Goal: Information Seeking & Learning: Learn about a topic

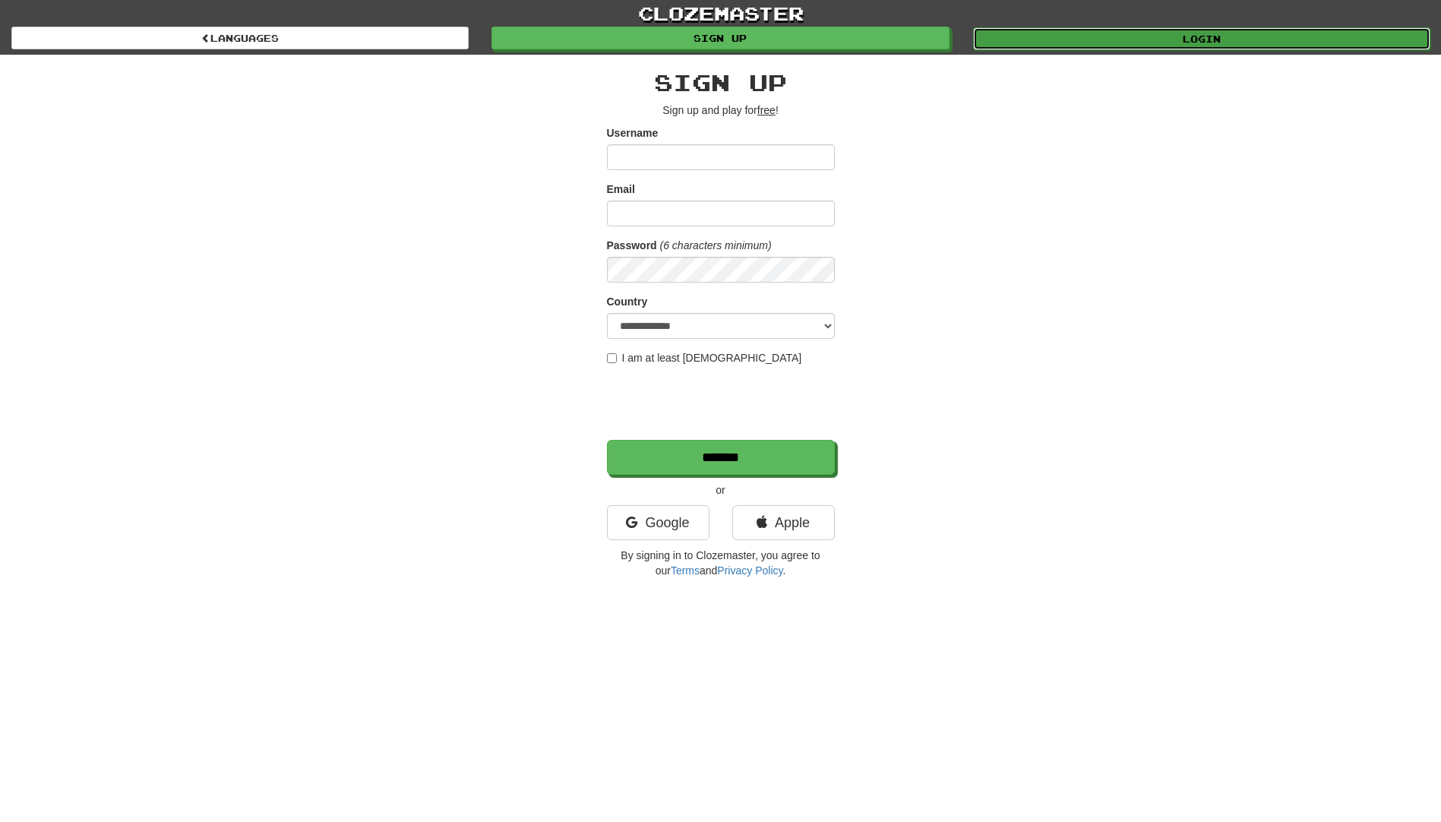
click at [1157, 30] on link "Login" at bounding box center [1201, 38] width 457 height 23
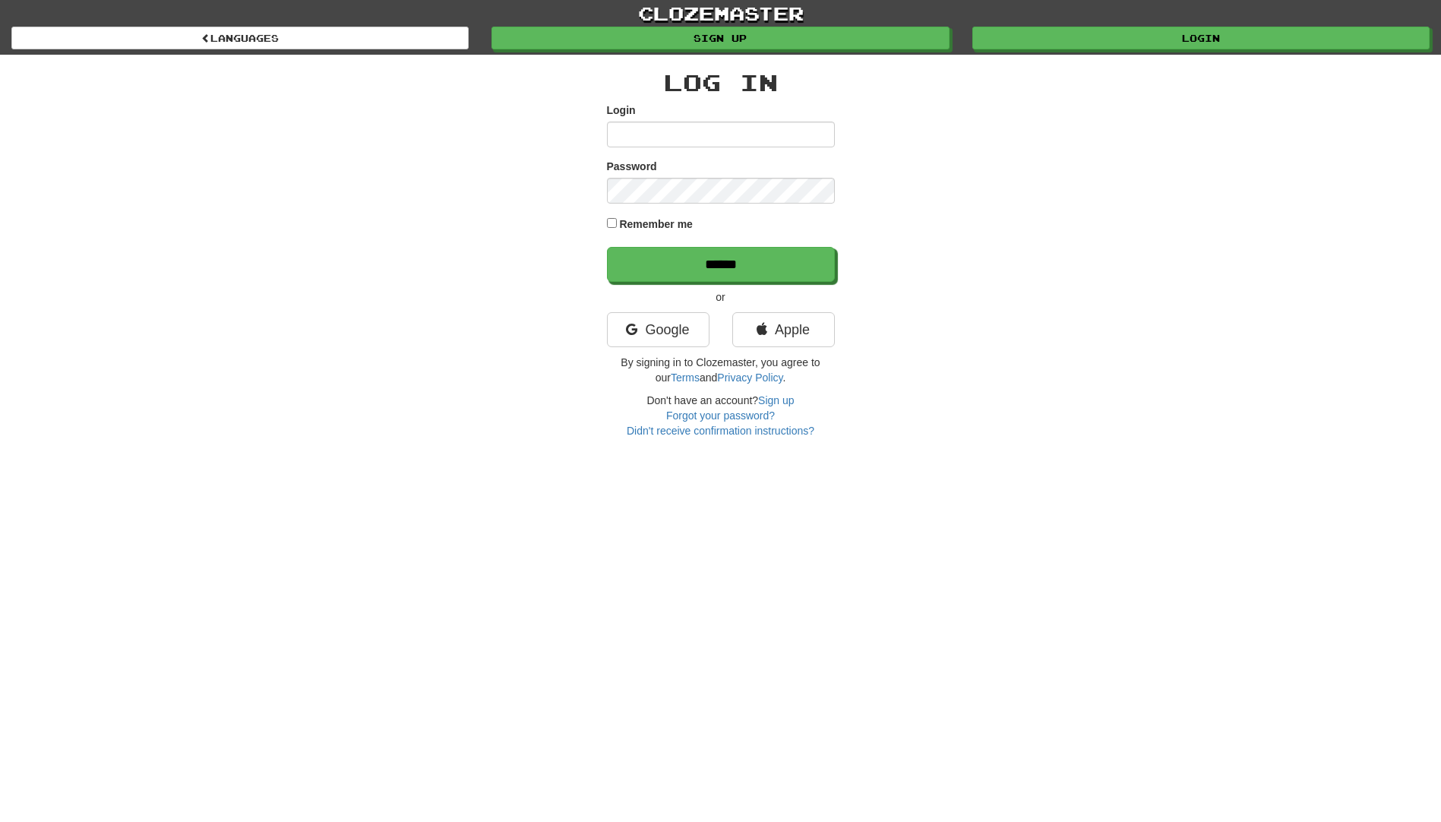
type input "**********"
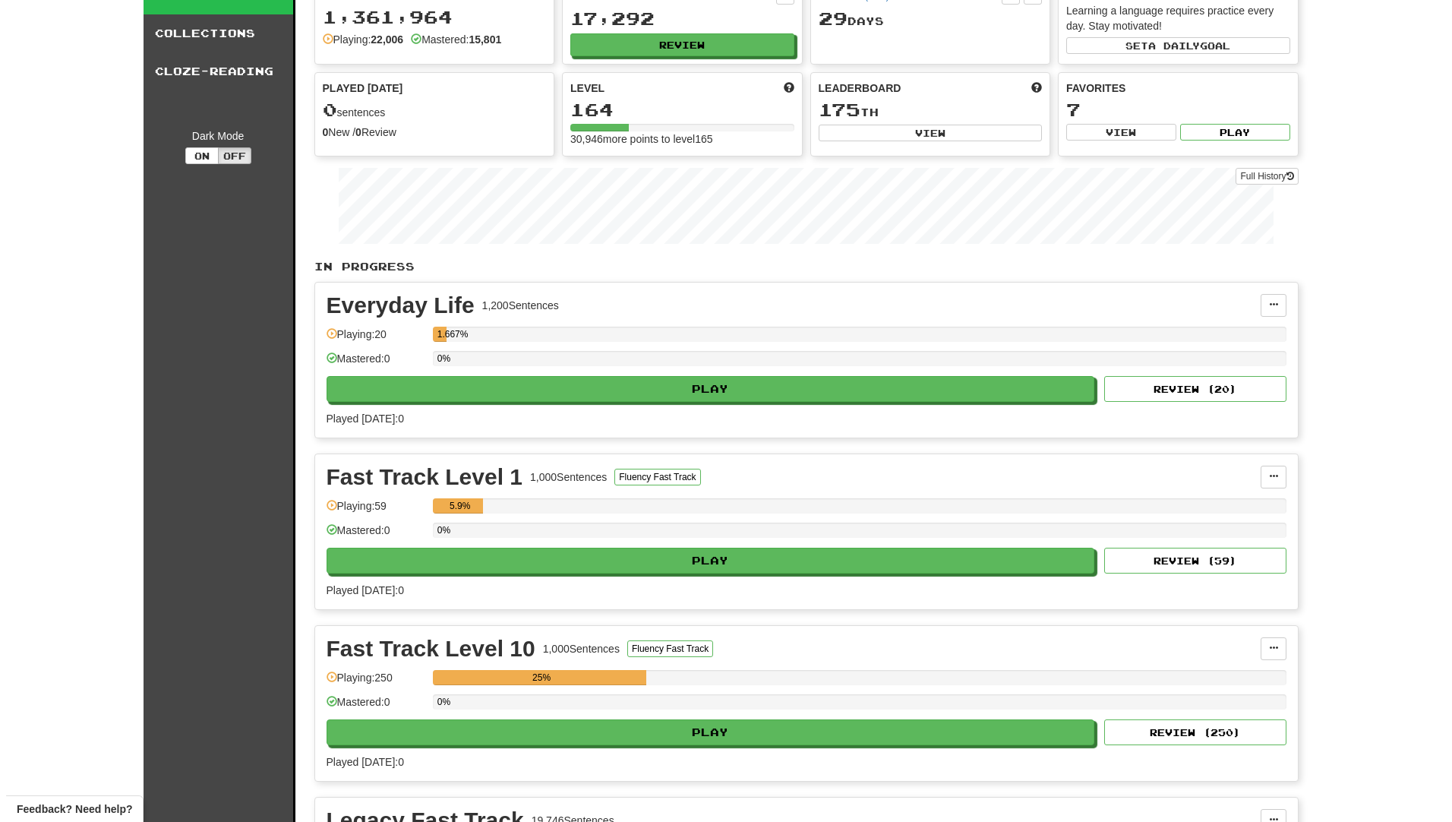
scroll to position [152, 0]
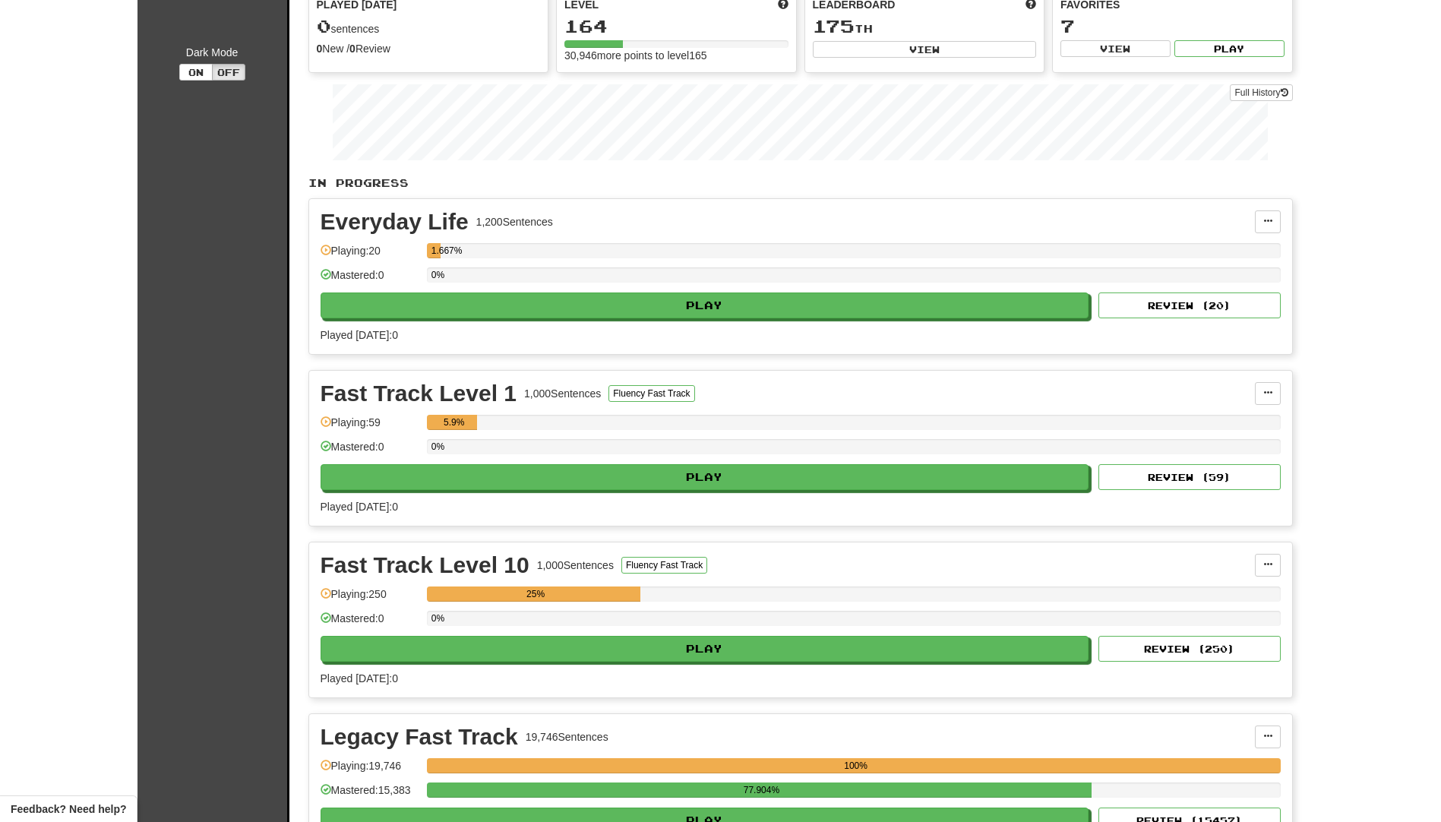
click at [600, 662] on div "Fast Track Level 10 1,000 Sentences Fluency Fast Track Manage Sentences Unpin f…" at bounding box center [800, 619] width 983 height 155
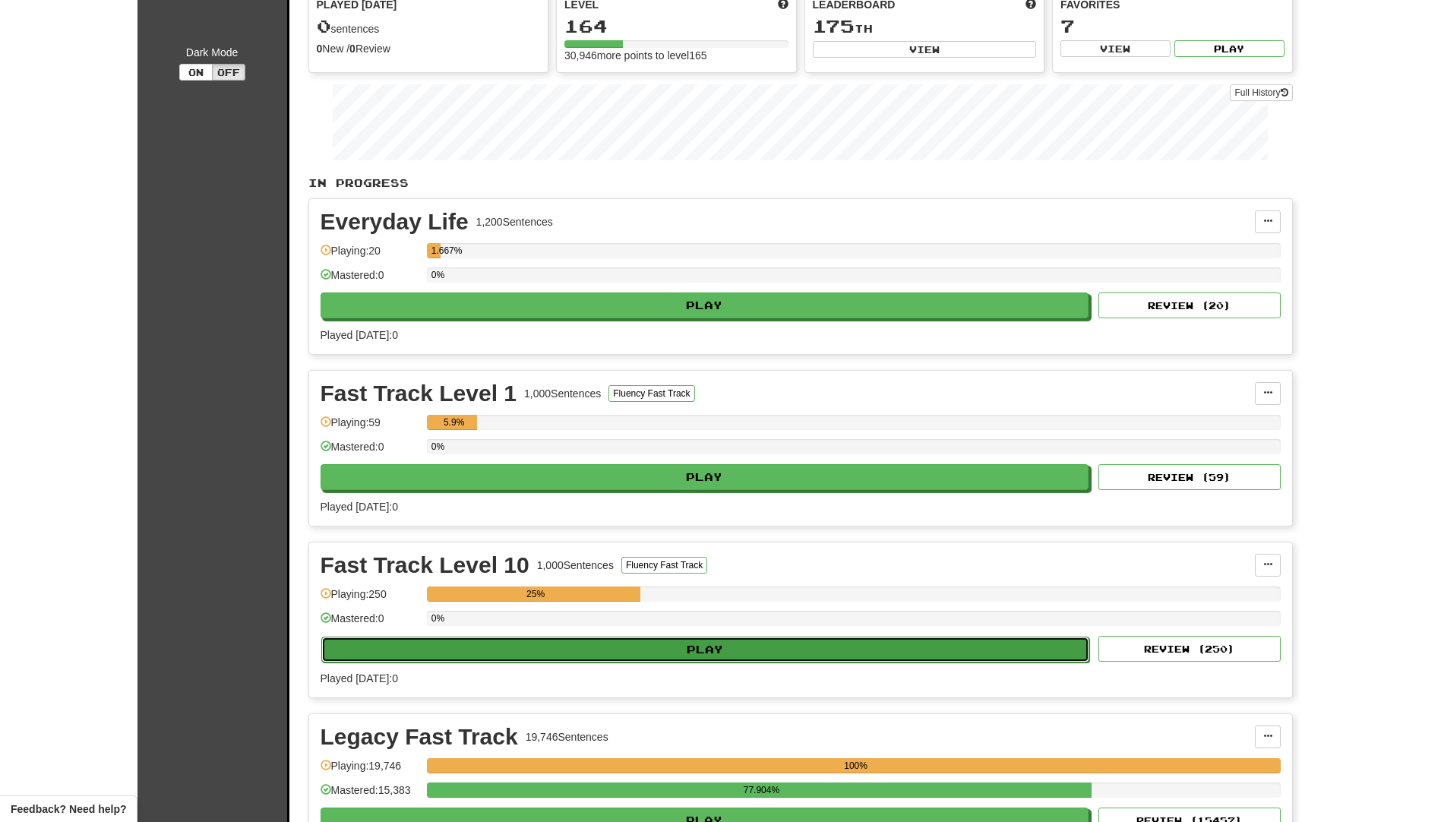
click at [592, 642] on button "Play" at bounding box center [705, 649] width 769 height 26
select select "**"
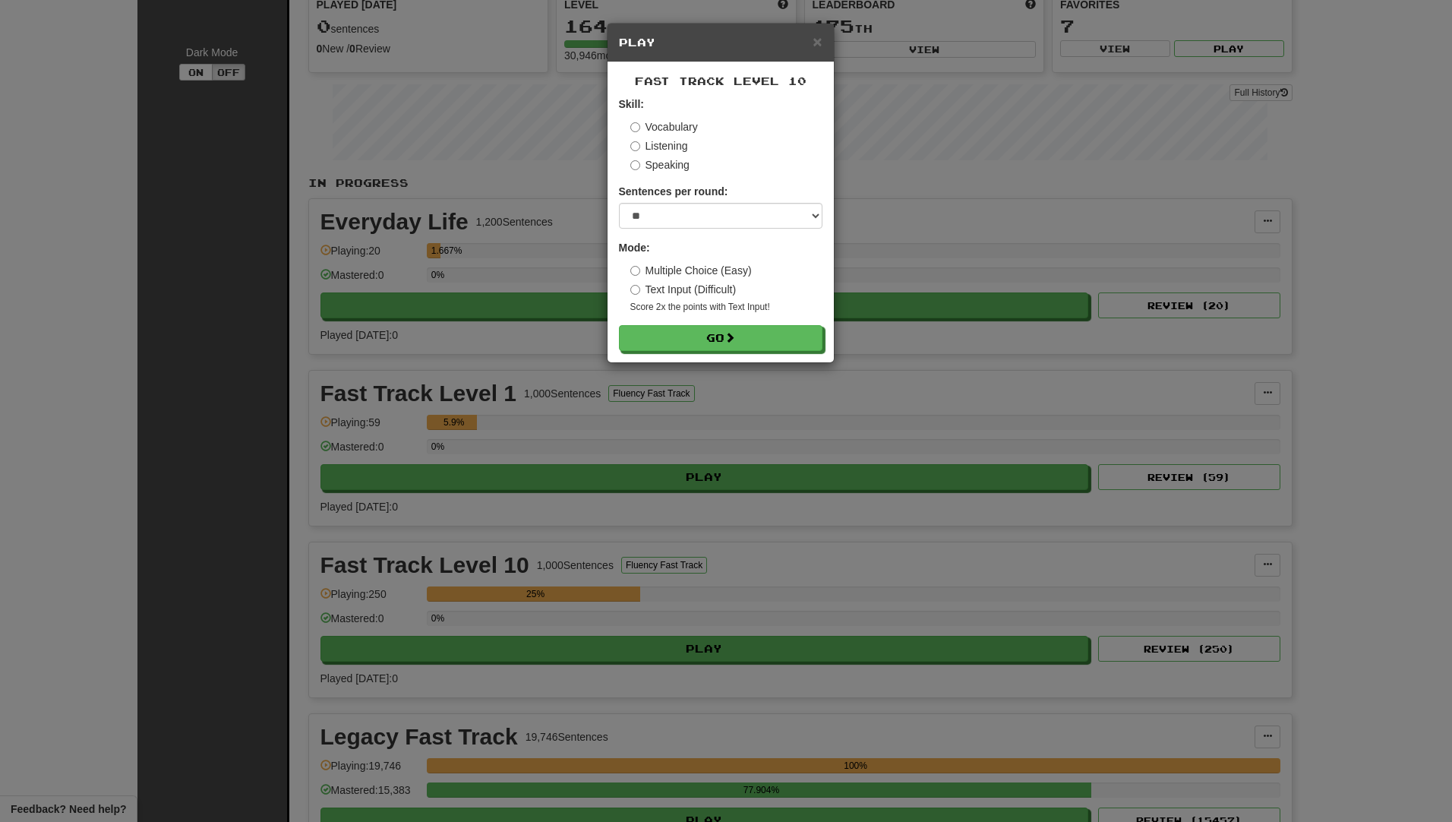
click at [677, 169] on label "Speaking" at bounding box center [659, 164] width 59 height 15
click at [707, 333] on button "Go" at bounding box center [722, 339] width 204 height 26
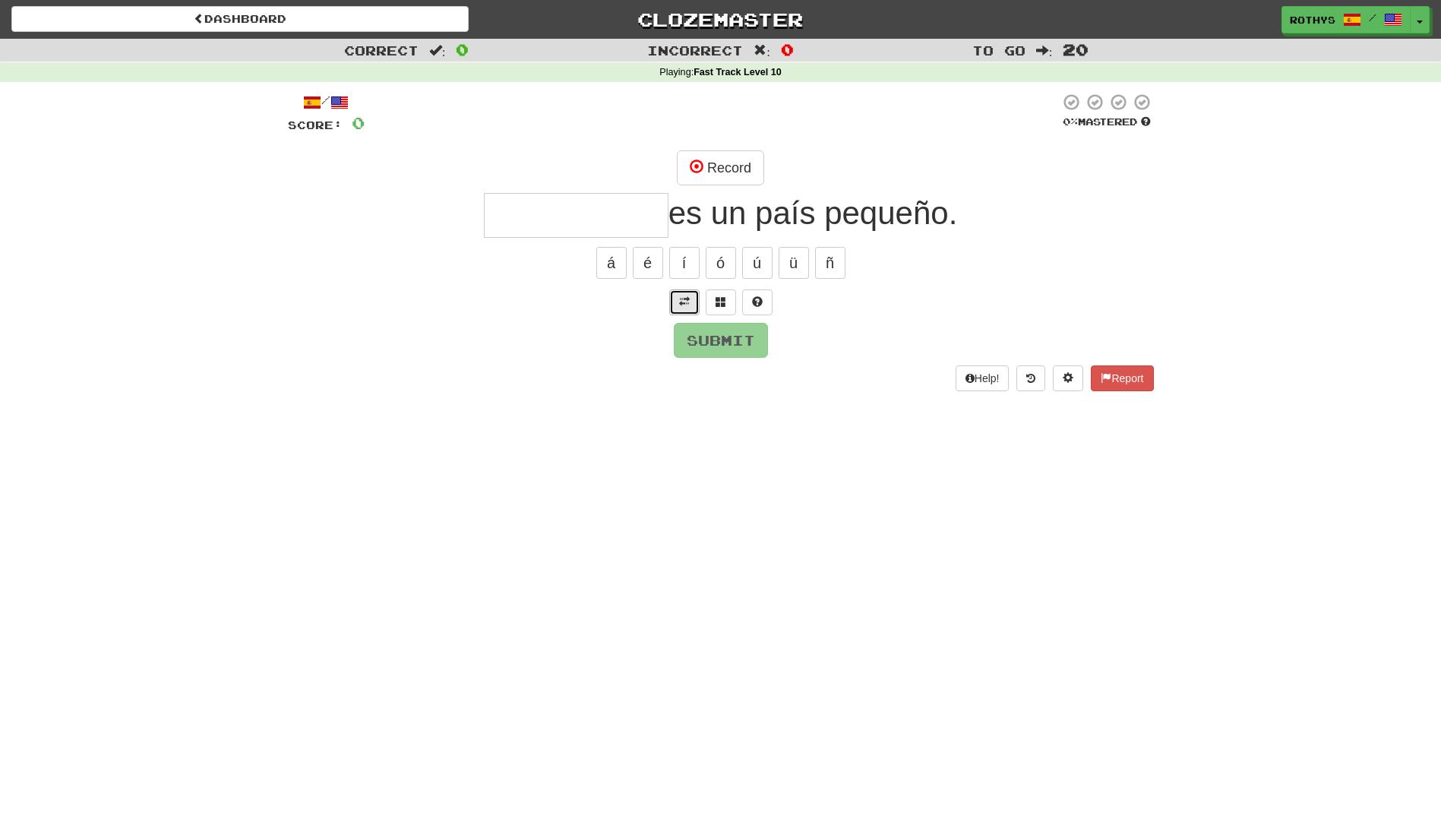
click at [681, 300] on span at bounding box center [684, 301] width 11 height 11
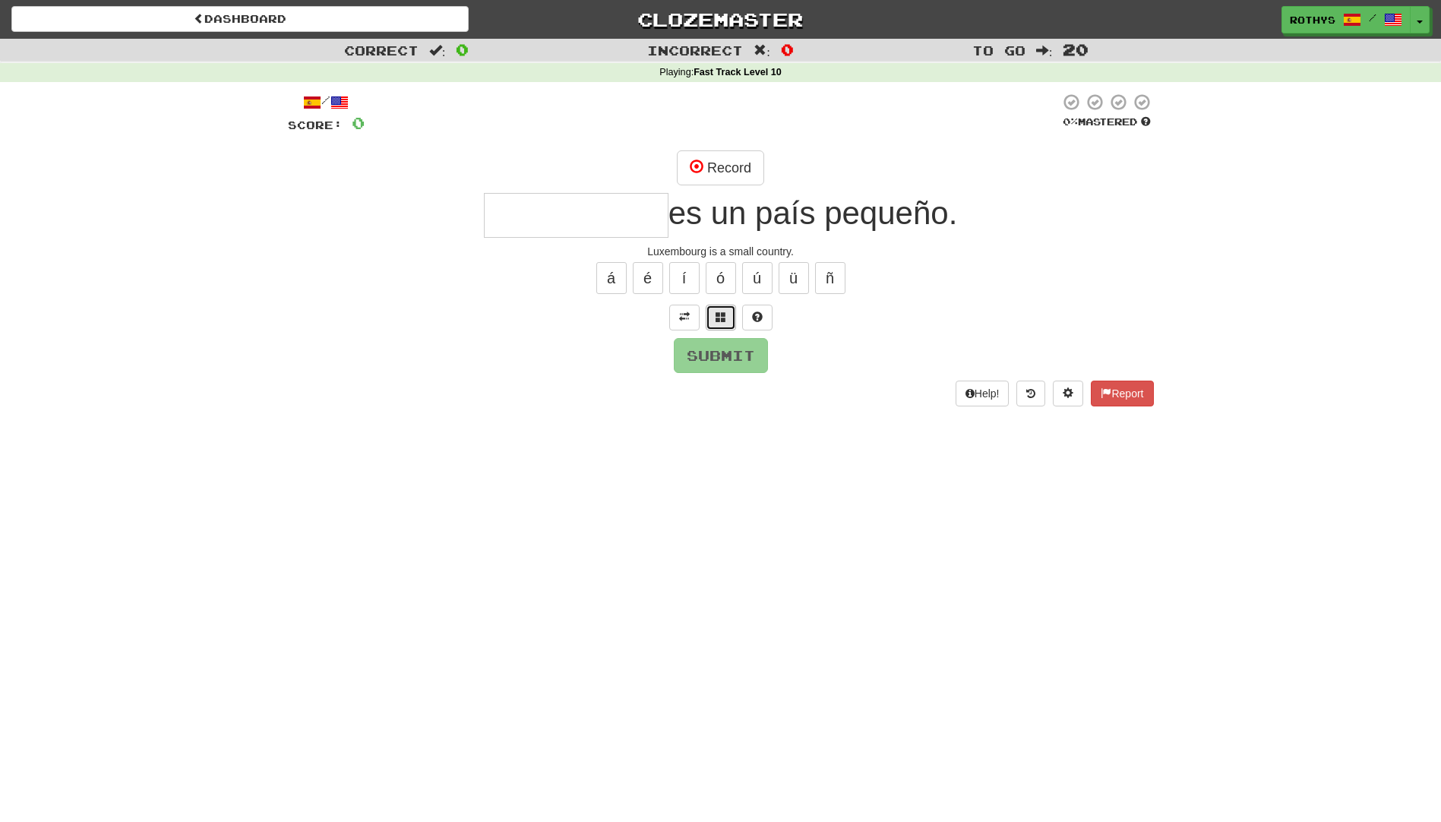
click at [721, 314] on span at bounding box center [720, 316] width 11 height 11
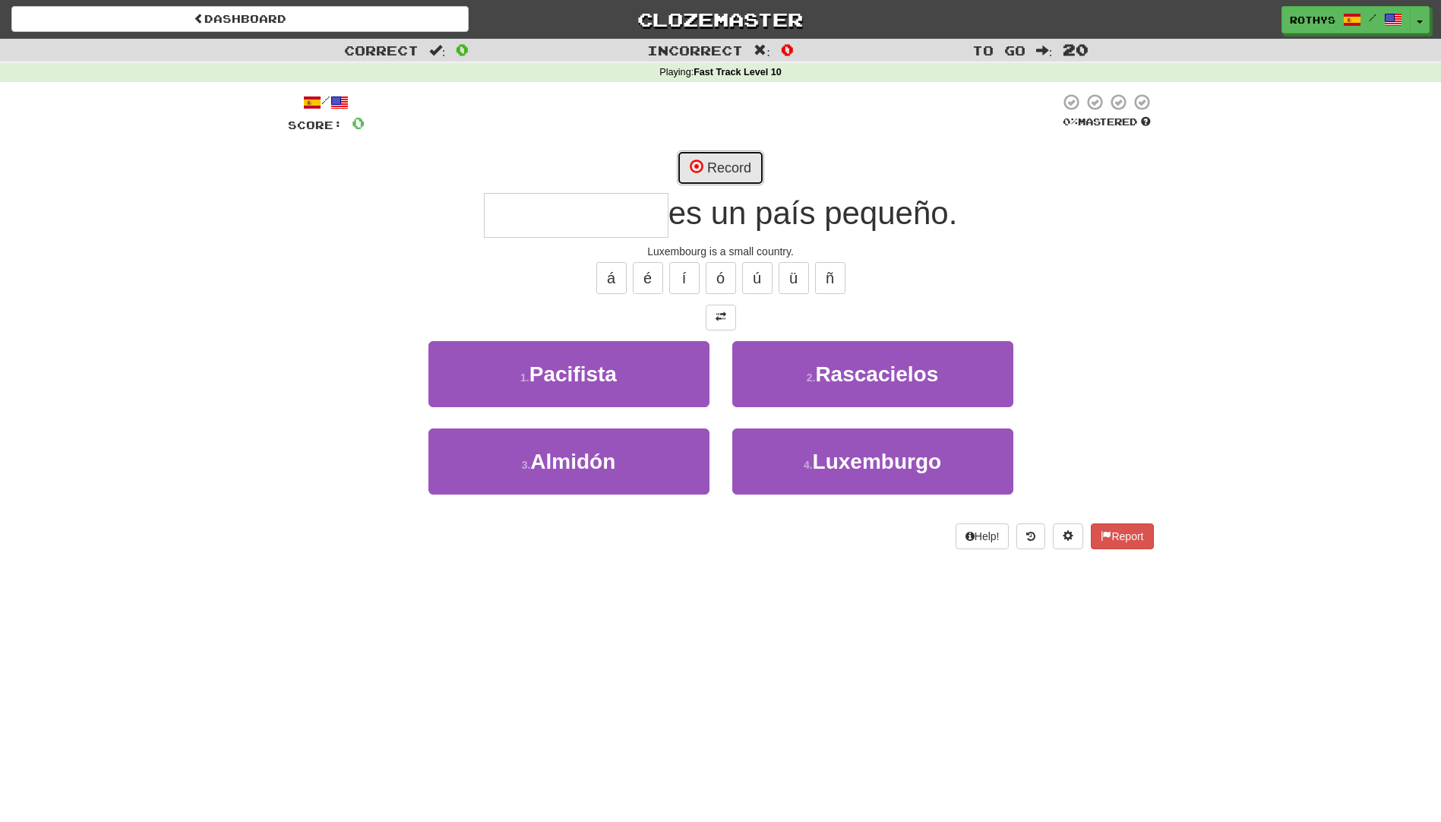
click at [750, 169] on button "Record" at bounding box center [720, 167] width 87 height 35
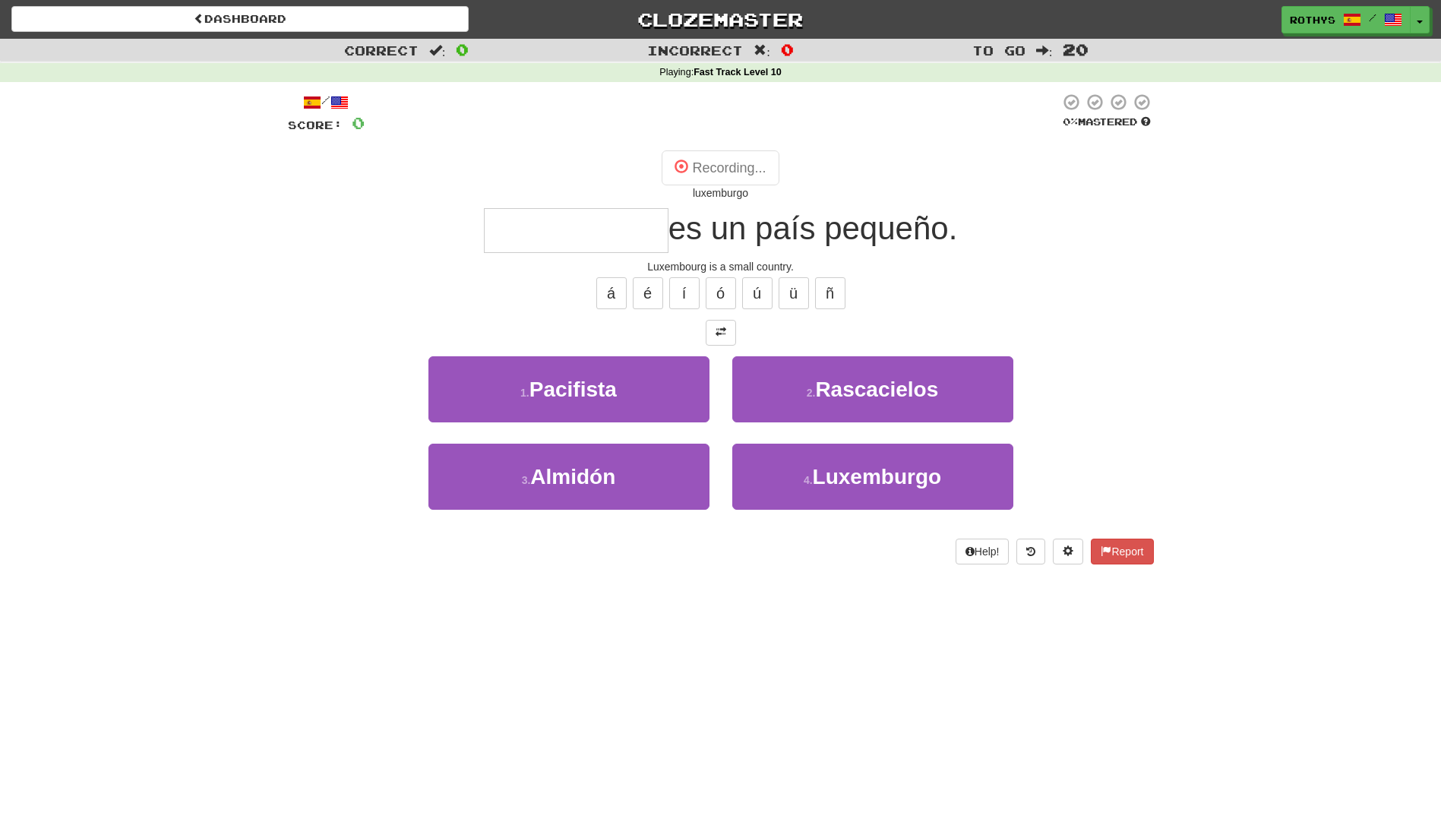
type input "**********"
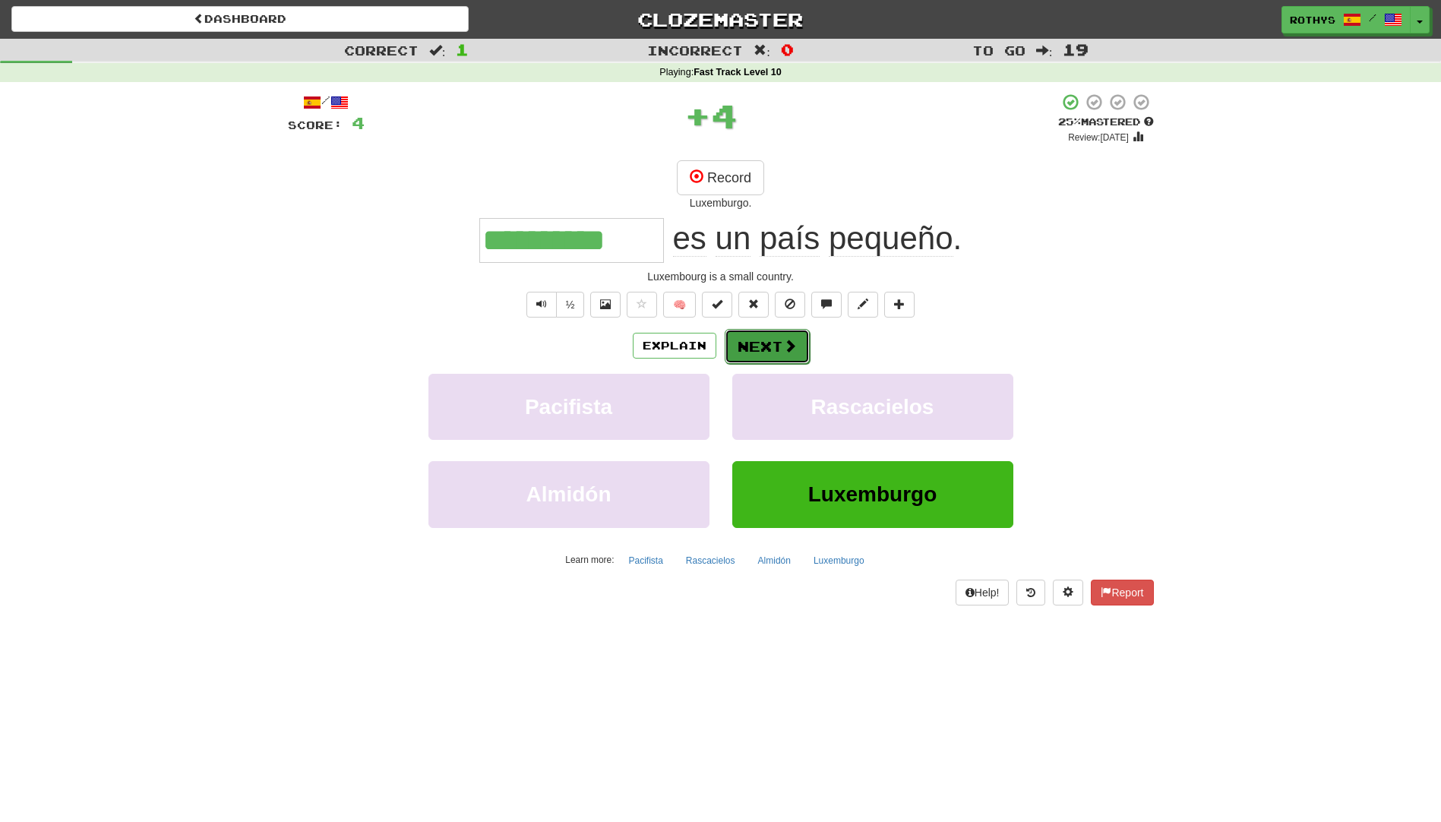
click at [734, 346] on button "Next" at bounding box center [767, 346] width 85 height 35
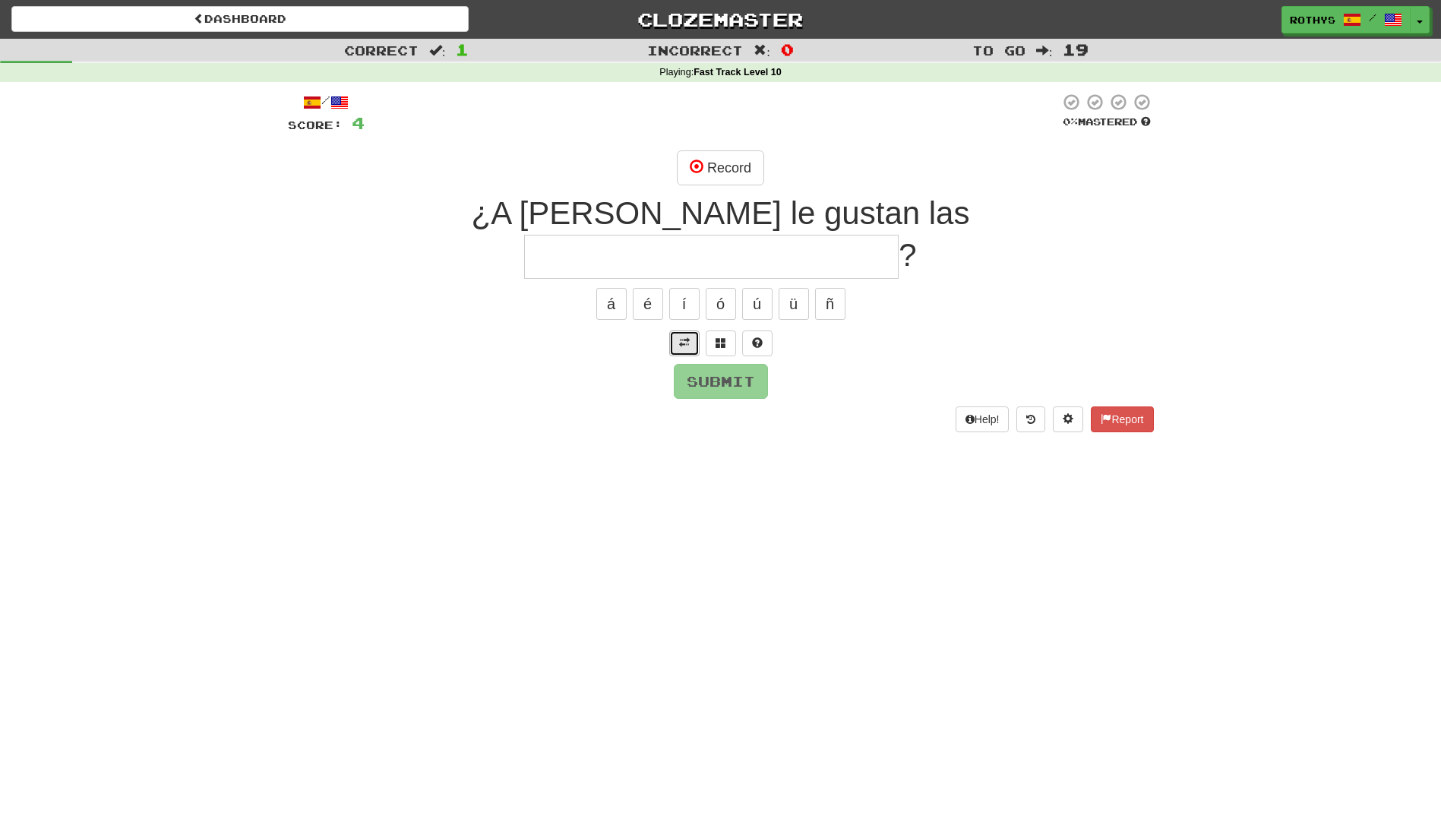
click at [677, 330] on button at bounding box center [684, 343] width 30 height 26
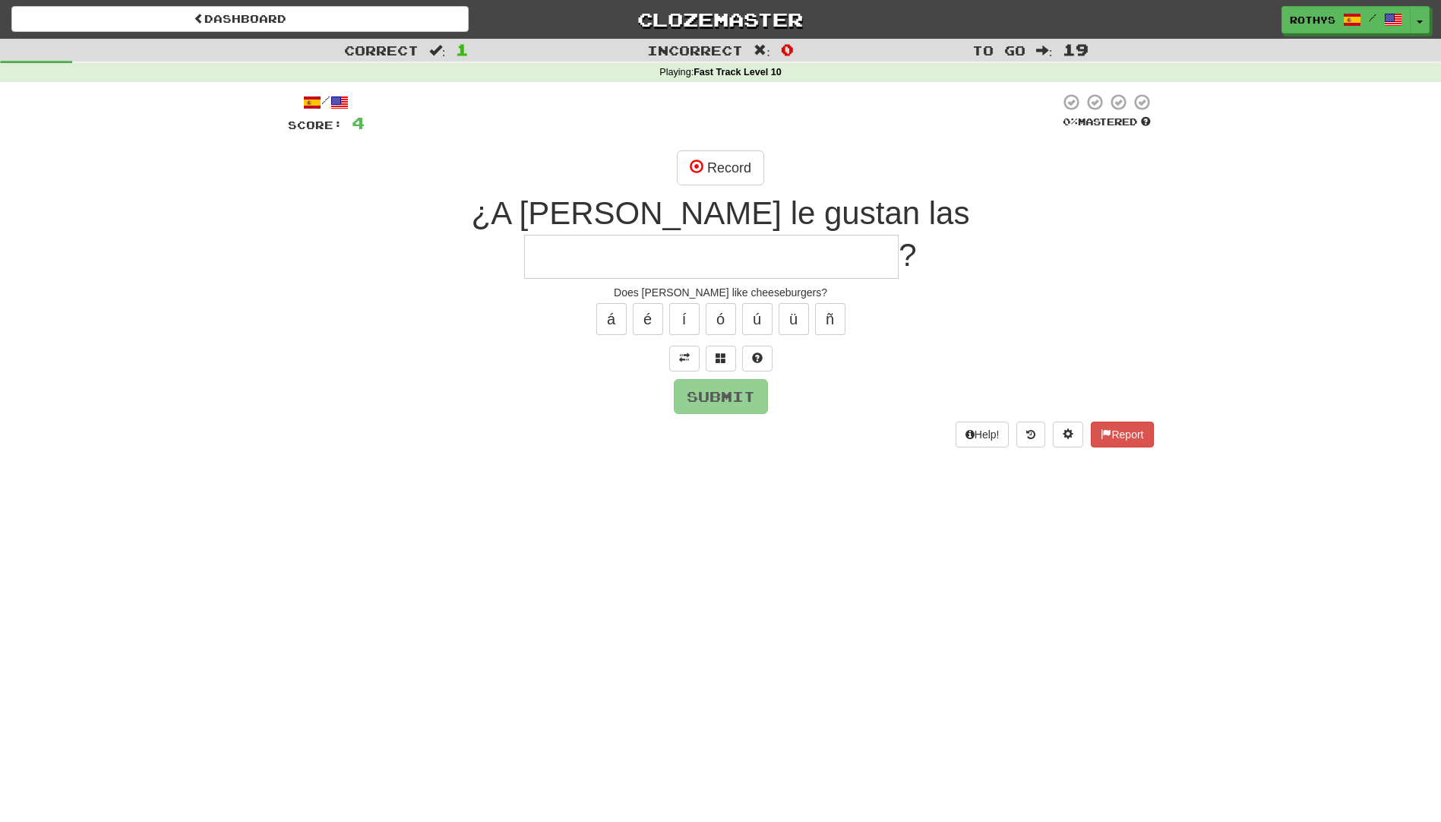
click at [829, 235] on input "text" at bounding box center [711, 257] width 374 height 45
click at [718, 352] on span at bounding box center [720, 357] width 11 height 11
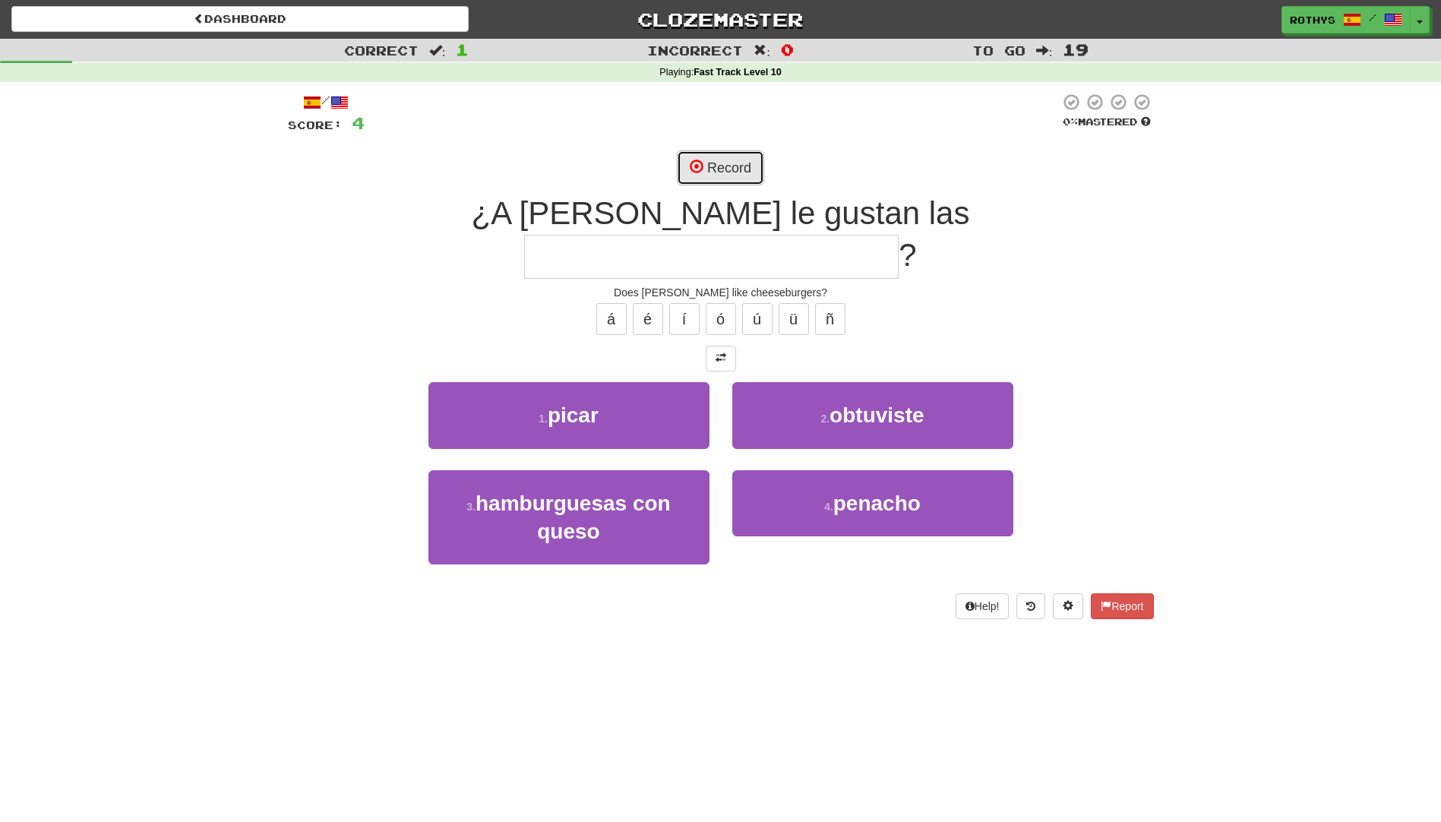
click at [735, 166] on button "Record" at bounding box center [720, 167] width 87 height 35
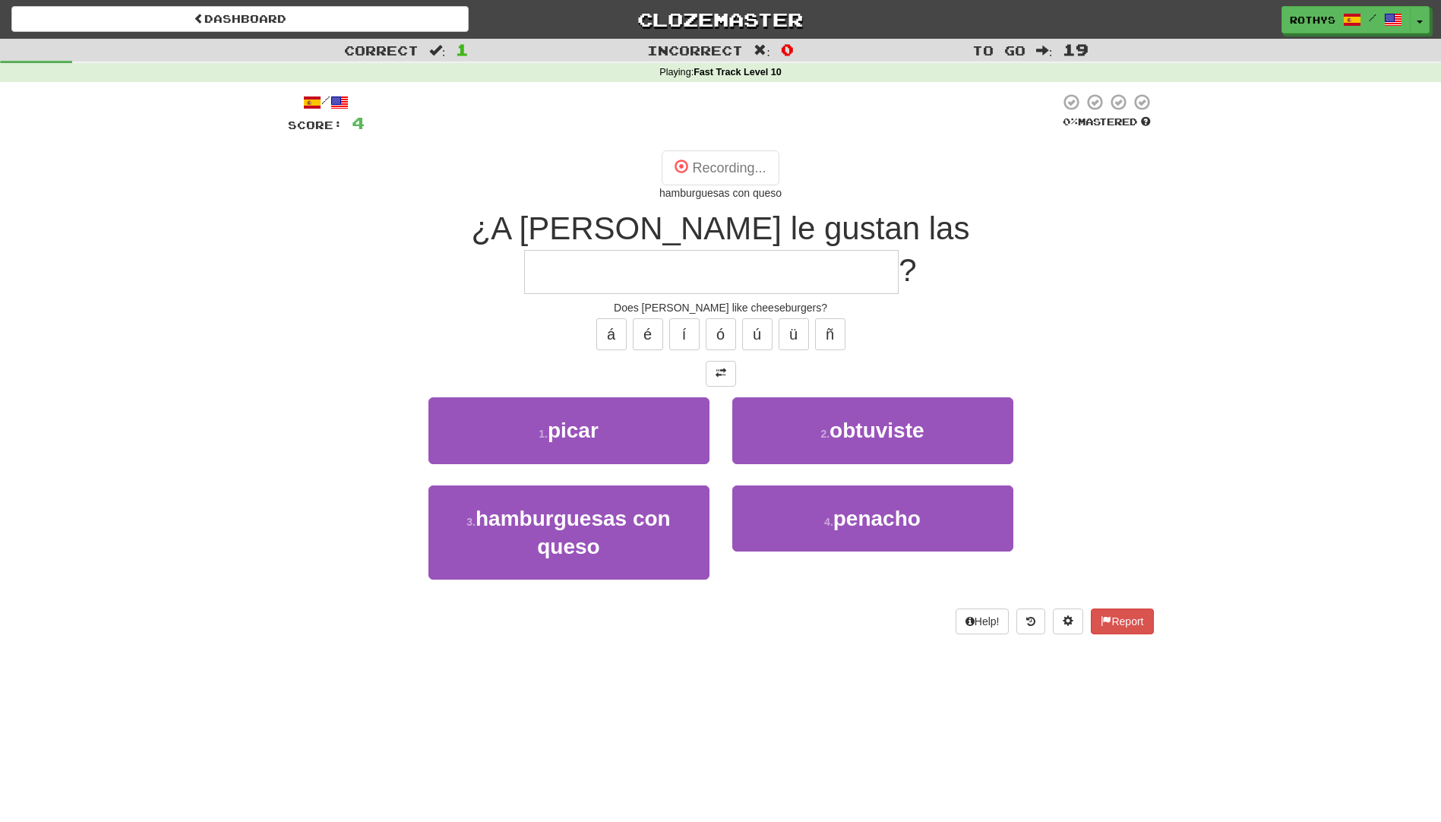
type input "**********"
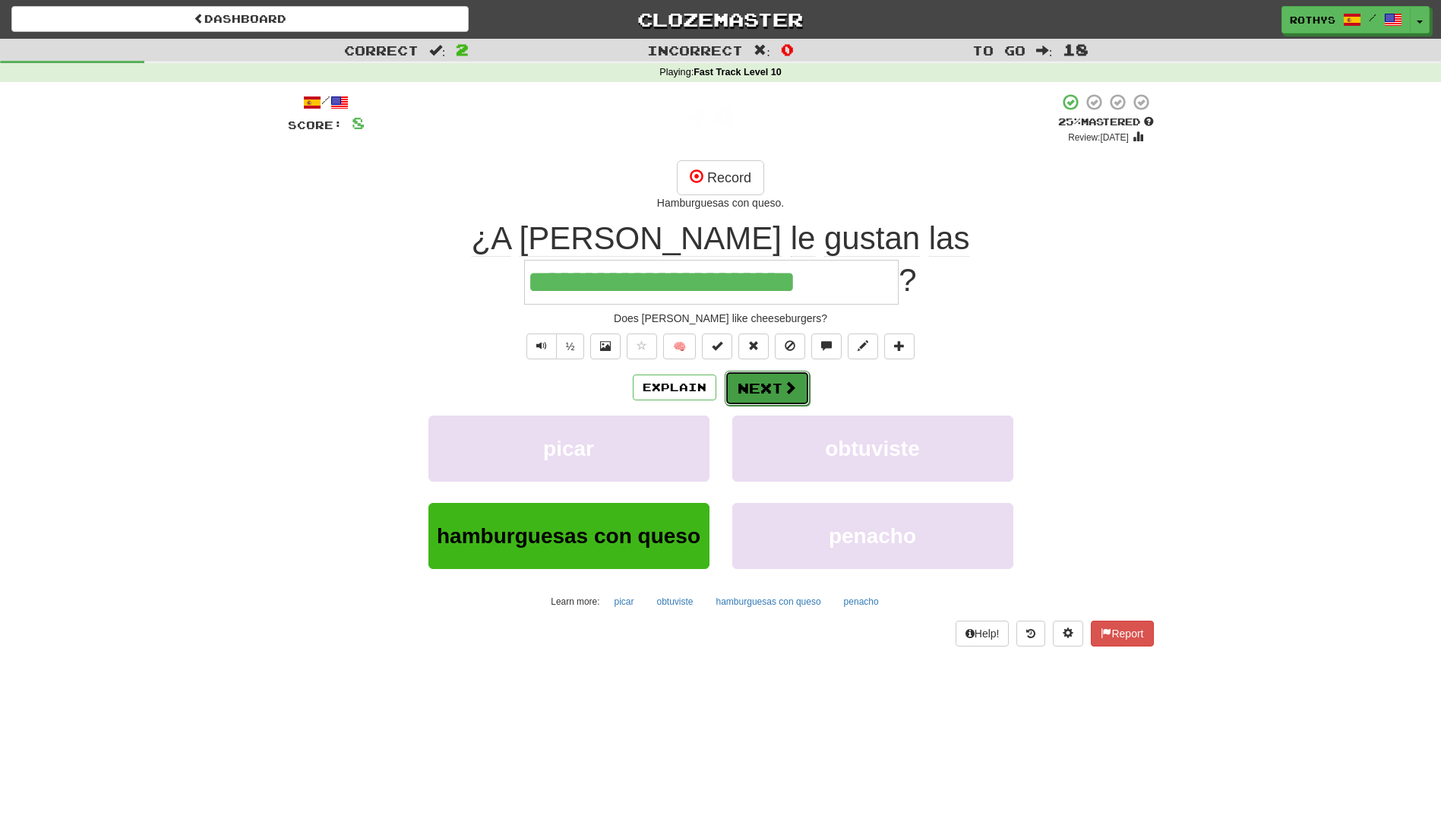
click at [743, 371] on button "Next" at bounding box center [767, 388] width 85 height 35
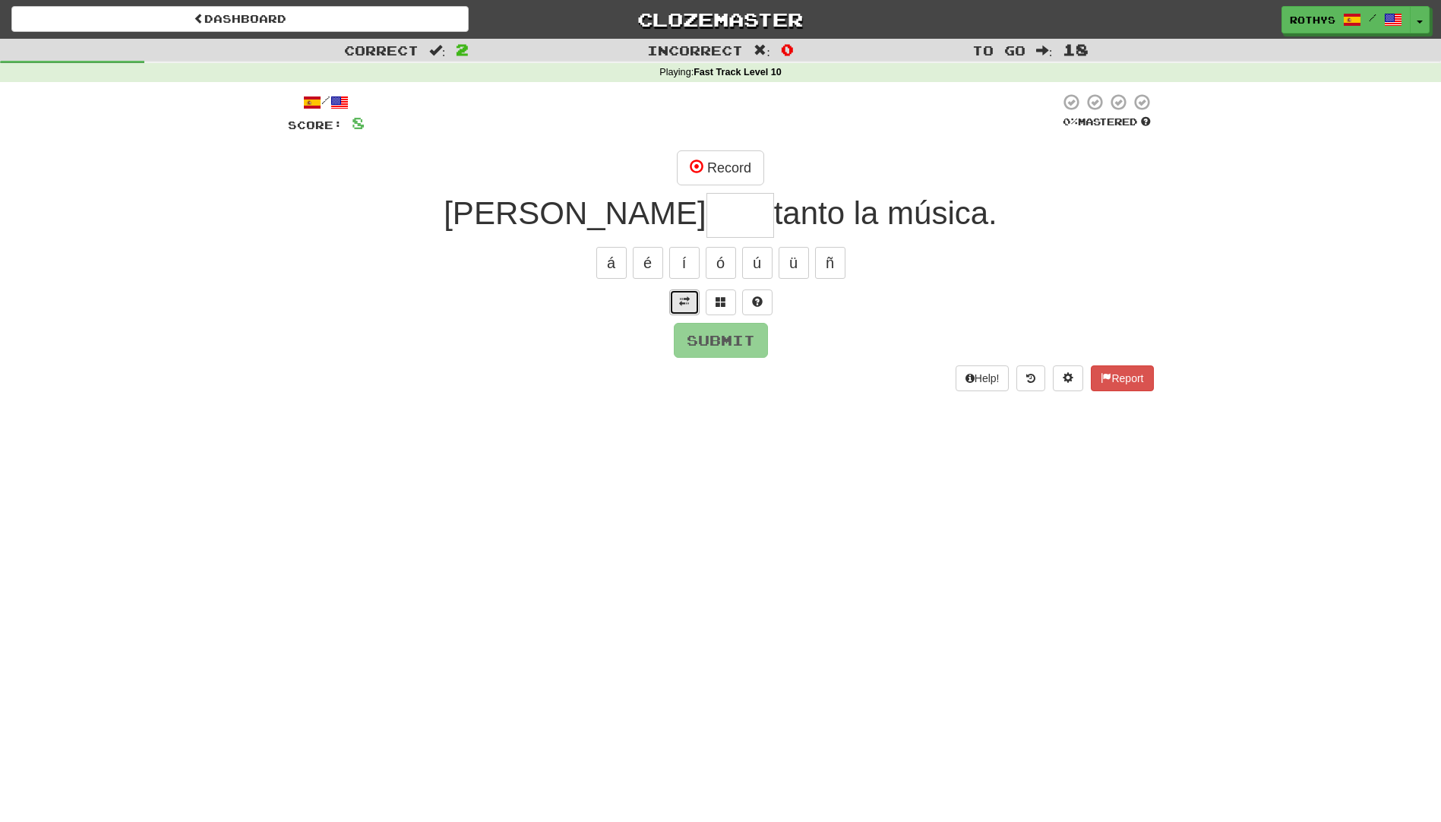
click at [683, 301] on span at bounding box center [684, 301] width 11 height 11
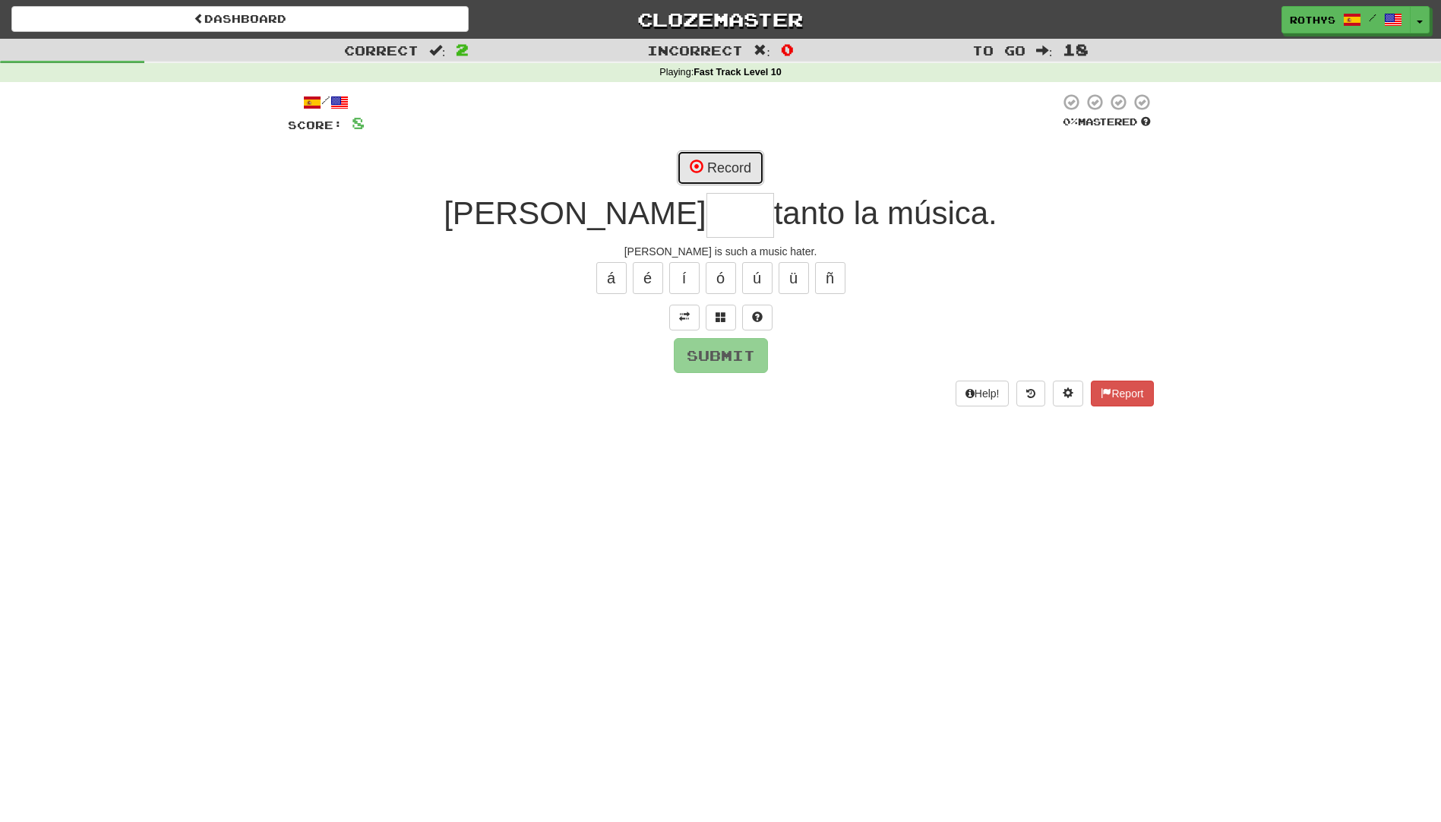
click at [730, 162] on button "Record" at bounding box center [720, 167] width 87 height 35
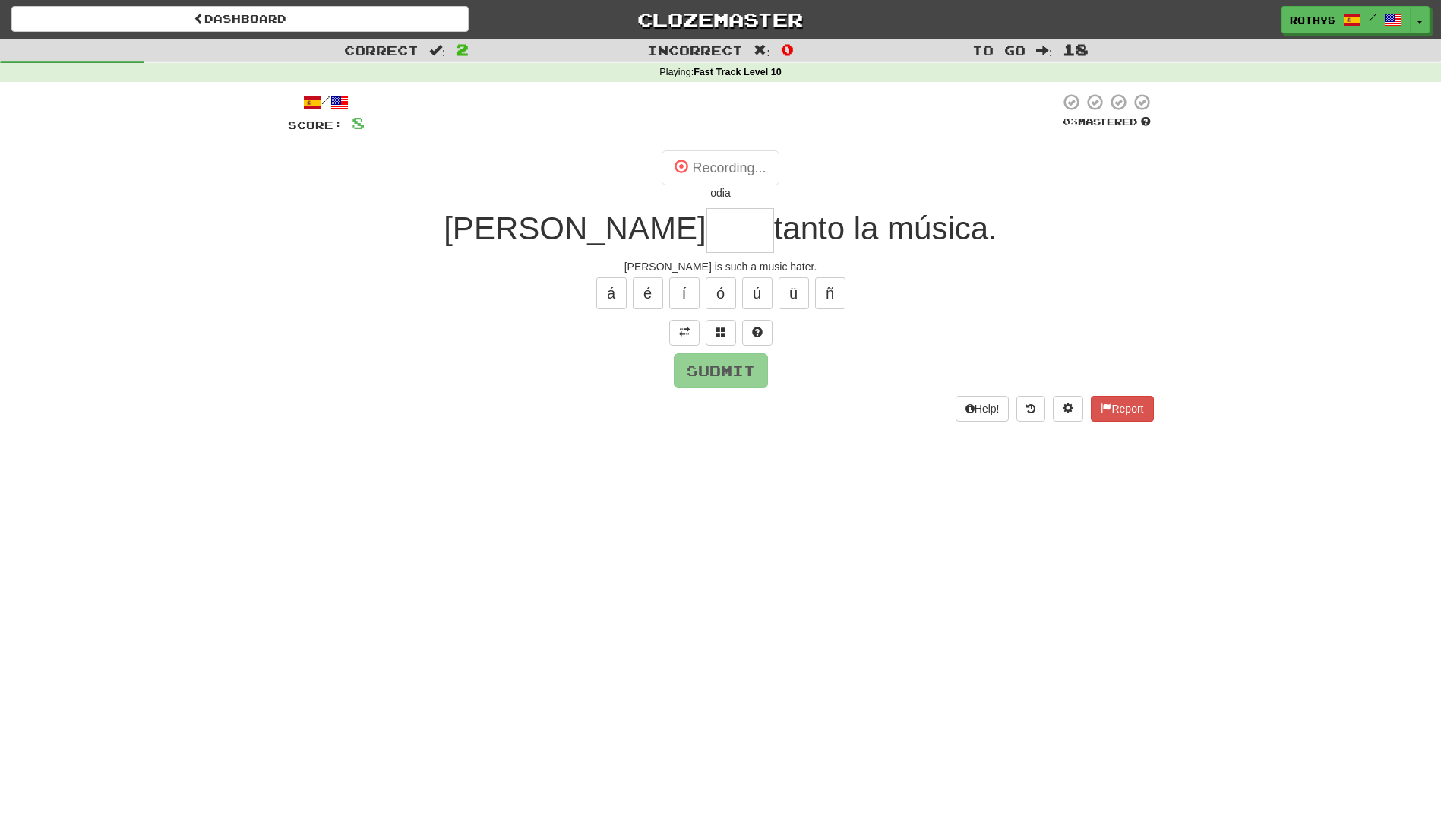
type input "****"
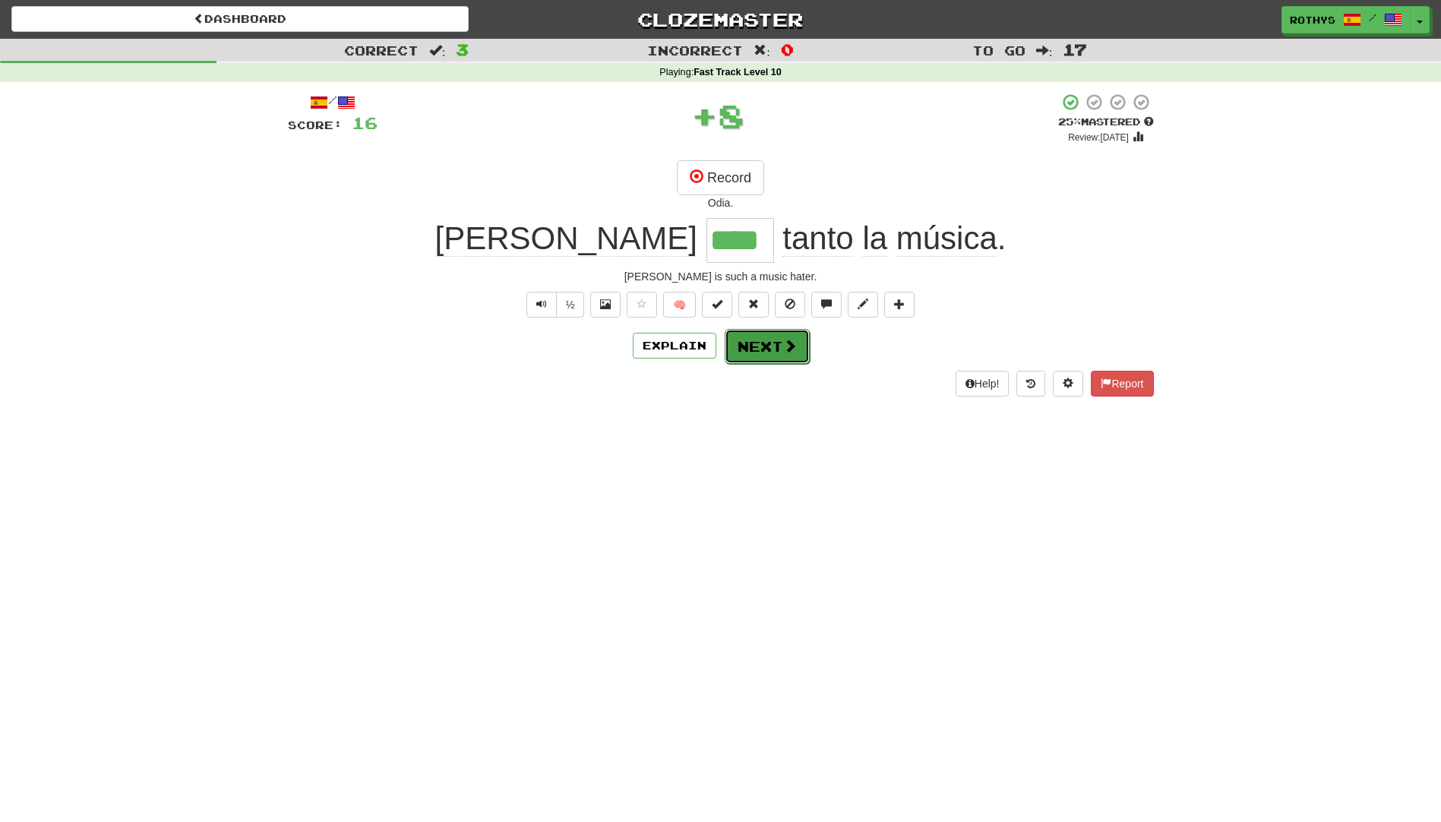
click at [736, 348] on button "Next" at bounding box center [767, 346] width 85 height 35
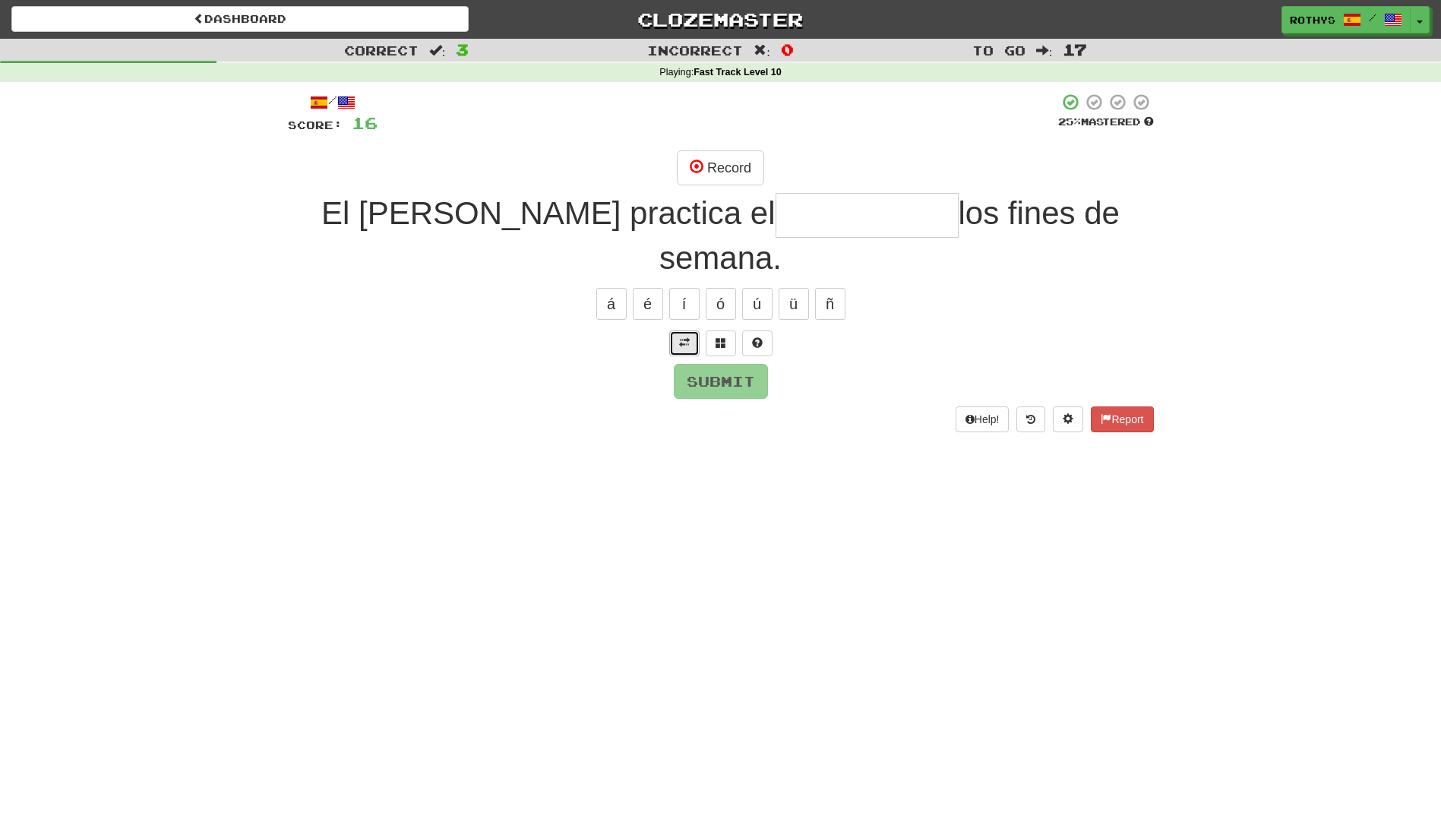
click at [679, 337] on span at bounding box center [684, 342] width 11 height 11
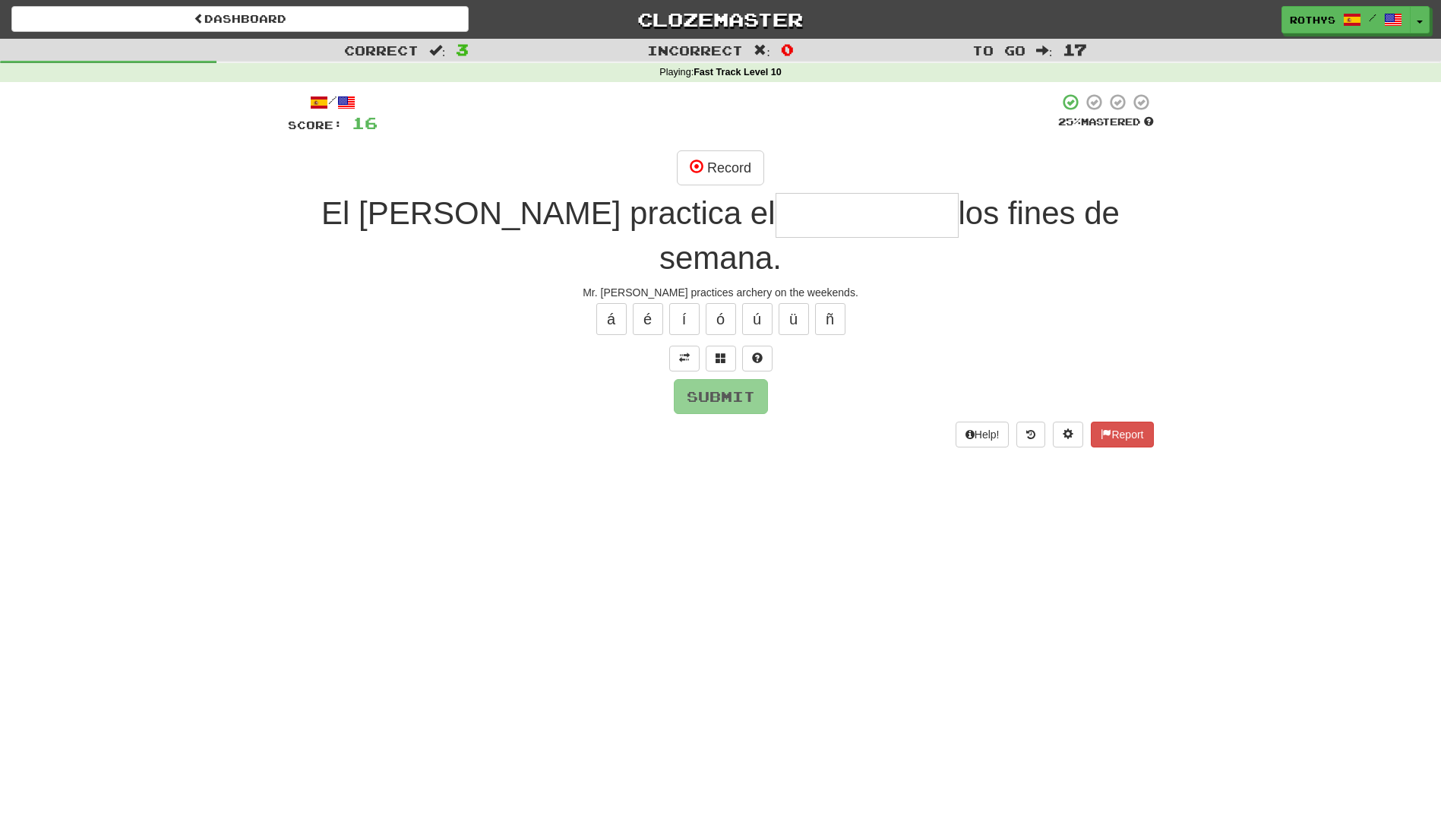
click at [775, 224] on input "text" at bounding box center [866, 215] width 183 height 45
click at [721, 352] on span at bounding box center [720, 357] width 11 height 11
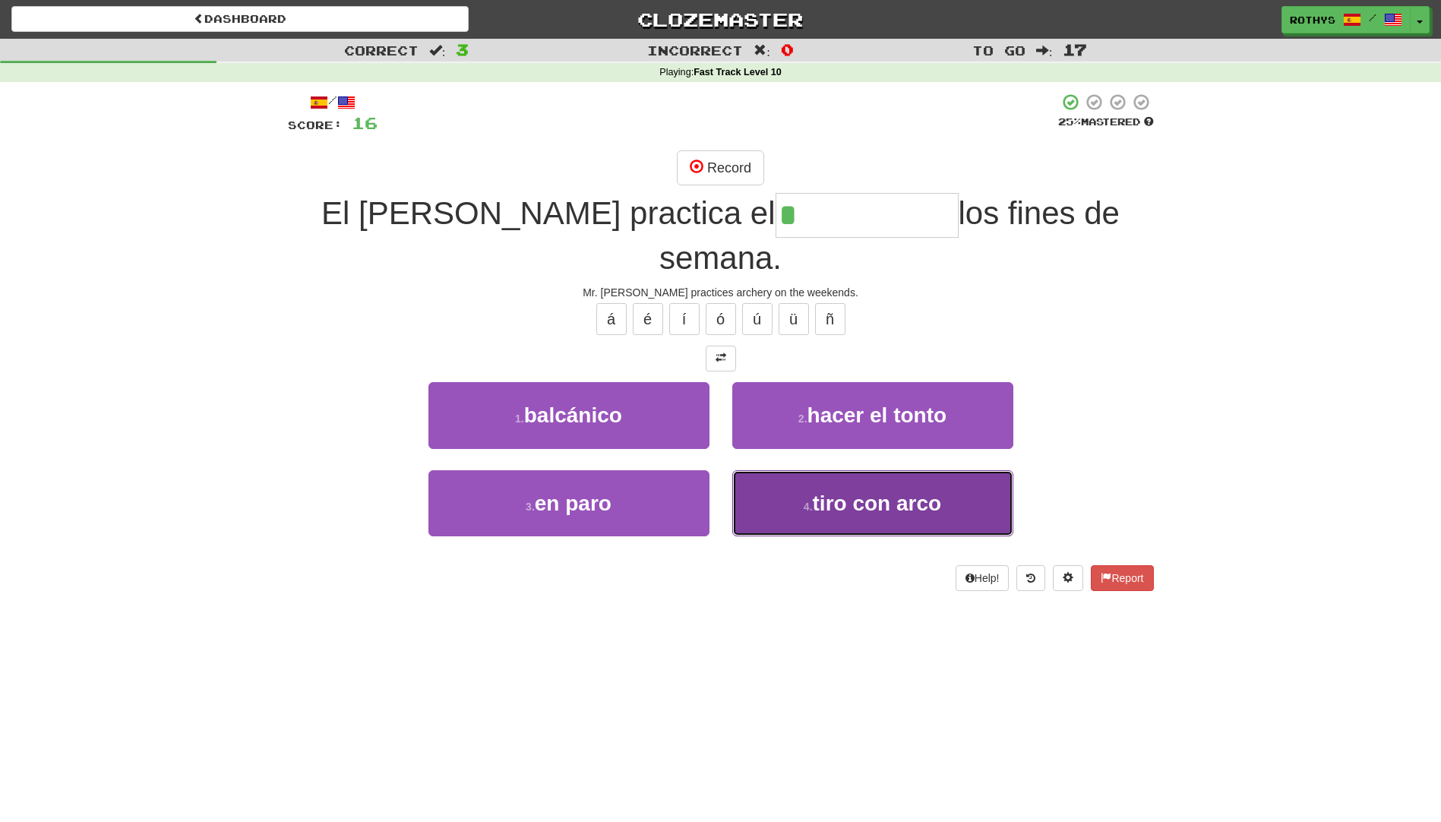
click at [845, 491] on span "tiro con arco" at bounding box center [877, 503] width 129 height 24
type input "**********"
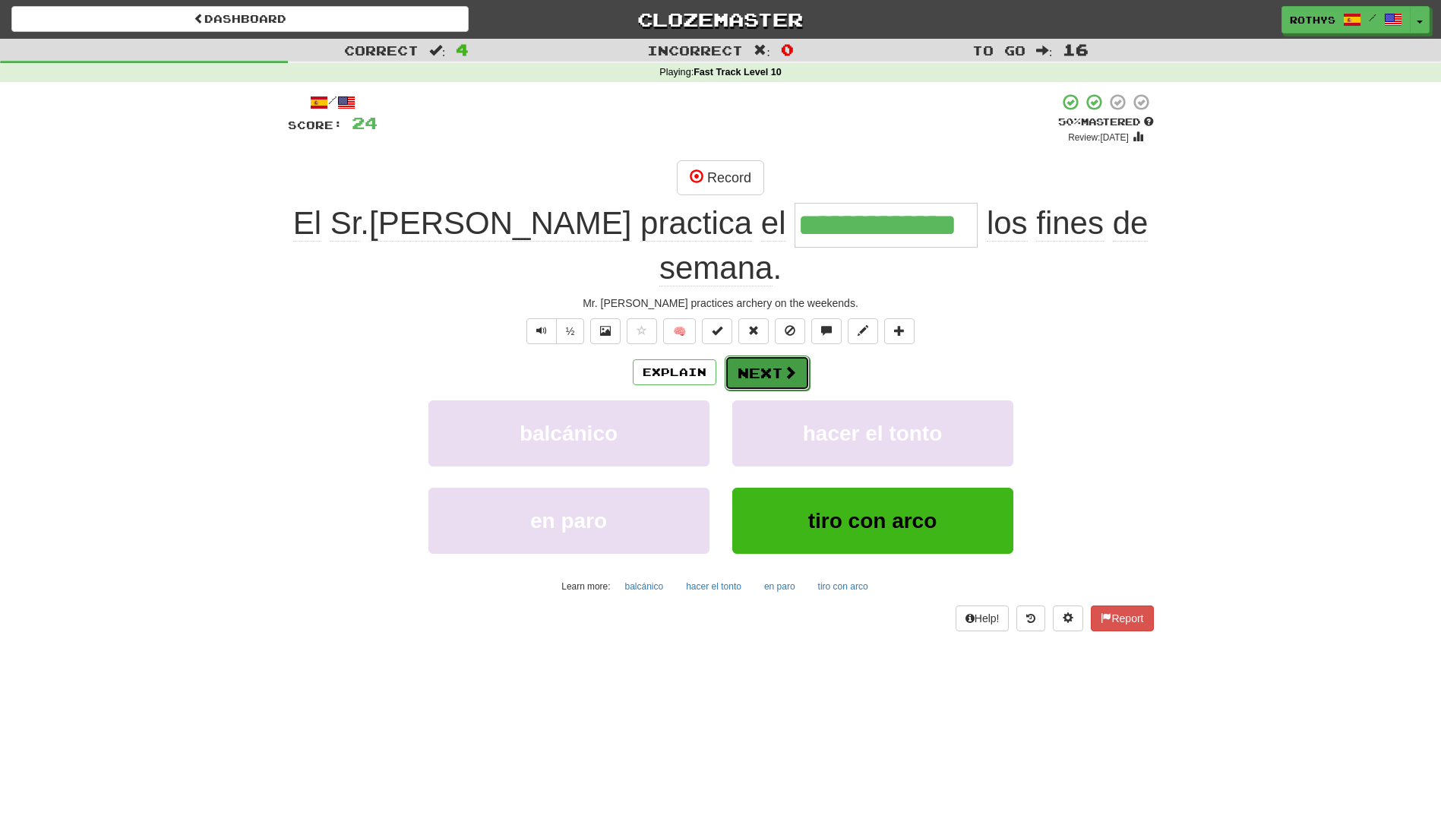
click at [758, 355] on button "Next" at bounding box center [767, 372] width 85 height 35
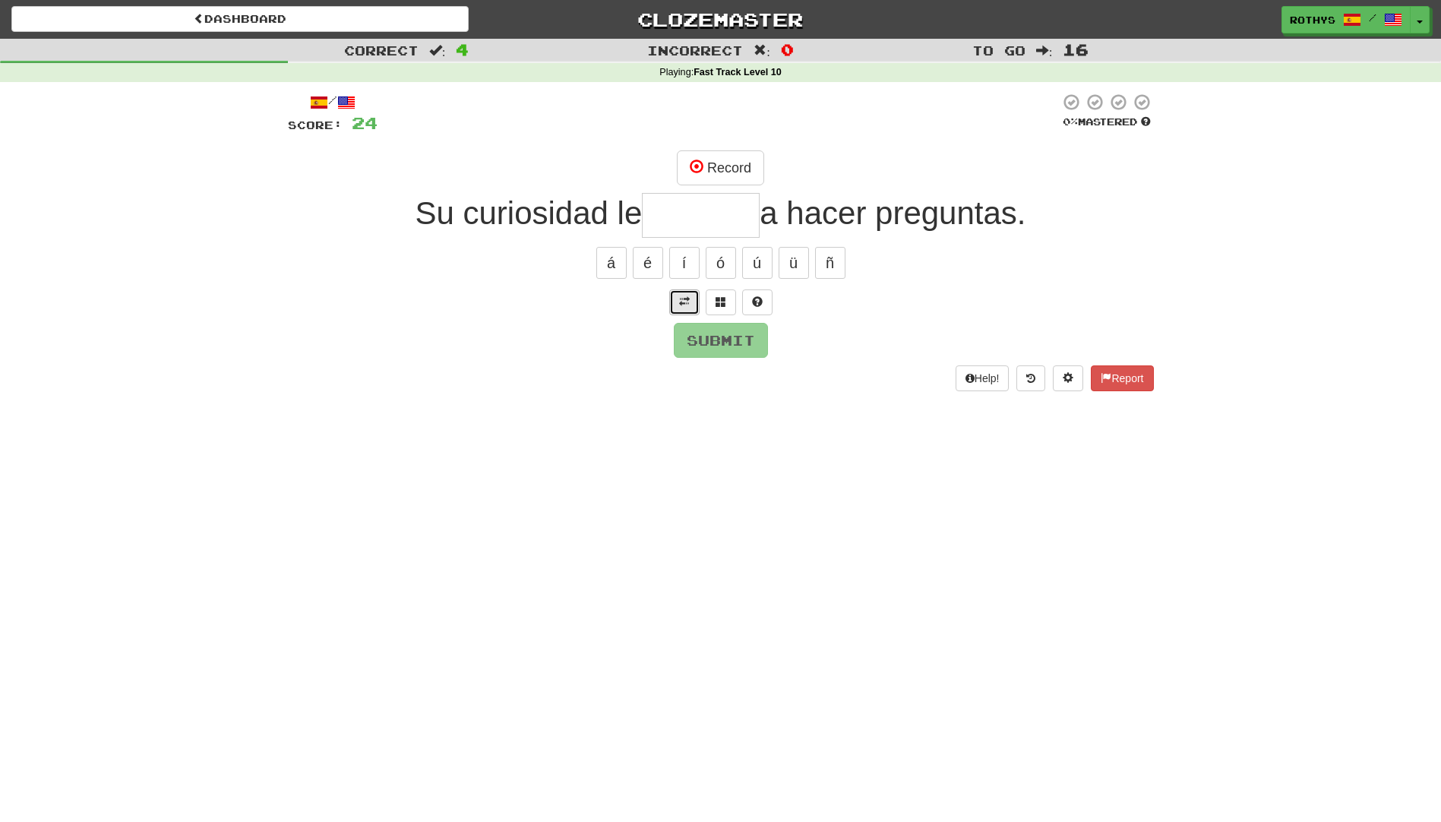
click at [680, 302] on span at bounding box center [684, 301] width 11 height 11
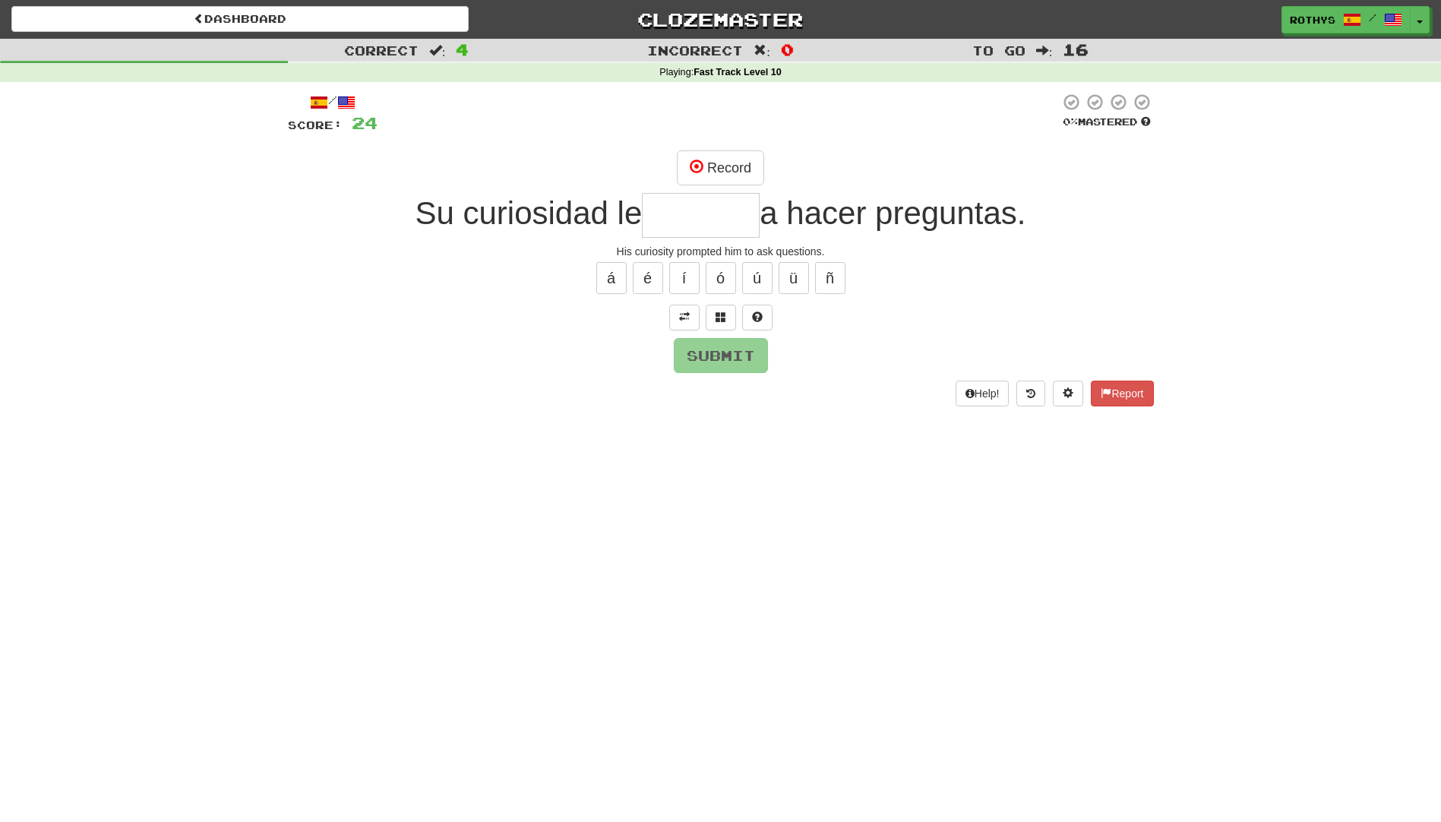
click at [743, 219] on input "text" at bounding box center [701, 215] width 118 height 45
click at [717, 319] on span at bounding box center [720, 316] width 11 height 11
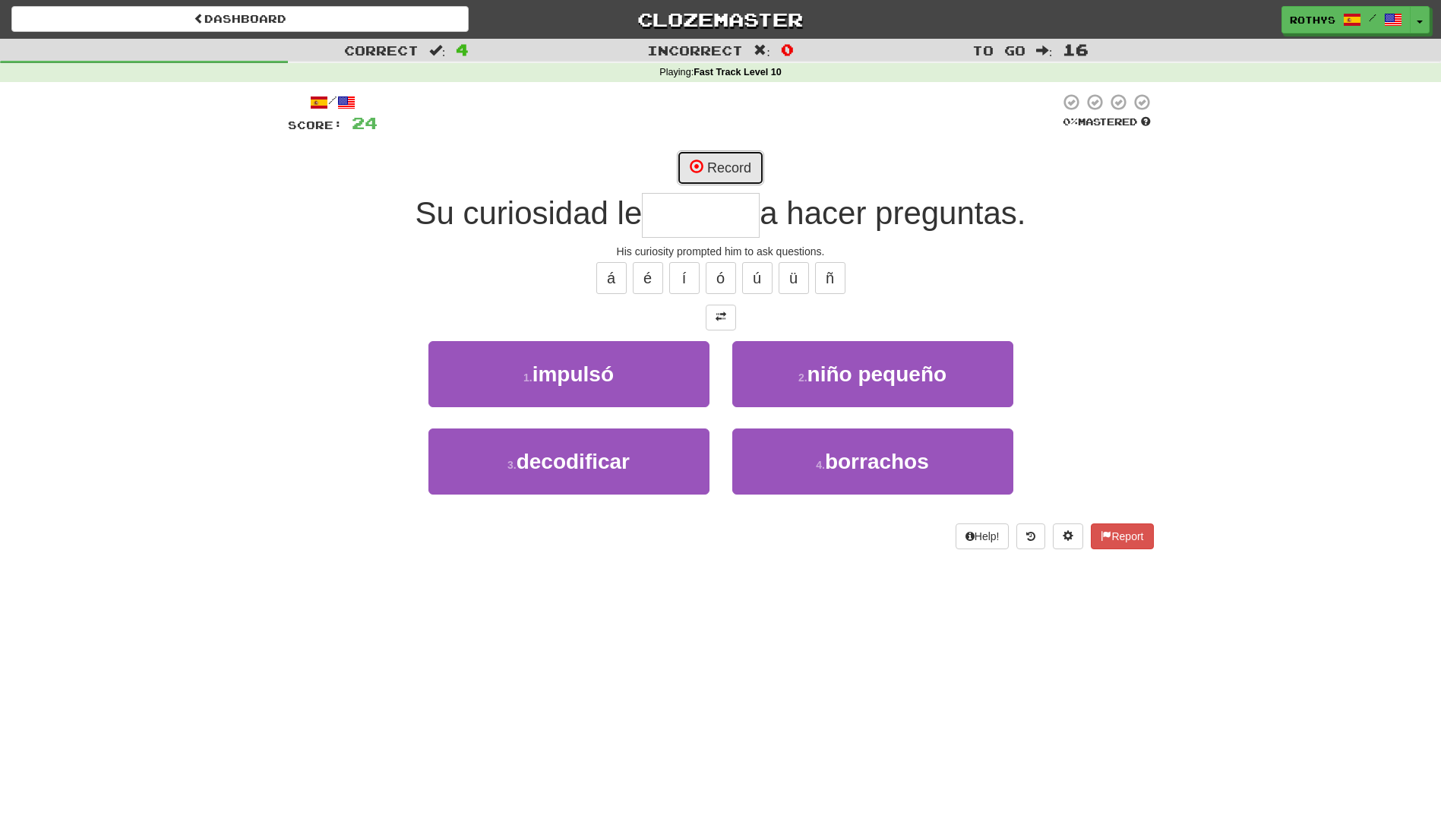
click at [702, 167] on span at bounding box center [697, 166] width 14 height 14
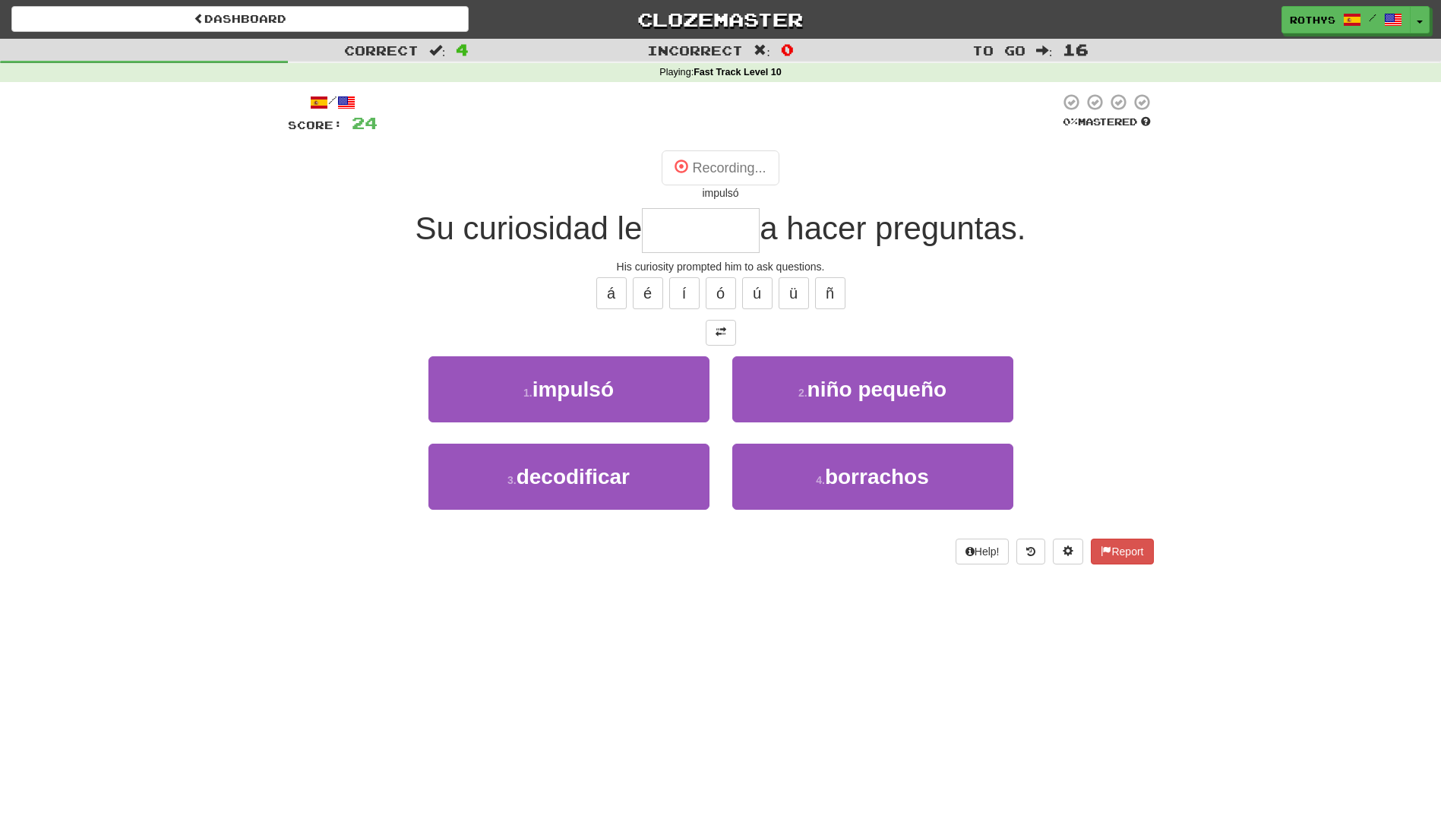
type input "*******"
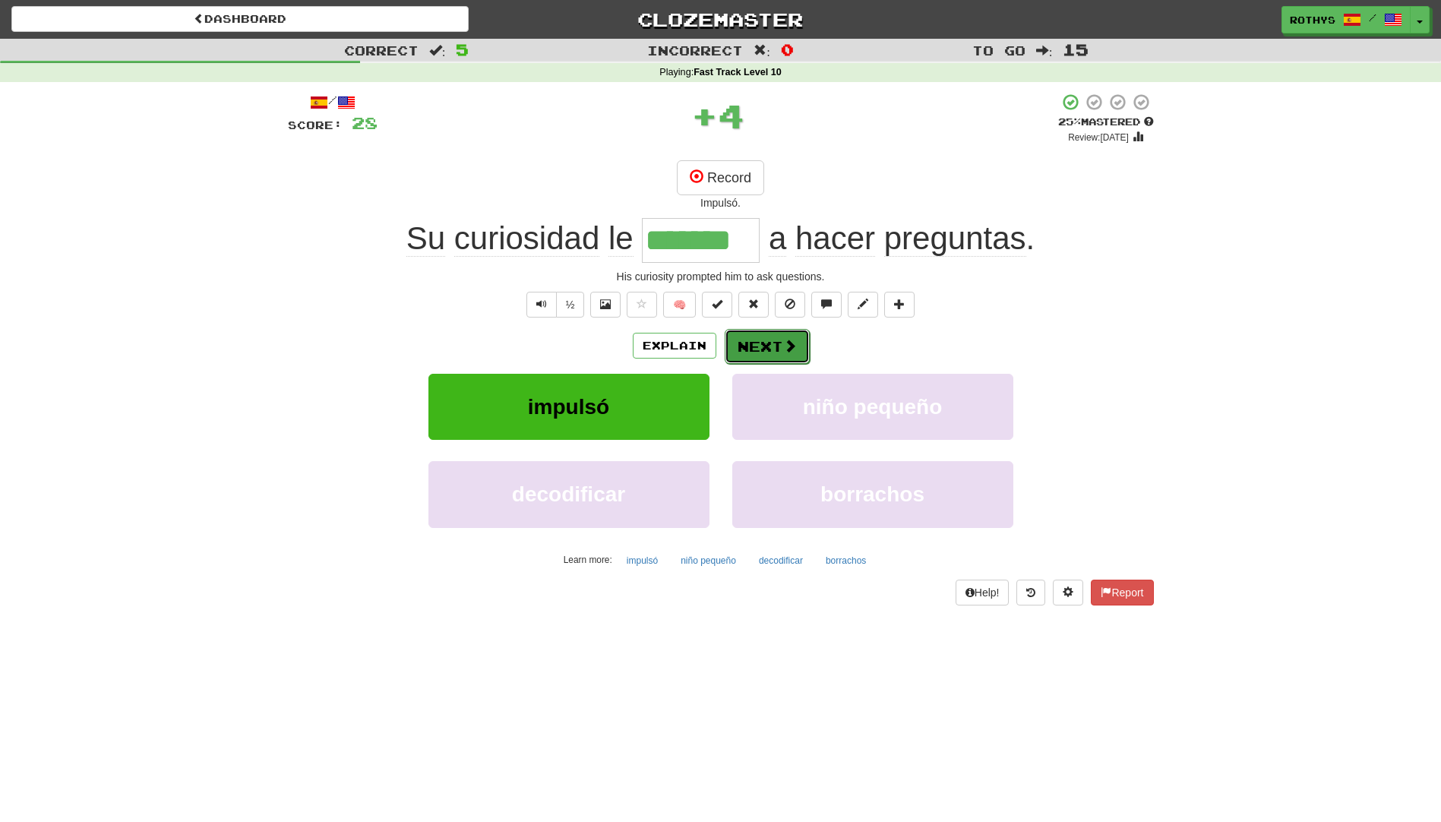
click at [756, 339] on button "Next" at bounding box center [767, 346] width 85 height 35
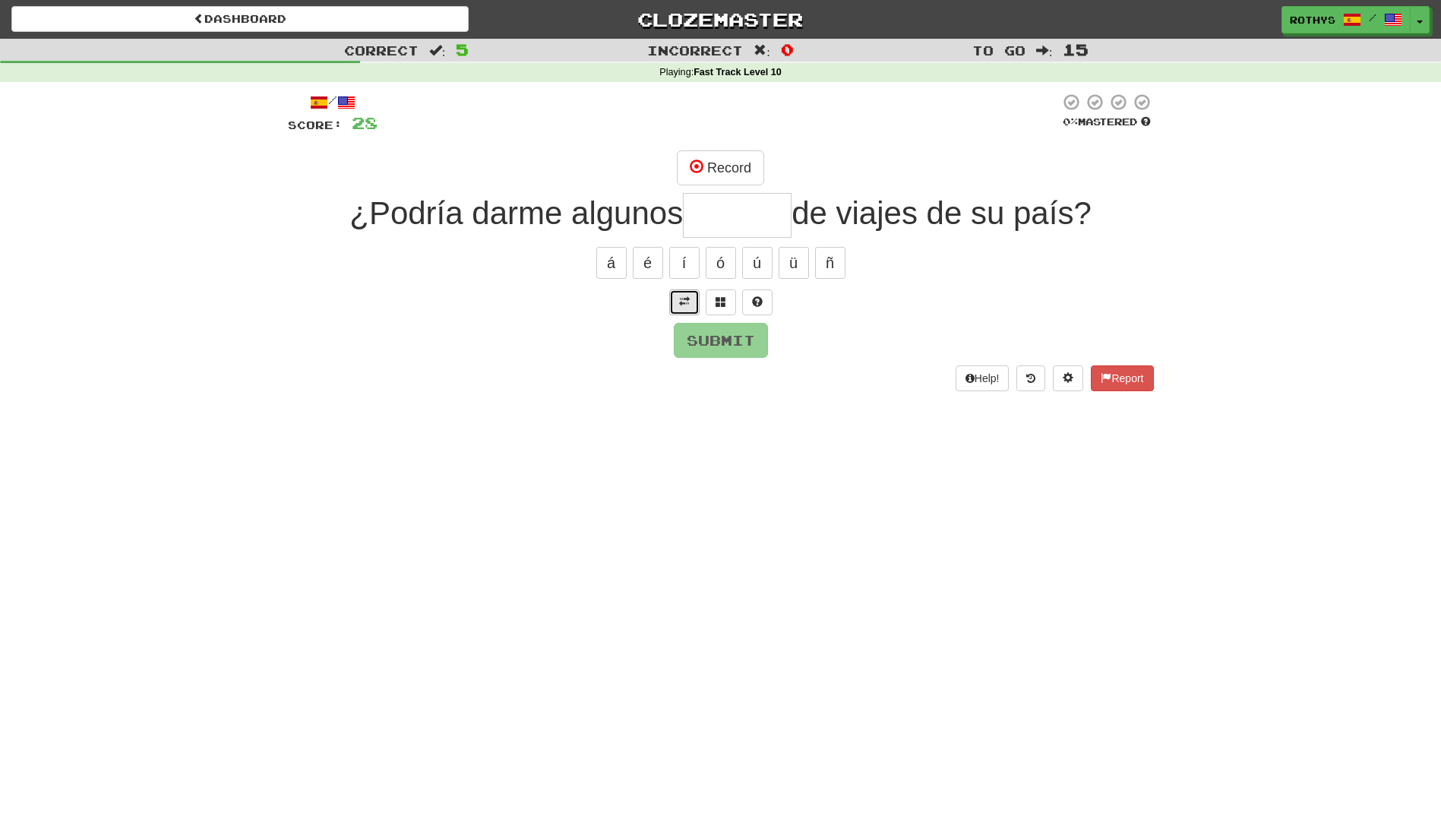
click at [689, 297] on span at bounding box center [684, 301] width 11 height 11
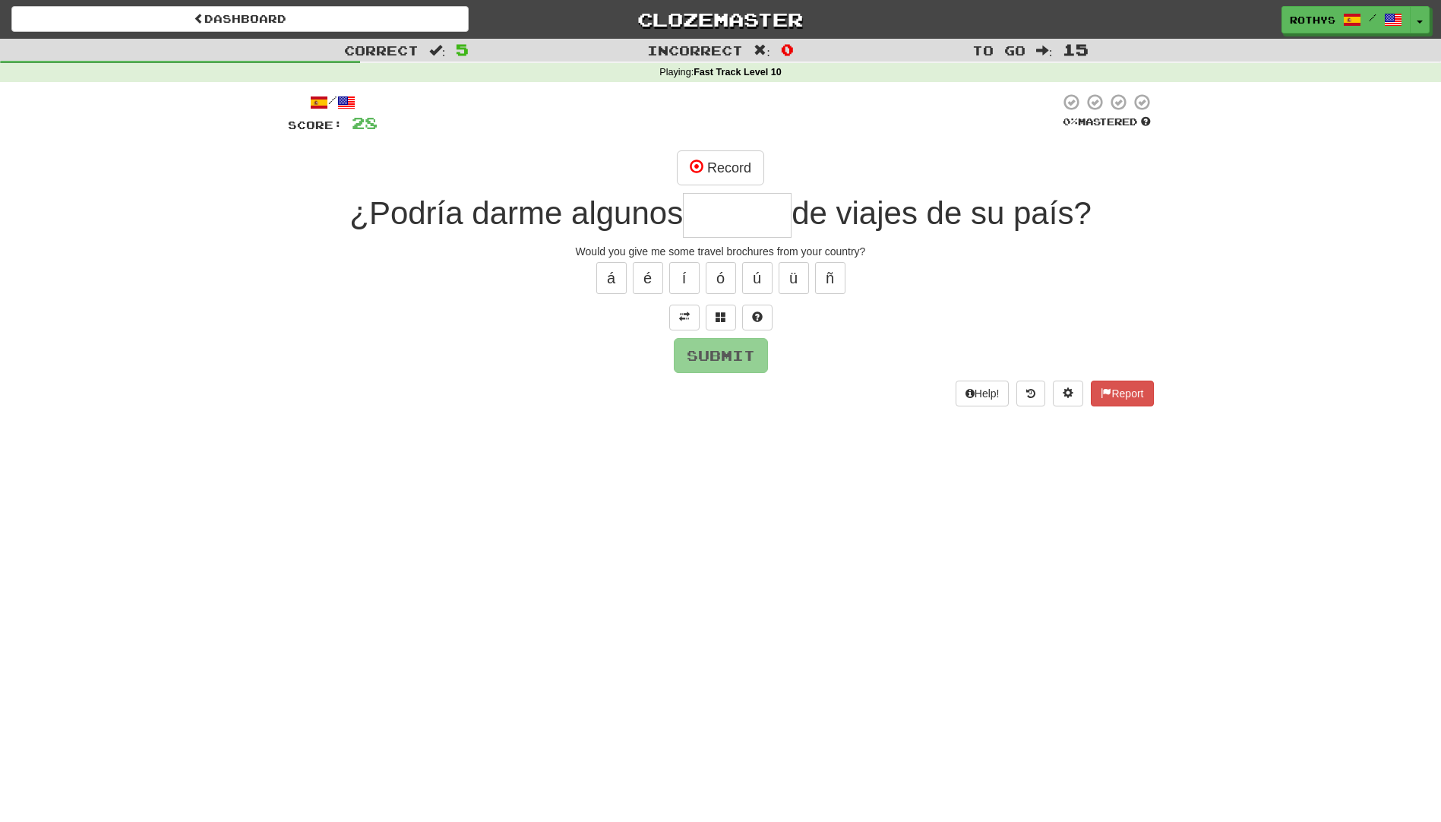
click at [742, 205] on input "text" at bounding box center [737, 215] width 109 height 45
click at [711, 320] on button at bounding box center [721, 318] width 30 height 26
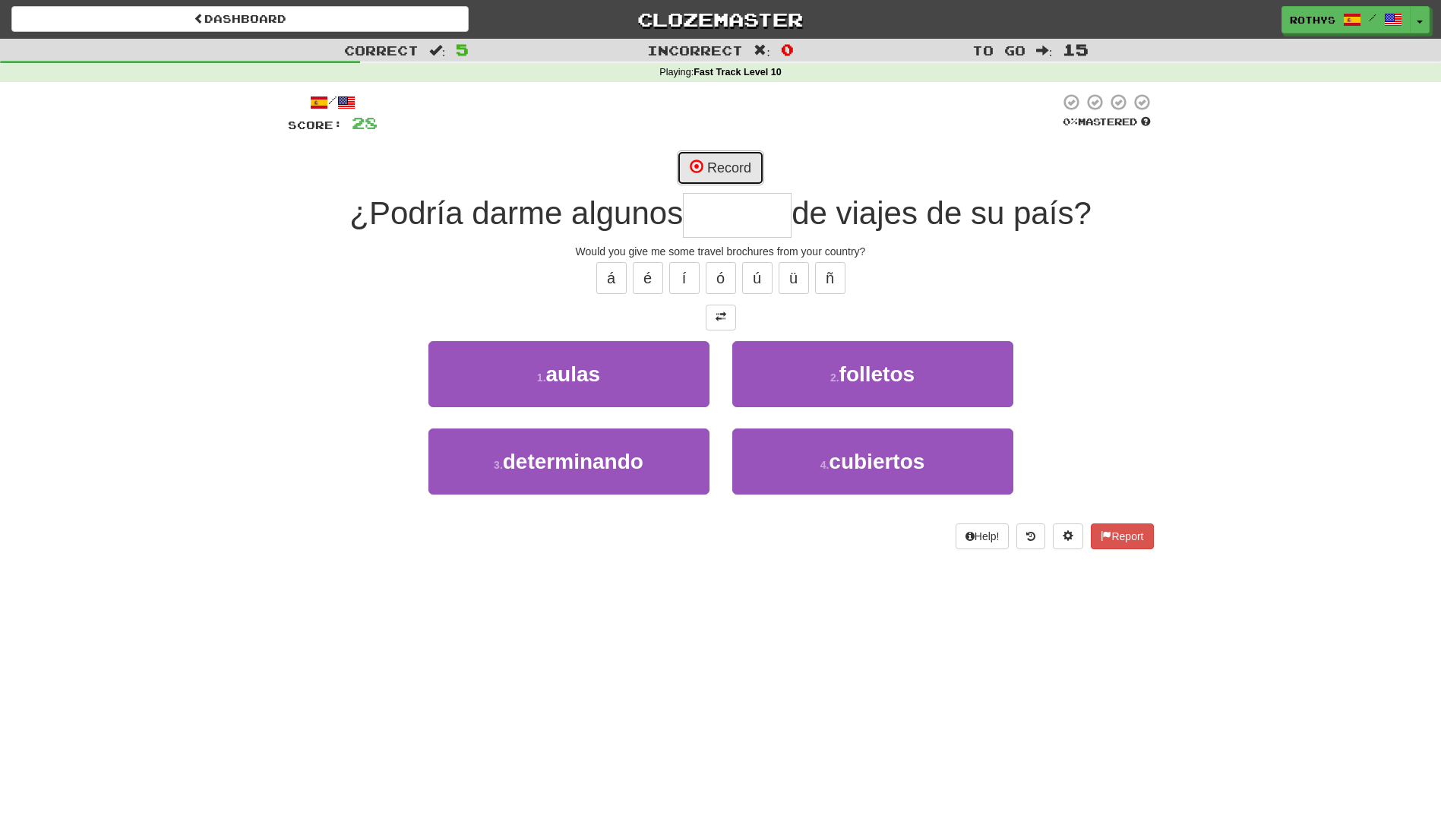
click at [735, 172] on button "Record" at bounding box center [720, 167] width 87 height 35
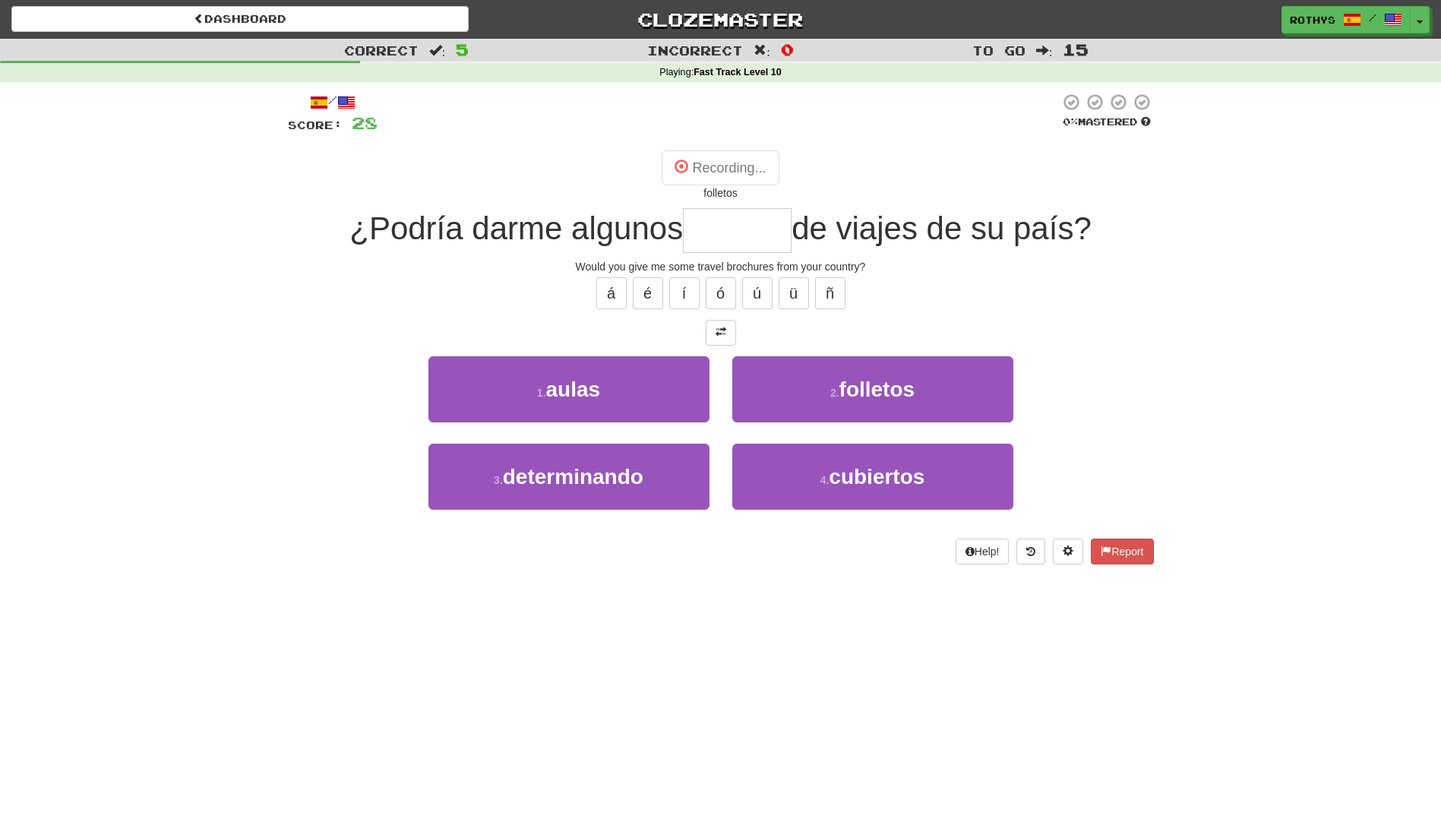
type input "********"
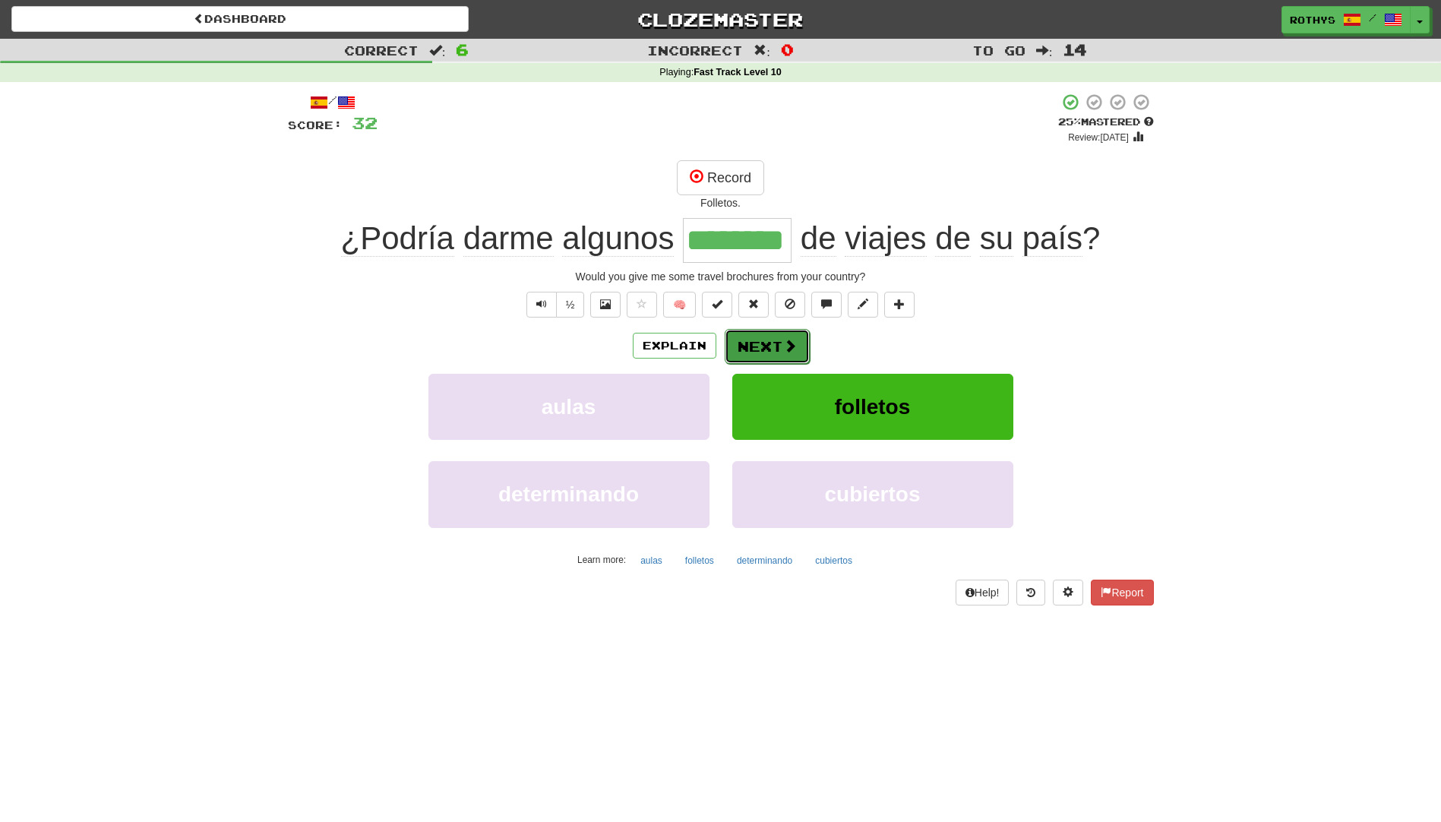
click at [736, 343] on button "Next" at bounding box center [767, 346] width 85 height 35
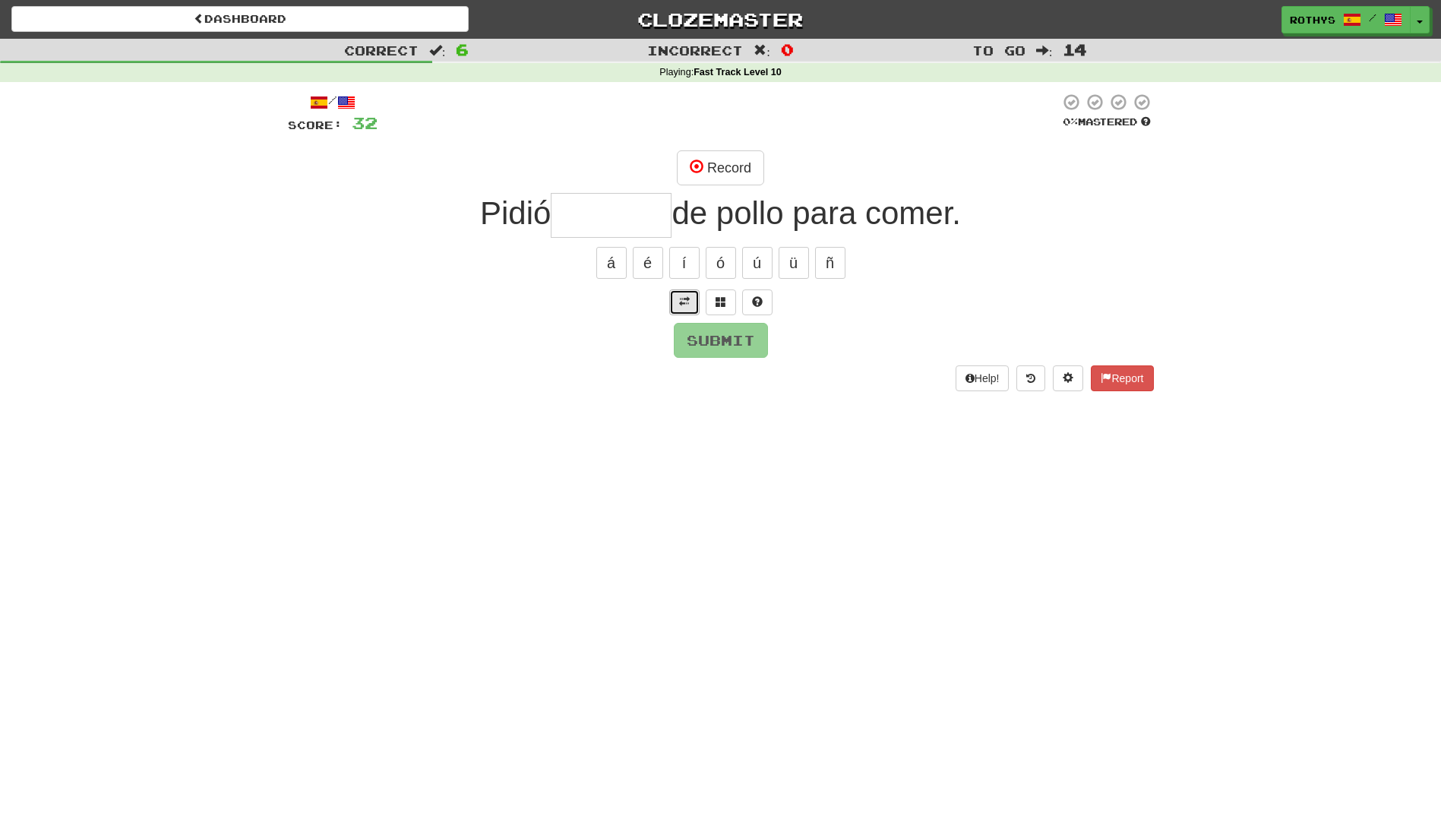
click at [677, 306] on button at bounding box center [684, 302] width 30 height 26
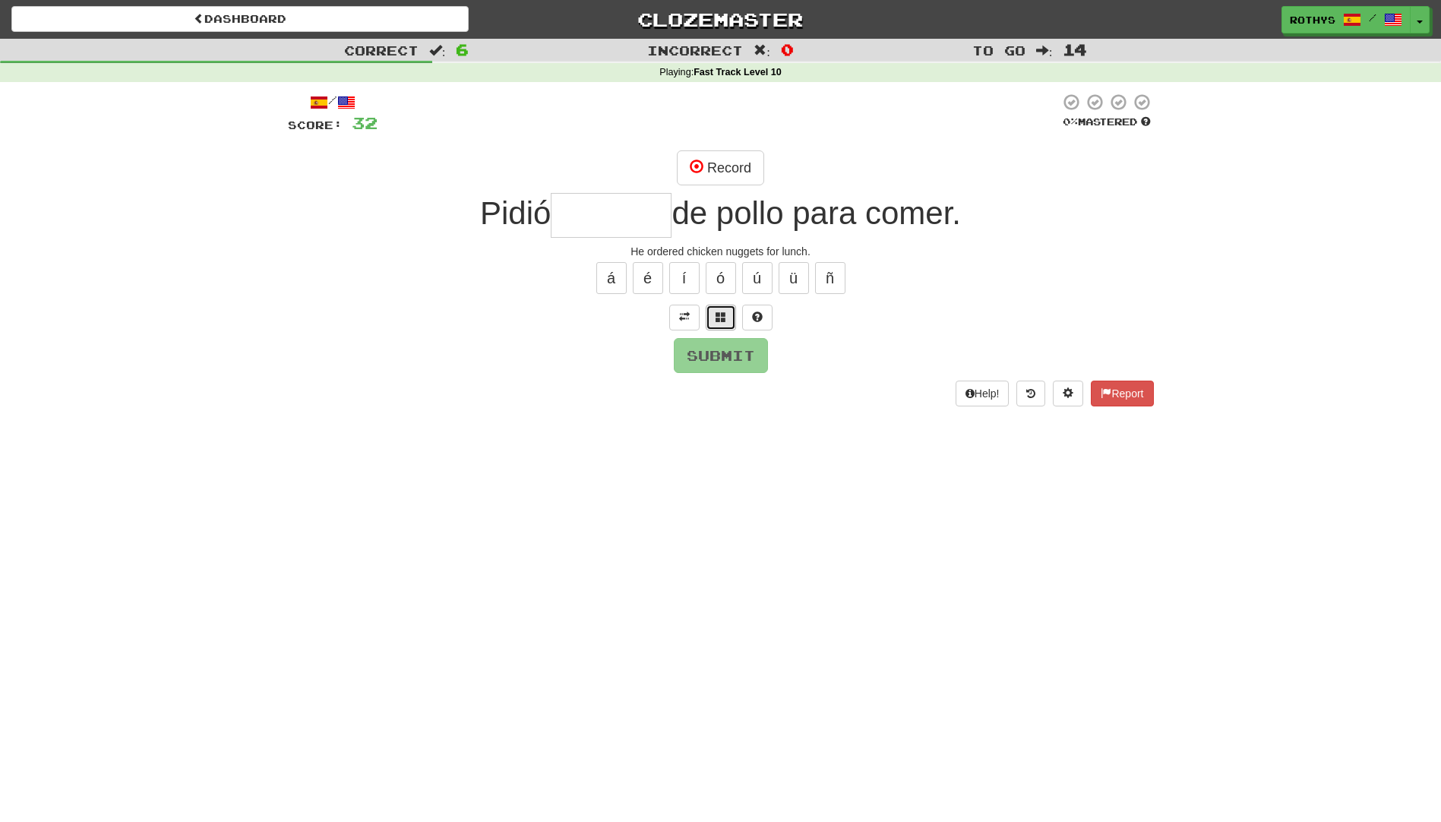
click at [726, 313] on button at bounding box center [721, 318] width 30 height 26
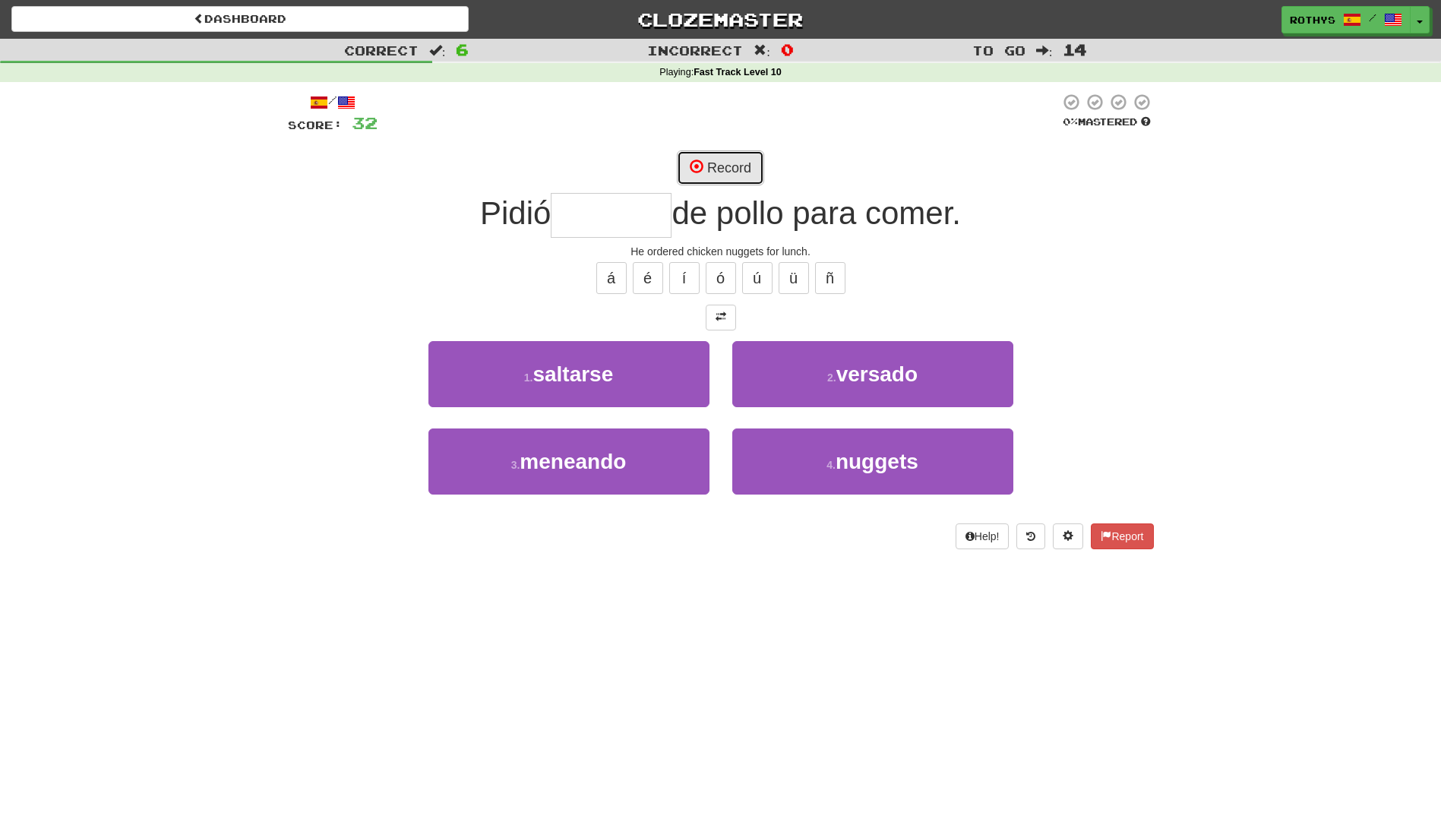
click at [719, 163] on button "Record" at bounding box center [720, 167] width 87 height 35
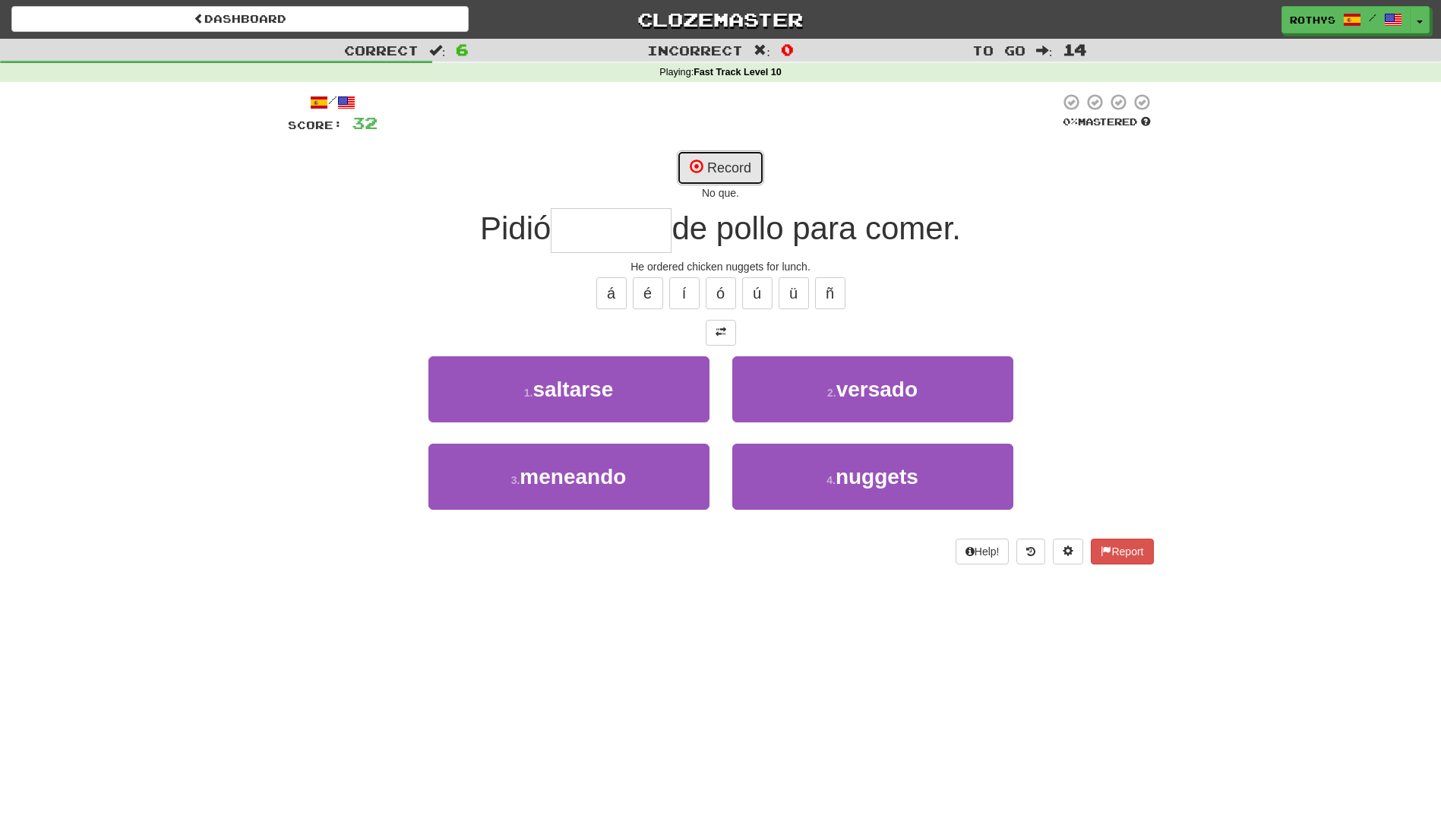
click at [715, 163] on button "Record" at bounding box center [720, 167] width 87 height 35
click at [719, 172] on button "Record" at bounding box center [720, 167] width 87 height 35
type input "*******"
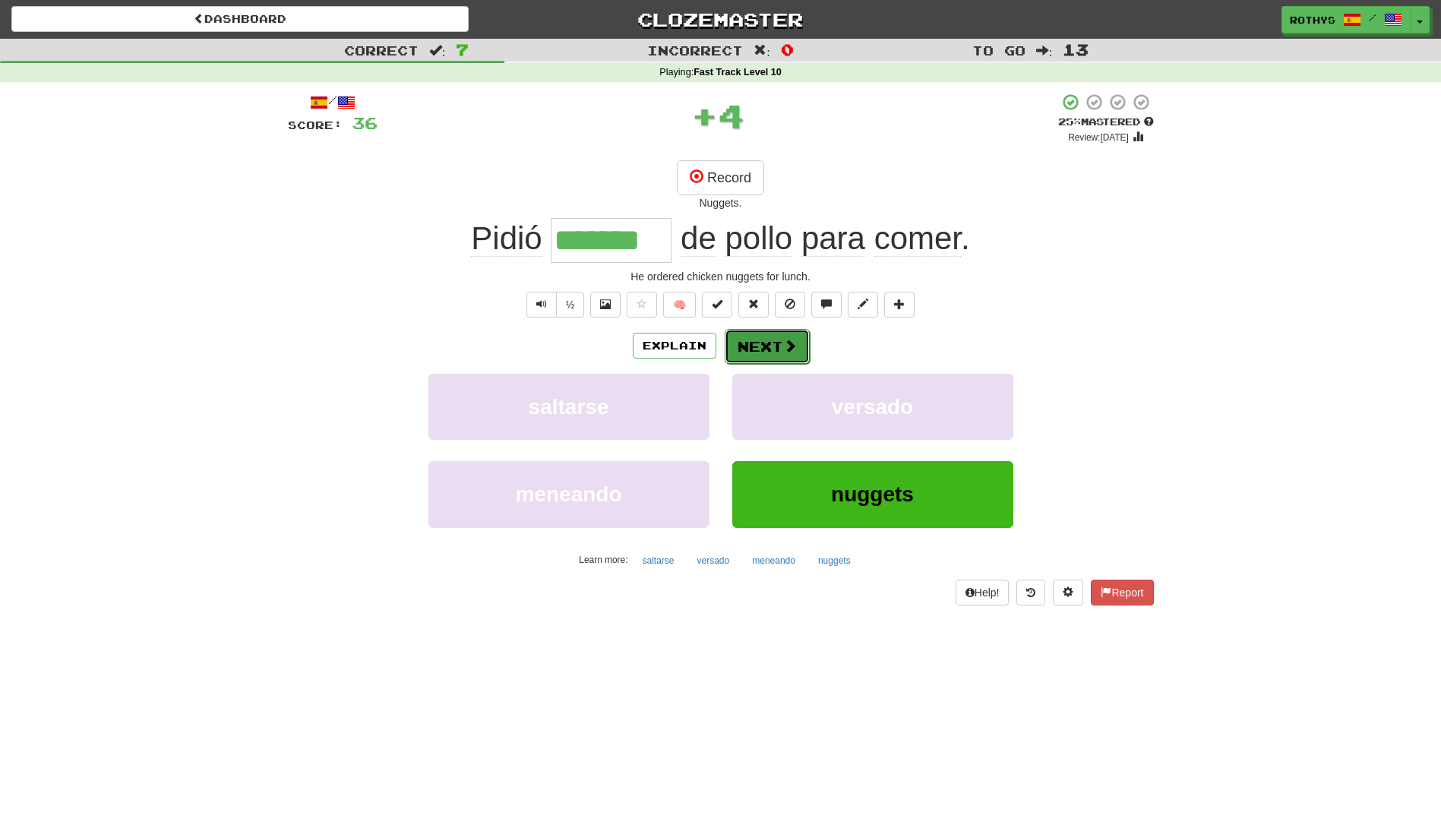
click at [747, 340] on button "Next" at bounding box center [767, 346] width 85 height 35
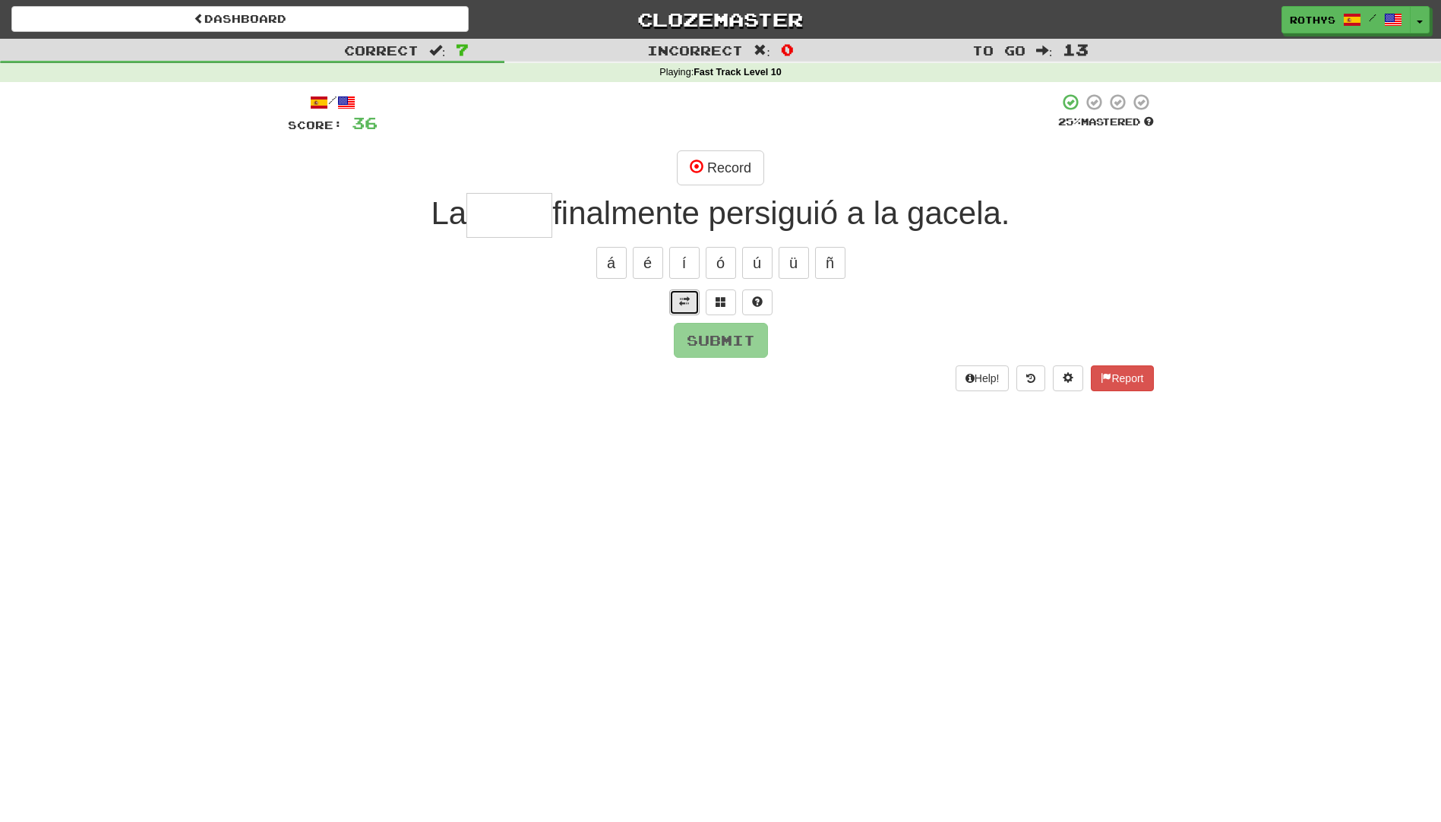
click at [681, 299] on span at bounding box center [684, 301] width 11 height 11
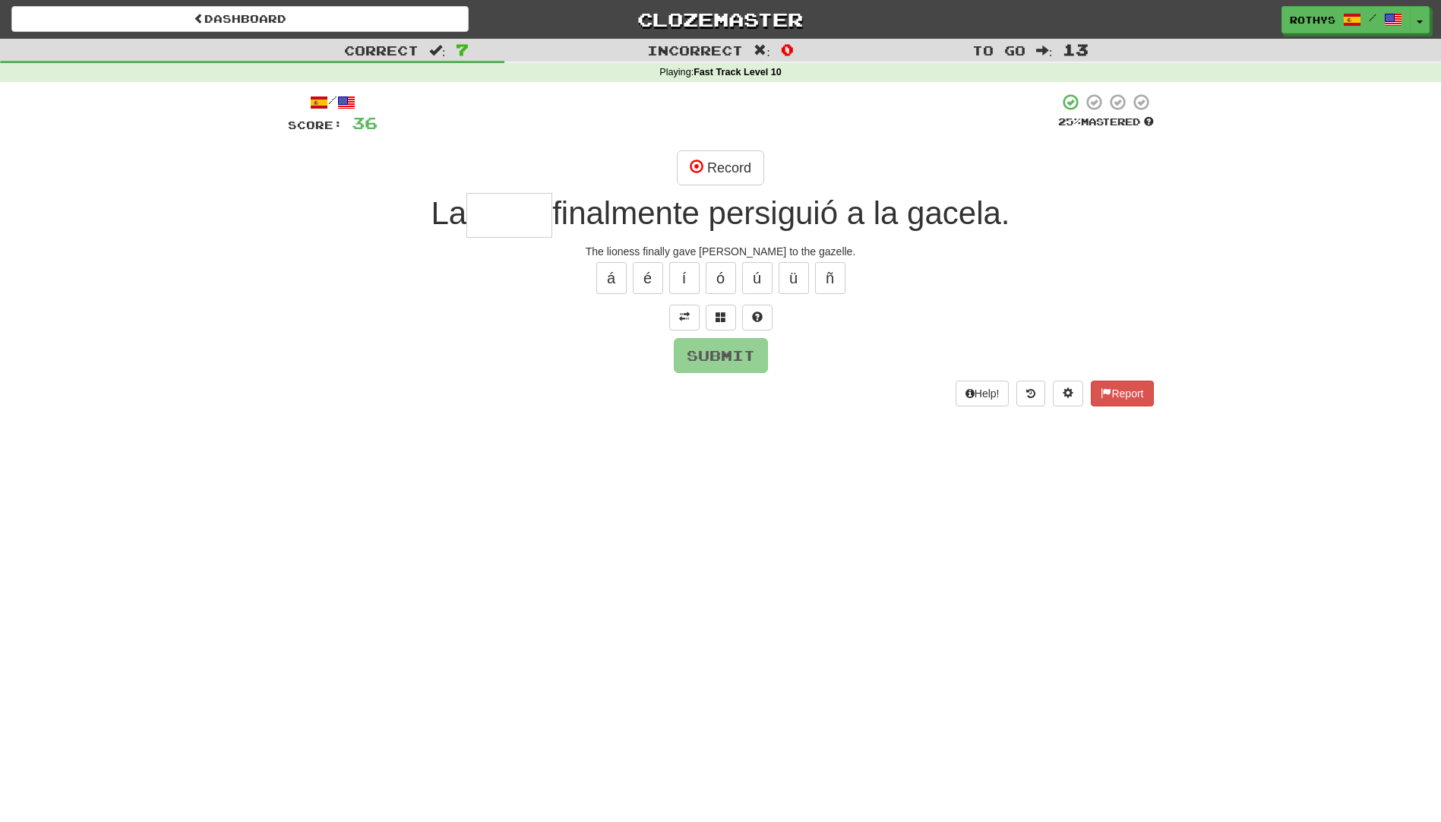
click at [482, 219] on input "text" at bounding box center [509, 215] width 86 height 45
click at [745, 168] on button "Record" at bounding box center [720, 167] width 87 height 35
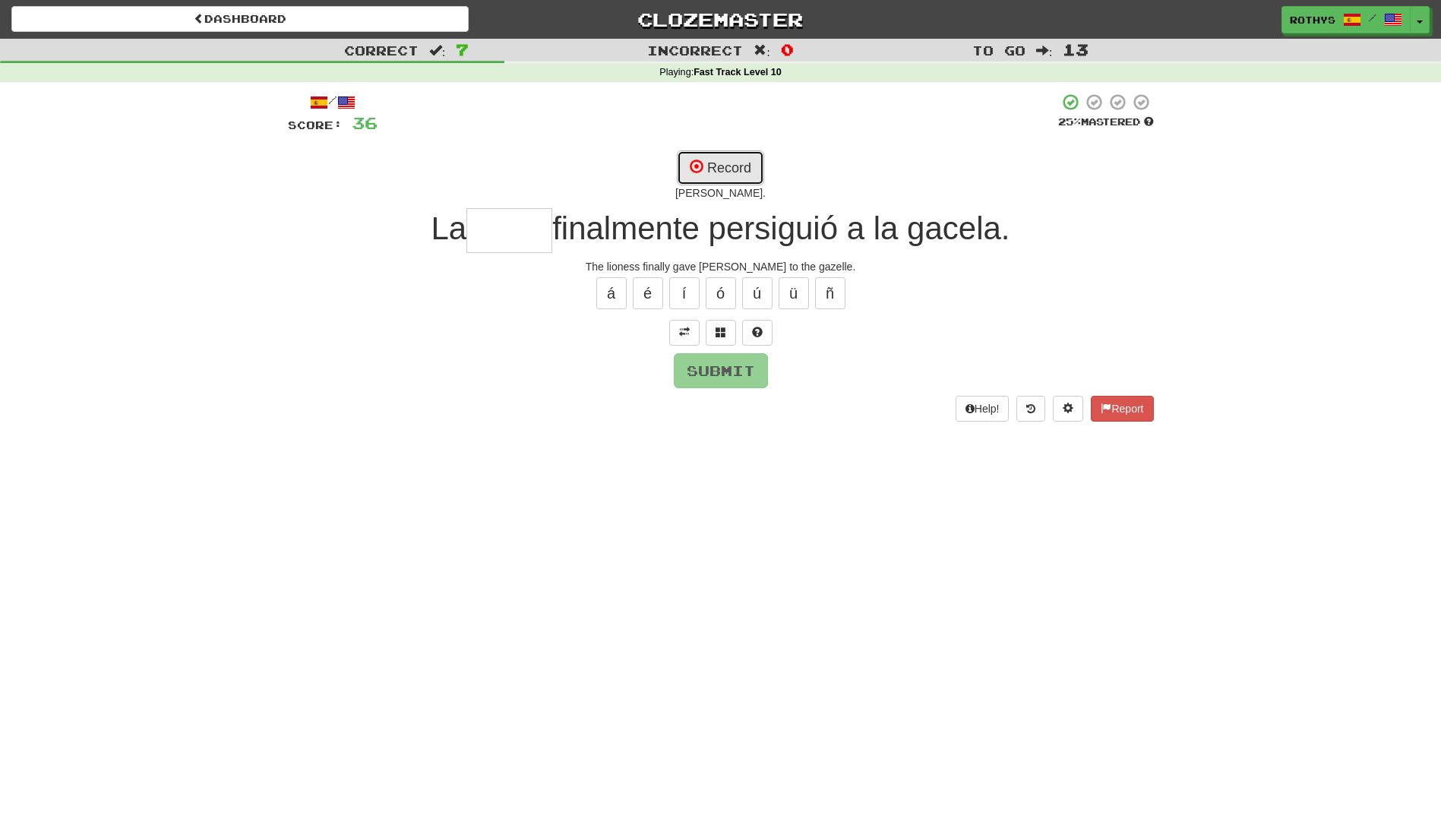
click at [747, 173] on button "Record" at bounding box center [720, 167] width 87 height 35
click at [733, 178] on button "Record" at bounding box center [720, 167] width 87 height 35
type input "*****"
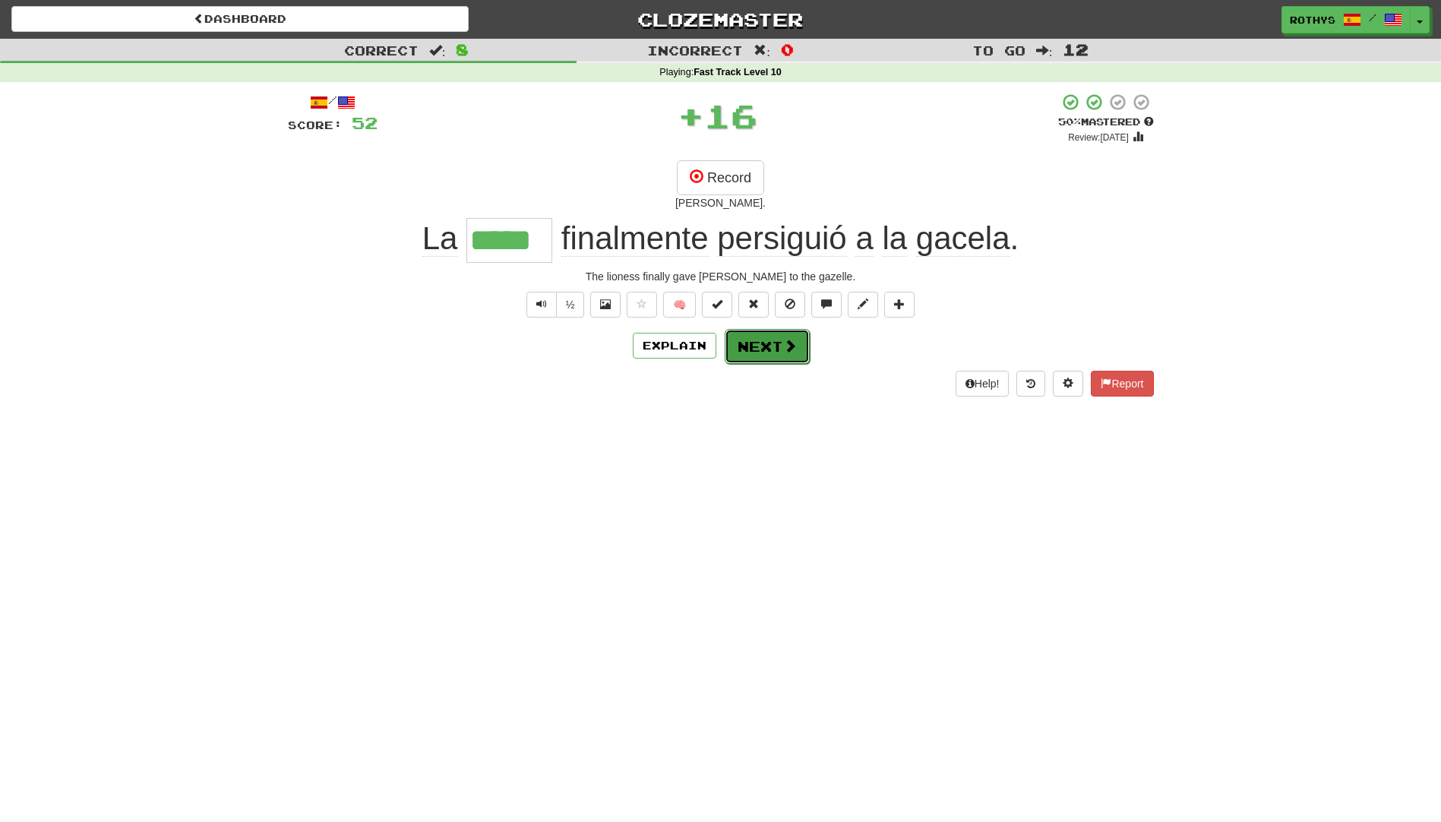
click at [736, 348] on button "Next" at bounding box center [767, 346] width 85 height 35
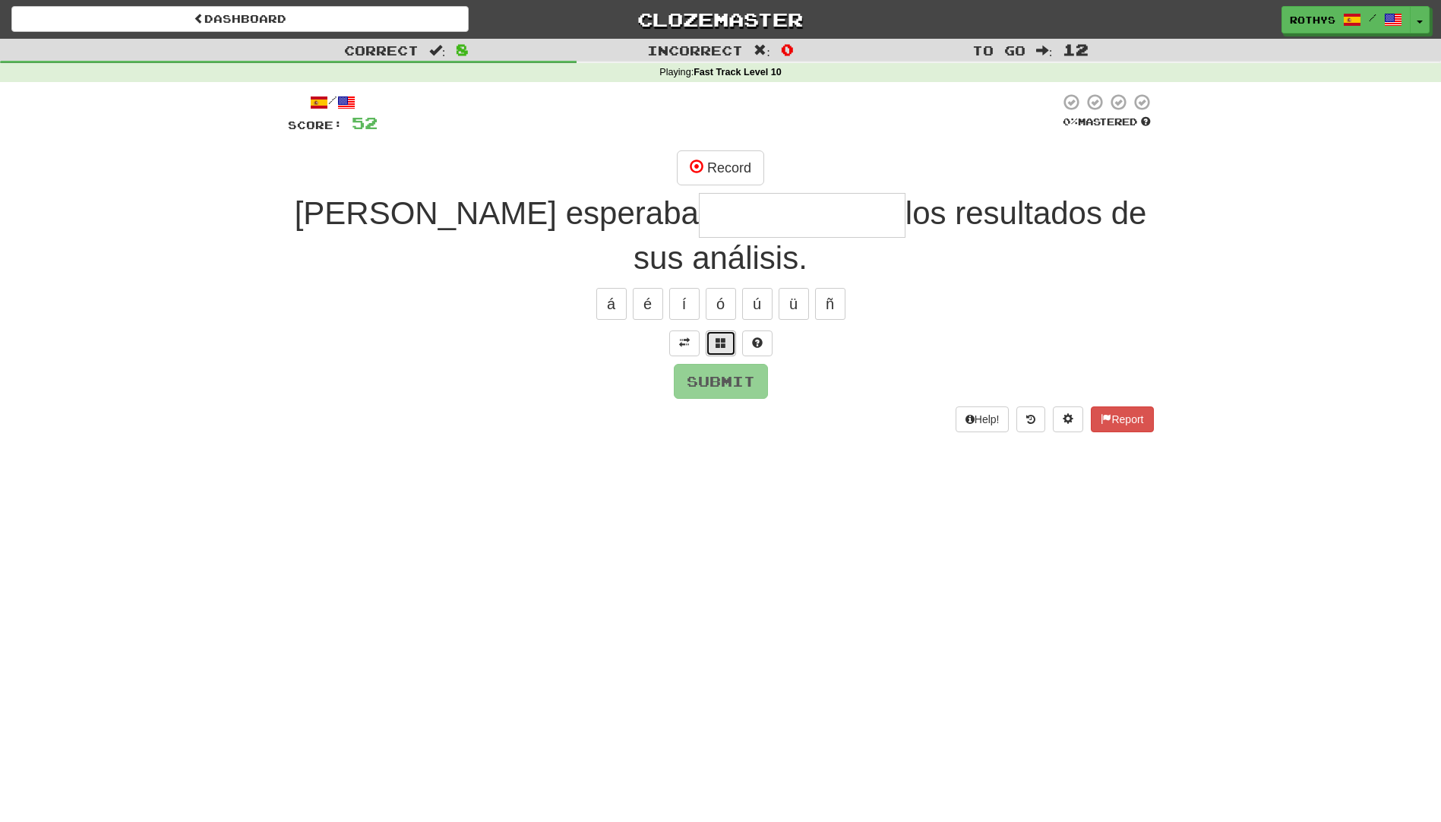
click at [722, 337] on span at bounding box center [720, 342] width 11 height 11
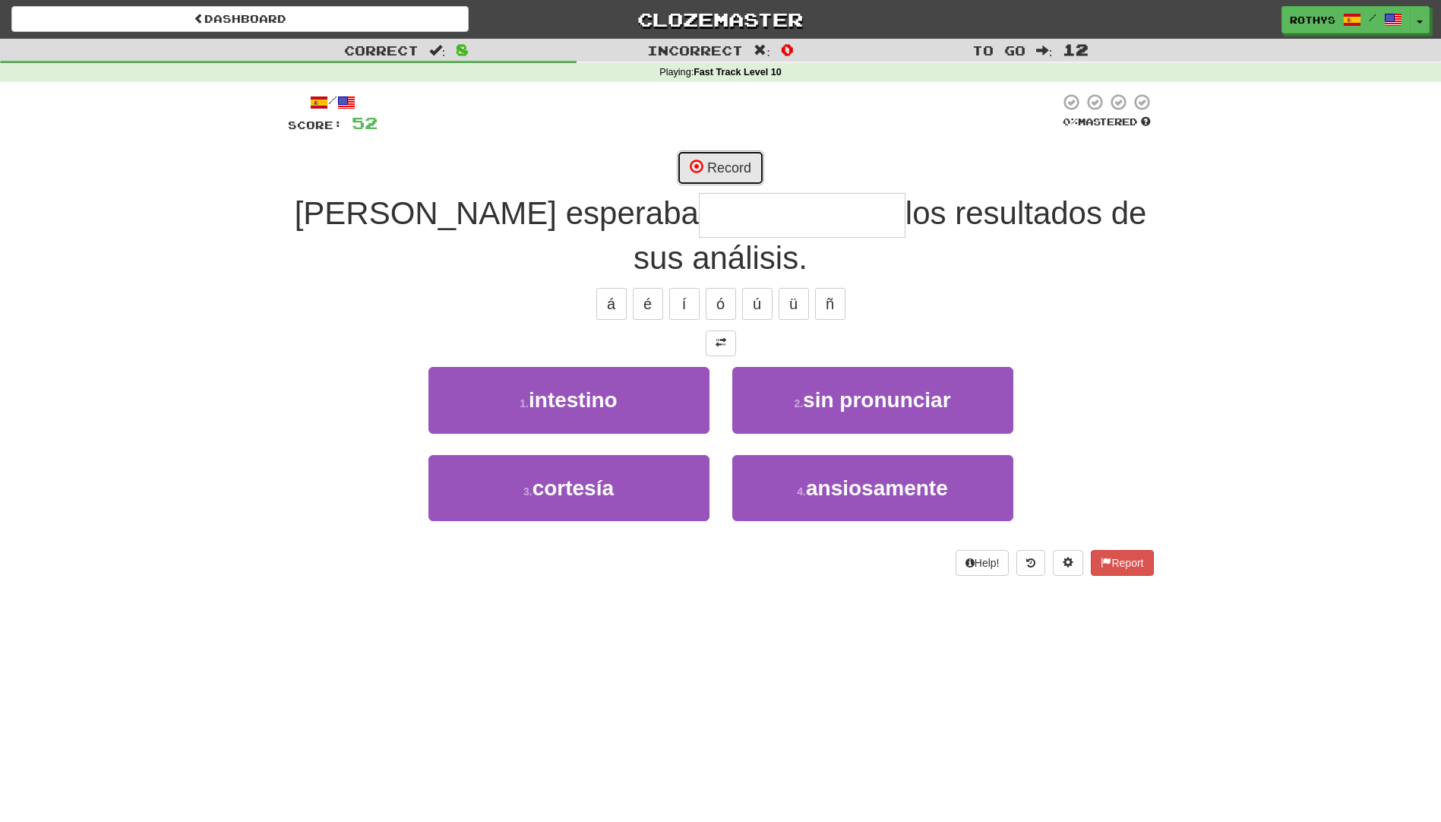
click at [736, 167] on button "Record" at bounding box center [720, 167] width 87 height 35
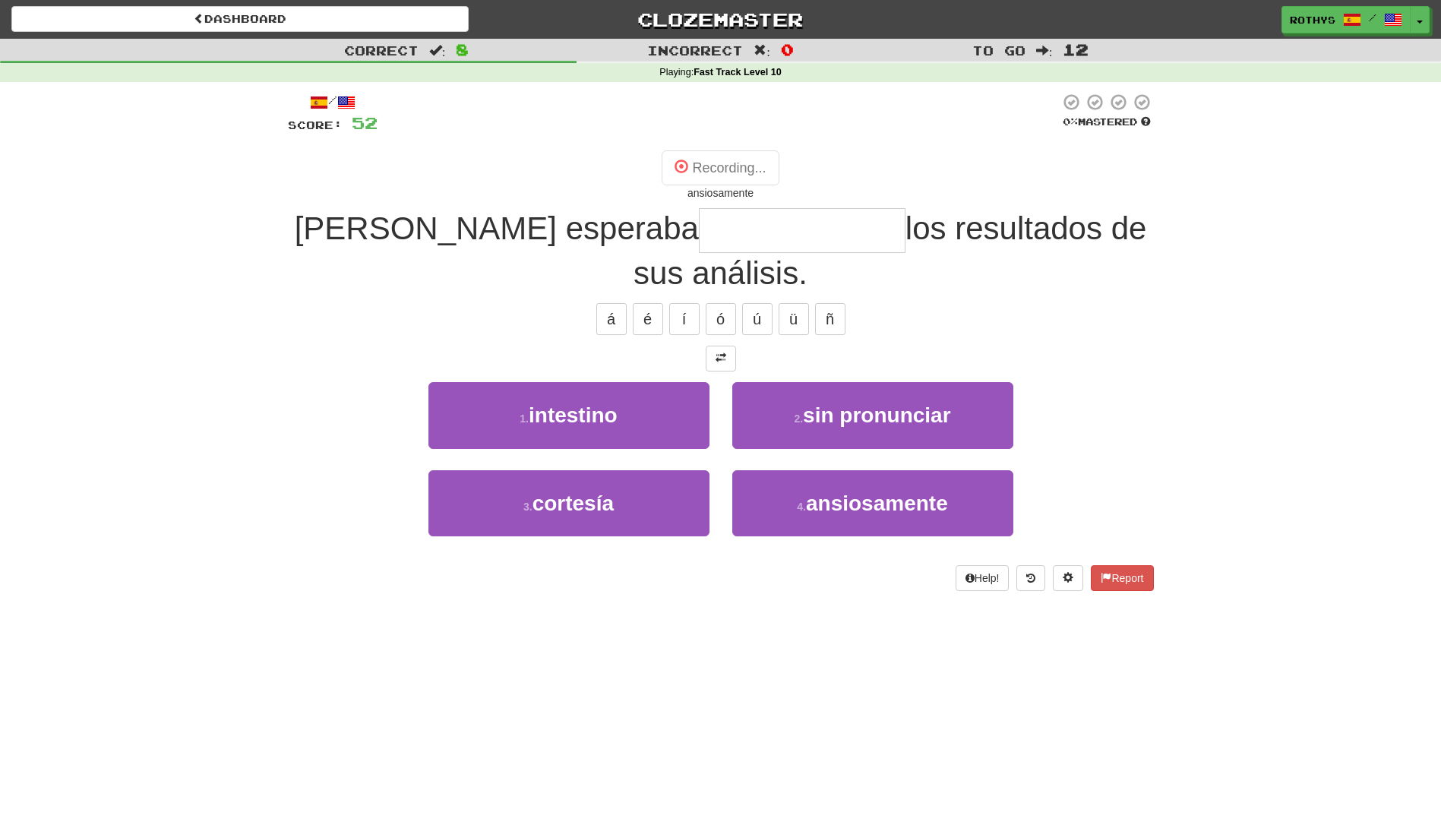
type input "**********"
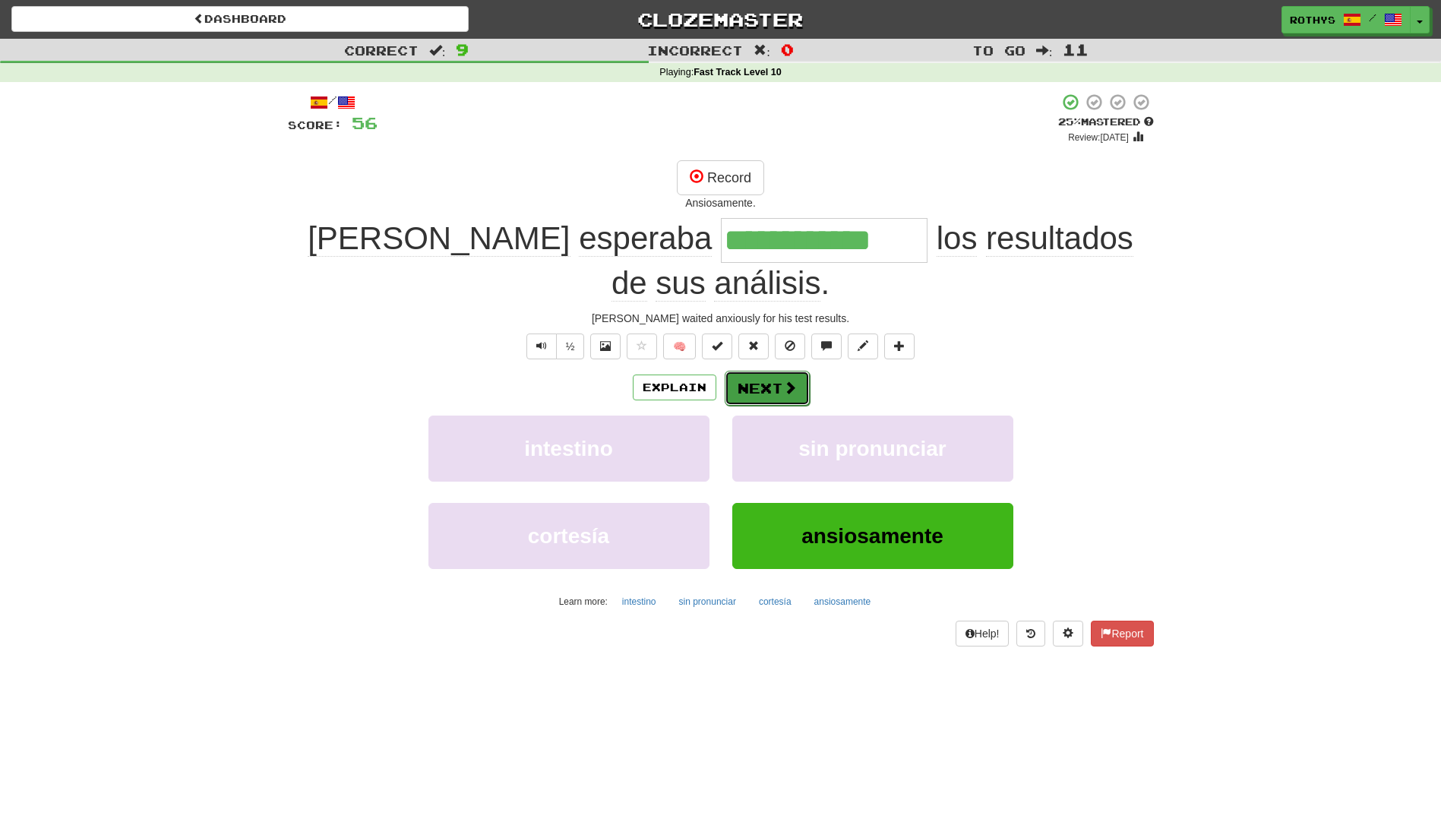
click at [759, 371] on button "Next" at bounding box center [767, 388] width 85 height 35
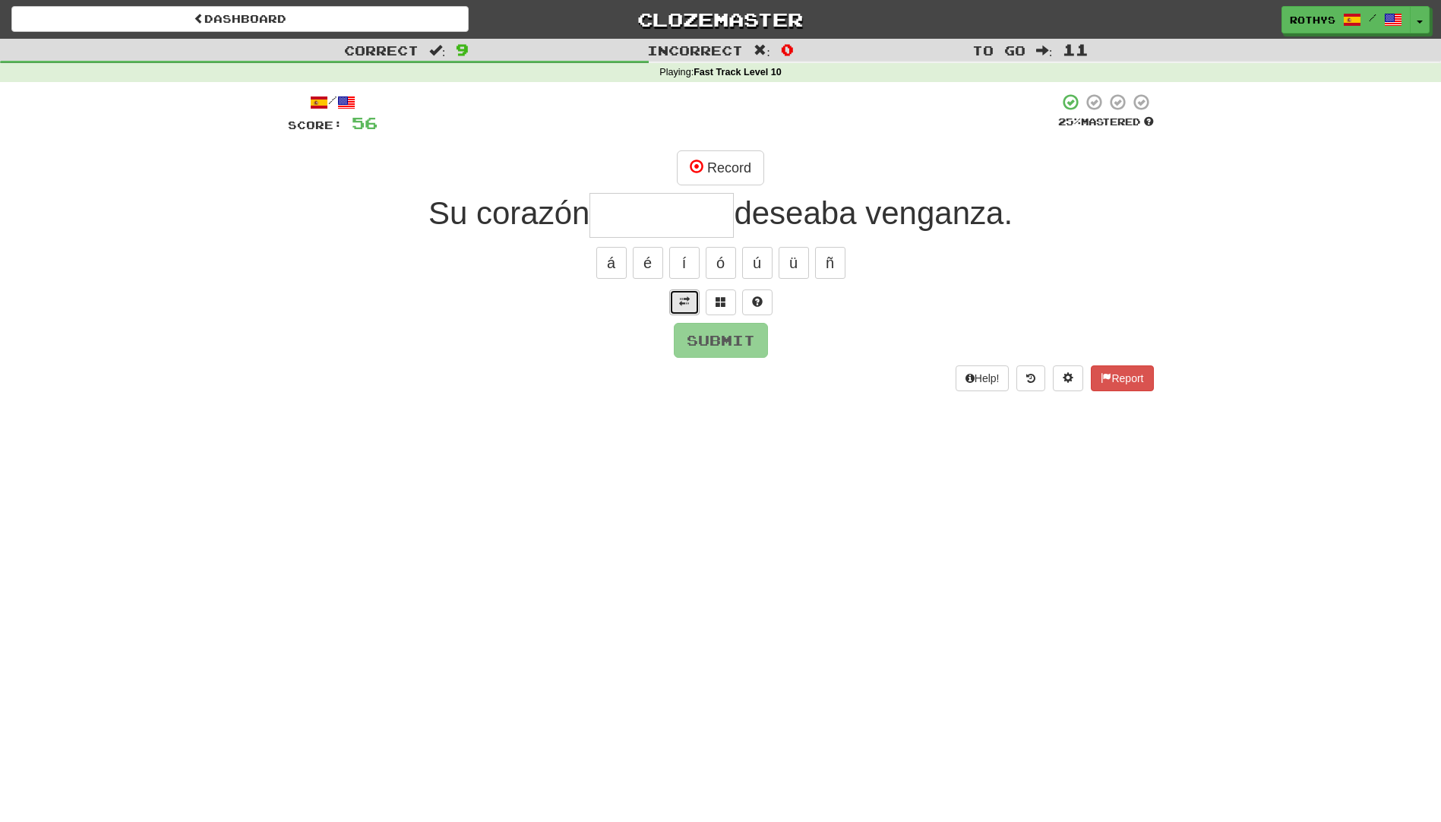
click at [683, 301] on span at bounding box center [684, 301] width 11 height 11
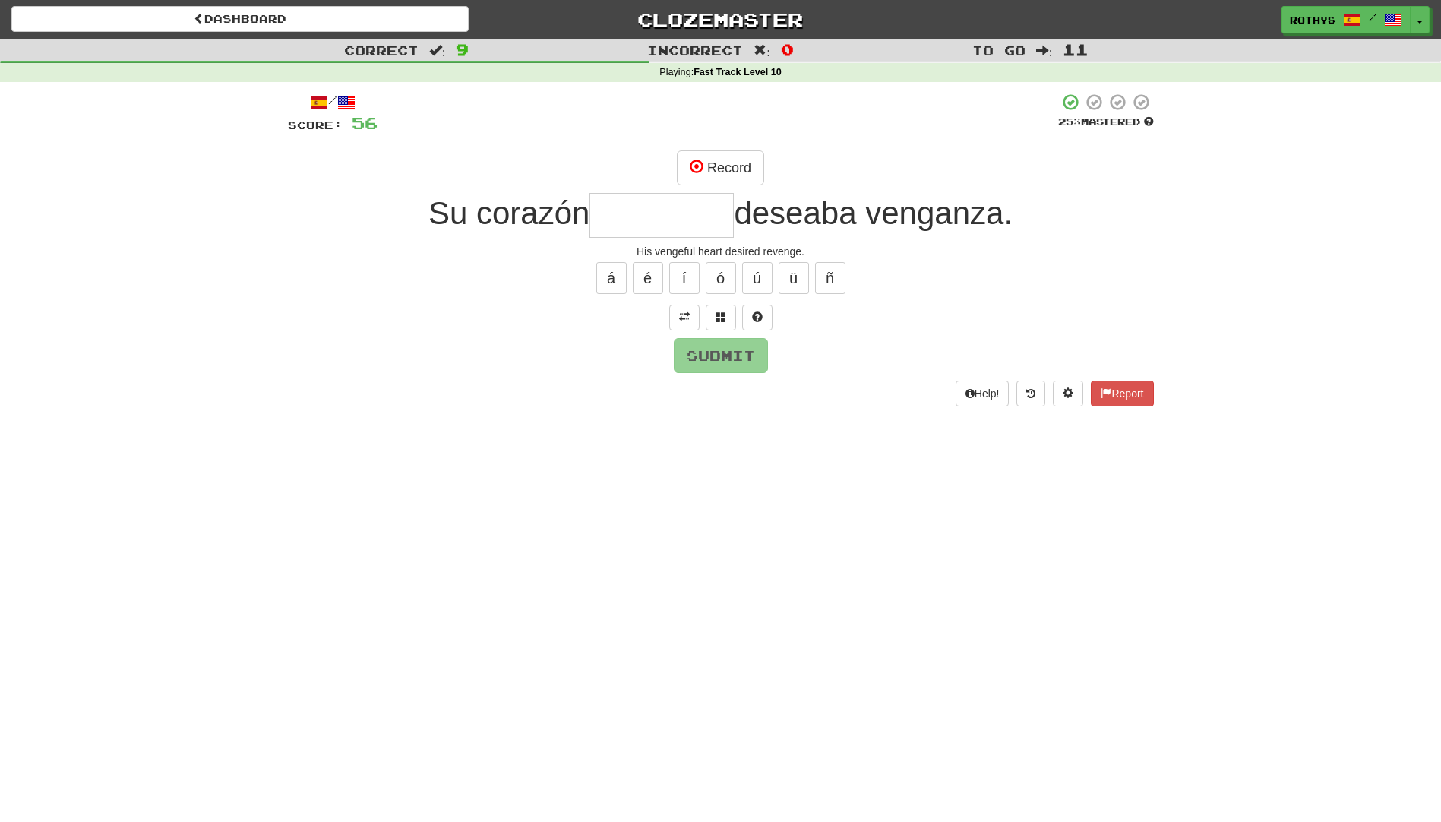
click at [693, 225] on input "text" at bounding box center [661, 215] width 144 height 45
click at [721, 317] on span at bounding box center [720, 316] width 11 height 11
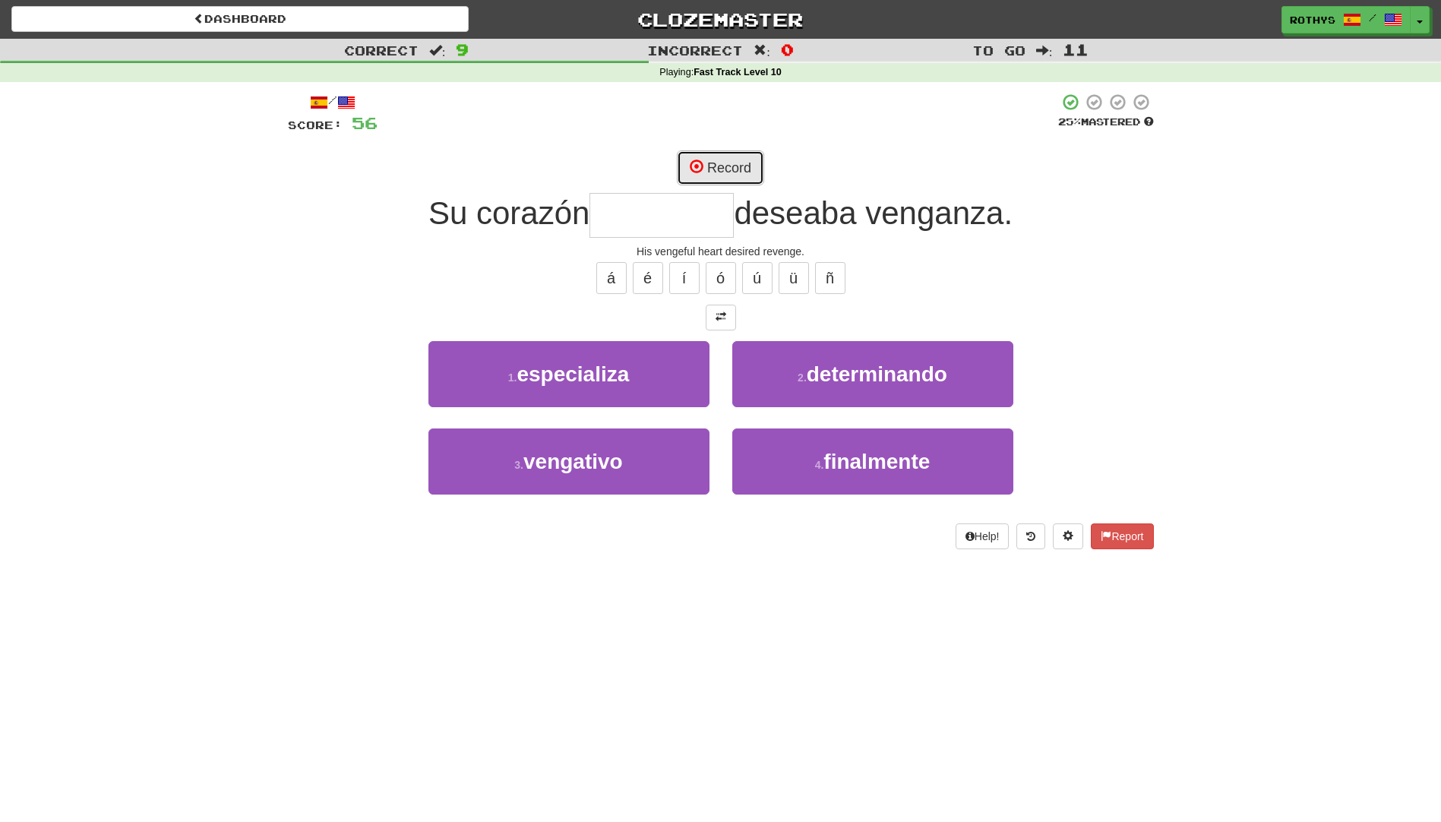
click at [749, 156] on button "Record" at bounding box center [720, 167] width 87 height 35
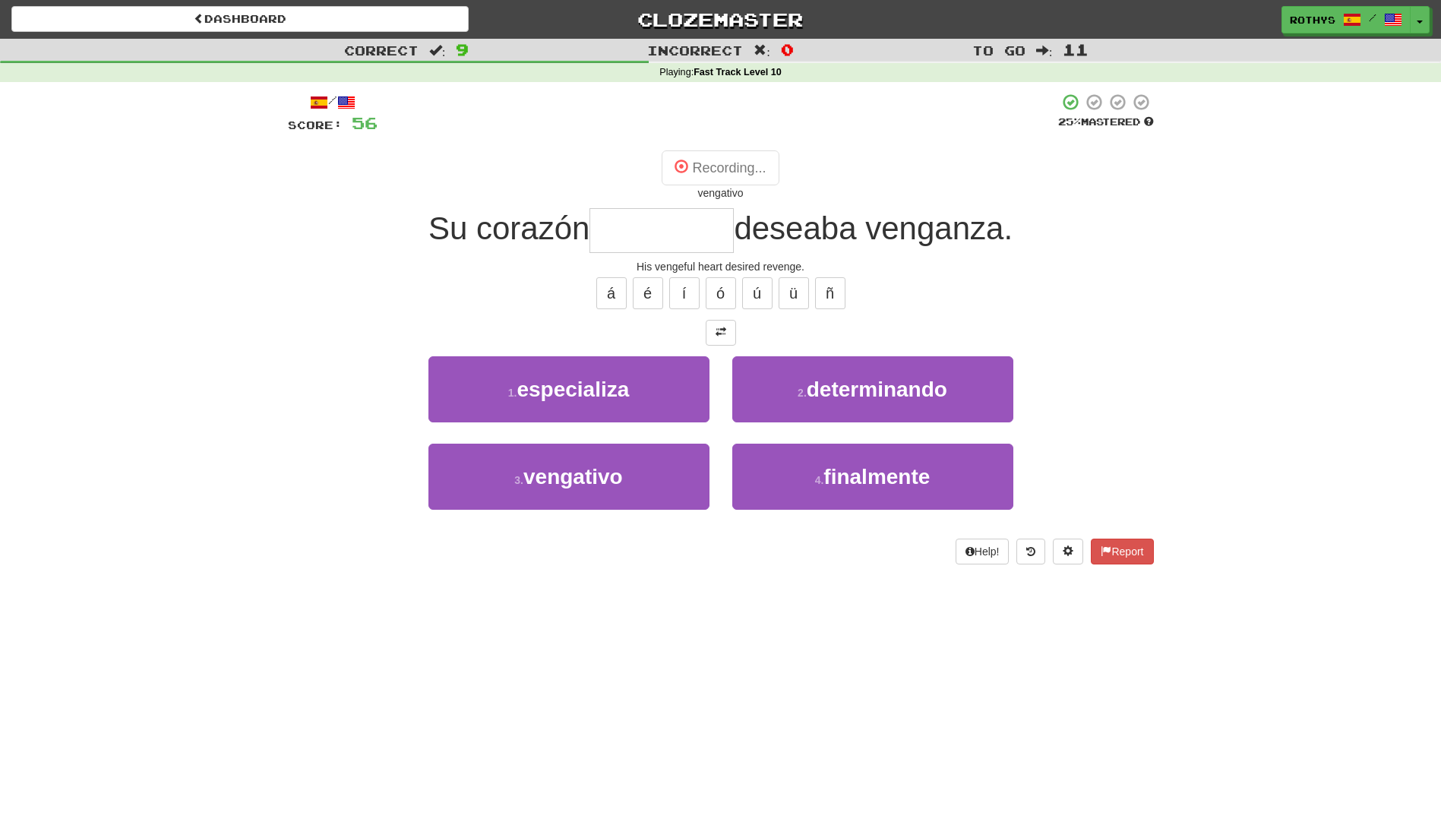
type input "*********"
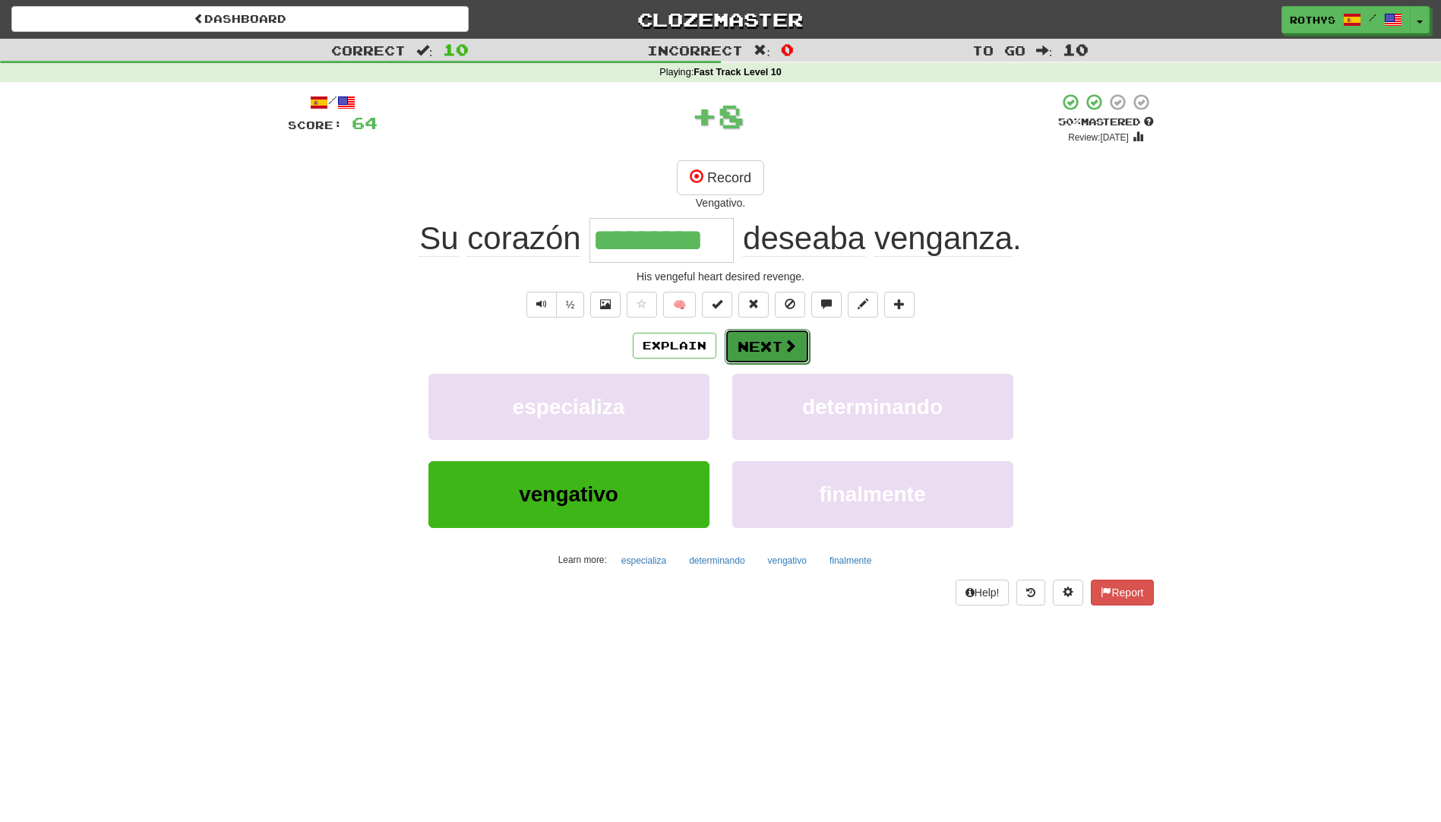
click at [778, 341] on button "Next" at bounding box center [767, 346] width 85 height 35
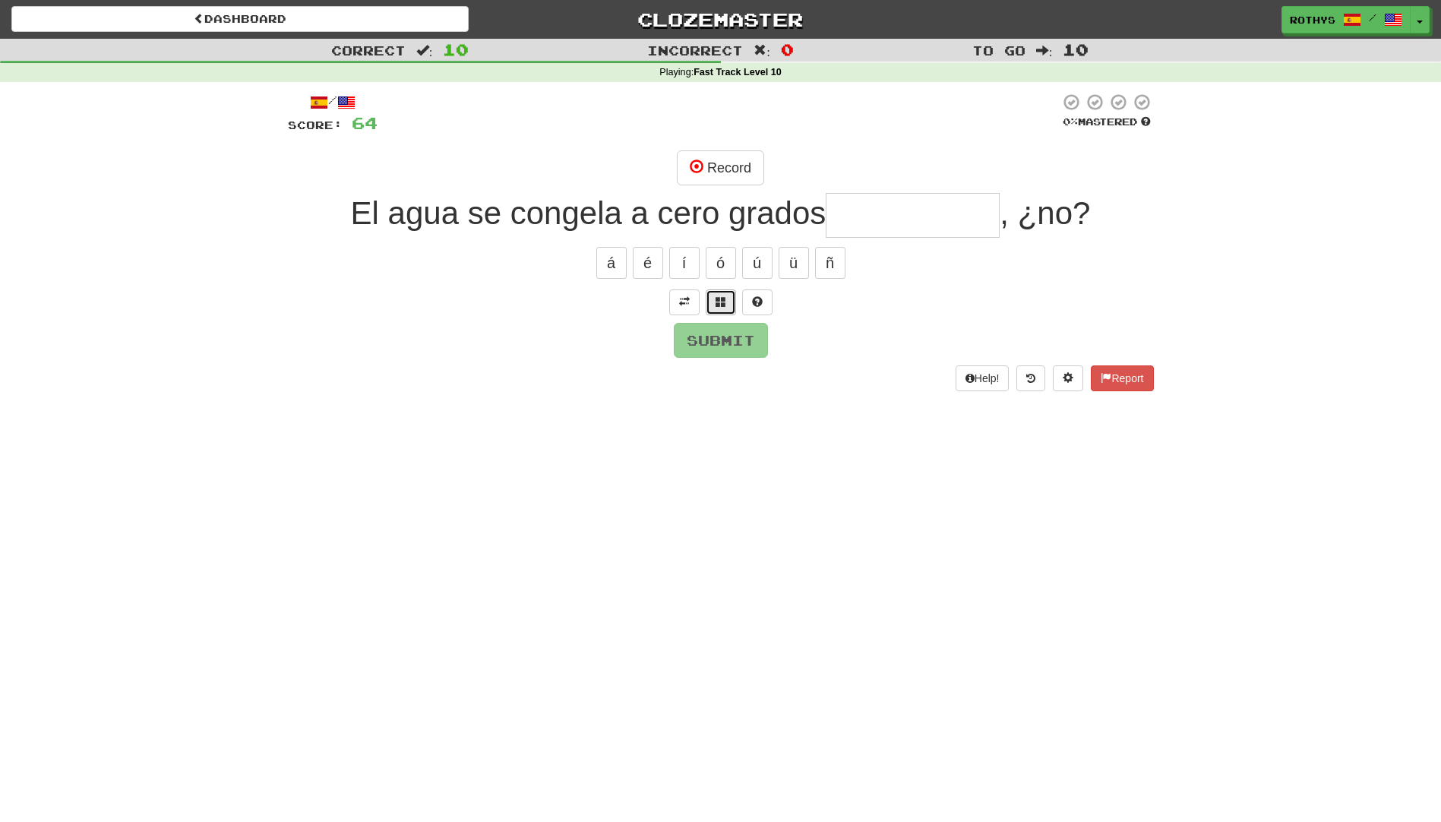
click at [718, 305] on span at bounding box center [720, 301] width 11 height 11
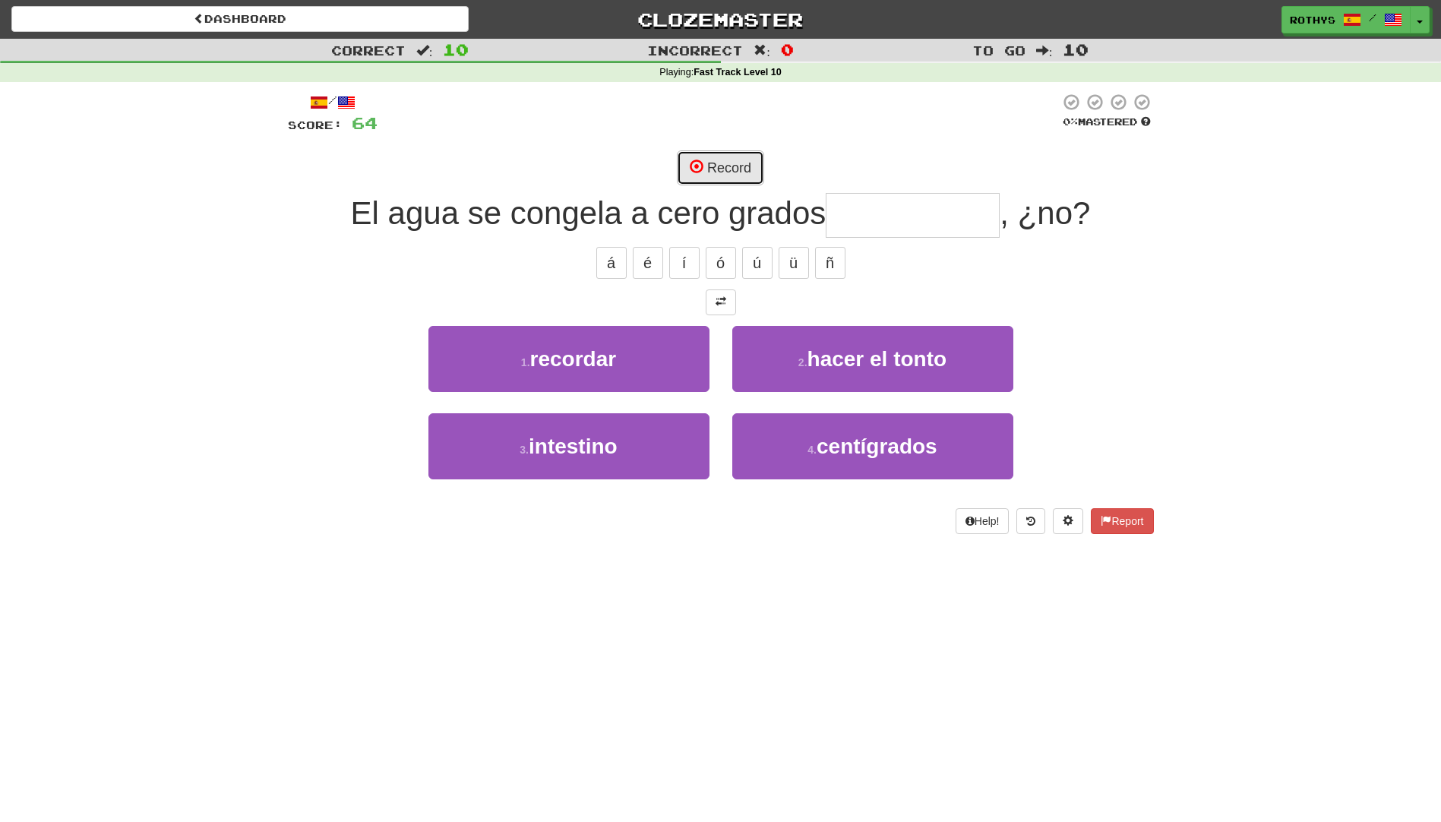
click at [717, 170] on button "Record" at bounding box center [720, 167] width 87 height 35
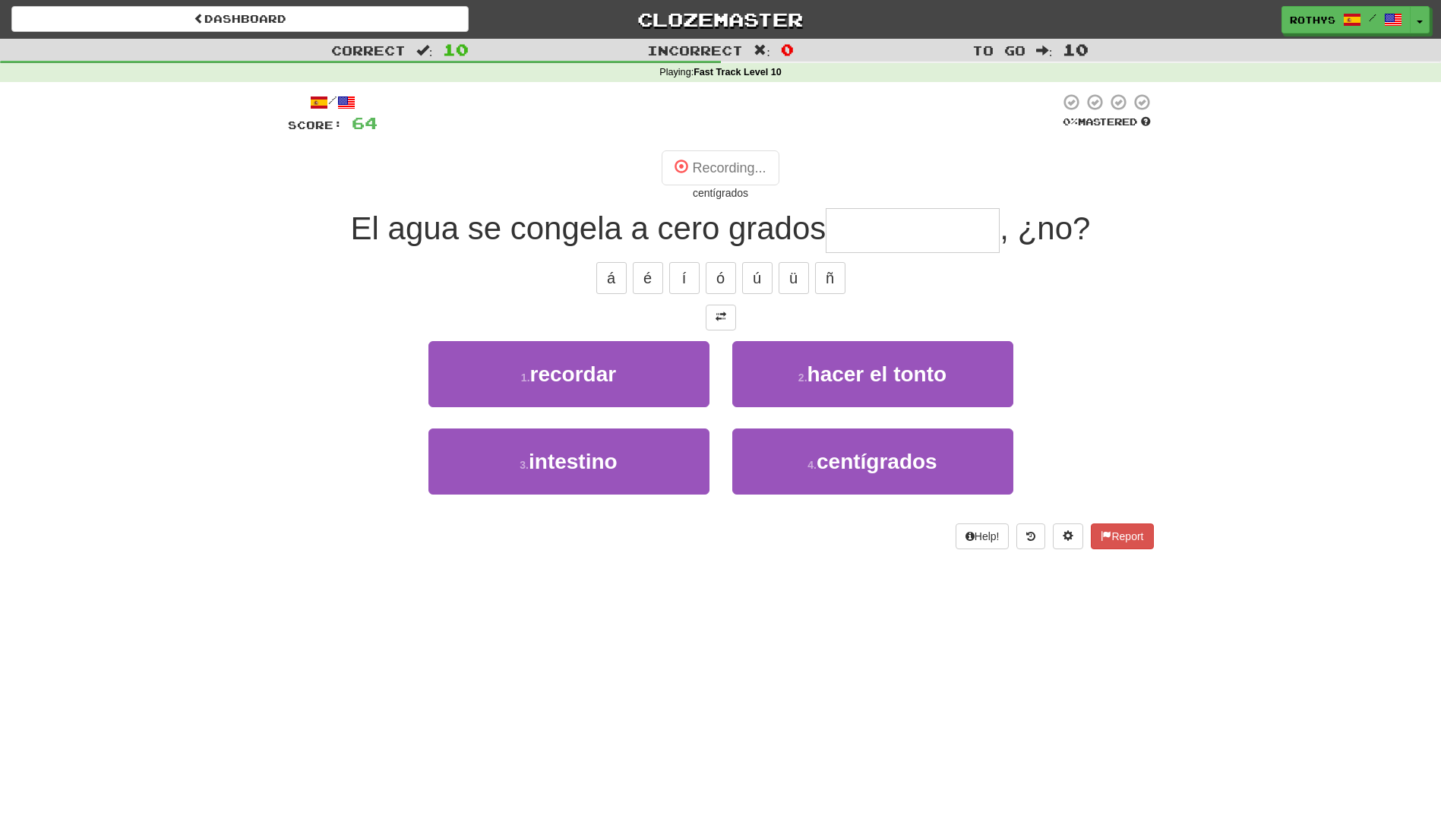
type input "**********"
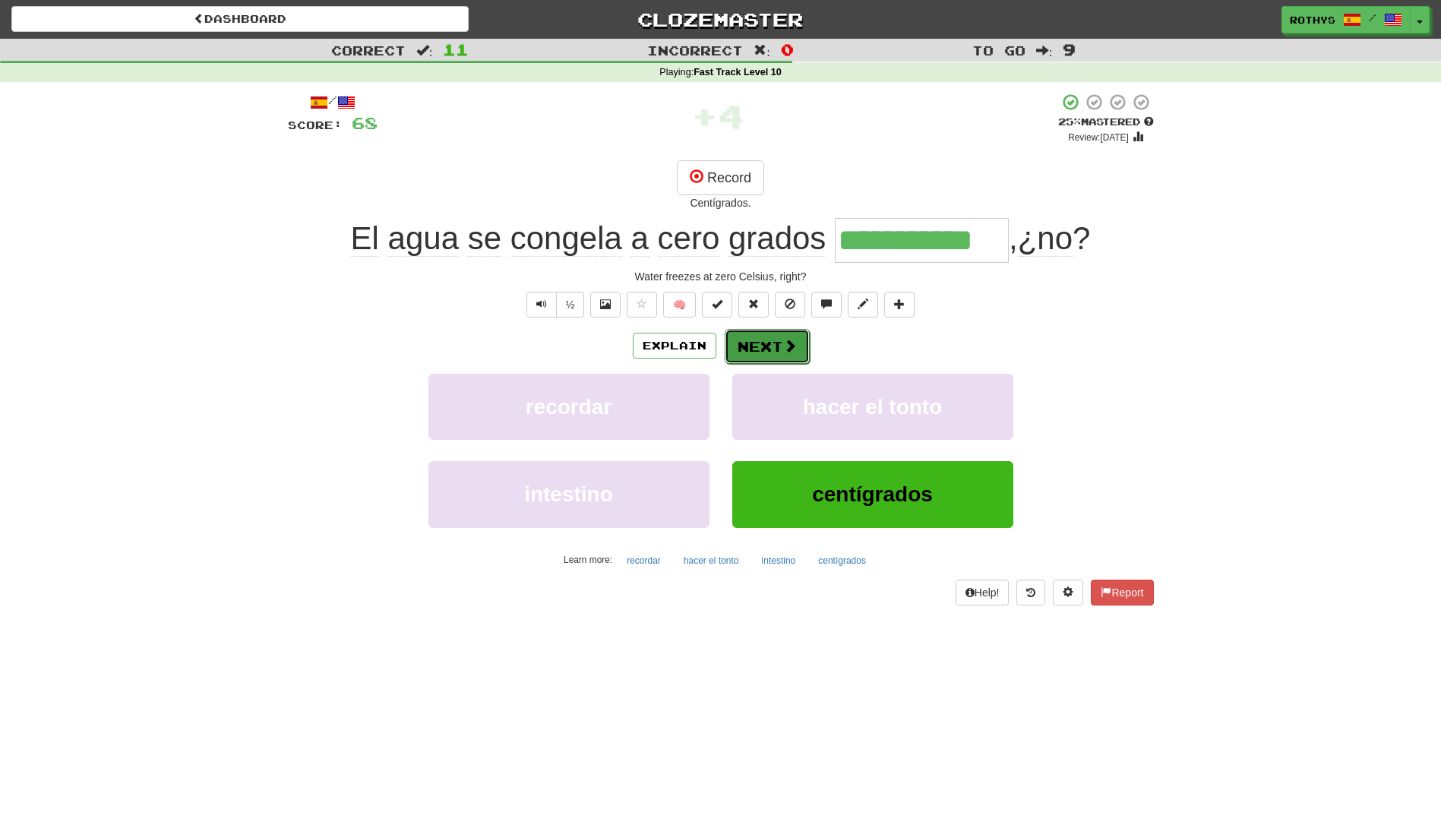
click at [770, 339] on button "Next" at bounding box center [767, 346] width 85 height 35
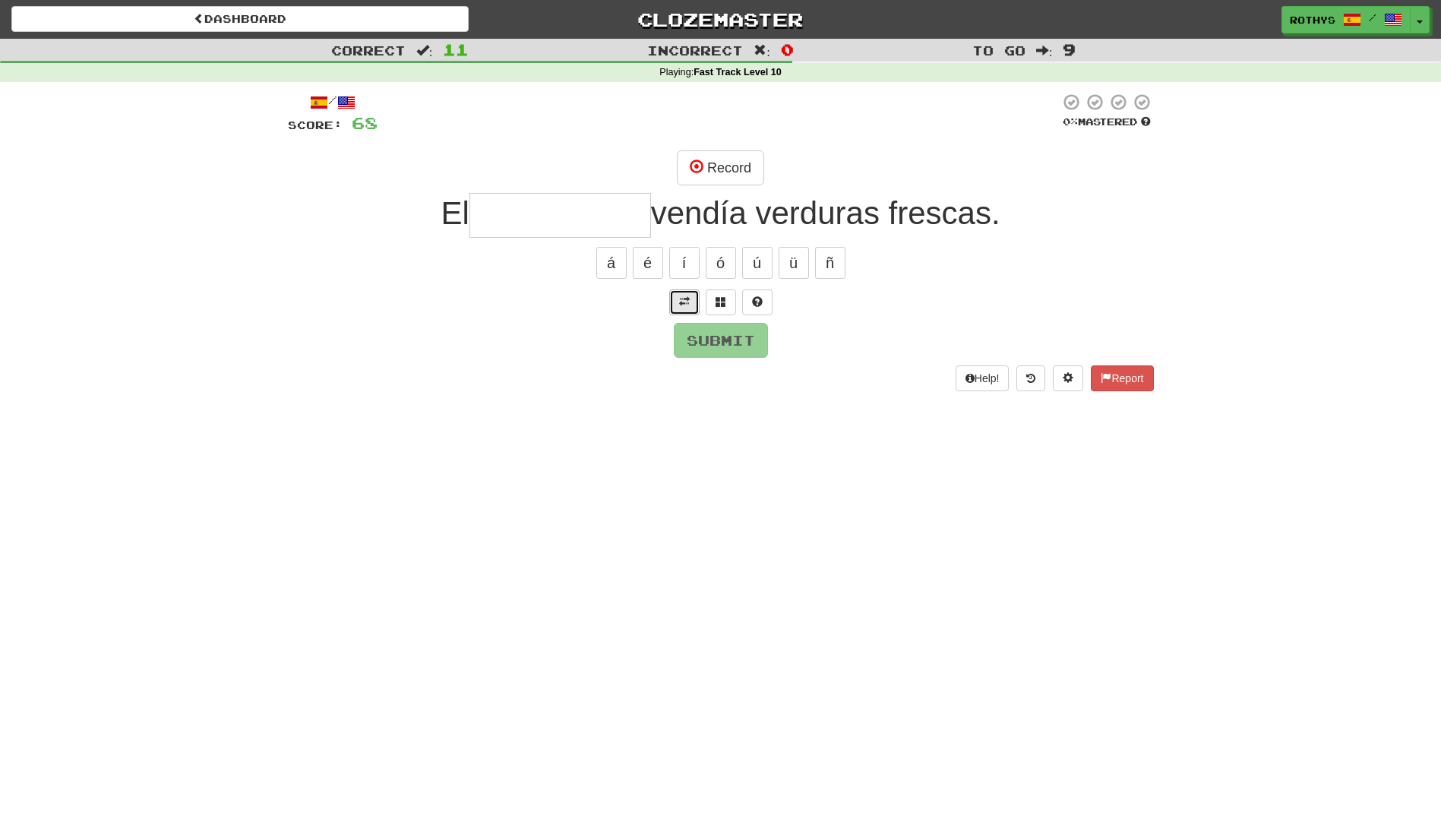
click at [685, 301] on span at bounding box center [684, 301] width 11 height 11
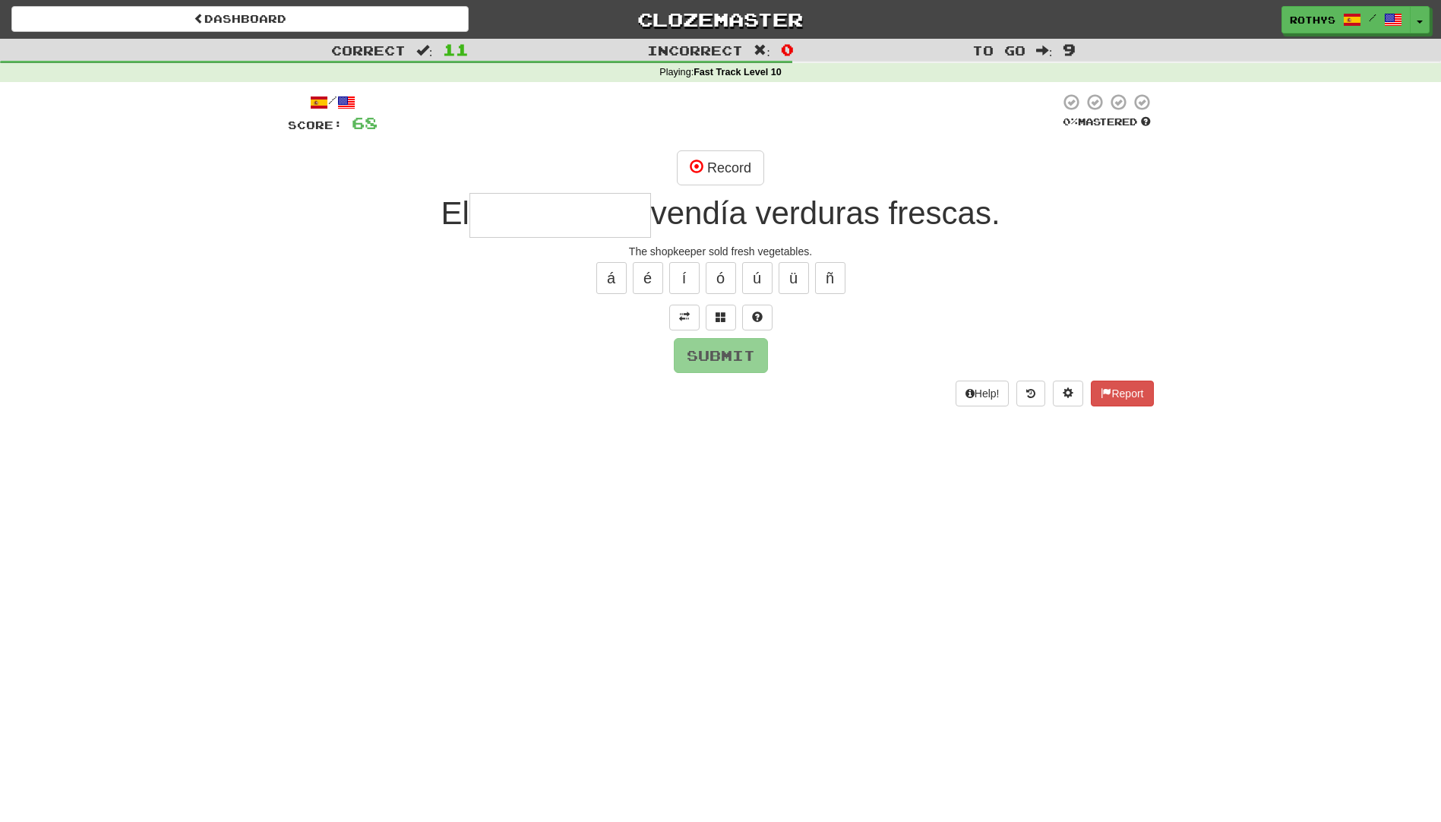
click at [502, 223] on input "text" at bounding box center [560, 215] width 182 height 45
click at [720, 317] on span at bounding box center [720, 316] width 11 height 11
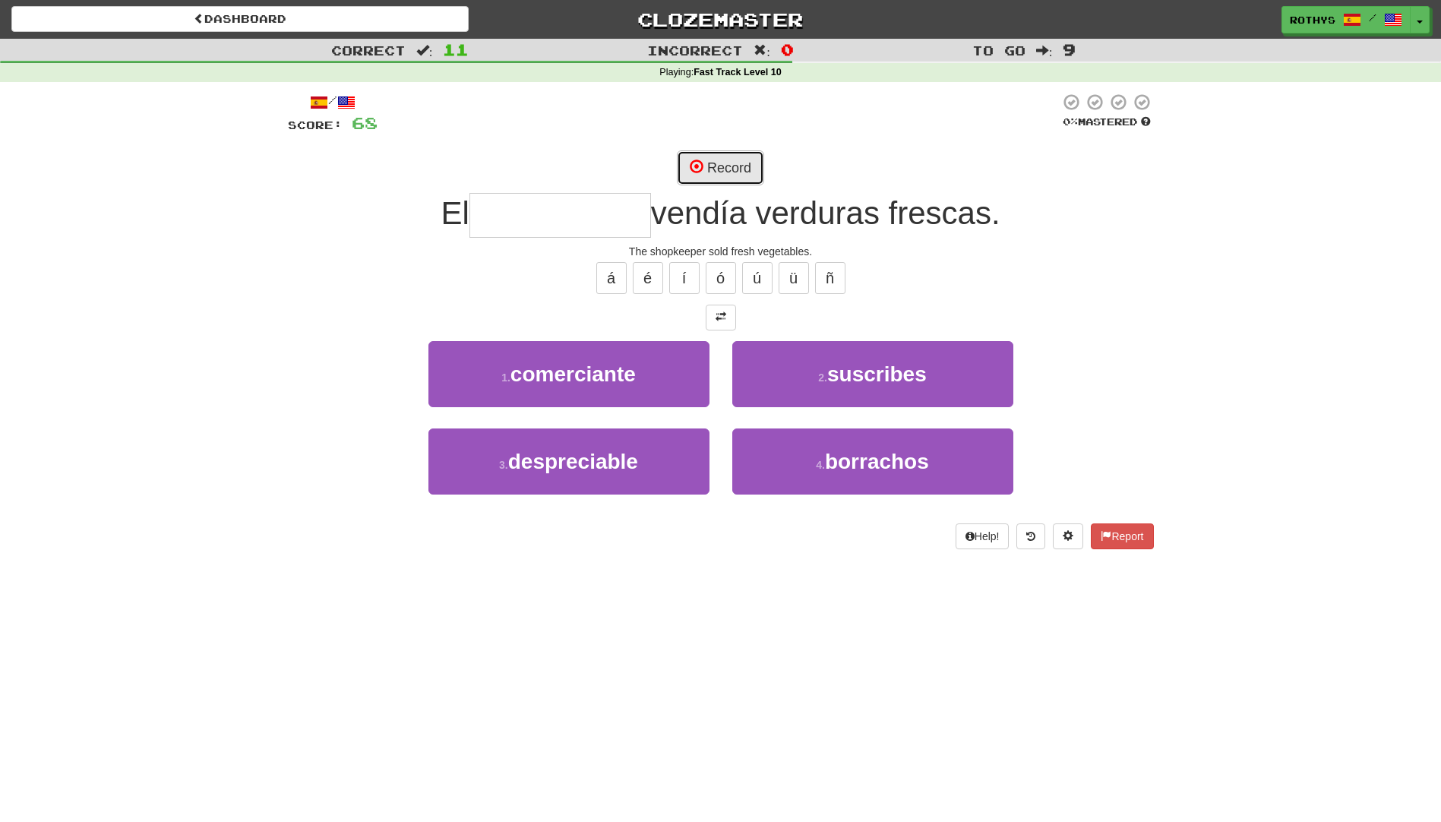
click at [725, 168] on button "Record" at bounding box center [720, 167] width 87 height 35
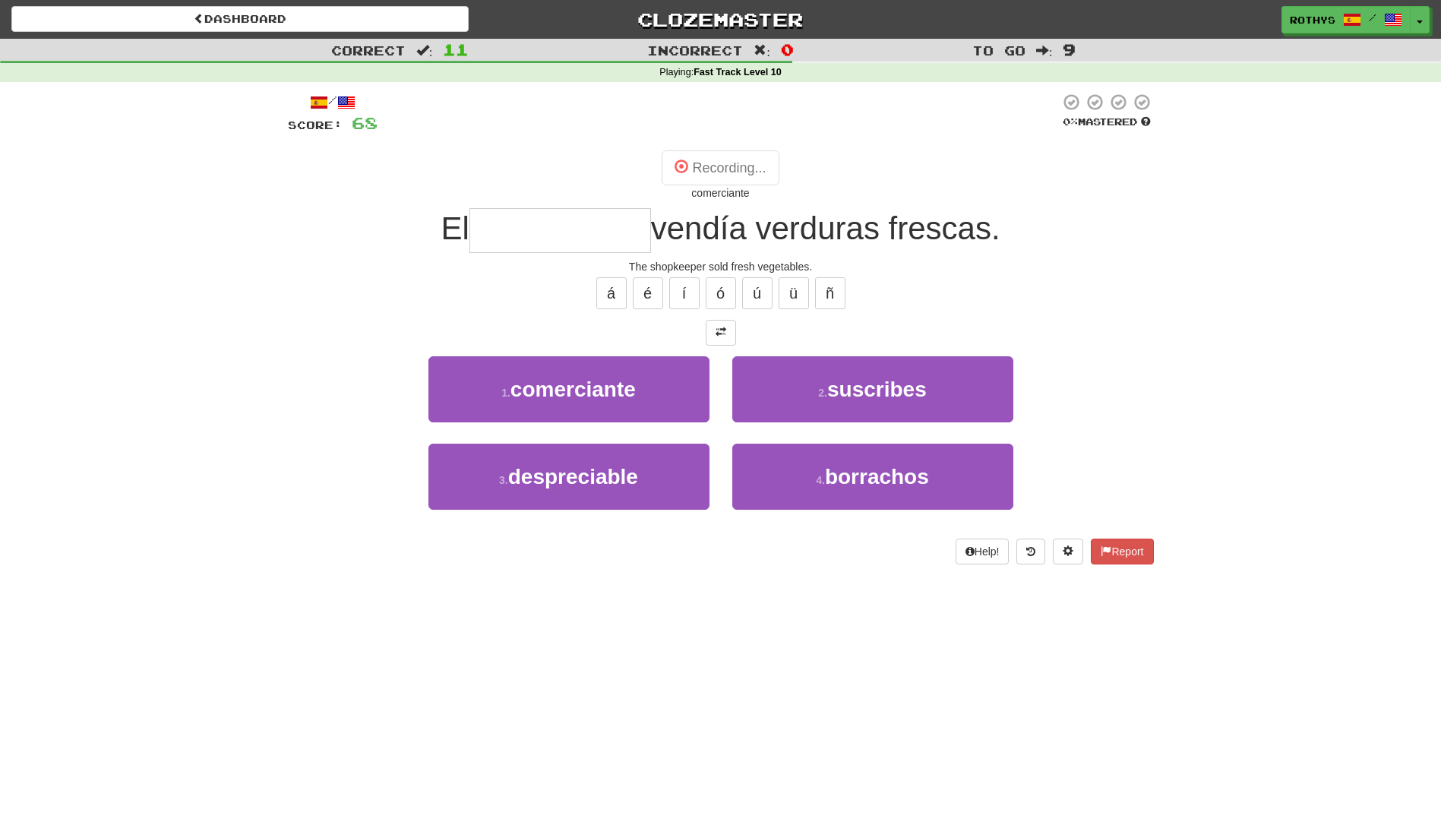
type input "**********"
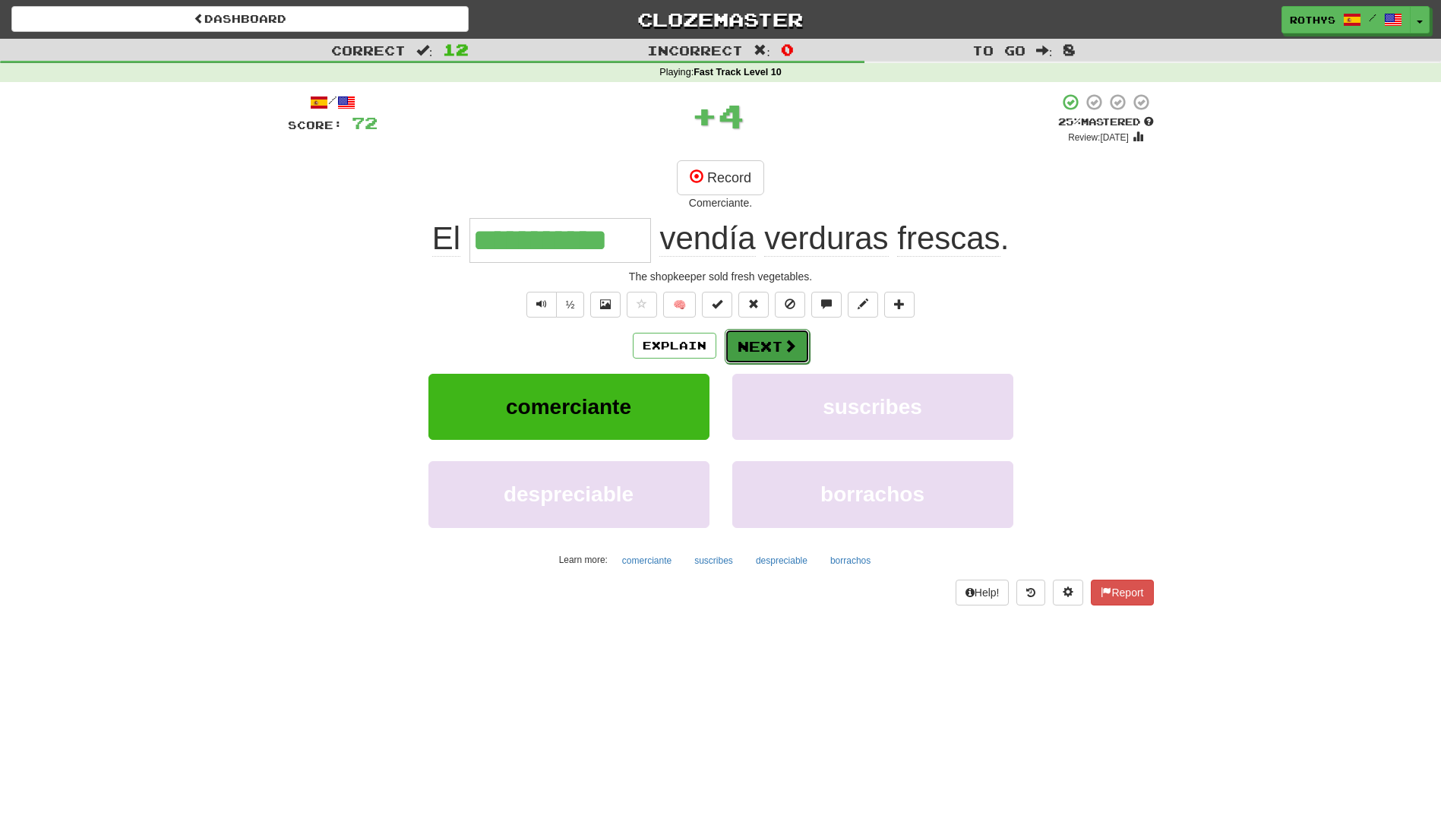
click at [769, 336] on button "Next" at bounding box center [767, 346] width 85 height 35
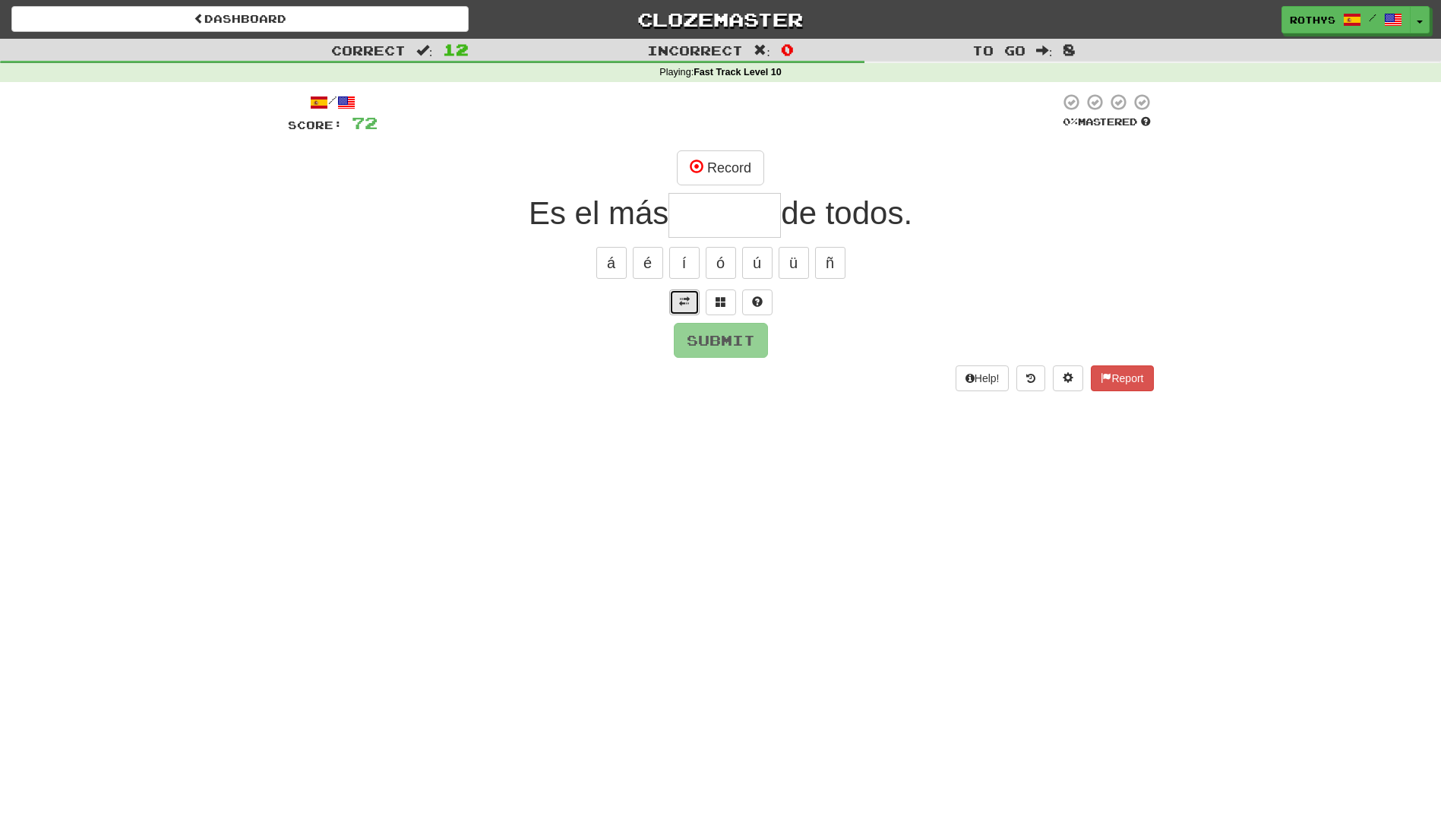
click at [683, 303] on span at bounding box center [684, 301] width 11 height 11
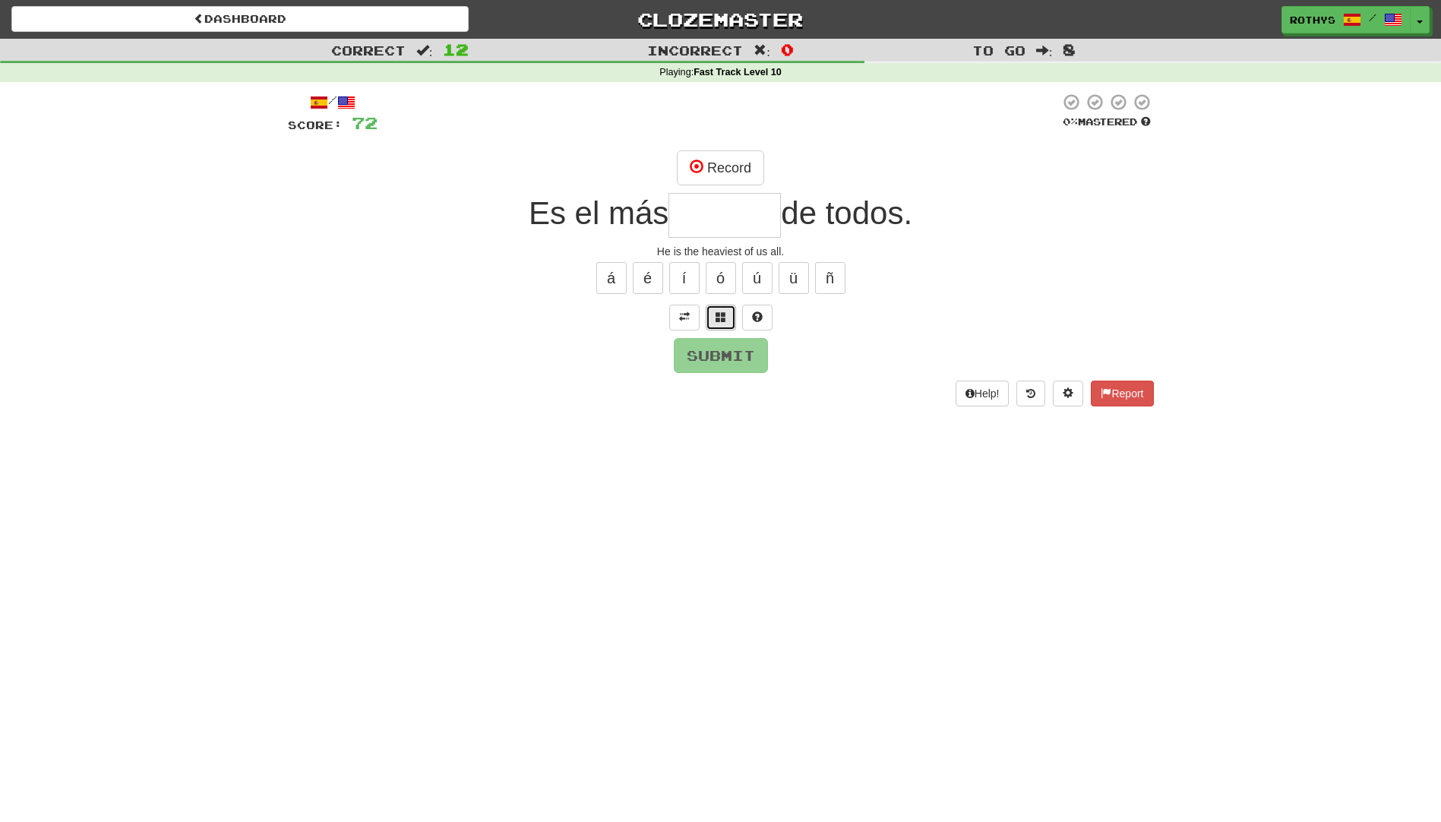
click at [712, 320] on button at bounding box center [721, 318] width 30 height 26
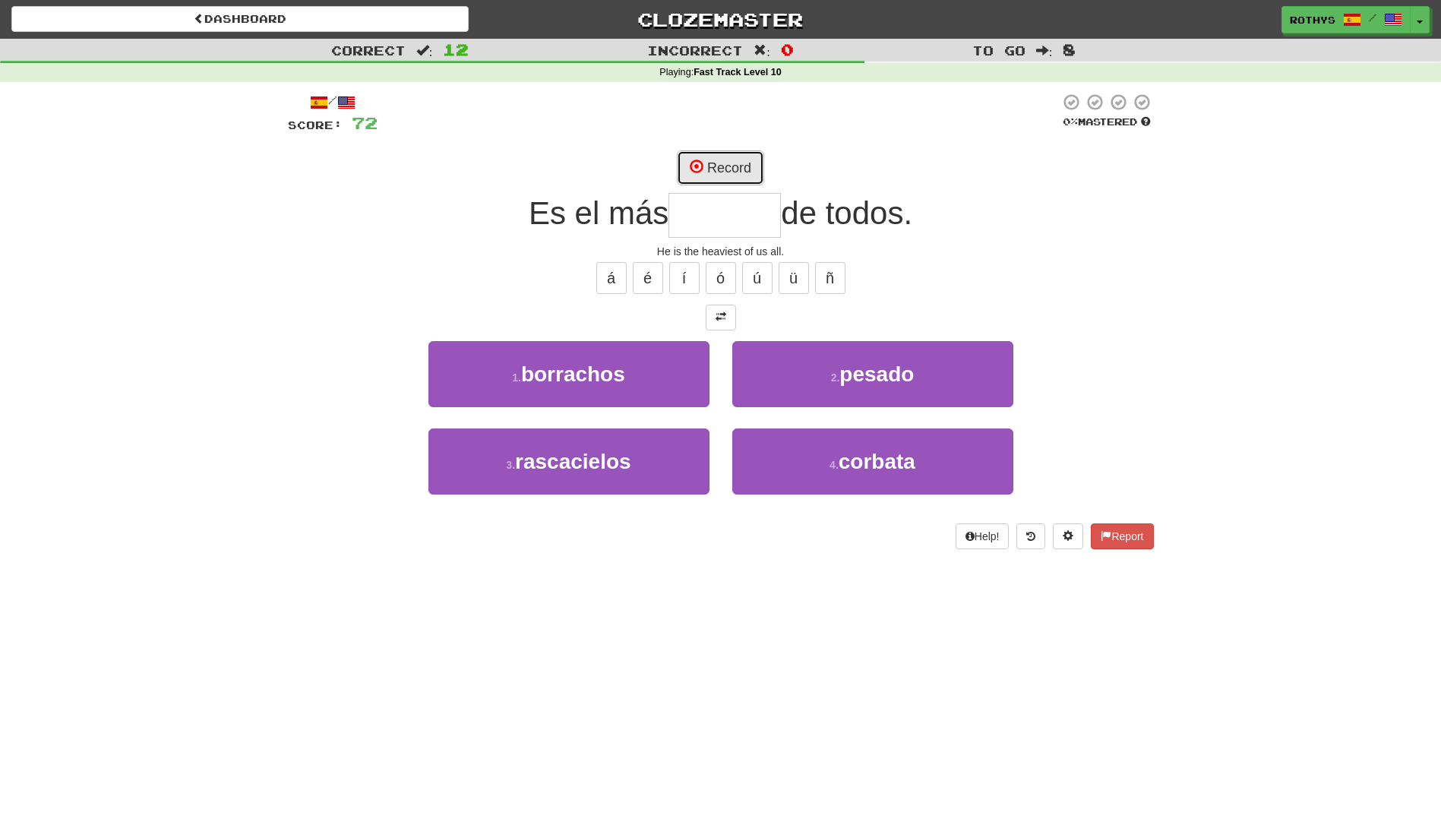
click at [743, 179] on button "Record" at bounding box center [720, 167] width 87 height 35
type input "******"
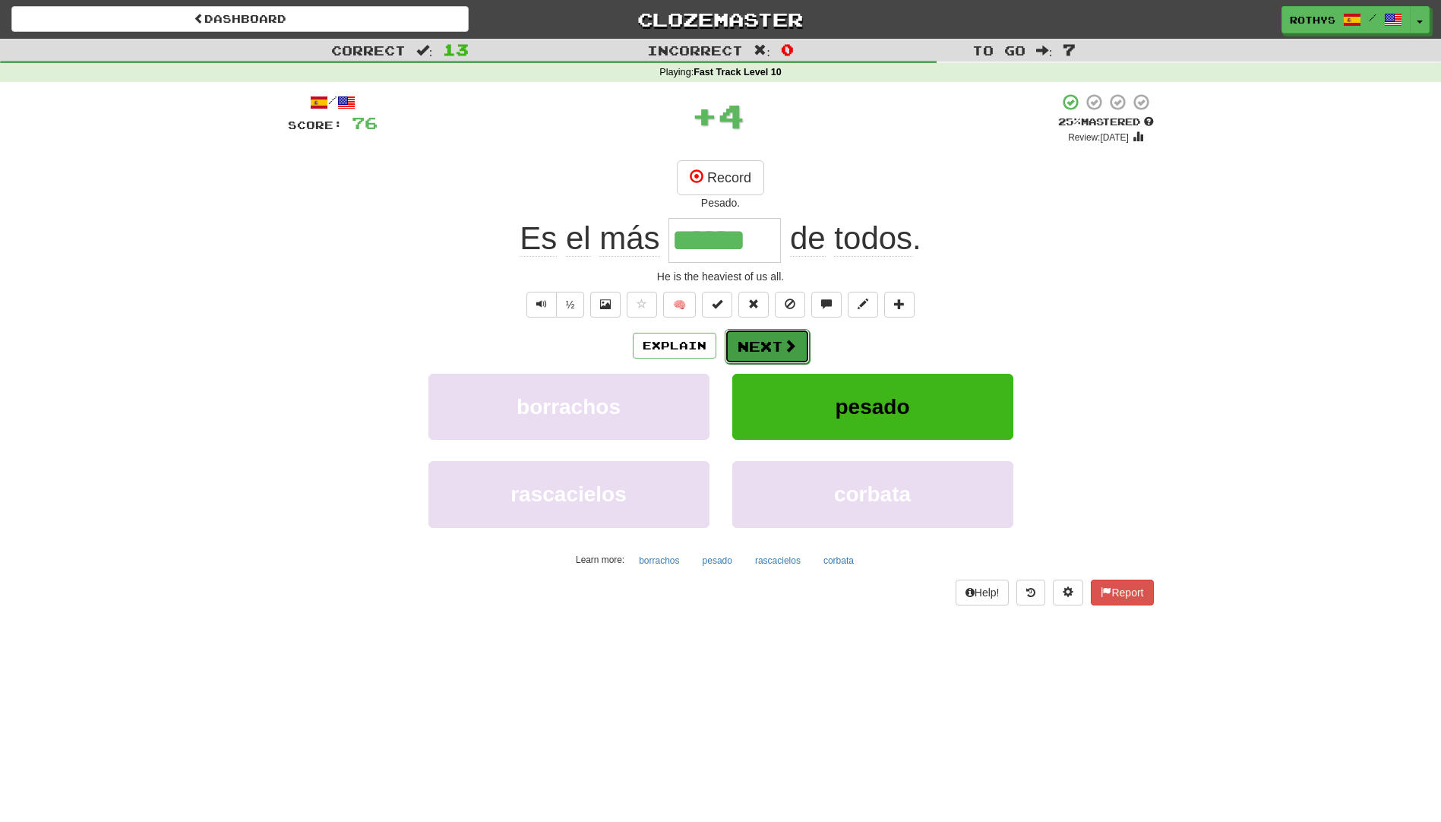
click at [765, 334] on button "Next" at bounding box center [767, 346] width 85 height 35
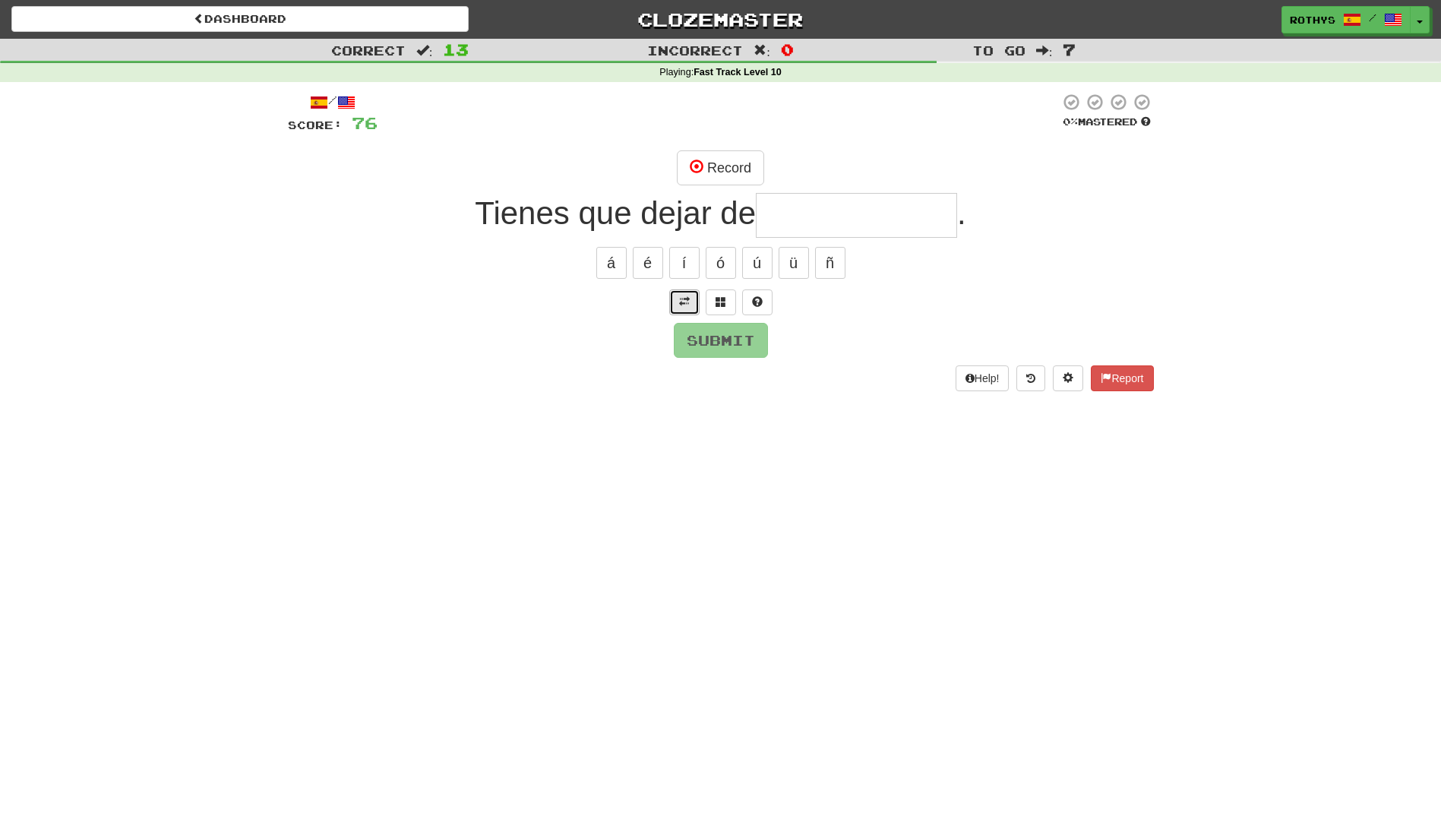
click at [687, 305] on span at bounding box center [684, 301] width 11 height 11
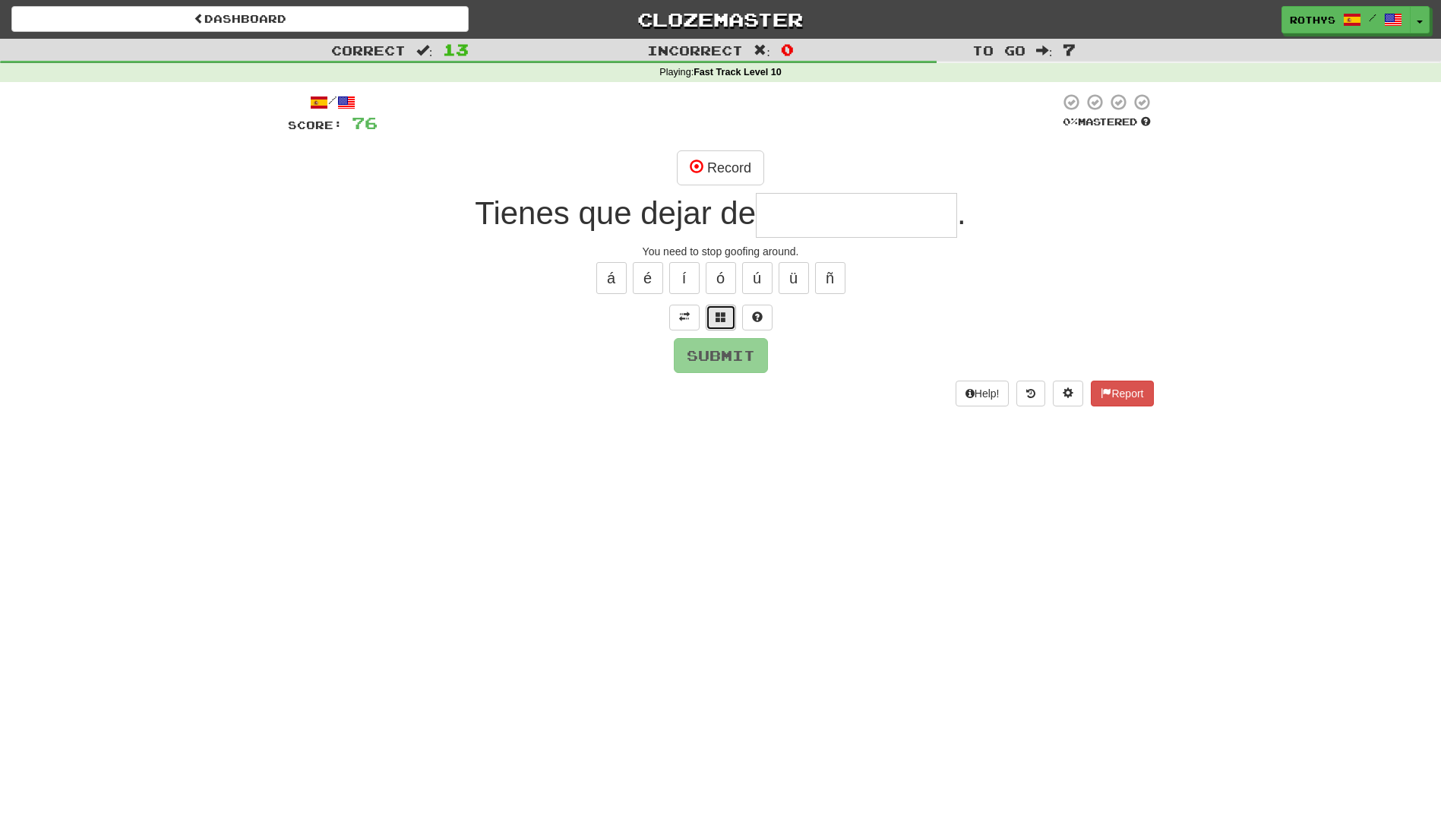
click at [716, 318] on span at bounding box center [720, 316] width 11 height 11
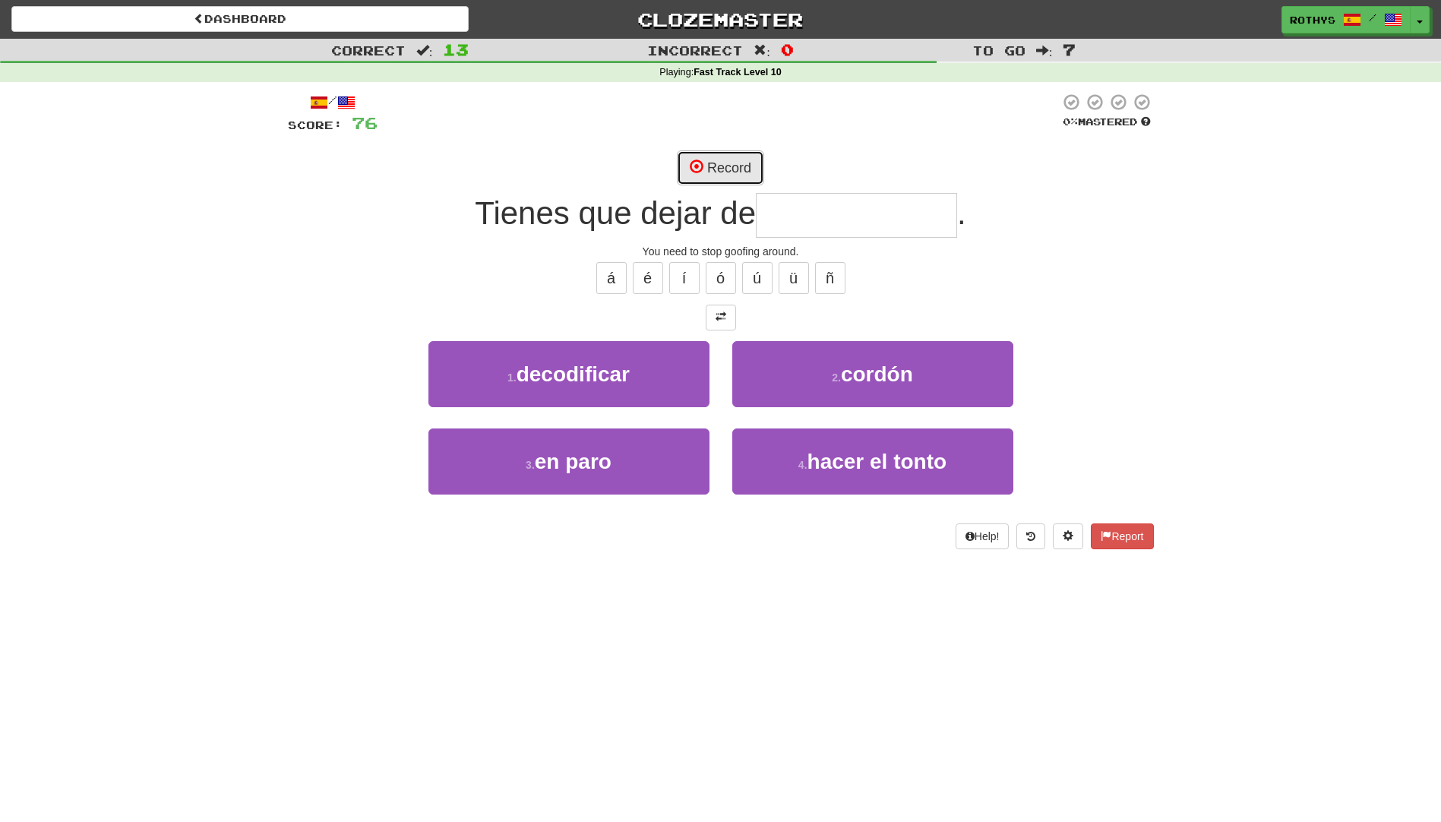
click at [722, 159] on button "Record" at bounding box center [720, 167] width 87 height 35
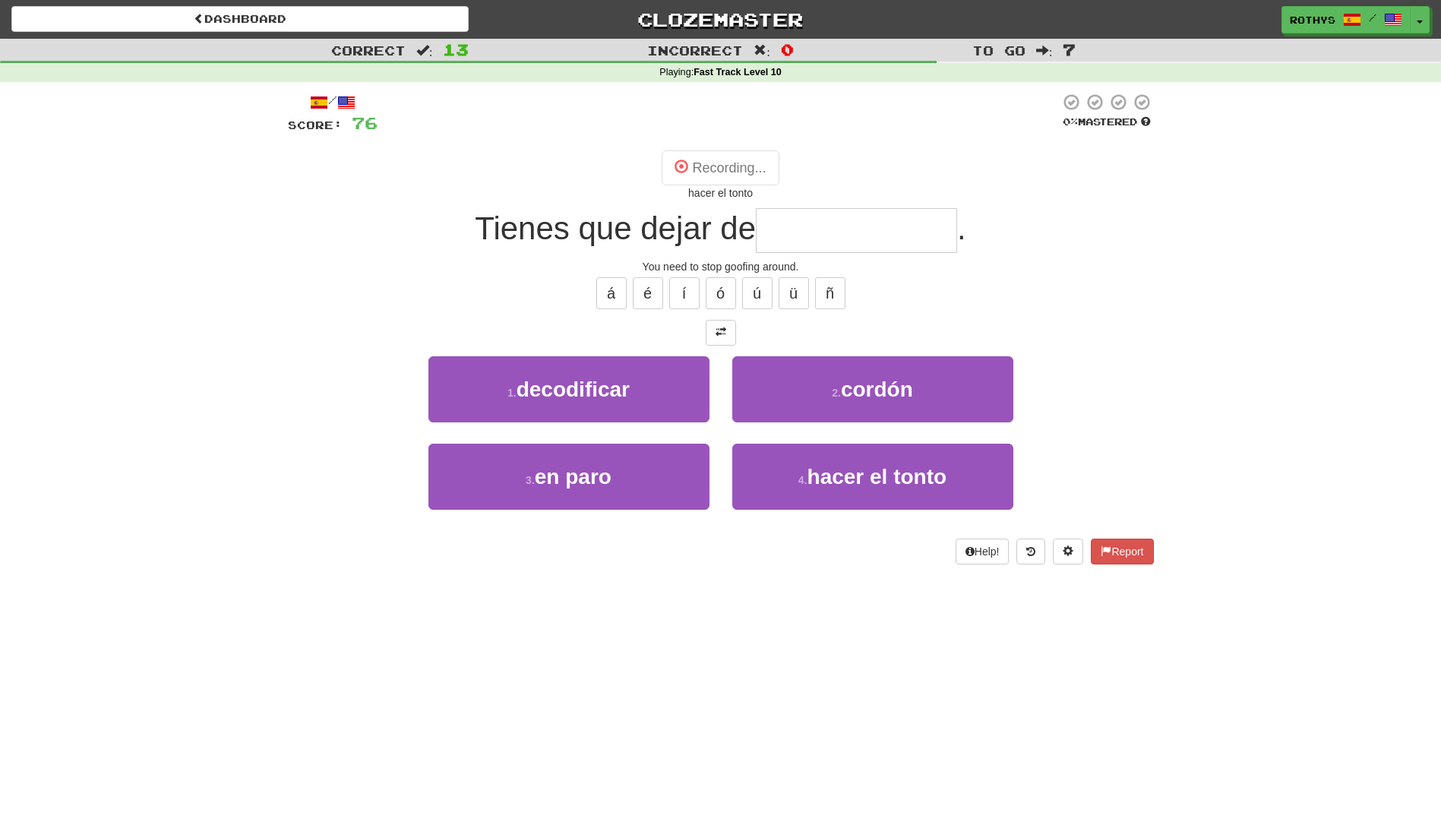
type input "**********"
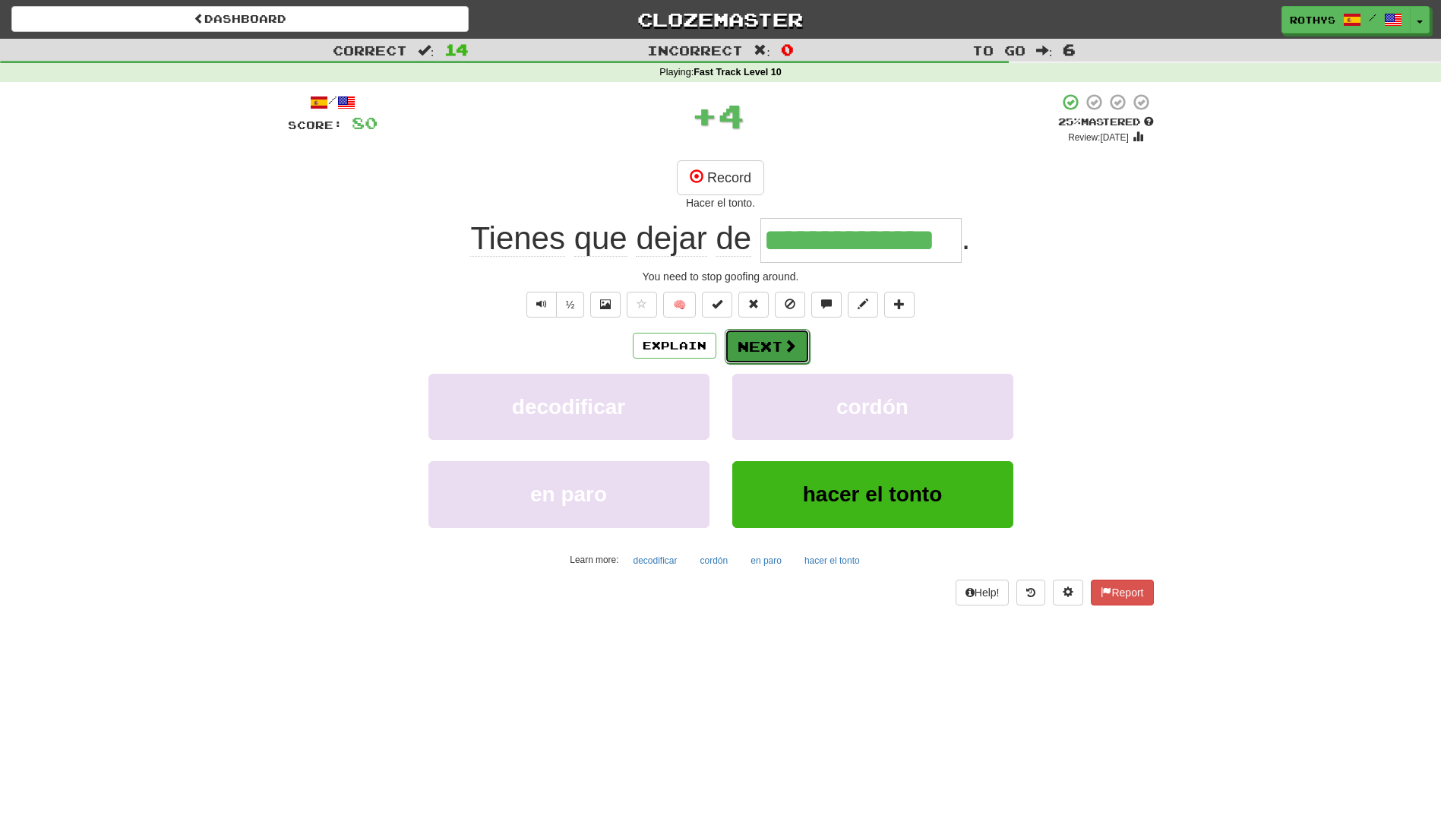
click at [742, 349] on button "Next" at bounding box center [767, 346] width 85 height 35
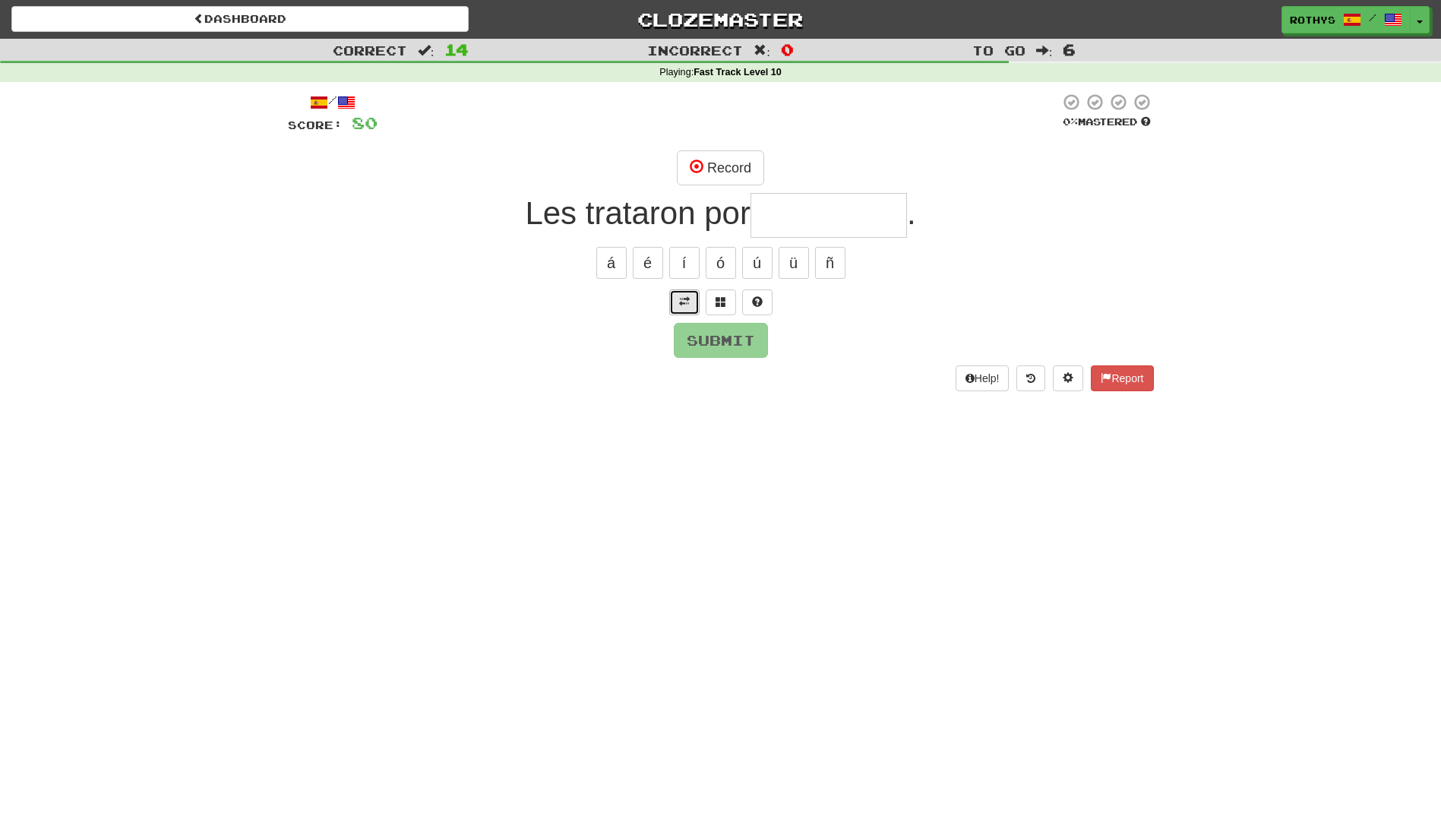
click at [670, 298] on button at bounding box center [684, 302] width 30 height 26
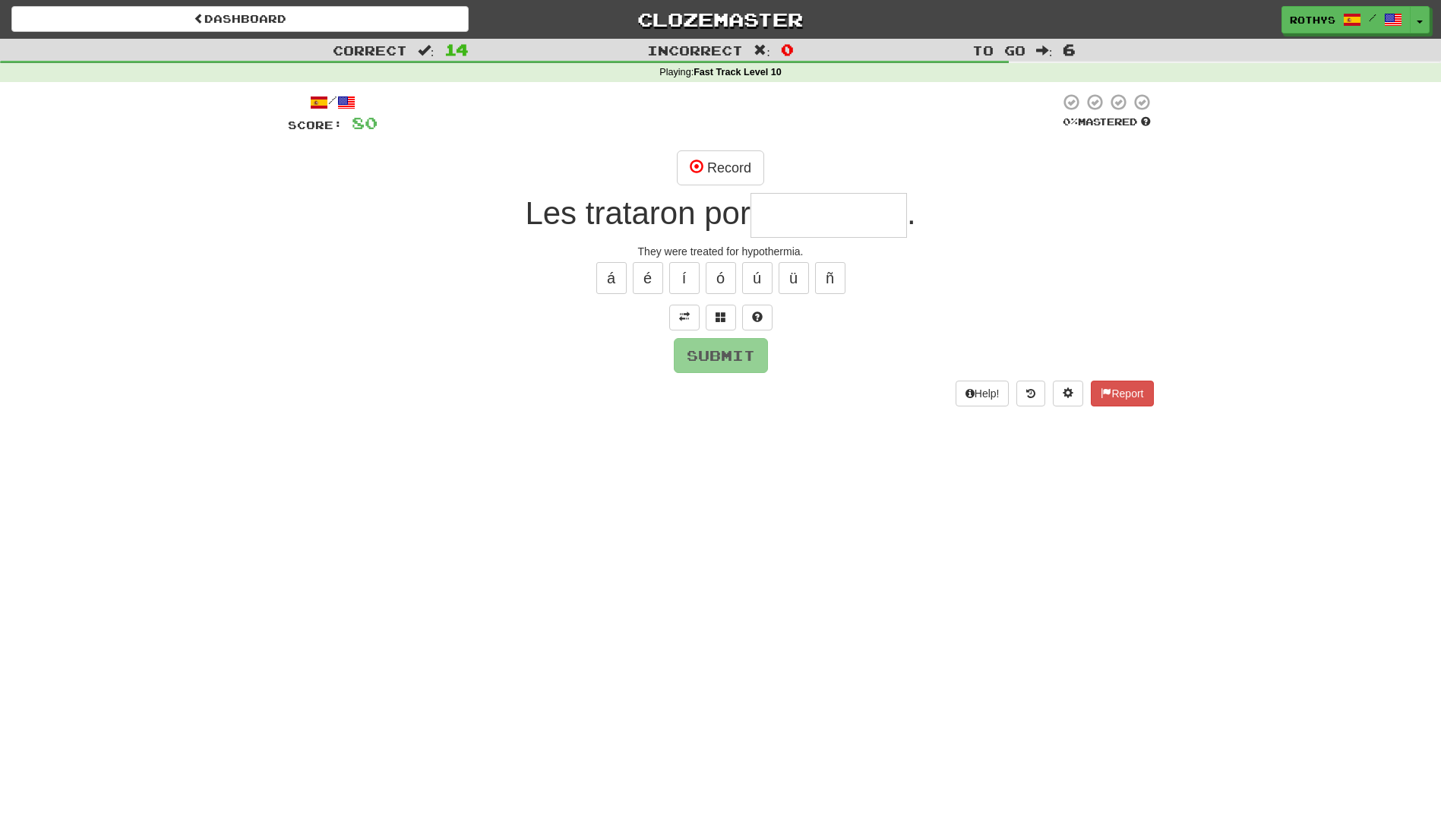
click at [850, 207] on input "text" at bounding box center [828, 215] width 156 height 45
click at [729, 163] on button "Record" at bounding box center [720, 167] width 87 height 35
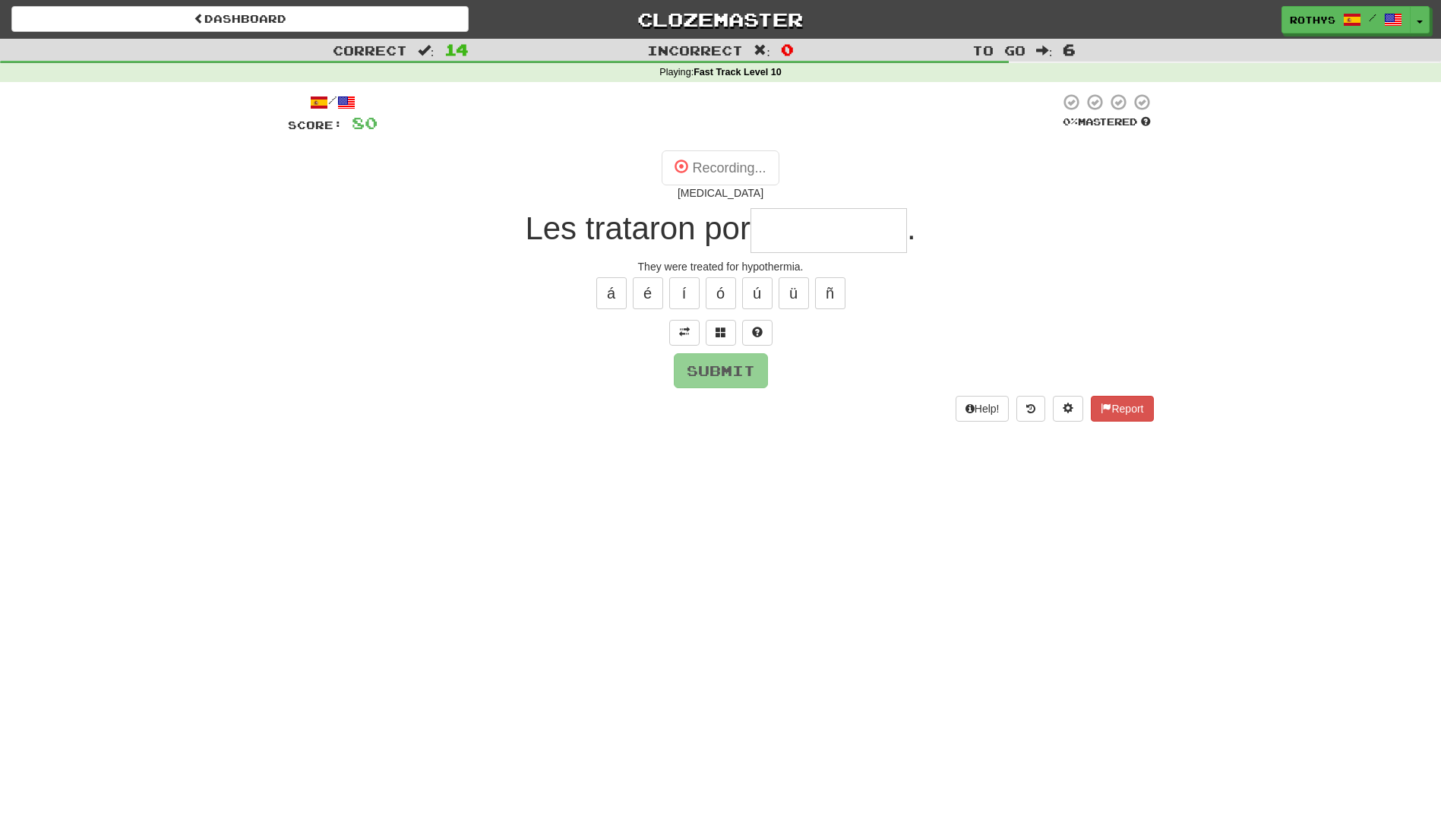
type input "**********"
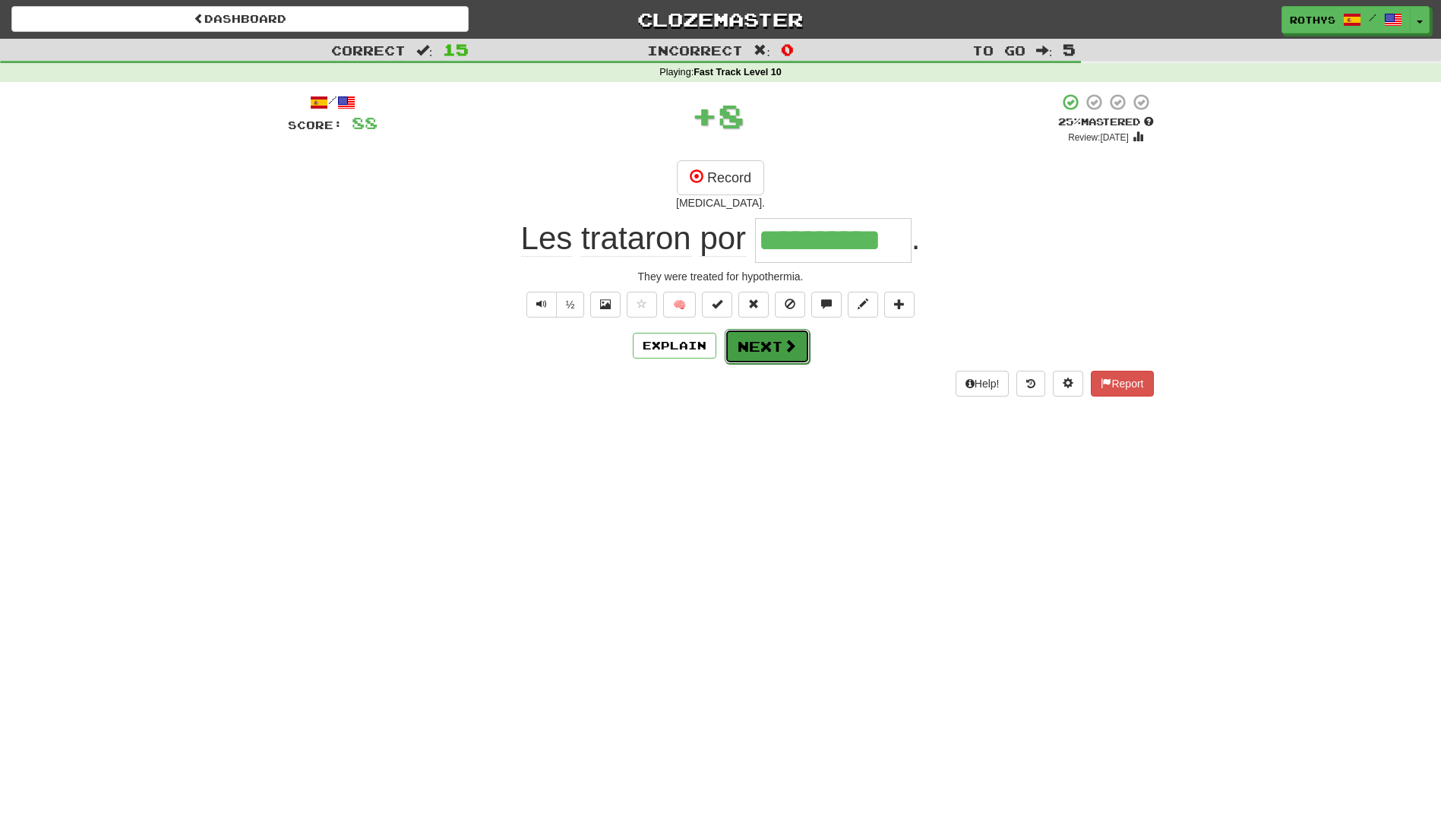
click at [752, 343] on button "Next" at bounding box center [767, 346] width 85 height 35
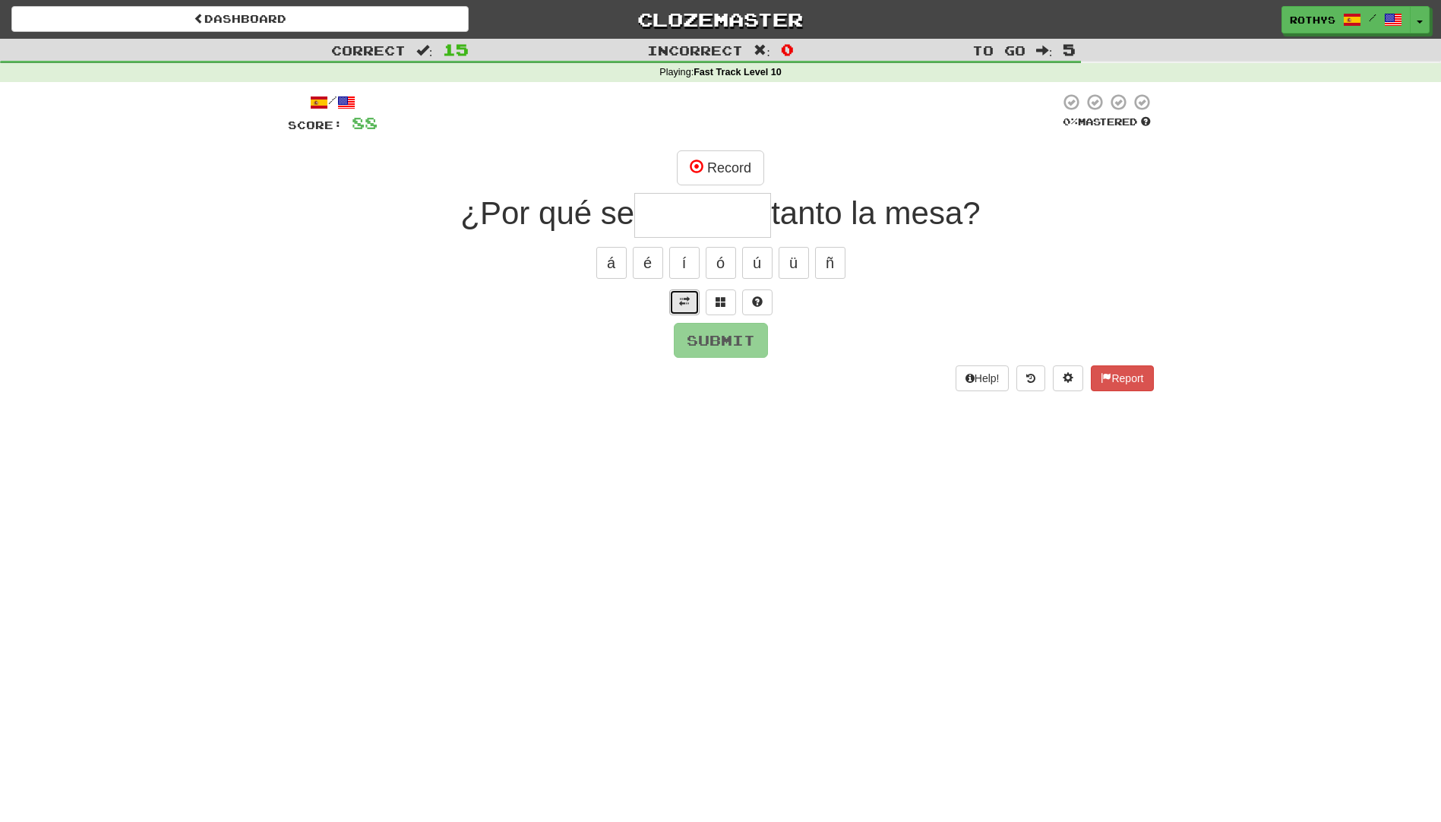
click at [680, 296] on span at bounding box center [684, 301] width 11 height 11
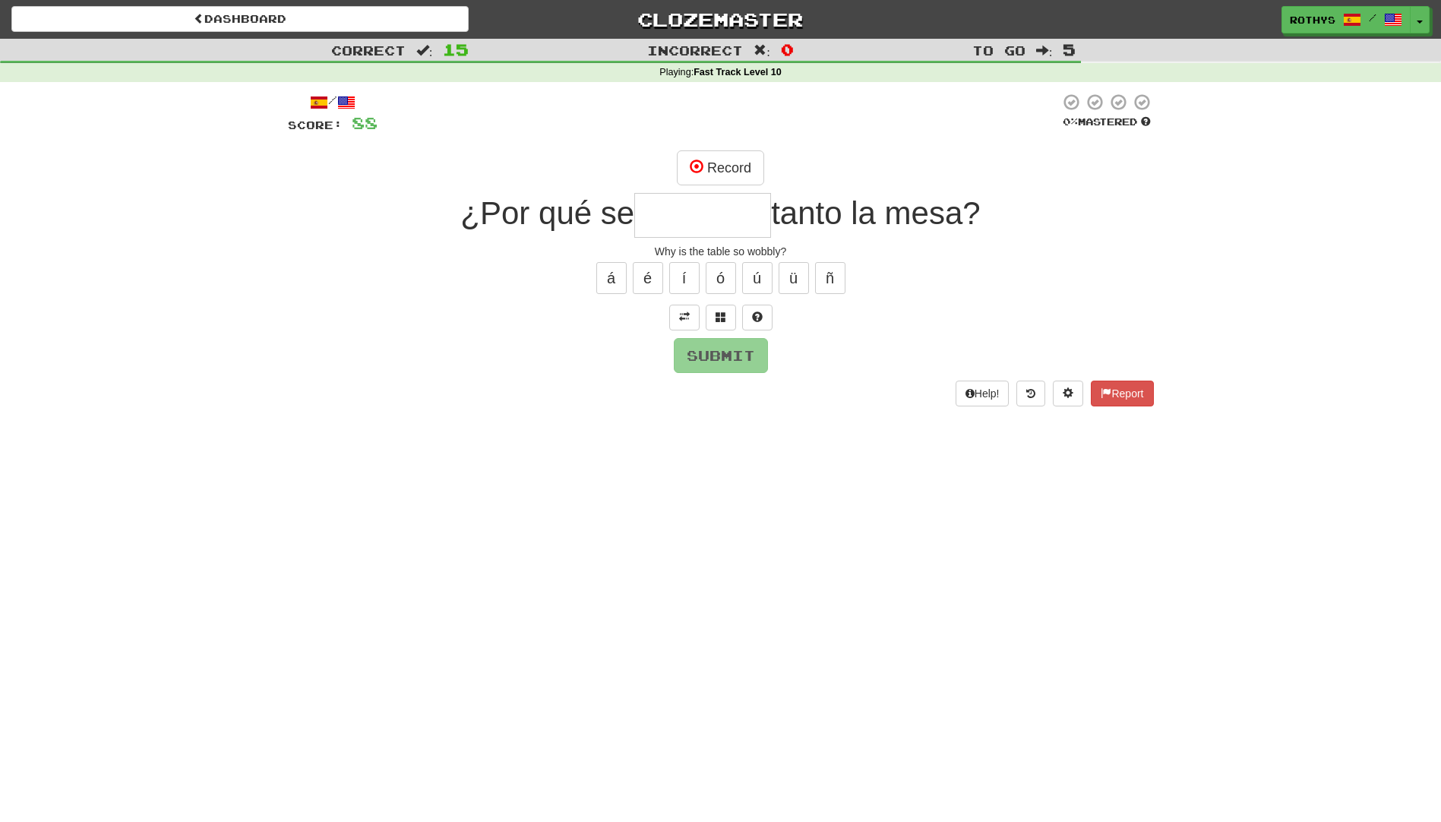
drag, startPoint x: 724, startPoint y: 221, endPoint x: 1009, endPoint y: 209, distance: 285.8
click at [728, 220] on input "text" at bounding box center [702, 215] width 137 height 45
click at [717, 322] on span at bounding box center [720, 316] width 11 height 11
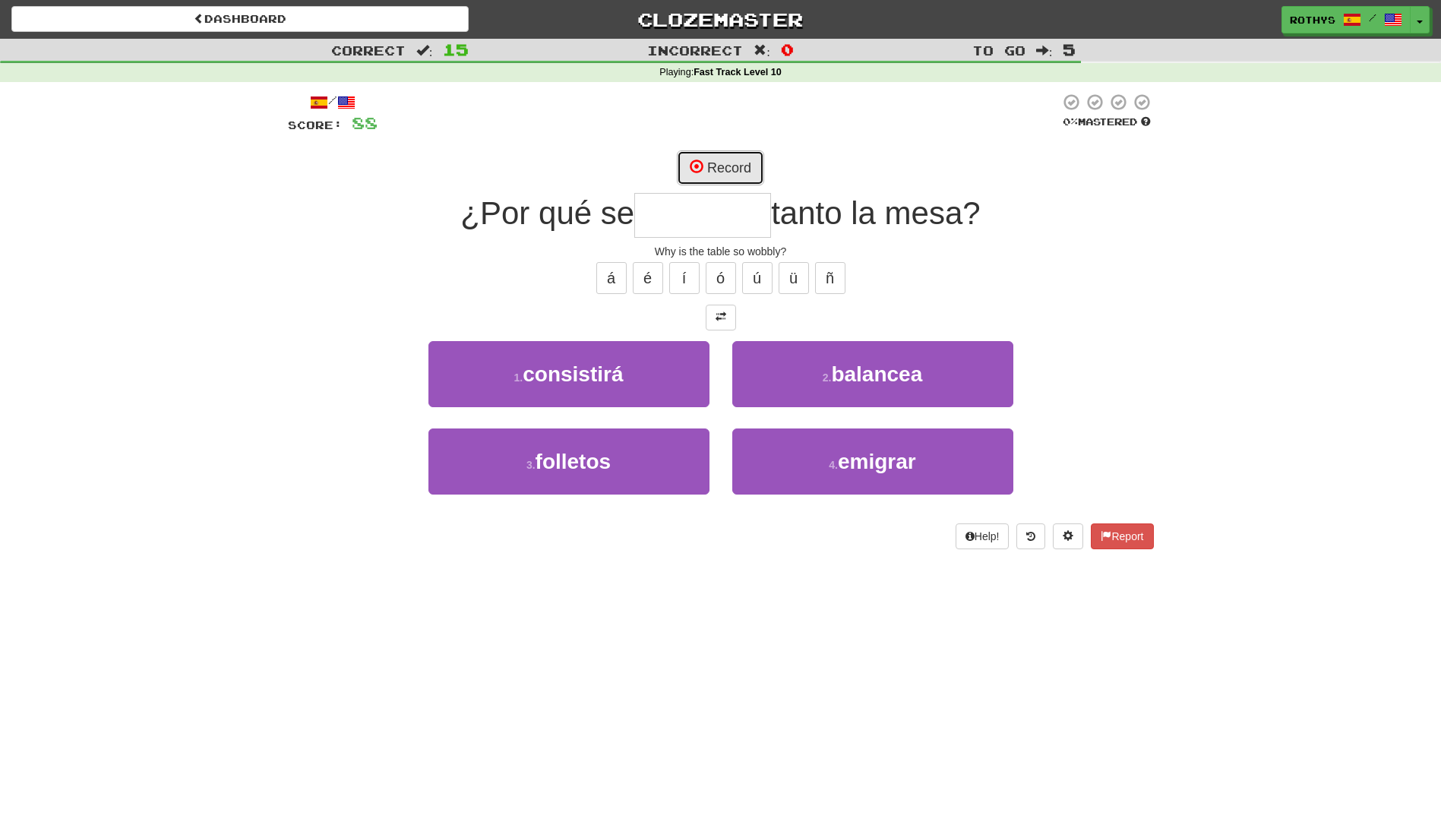
click at [739, 172] on button "Record" at bounding box center [720, 167] width 87 height 35
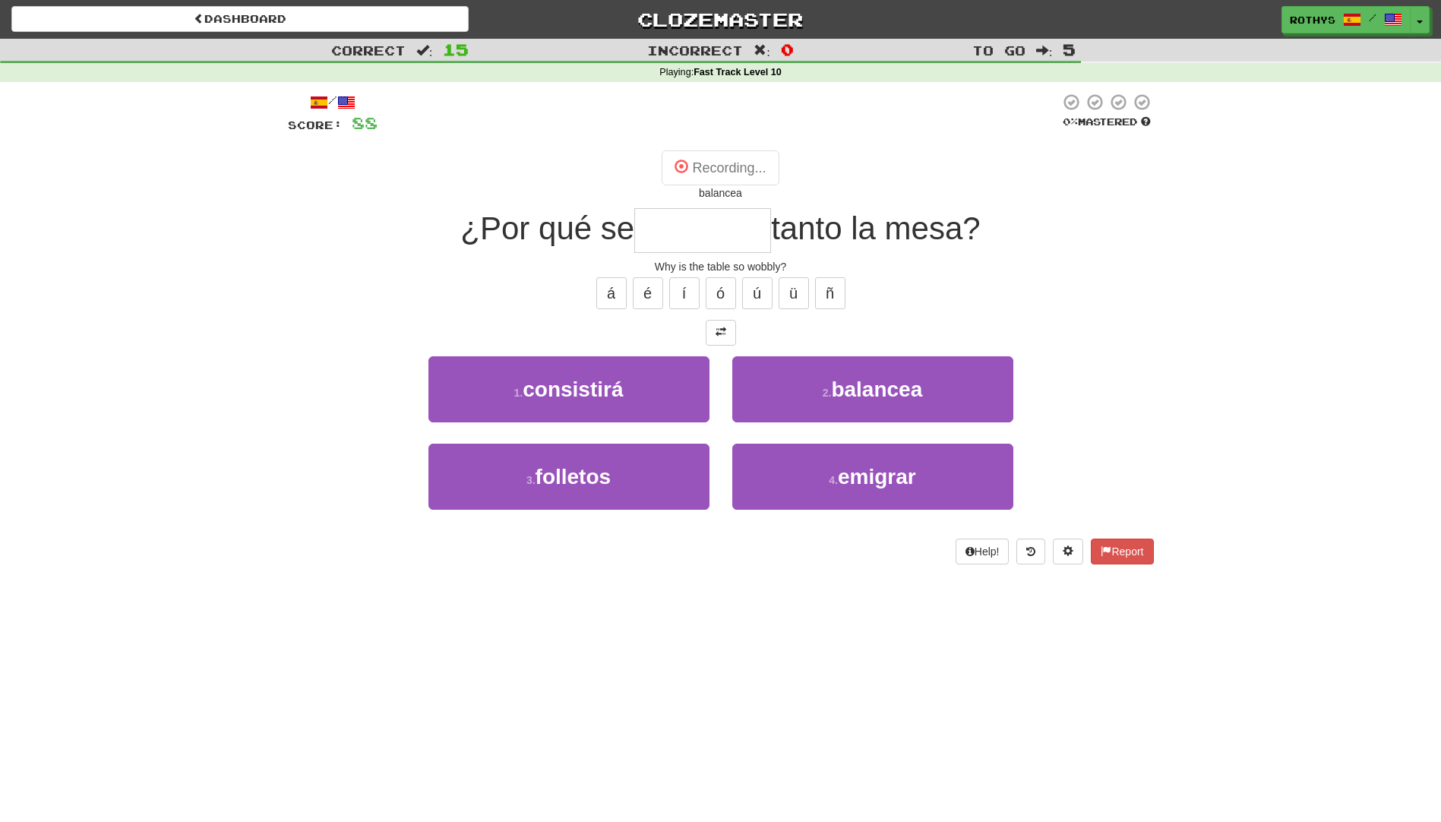
type input "********"
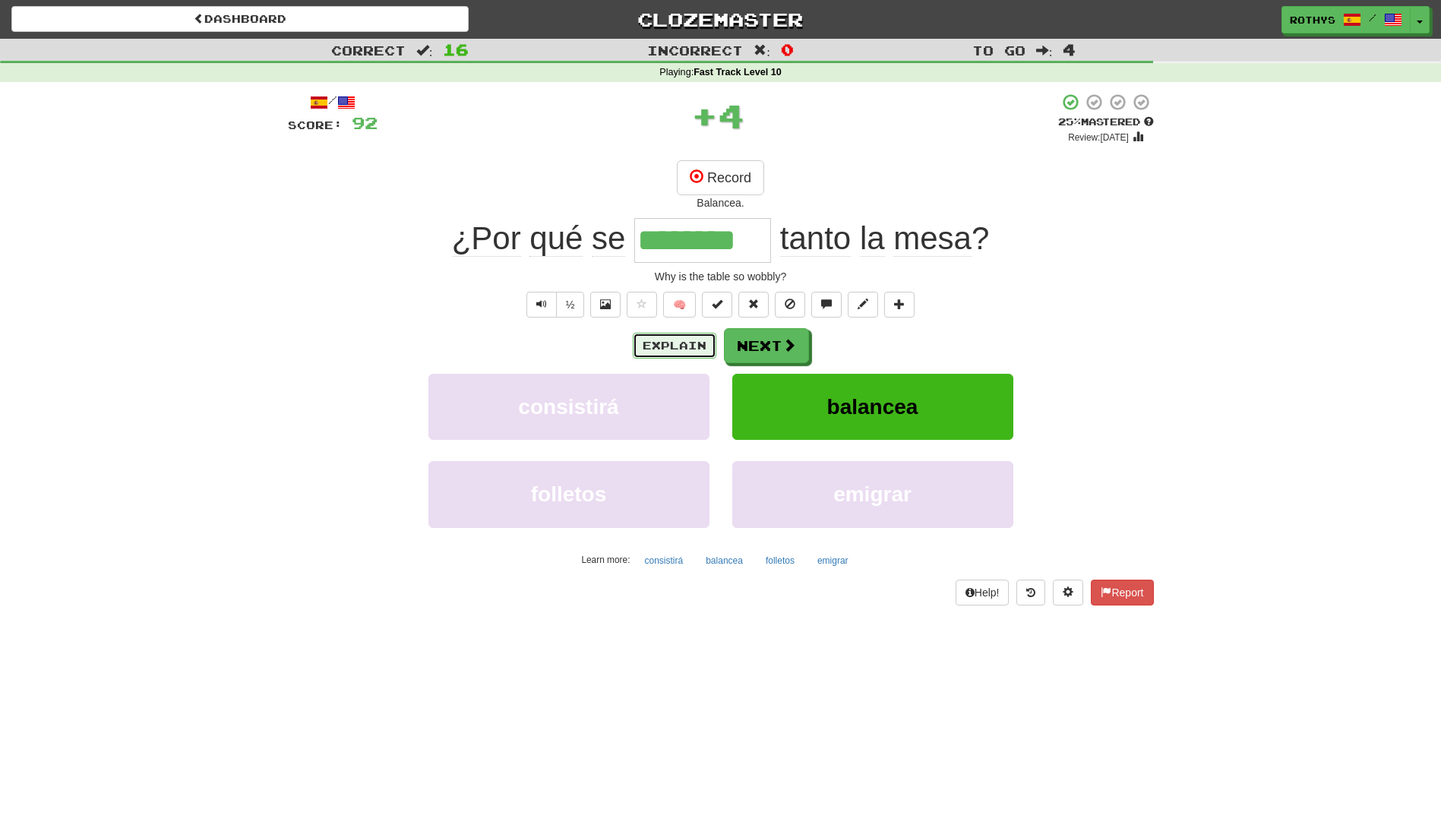
click at [655, 343] on button "Explain" at bounding box center [675, 346] width 84 height 26
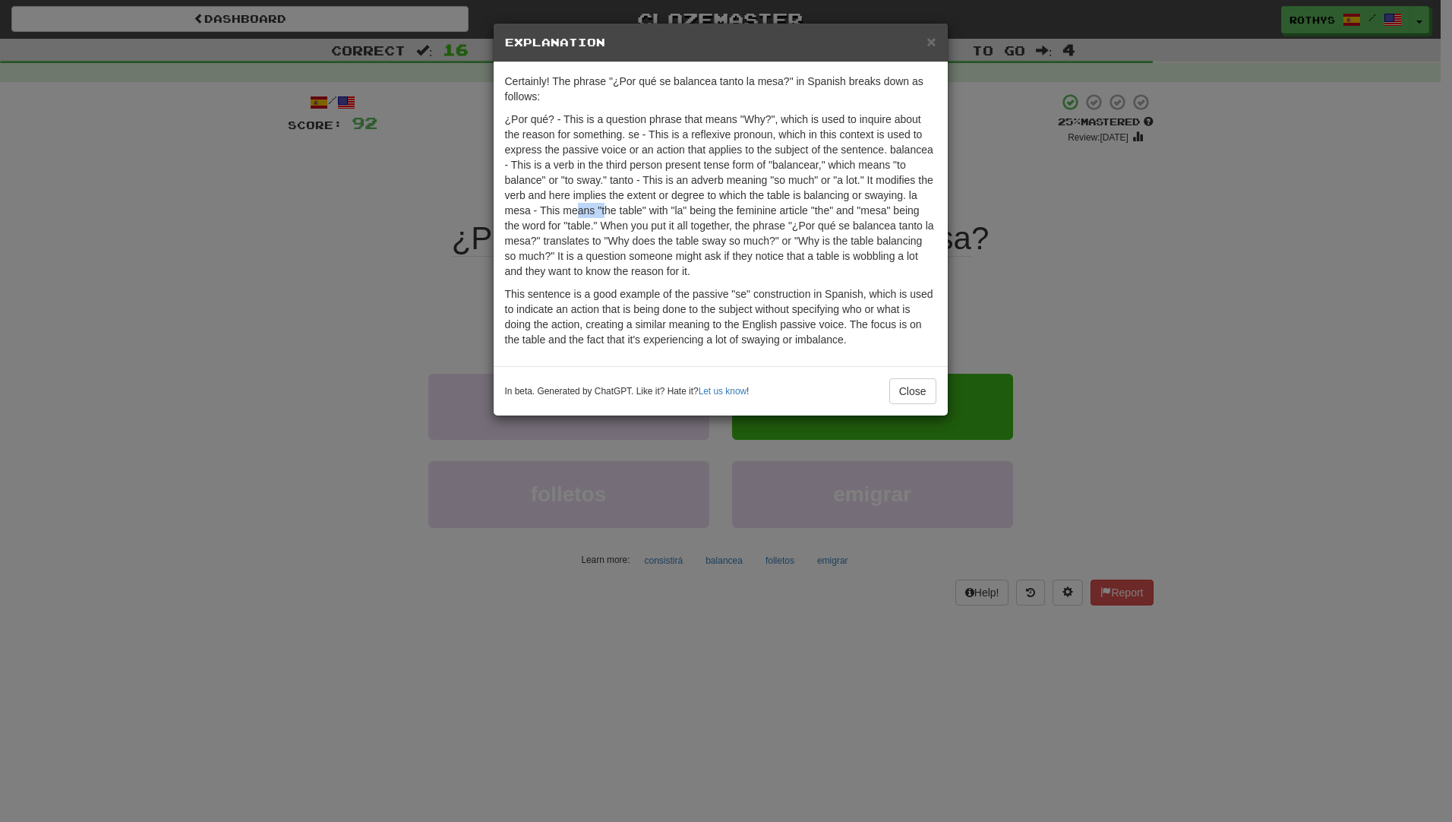
drag, startPoint x: 579, startPoint y: 210, endPoint x: 604, endPoint y: 212, distance: 24.4
click at [604, 212] on p "¿Por qué? - This is a question phrase that means "Why?", which is used to inqui…" at bounding box center [720, 195] width 431 height 167
click at [900, 388] on button "Close" at bounding box center [912, 391] width 47 height 26
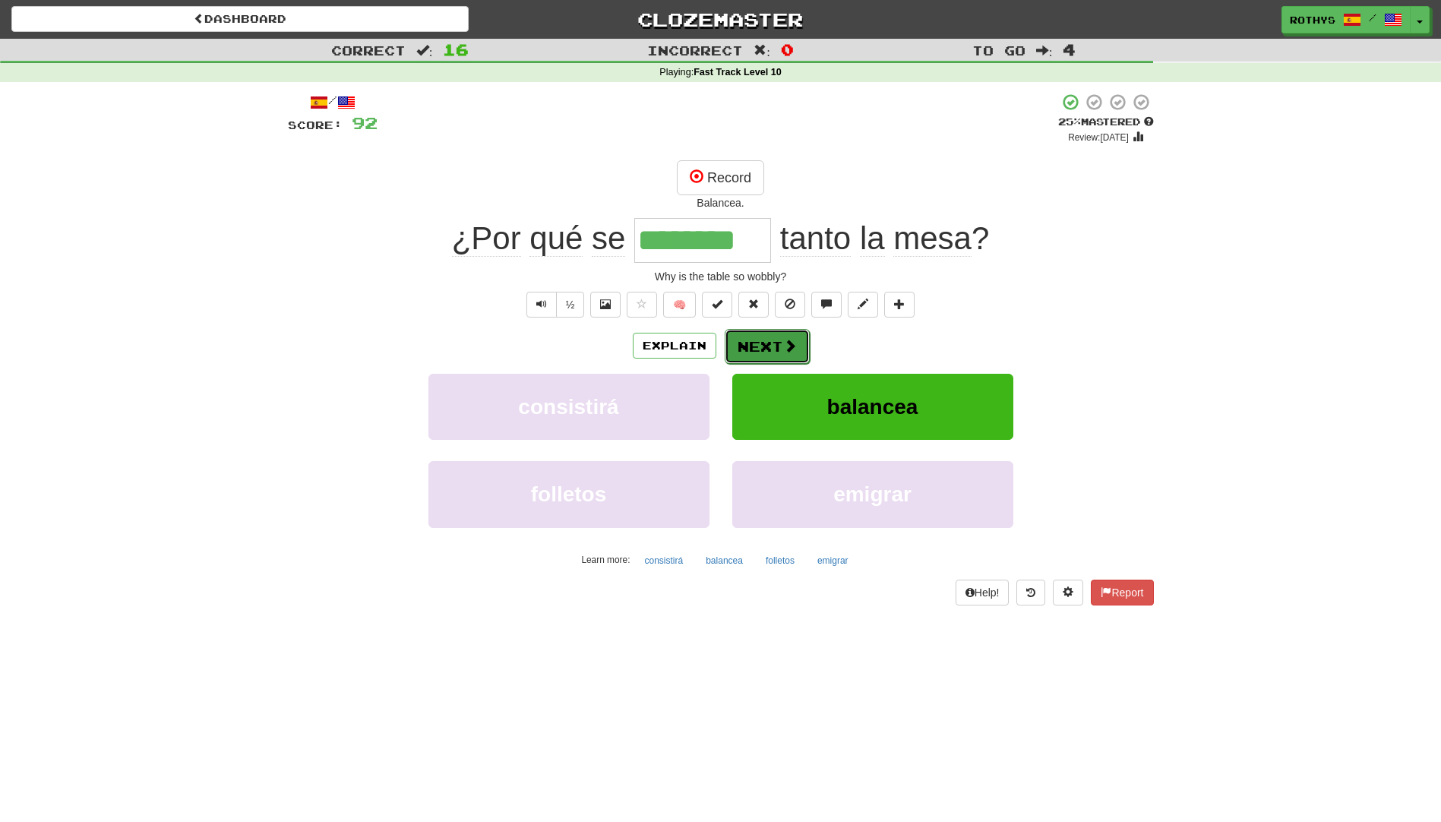
click at [794, 340] on span at bounding box center [790, 346] width 14 height 14
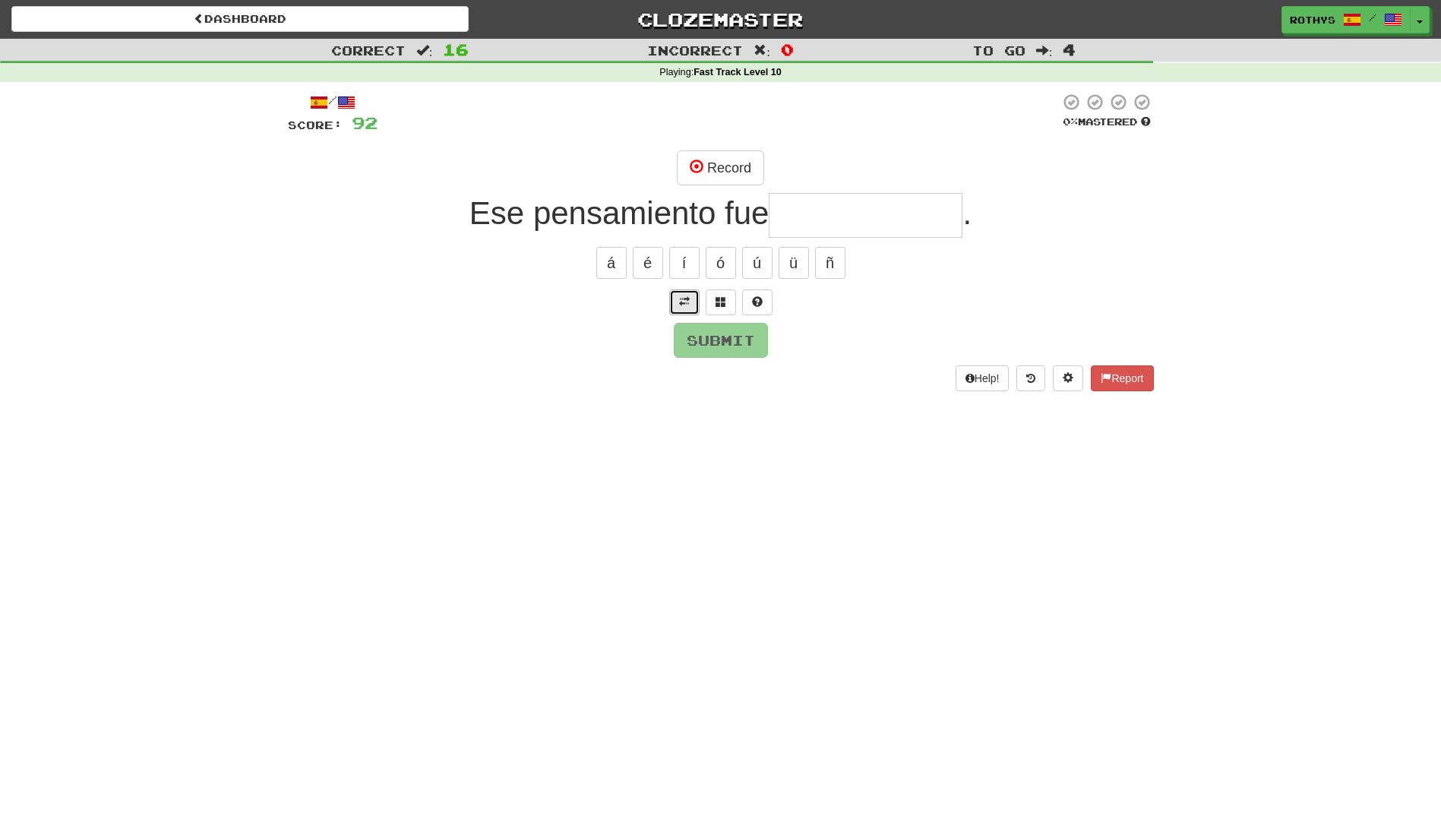
click at [677, 301] on button at bounding box center [684, 302] width 30 height 26
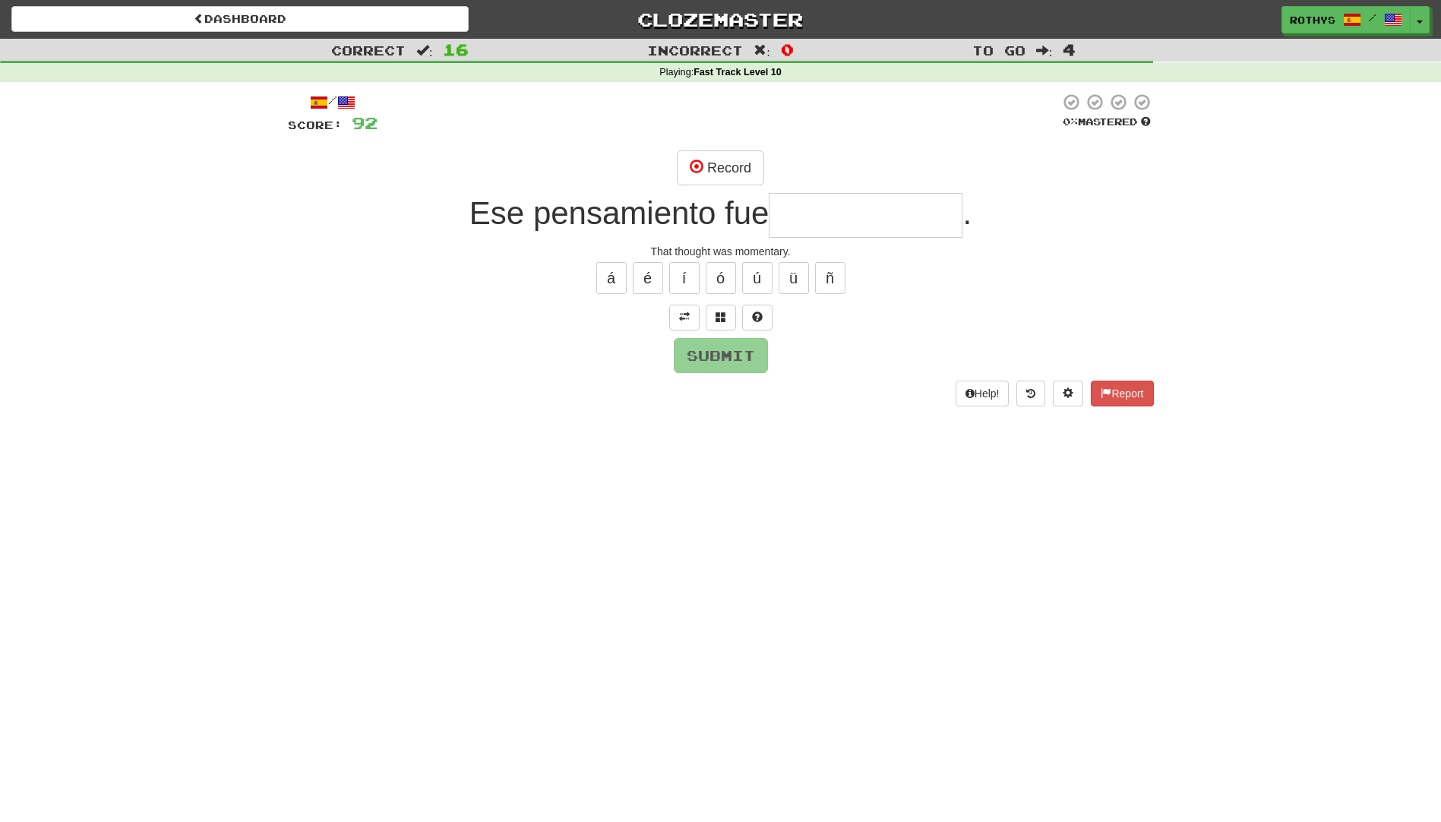
click at [832, 211] on input "text" at bounding box center [866, 215] width 194 height 45
click at [721, 314] on span at bounding box center [720, 316] width 11 height 11
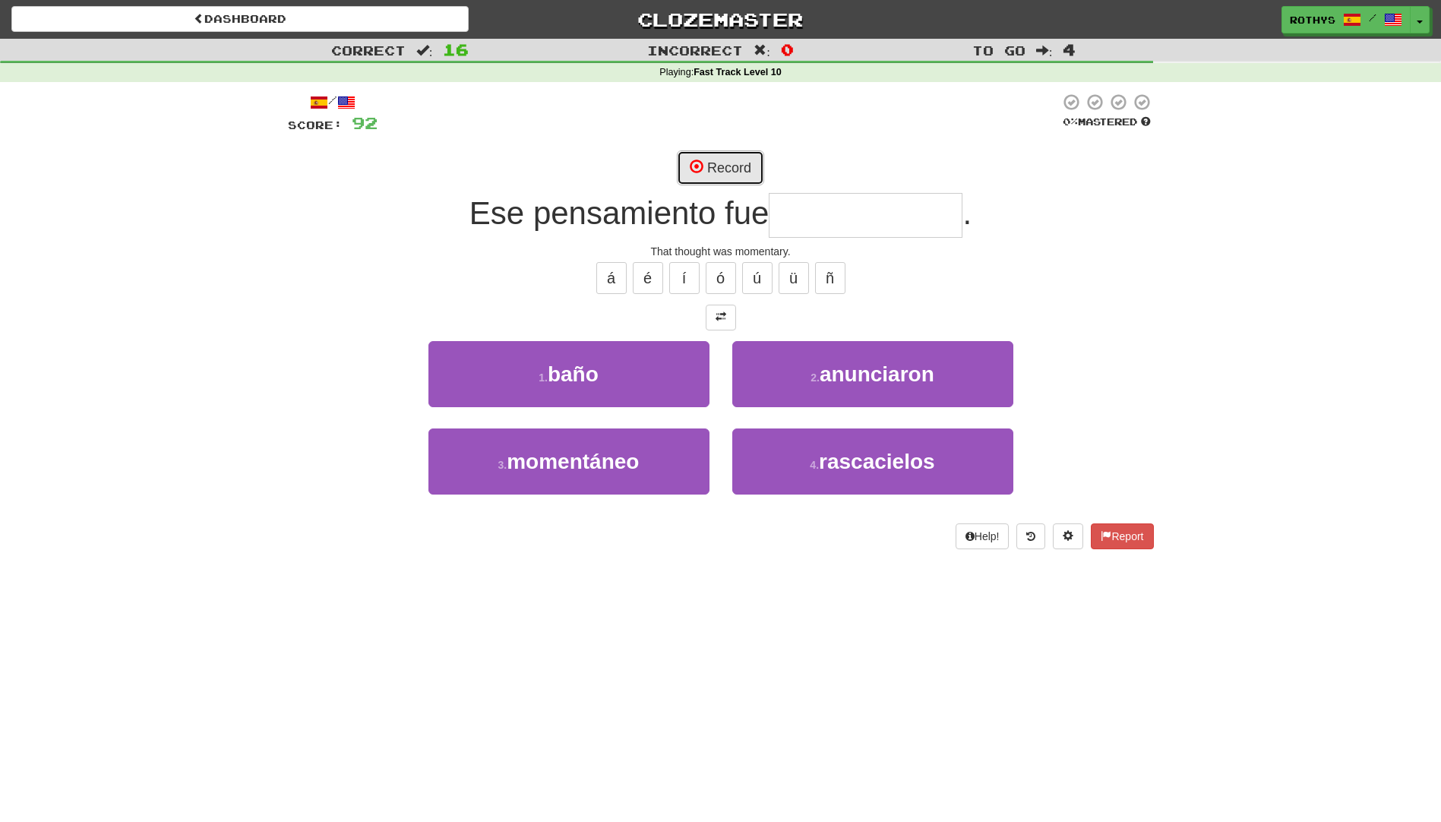
click at [699, 173] on span at bounding box center [697, 166] width 14 height 14
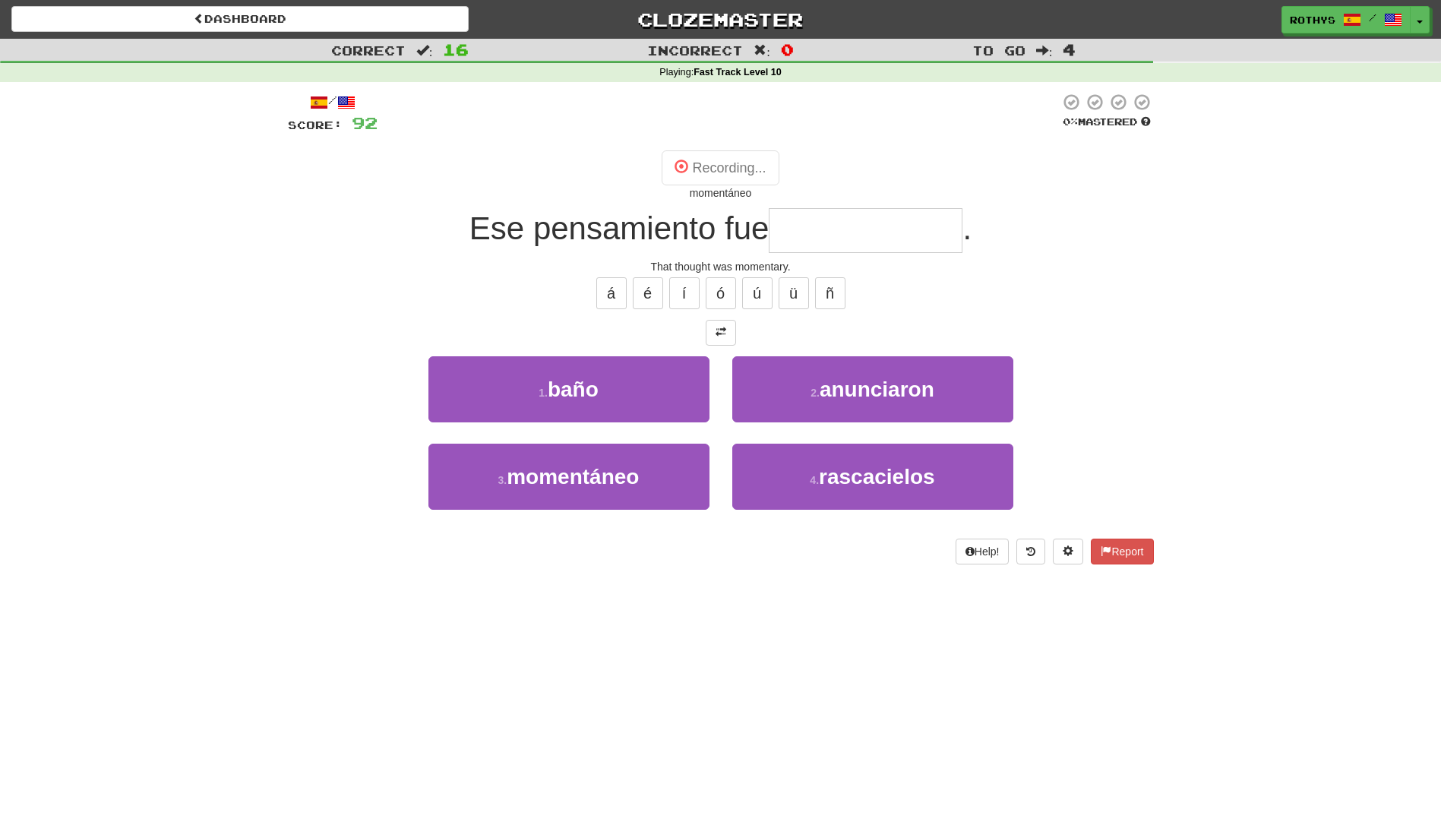
type input "**********"
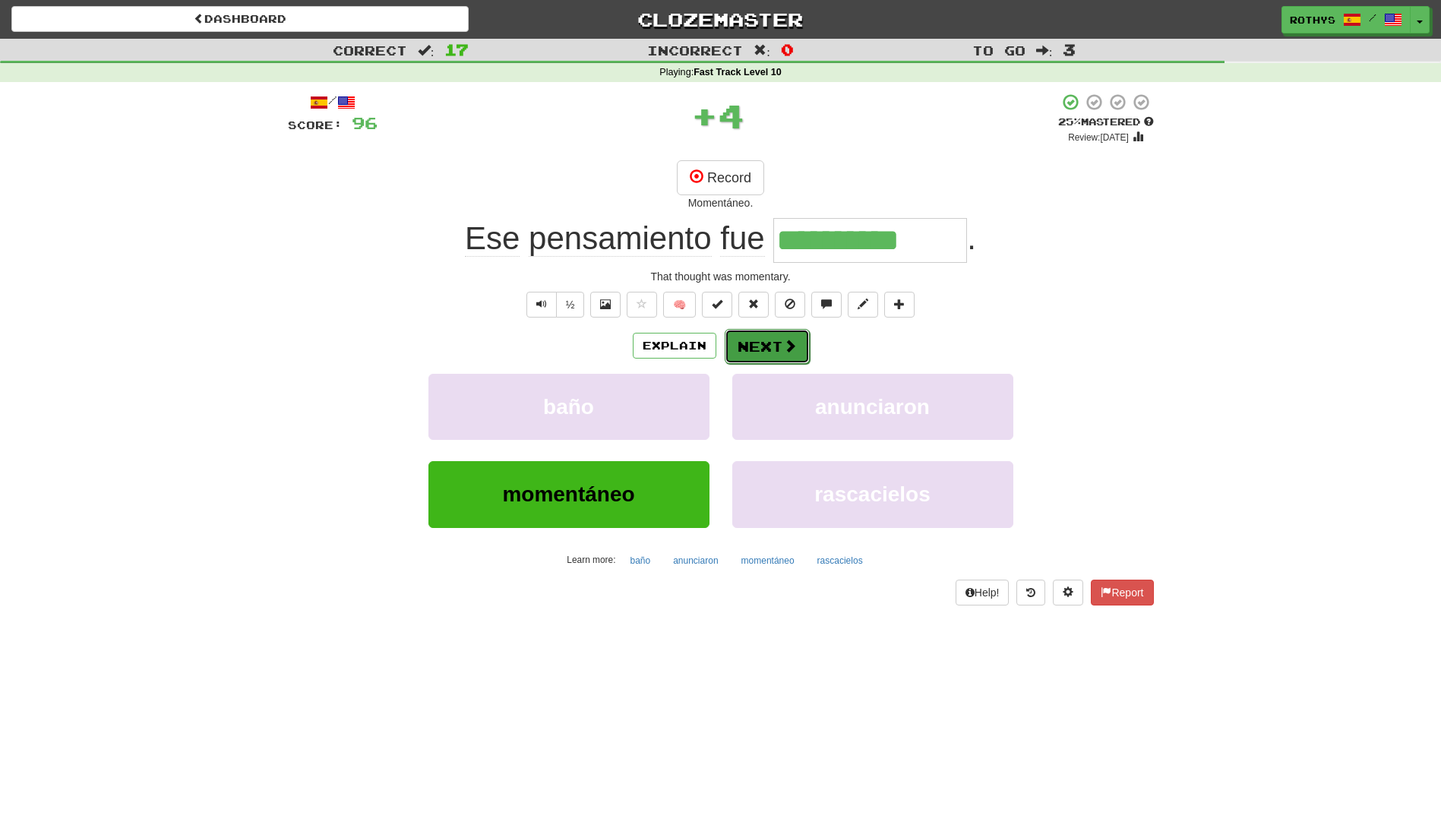
click at [757, 334] on button "Next" at bounding box center [767, 346] width 85 height 35
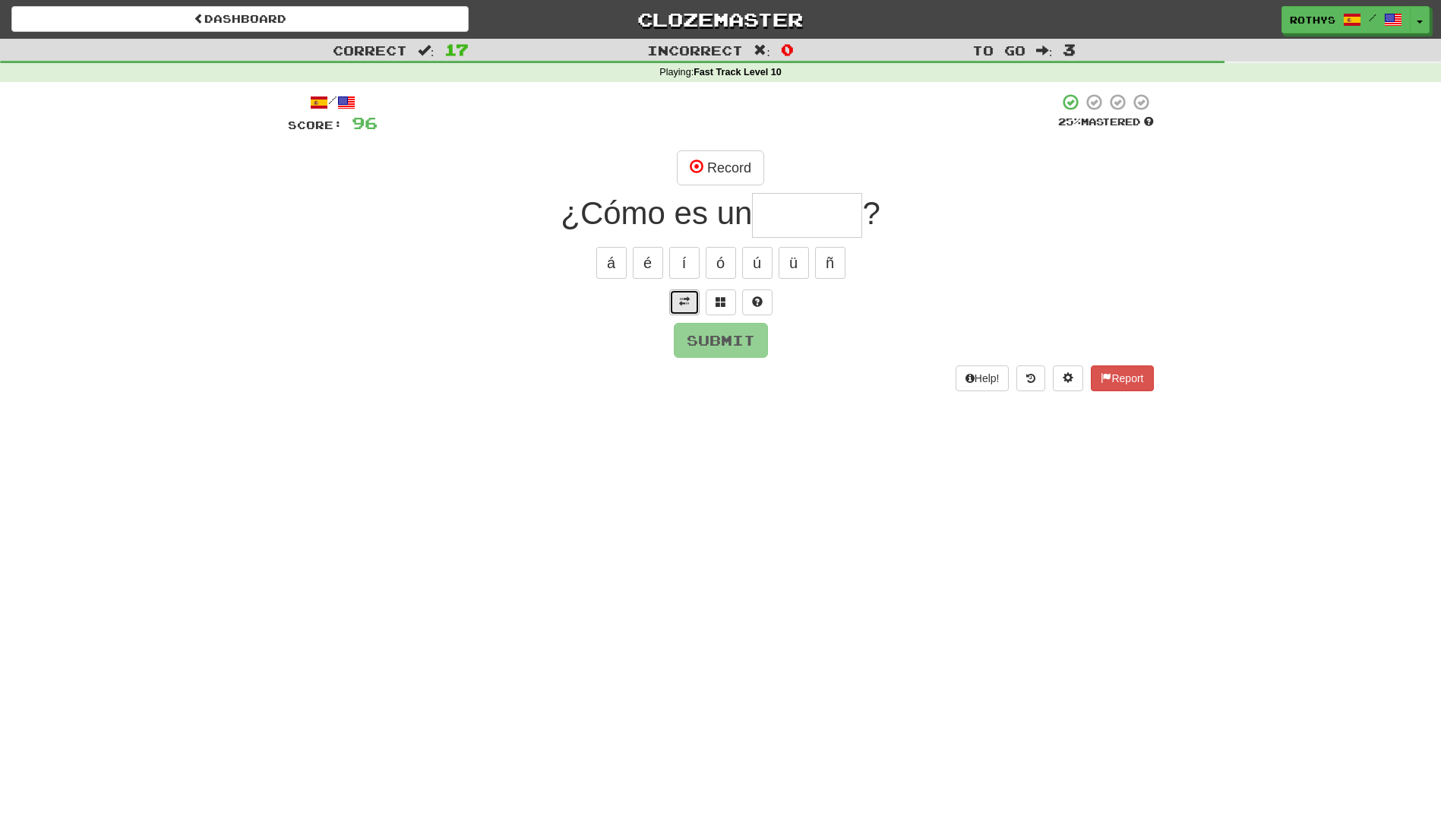
click at [681, 303] on span at bounding box center [684, 301] width 11 height 11
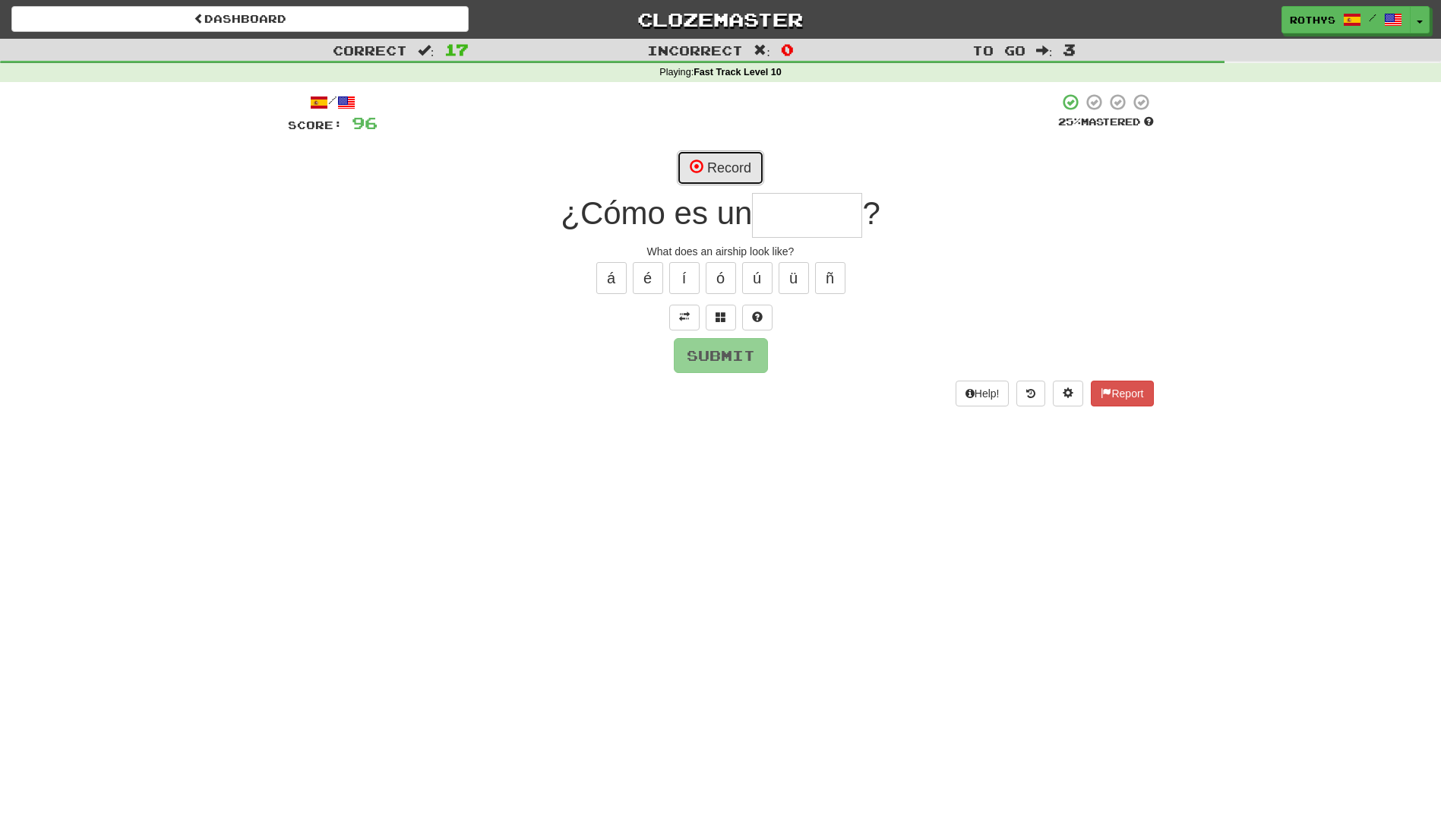
click at [699, 172] on span at bounding box center [697, 166] width 14 height 14
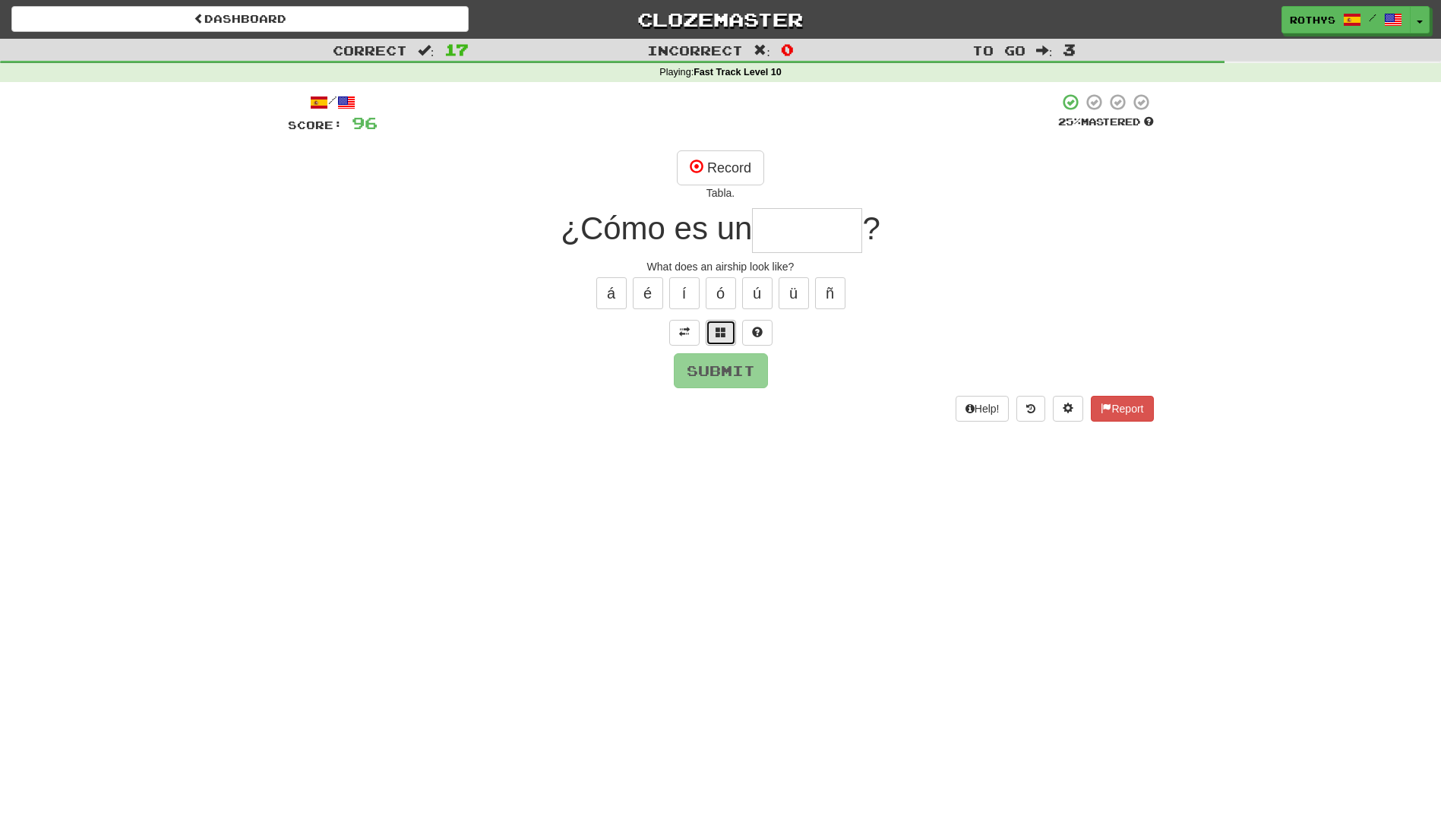
click at [711, 328] on button at bounding box center [721, 333] width 30 height 26
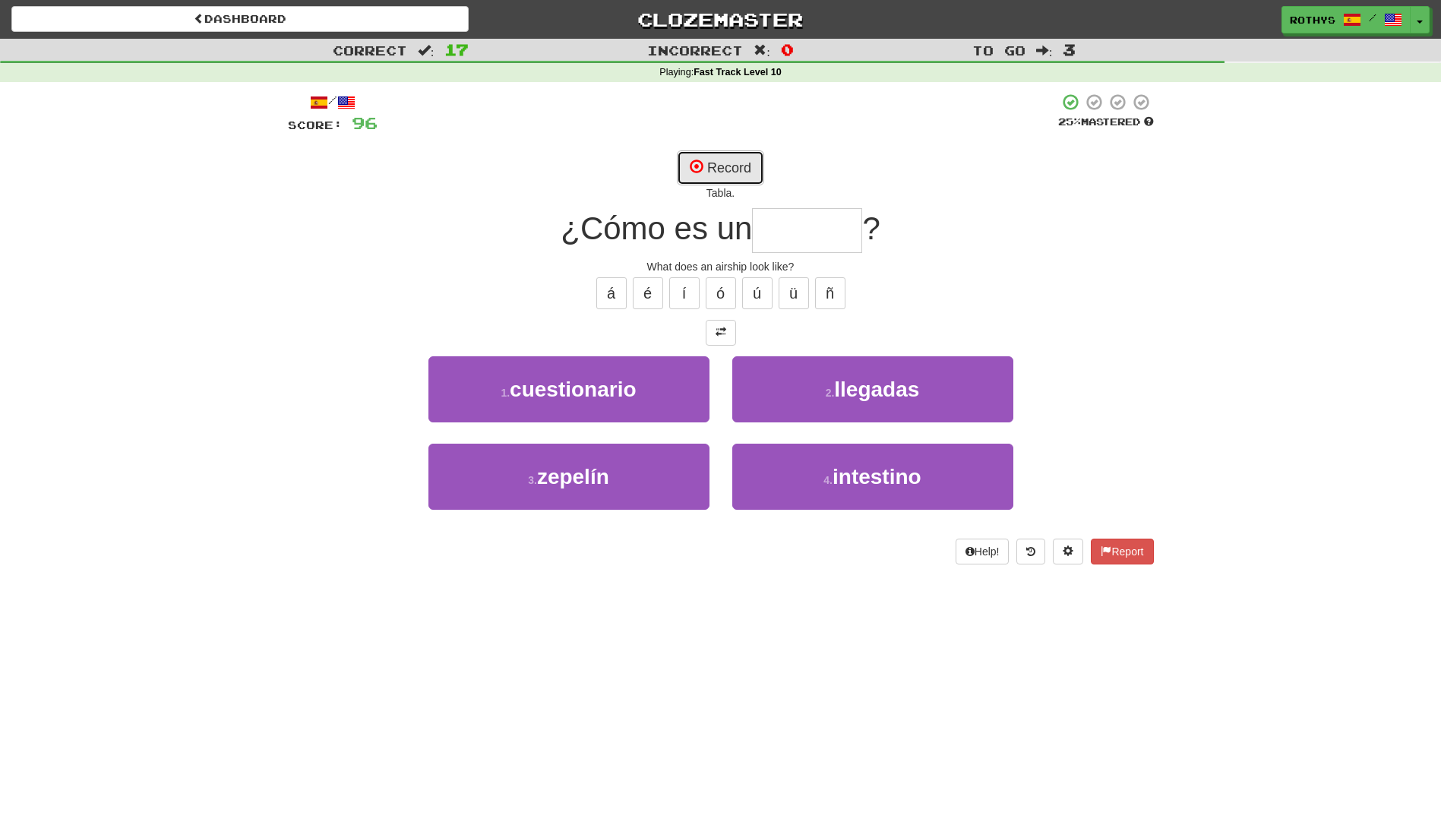
drag, startPoint x: 737, startPoint y: 174, endPoint x: 729, endPoint y: 172, distance: 8.7
click at [729, 172] on button "Record" at bounding box center [720, 167] width 87 height 35
click at [737, 156] on button "Record" at bounding box center [720, 167] width 87 height 35
type input "*******"
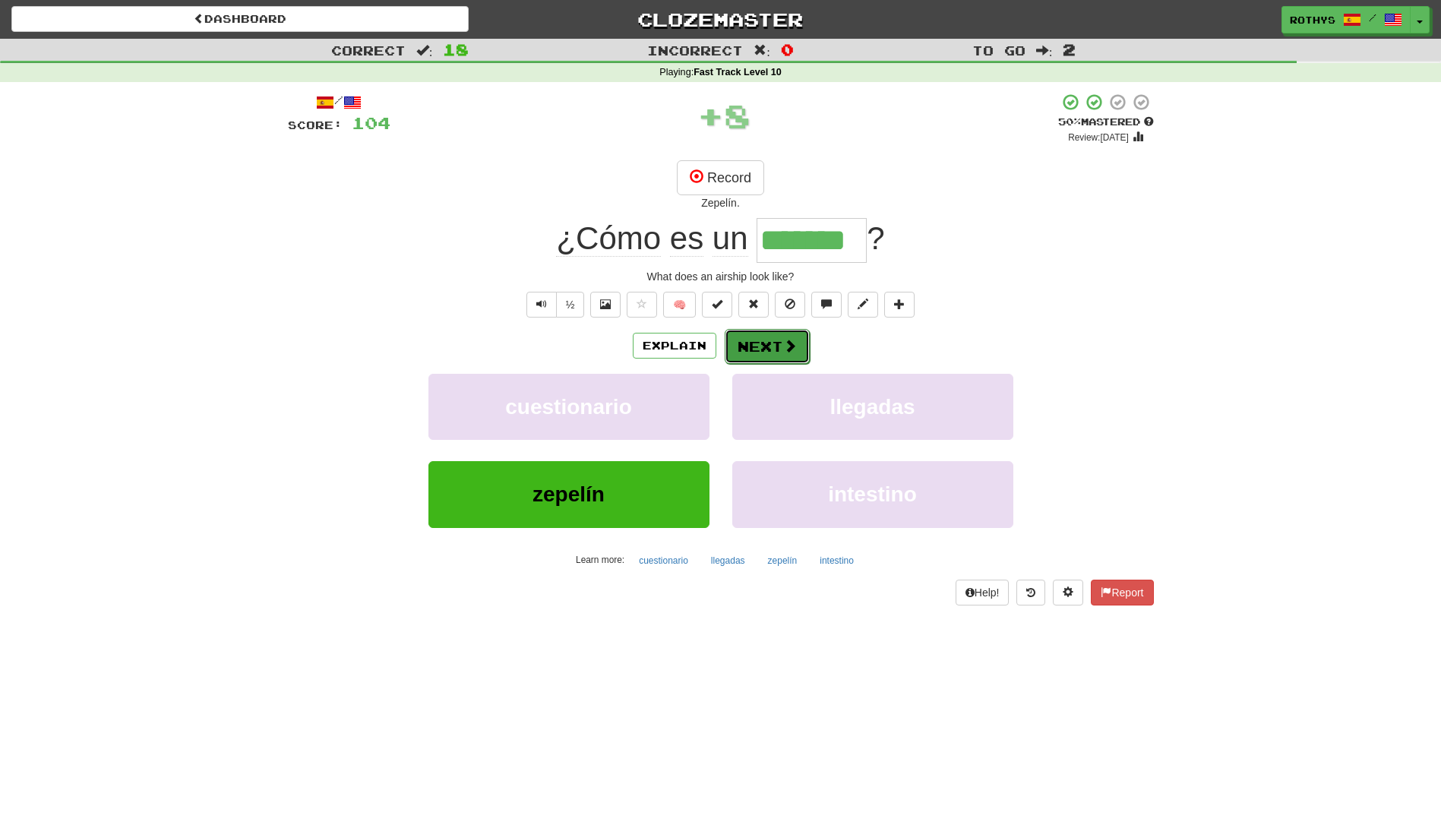
click at [761, 339] on button "Next" at bounding box center [767, 346] width 85 height 35
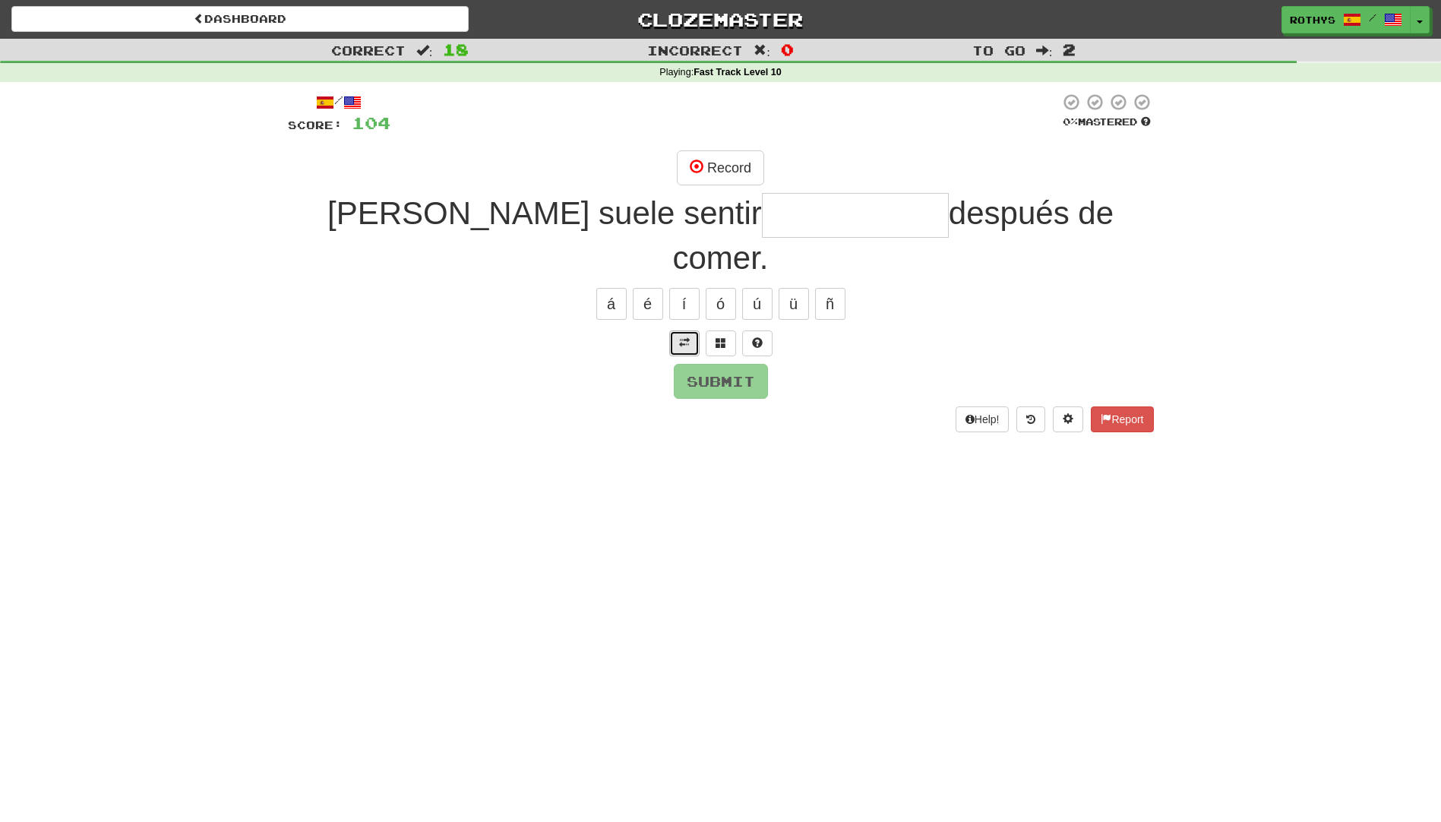
click at [674, 330] on button at bounding box center [684, 343] width 30 height 26
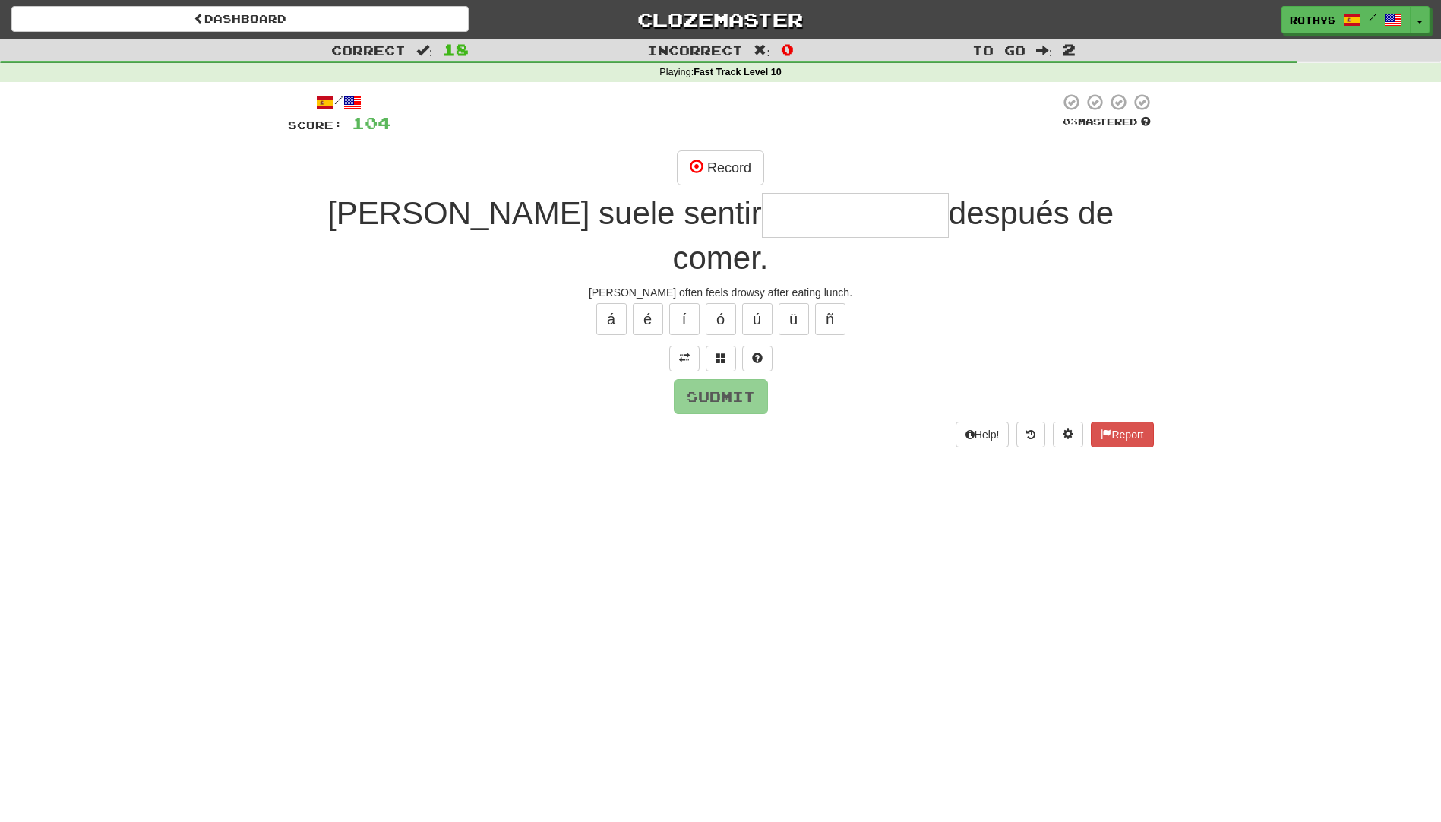
click at [762, 207] on input "text" at bounding box center [855, 215] width 187 height 45
click at [721, 352] on span at bounding box center [720, 357] width 11 height 11
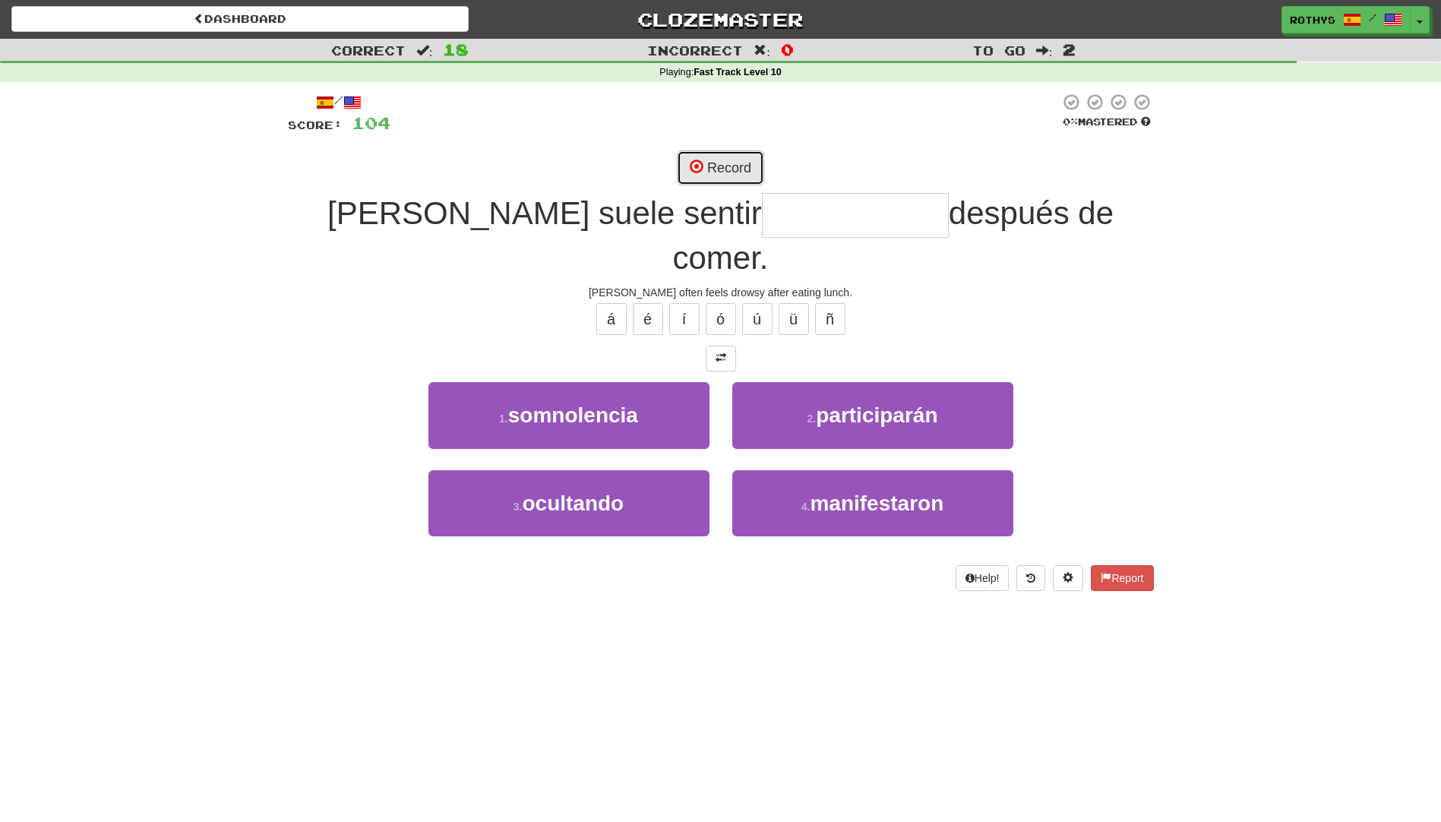
click at [719, 164] on button "Record" at bounding box center [720, 167] width 87 height 35
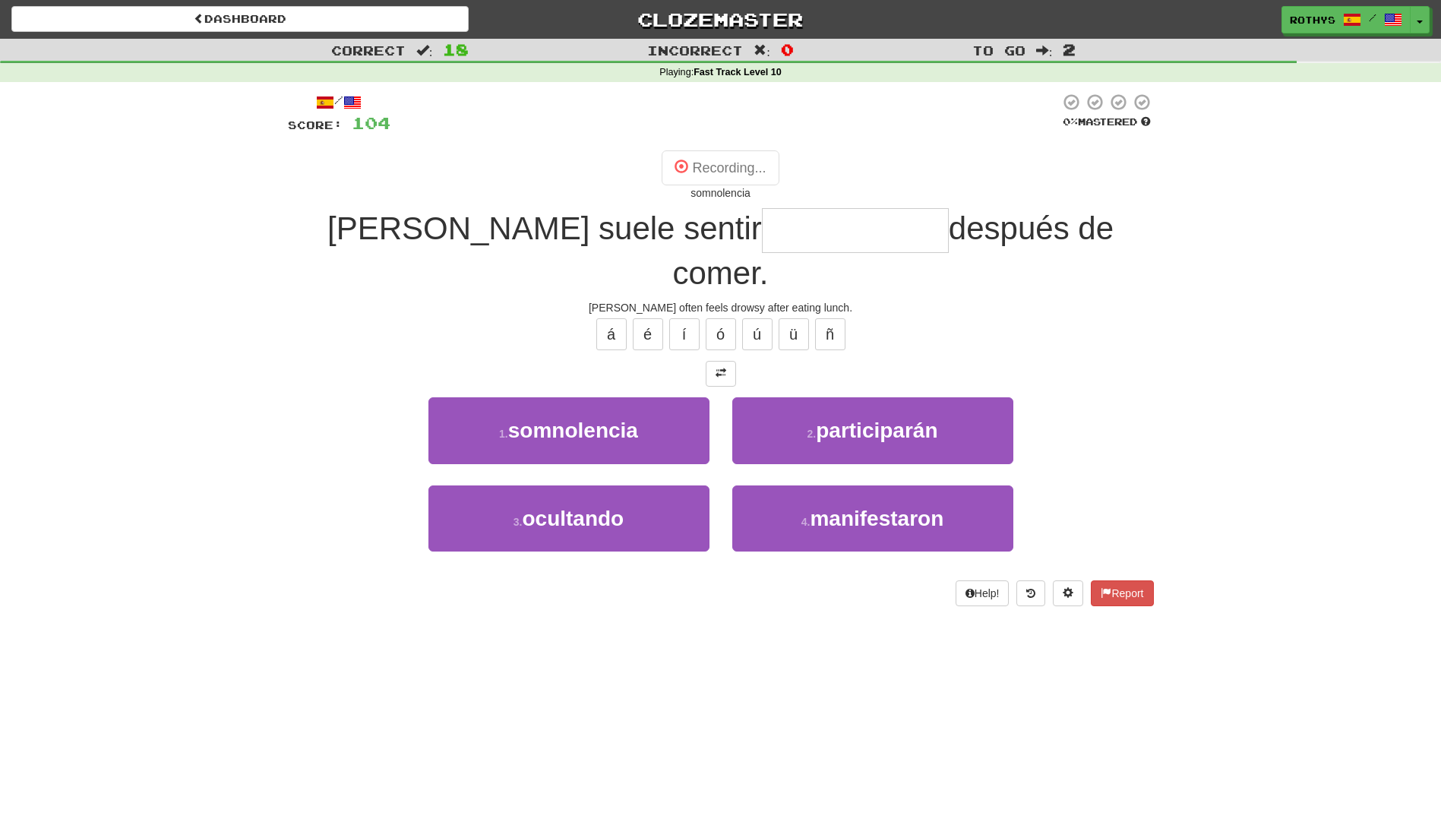
type input "**********"
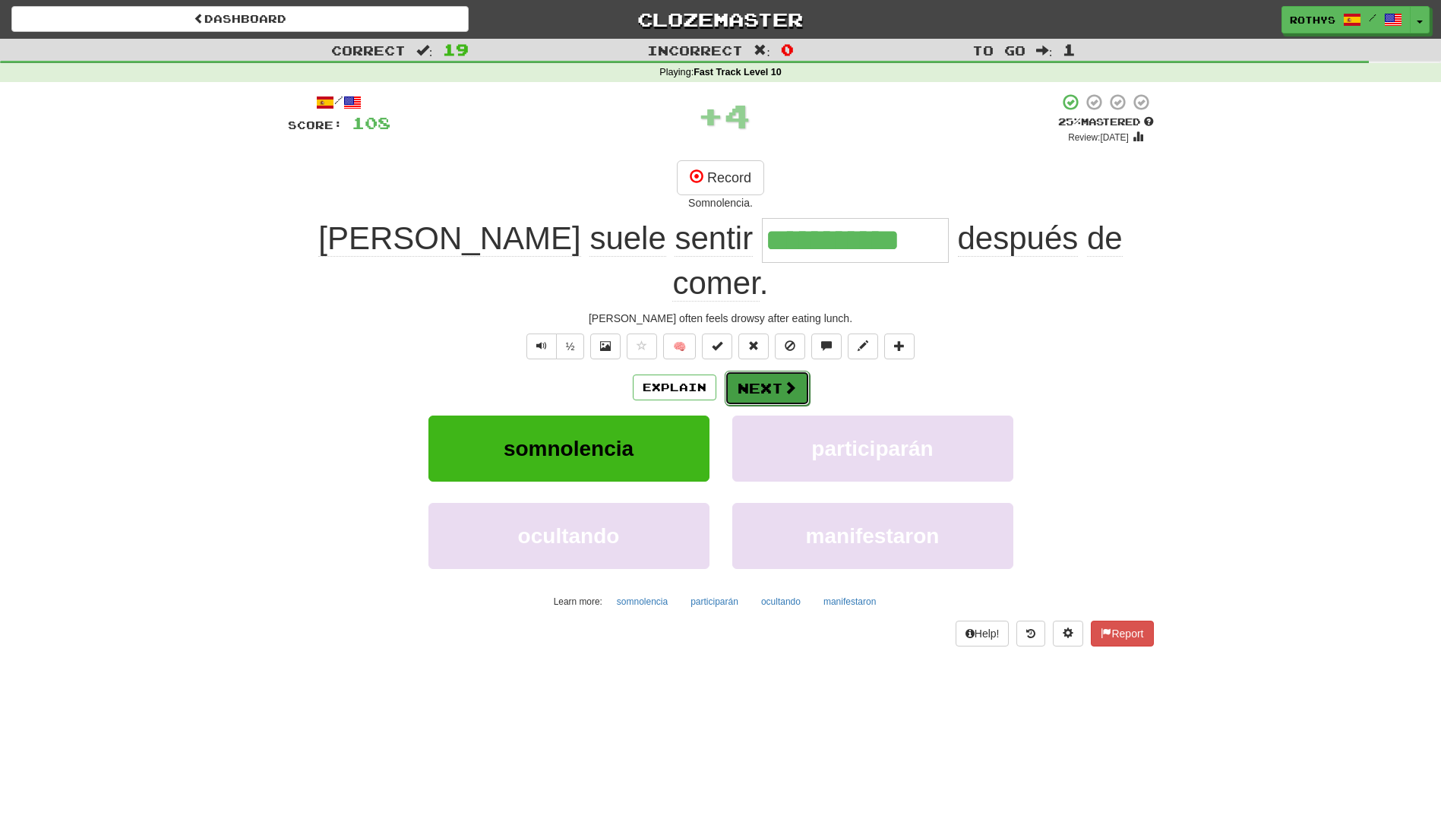
click at [760, 371] on button "Next" at bounding box center [767, 388] width 85 height 35
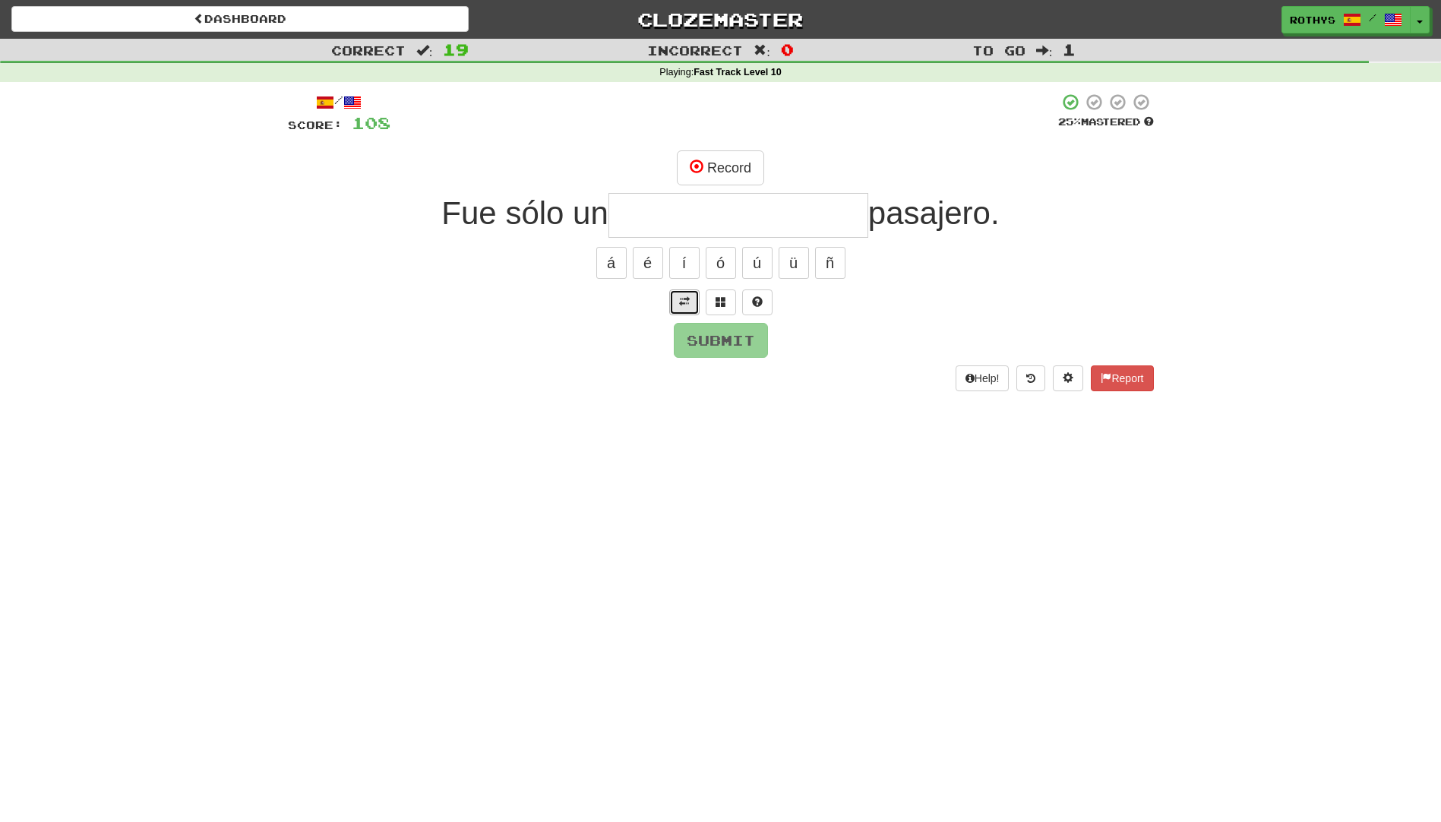
click at [687, 301] on span at bounding box center [684, 301] width 11 height 11
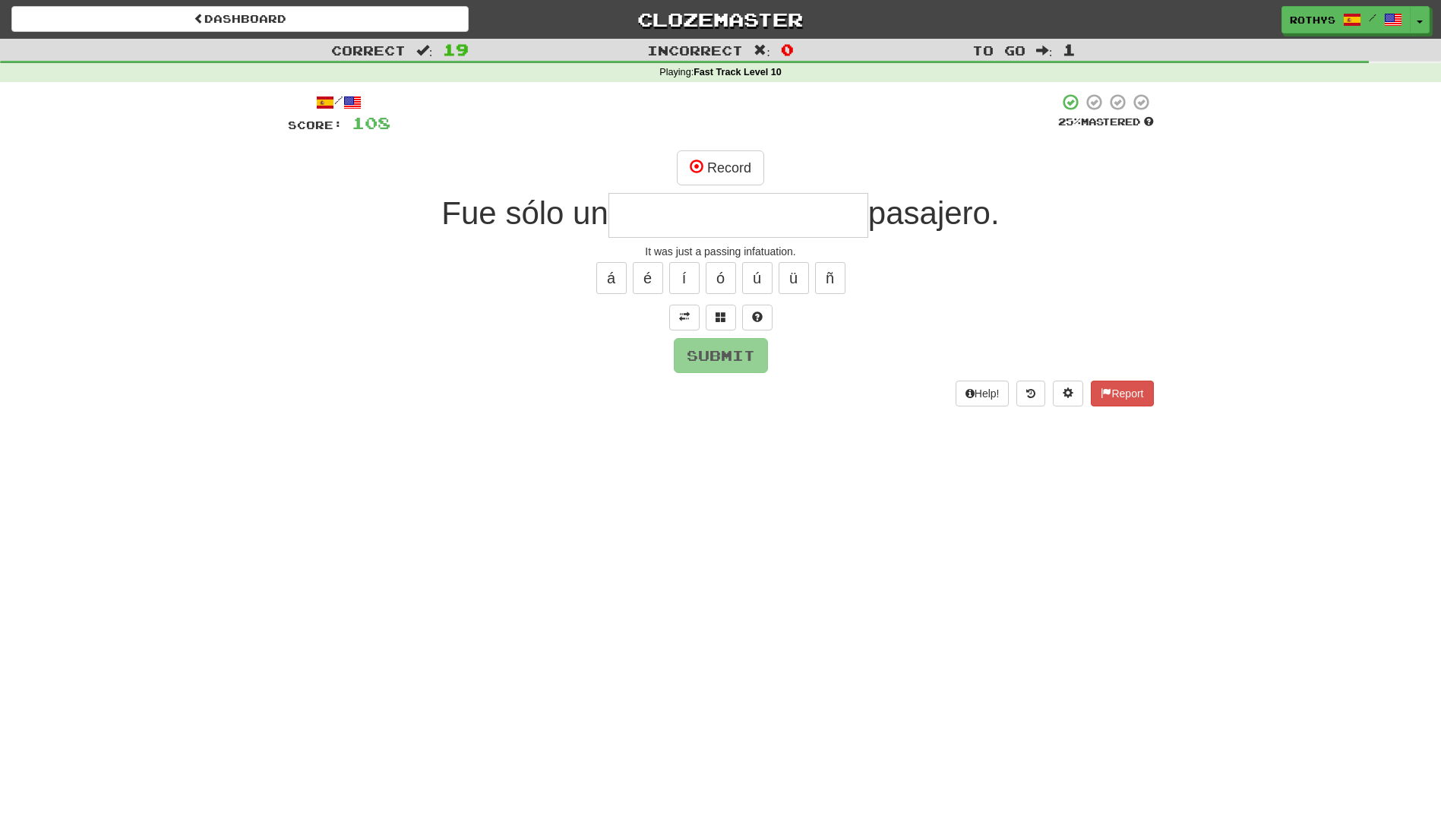
click at [747, 219] on input "text" at bounding box center [738, 215] width 260 height 45
click at [726, 163] on button "Record" at bounding box center [720, 167] width 87 height 35
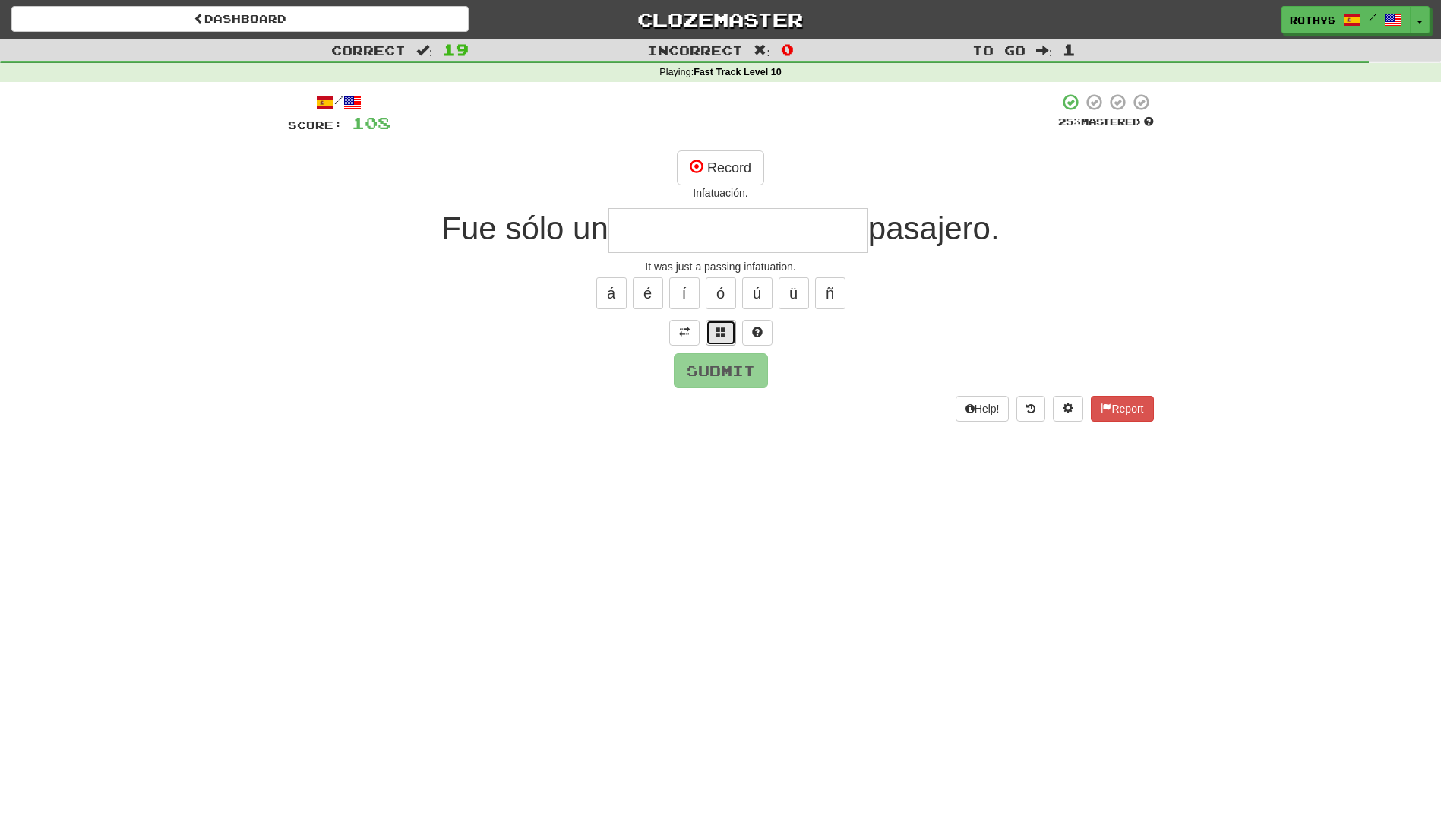
click at [715, 329] on span at bounding box center [720, 332] width 11 height 11
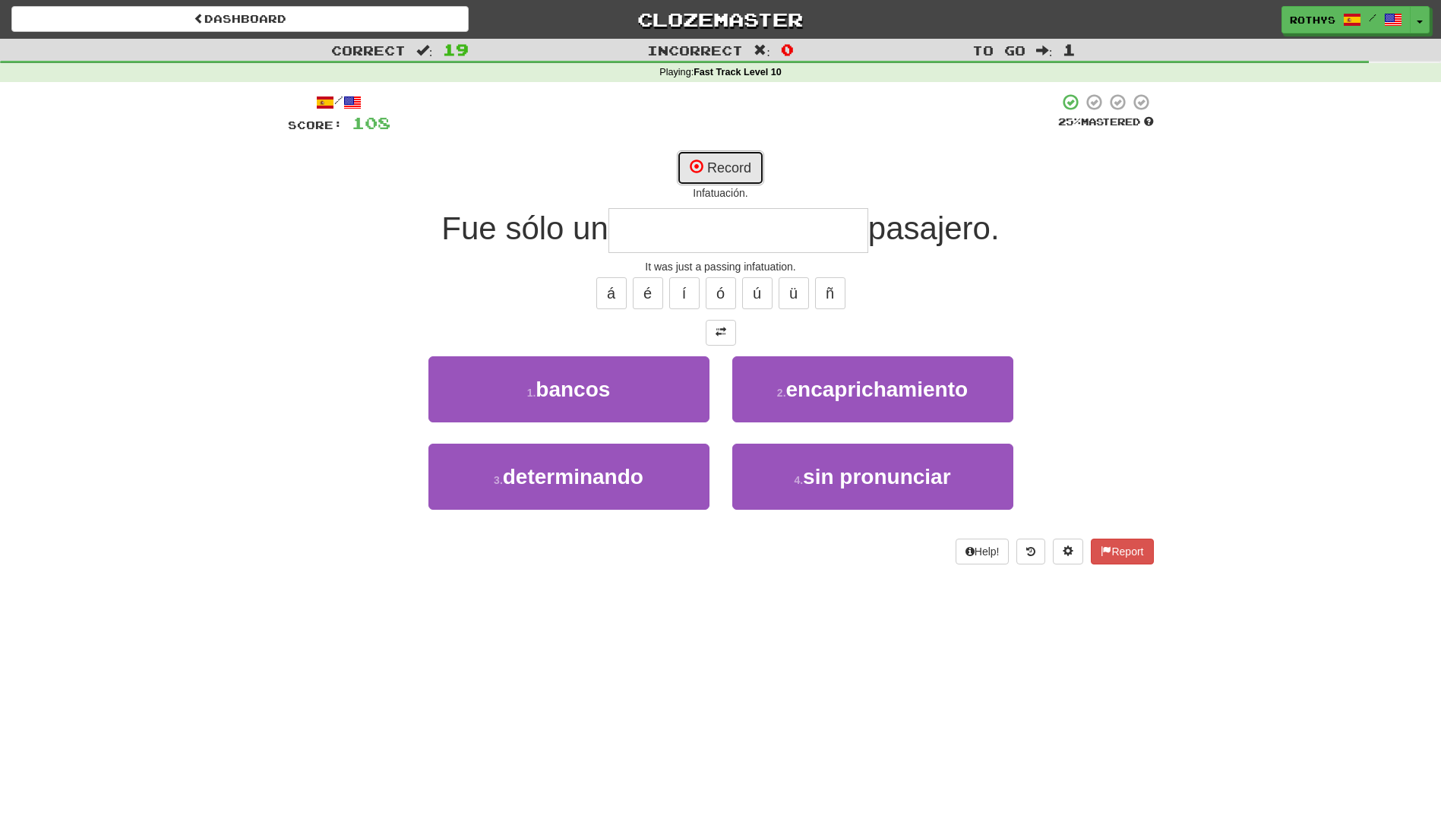
click at [709, 156] on button "Record" at bounding box center [720, 167] width 87 height 35
click at [698, 165] on span at bounding box center [697, 166] width 14 height 14
type input "**********"
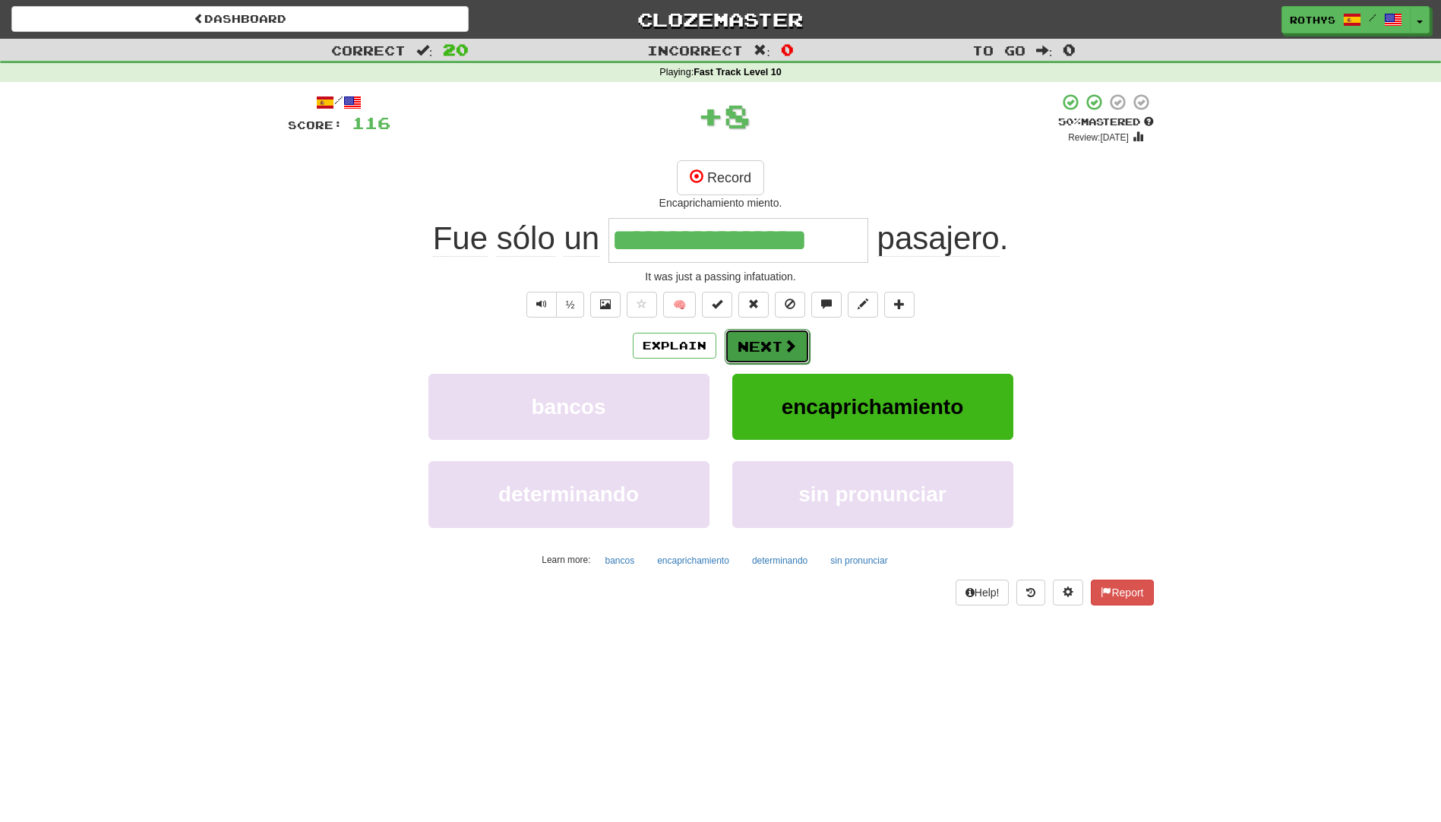
click at [745, 345] on button "Next" at bounding box center [767, 346] width 85 height 35
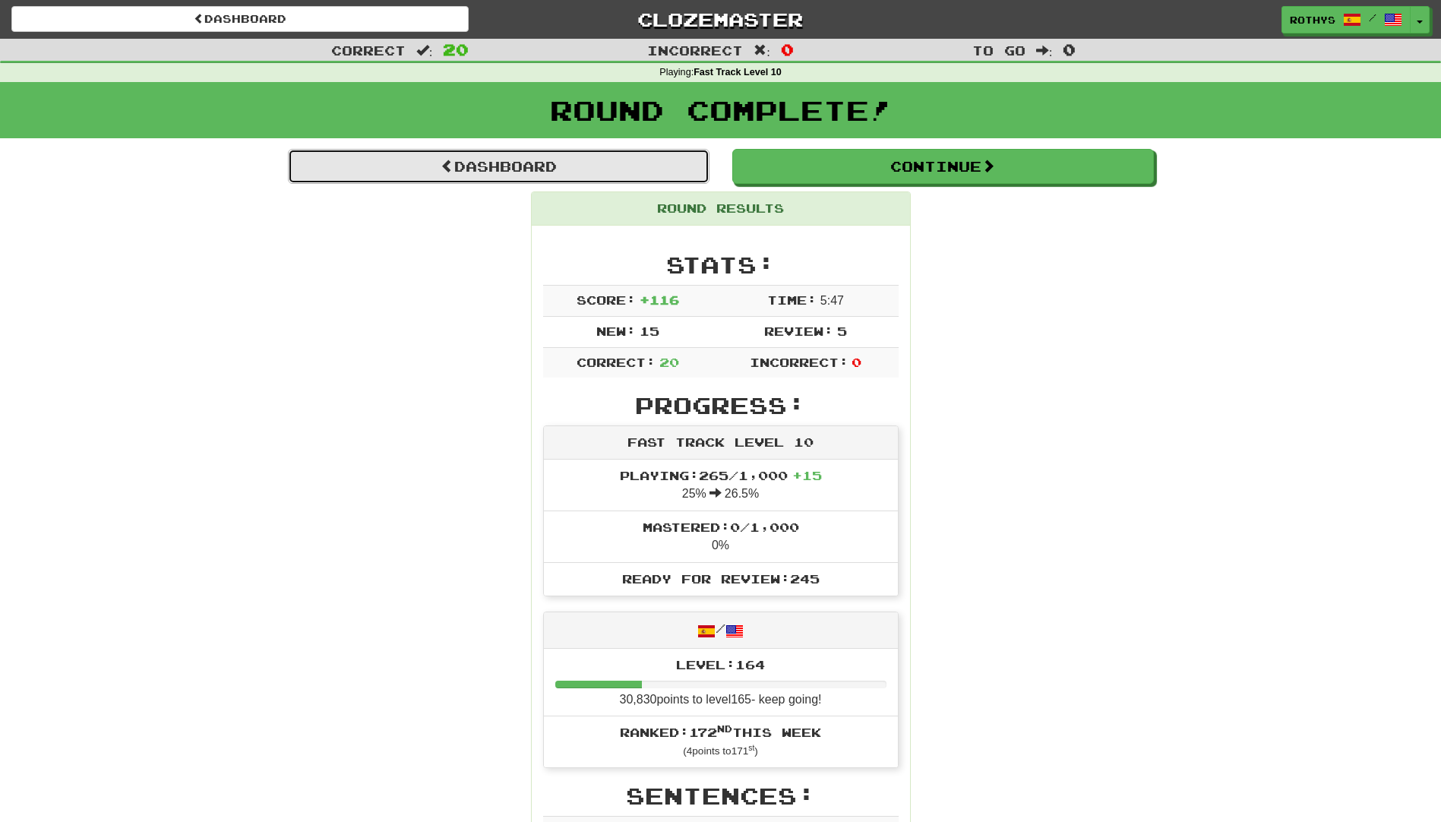
click at [402, 173] on link "Dashboard" at bounding box center [498, 166] width 421 height 35
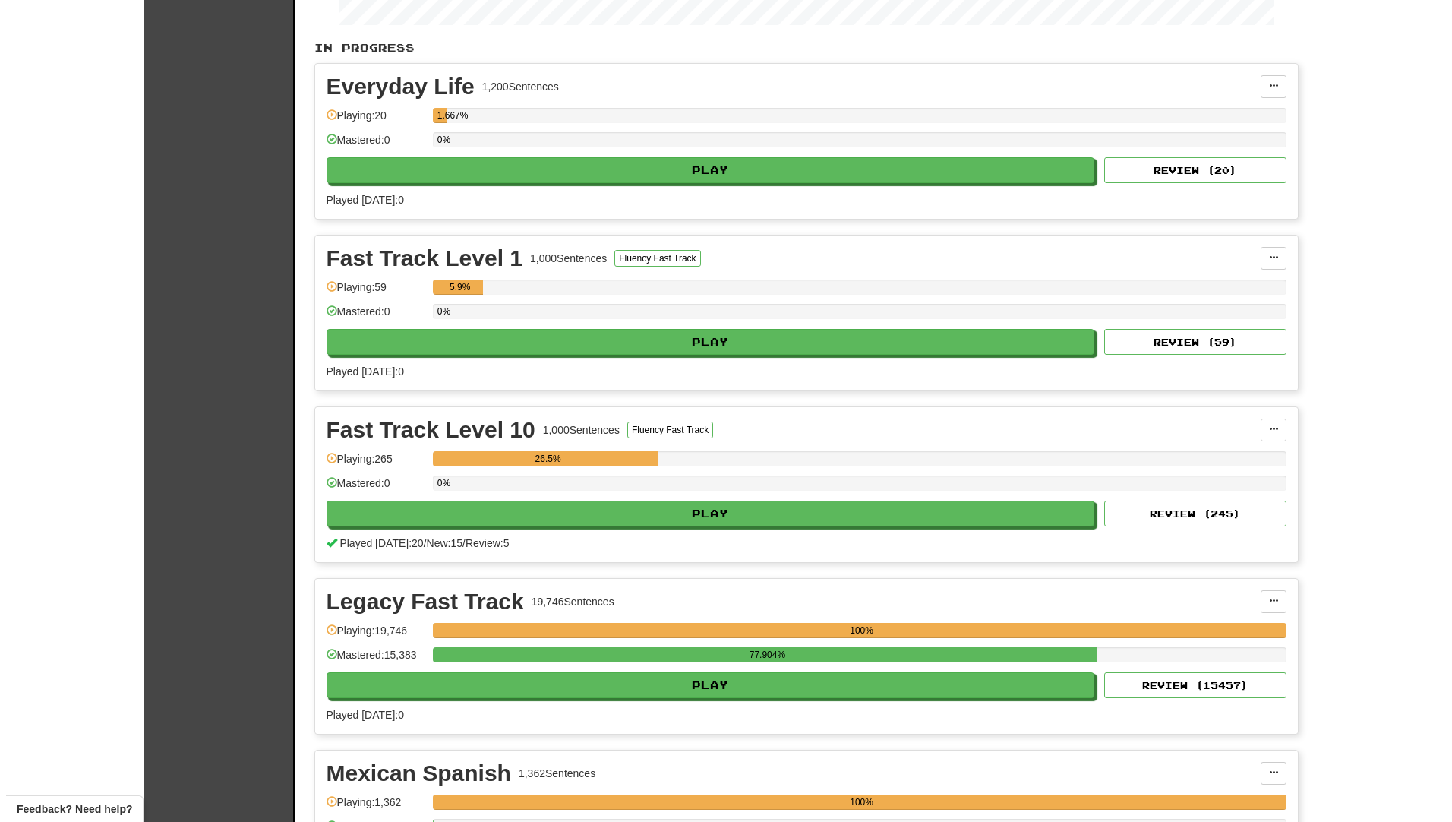
scroll to position [456, 0]
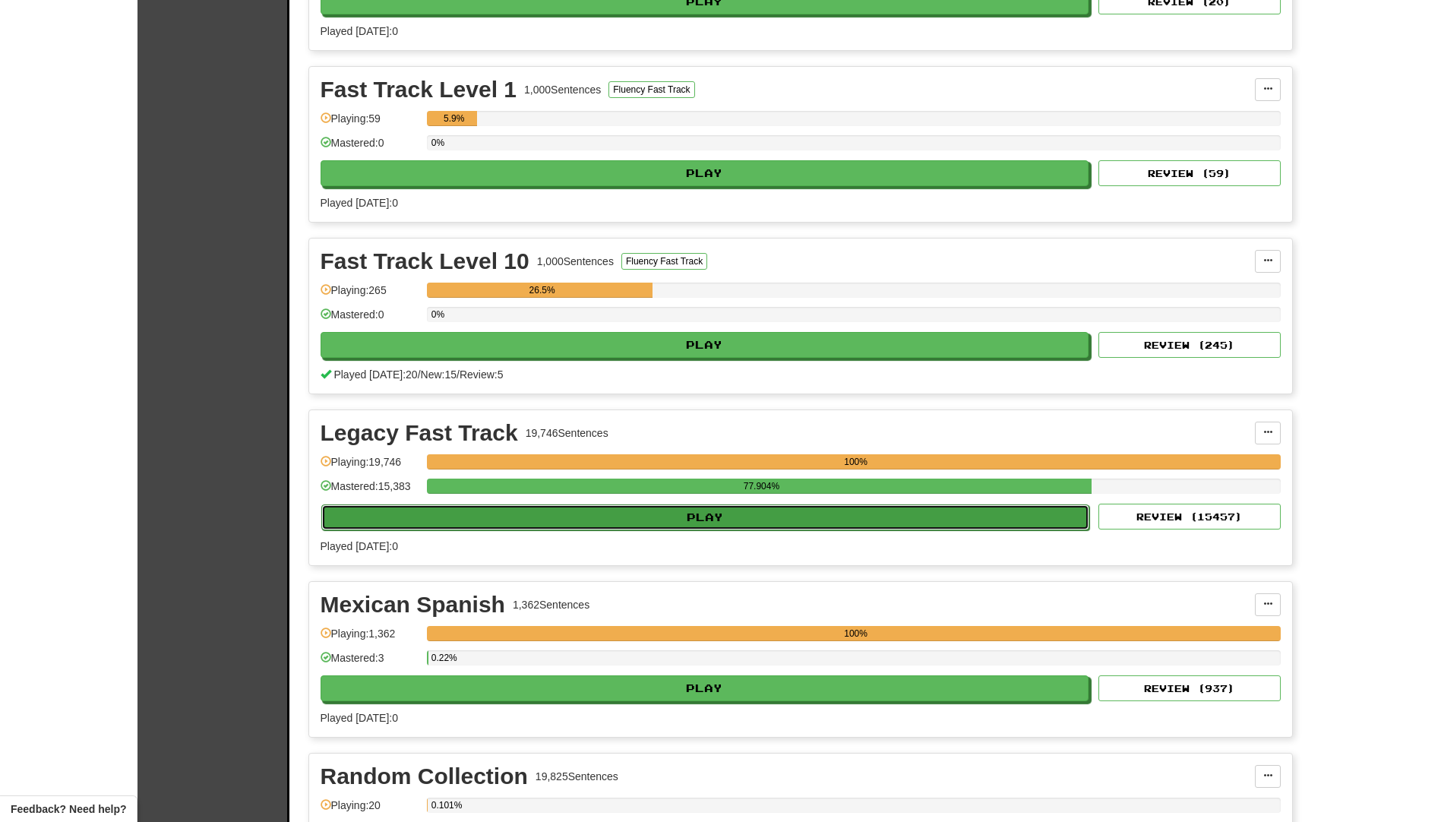
click at [692, 519] on button "Play" at bounding box center [705, 517] width 769 height 26
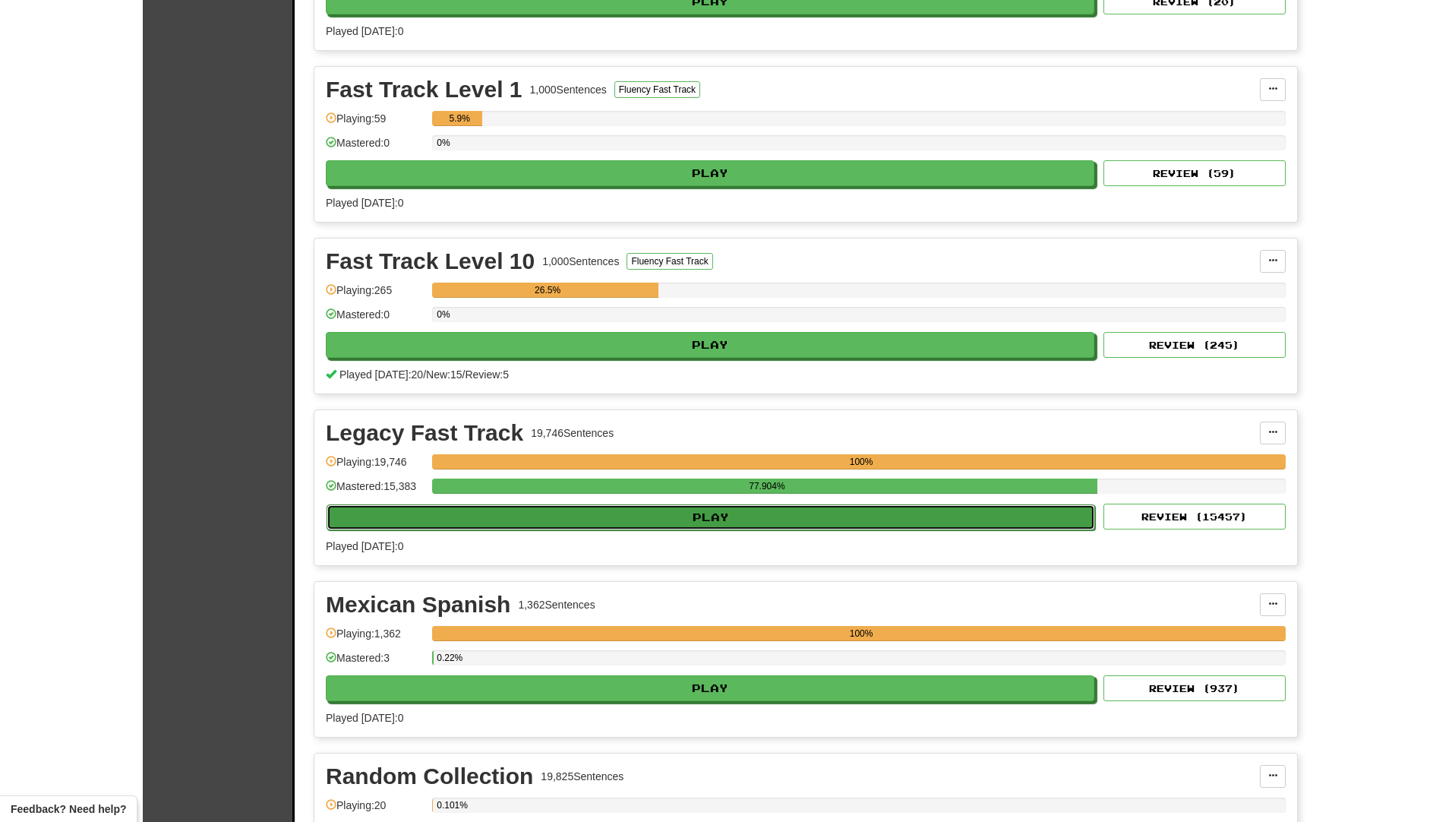
select select "**"
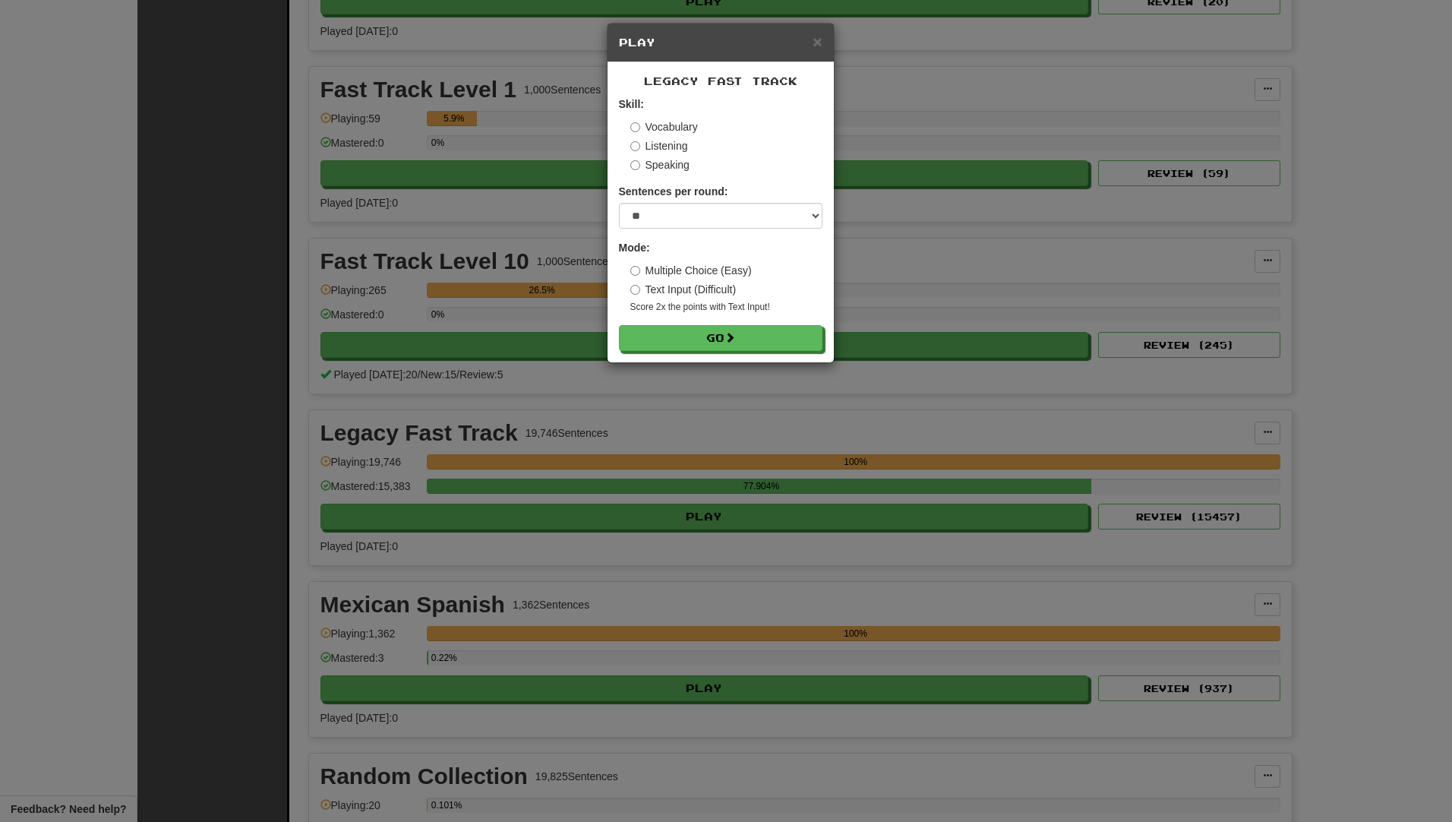
click at [638, 151] on label "Listening" at bounding box center [659, 145] width 58 height 15
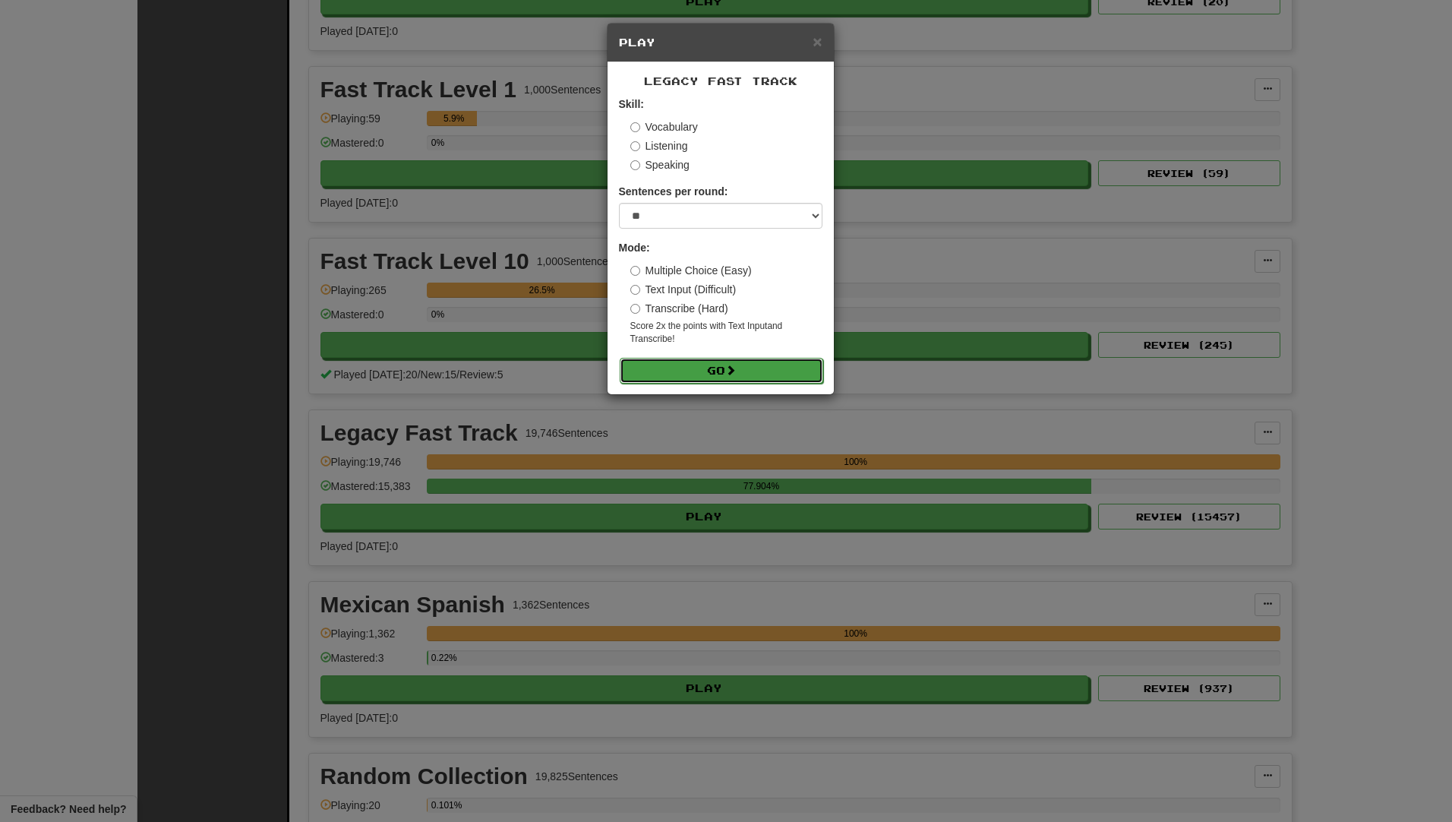
click at [684, 371] on button "Go" at bounding box center [722, 371] width 204 height 26
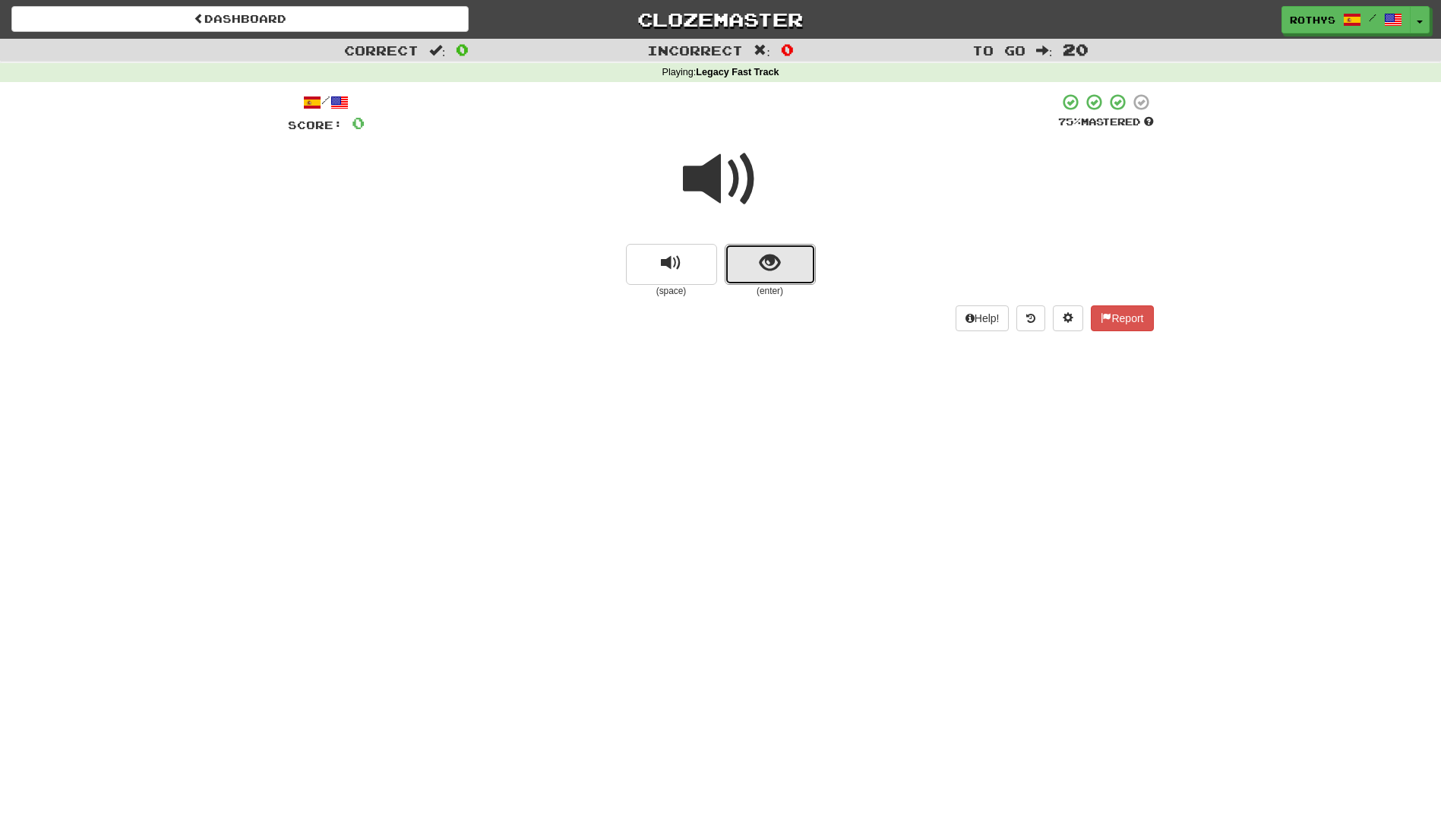
click at [790, 264] on button "show sentence" at bounding box center [770, 264] width 91 height 41
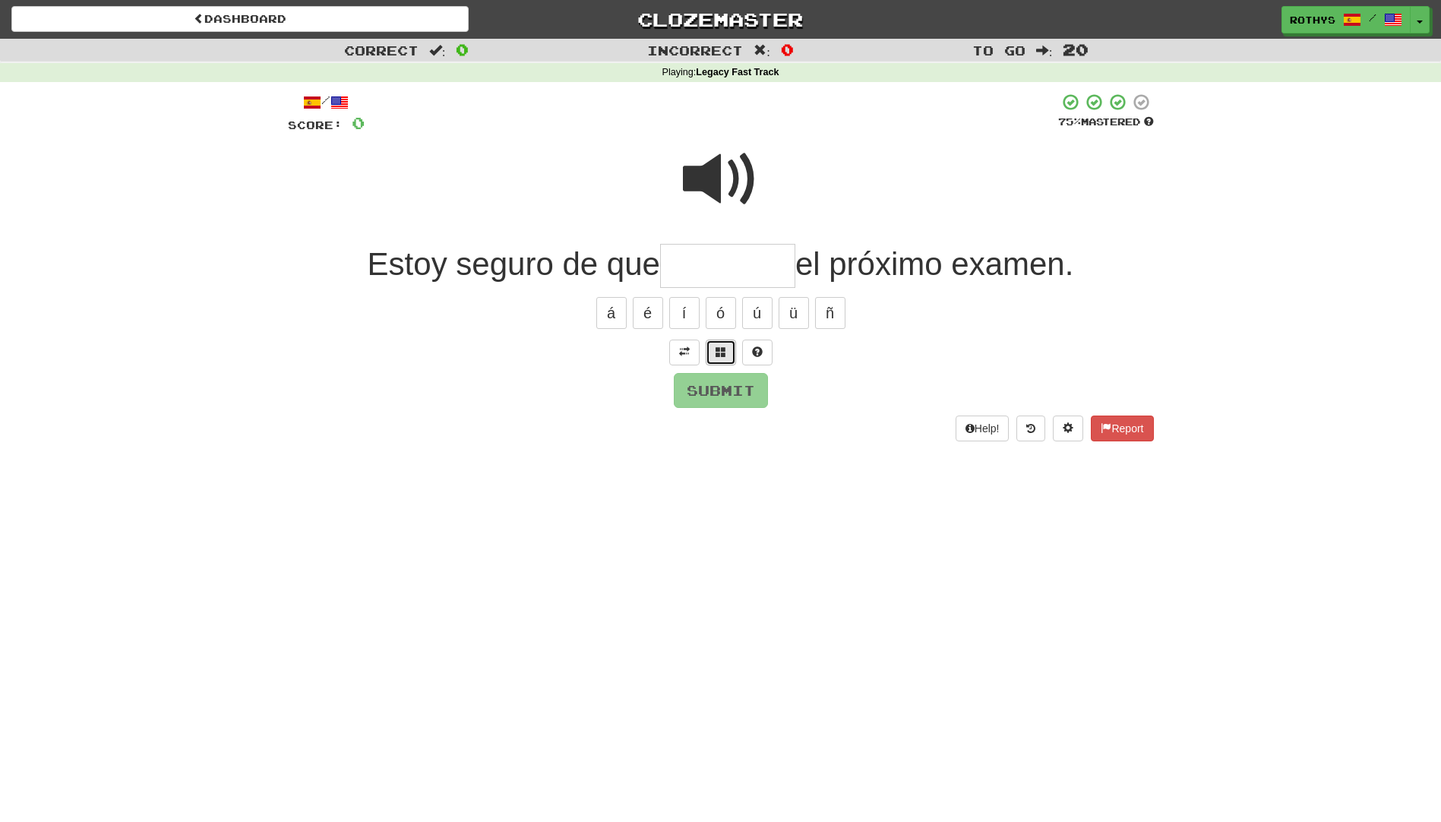
click at [712, 344] on button at bounding box center [721, 352] width 30 height 26
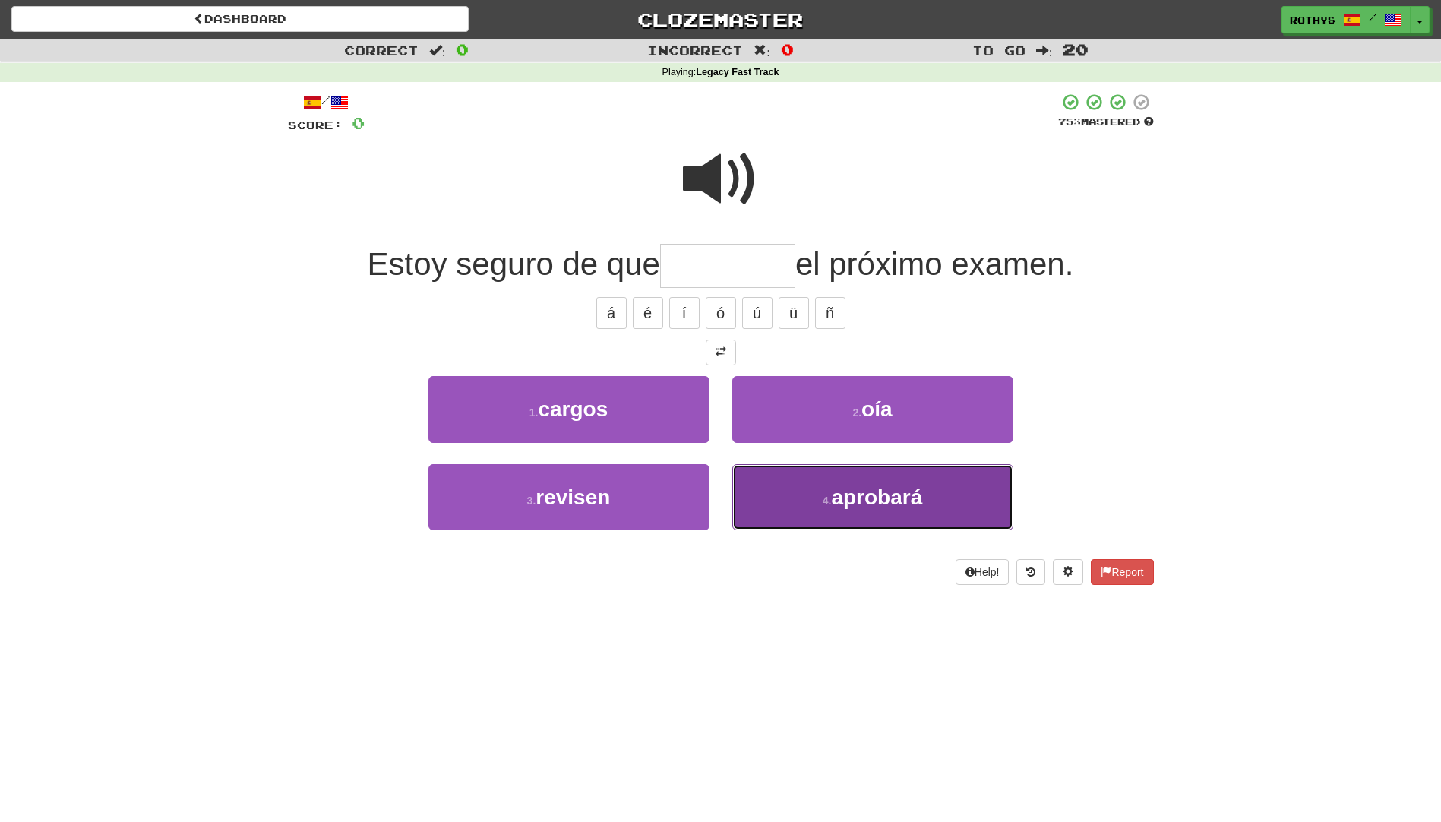
click at [930, 485] on button "4 . aprobará" at bounding box center [872, 497] width 281 height 66
type input "********"
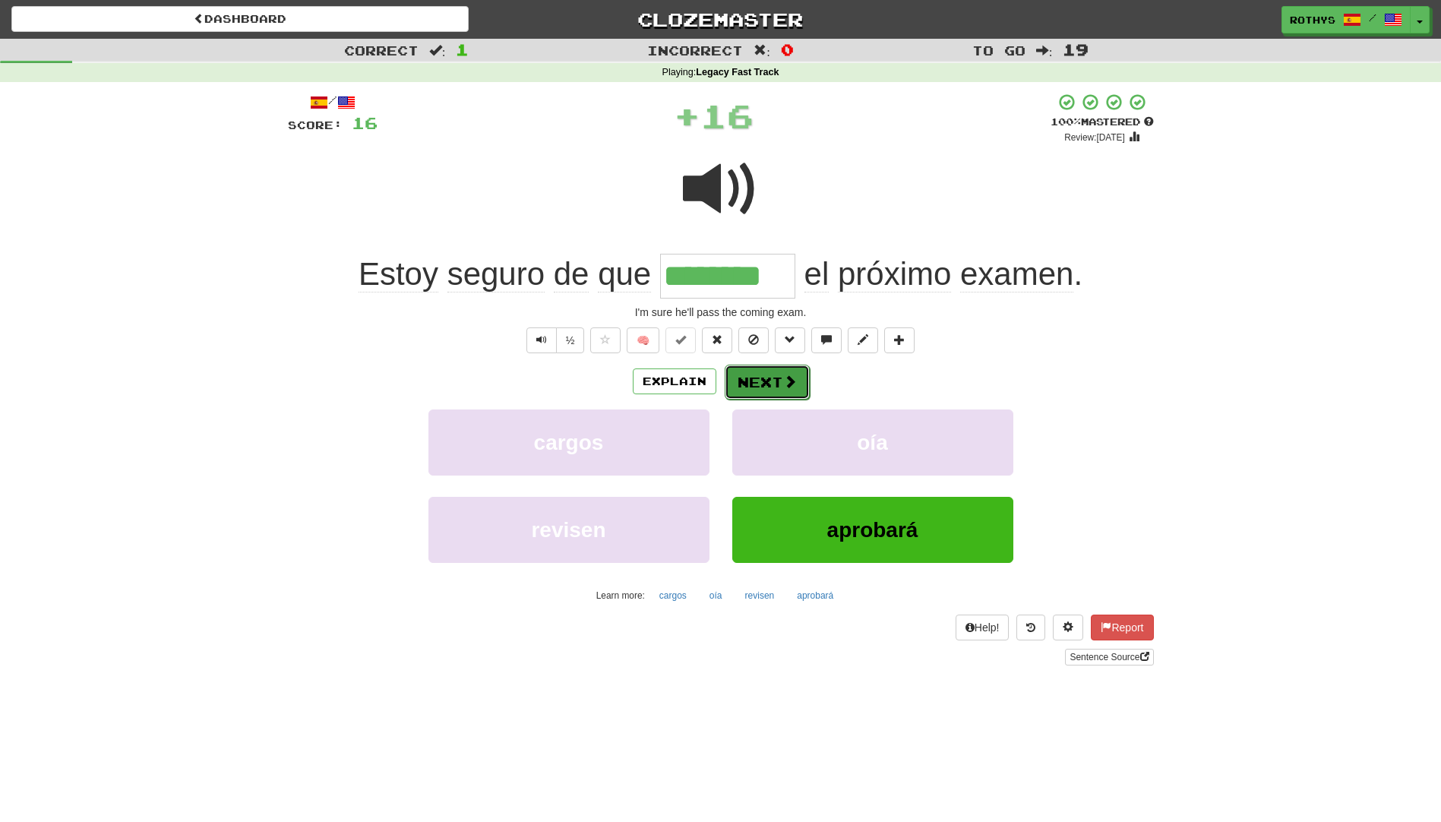
click at [788, 374] on span at bounding box center [790, 381] width 14 height 14
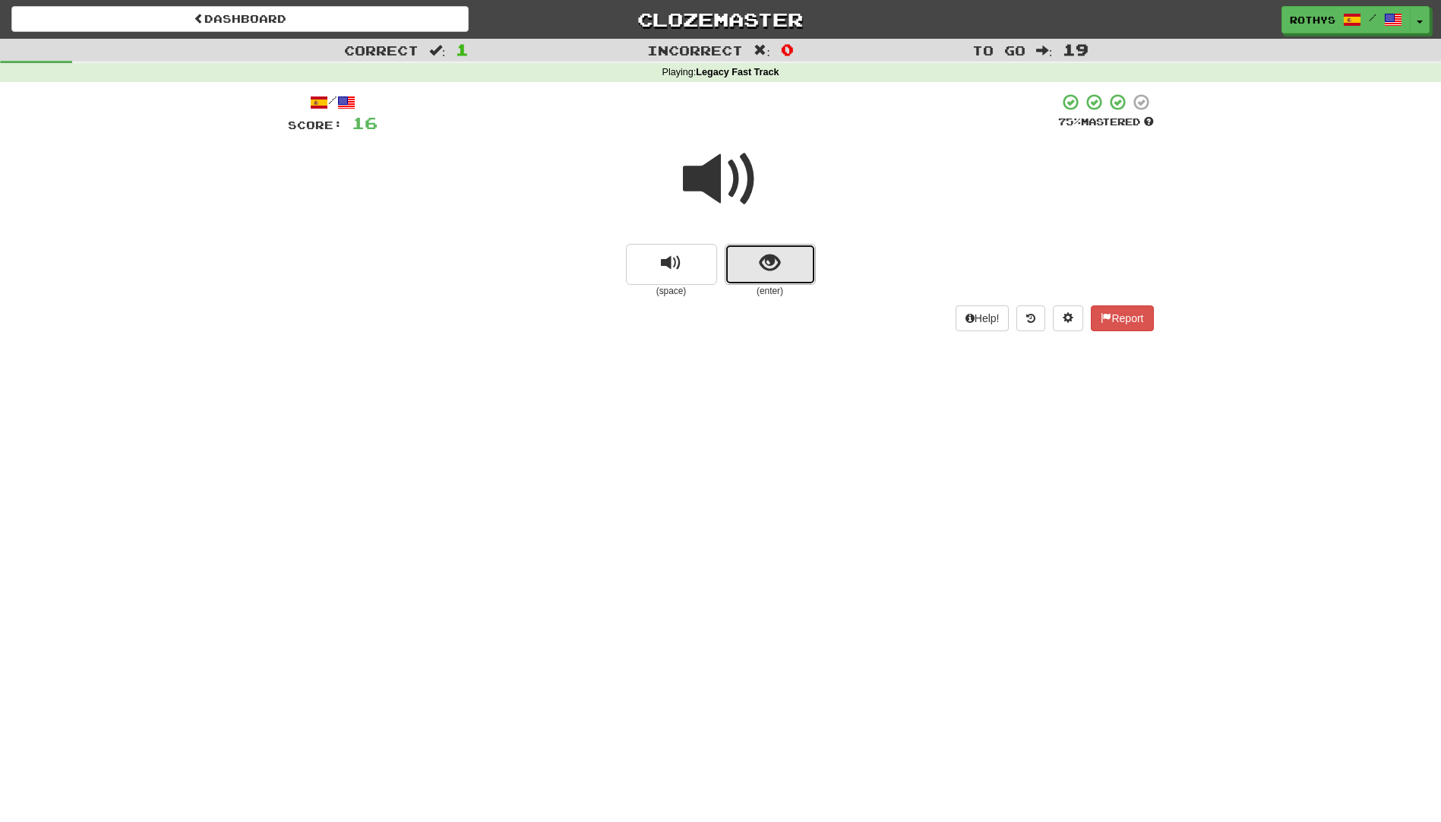
click at [785, 255] on button "show sentence" at bounding box center [770, 264] width 91 height 41
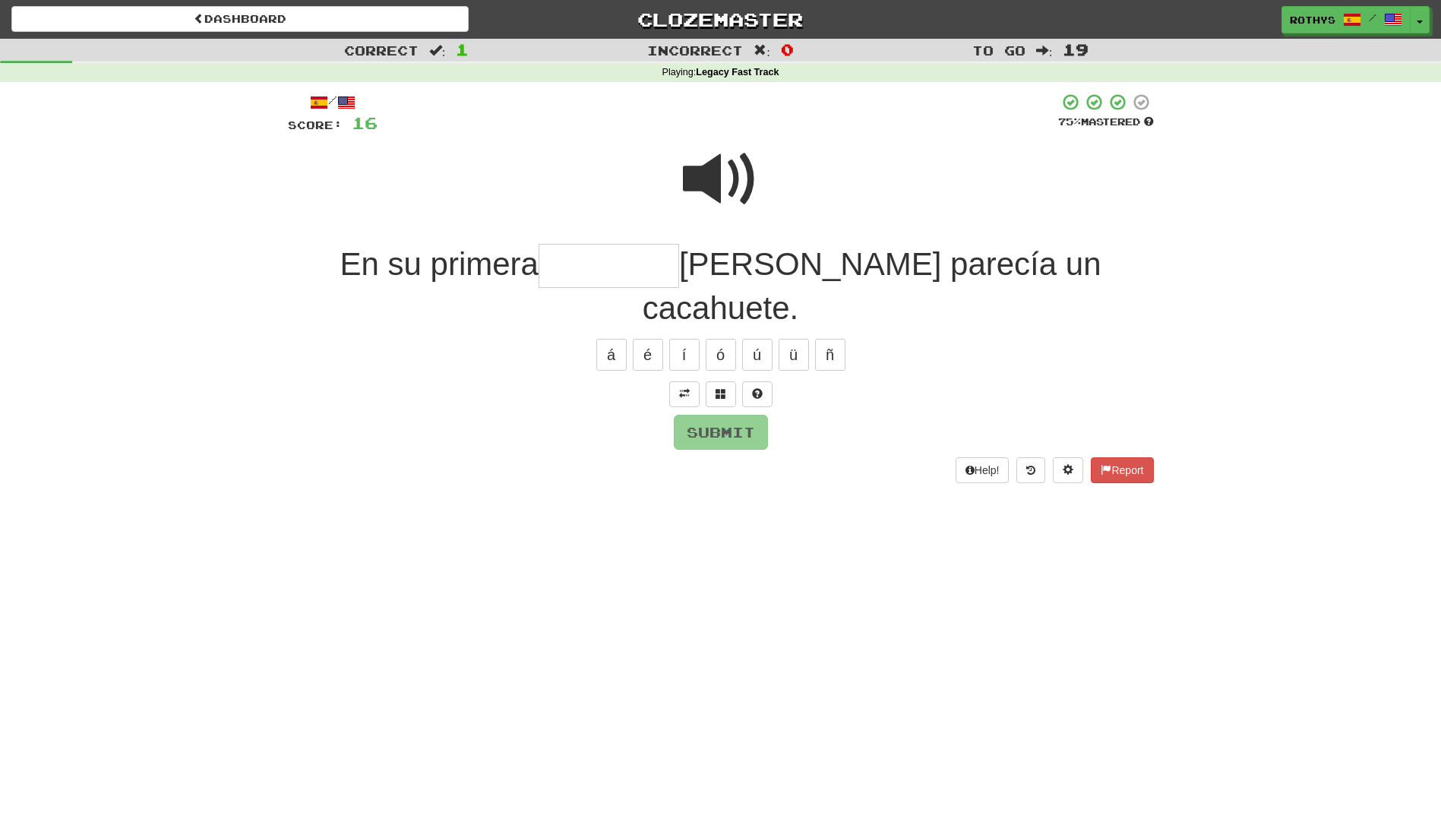
click at [601, 268] on input "text" at bounding box center [608, 266] width 140 height 45
click at [723, 388] on span at bounding box center [720, 393] width 11 height 11
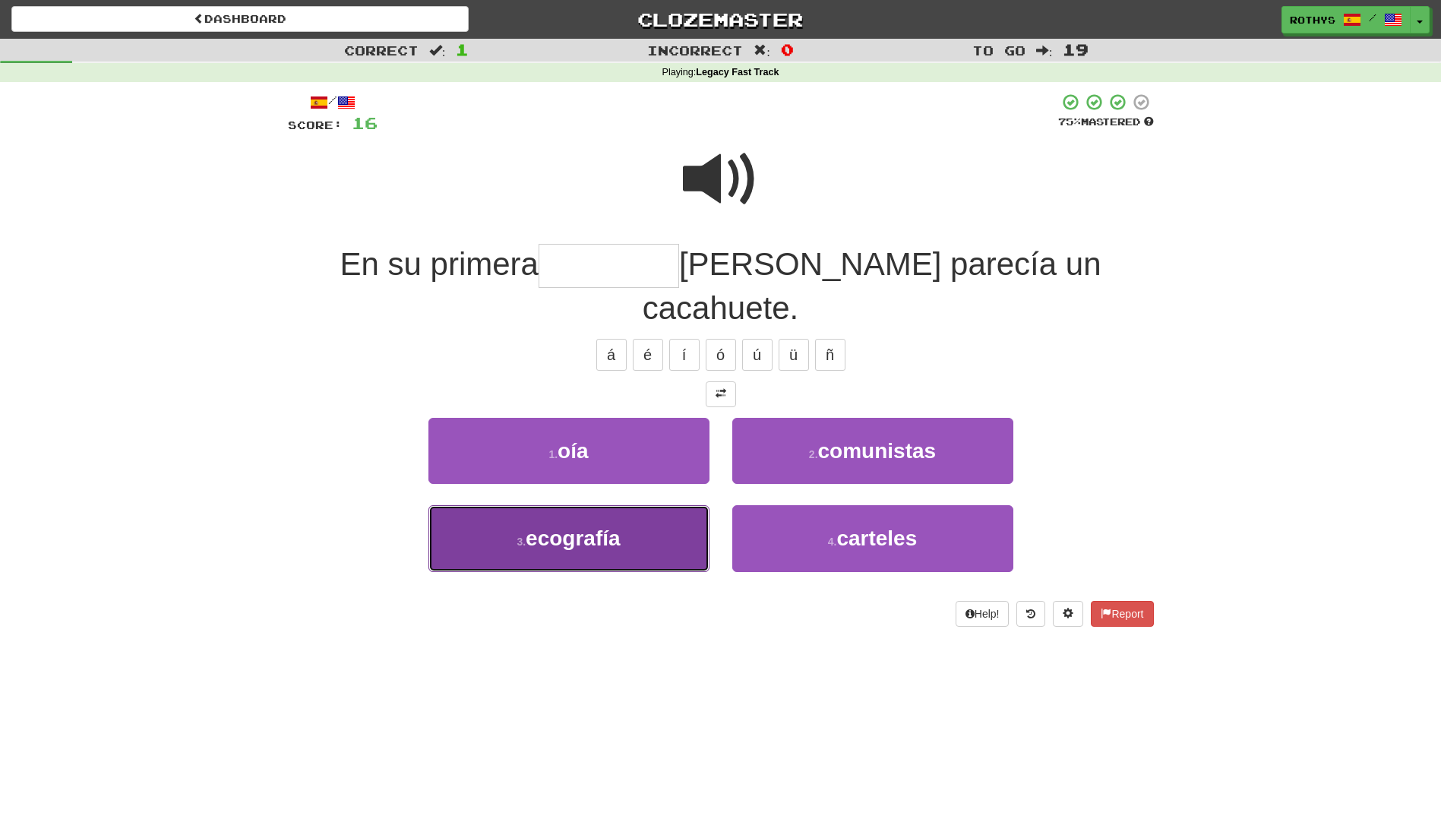
click at [633, 505] on button "3 . ecografía" at bounding box center [568, 538] width 281 height 66
type input "*********"
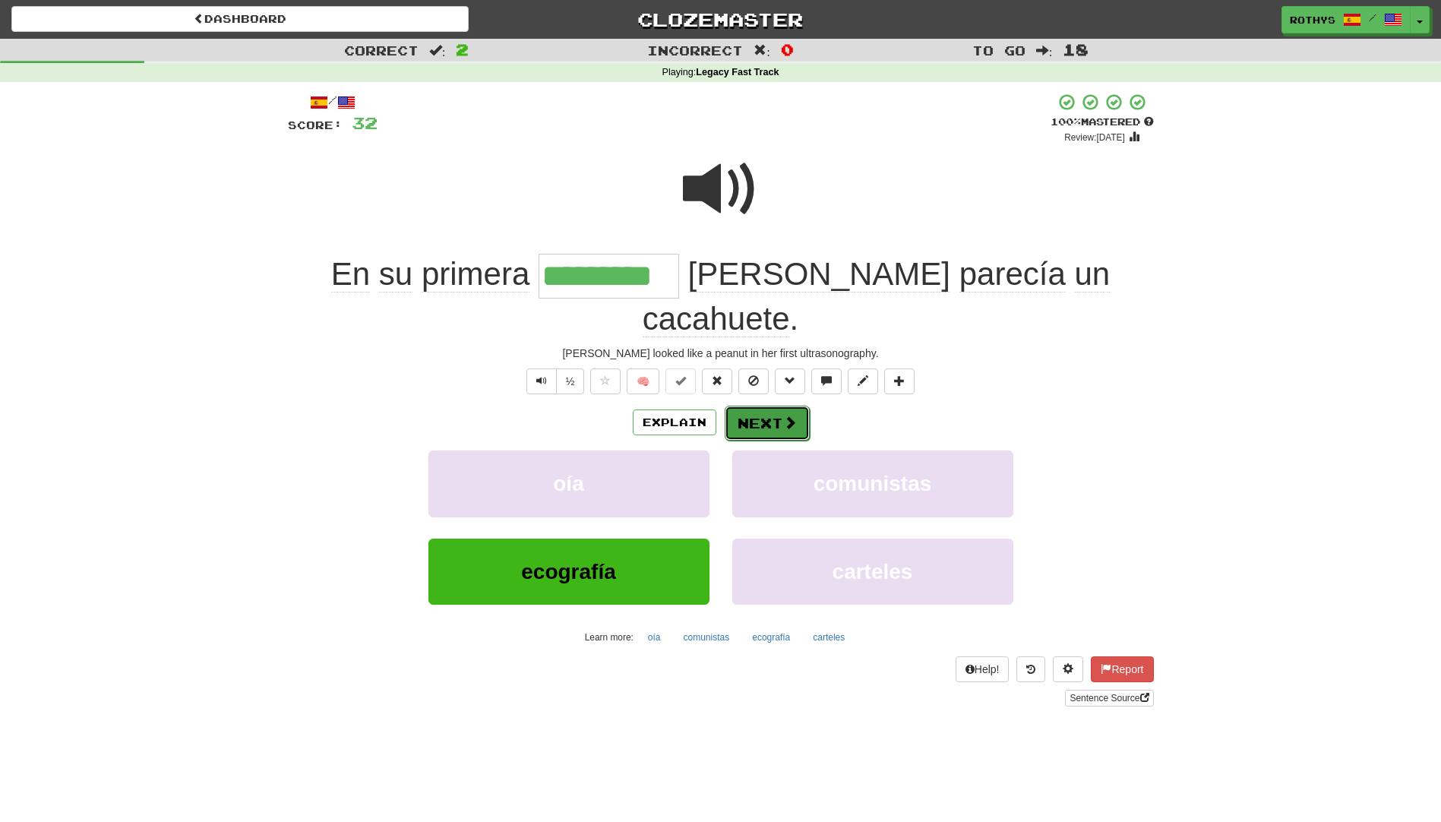
click at [764, 406] on button "Next" at bounding box center [767, 423] width 85 height 35
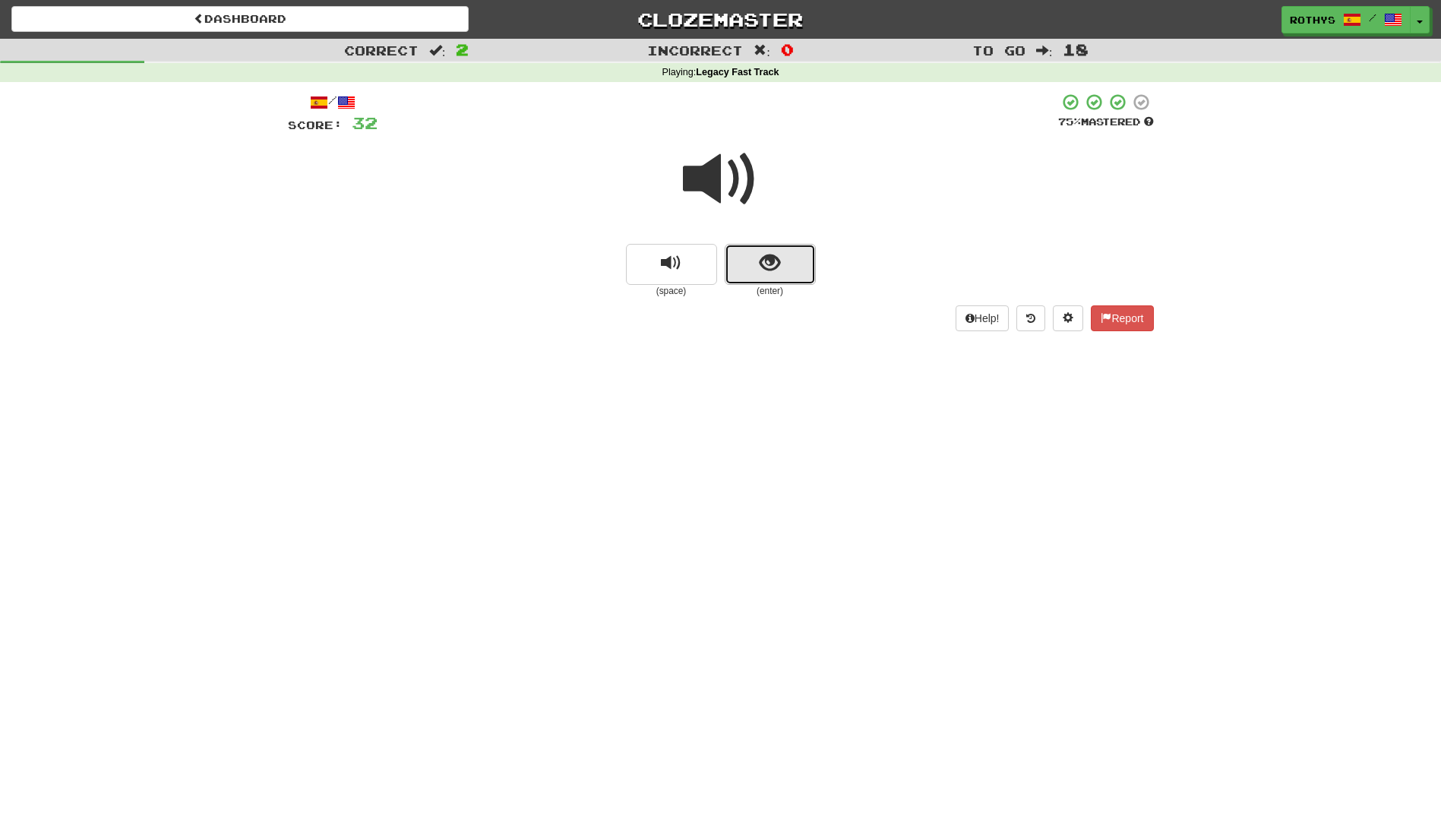
click at [792, 264] on button "show sentence" at bounding box center [770, 264] width 91 height 41
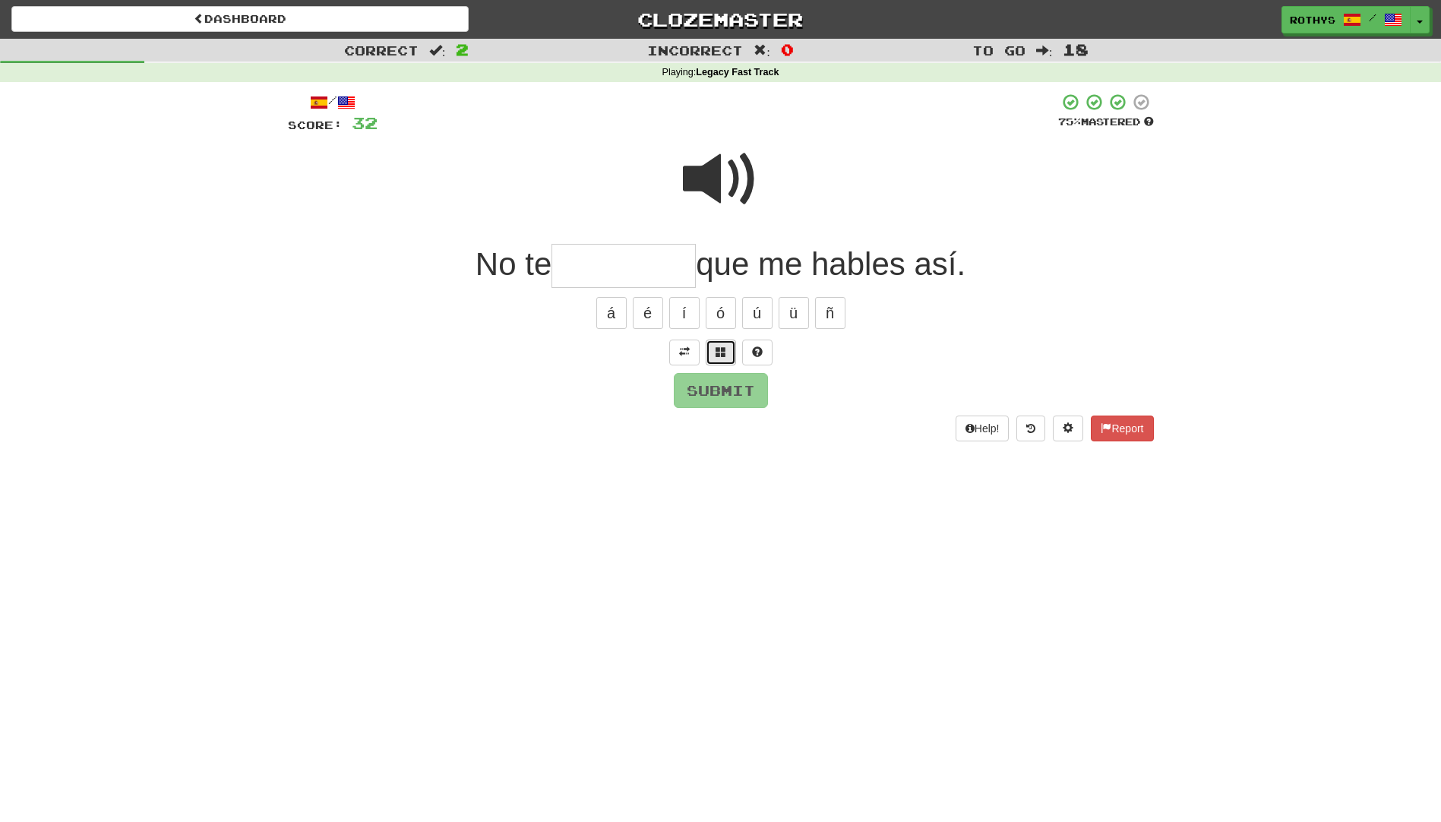
click at [713, 354] on button at bounding box center [721, 352] width 30 height 26
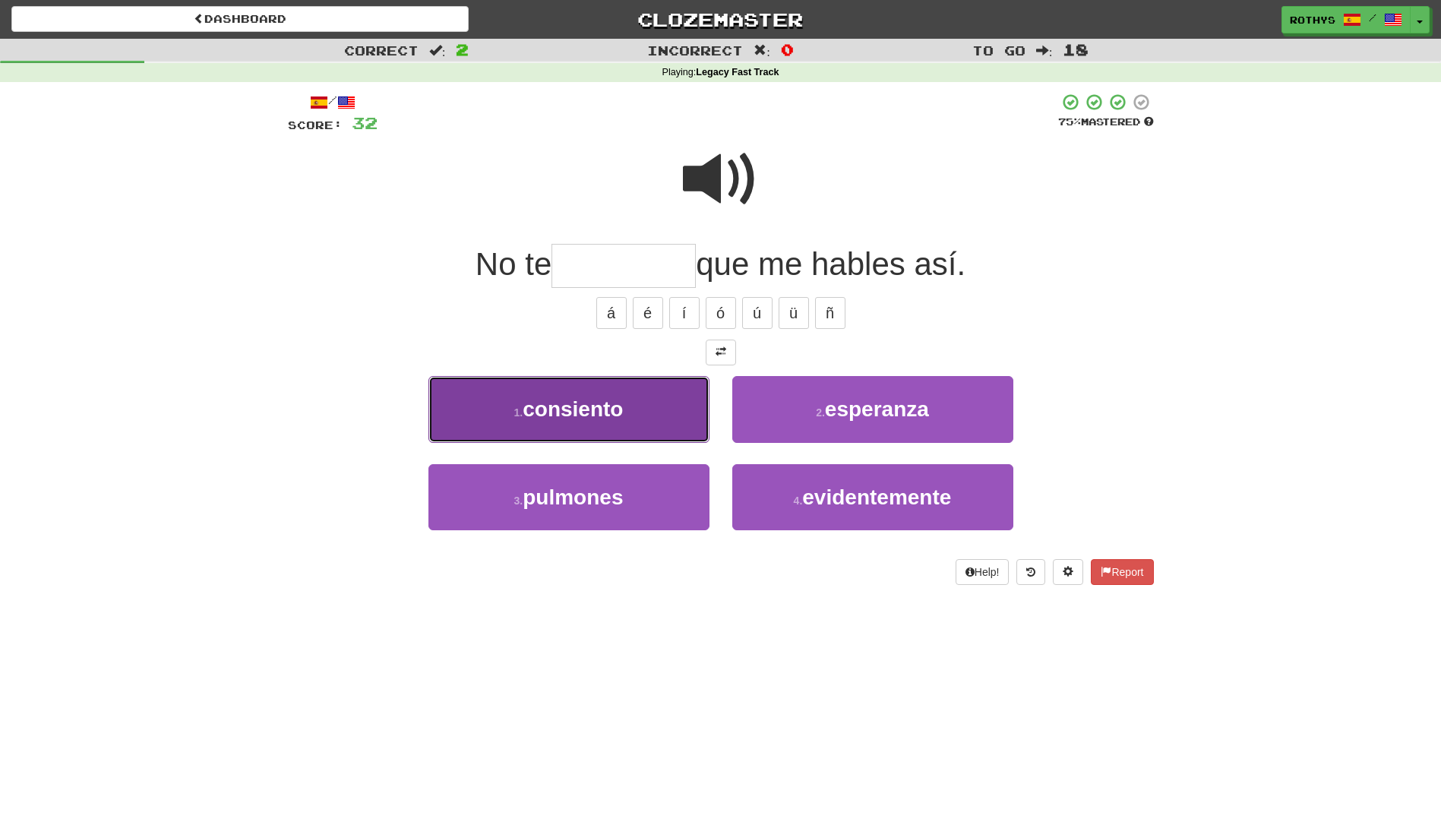
click at [623, 427] on button "1 . consiento" at bounding box center [568, 409] width 281 height 66
type input "*********"
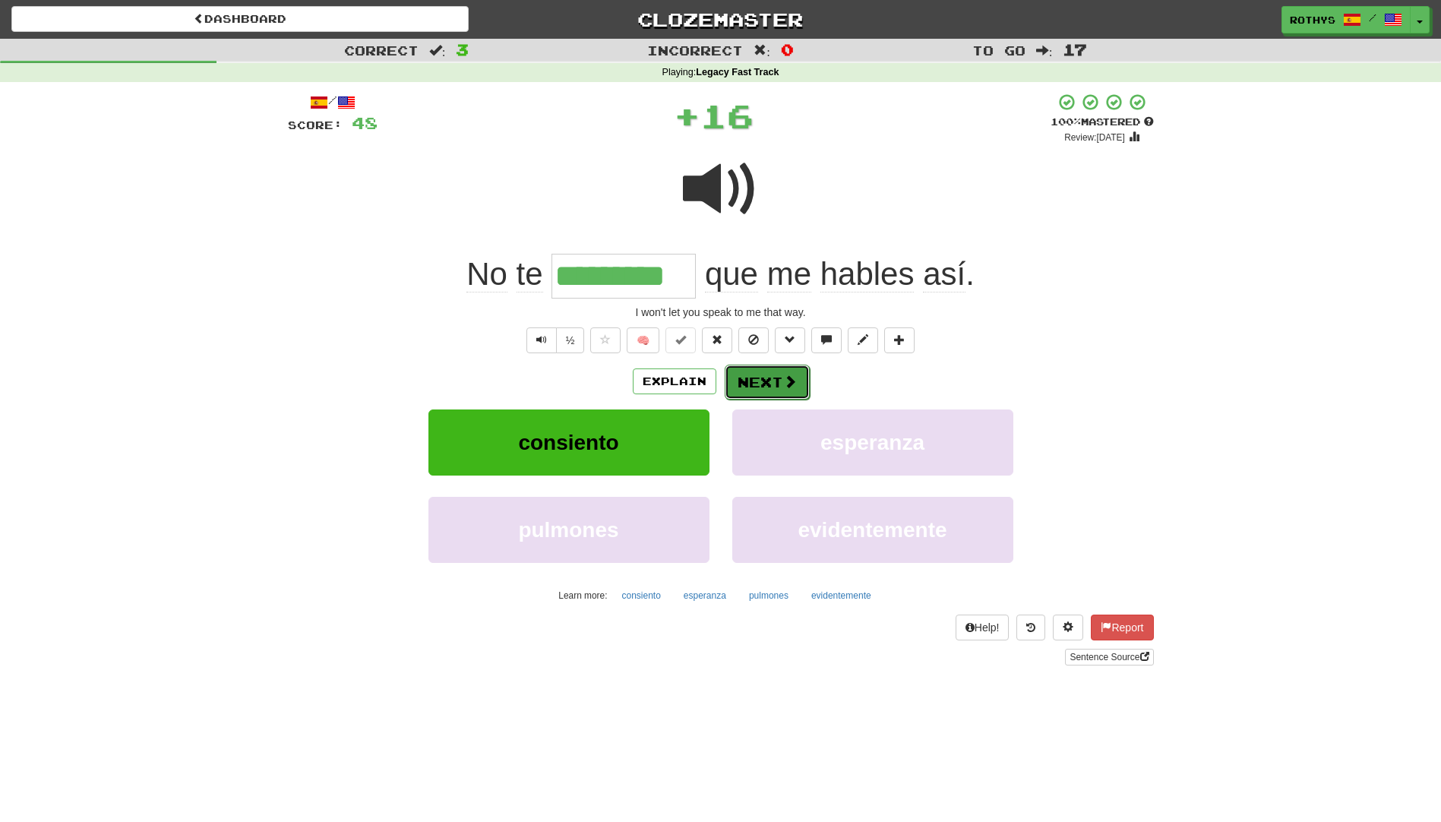
click at [759, 375] on button "Next" at bounding box center [767, 382] width 85 height 35
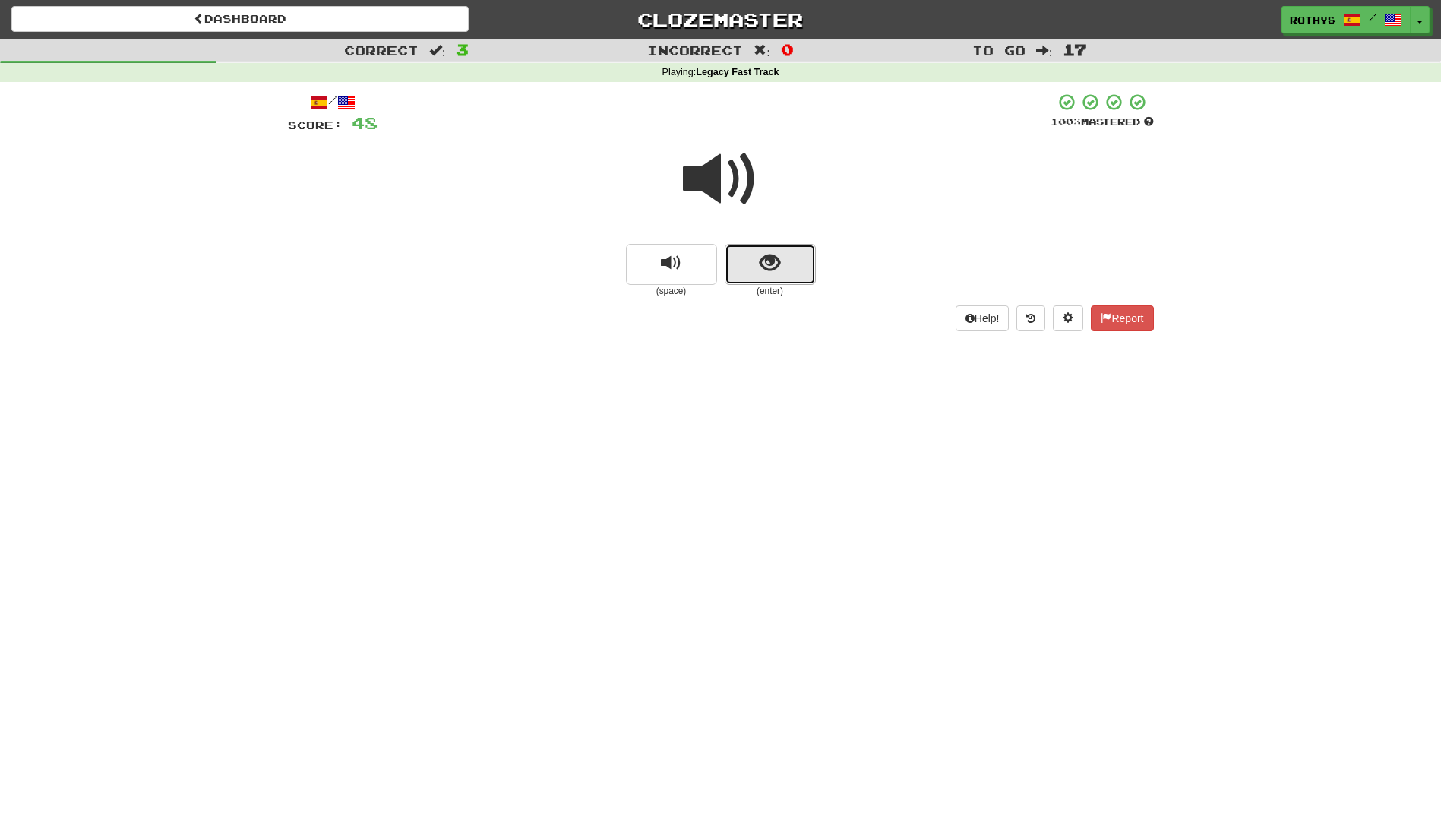
click at [759, 264] on span "show sentence" at bounding box center [769, 263] width 21 height 21
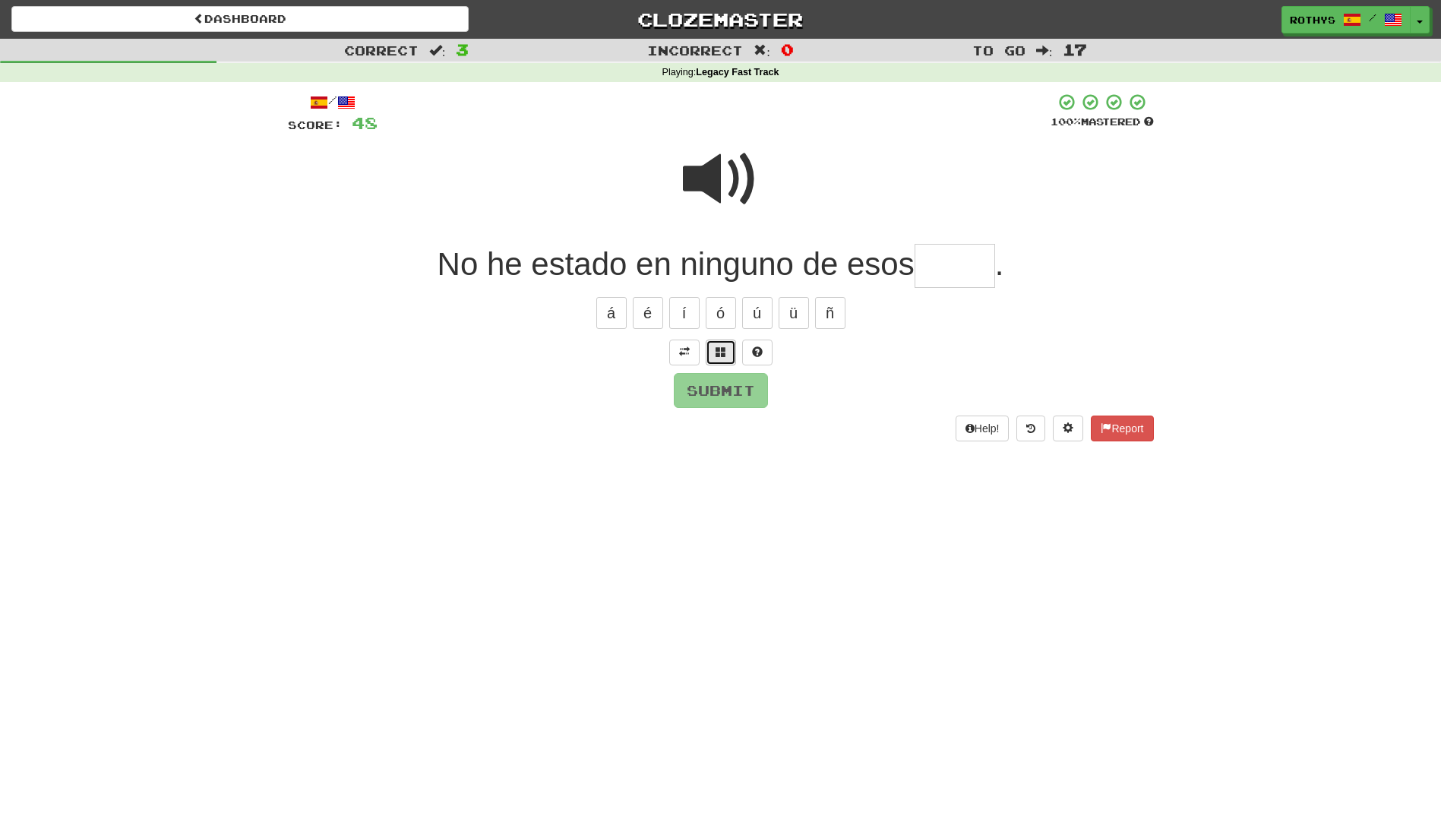
click at [718, 357] on span at bounding box center [720, 351] width 11 height 11
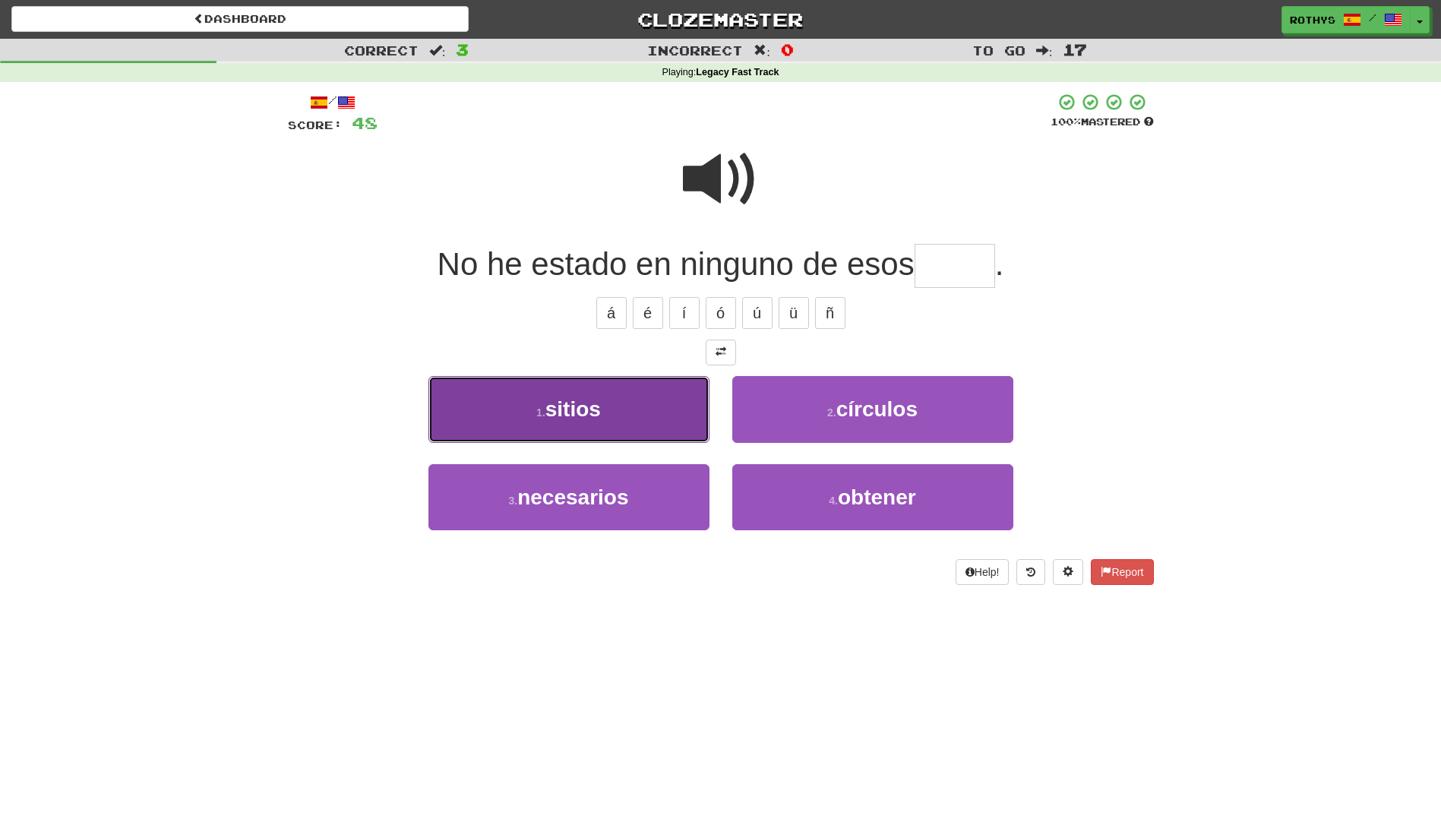
click at [590, 420] on span "sitios" at bounding box center [572, 409] width 55 height 24
type input "******"
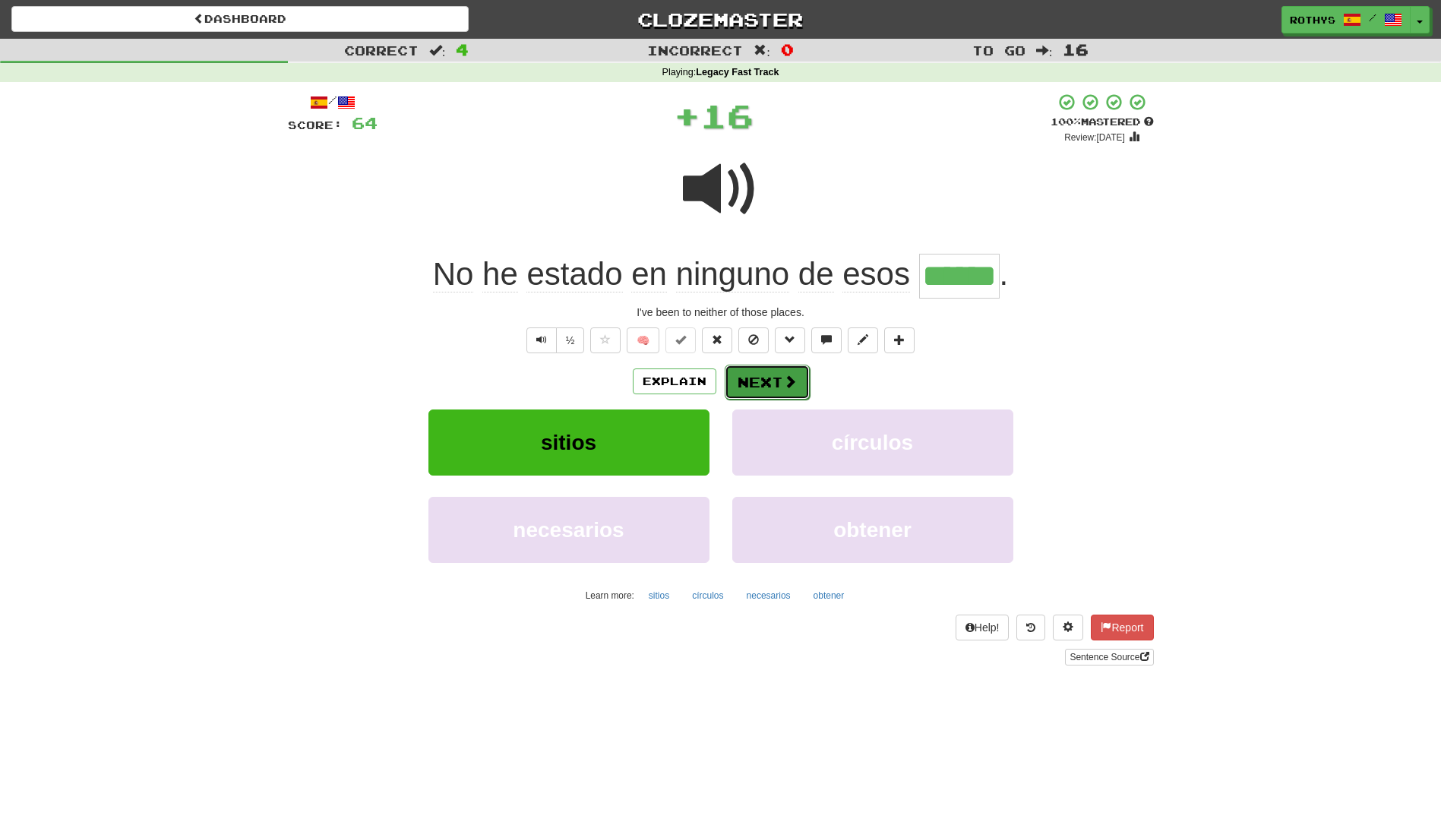
click at [743, 377] on button "Next" at bounding box center [767, 382] width 85 height 35
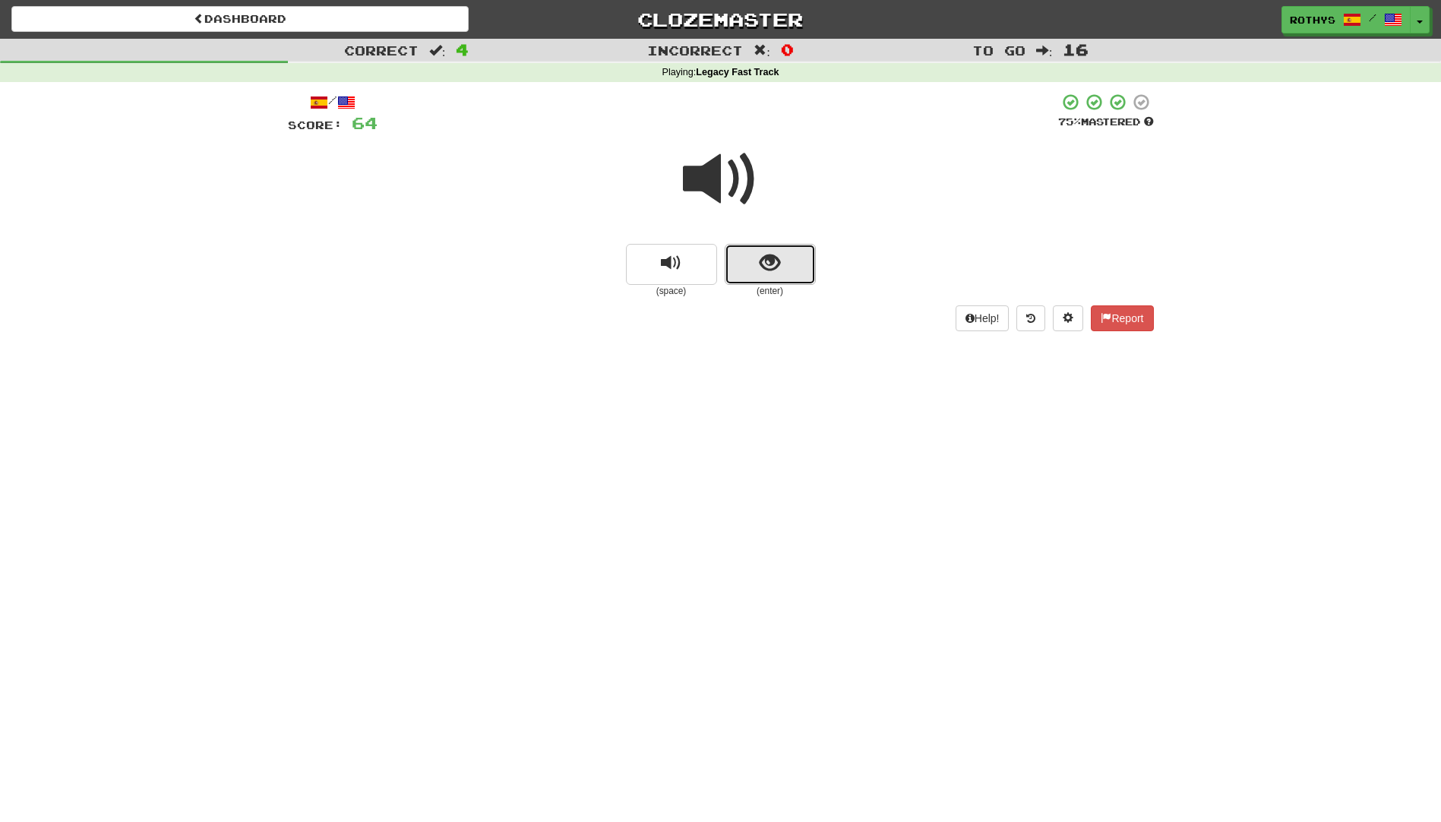
click at [803, 253] on button "show sentence" at bounding box center [770, 264] width 91 height 41
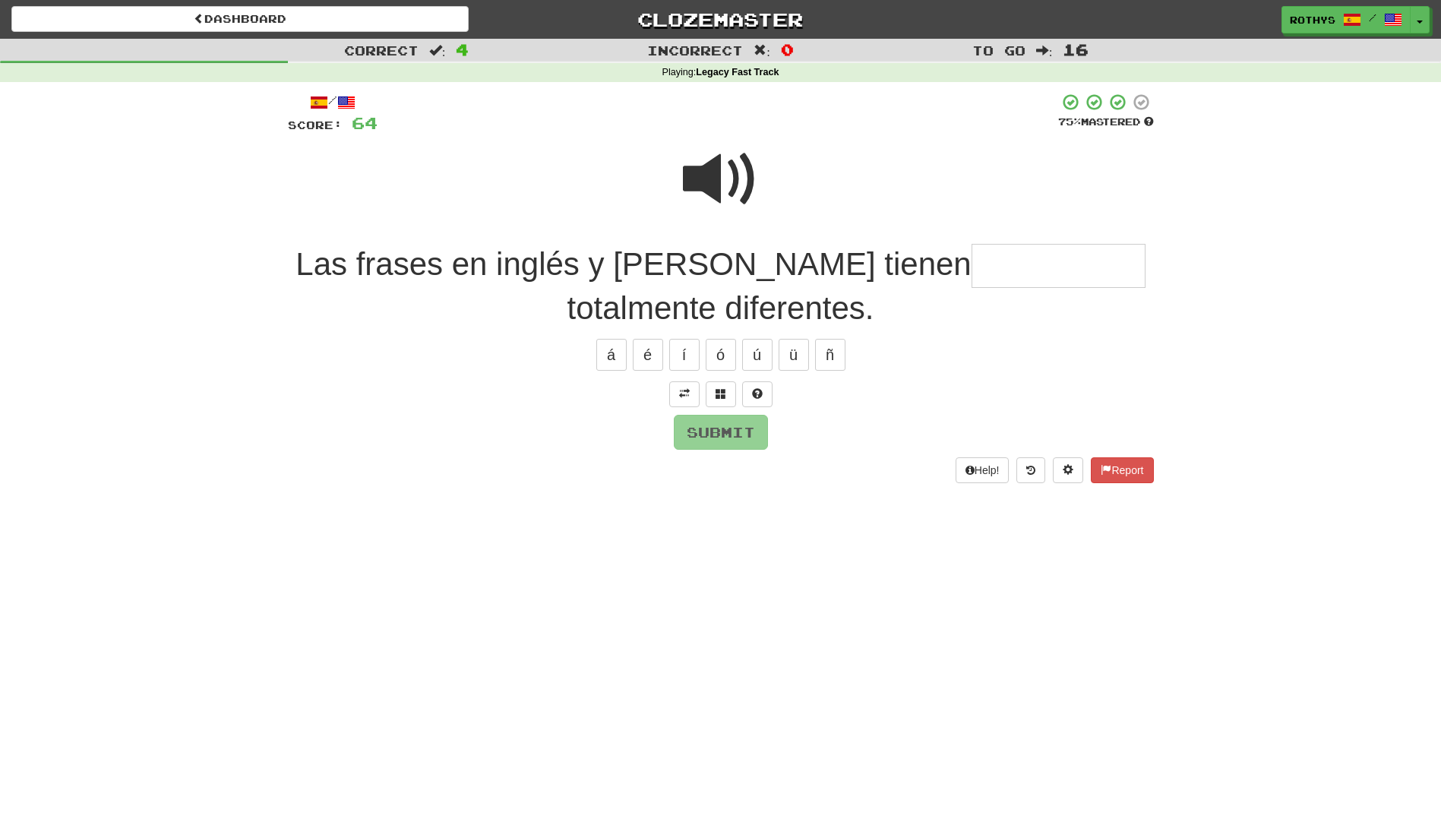
click at [971, 248] on input "text" at bounding box center [1058, 266] width 174 height 45
click at [713, 393] on button at bounding box center [721, 394] width 30 height 26
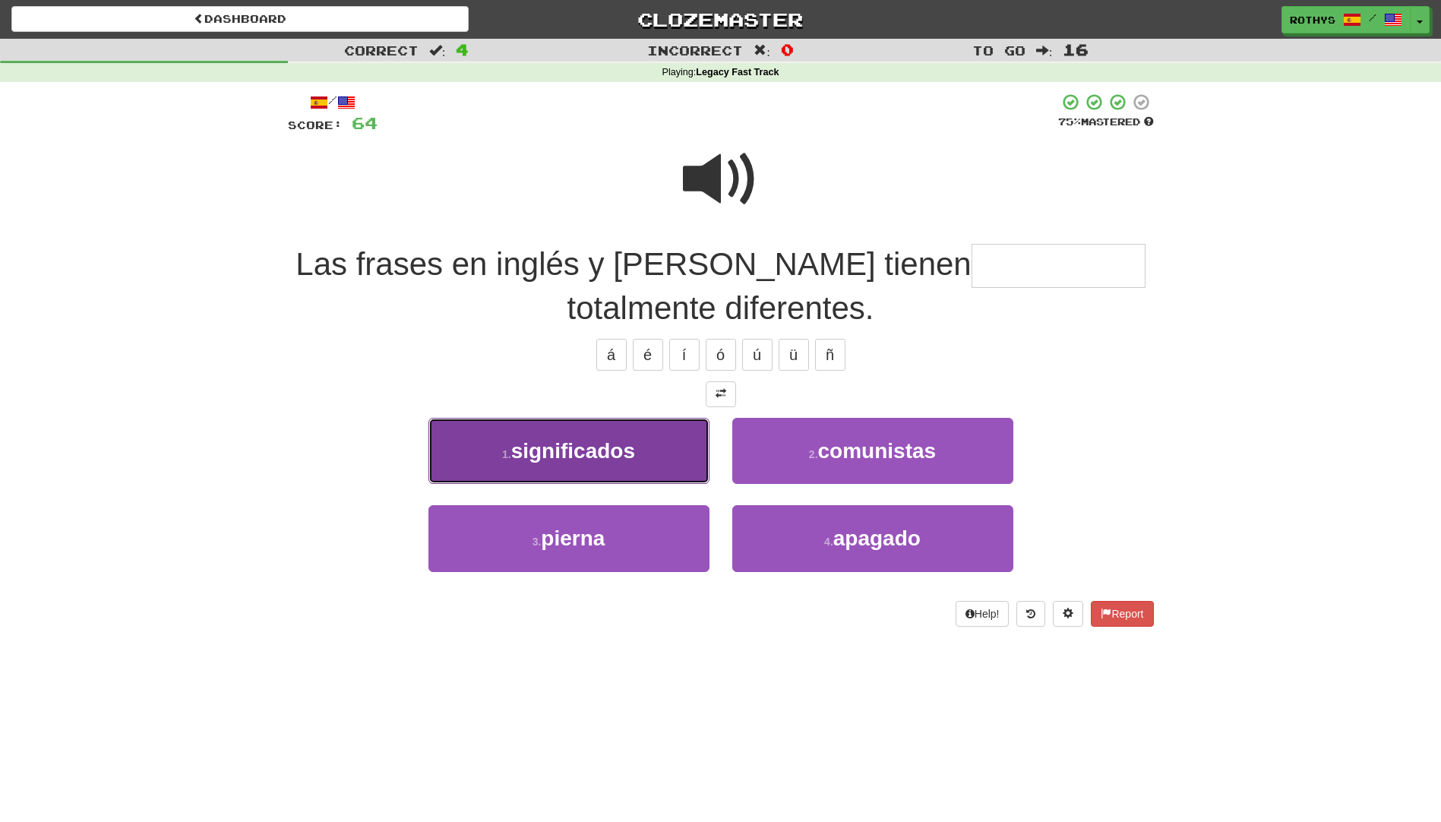
click at [573, 471] on button "1 . significados" at bounding box center [568, 451] width 281 height 66
type input "**********"
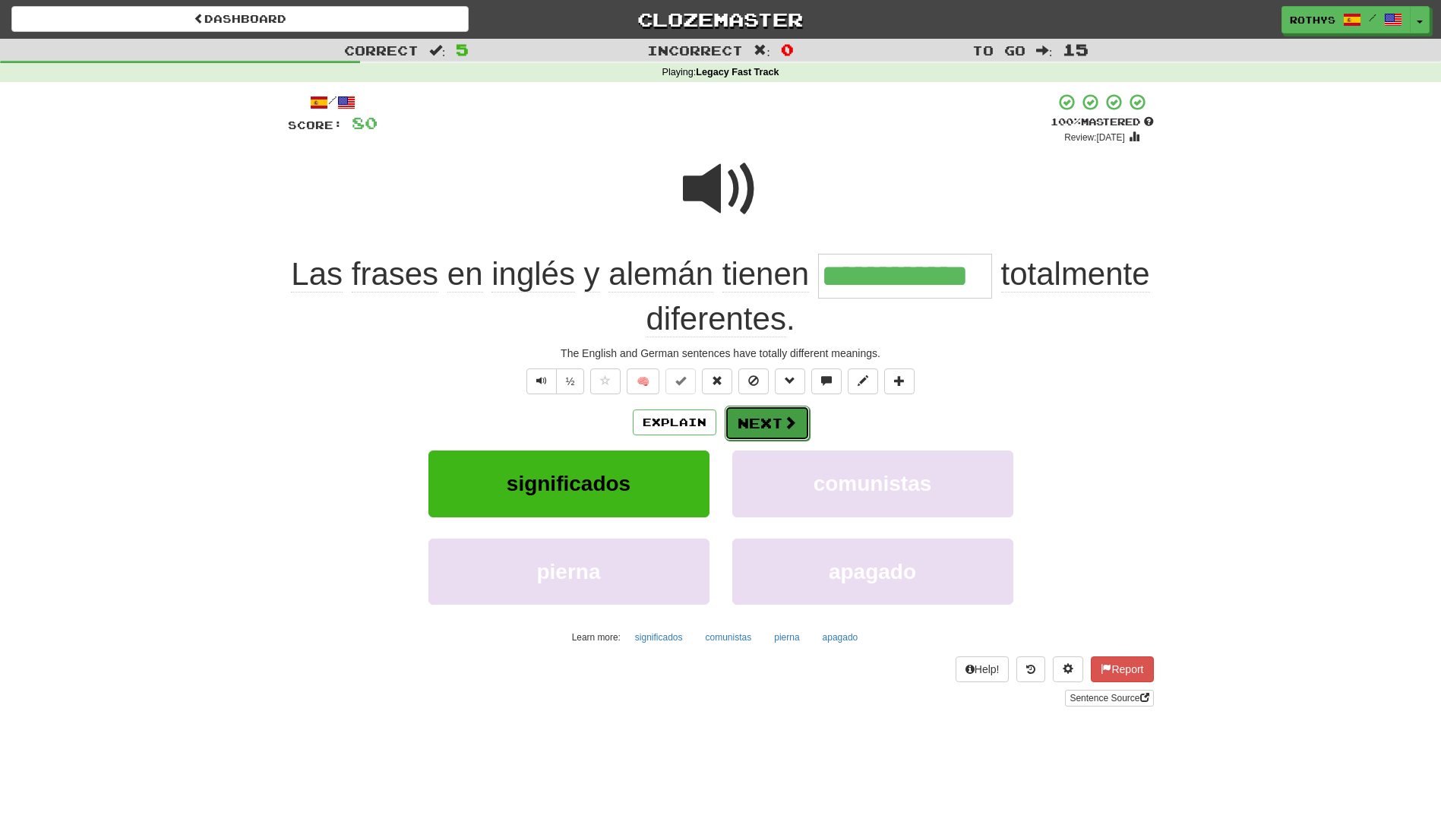
click at [765, 425] on button "Next" at bounding box center [767, 423] width 85 height 35
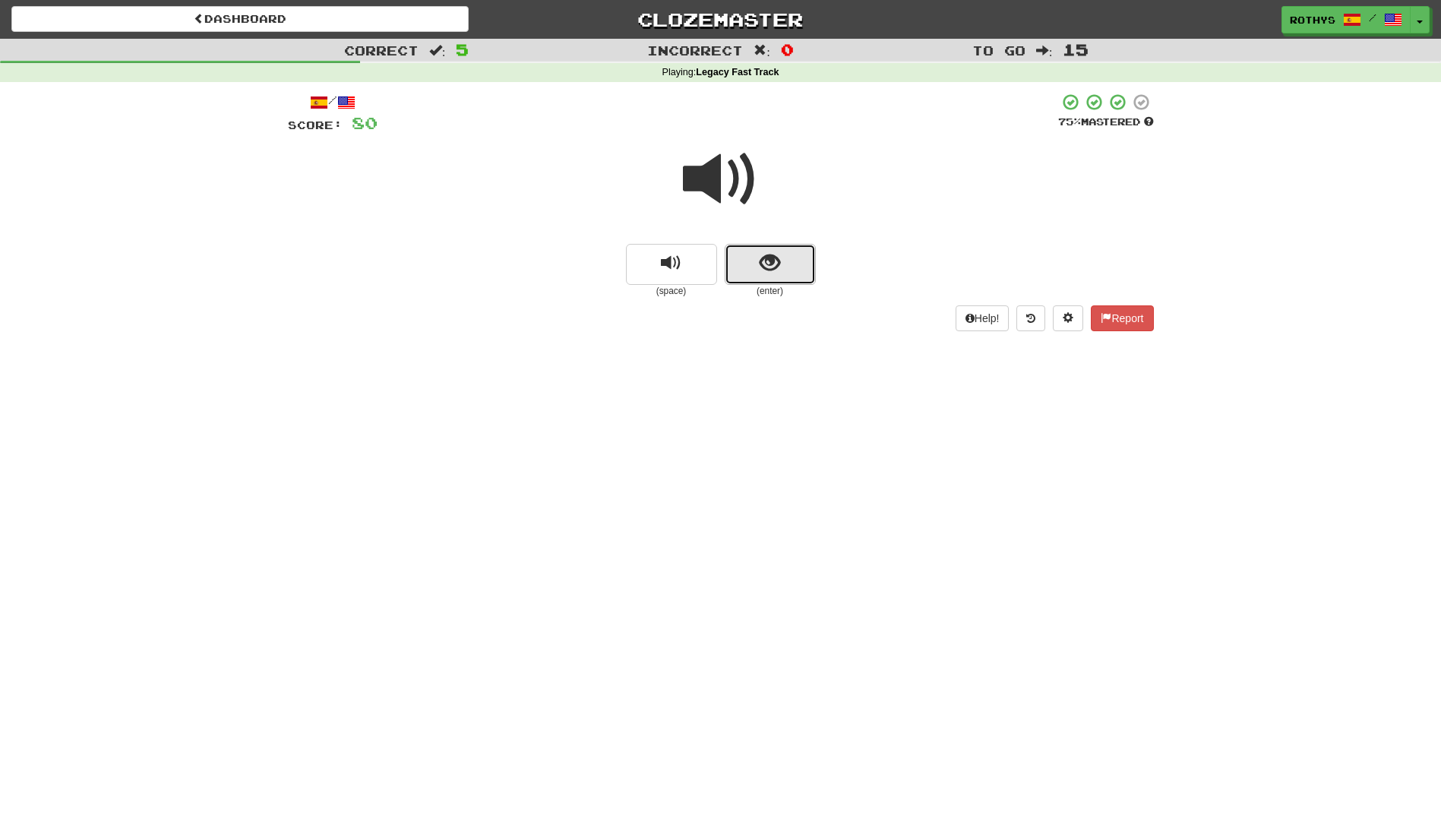
click at [782, 256] on button "show sentence" at bounding box center [770, 264] width 91 height 41
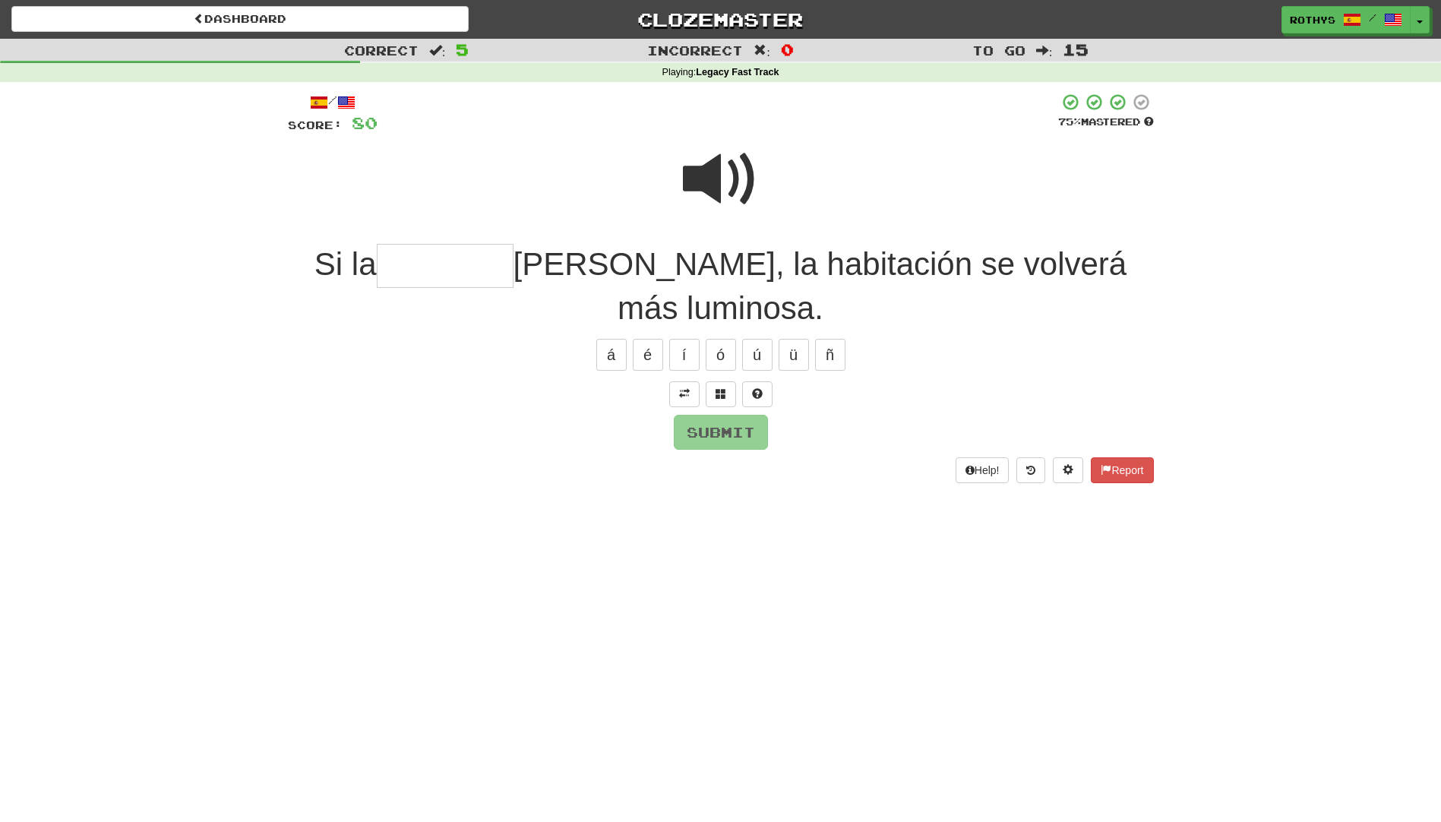
click at [428, 282] on input "text" at bounding box center [445, 266] width 137 height 45
drag, startPoint x: 740, startPoint y: 395, endPoint x: 731, endPoint y: 396, distance: 9.1
click at [732, 396] on div at bounding box center [721, 394] width 866 height 26
click at [726, 392] on button at bounding box center [721, 394] width 30 height 26
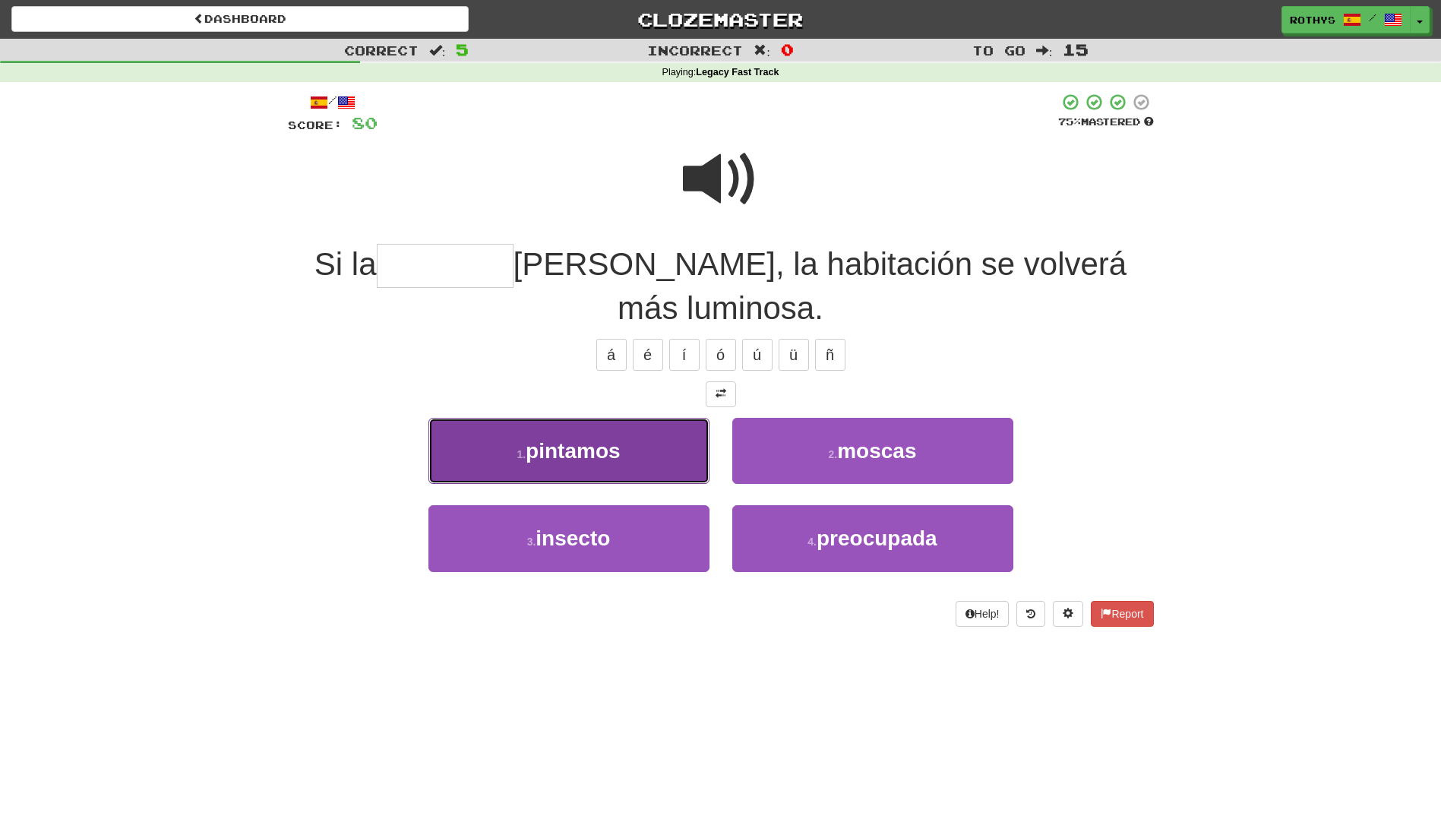
click at [620, 465] on button "1 . pintamos" at bounding box center [568, 451] width 281 height 66
type input "********"
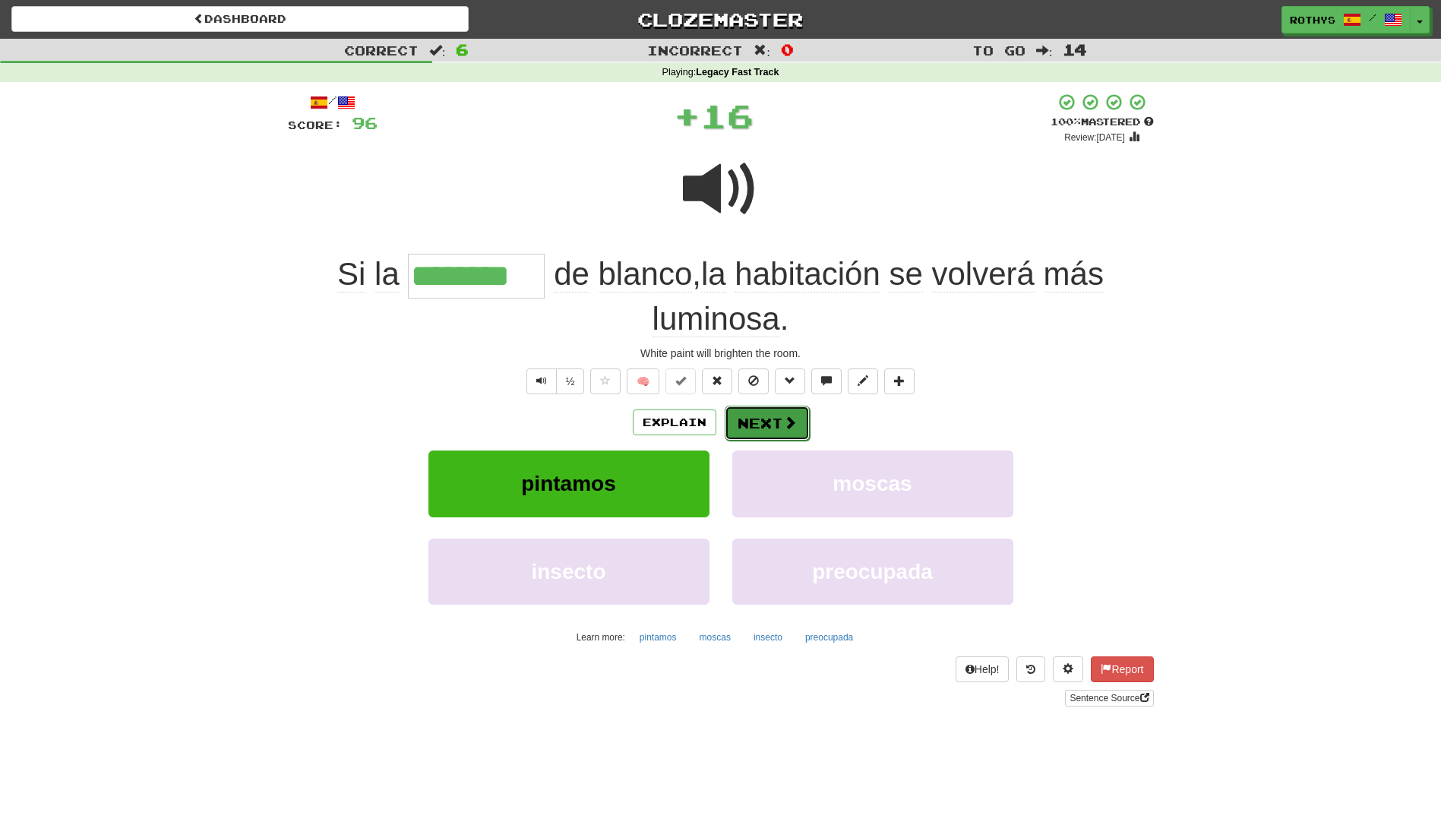
click at [784, 415] on span at bounding box center [790, 422] width 14 height 14
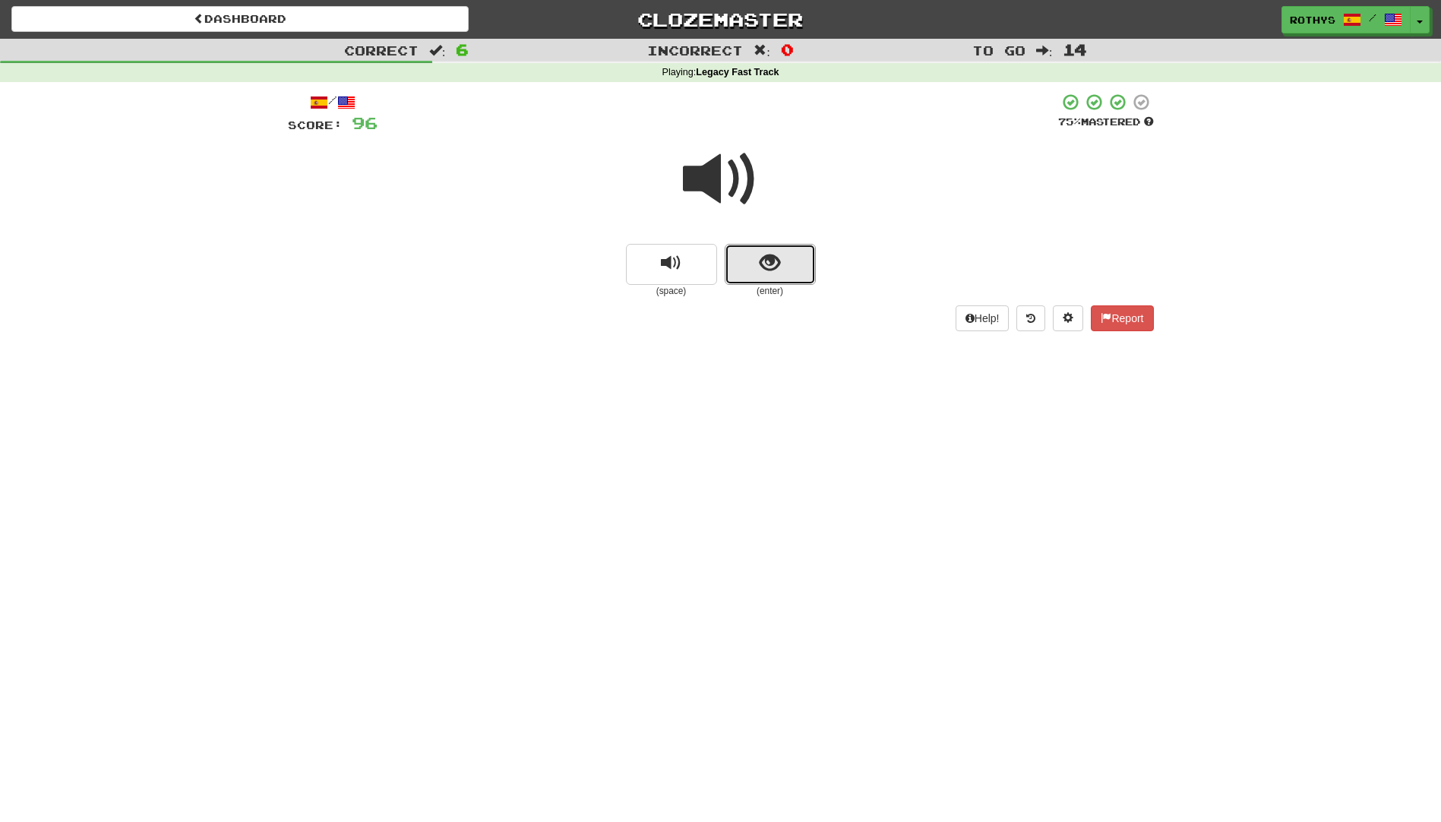
click at [758, 262] on button "show sentence" at bounding box center [770, 264] width 91 height 41
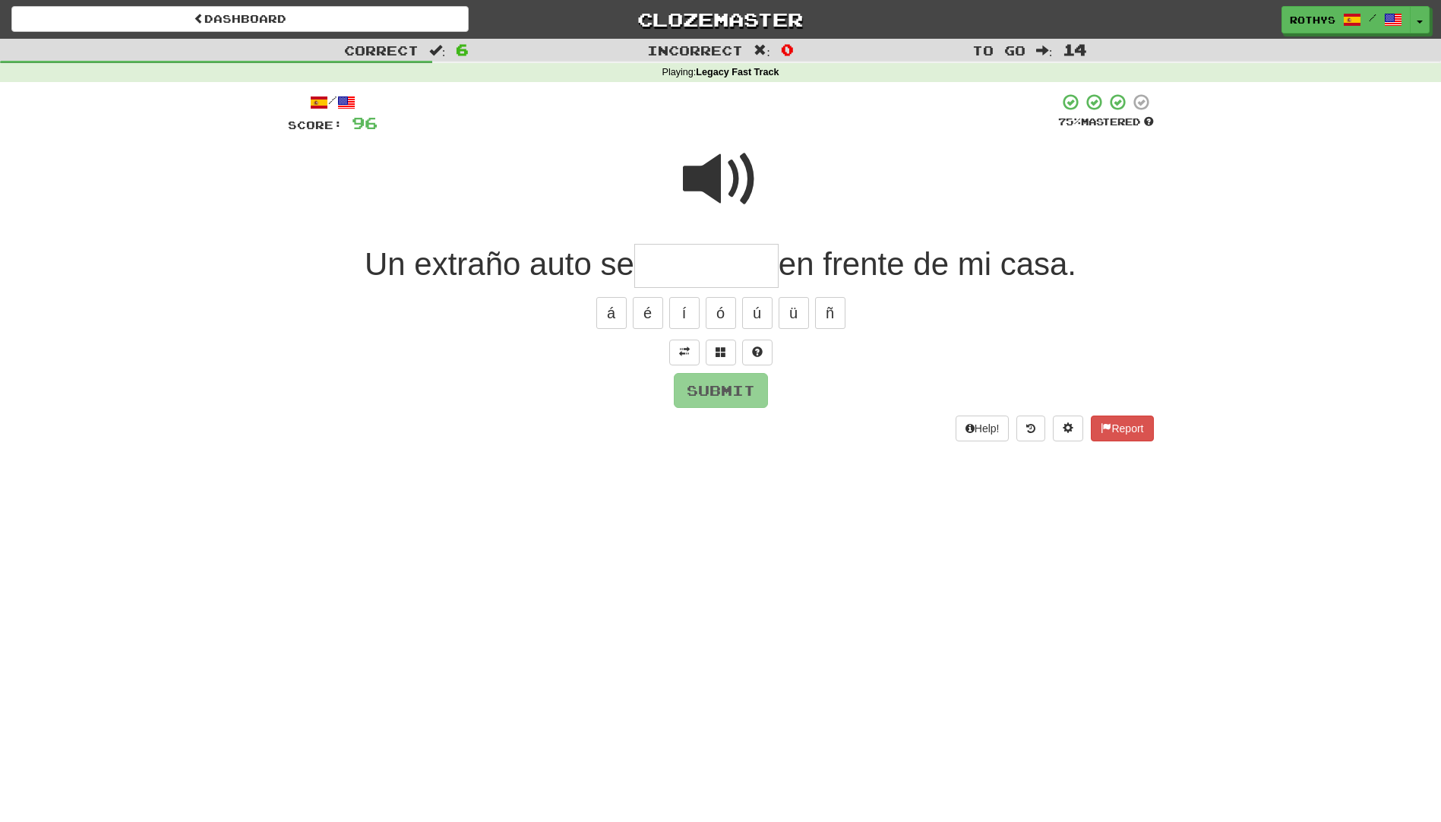
click at [693, 260] on input "text" at bounding box center [706, 266] width 144 height 45
click at [715, 359] on button at bounding box center [721, 352] width 30 height 26
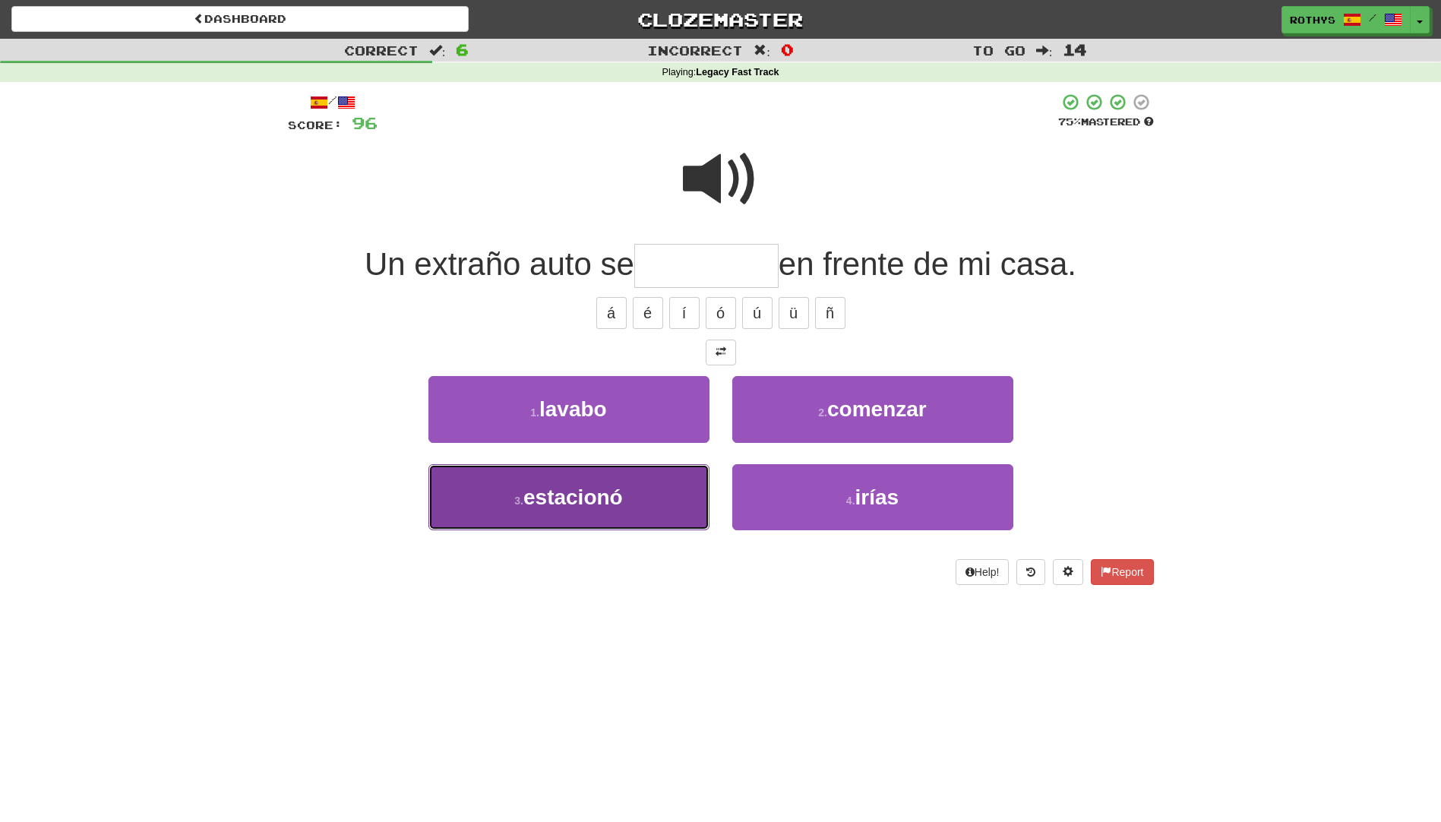
click at [630, 506] on button "3 . estacionó" at bounding box center [568, 497] width 281 height 66
type input "*********"
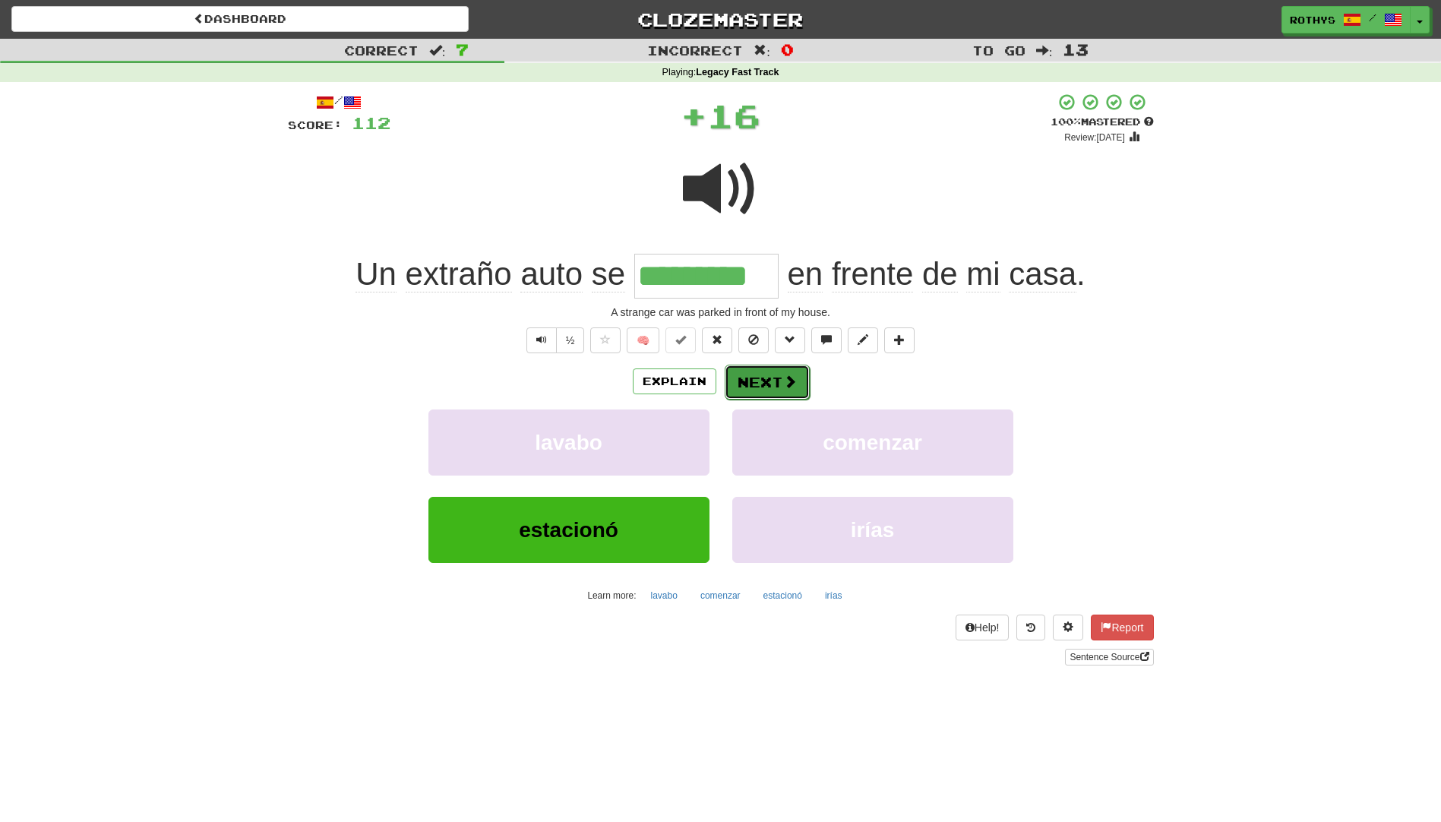
drag, startPoint x: 768, startPoint y: 371, endPoint x: 766, endPoint y: 388, distance: 17.5
click at [766, 388] on button "Next" at bounding box center [767, 382] width 85 height 35
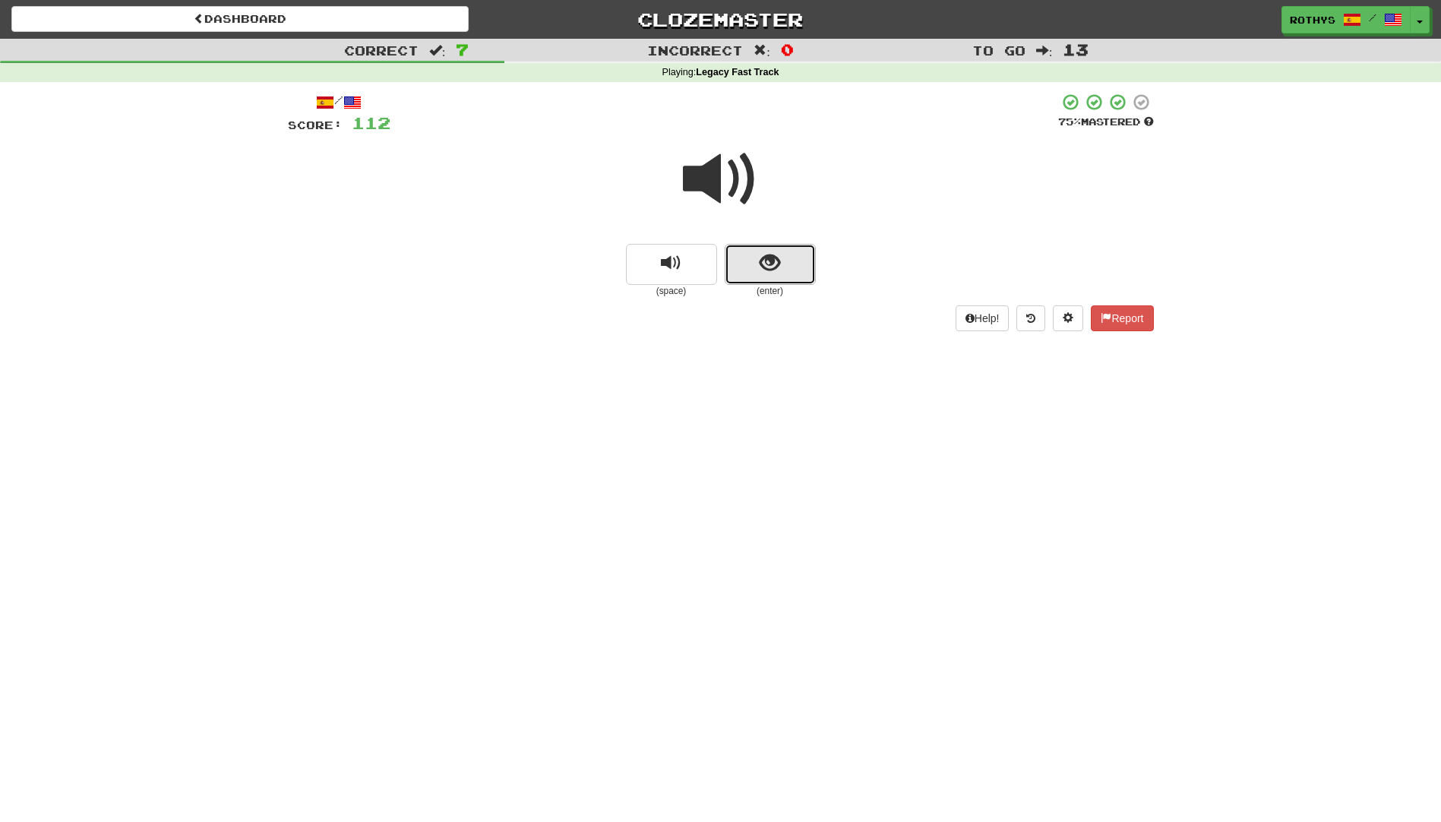
click at [783, 257] on button "show sentence" at bounding box center [770, 264] width 91 height 41
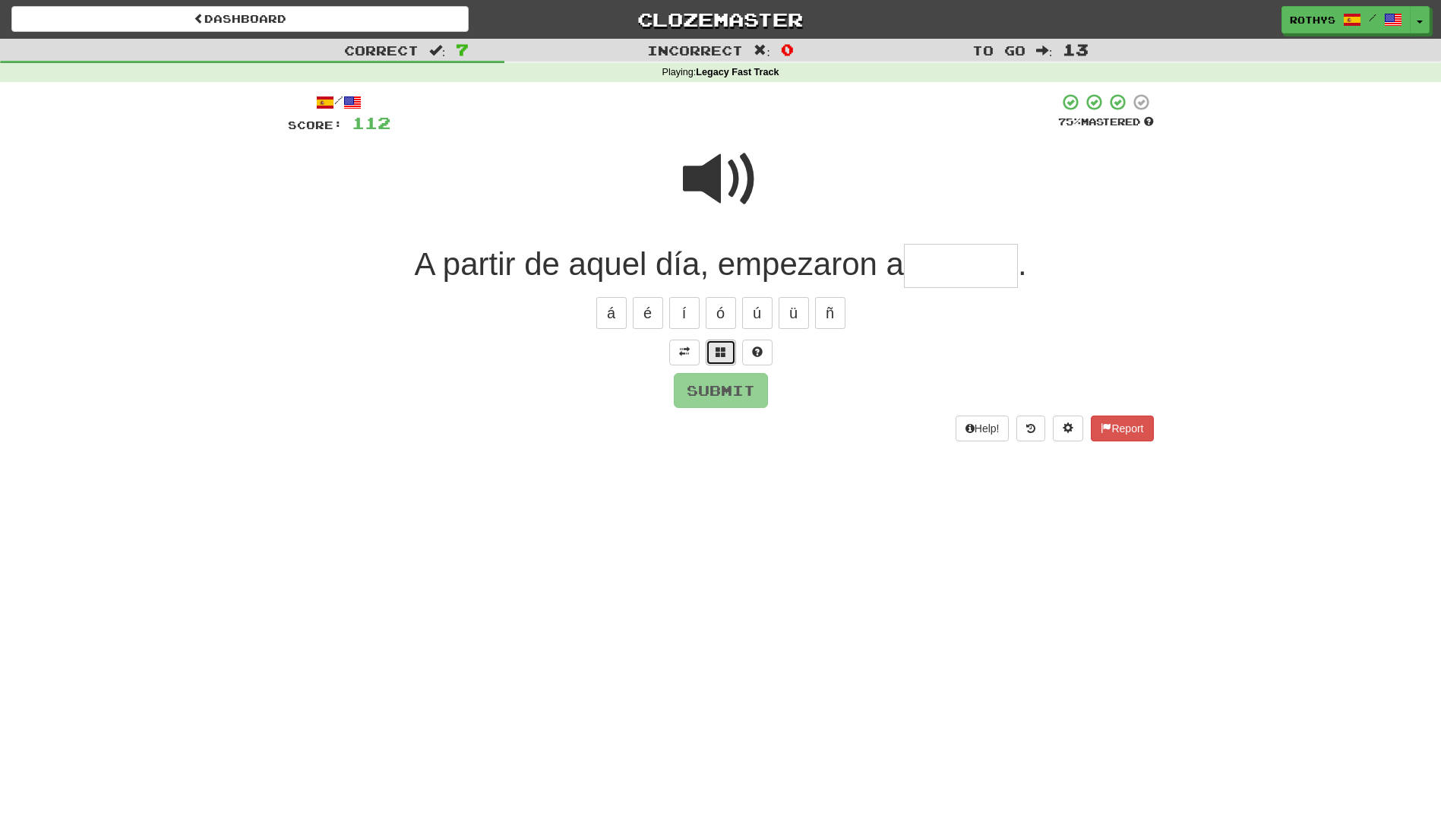
click at [709, 346] on button at bounding box center [721, 352] width 30 height 26
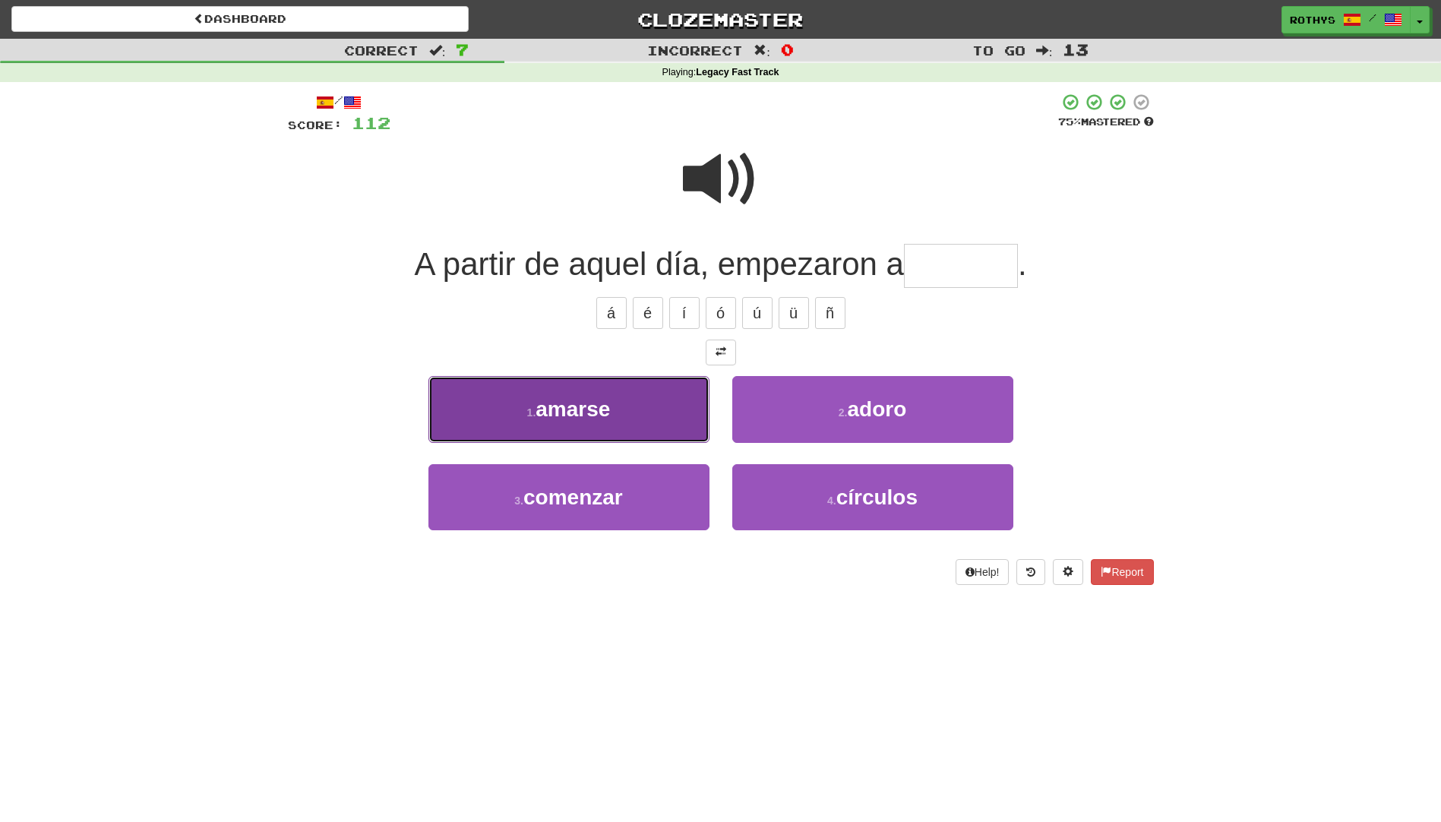
click at [603, 420] on span "amarse" at bounding box center [572, 409] width 74 height 24
type input "******"
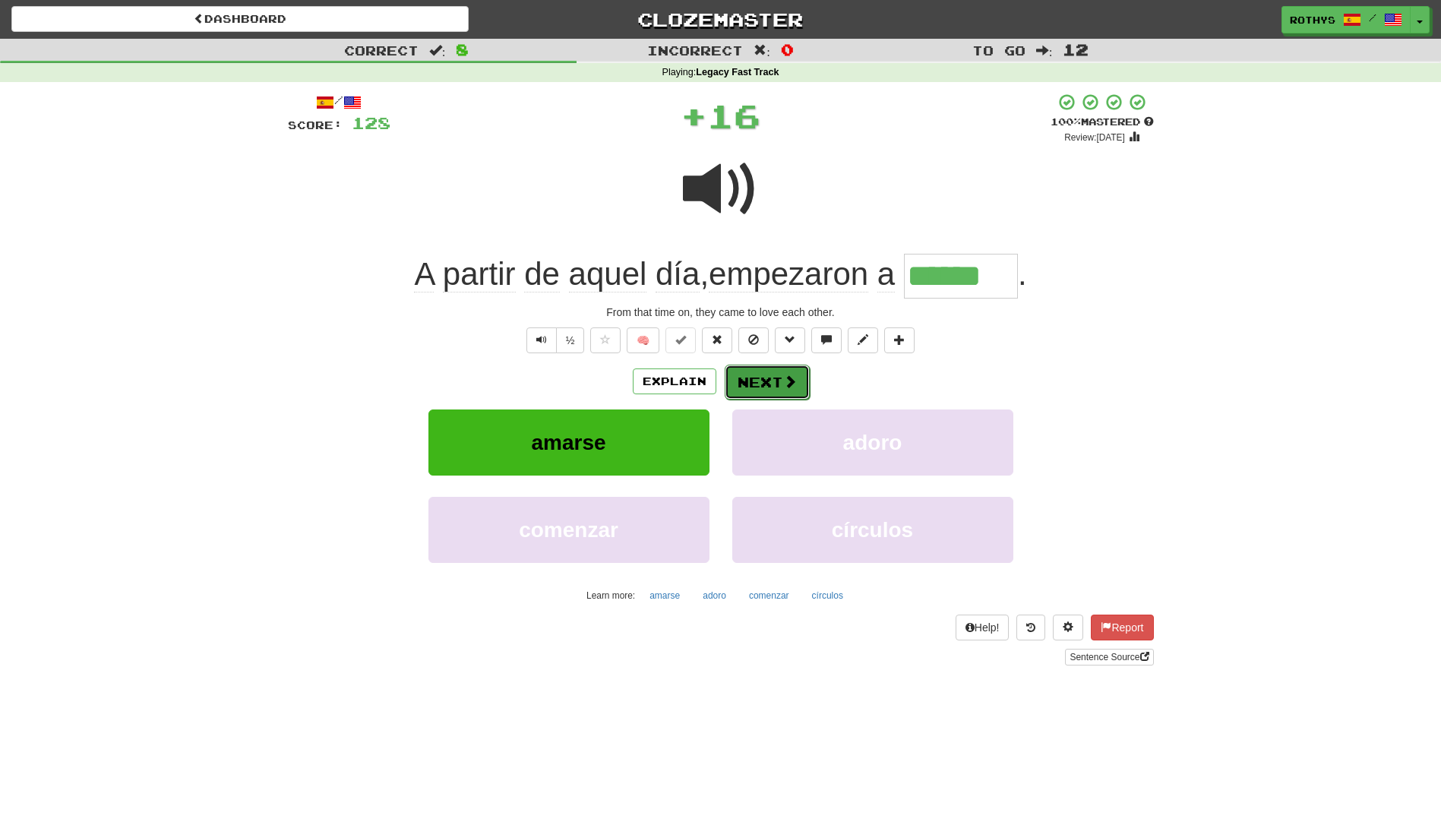
click at [753, 377] on button "Next" at bounding box center [767, 382] width 85 height 35
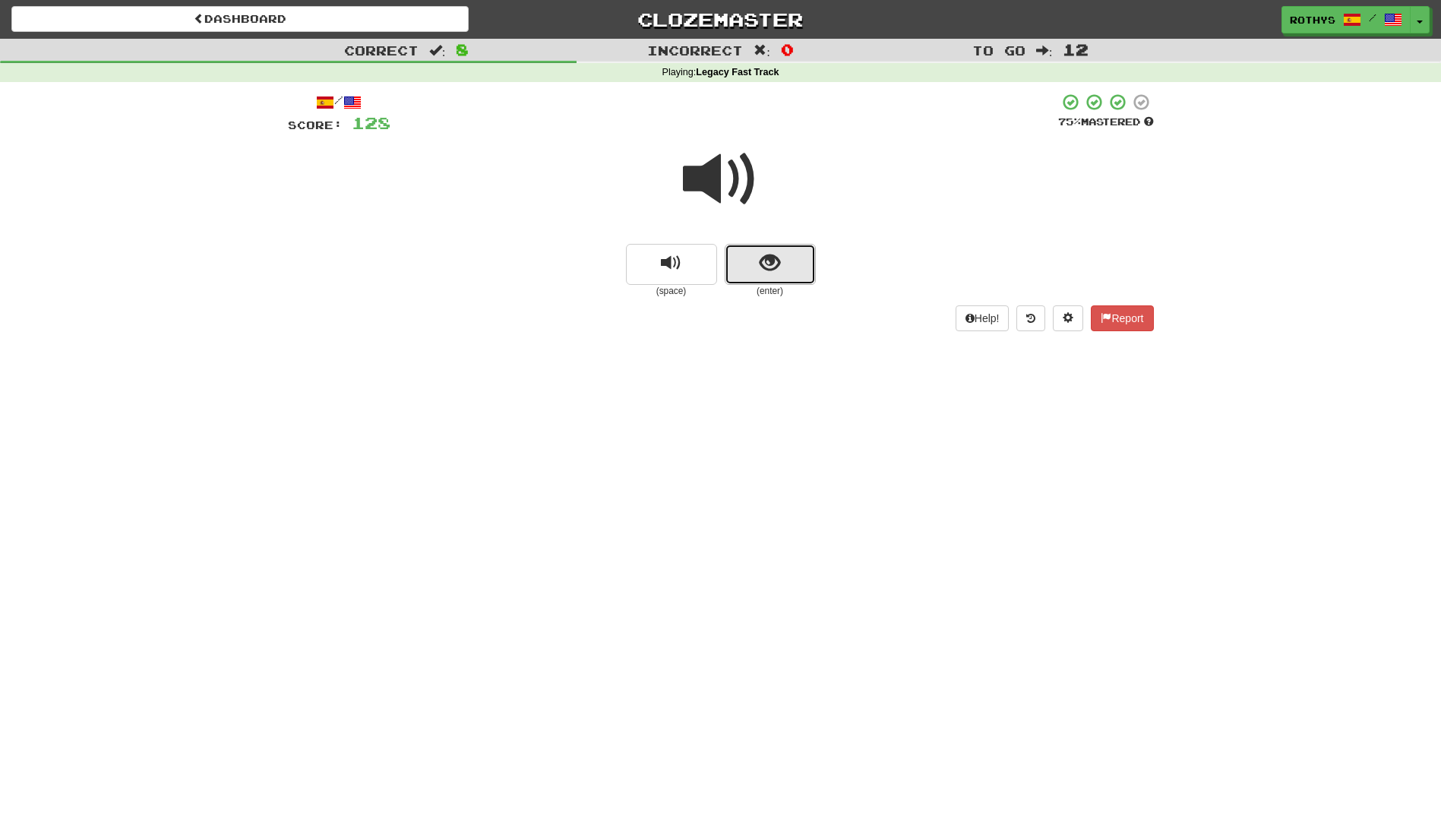
click at [765, 270] on span "show sentence" at bounding box center [769, 263] width 21 height 21
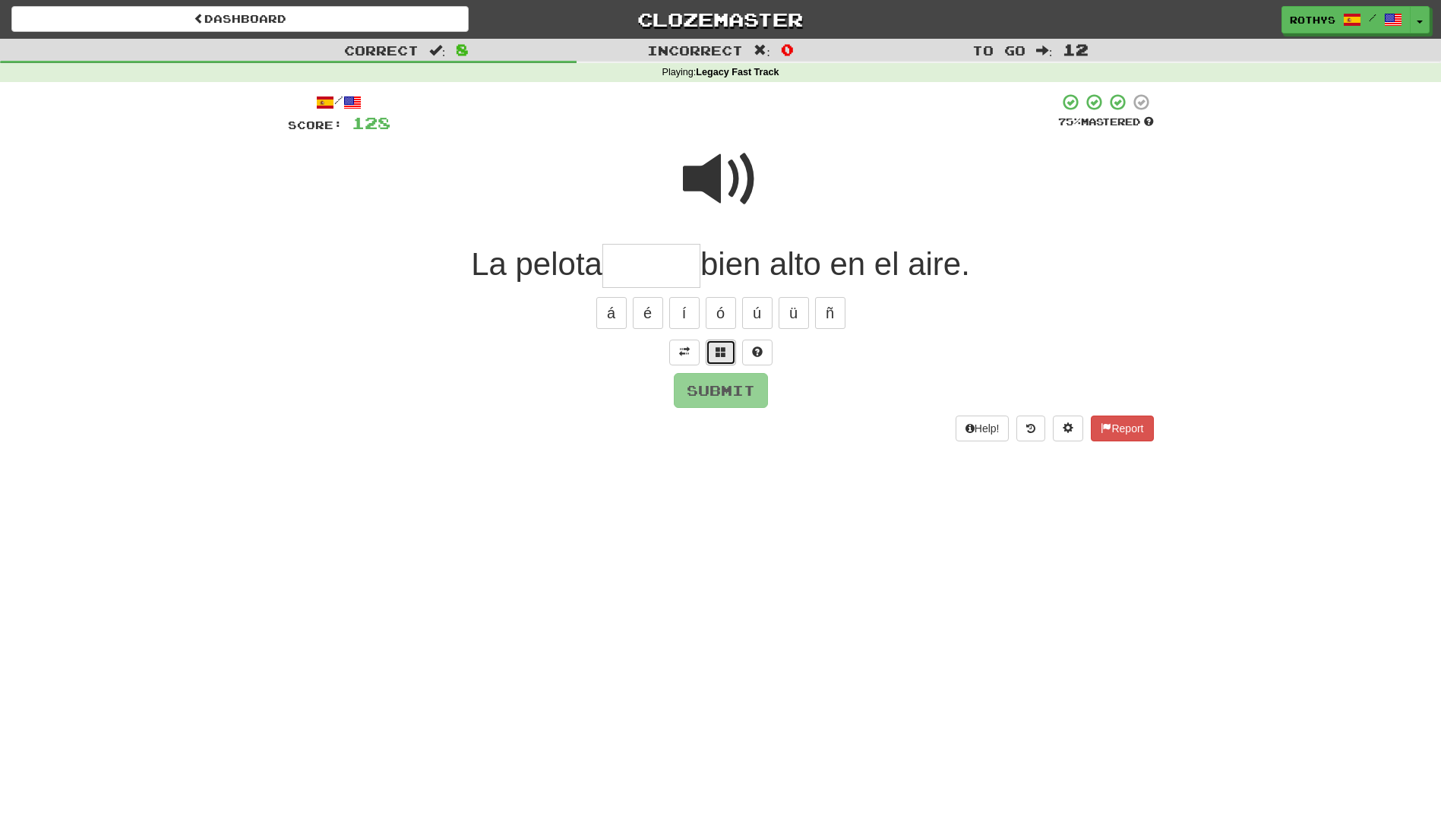
click at [720, 345] on button at bounding box center [721, 352] width 30 height 26
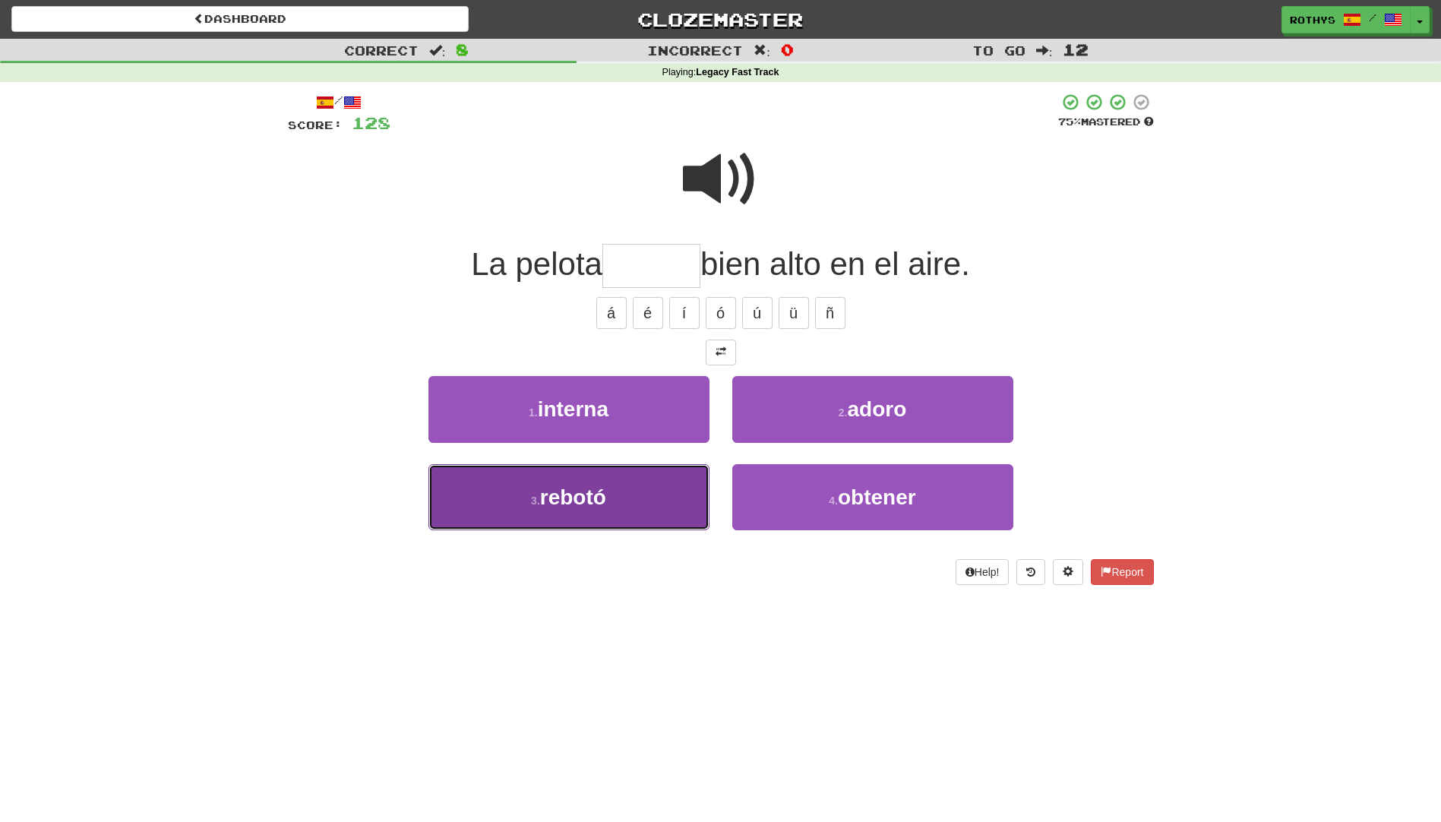
click at [639, 497] on button "3 . rebotó" at bounding box center [568, 497] width 281 height 66
type input "******"
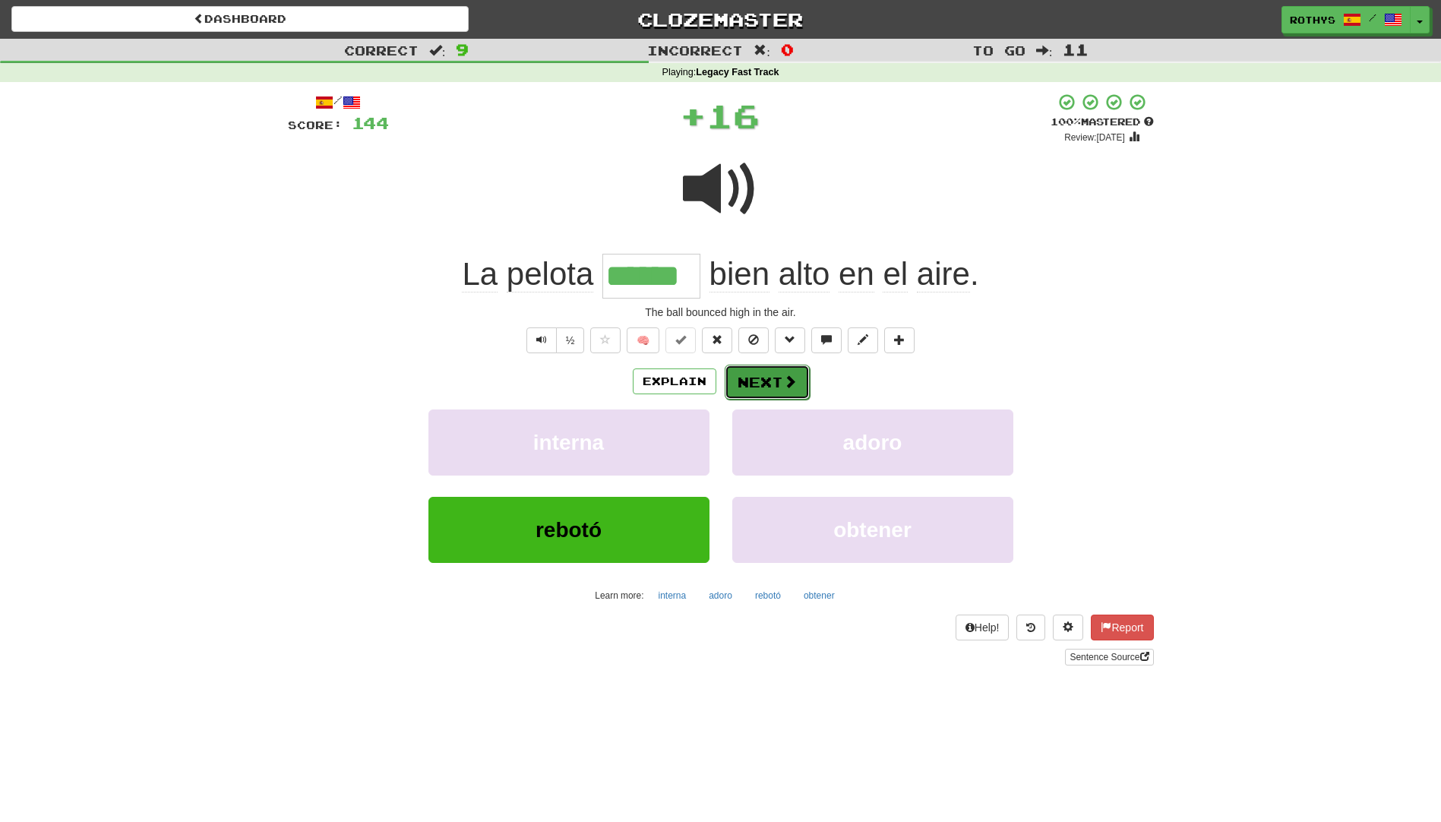
click at [774, 392] on button "Next" at bounding box center [767, 382] width 85 height 35
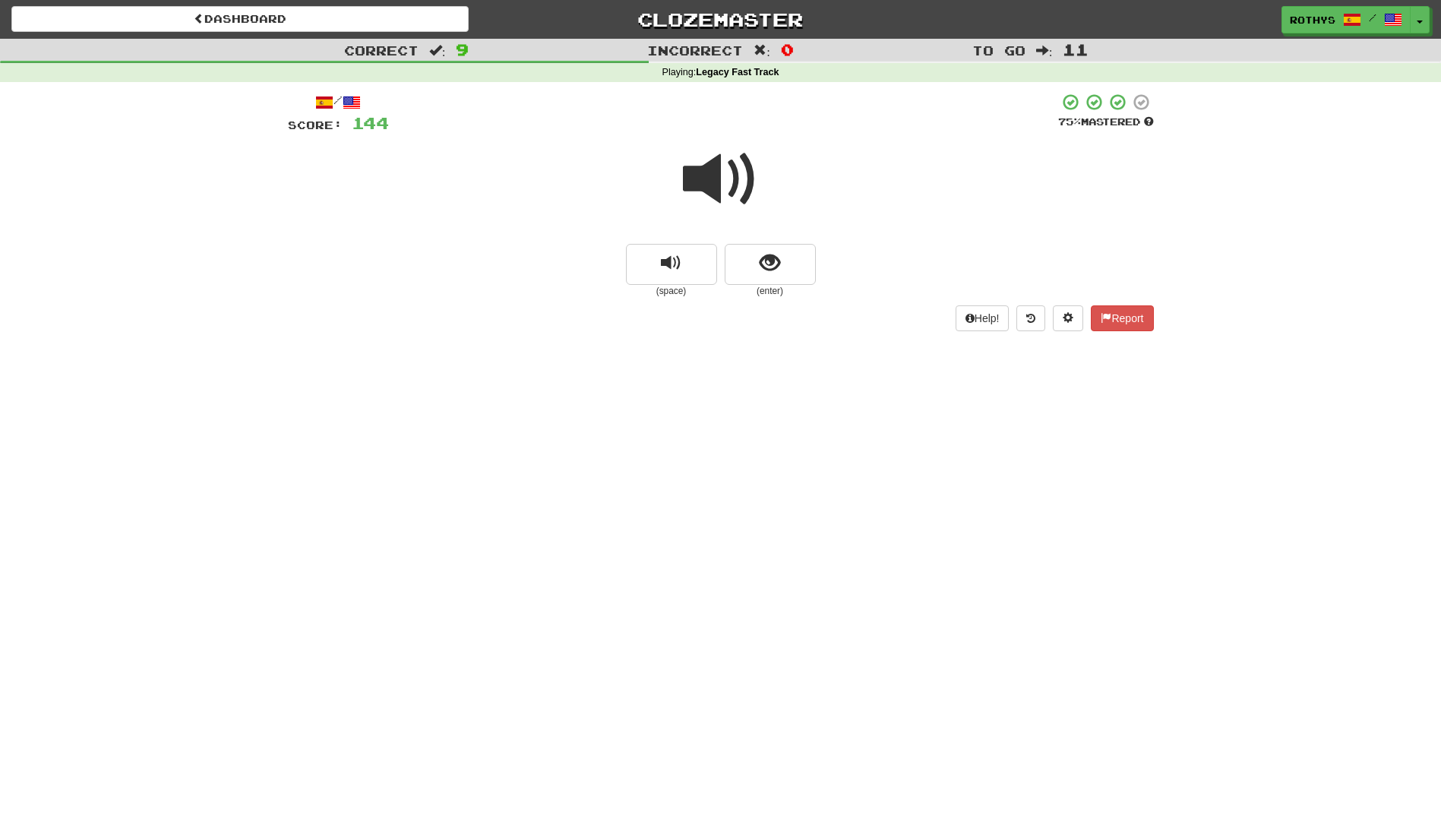
click at [705, 172] on span at bounding box center [721, 179] width 76 height 76
click at [781, 260] on button "show sentence" at bounding box center [770, 264] width 91 height 41
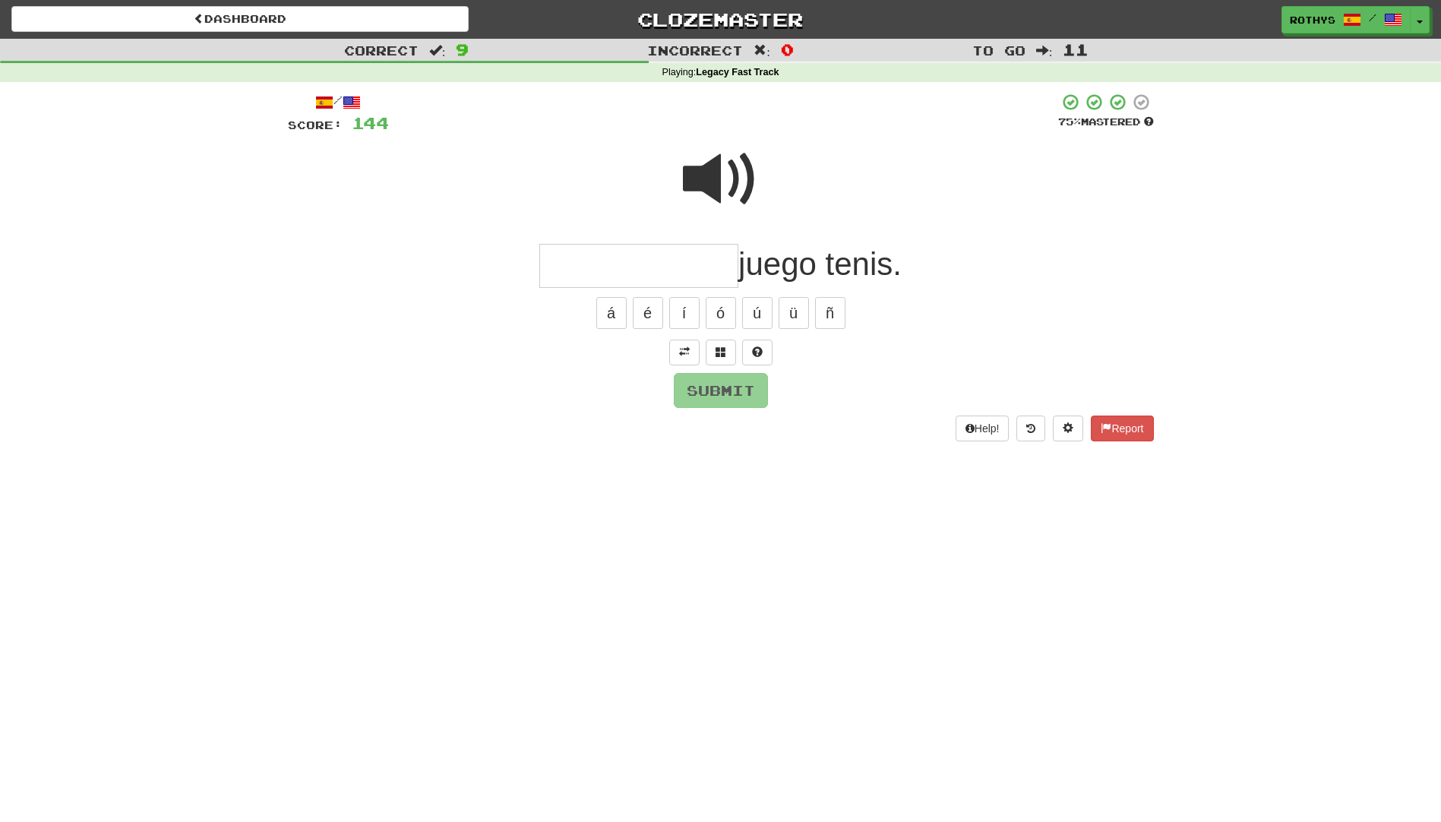
click at [599, 264] on input "text" at bounding box center [638, 266] width 199 height 45
click at [722, 349] on span at bounding box center [720, 351] width 11 height 11
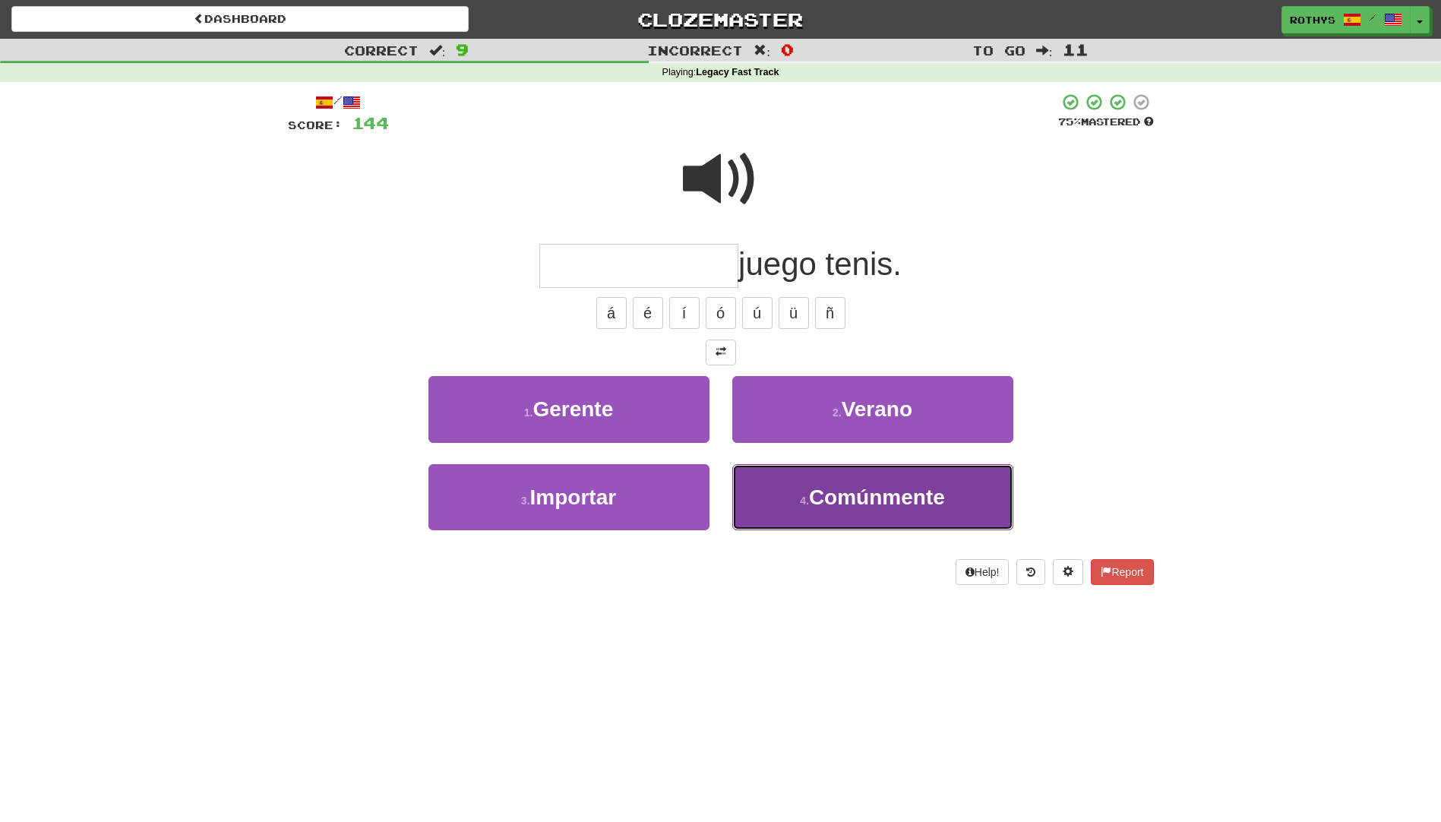
click at [852, 512] on button "4 . Comúnmente" at bounding box center [872, 497] width 281 height 66
type input "**********"
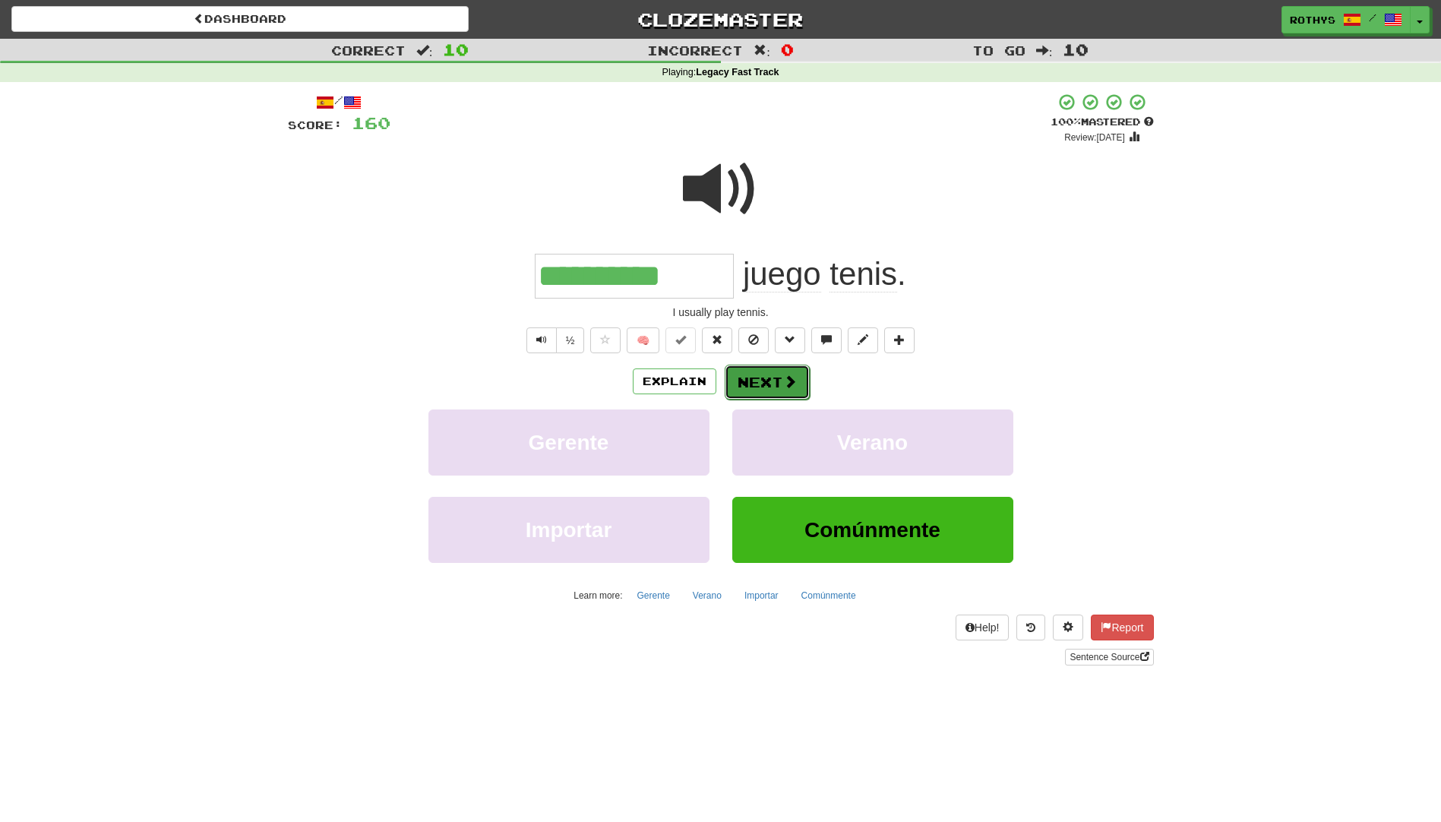
click at [743, 393] on button "Next" at bounding box center [767, 382] width 85 height 35
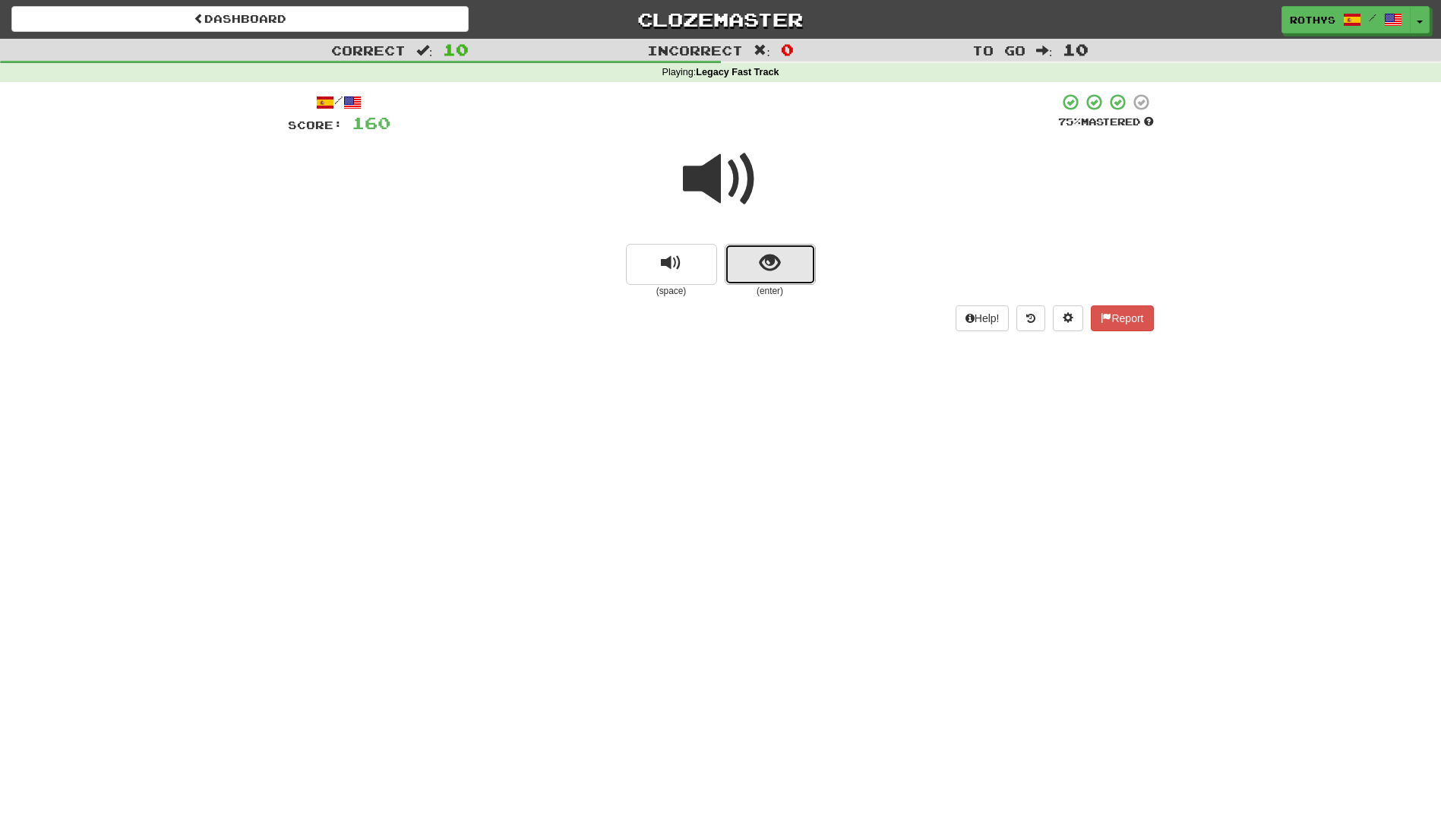
click at [801, 260] on button "show sentence" at bounding box center [770, 264] width 91 height 41
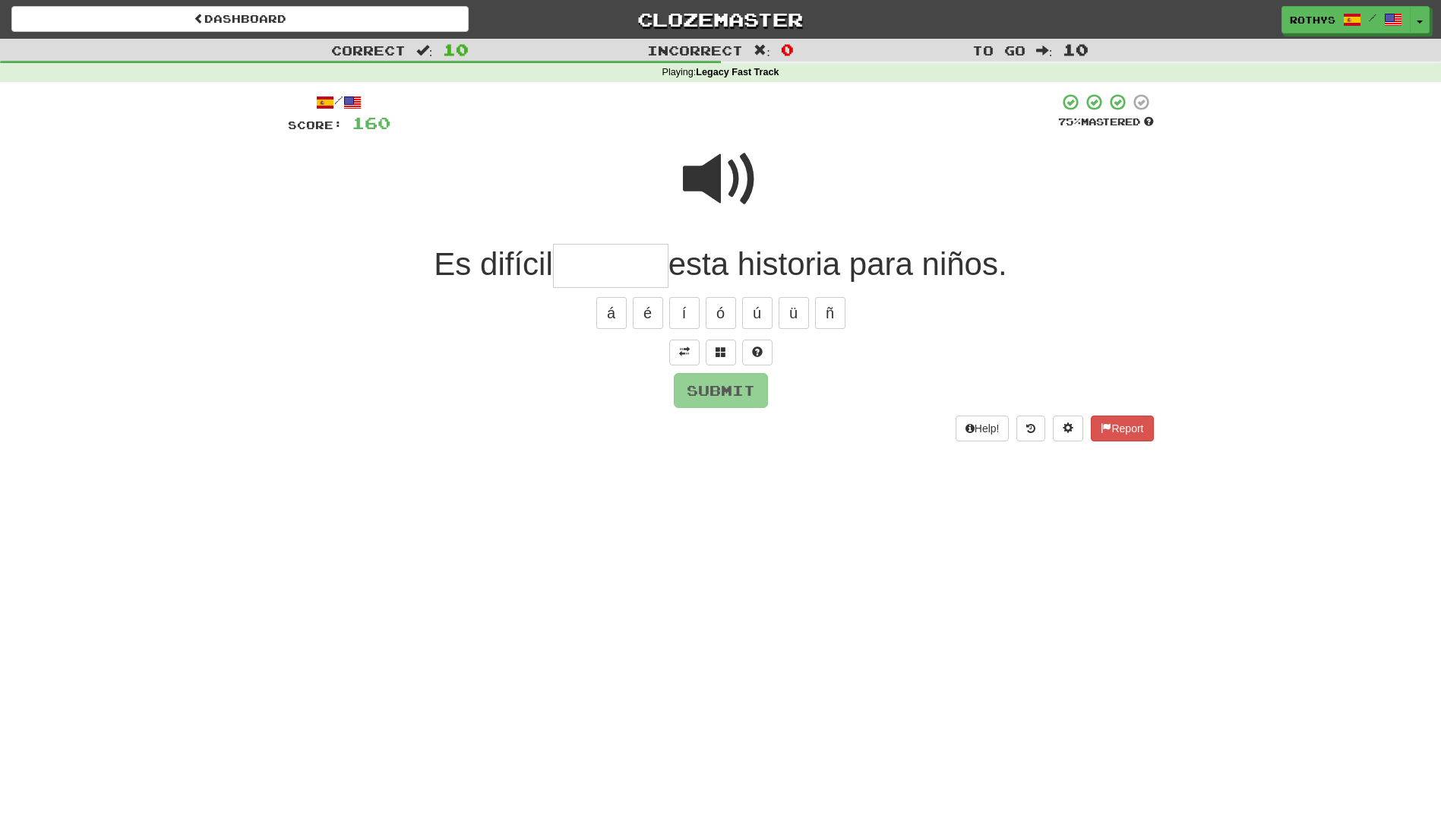
click at [645, 262] on input "text" at bounding box center [610, 266] width 115 height 45
click at [719, 358] on button at bounding box center [721, 352] width 30 height 26
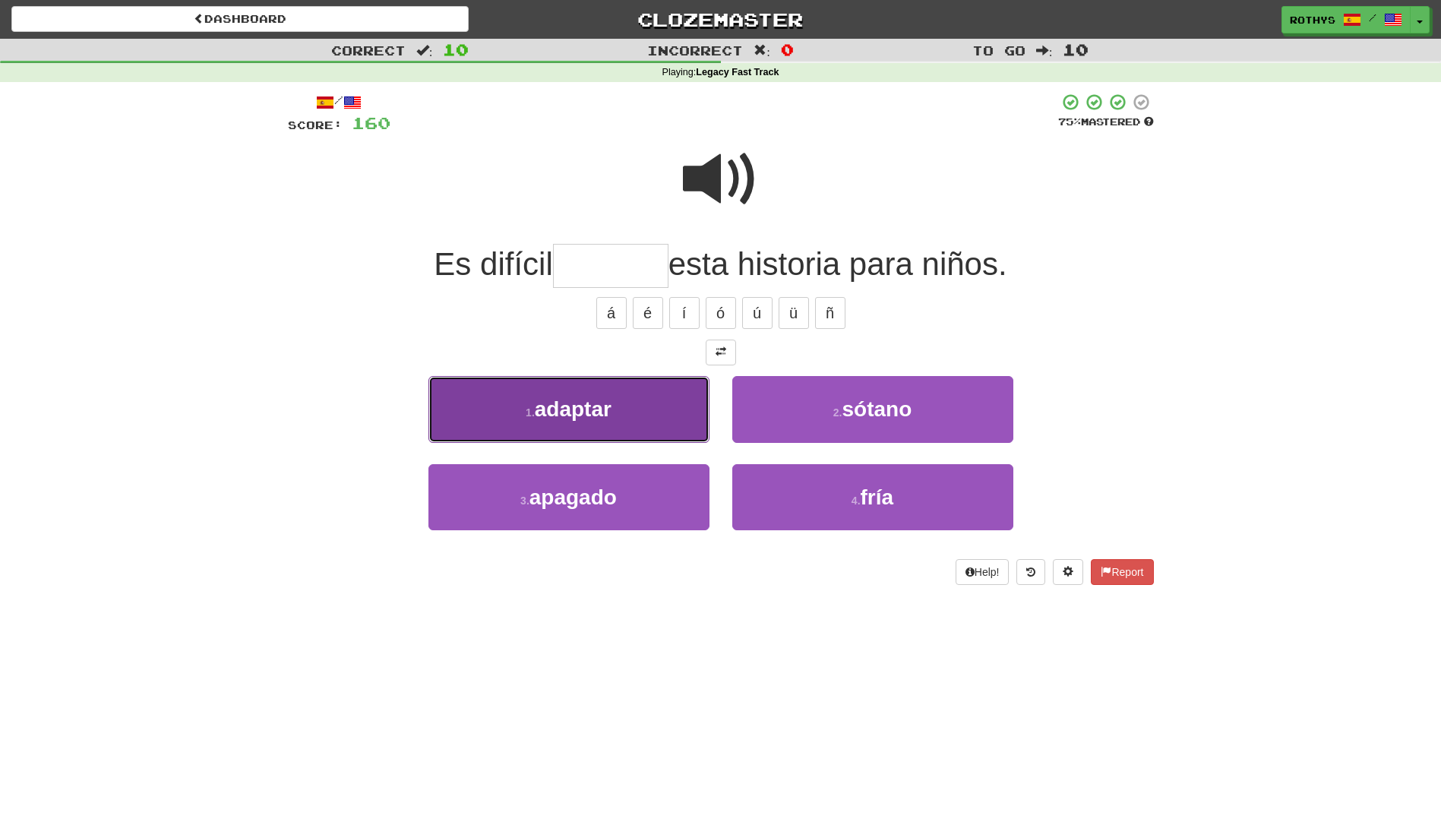
click at [620, 421] on button "1 . adaptar" at bounding box center [568, 409] width 281 height 66
type input "*******"
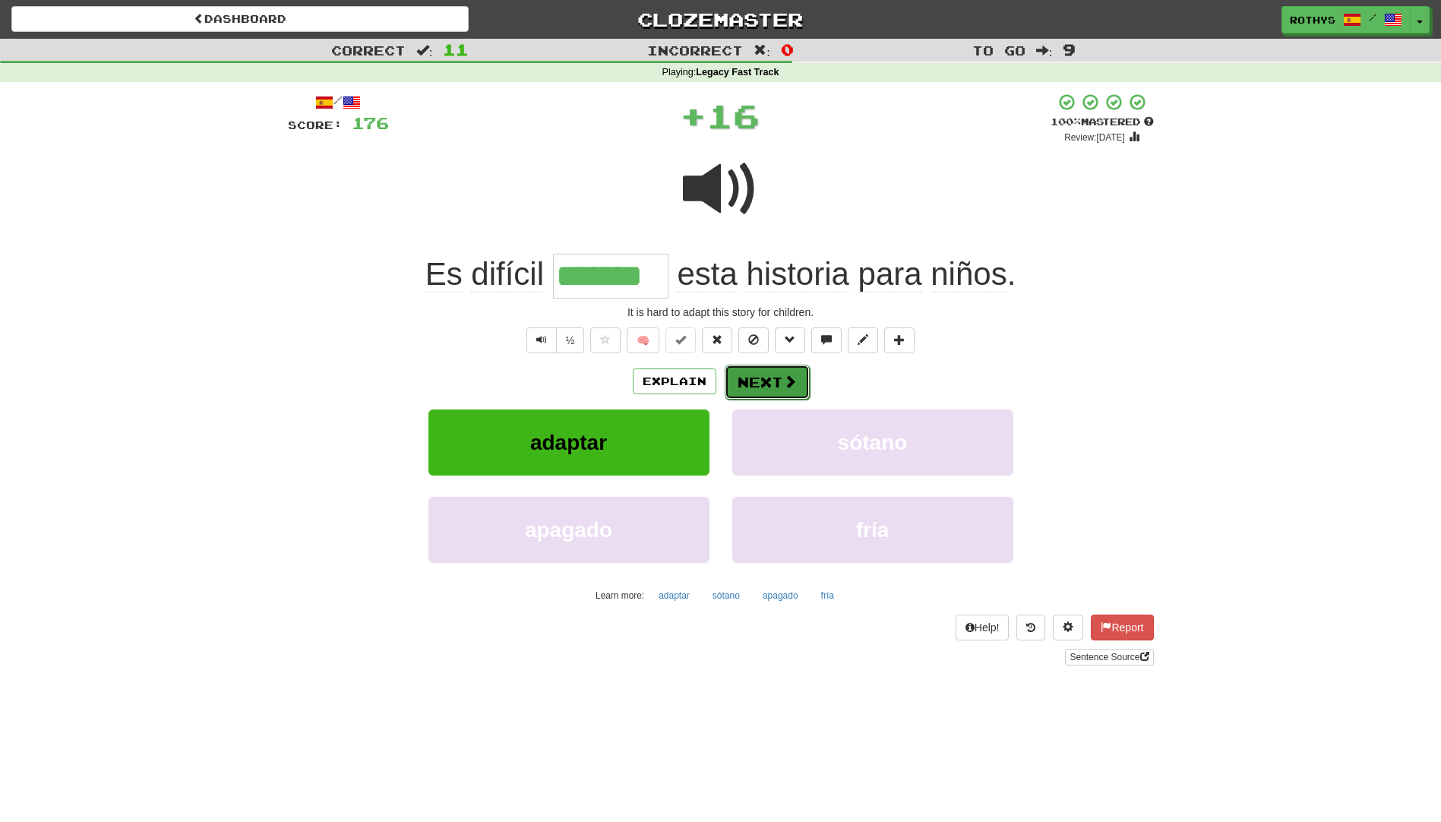
click at [775, 386] on button "Next" at bounding box center [767, 382] width 85 height 35
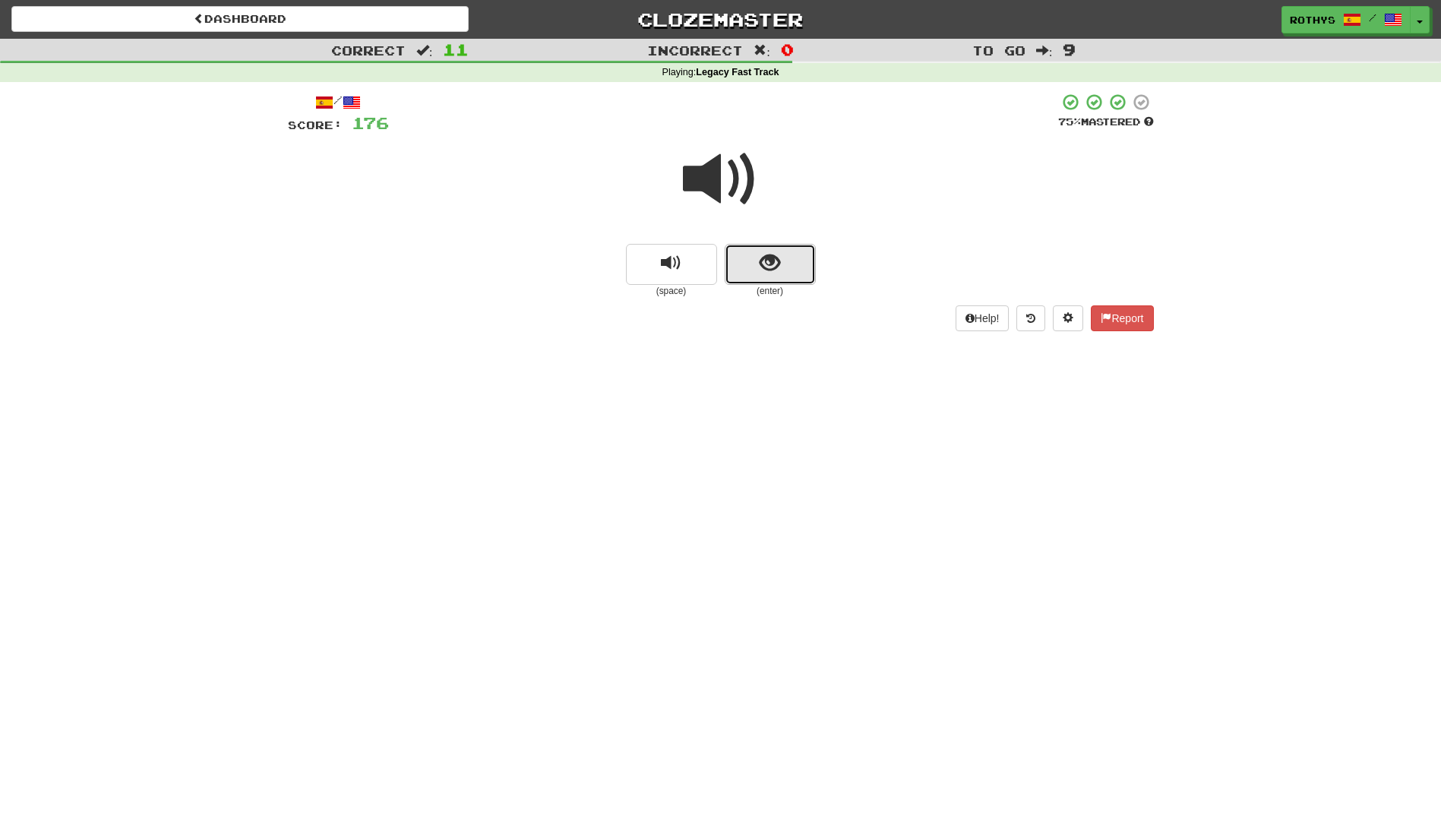
click at [747, 260] on button "show sentence" at bounding box center [770, 264] width 91 height 41
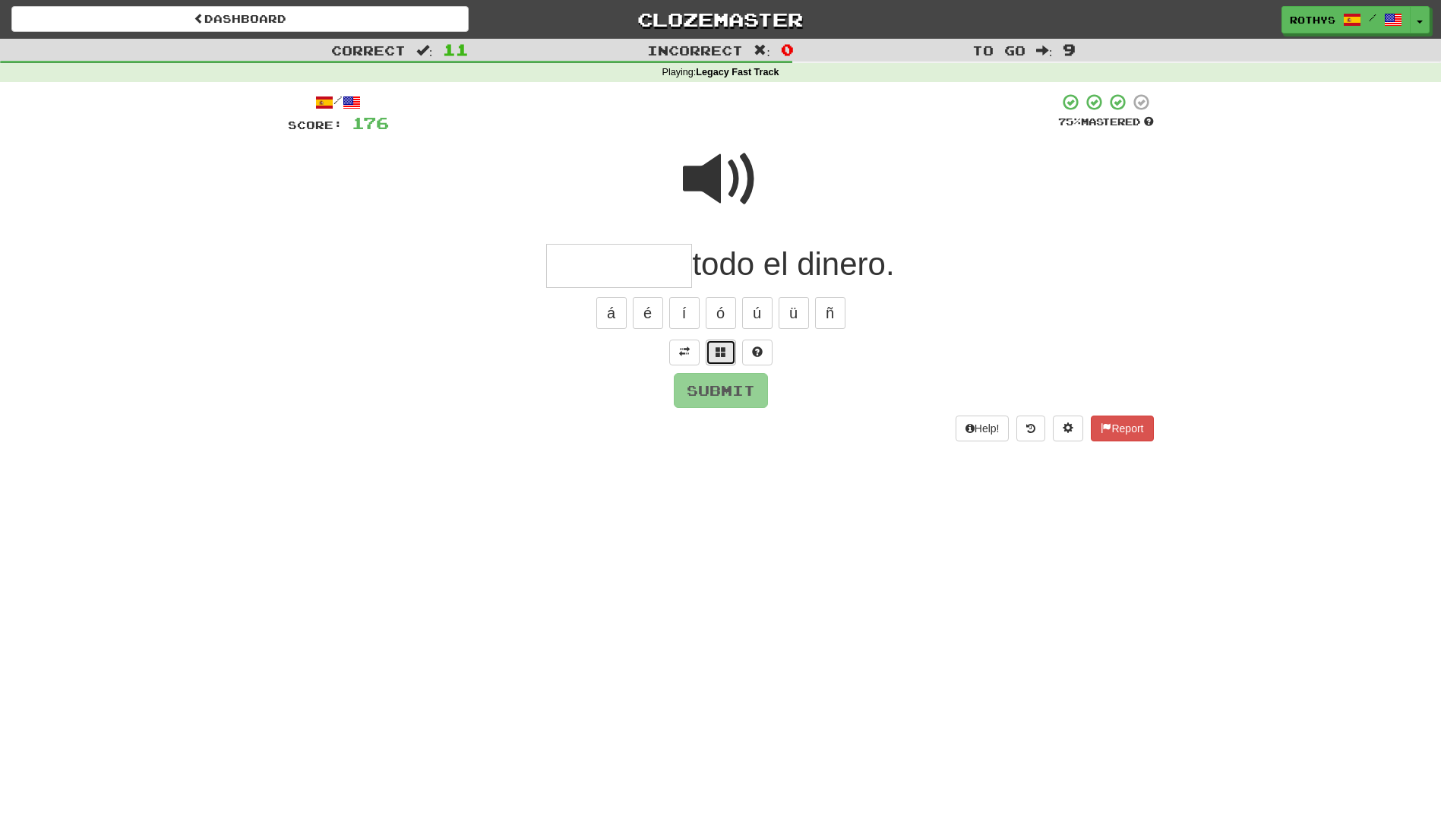
click at [725, 350] on span at bounding box center [720, 351] width 11 height 11
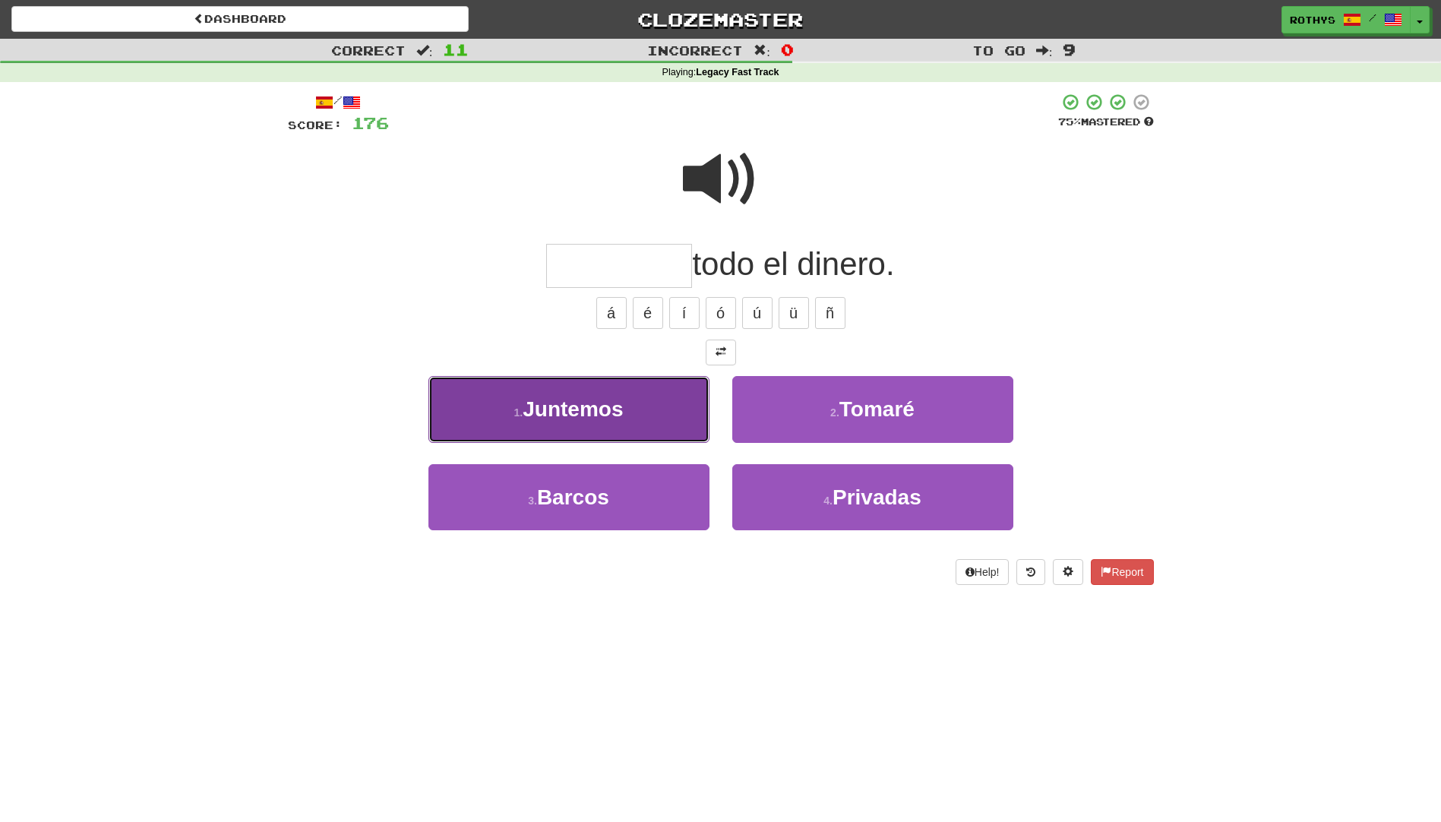
click at [582, 409] on span "Juntemos" at bounding box center [572, 409] width 100 height 24
type input "********"
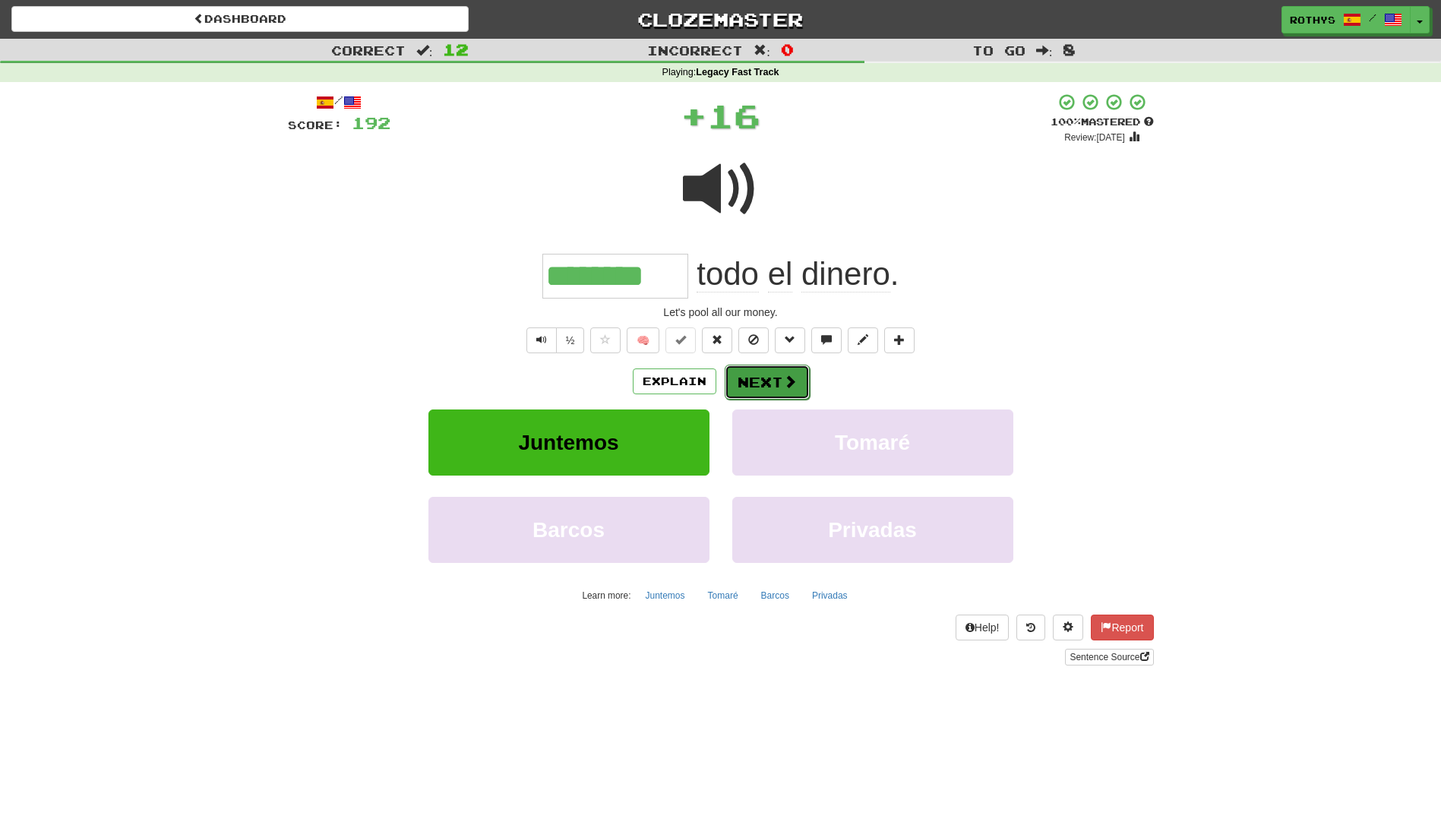
click at [754, 382] on button "Next" at bounding box center [767, 382] width 85 height 35
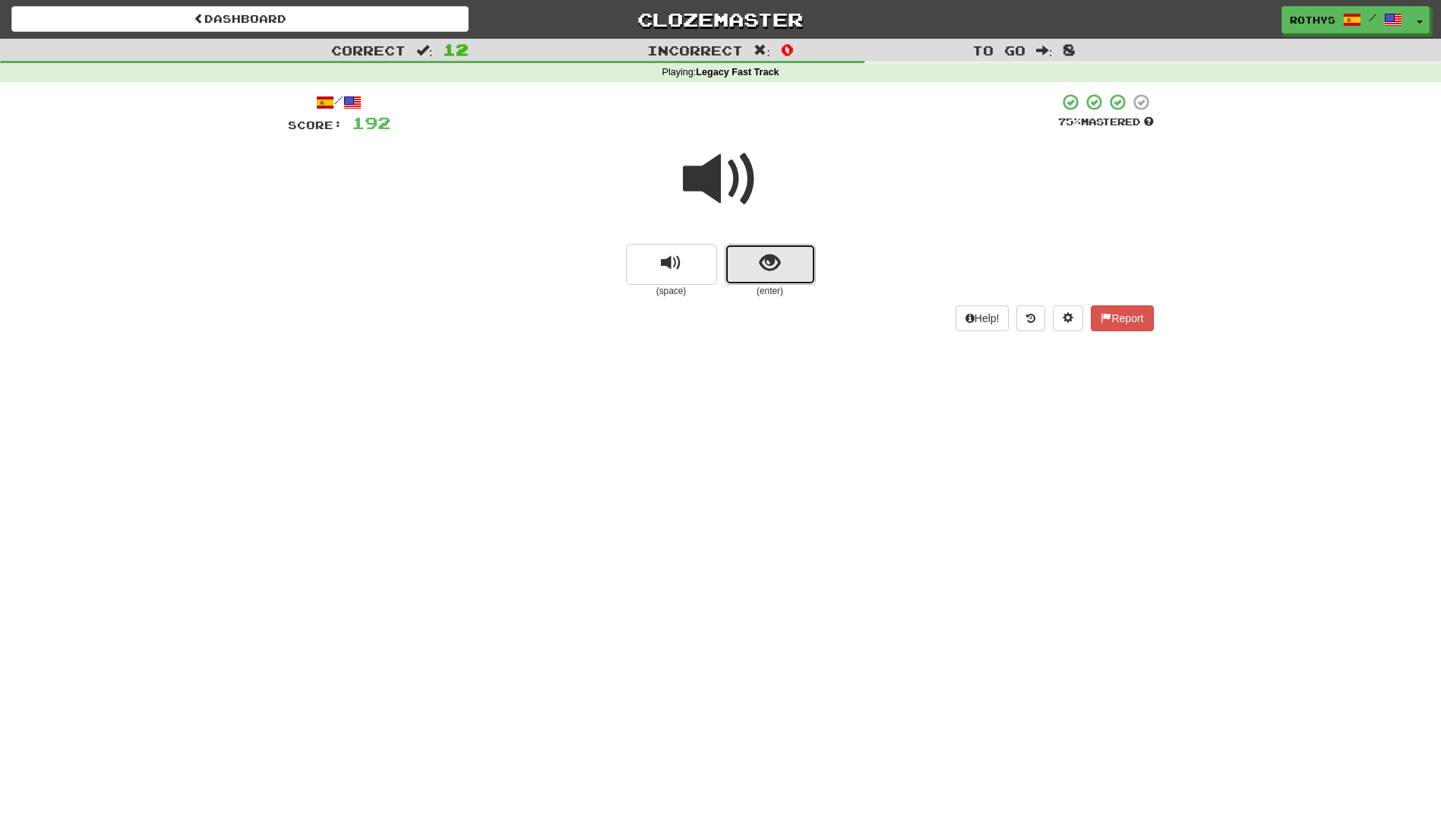
click at [766, 277] on button "show sentence" at bounding box center [770, 264] width 91 height 41
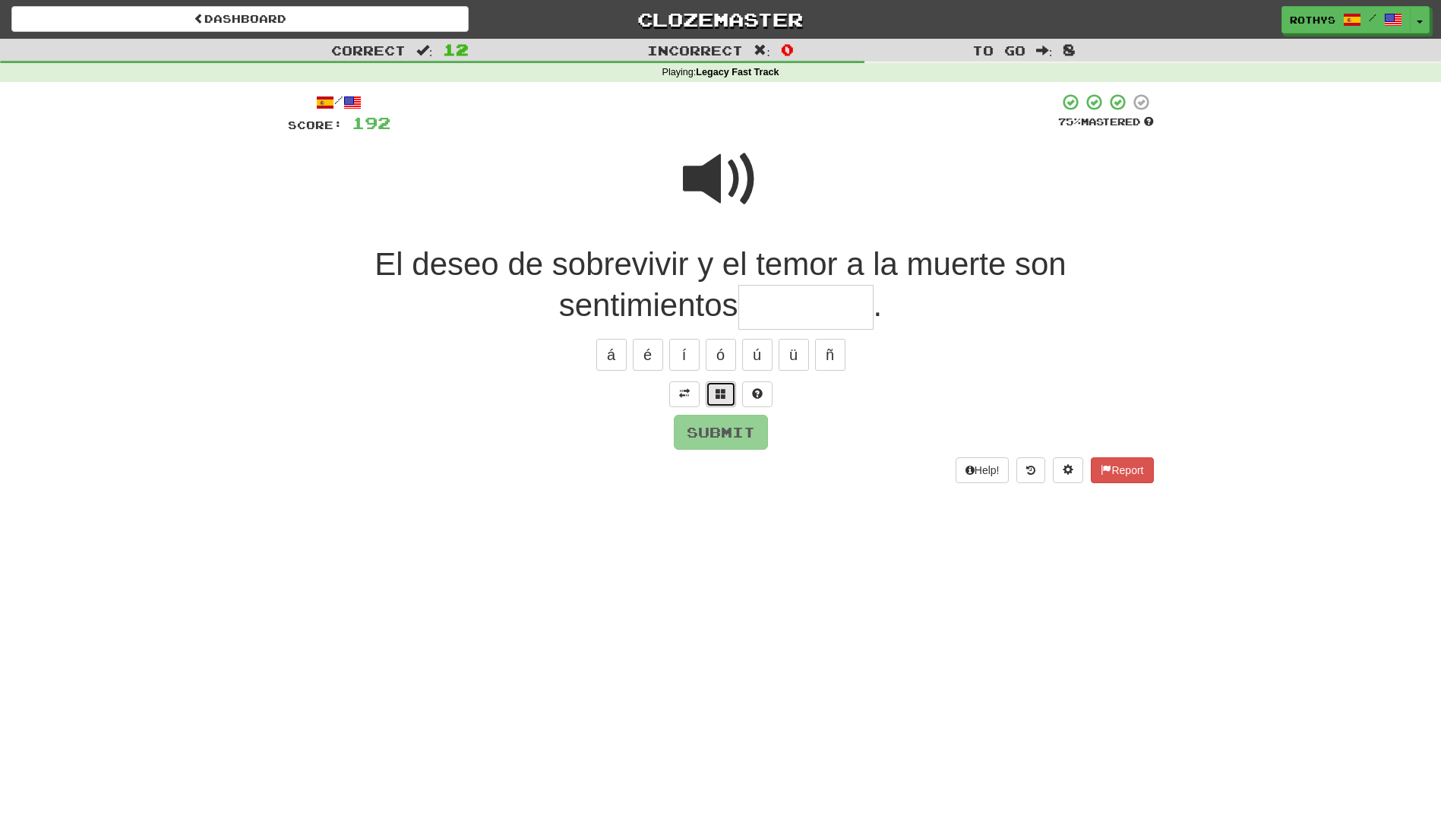
click at [711, 387] on button at bounding box center [721, 394] width 30 height 26
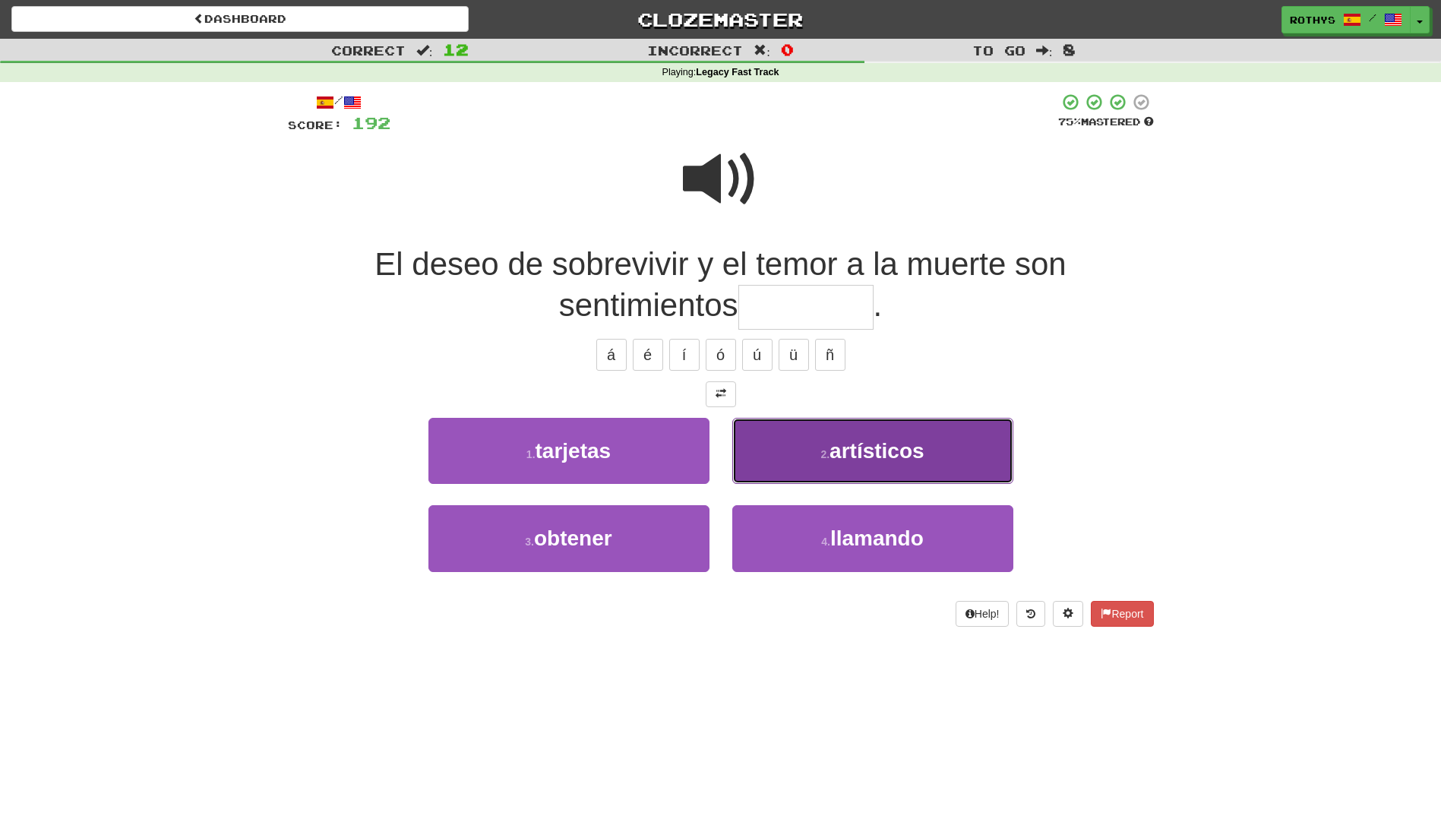
click at [871, 427] on button "2 . artísticos" at bounding box center [872, 451] width 281 height 66
type input "**********"
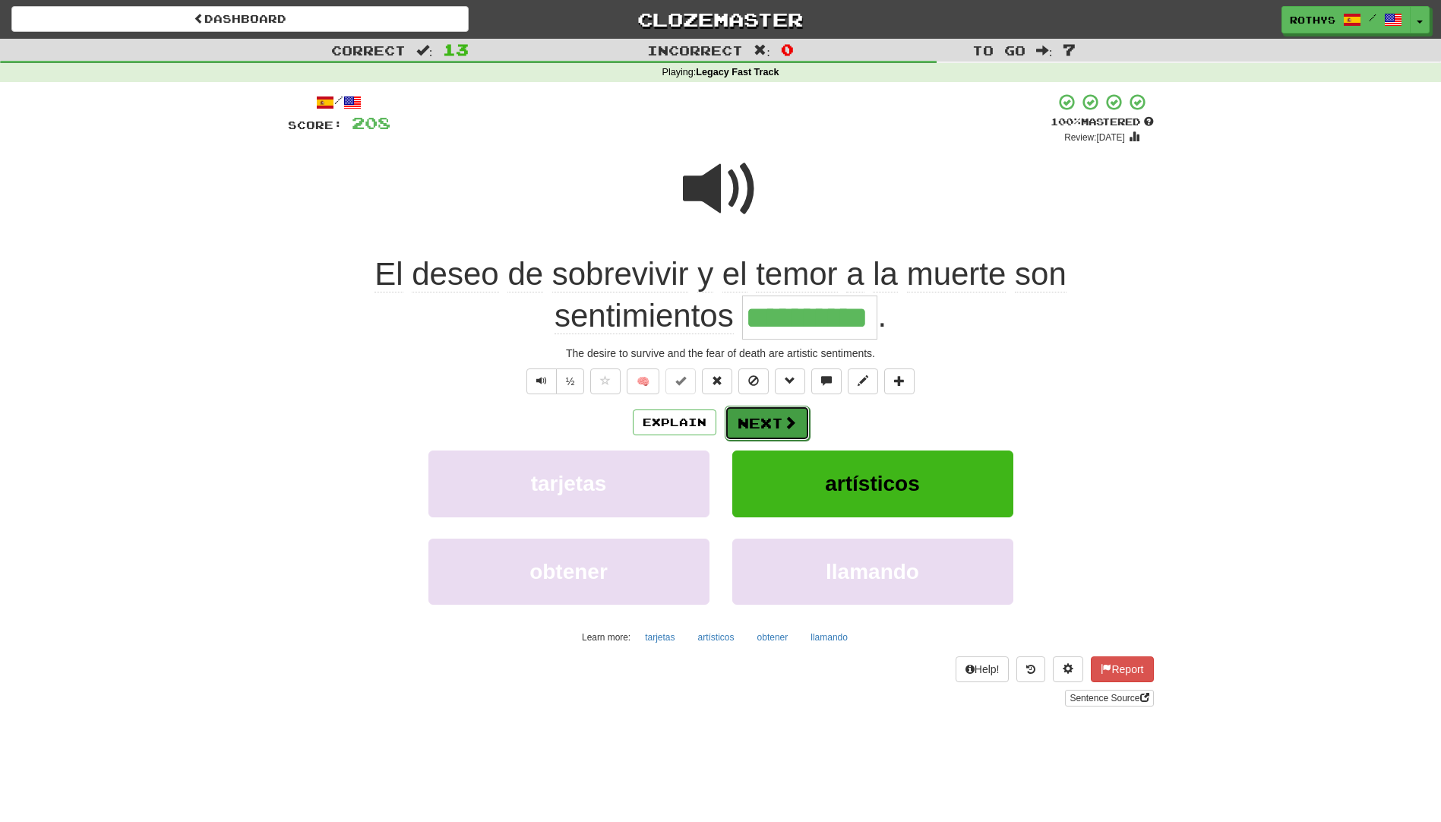
click at [770, 428] on button "Next" at bounding box center [767, 423] width 85 height 35
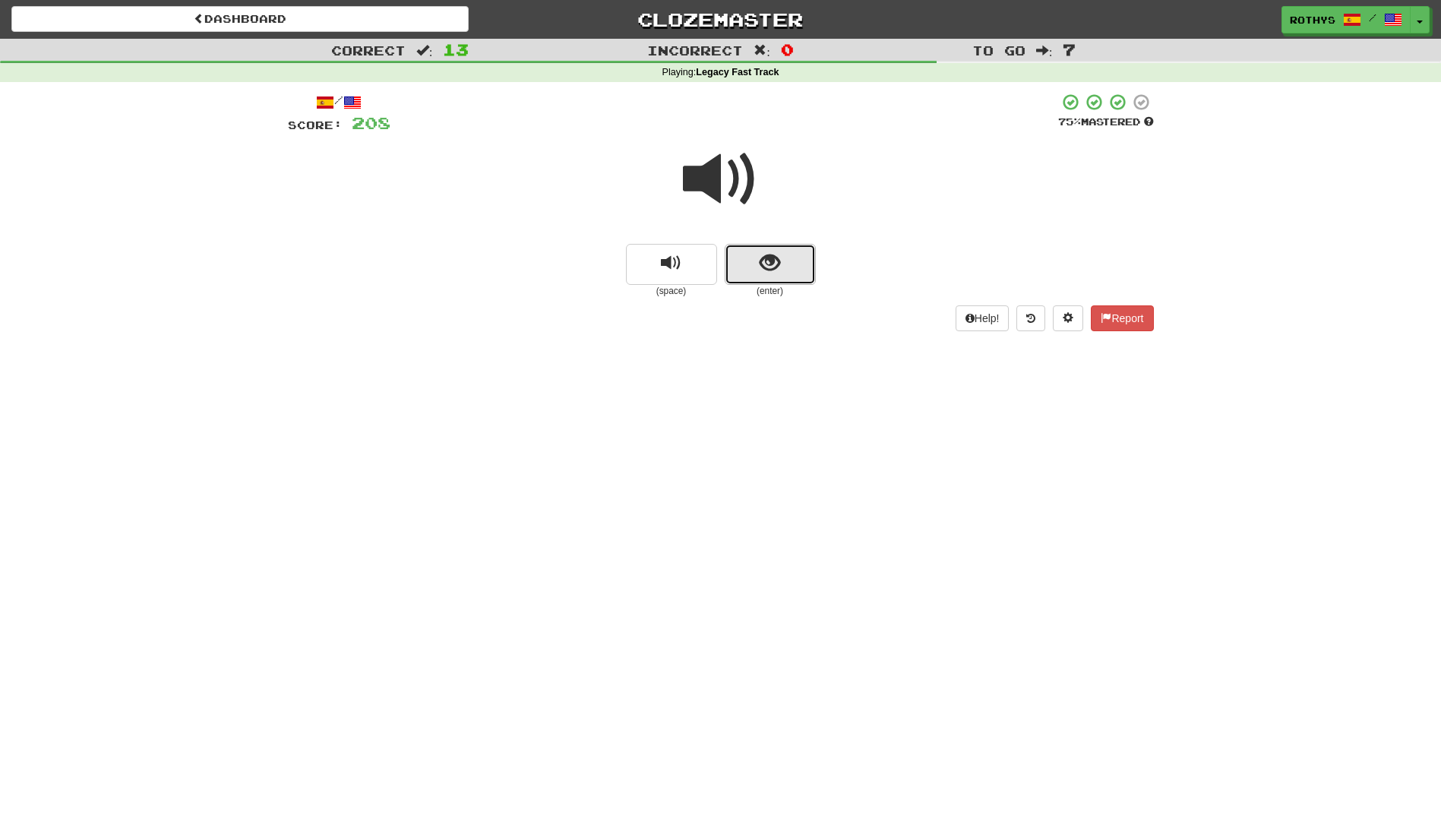
click at [791, 265] on button "show sentence" at bounding box center [770, 264] width 91 height 41
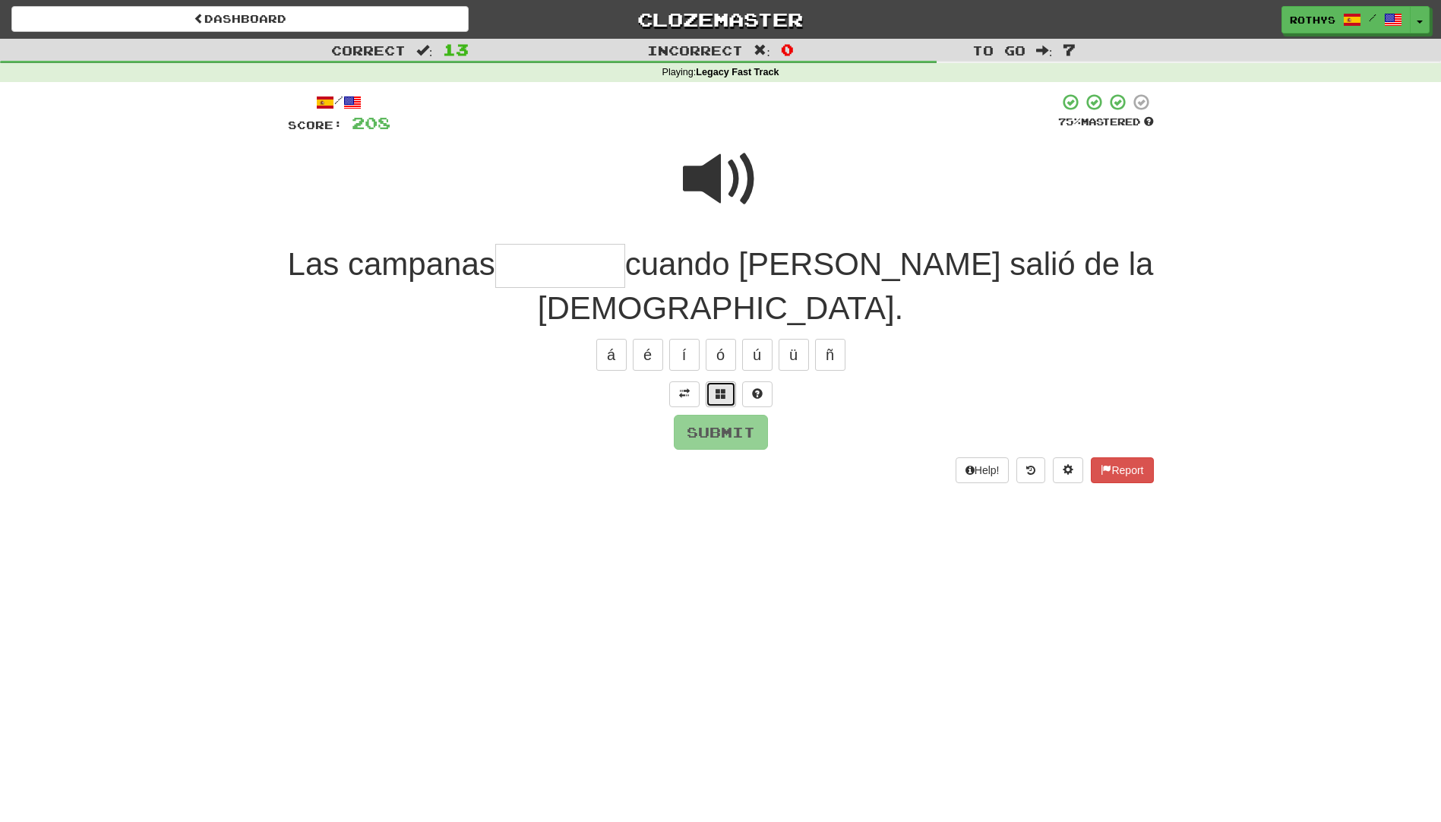
click at [718, 388] on span at bounding box center [720, 393] width 11 height 11
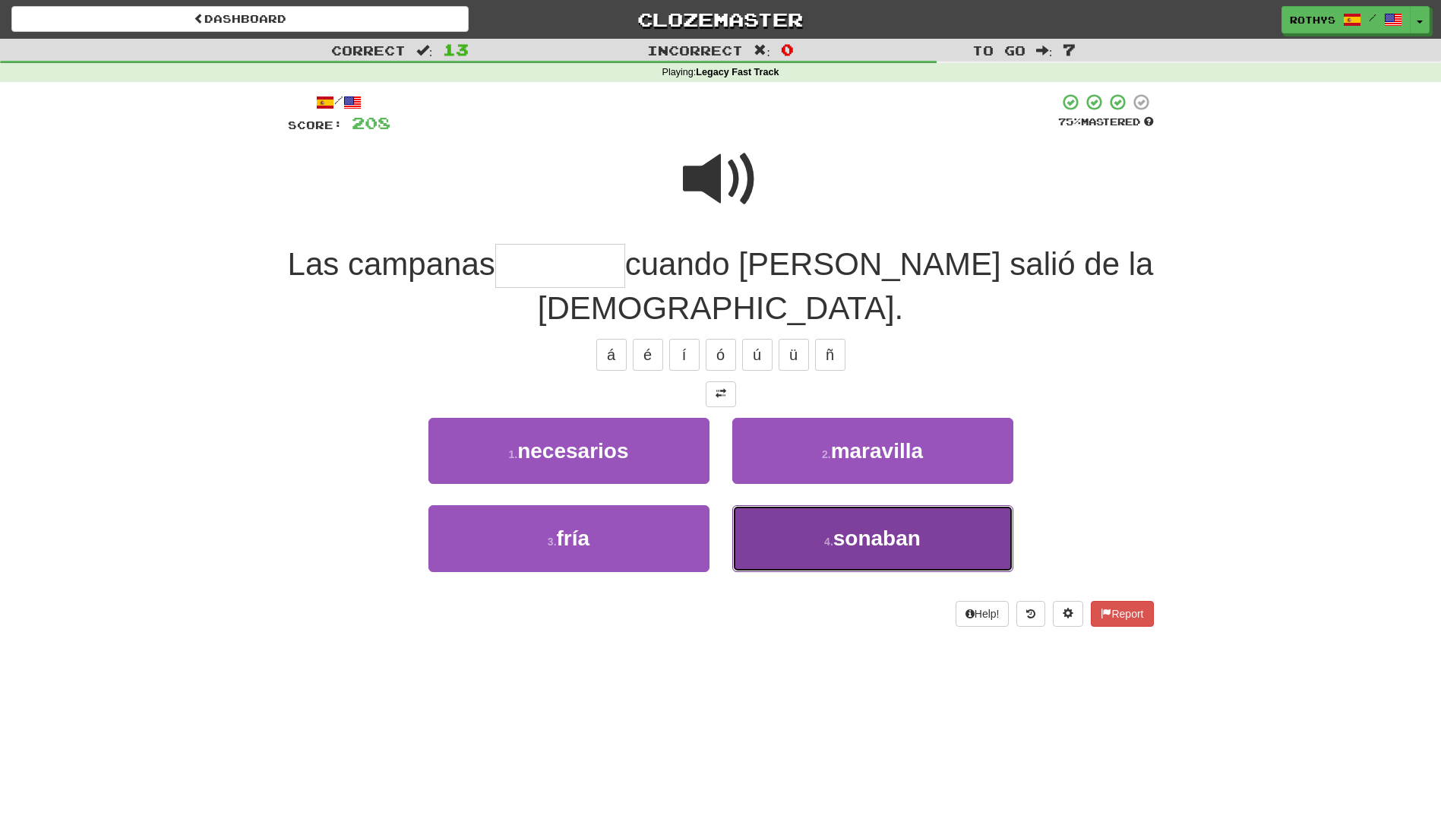
click at [907, 505] on button "4 . sonaban" at bounding box center [872, 538] width 281 height 66
type input "*******"
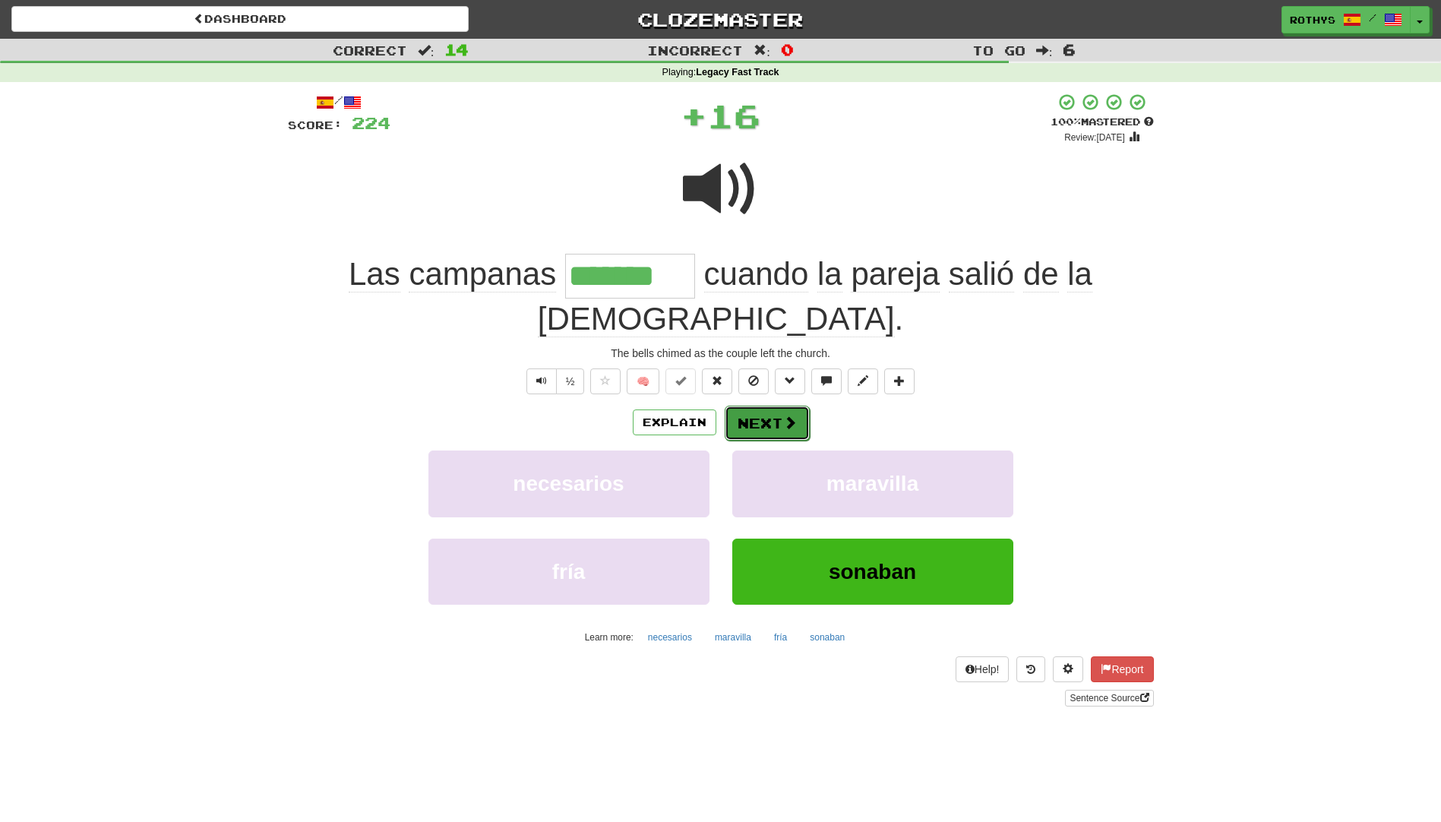
click at [770, 406] on button "Next" at bounding box center [767, 423] width 85 height 35
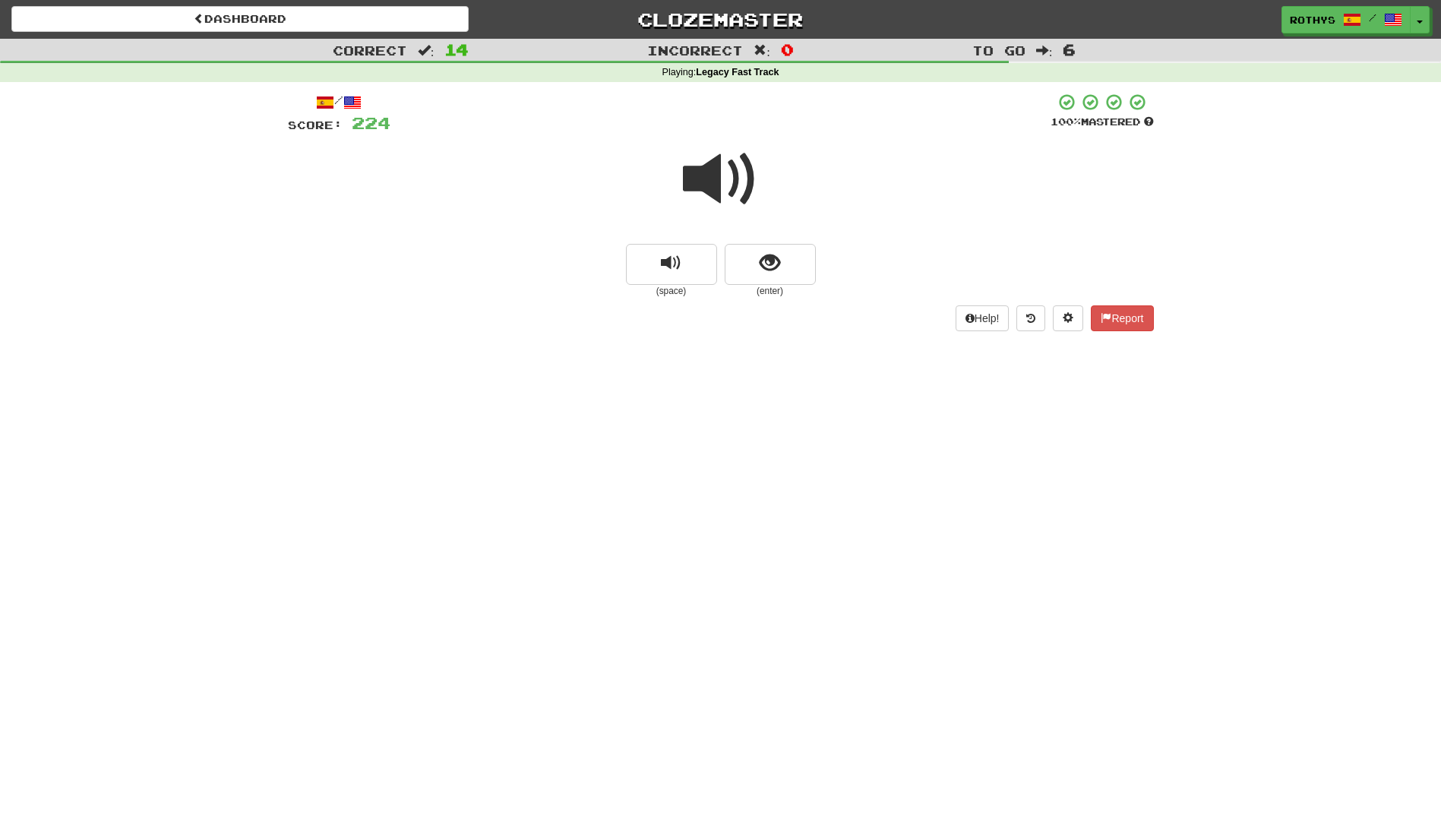
click at [778, 232] on div at bounding box center [721, 189] width 866 height 109
click at [785, 254] on button "show sentence" at bounding box center [770, 264] width 91 height 41
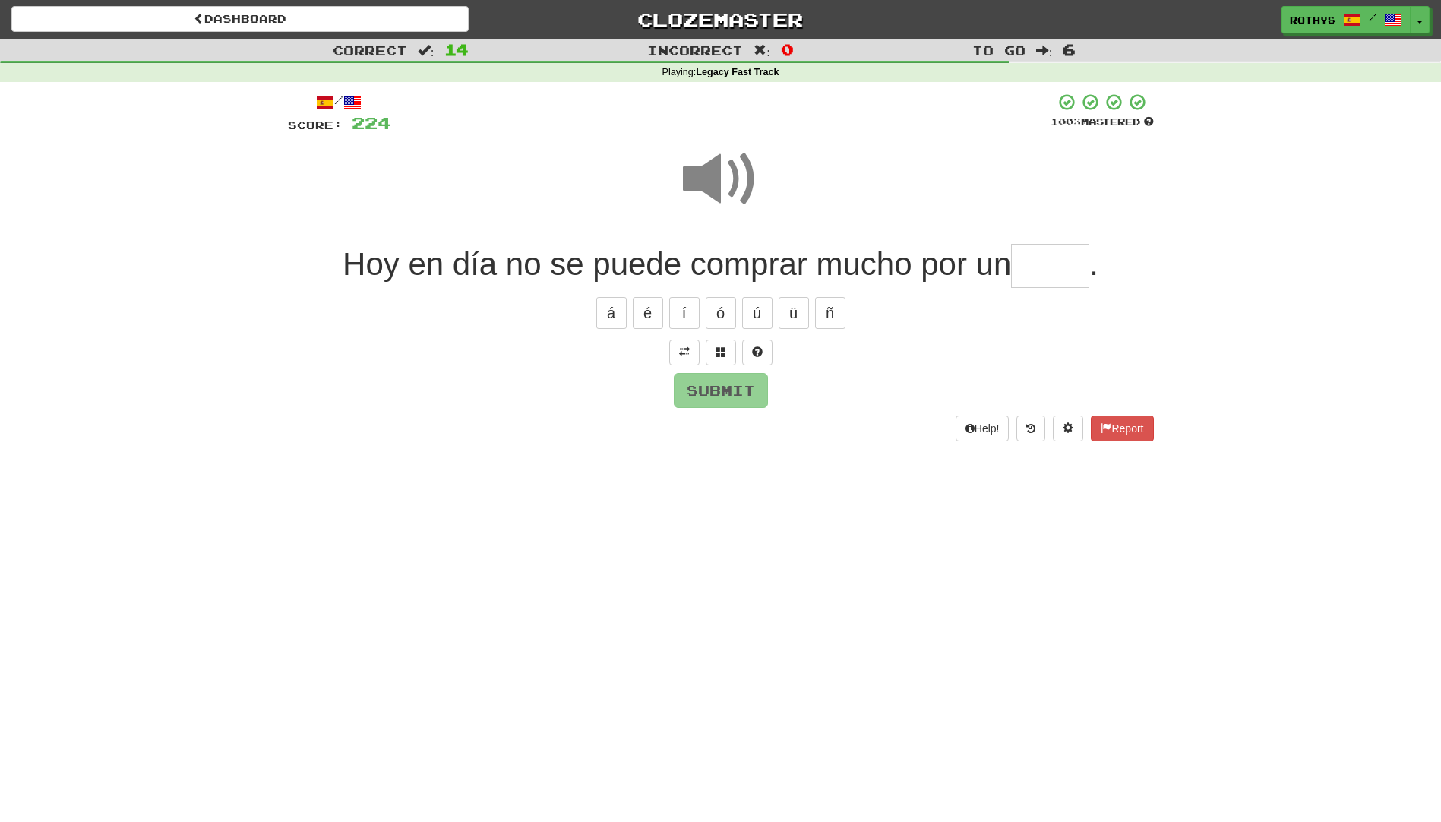
click at [1050, 251] on input "text" at bounding box center [1050, 266] width 78 height 45
click at [718, 350] on span at bounding box center [720, 351] width 11 height 11
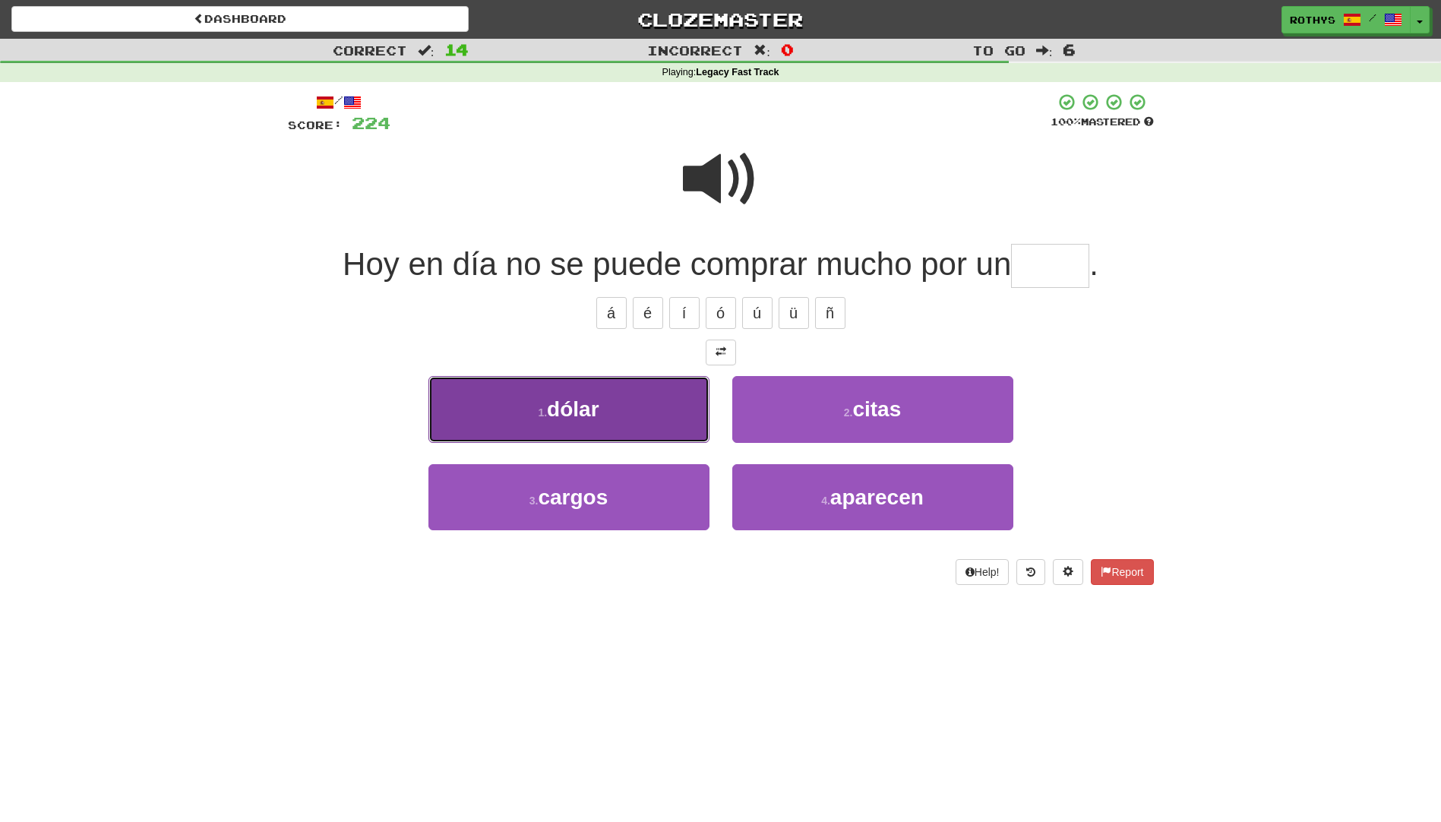
click at [575, 429] on button "1 . dólar" at bounding box center [568, 409] width 281 height 66
type input "*****"
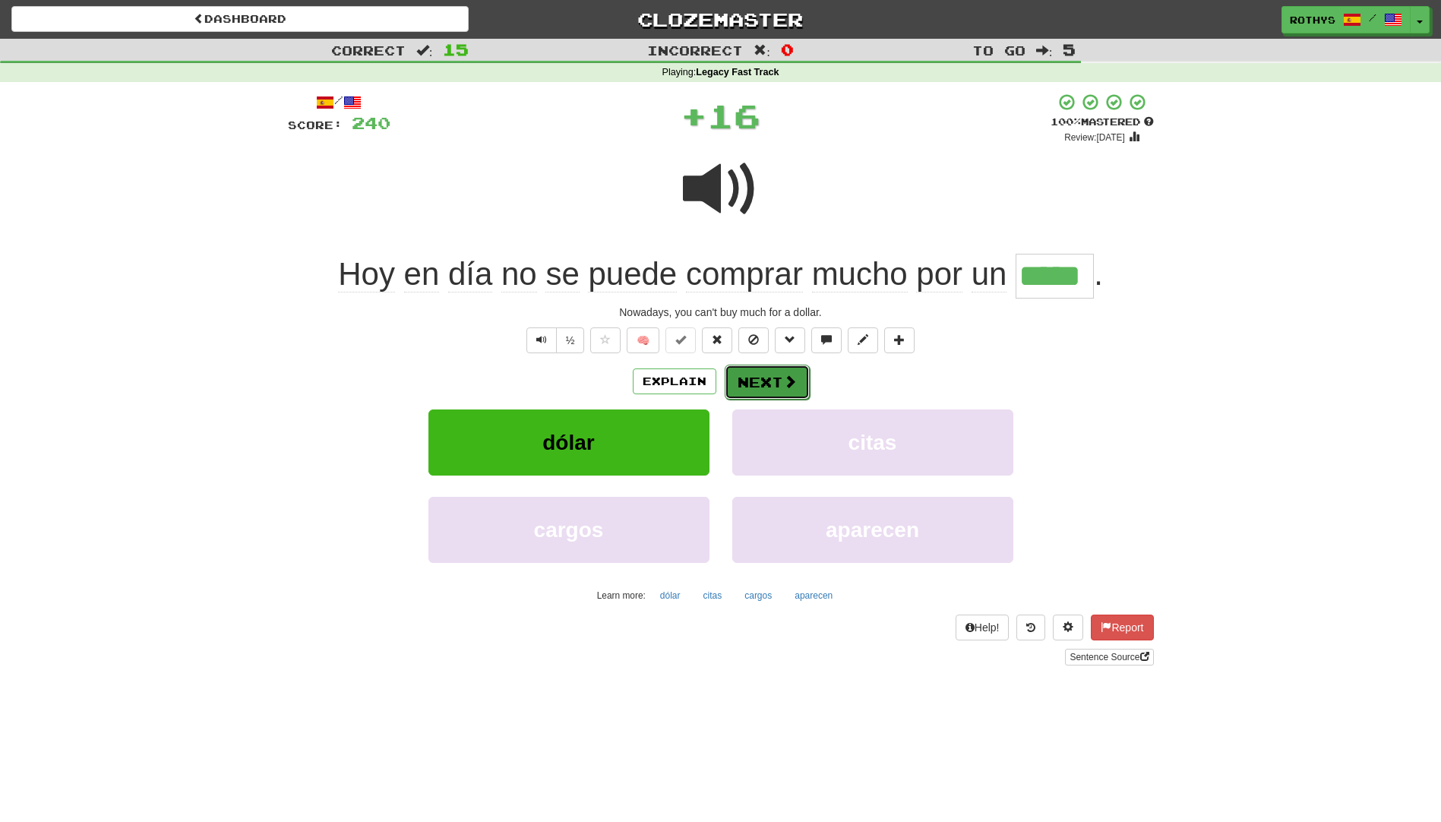
click at [791, 380] on span at bounding box center [790, 381] width 14 height 14
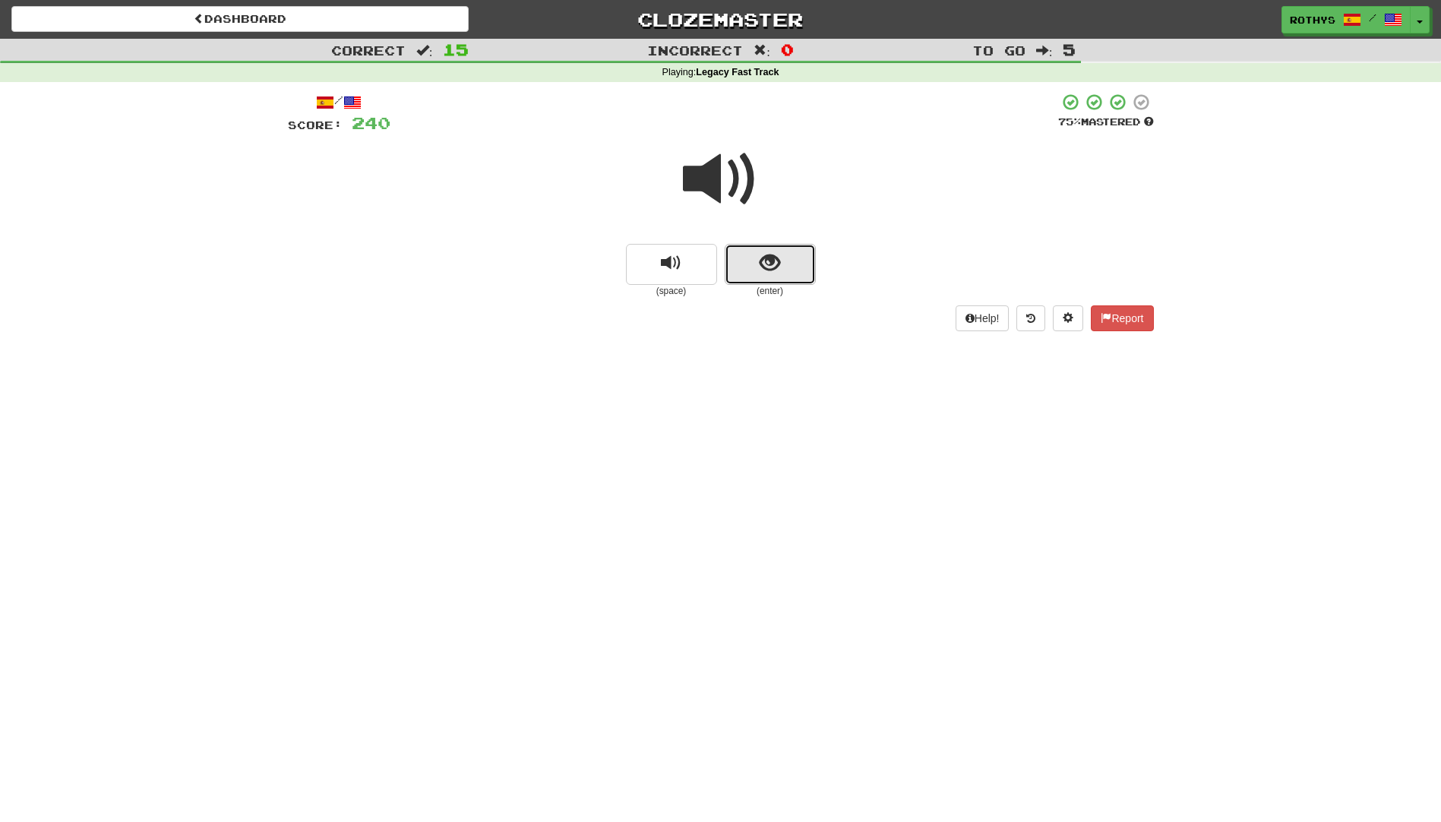
click at [778, 265] on span "show sentence" at bounding box center [769, 263] width 21 height 21
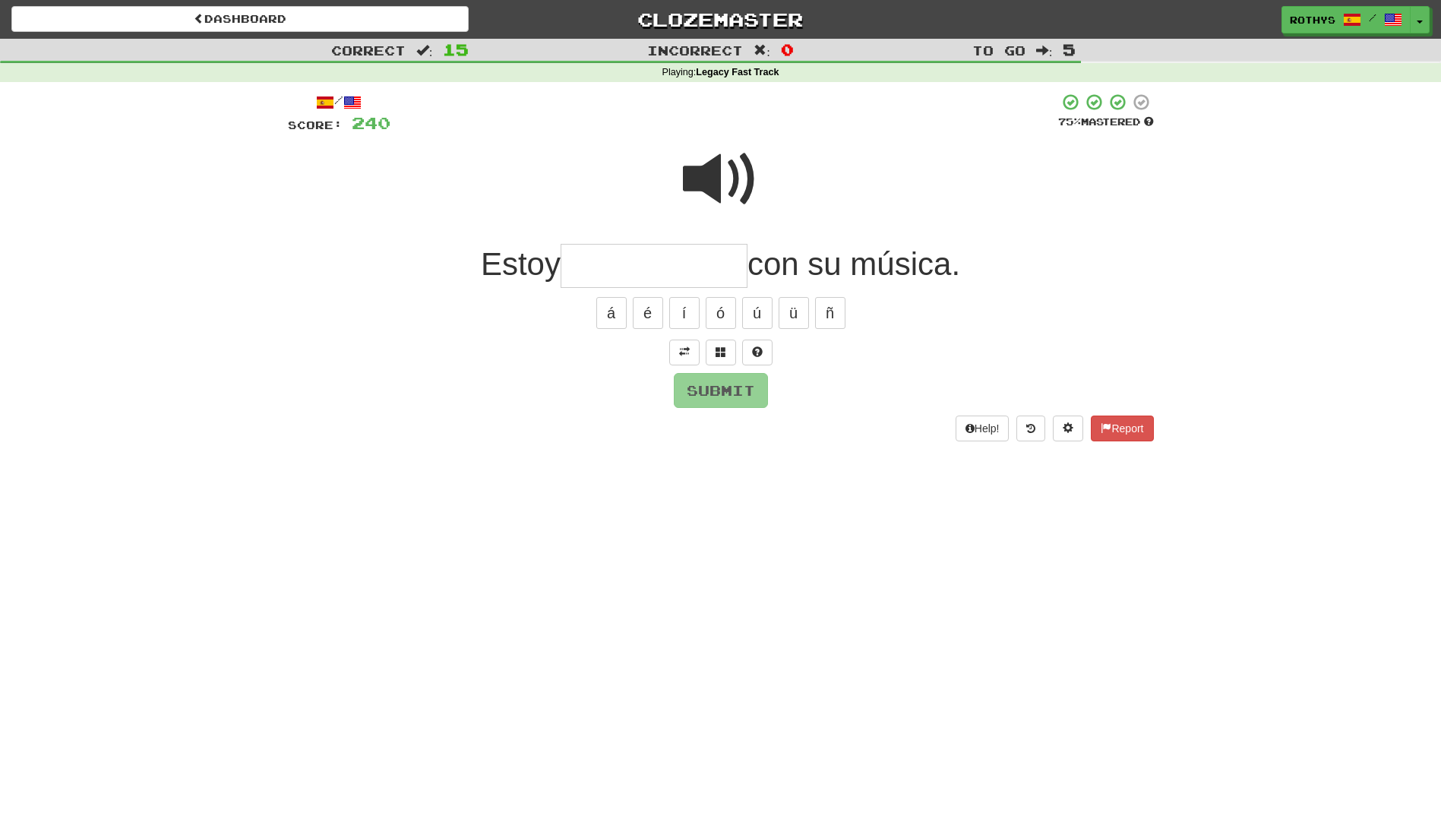
click at [715, 257] on input "text" at bounding box center [653, 266] width 187 height 45
click at [722, 350] on span at bounding box center [720, 351] width 11 height 11
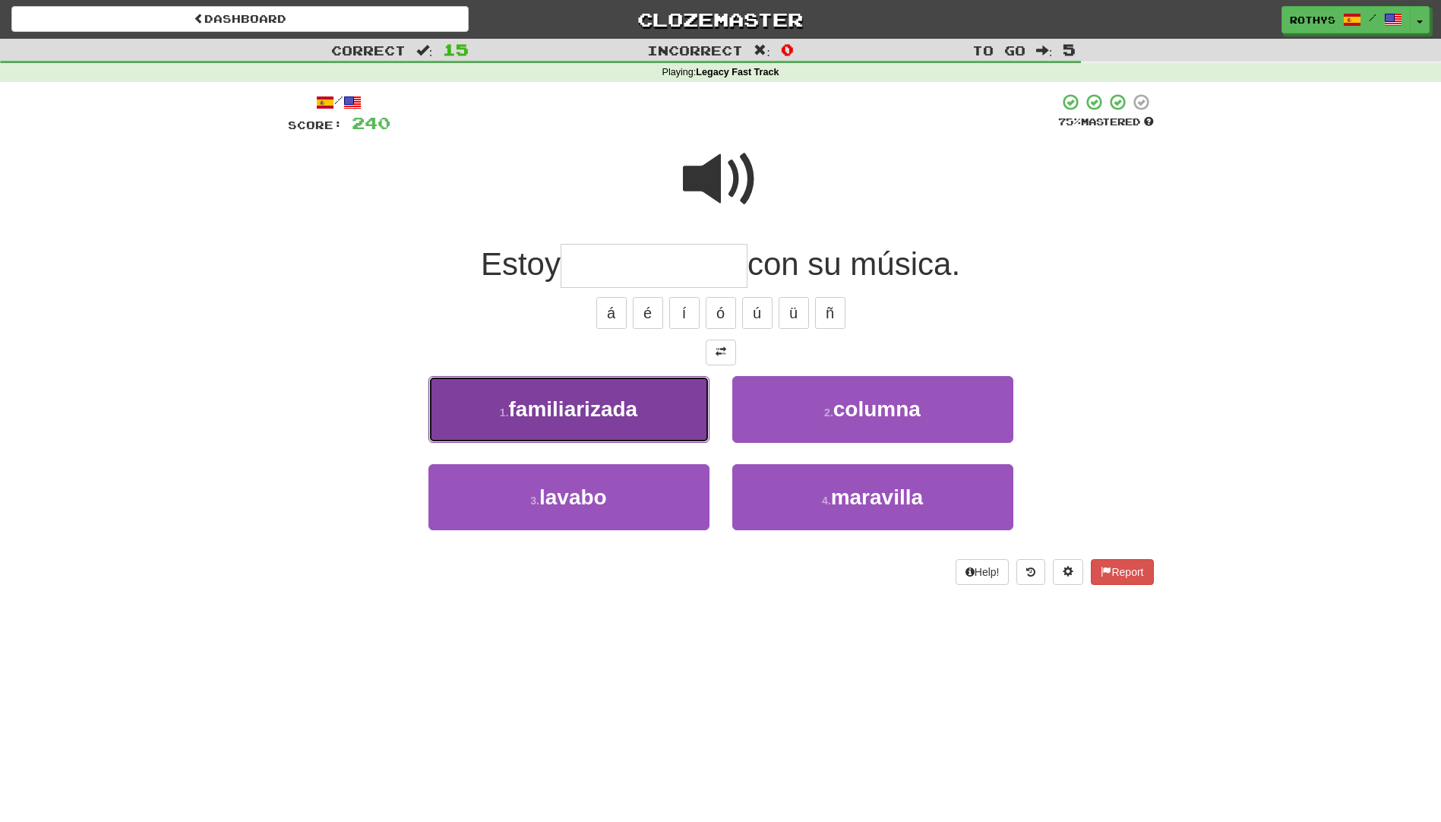
click at [591, 419] on span "familiarizada" at bounding box center [573, 409] width 129 height 24
type input "**********"
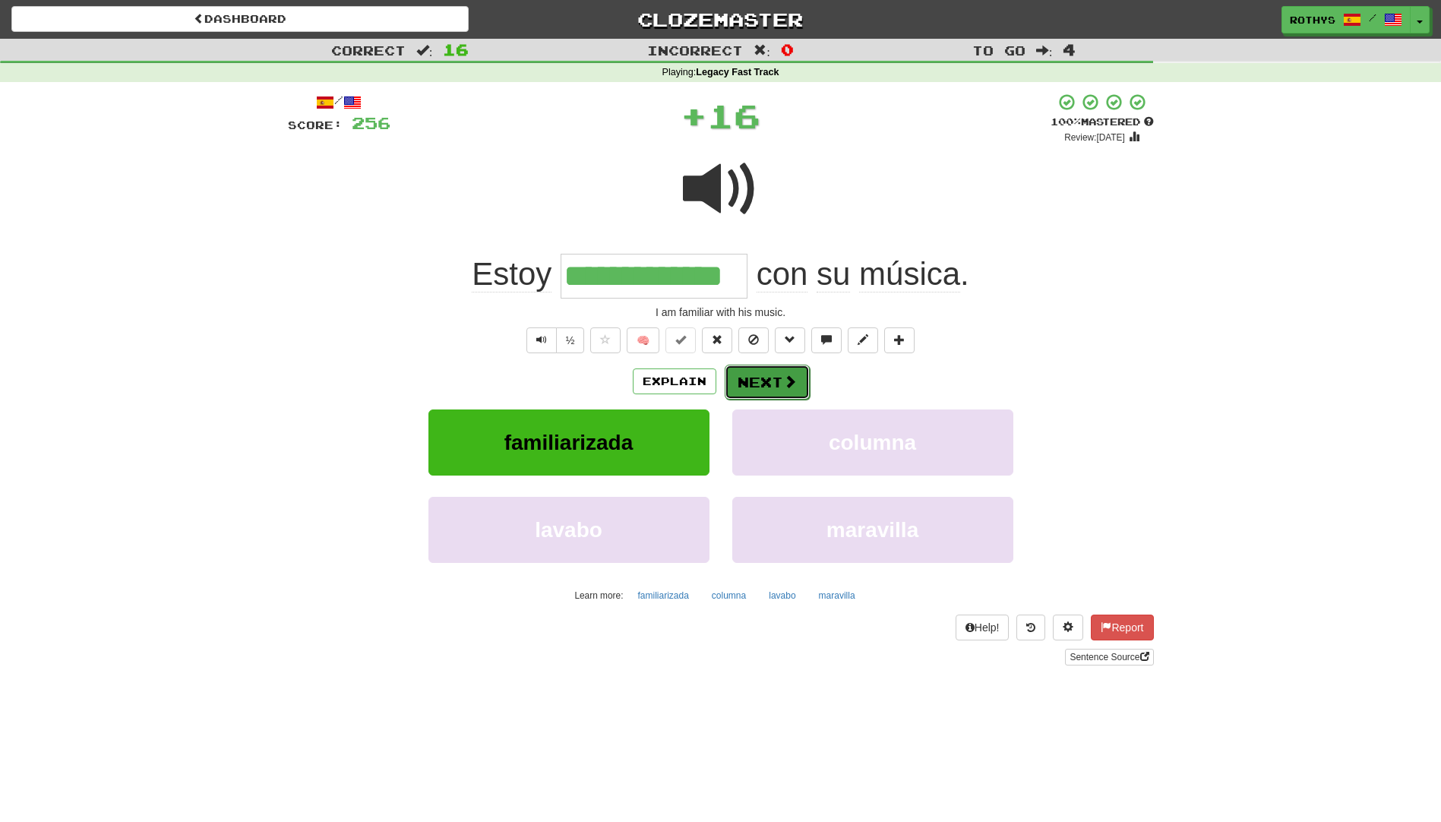
click at [778, 383] on button "Next" at bounding box center [767, 382] width 85 height 35
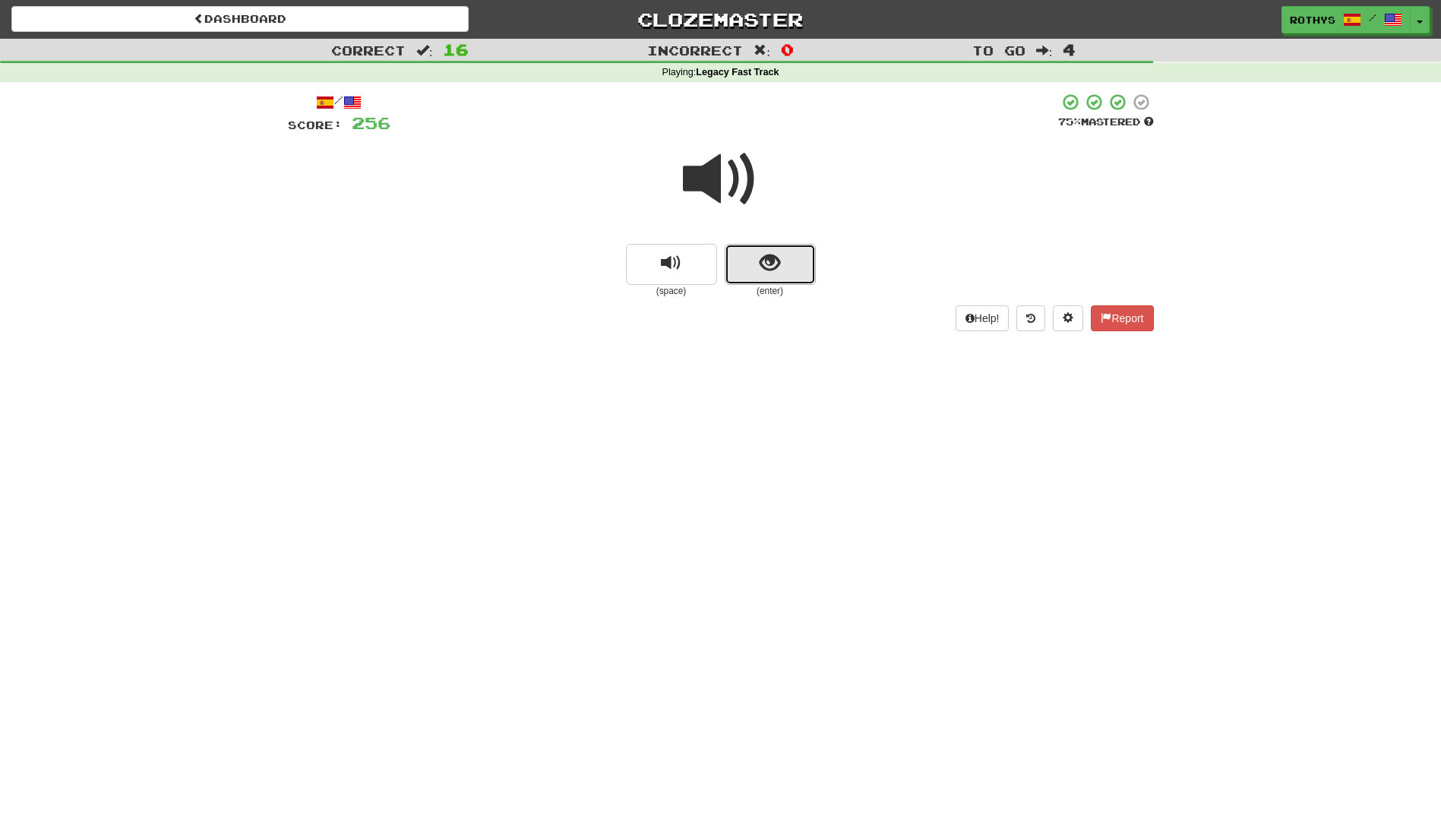
click at [769, 266] on span "show sentence" at bounding box center [769, 263] width 21 height 21
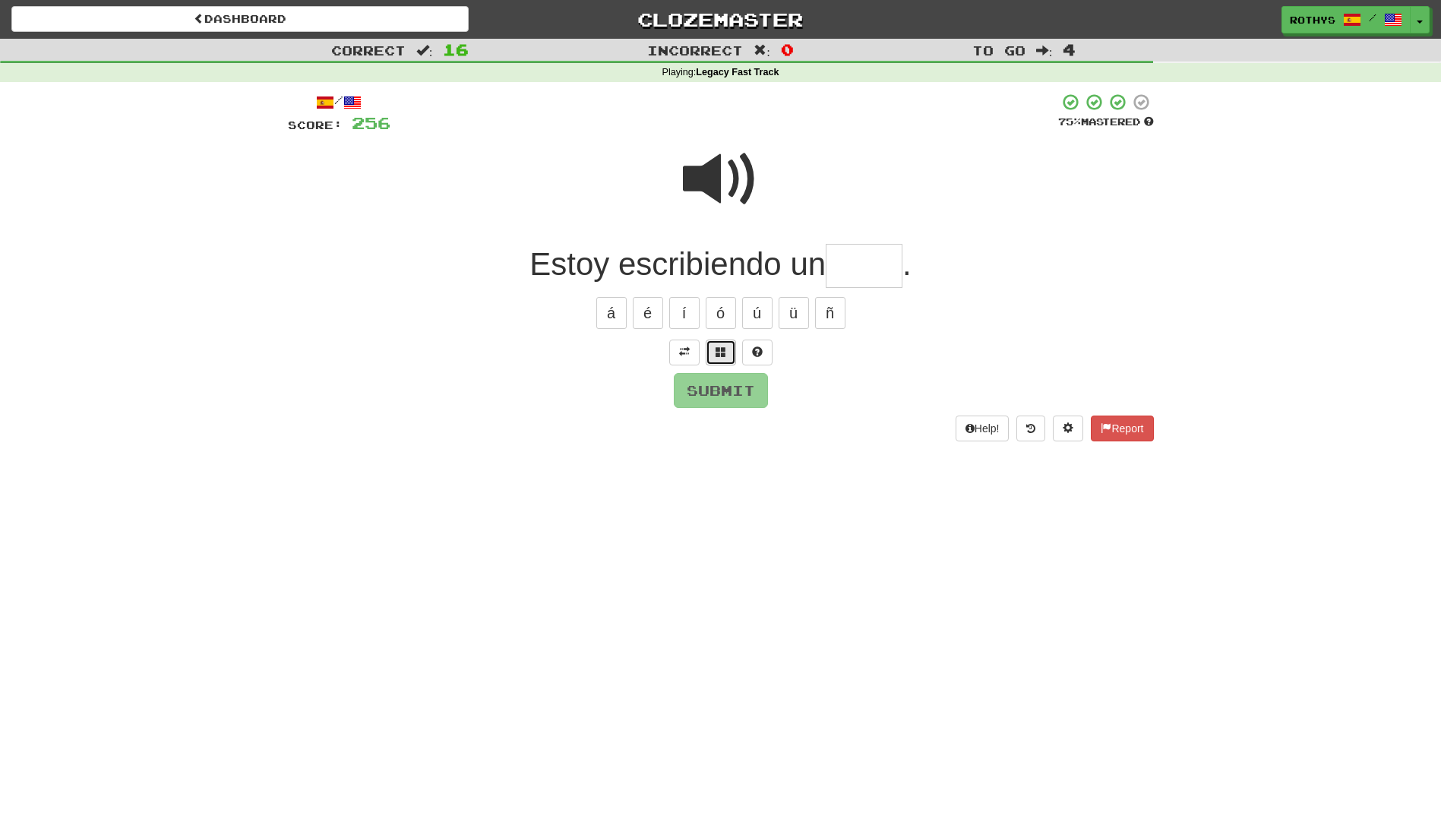
click at [715, 352] on span at bounding box center [720, 351] width 11 height 11
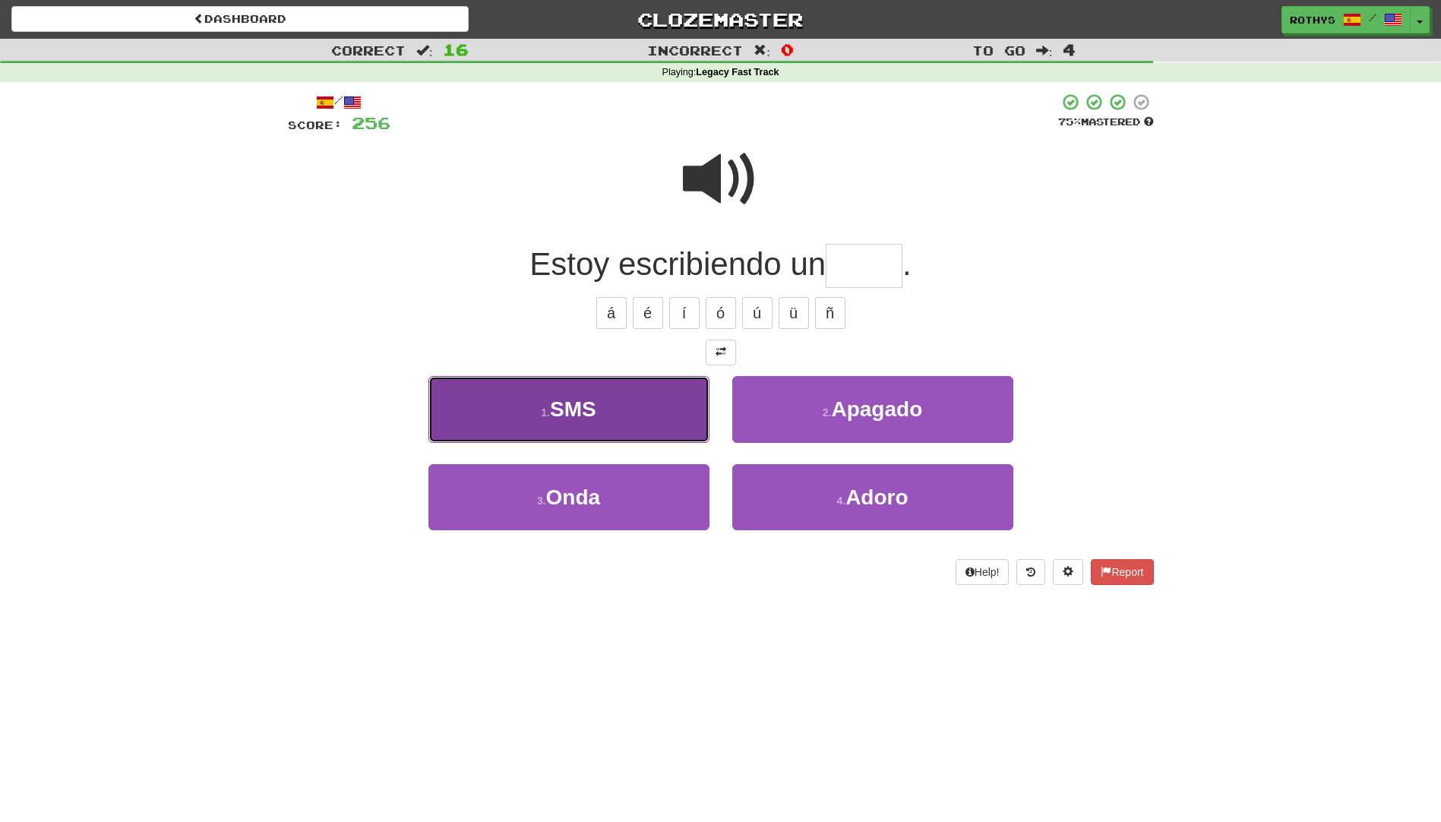
click at [572, 404] on span "SMS" at bounding box center [573, 409] width 46 height 24
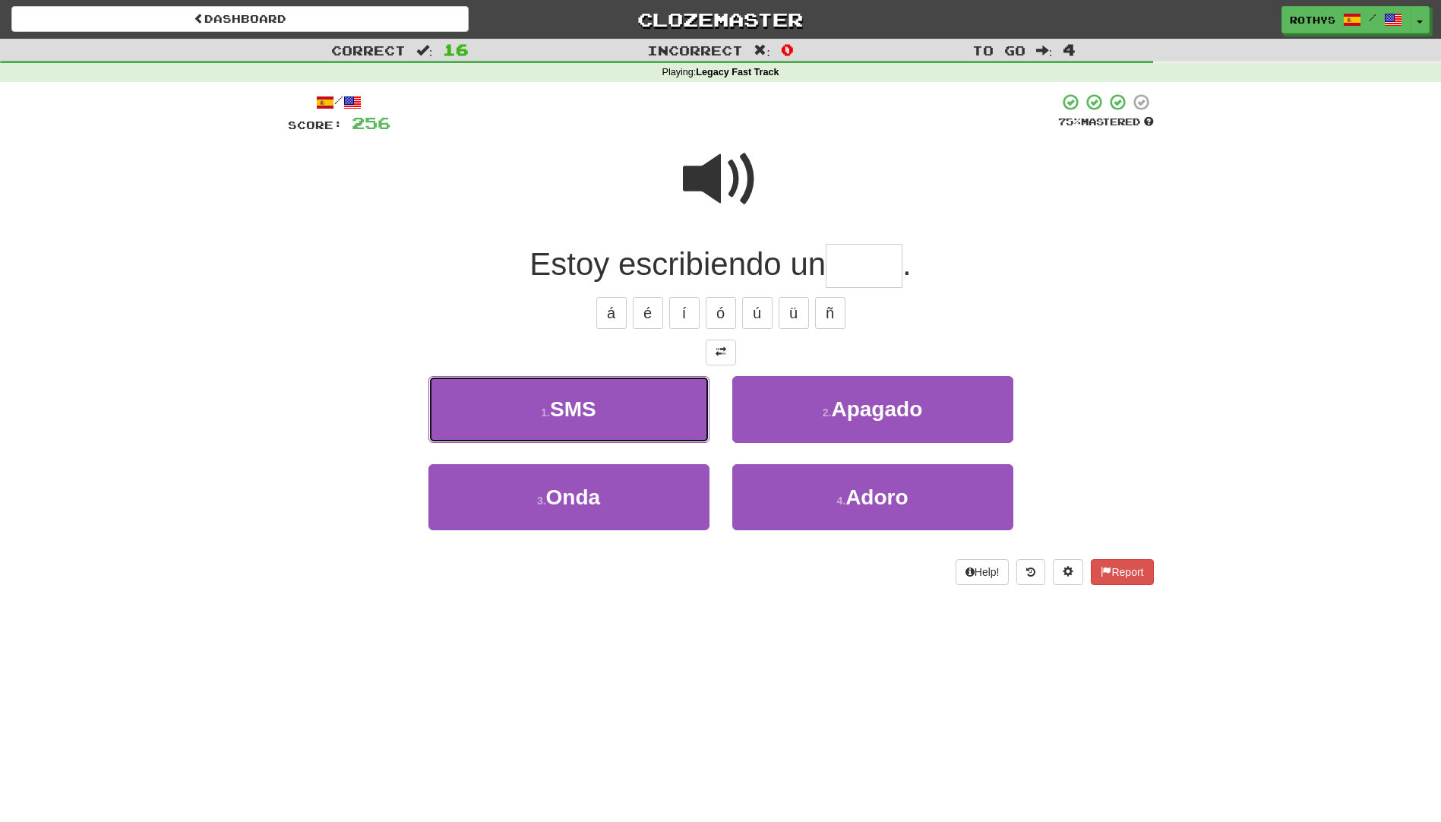
type input "***"
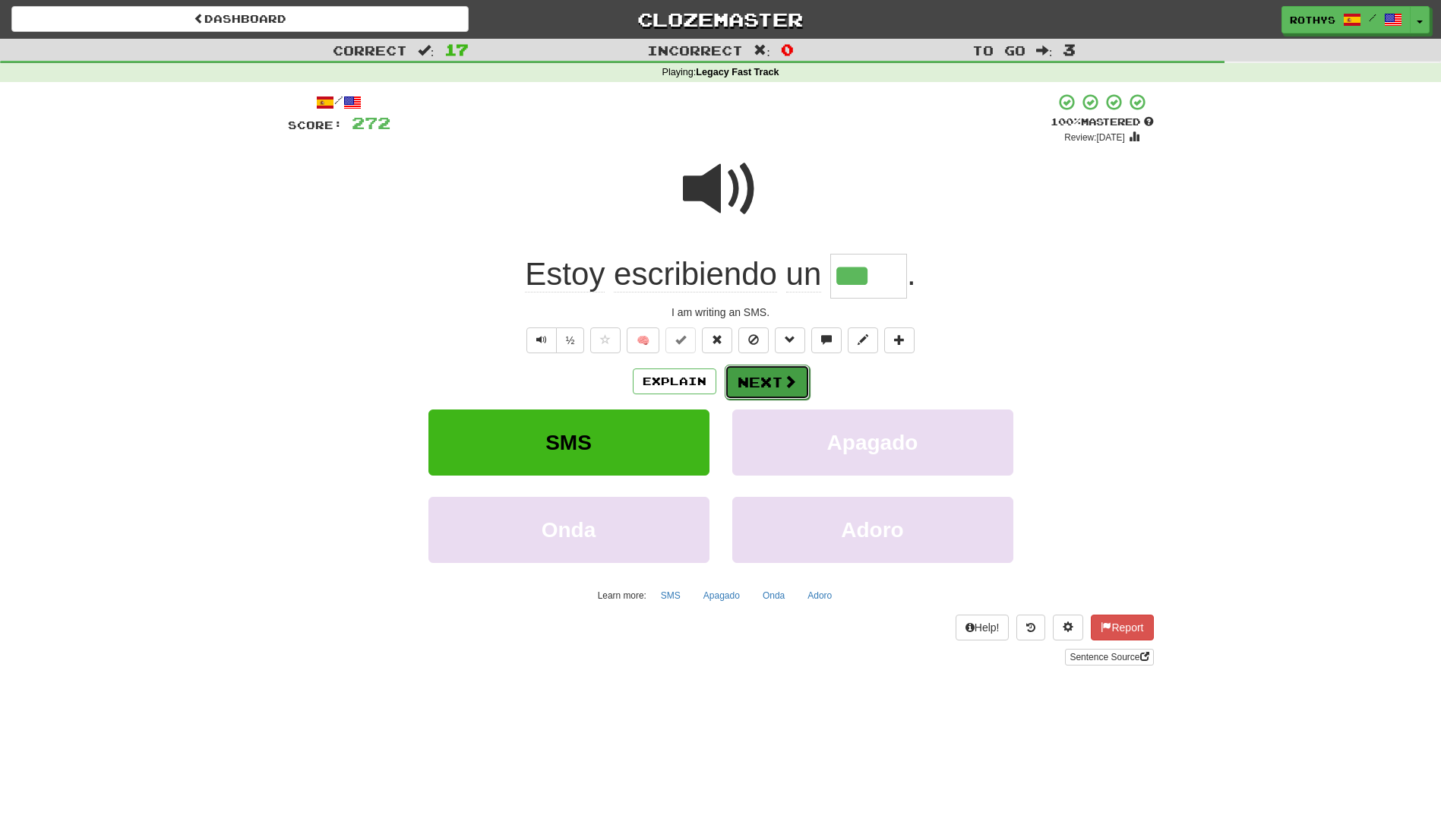
click at [772, 377] on button "Next" at bounding box center [767, 382] width 85 height 35
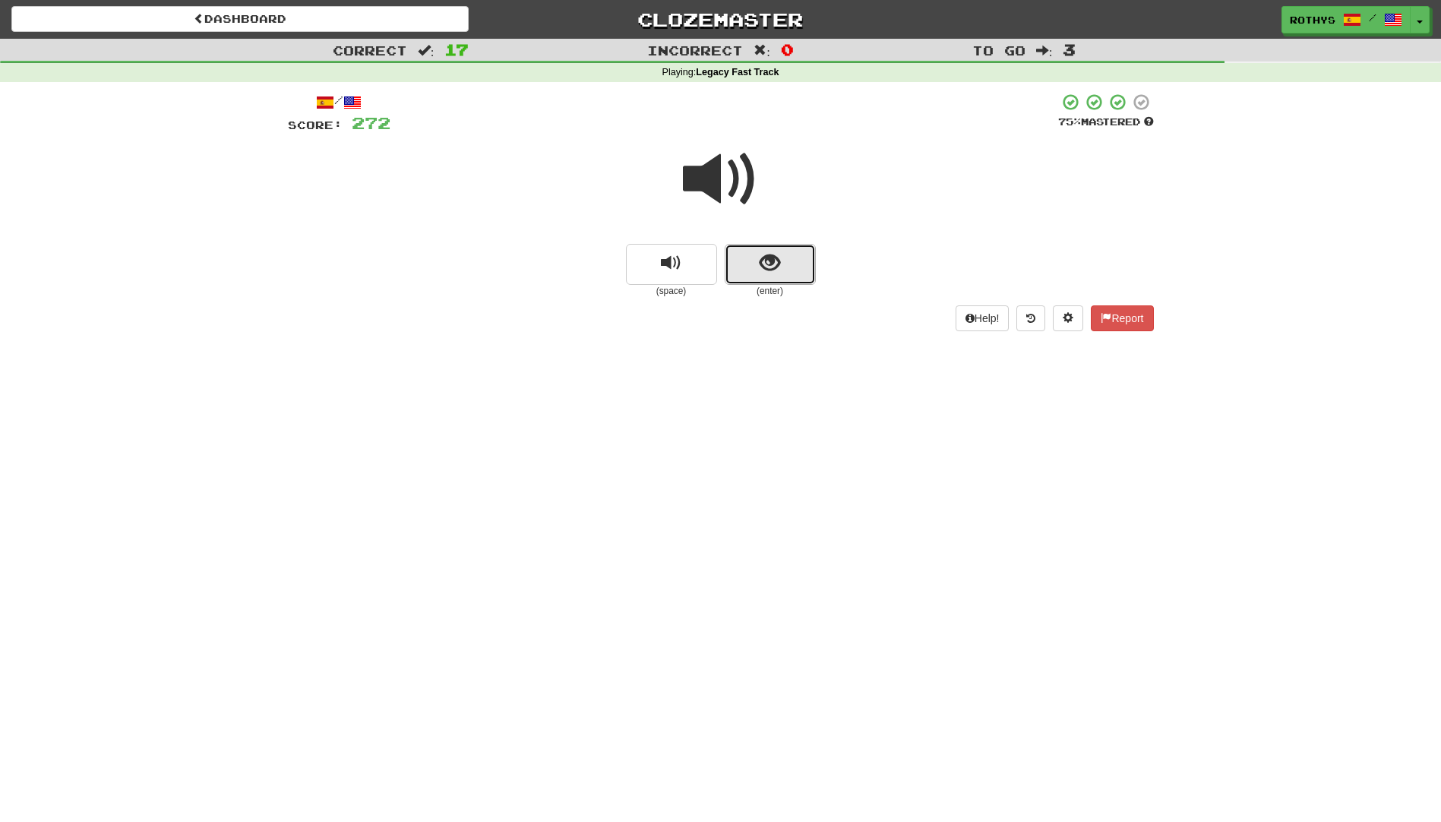
click at [788, 260] on button "show sentence" at bounding box center [770, 264] width 91 height 41
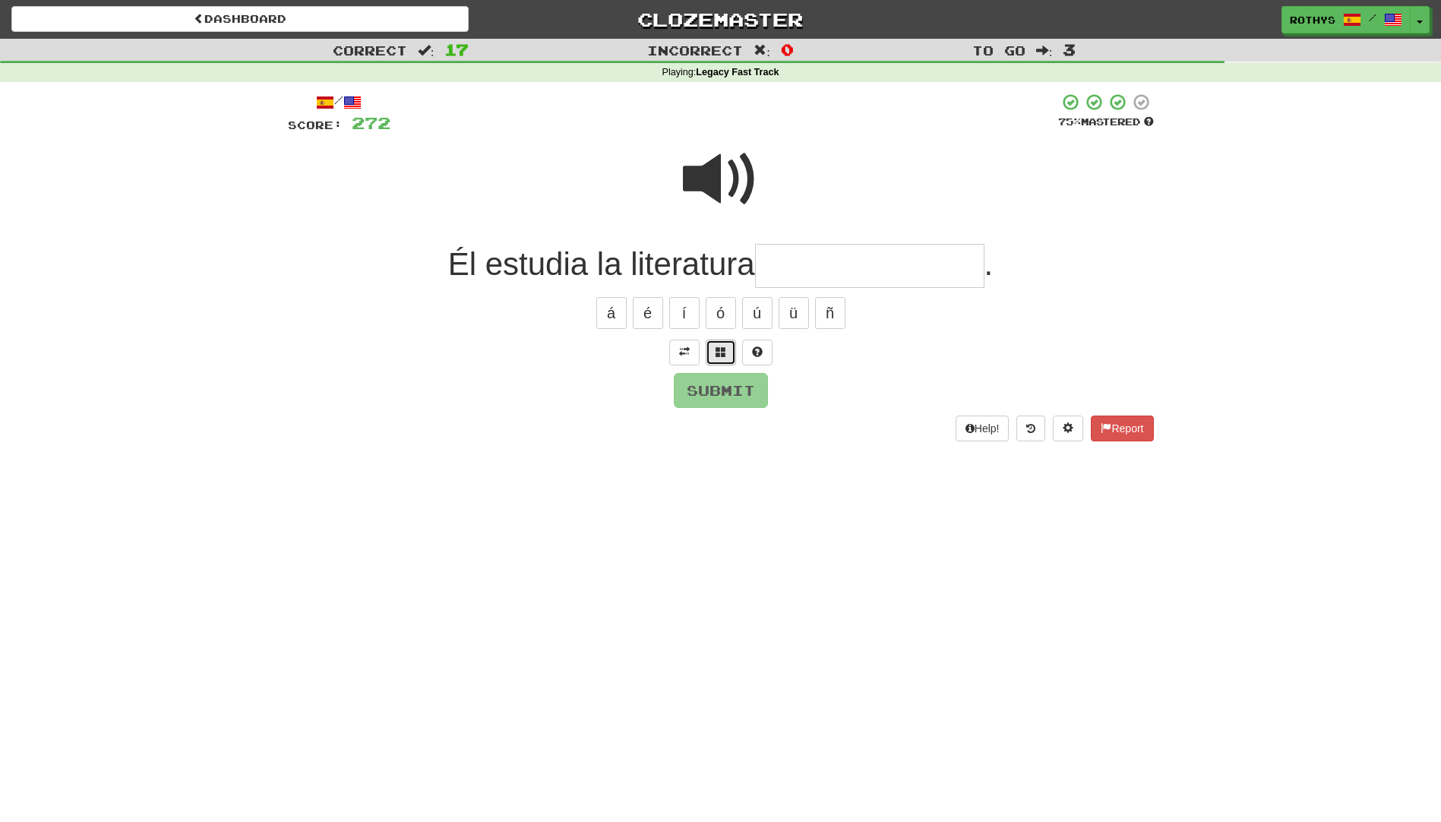
click at [720, 351] on span at bounding box center [720, 351] width 11 height 11
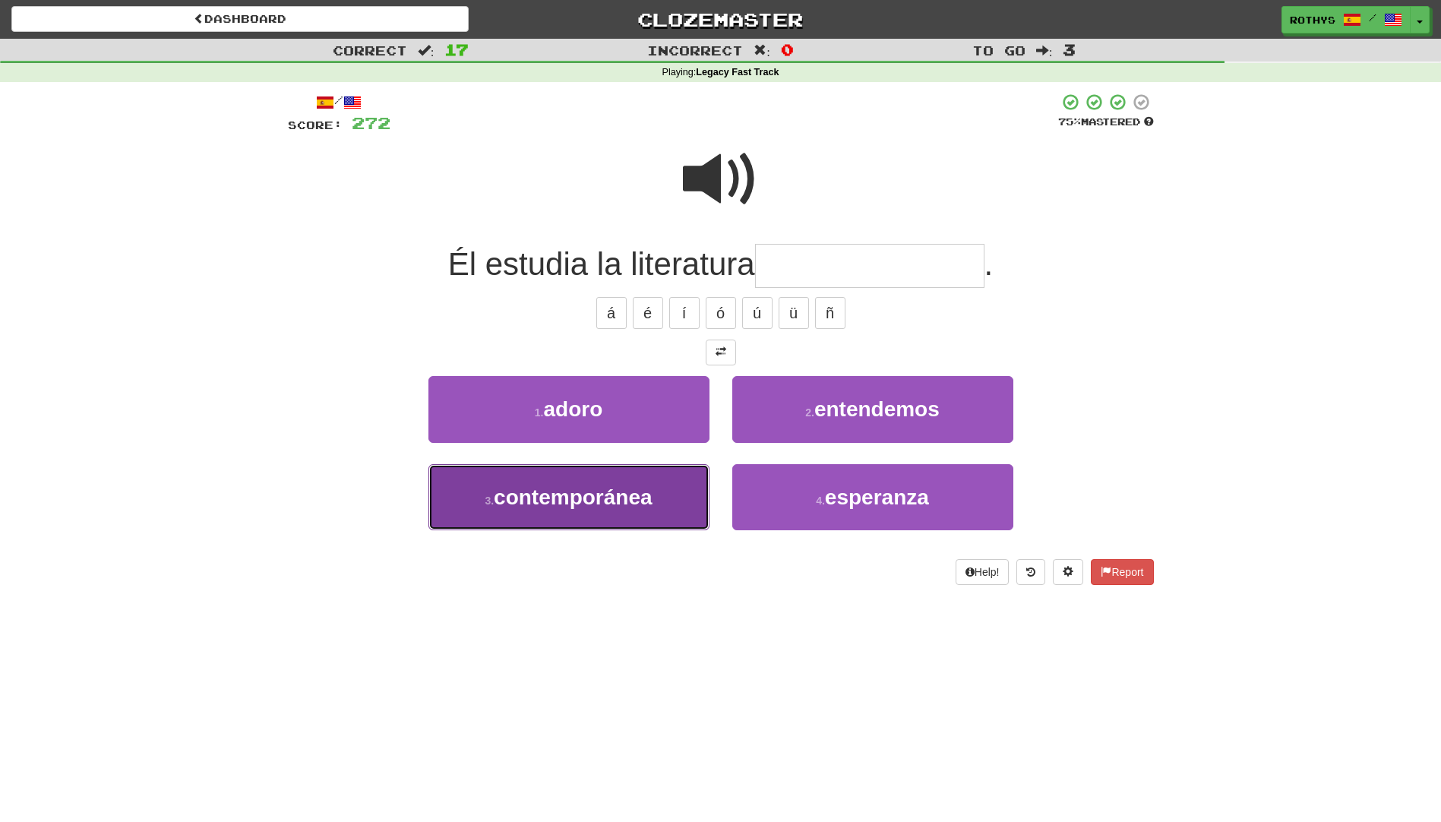
click at [665, 479] on button "3 . contemporánea" at bounding box center [568, 497] width 281 height 66
type input "**********"
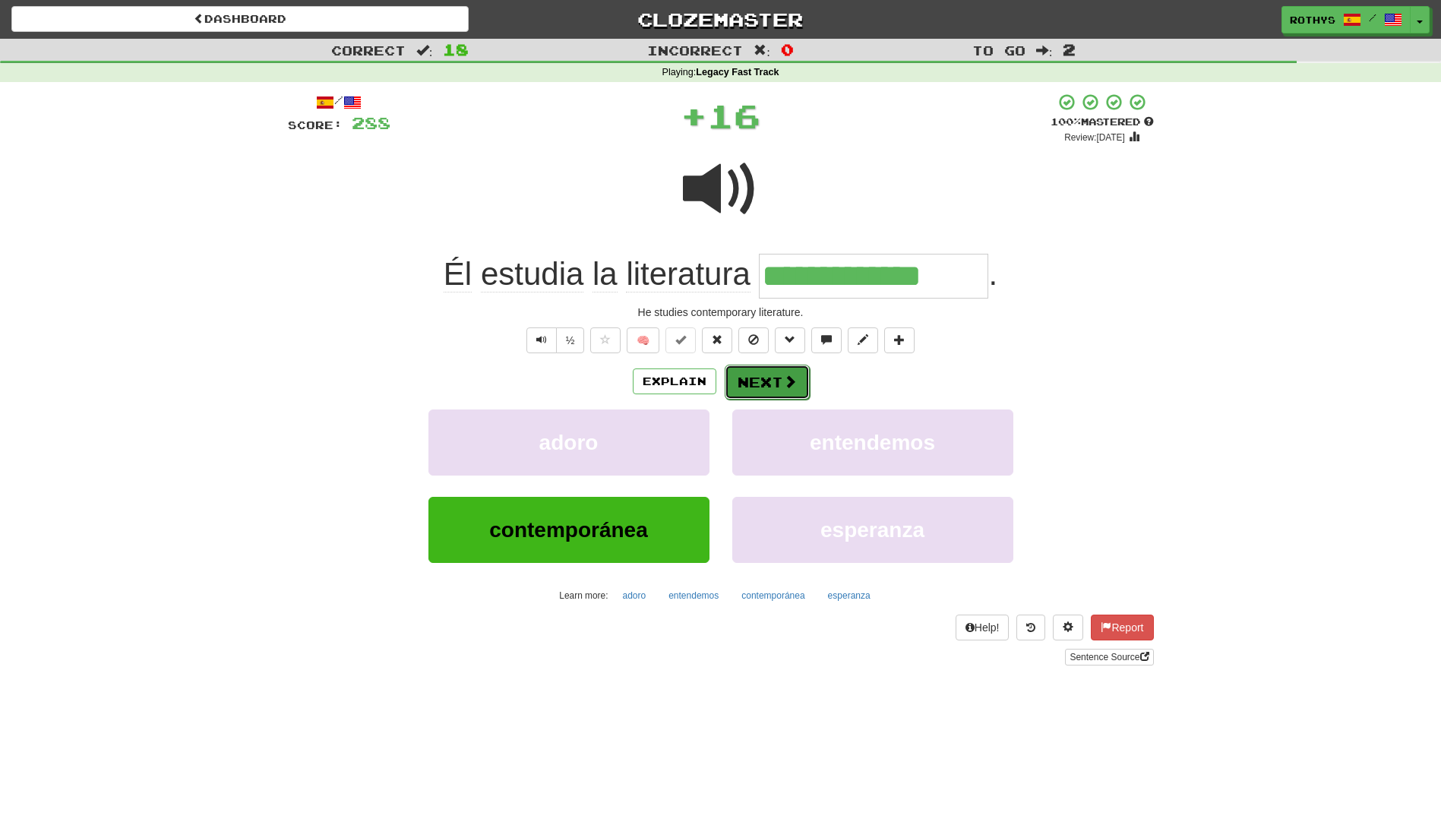
click at [778, 373] on button "Next" at bounding box center [767, 382] width 85 height 35
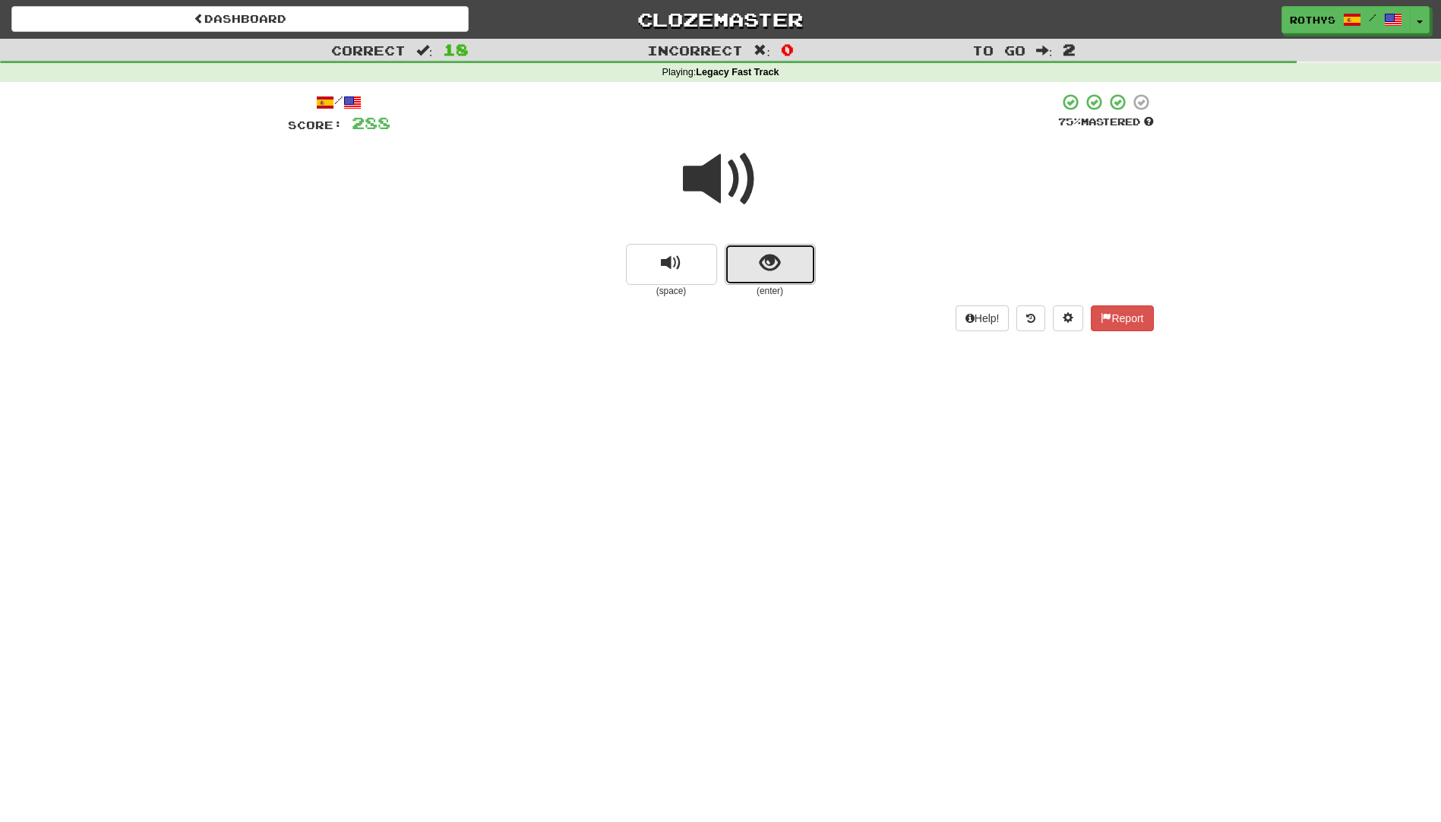
click at [772, 268] on span "show sentence" at bounding box center [769, 263] width 21 height 21
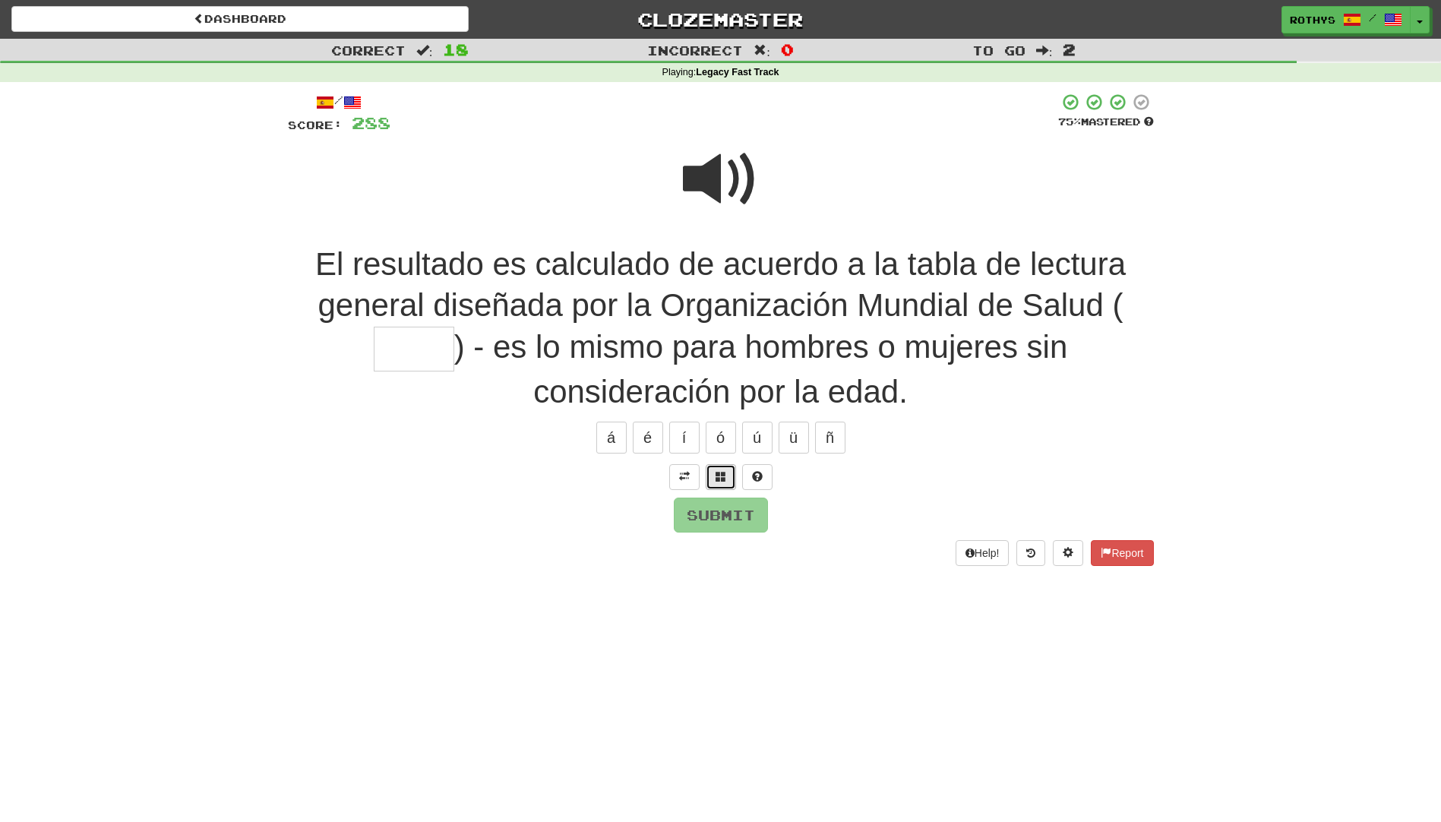
click at [722, 473] on span at bounding box center [720, 476] width 11 height 11
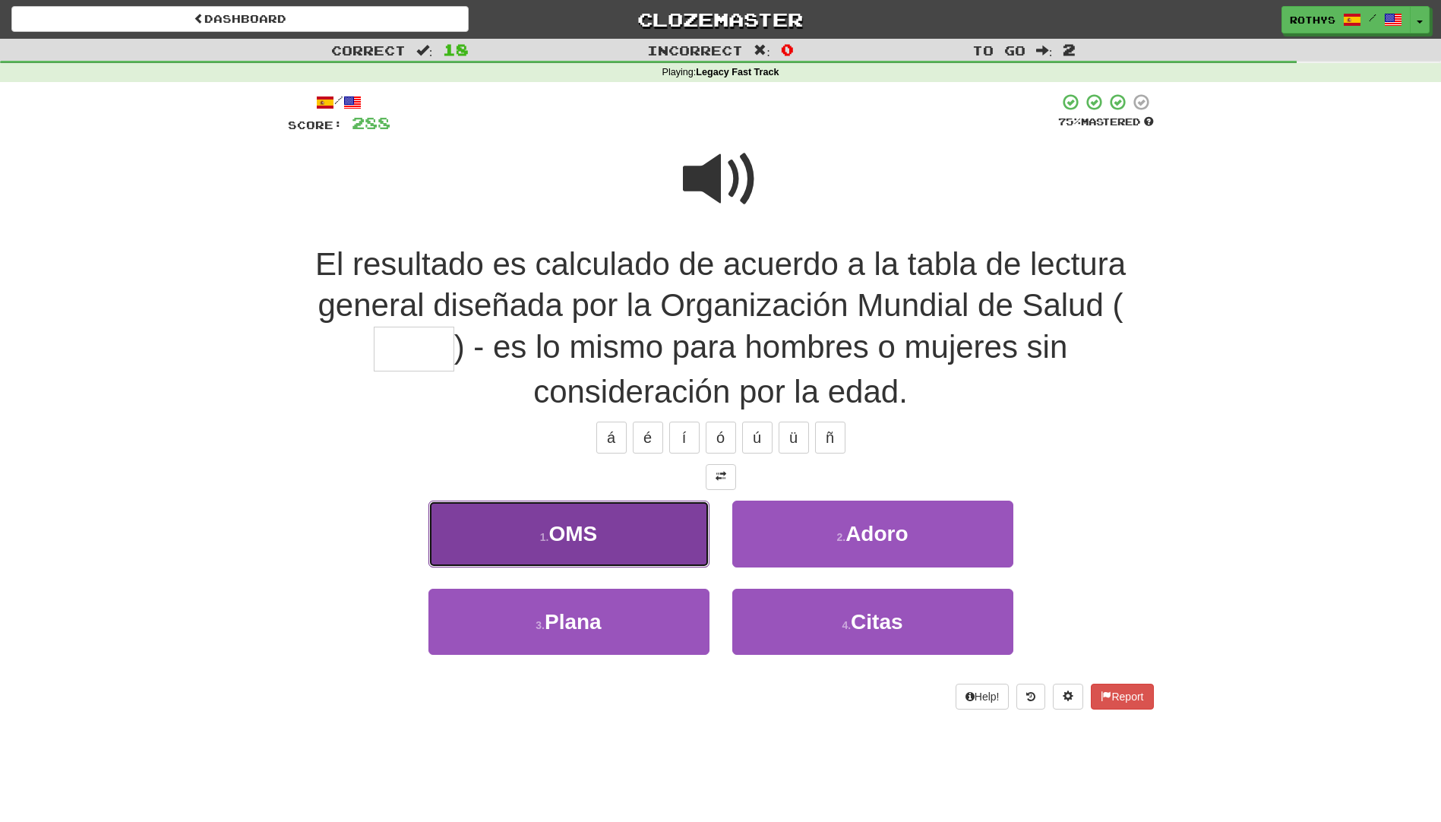
click at [552, 550] on button "1 . OMS" at bounding box center [568, 533] width 281 height 66
type input "***"
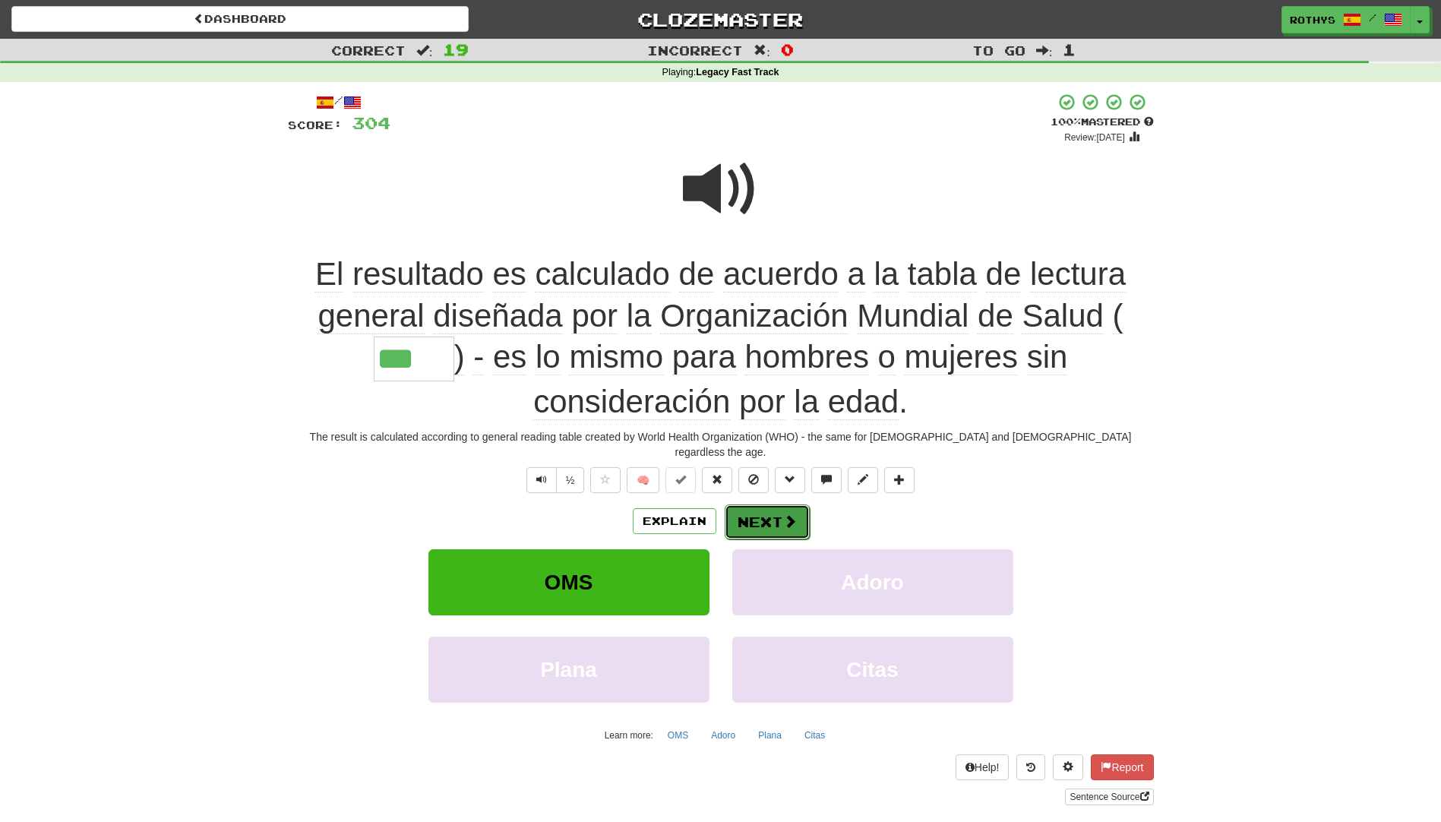
click at [794, 516] on button "Next" at bounding box center [767, 521] width 85 height 35
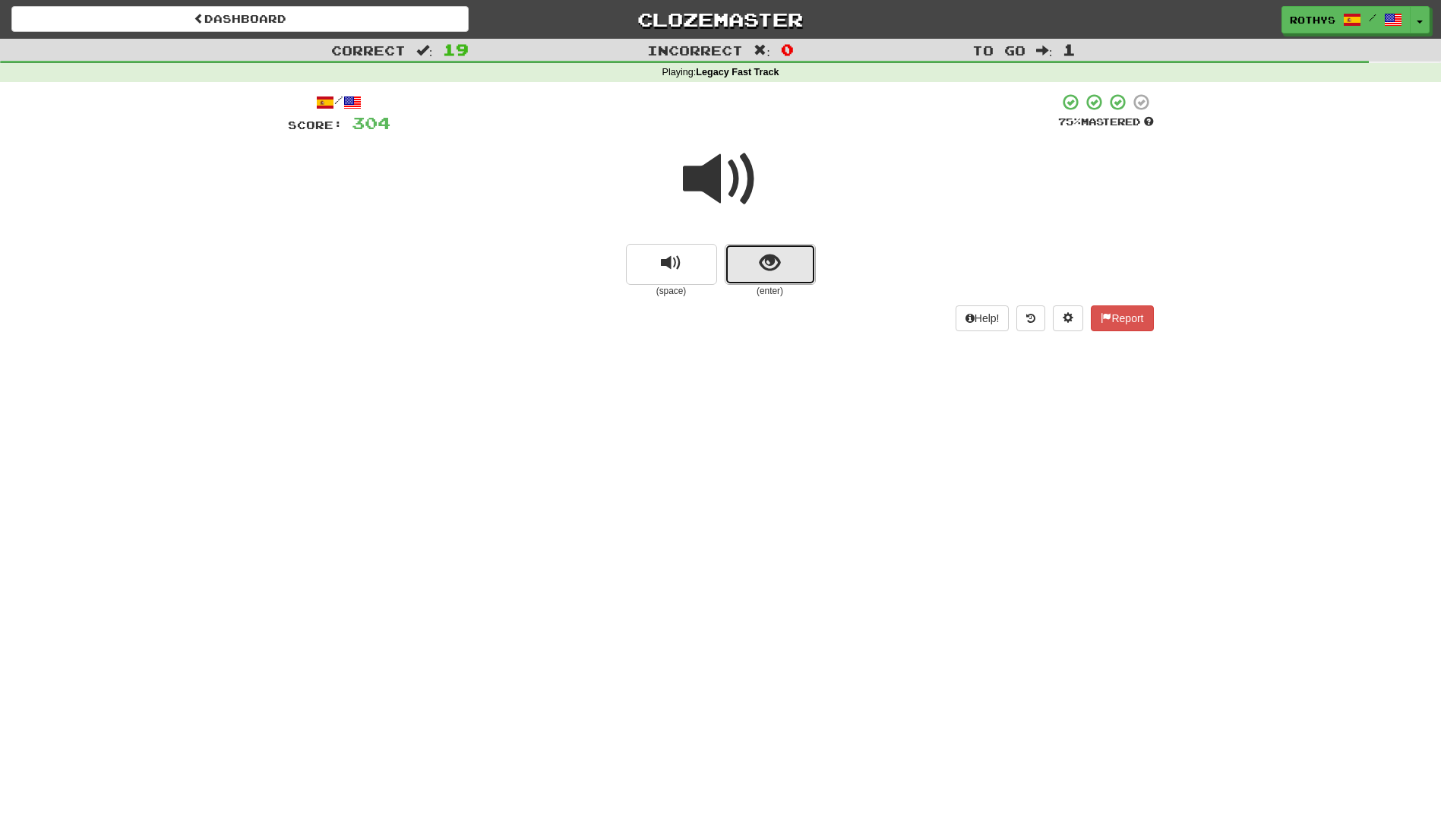
click at [772, 271] on span "show sentence" at bounding box center [769, 263] width 21 height 21
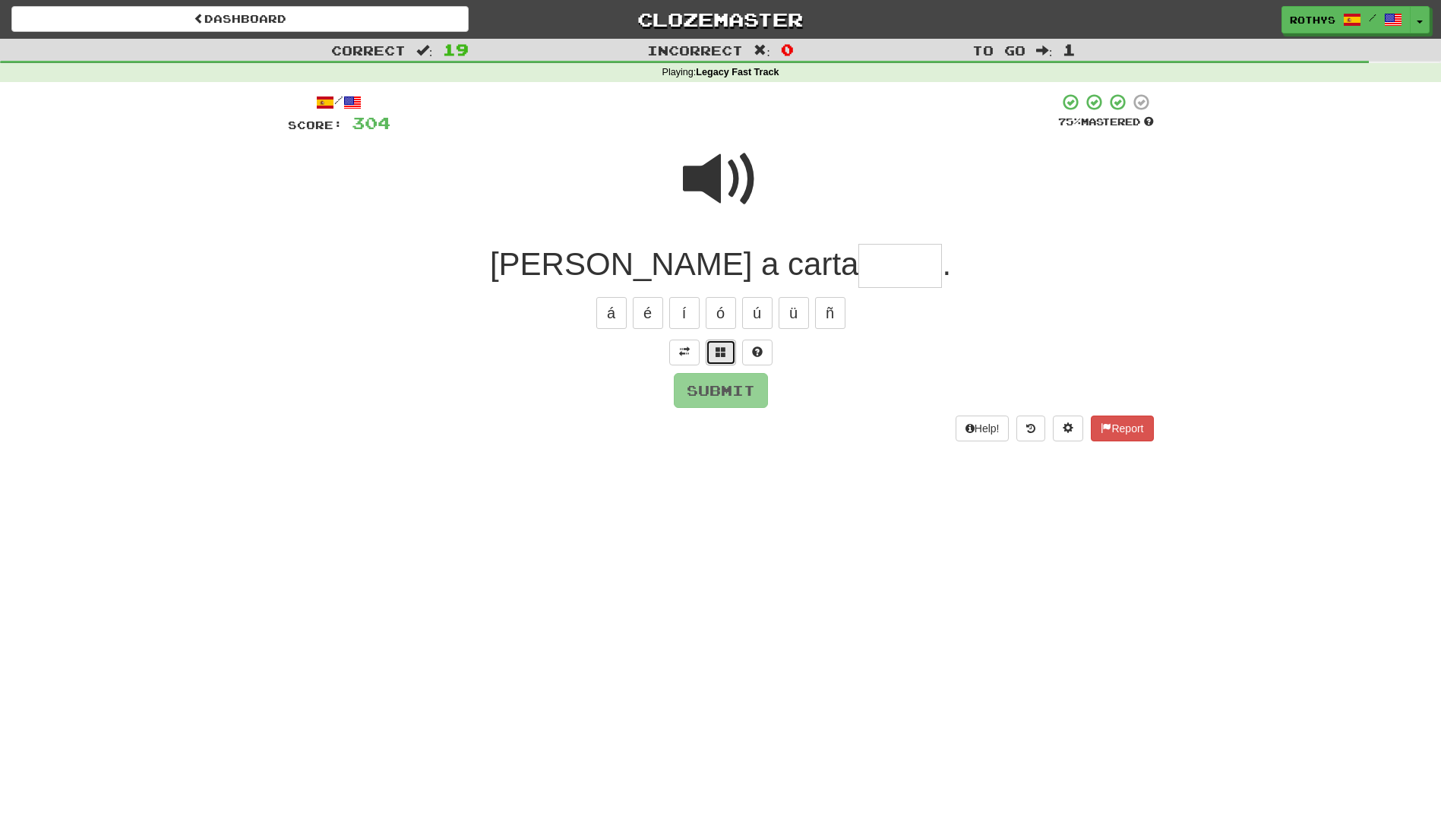
click at [718, 361] on button at bounding box center [721, 352] width 30 height 26
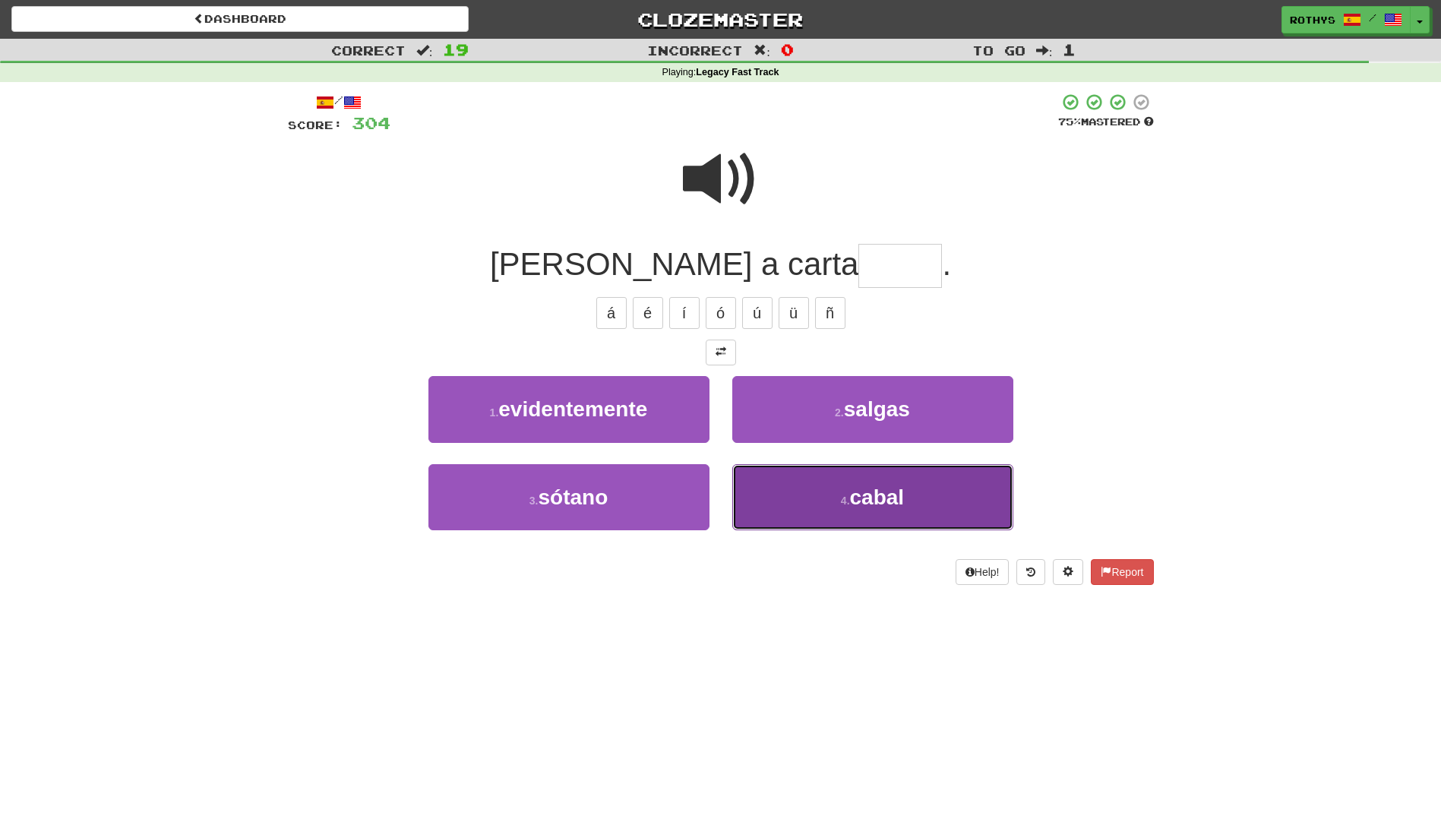
click at [876, 478] on button "4 . cabal" at bounding box center [872, 497] width 281 height 66
type input "*****"
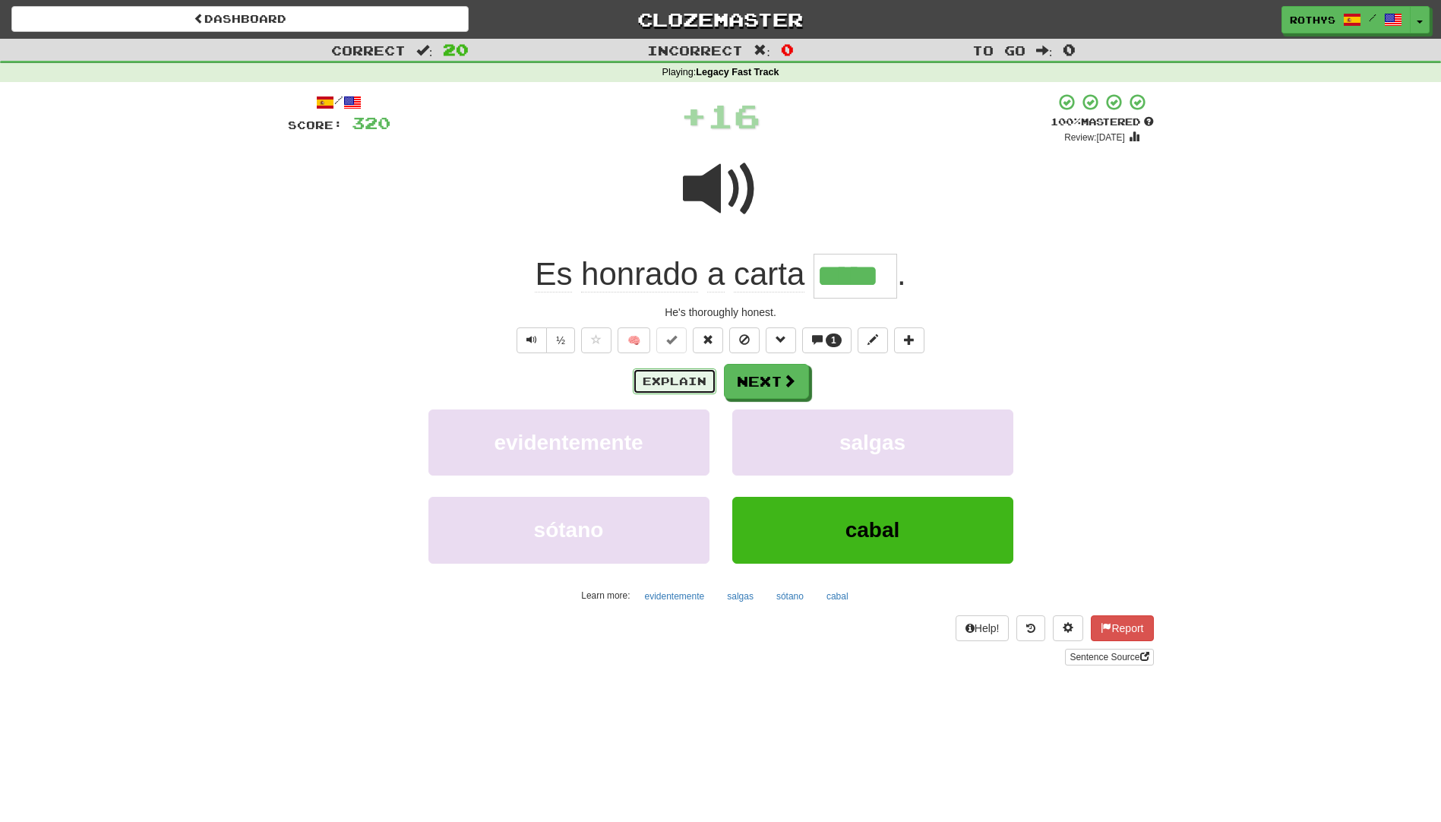
click at [684, 380] on button "Explain" at bounding box center [675, 381] width 84 height 26
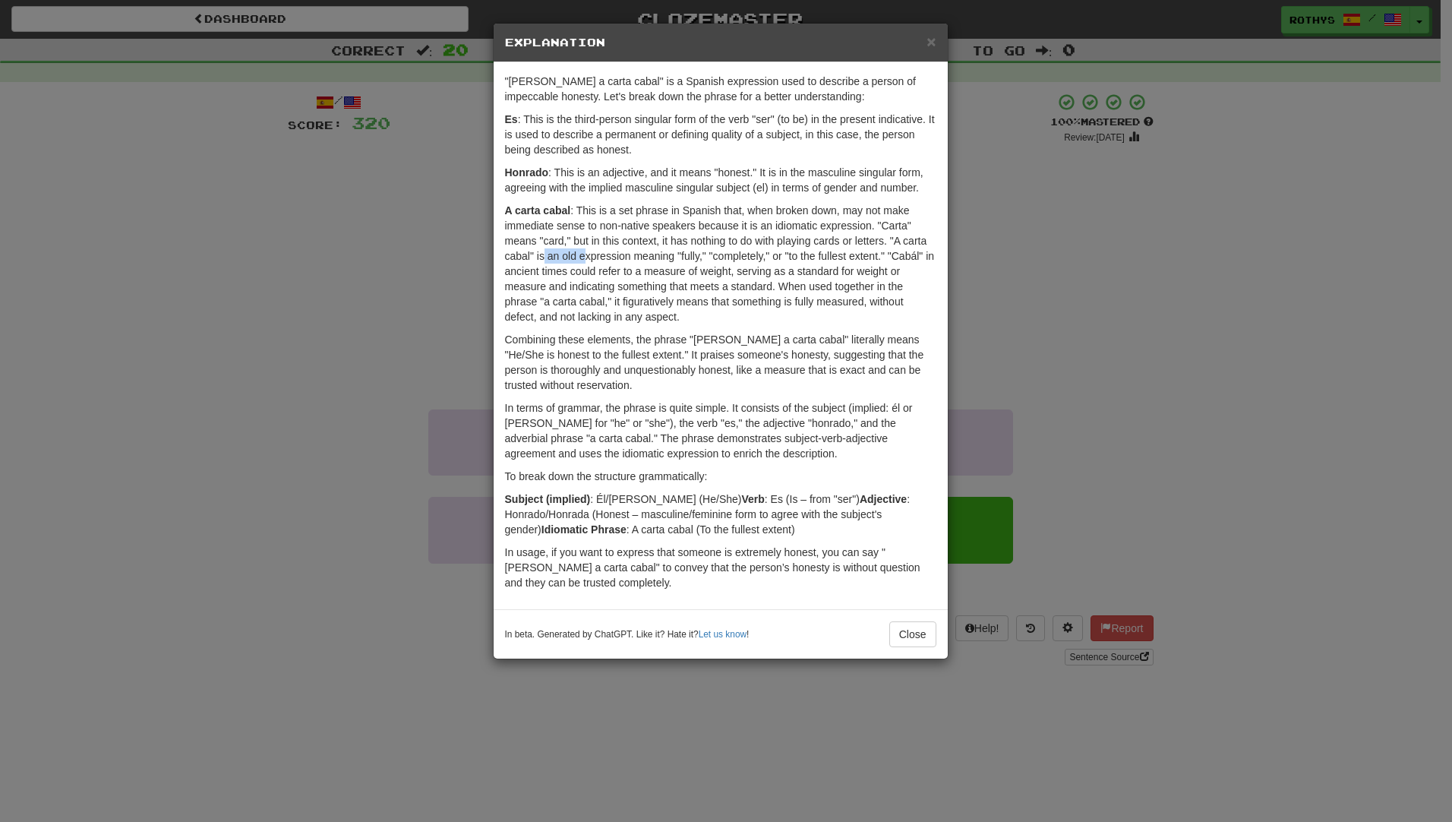
drag, startPoint x: 542, startPoint y: 256, endPoint x: 584, endPoint y: 251, distance: 42.0
click at [584, 251] on p "A carta cabal : This is a set phrase in Spanish that, when broken down, may not…" at bounding box center [720, 264] width 431 height 122
click at [797, 230] on p "A carta cabal : This is a set phrase in Spanish that, when broken down, may not…" at bounding box center [720, 264] width 431 height 122
drag, startPoint x: 797, startPoint y: 230, endPoint x: 688, endPoint y: 264, distance: 114.4
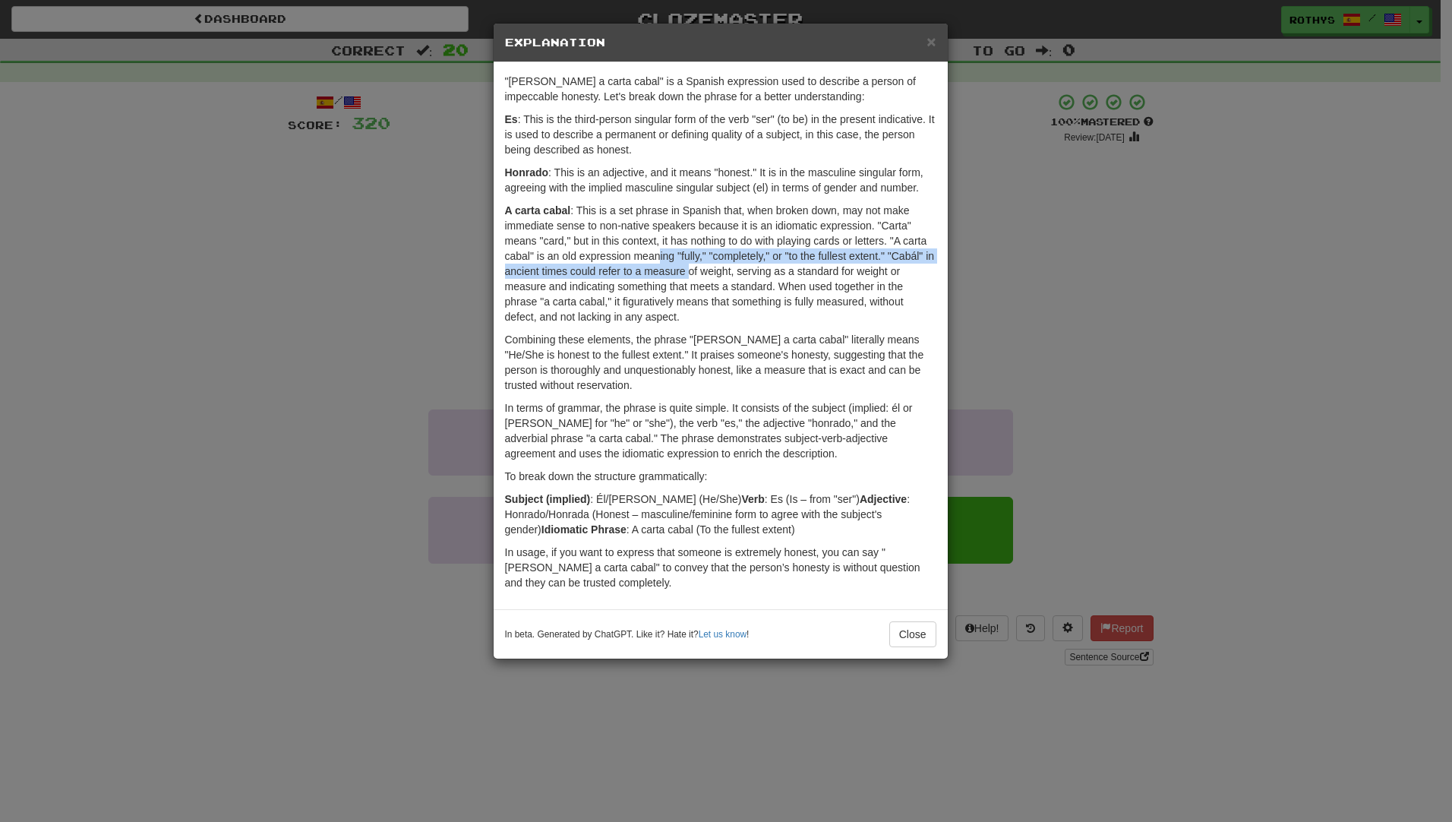
click at [688, 264] on p "A carta cabal : This is a set phrase in Spanish that, when broken down, may not…" at bounding box center [720, 264] width 431 height 122
click at [742, 275] on p "A carta cabal : This is a set phrase in Spanish that, when broken down, may not…" at bounding box center [720, 264] width 431 height 122
drag, startPoint x: 573, startPoint y: 291, endPoint x: 617, endPoint y: 288, distance: 44.9
click at [617, 288] on p "A carta cabal : This is a set phrase in Spanish that, when broken down, may not…" at bounding box center [720, 264] width 431 height 122
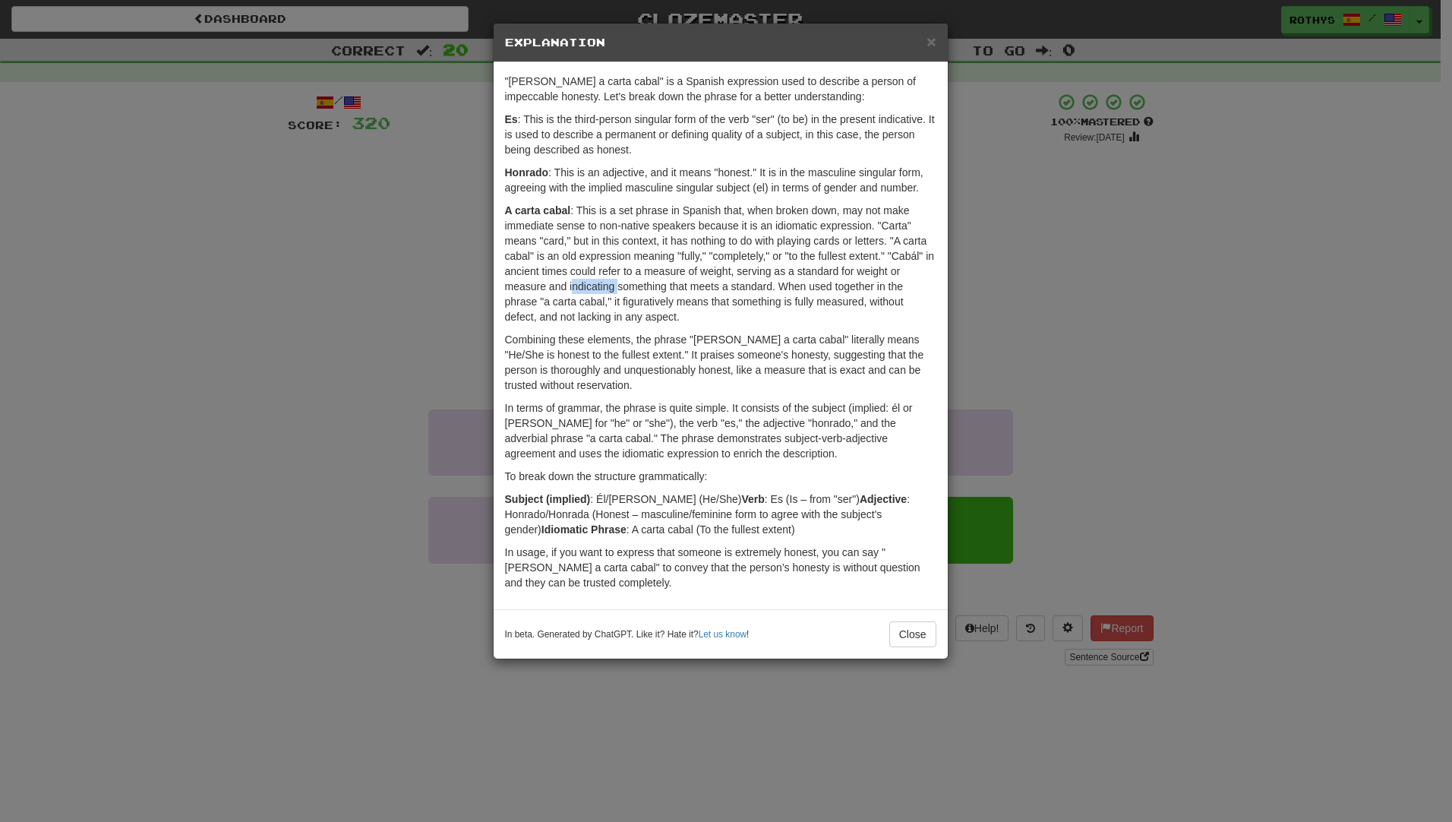
click at [617, 288] on p "A carta cabal : This is a set phrase in Spanish that, when broken down, may not…" at bounding box center [720, 264] width 431 height 122
drag, startPoint x: 578, startPoint y: 314, endPoint x: 601, endPoint y: 318, distance: 23.8
click at [601, 318] on p "A carta cabal : This is a set phrase in Spanish that, when broken down, may not…" at bounding box center [720, 264] width 431 height 122
drag, startPoint x: 598, startPoint y: 315, endPoint x: 663, endPoint y: 301, distance: 66.7
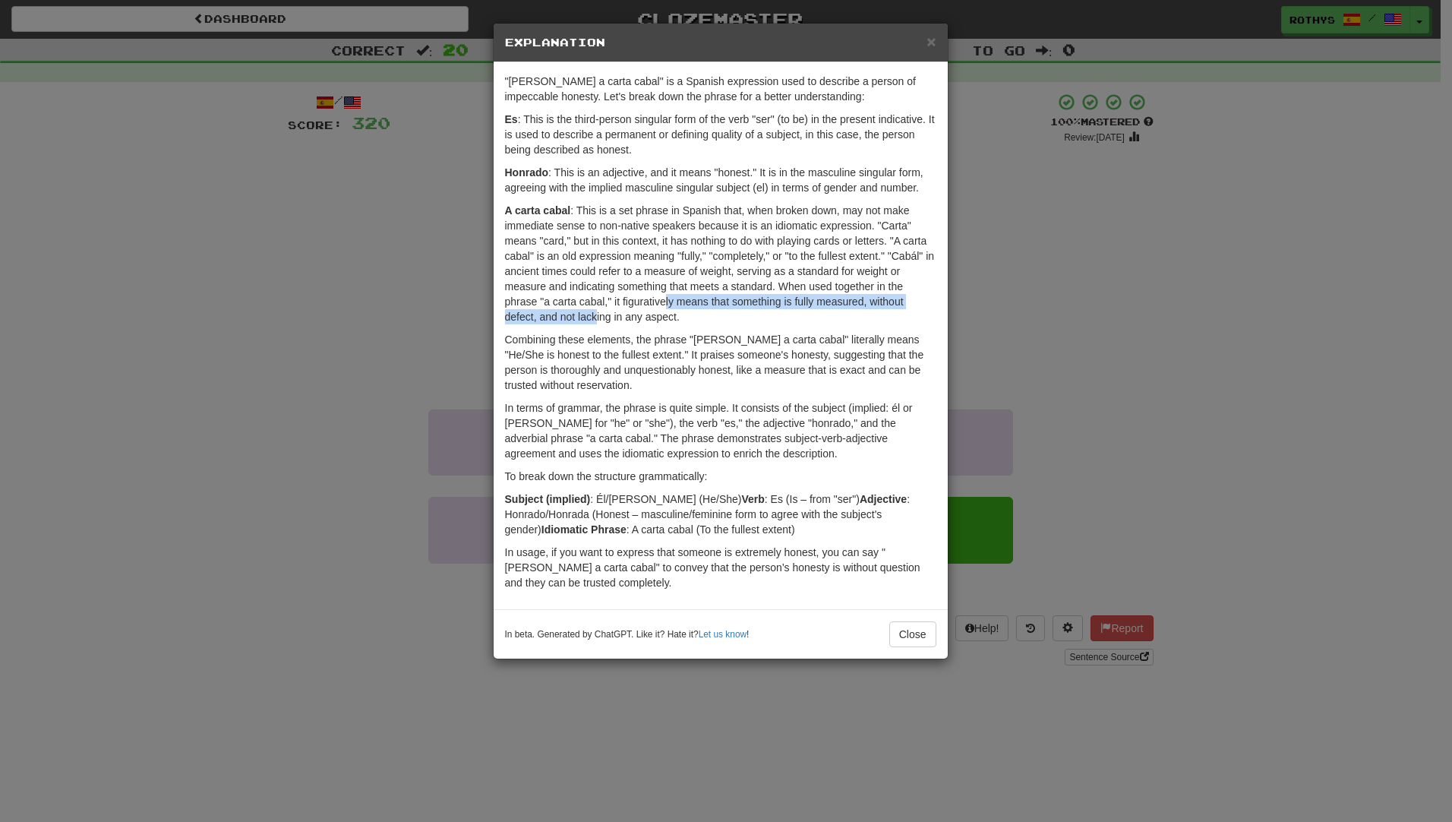
click at [663, 301] on p "A carta cabal : This is a set phrase in Spanish that, when broken down, may not…" at bounding box center [720, 264] width 431 height 122
click at [901, 629] on button "Close" at bounding box center [912, 634] width 47 height 26
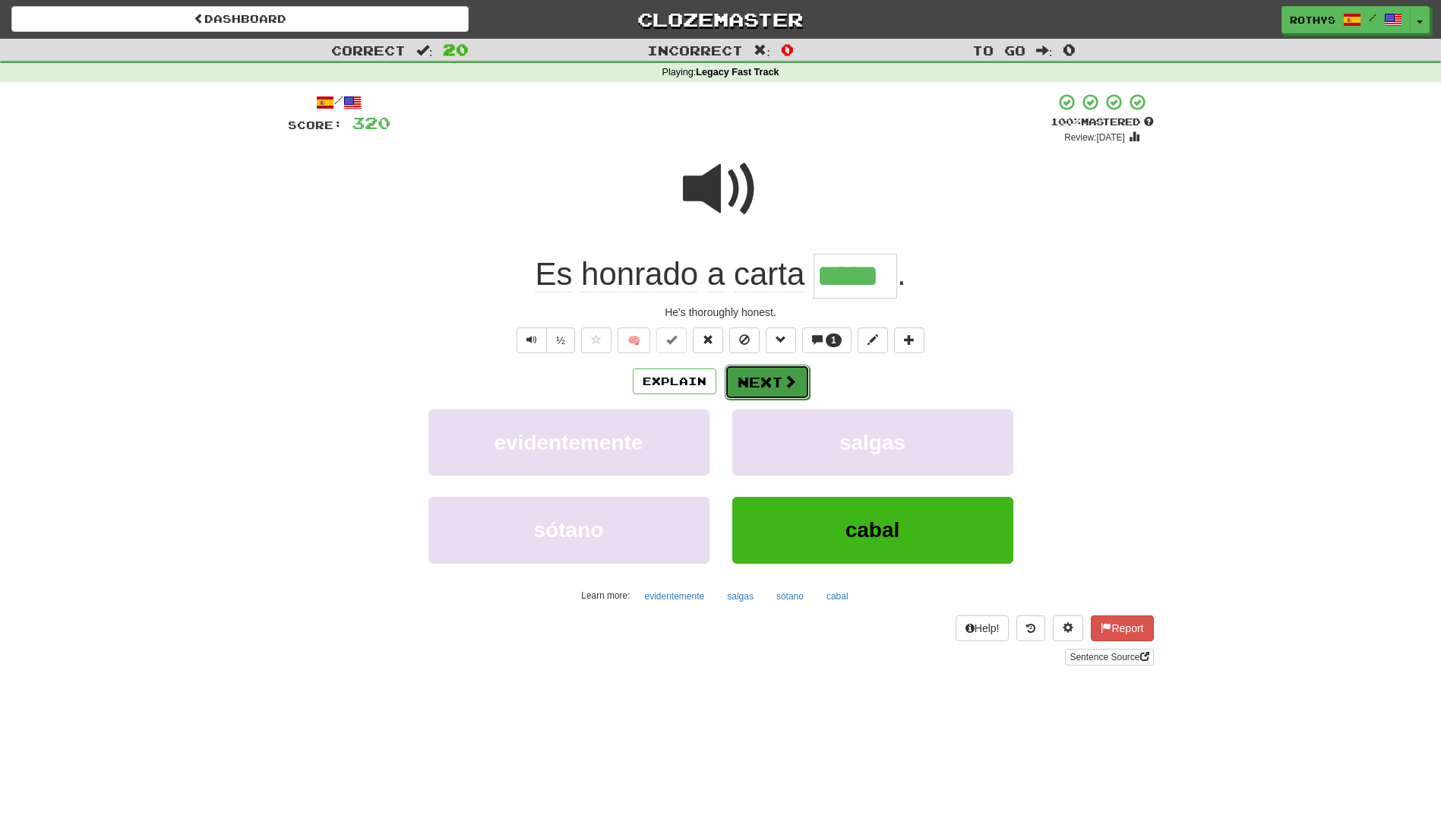
drag, startPoint x: 749, startPoint y: 378, endPoint x: 732, endPoint y: 377, distance: 16.7
click at [732, 377] on button "Next" at bounding box center [767, 382] width 85 height 35
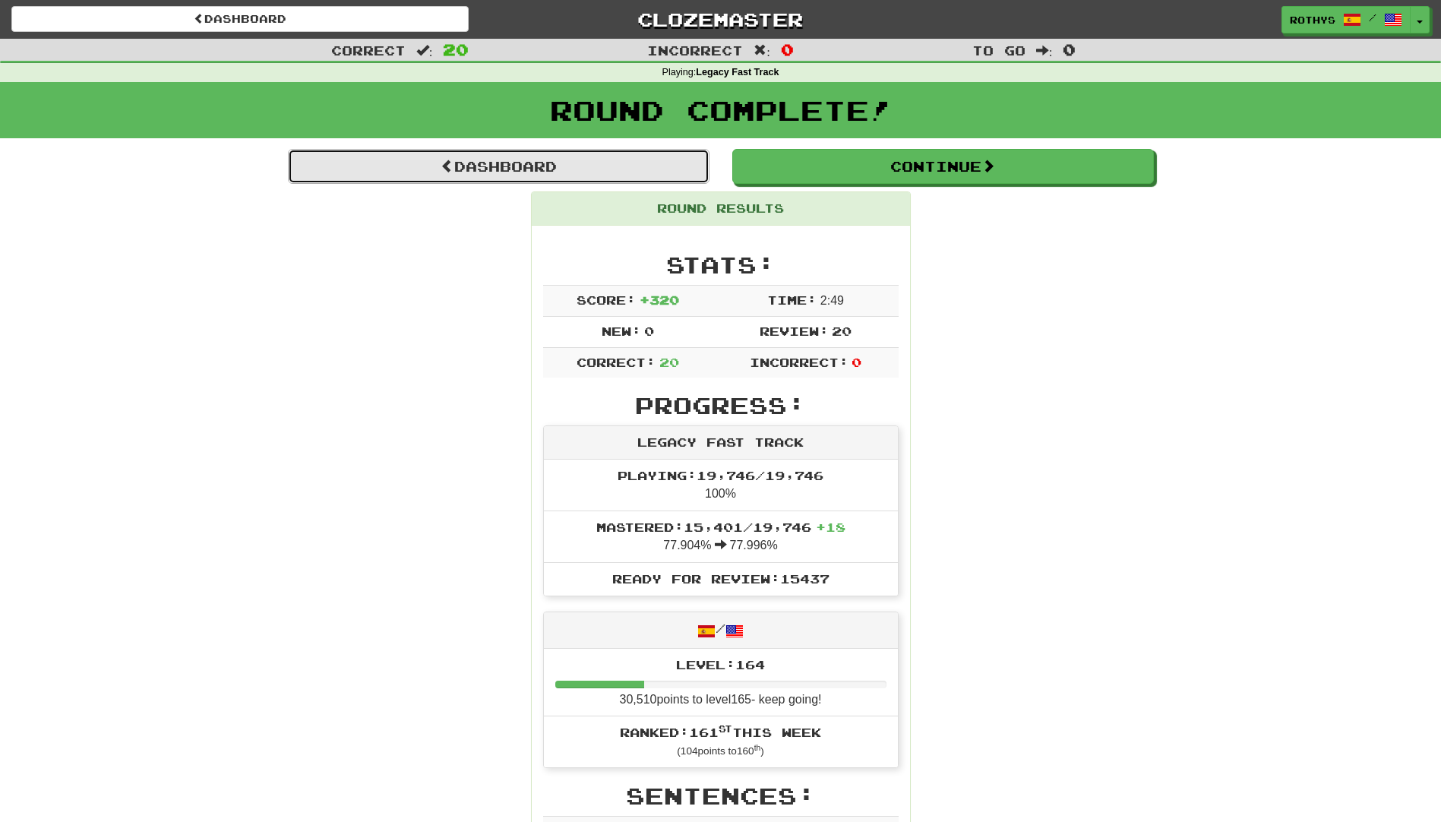
click at [516, 166] on link "Dashboard" at bounding box center [498, 166] width 421 height 35
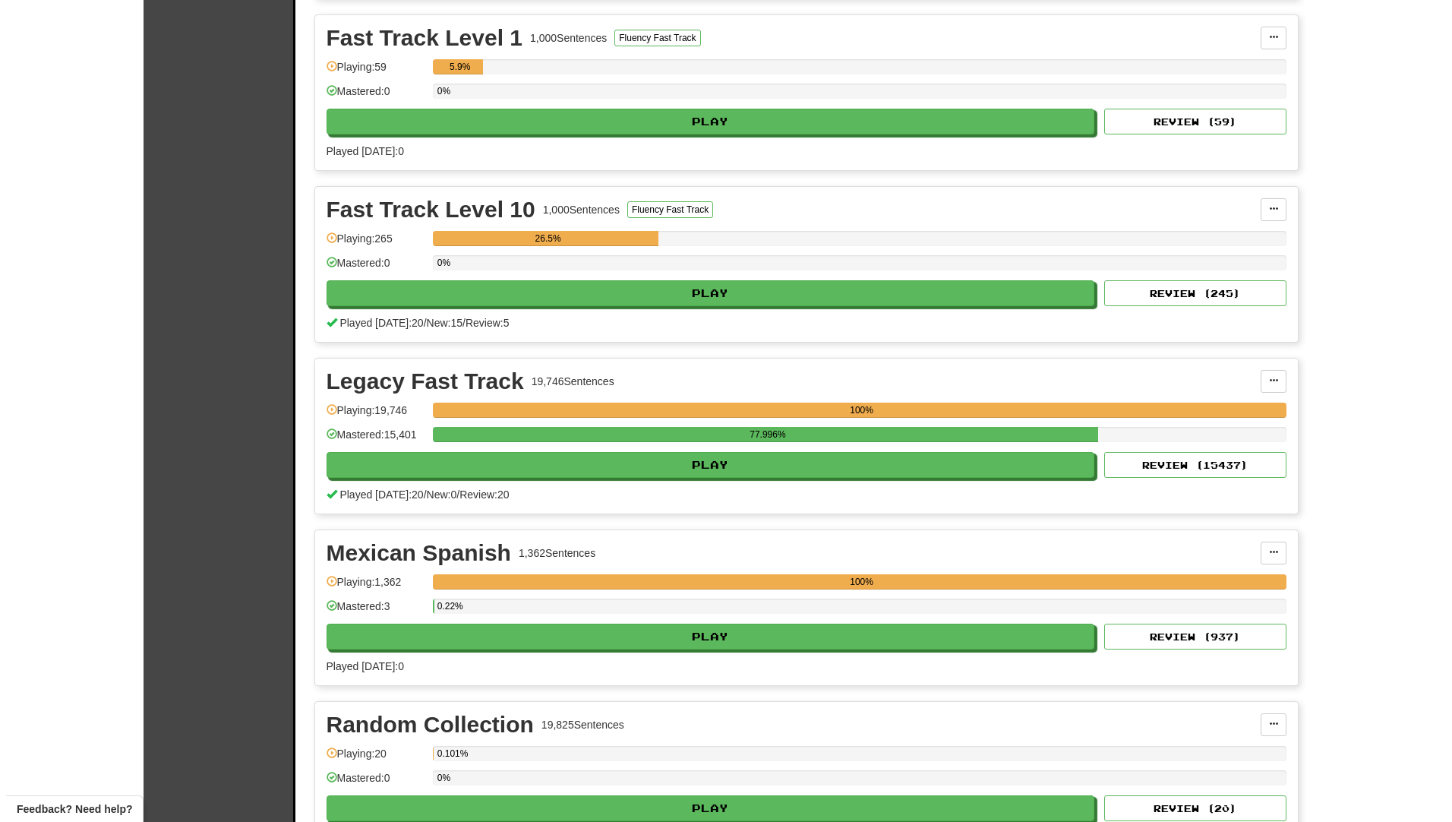
scroll to position [532, 0]
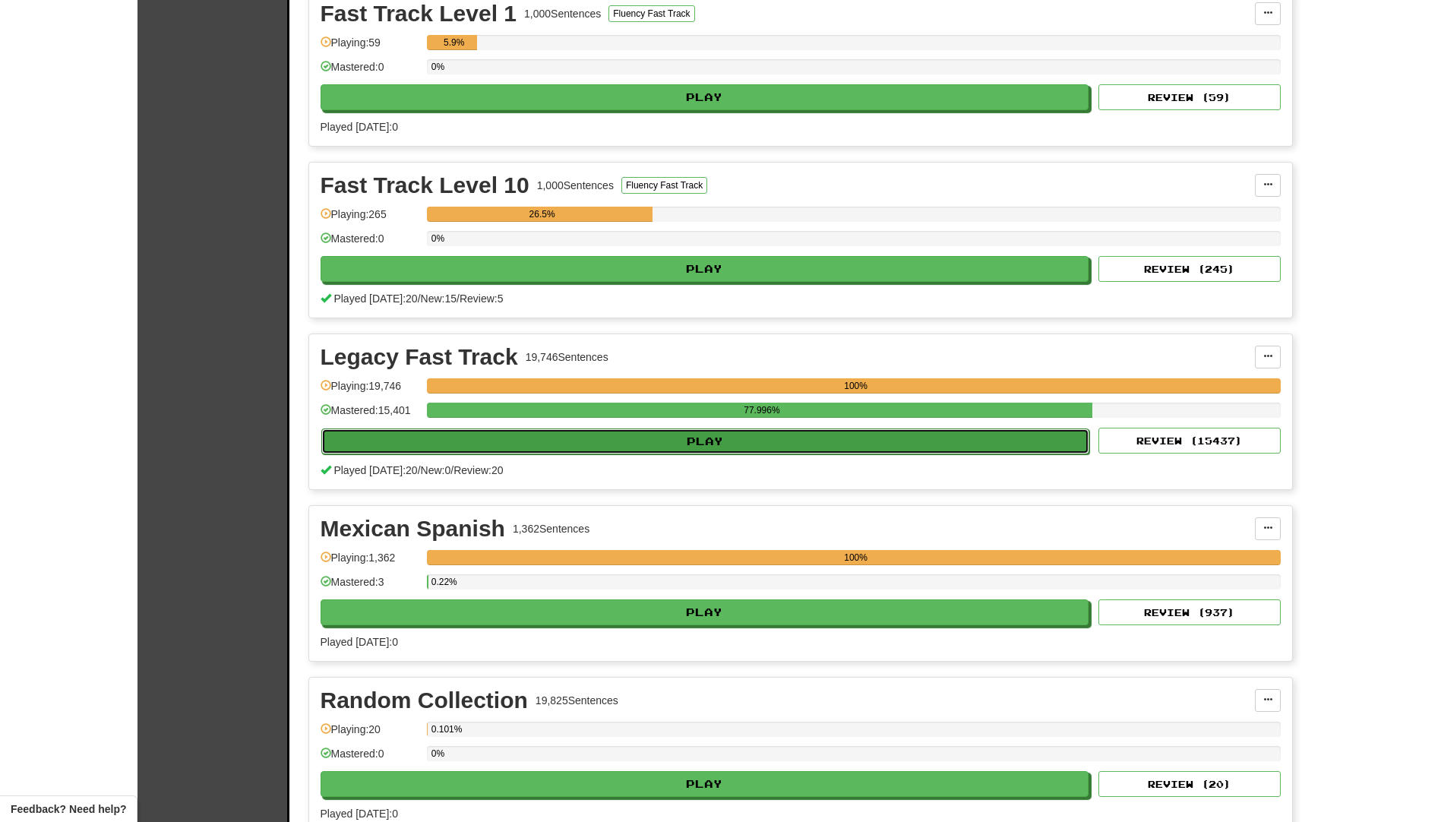
click at [581, 442] on button "Play" at bounding box center [705, 441] width 769 height 26
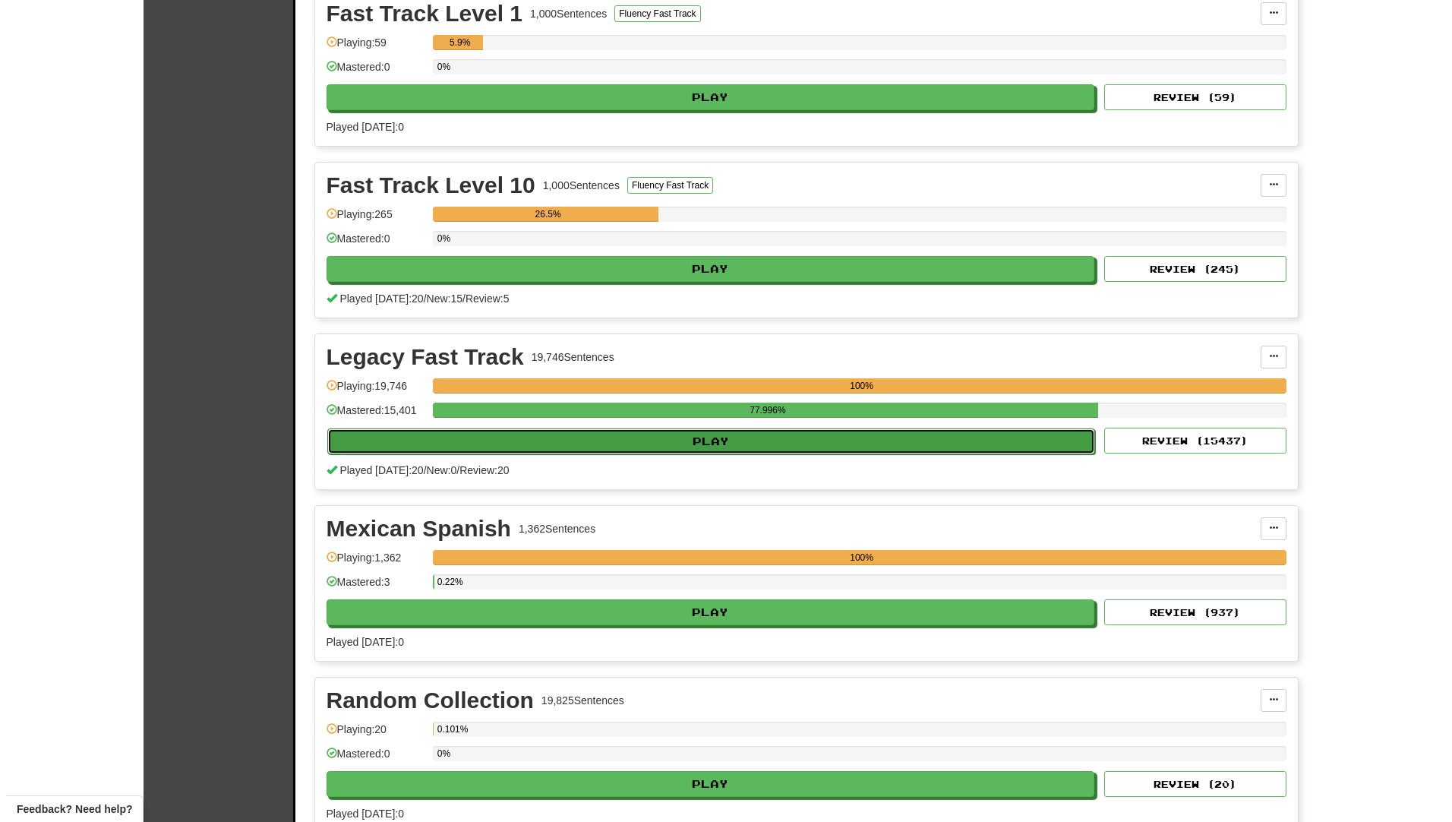
select select "**"
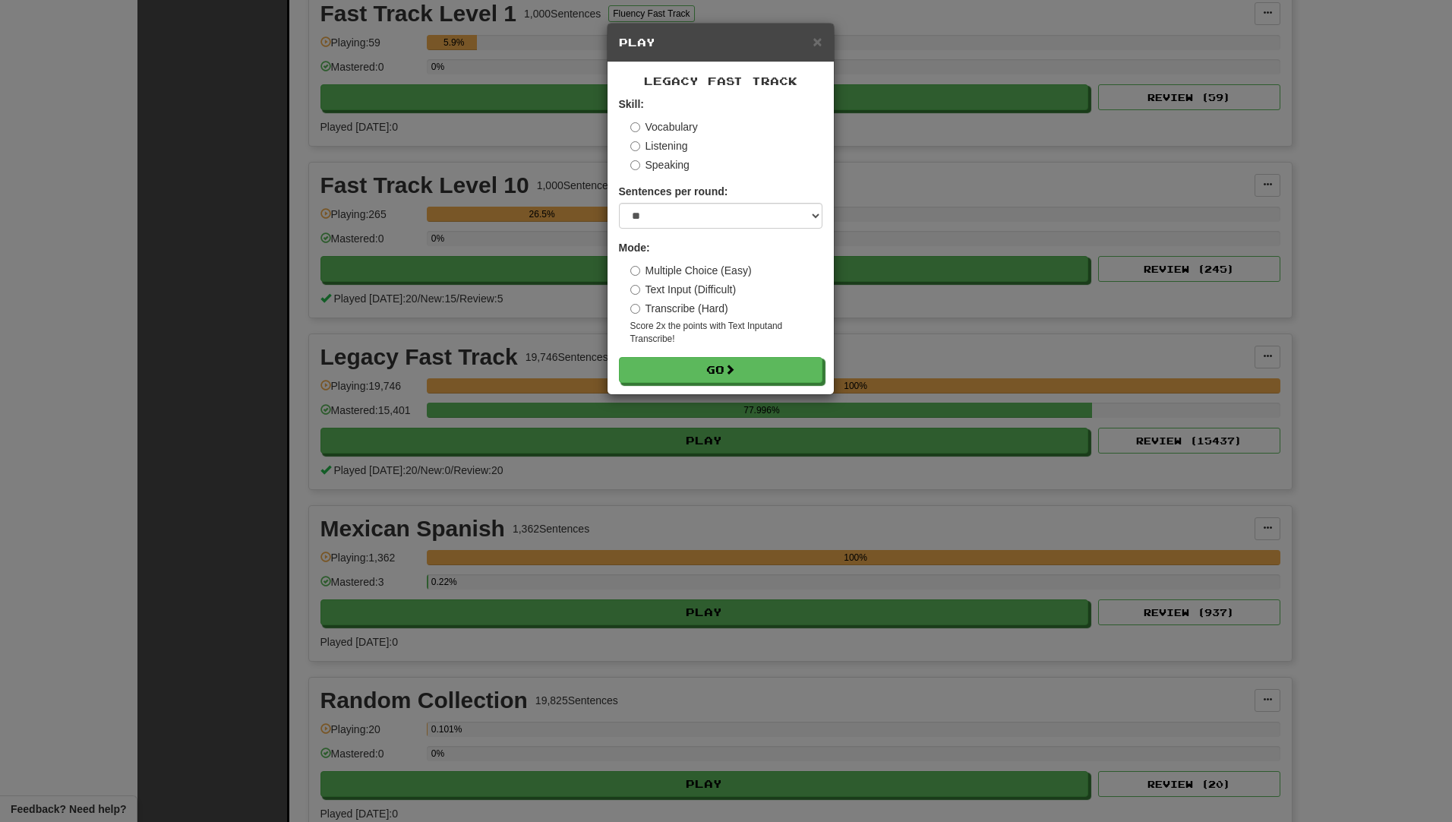
click at [658, 124] on label "Vocabulary" at bounding box center [664, 126] width 68 height 15
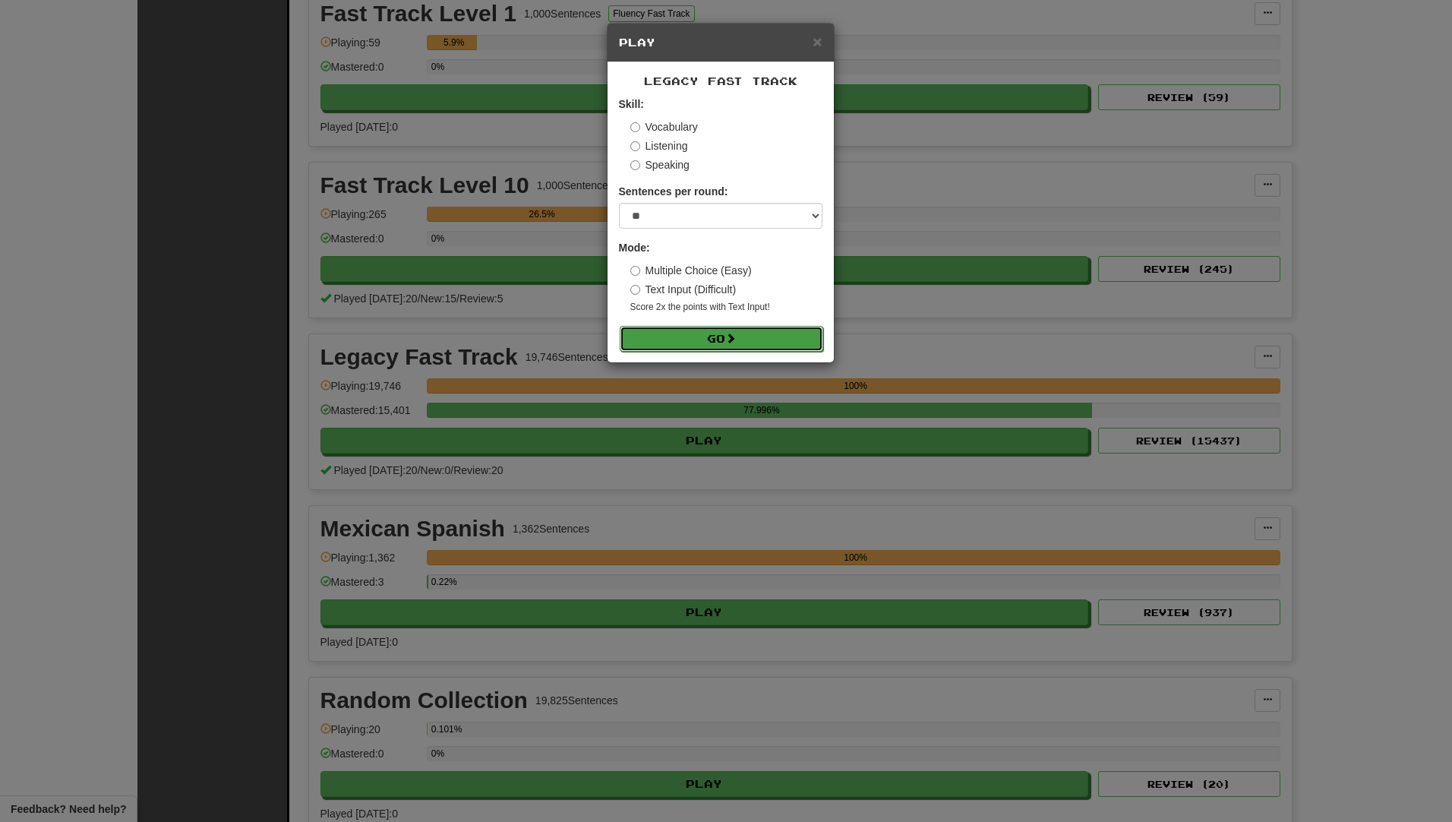
click at [693, 336] on button "Go" at bounding box center [722, 339] width 204 height 26
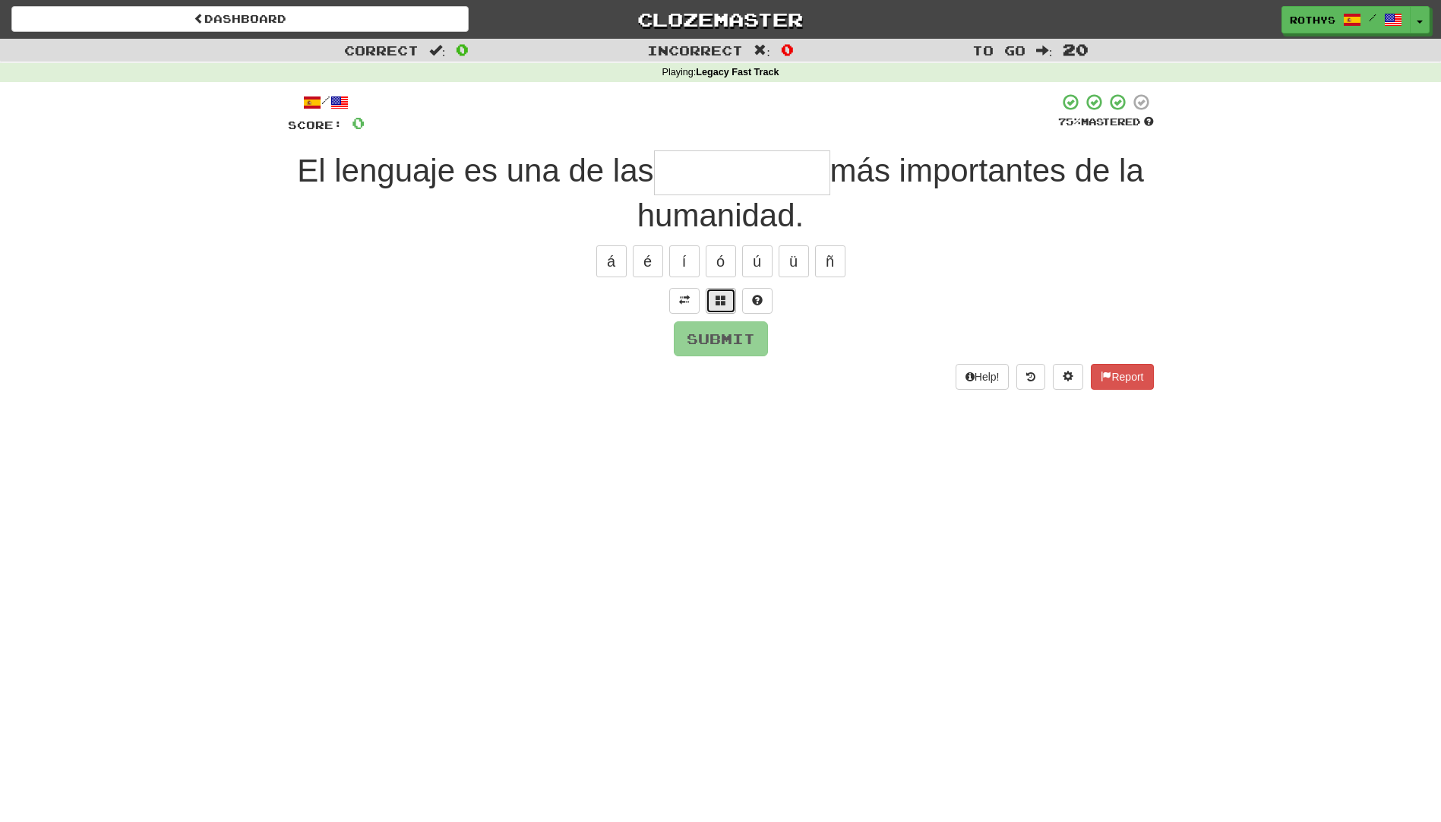
click at [725, 302] on span at bounding box center [720, 300] width 11 height 11
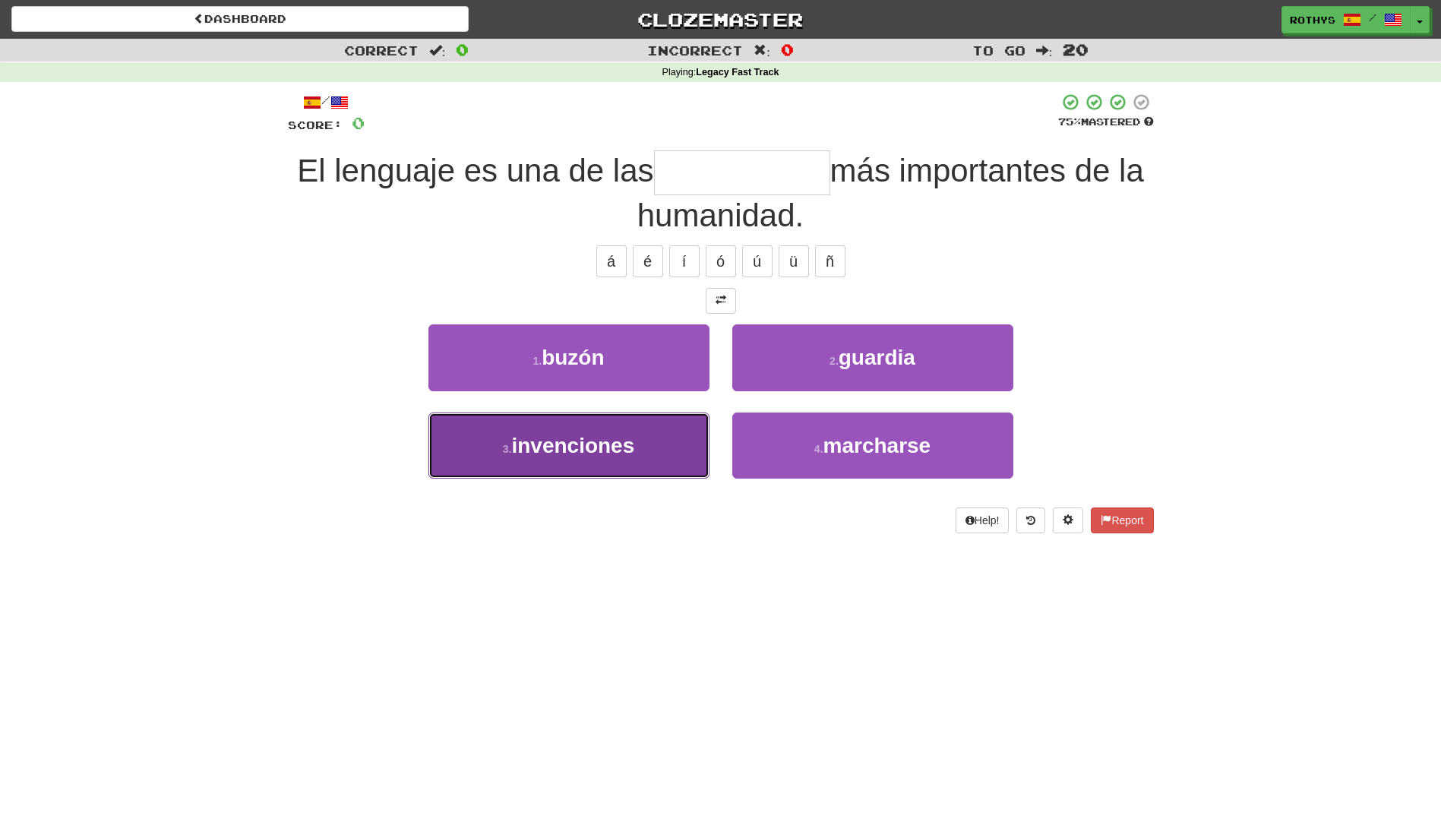
click at [621, 425] on button "3 . invenciones" at bounding box center [568, 445] width 281 height 66
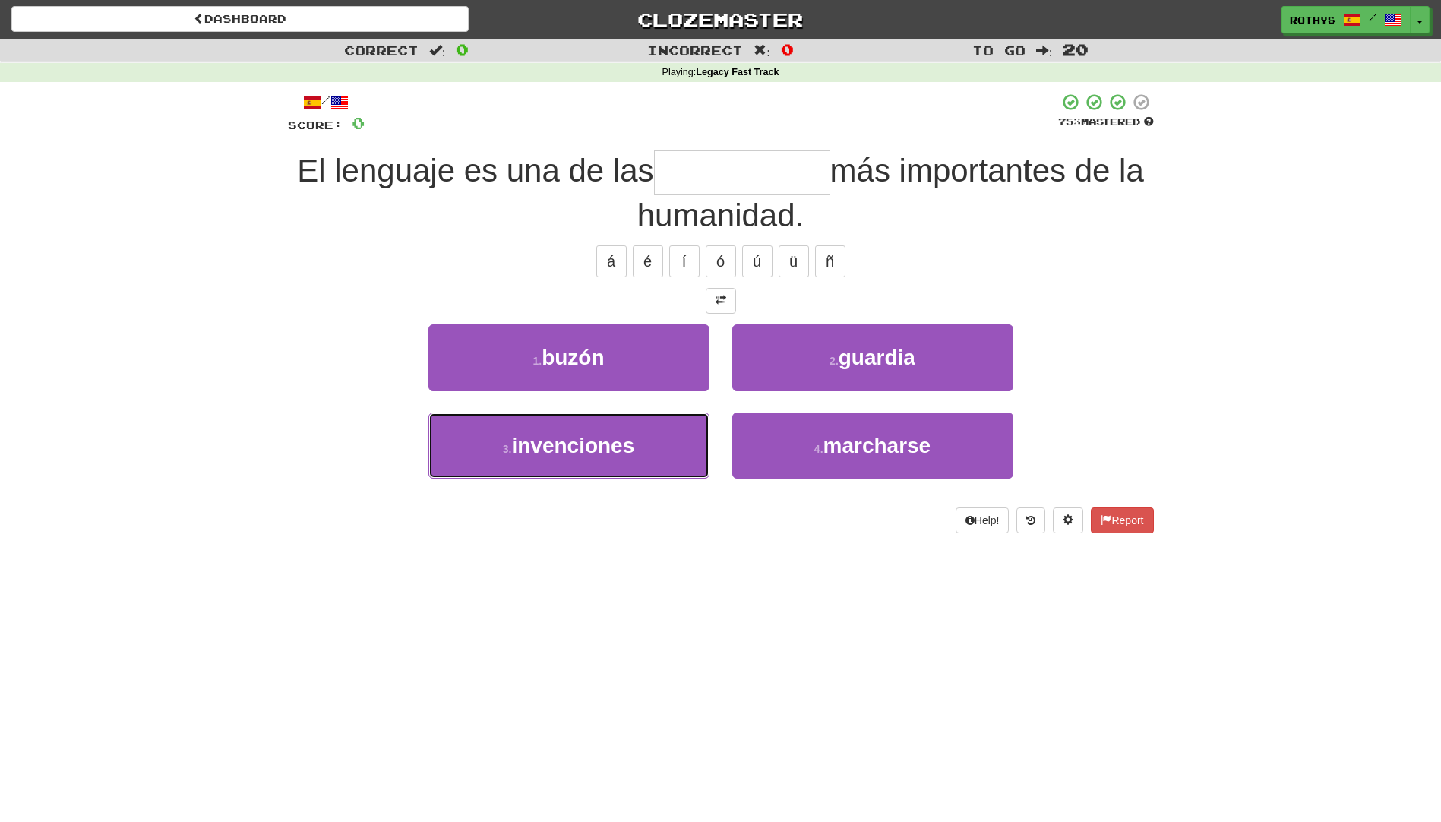
type input "**********"
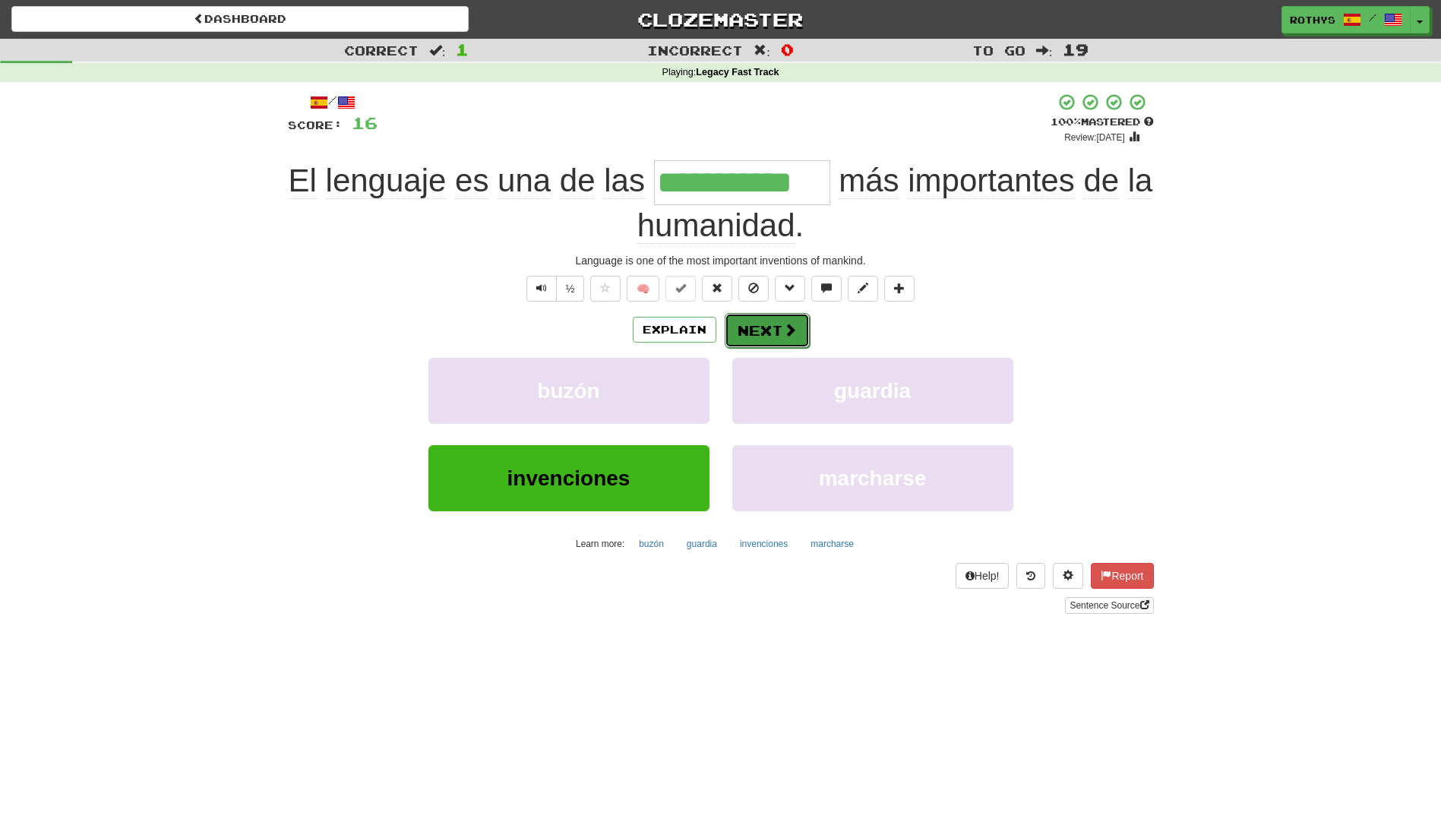
click at [772, 330] on button "Next" at bounding box center [767, 330] width 85 height 35
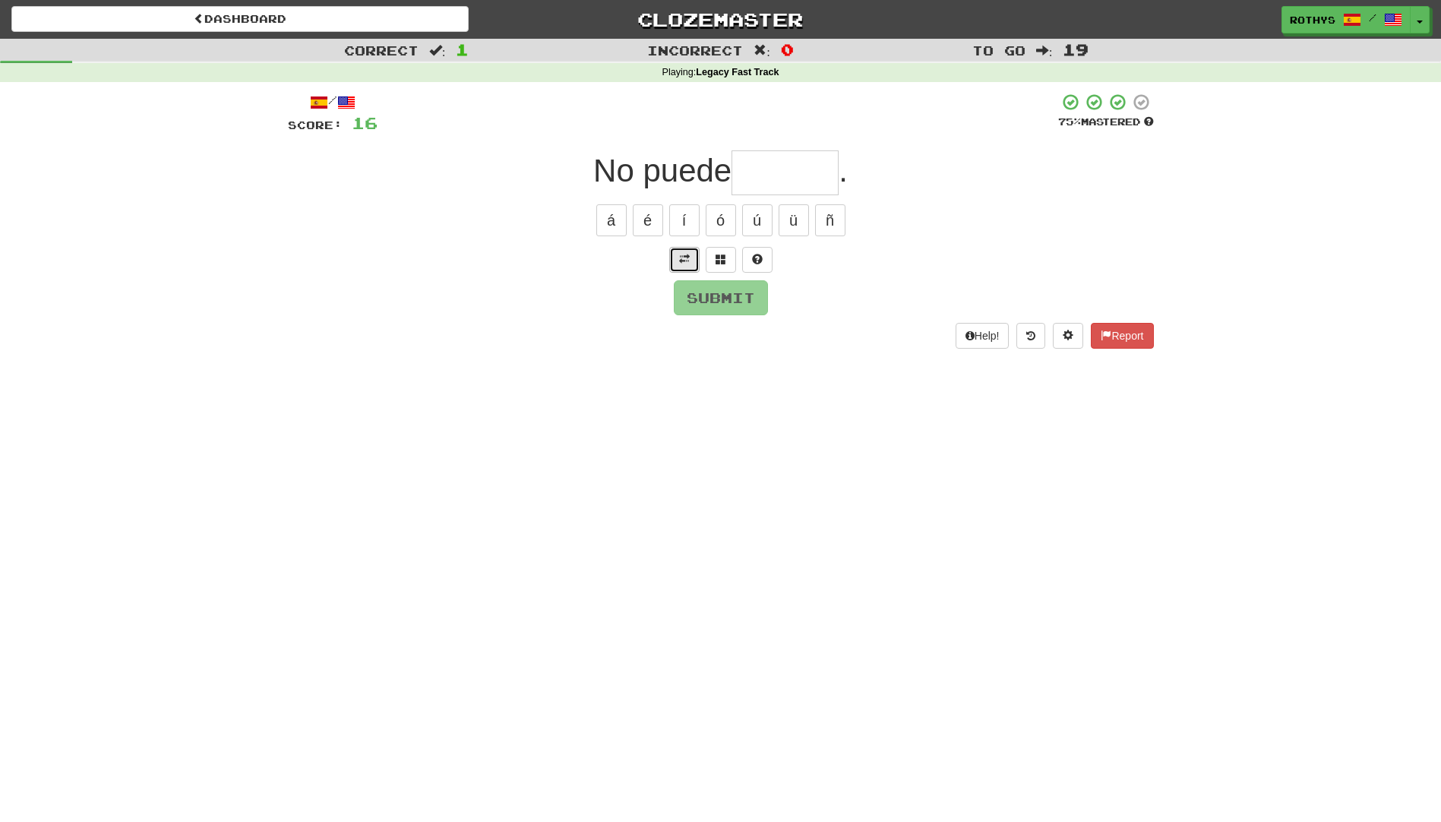
drag, startPoint x: 695, startPoint y: 256, endPoint x: 686, endPoint y: 257, distance: 9.1
click at [686, 257] on button at bounding box center [684, 260] width 30 height 26
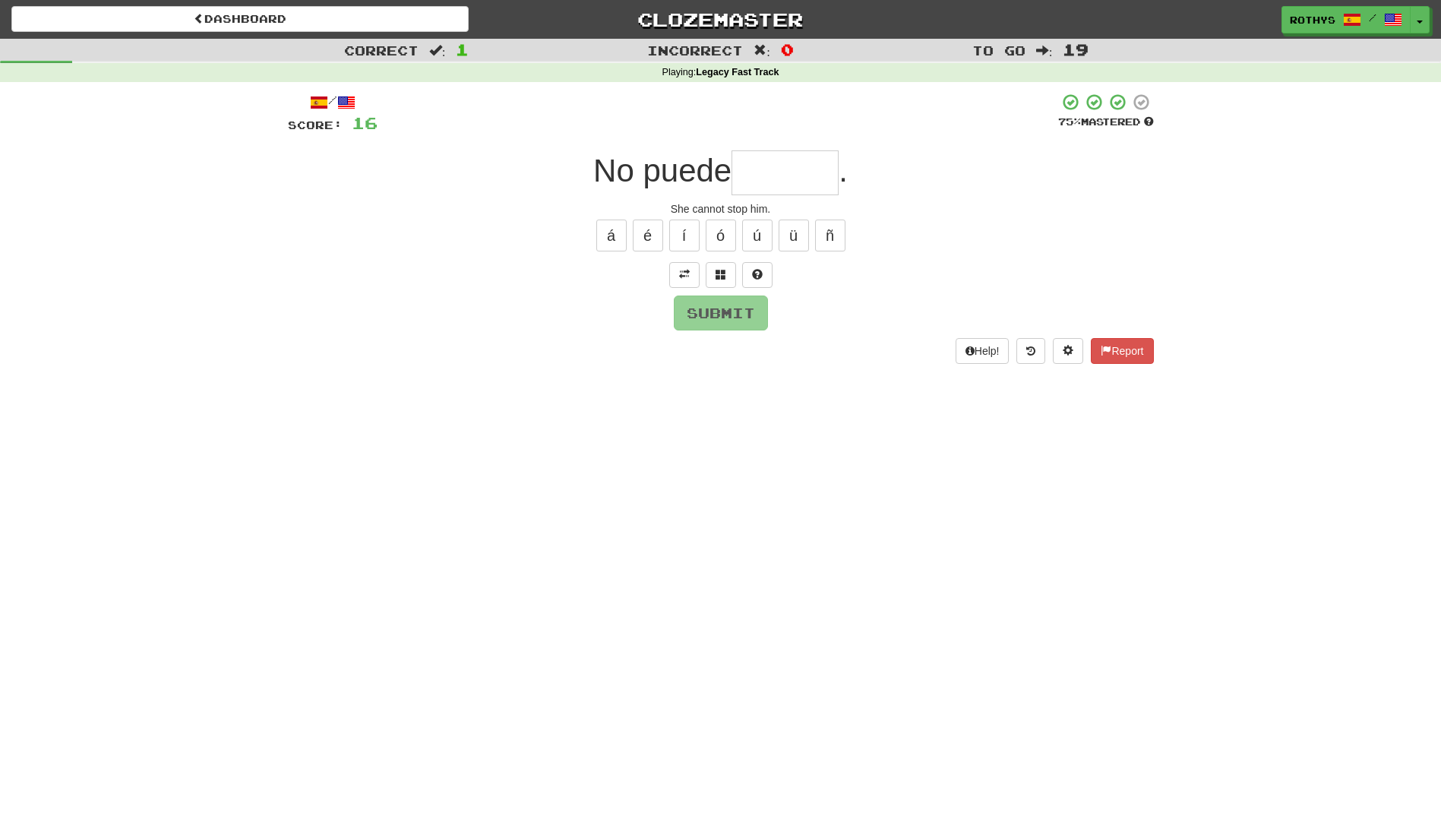
click at [782, 175] on input "text" at bounding box center [784, 172] width 107 height 45
click at [720, 275] on span at bounding box center [720, 274] width 11 height 11
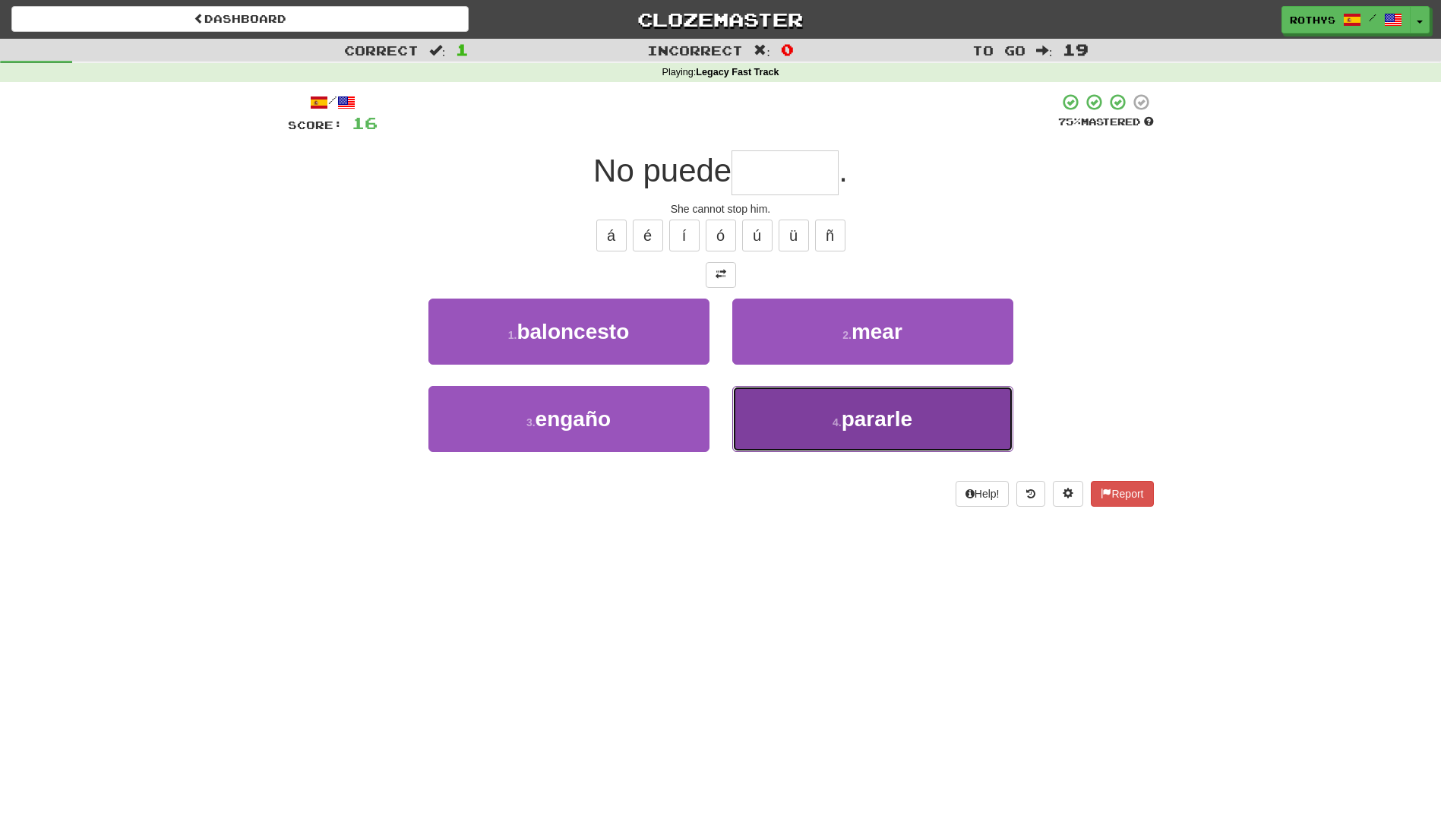
click at [881, 408] on button "4 . pararle" at bounding box center [872, 419] width 281 height 66
type input "*******"
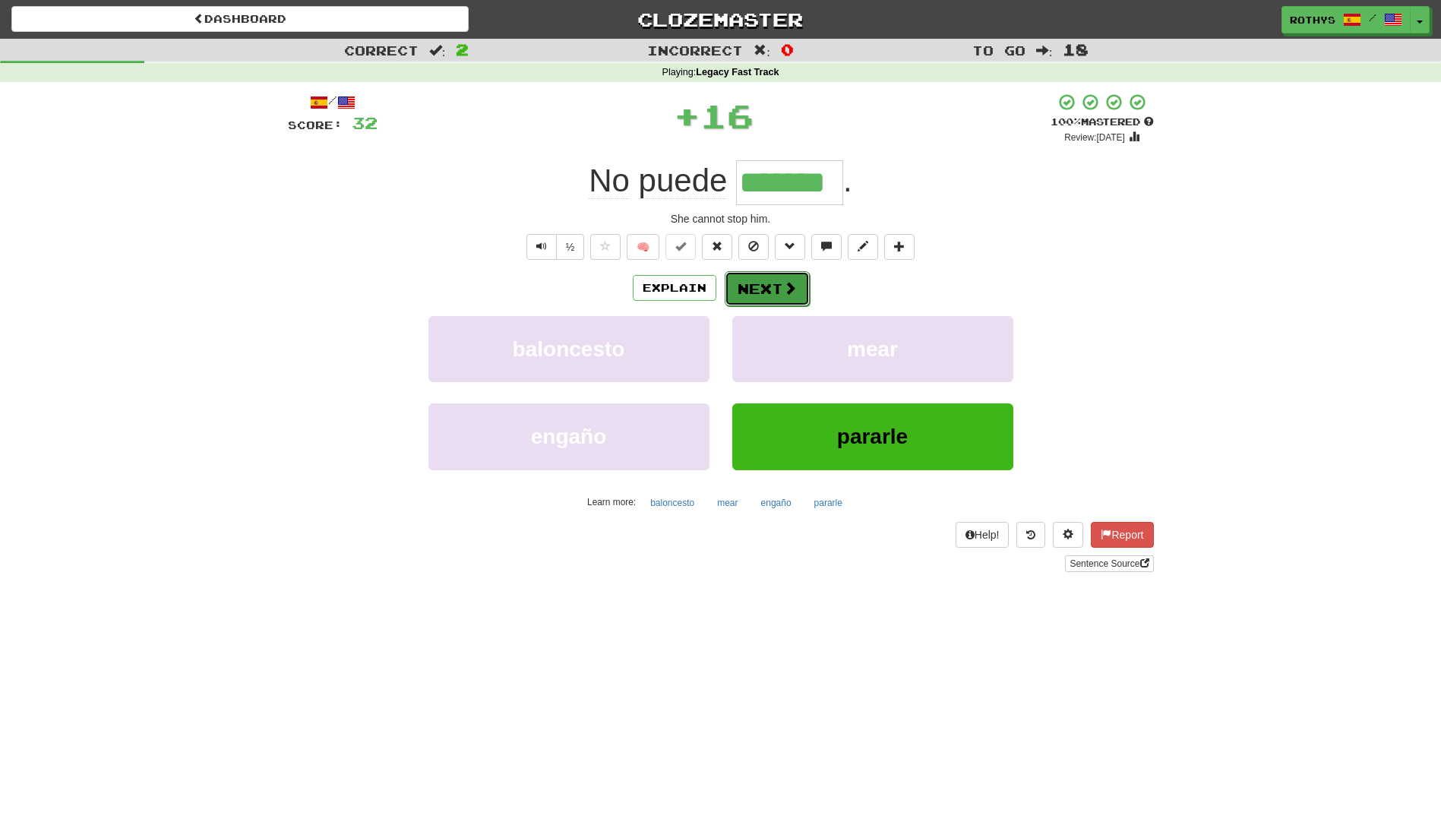
click at [785, 286] on span at bounding box center [790, 288] width 14 height 14
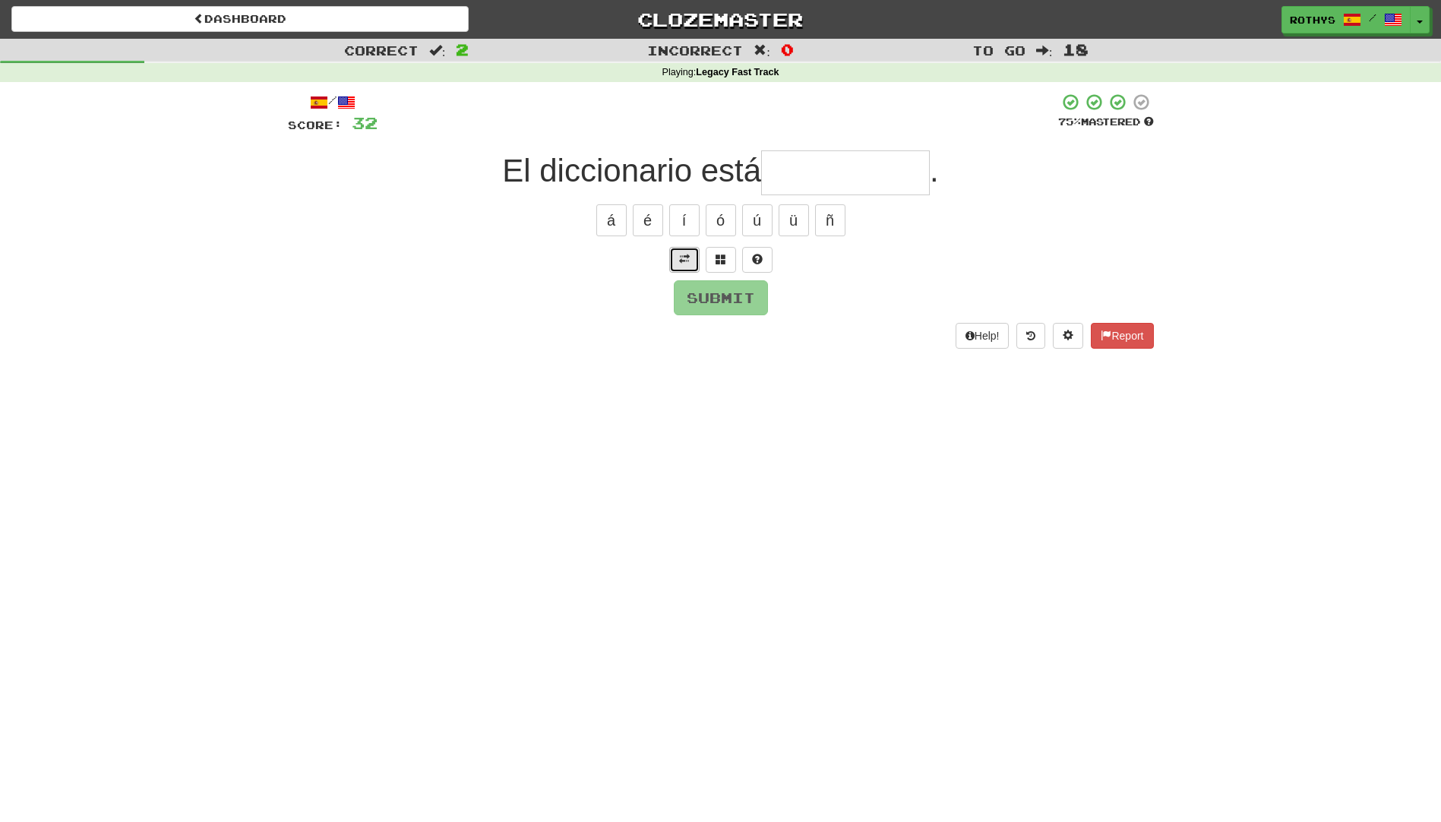
click at [686, 251] on button at bounding box center [684, 260] width 30 height 26
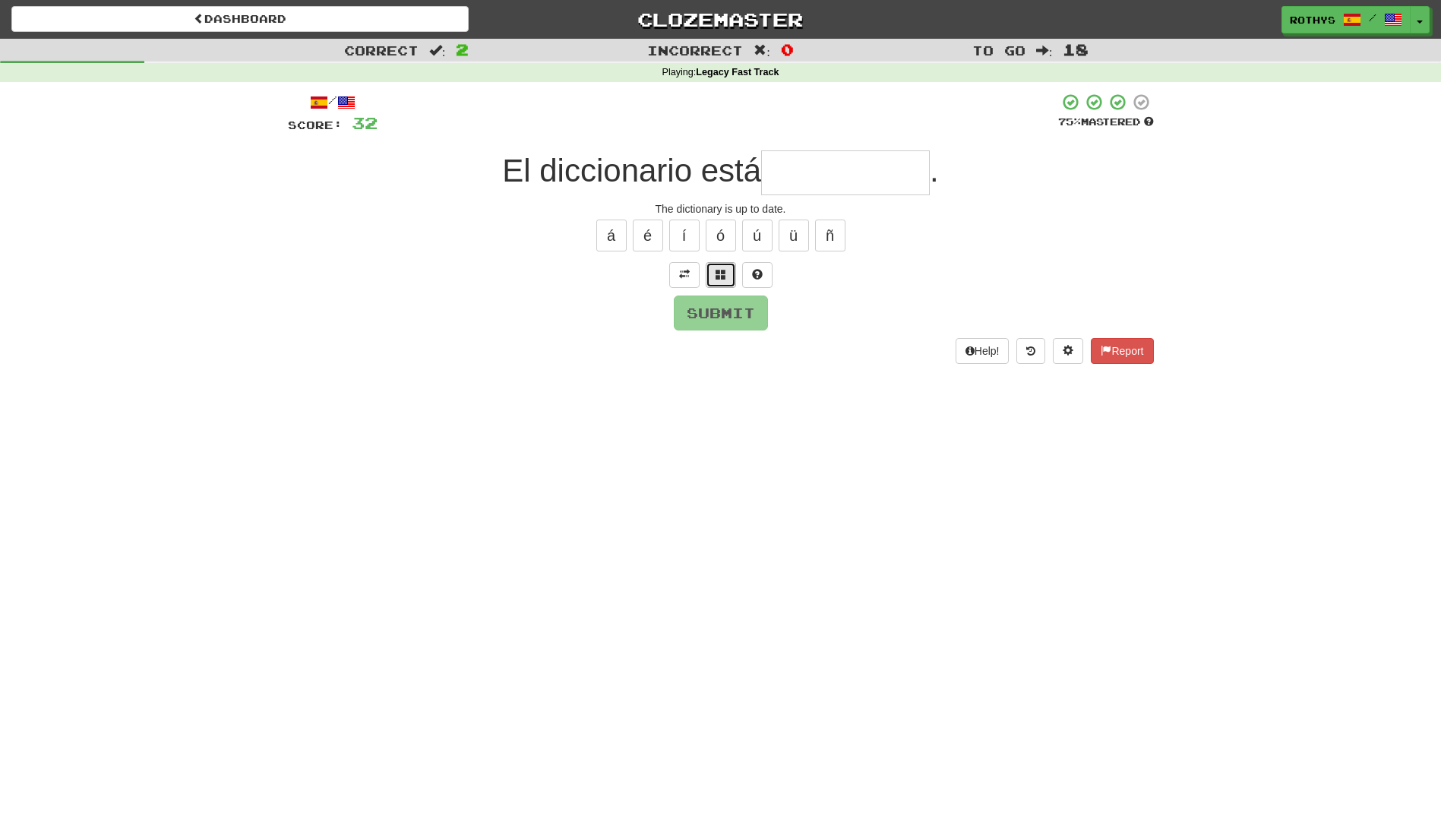
click at [722, 273] on span at bounding box center [720, 274] width 11 height 11
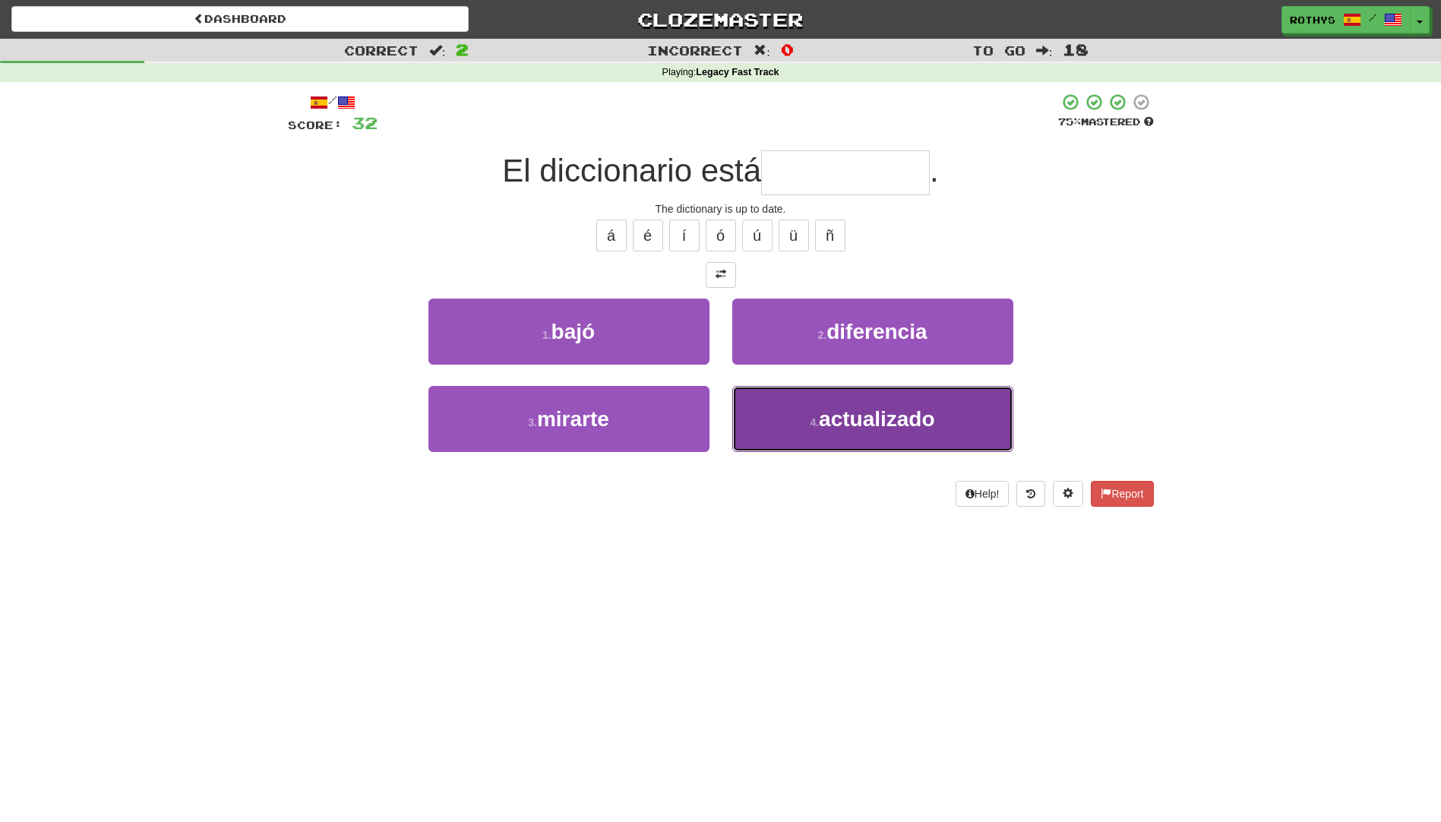
click at [882, 409] on span "actualizado" at bounding box center [876, 419] width 115 height 24
type input "**********"
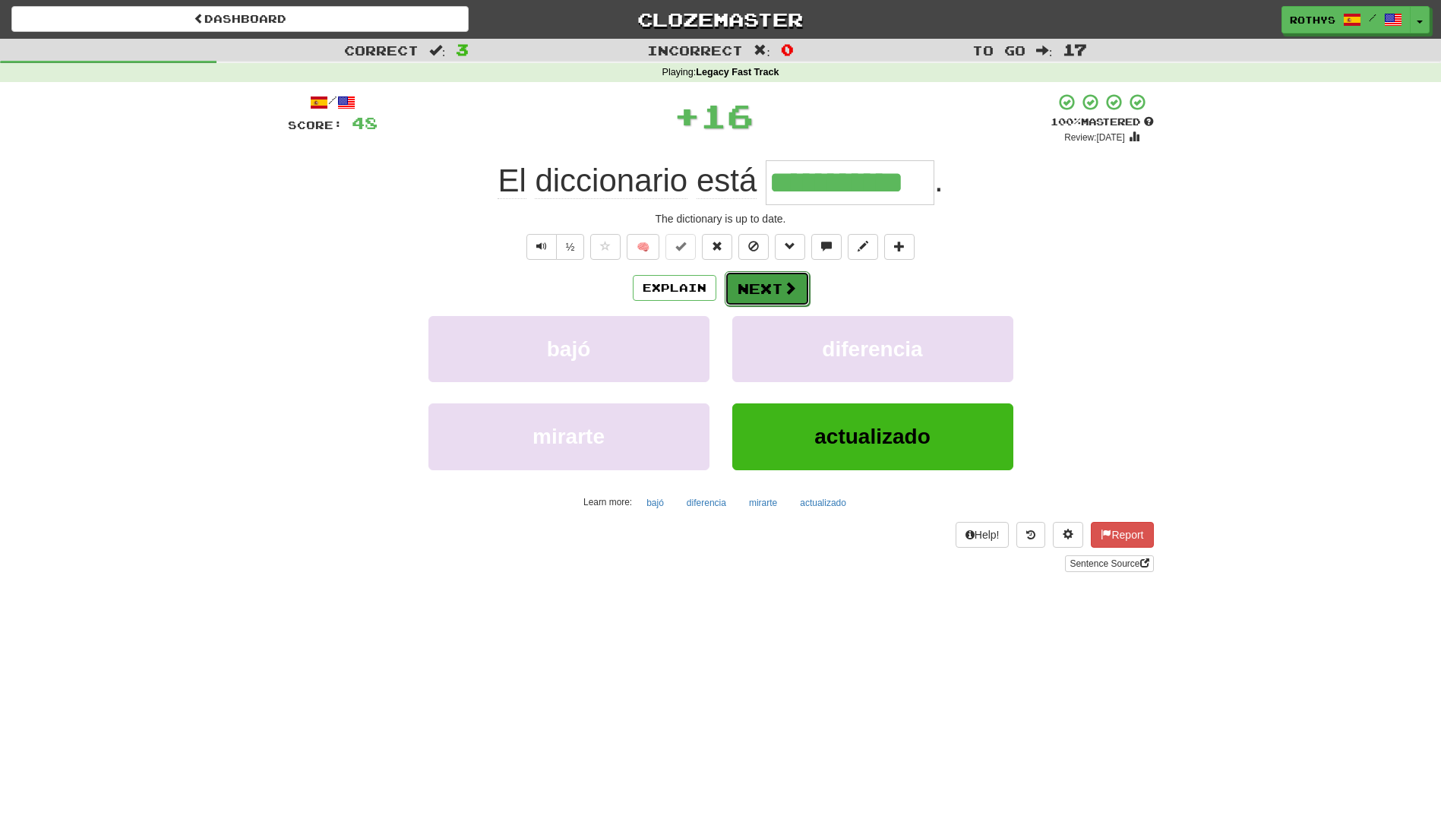
click at [772, 289] on button "Next" at bounding box center [767, 288] width 85 height 35
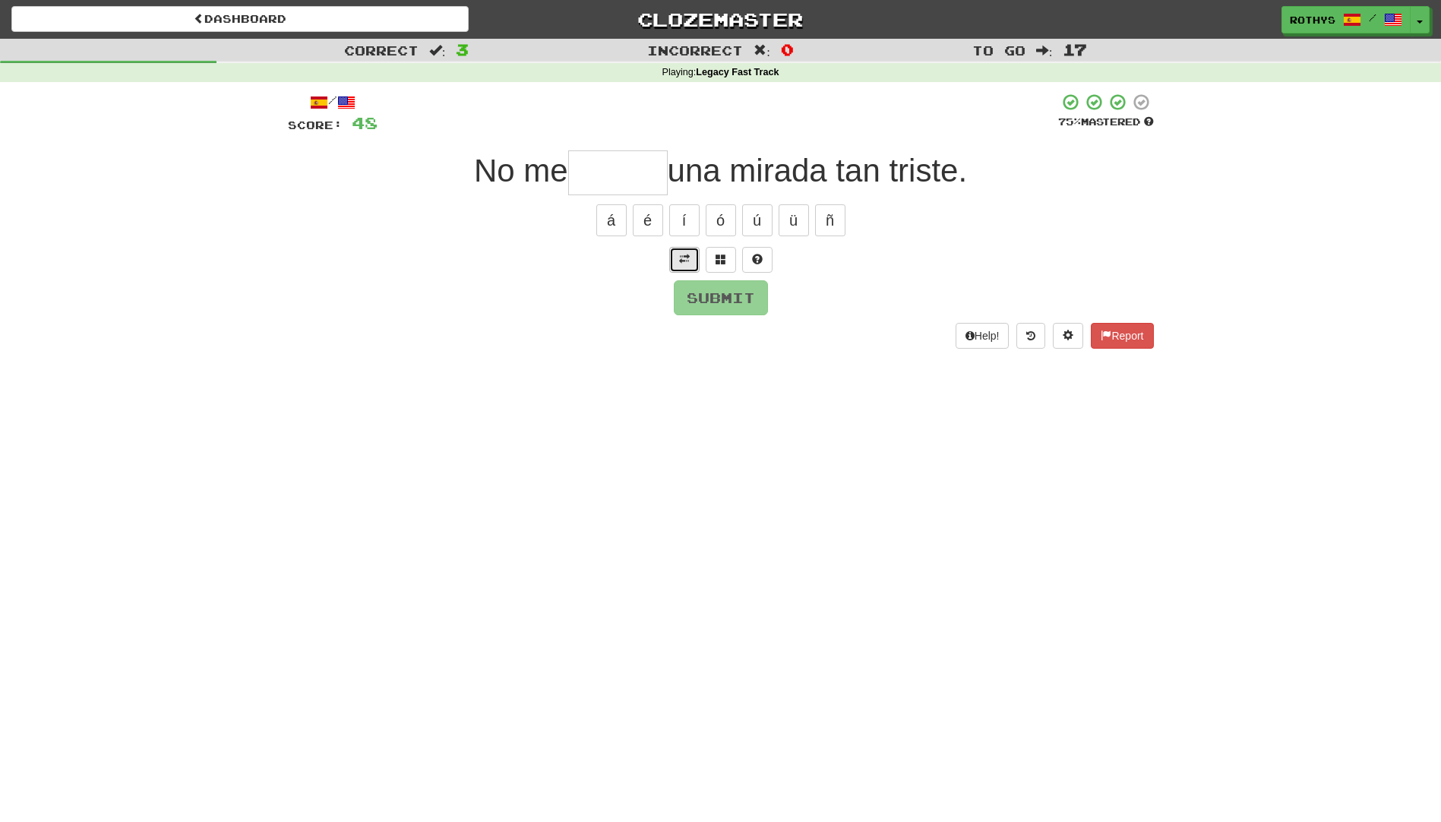
click at [687, 262] on span at bounding box center [684, 259] width 11 height 11
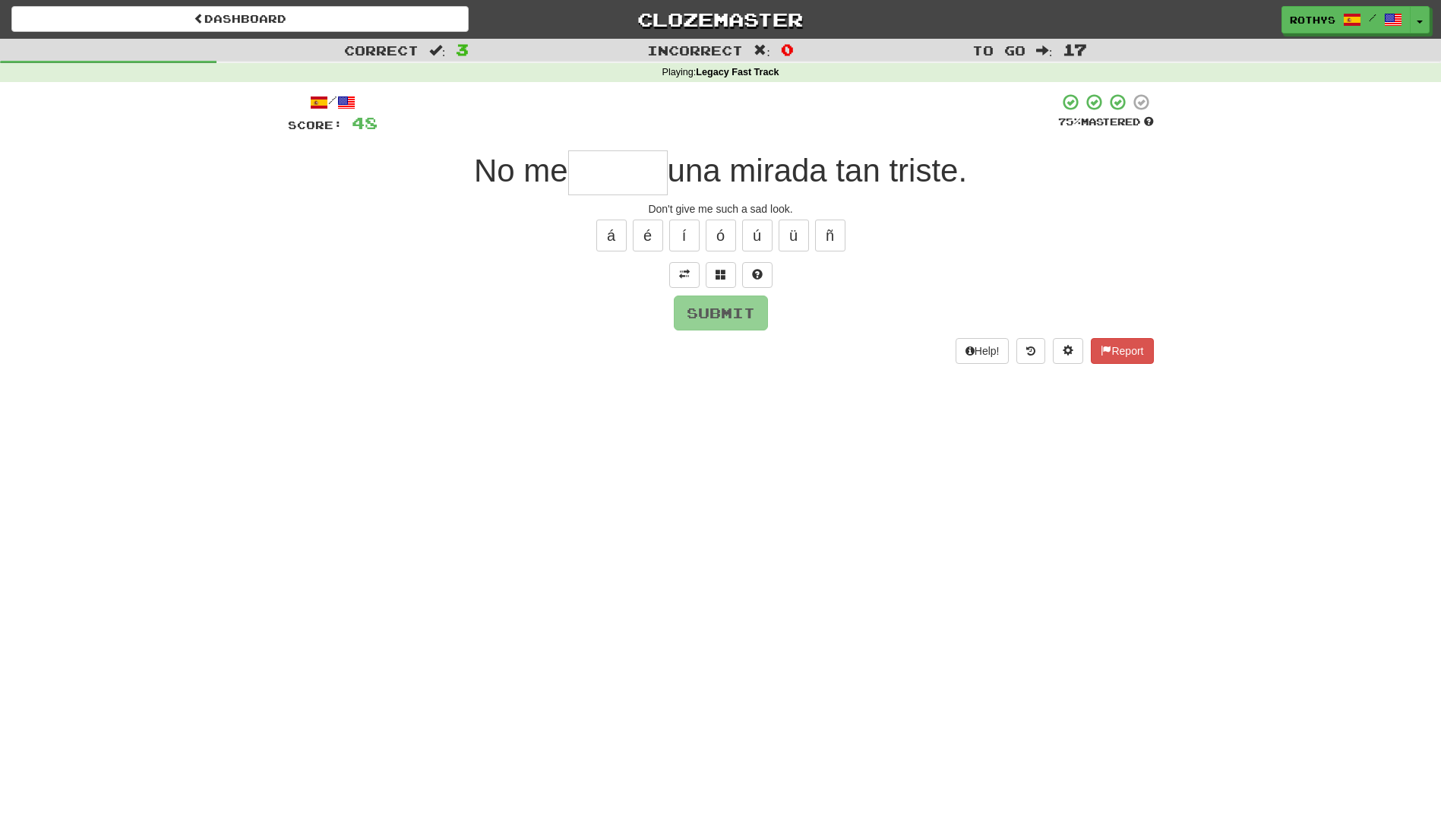
click at [600, 179] on input "text" at bounding box center [617, 172] width 99 height 45
click at [712, 276] on button at bounding box center [721, 275] width 30 height 26
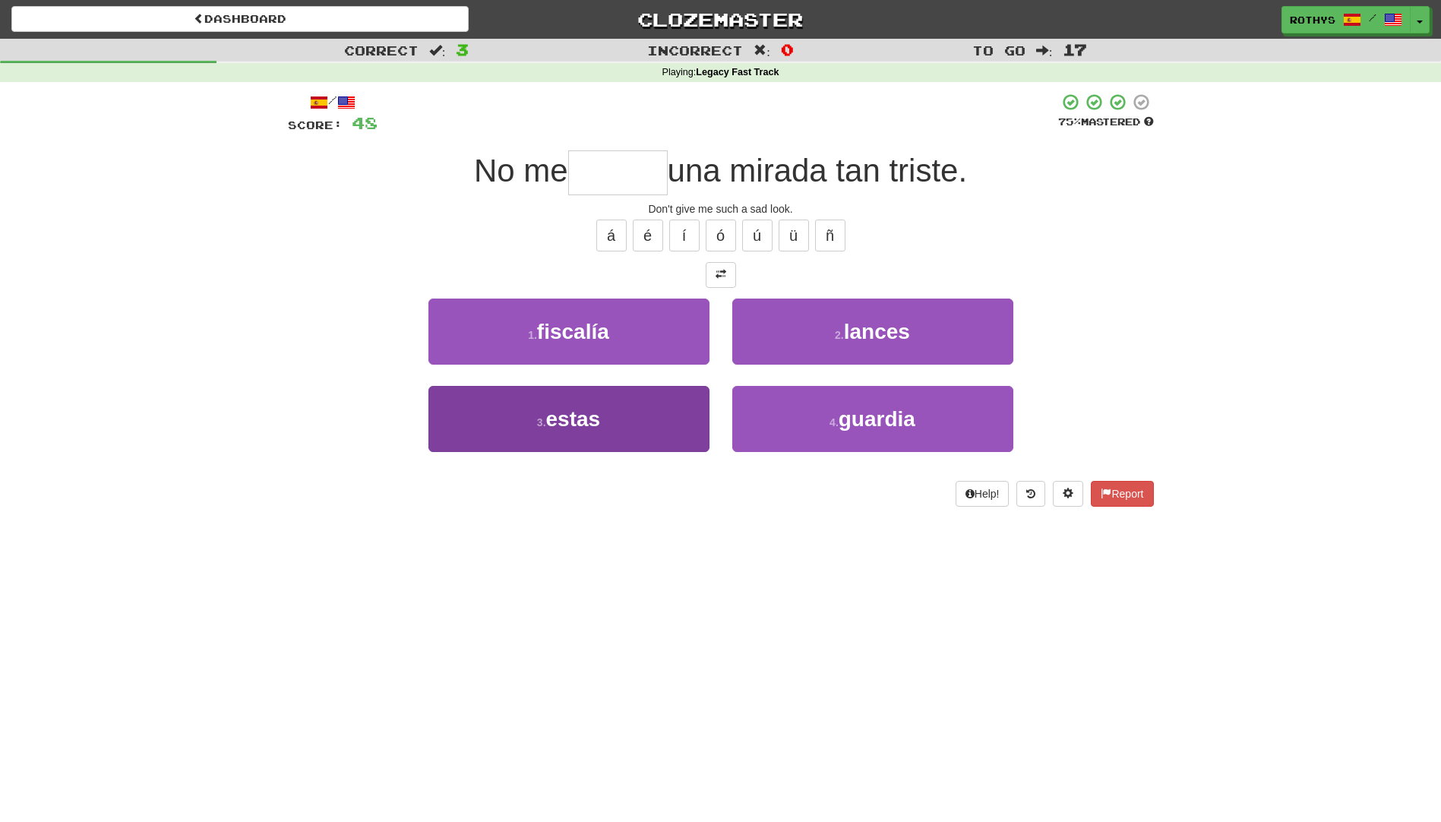
type input "*"
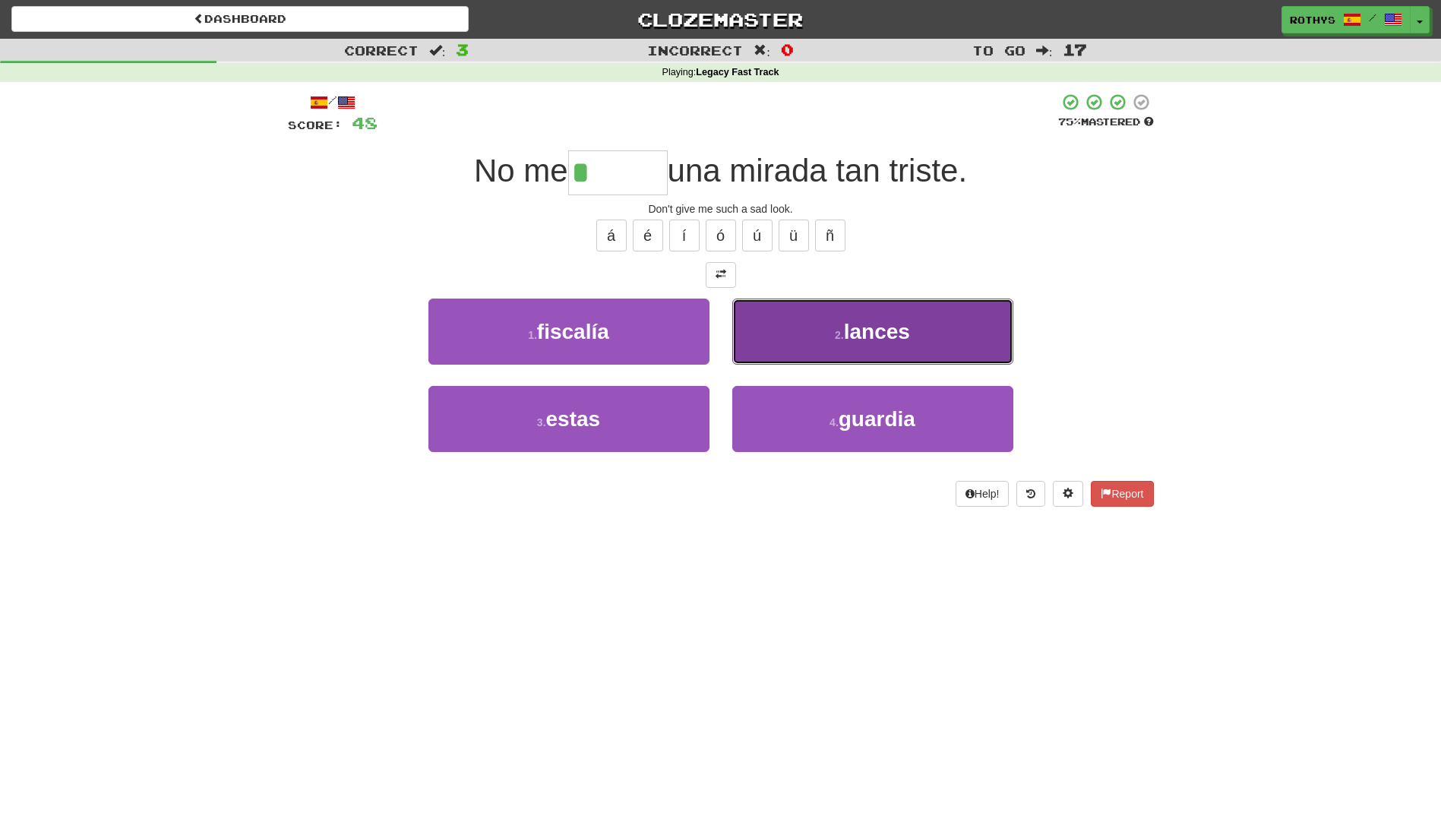
click at [931, 317] on button "2 . lances" at bounding box center [872, 331] width 281 height 66
type input "******"
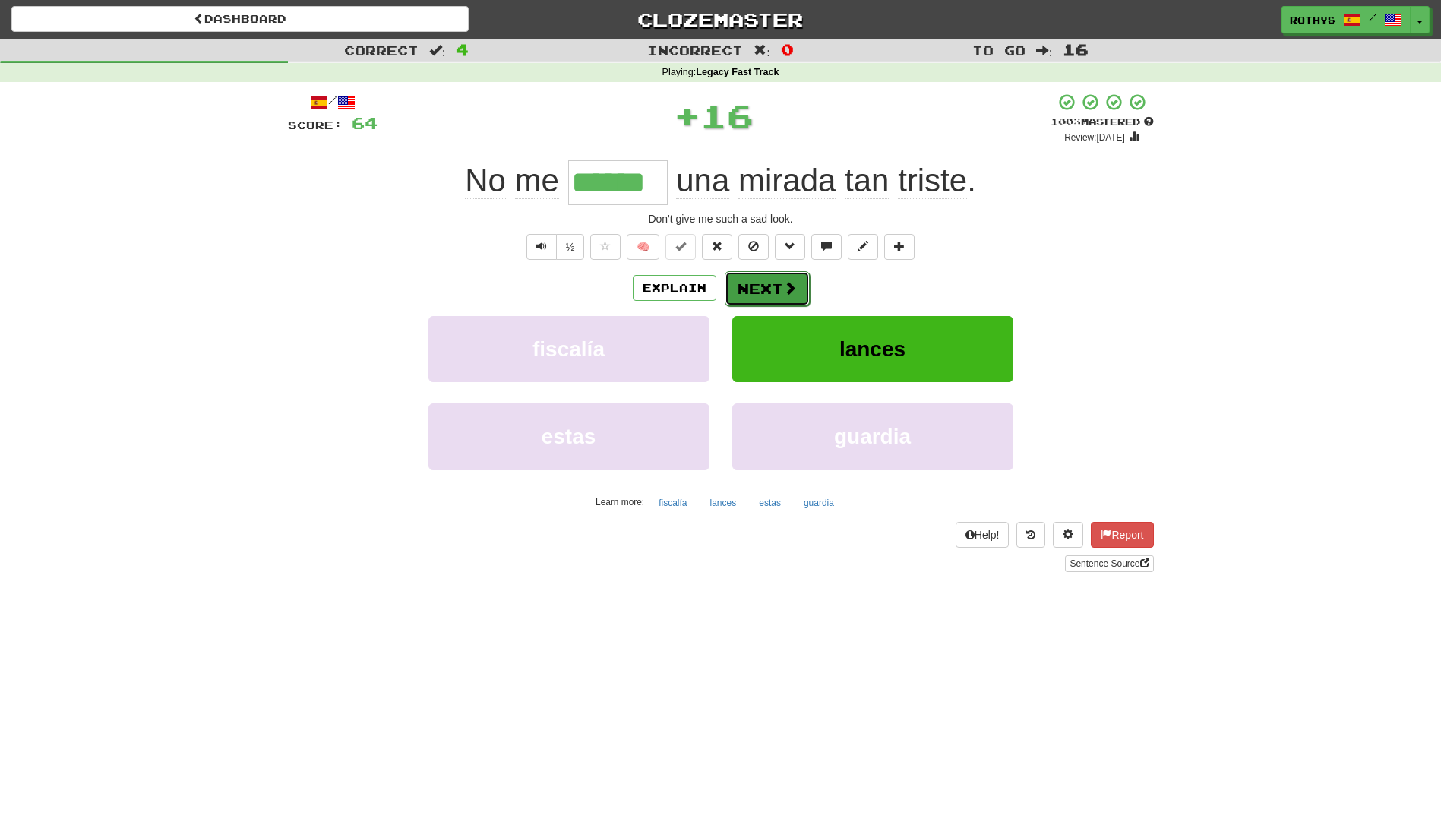
click at [775, 295] on button "Next" at bounding box center [767, 288] width 85 height 35
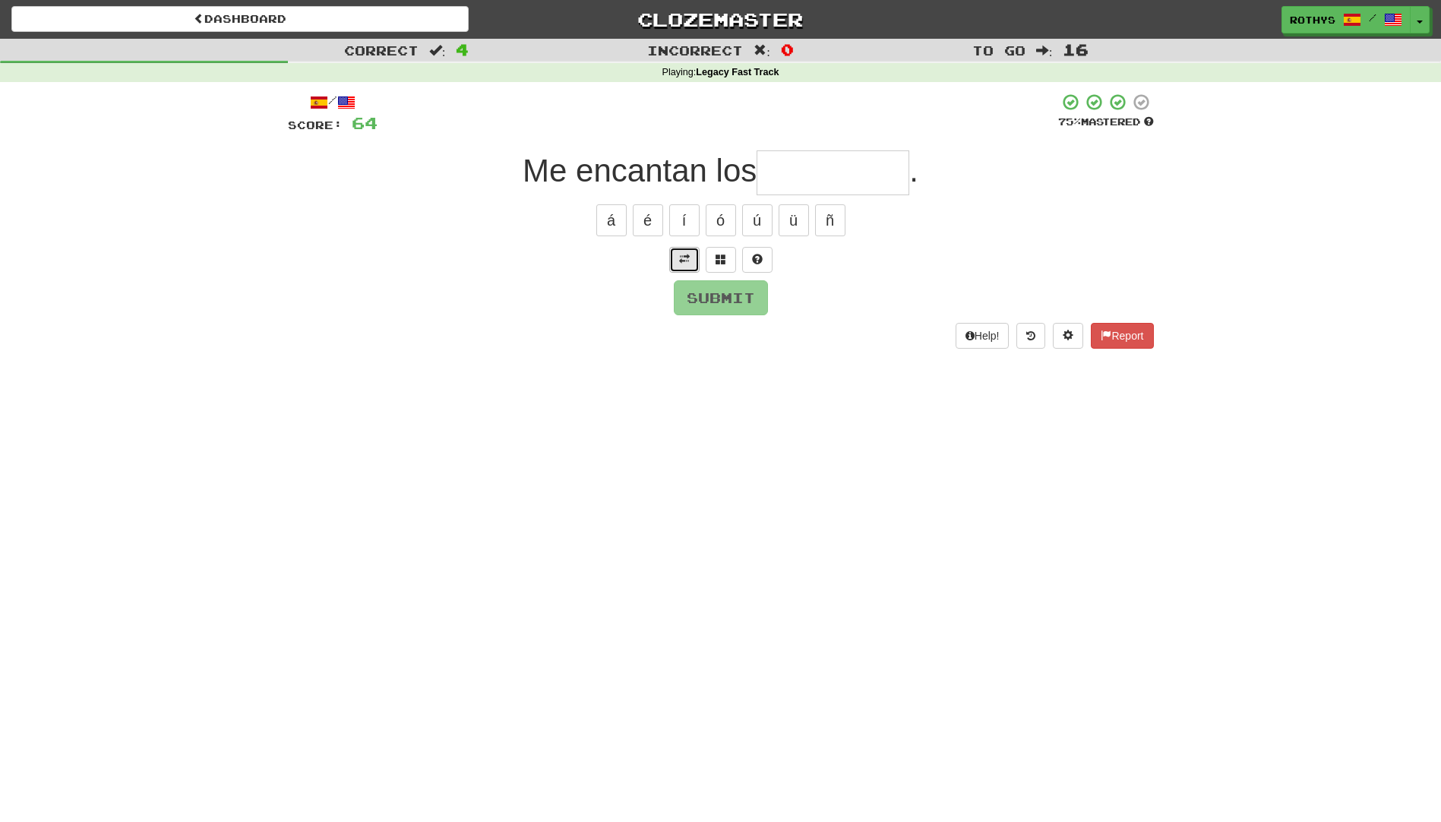
click at [684, 254] on span at bounding box center [684, 259] width 11 height 11
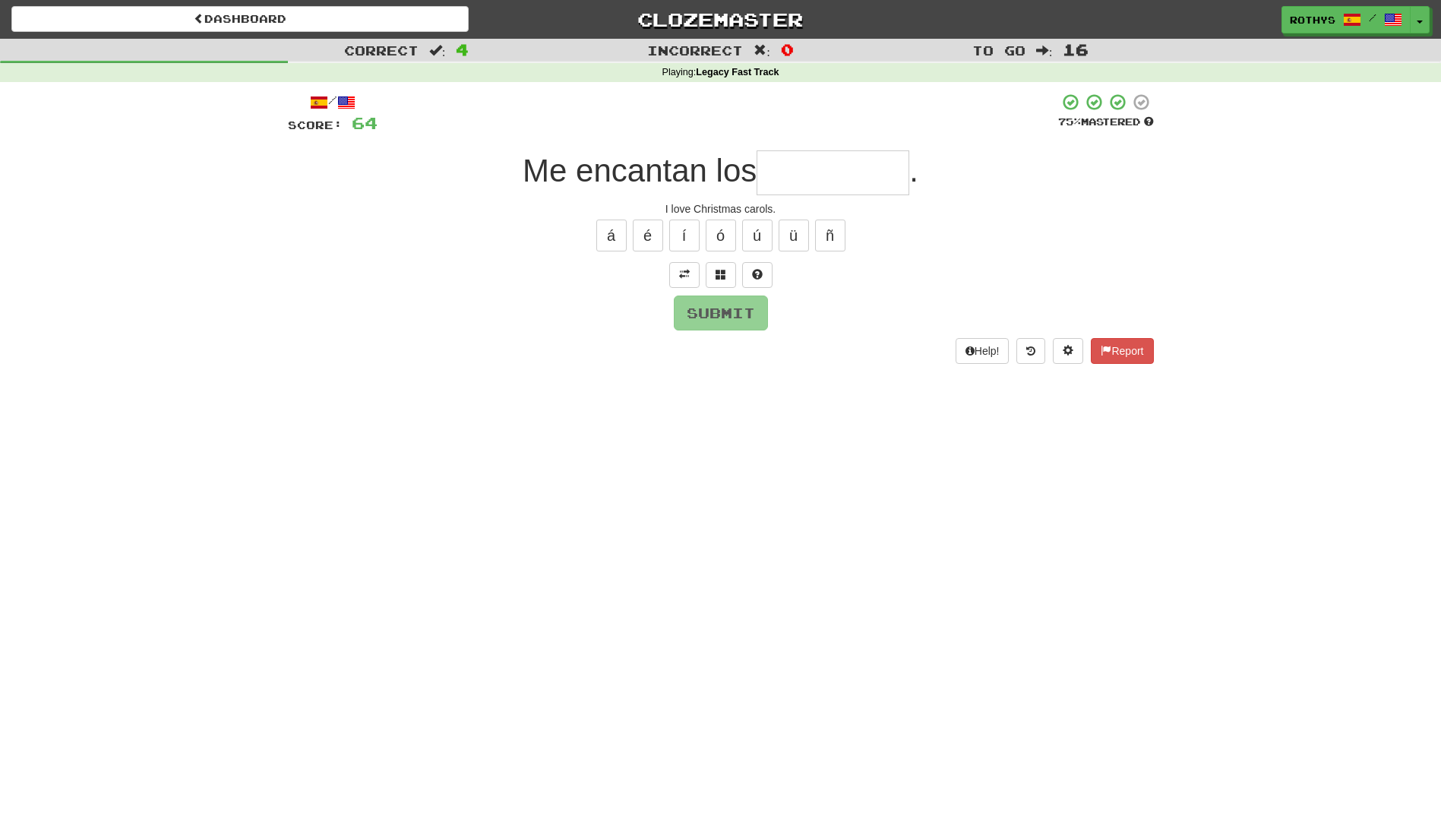
click at [825, 163] on input "text" at bounding box center [832, 172] width 153 height 45
click at [722, 275] on span at bounding box center [720, 274] width 11 height 11
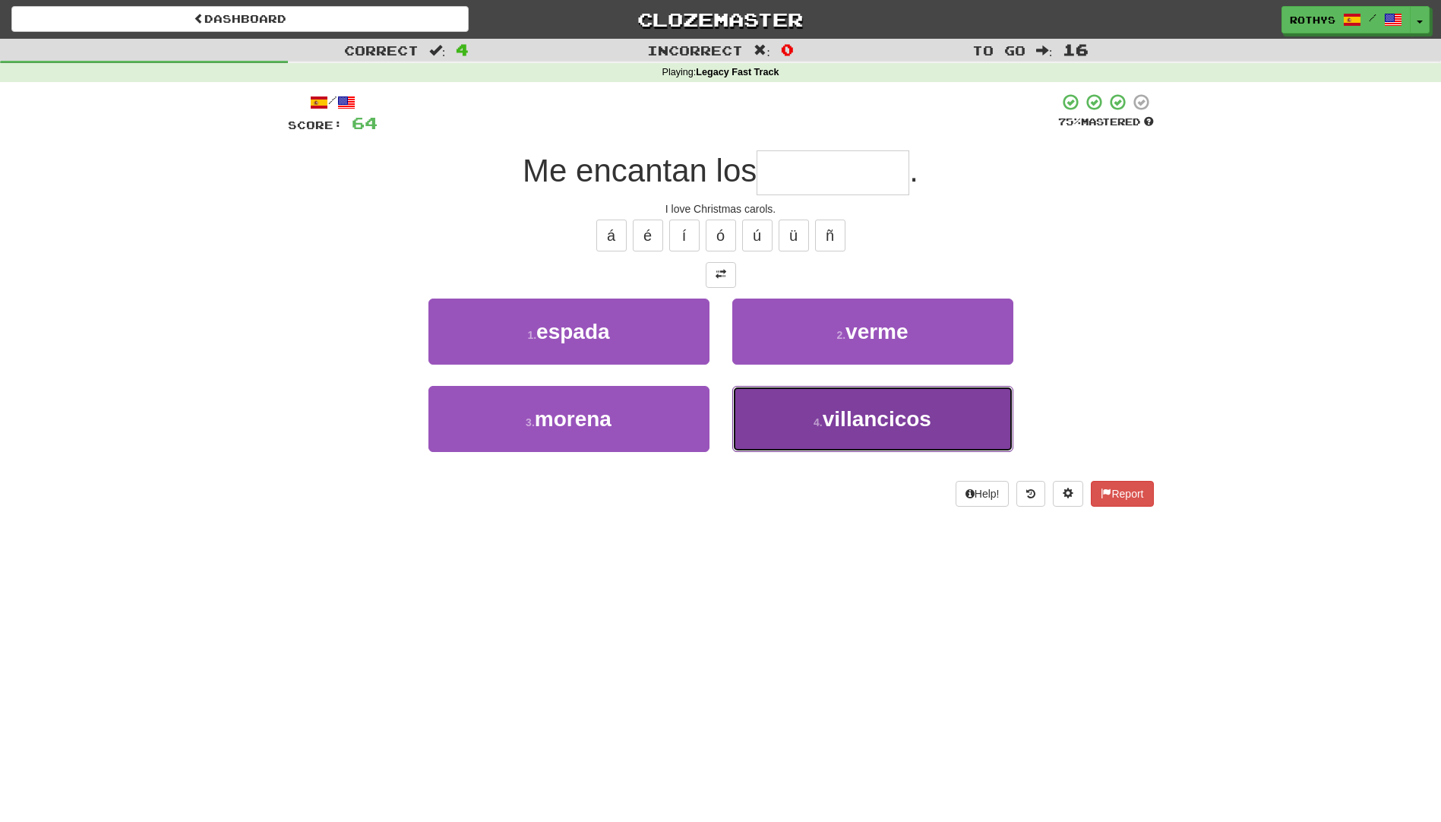
click at [848, 412] on span "villancicos" at bounding box center [876, 419] width 109 height 24
type input "**********"
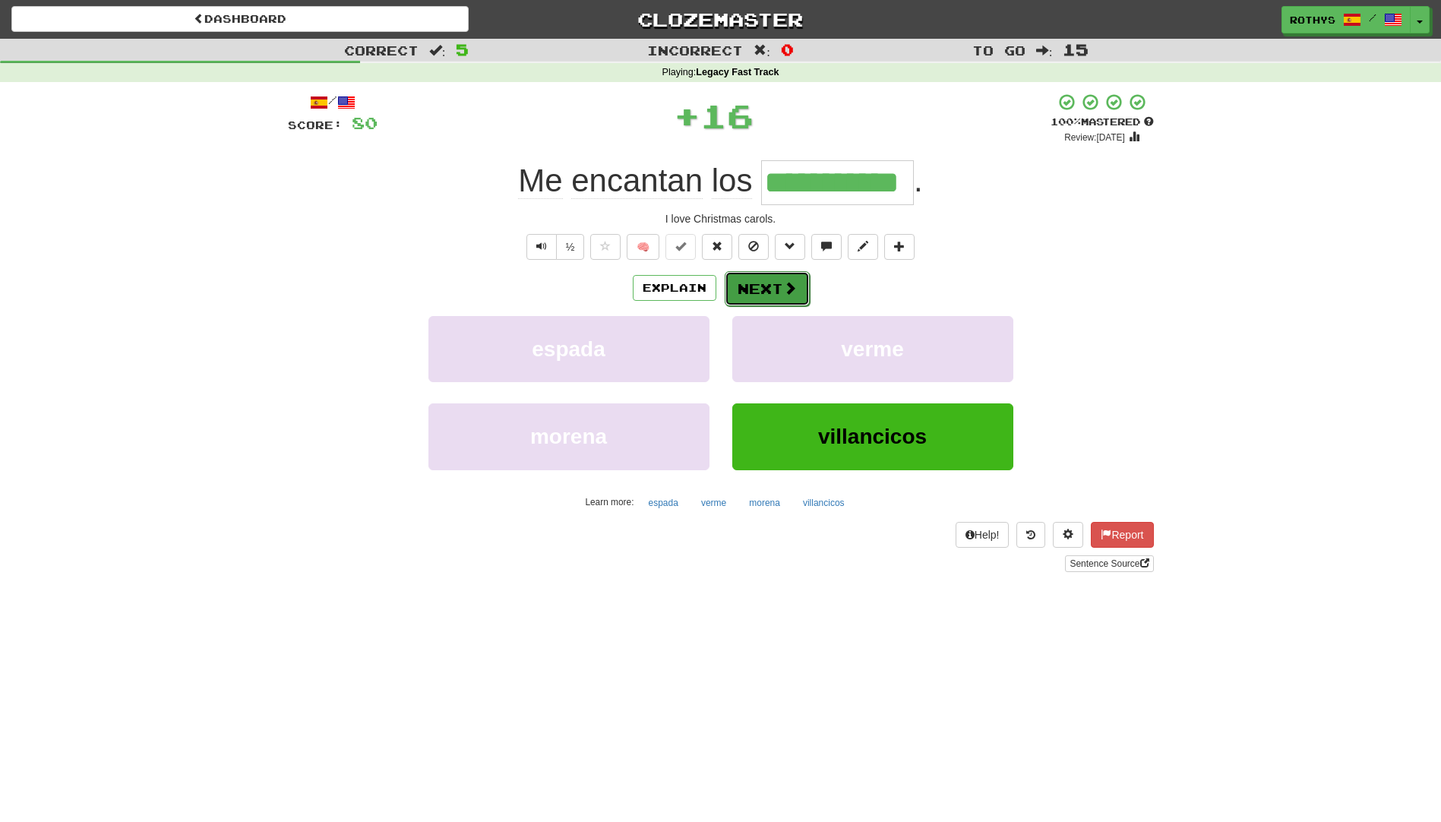
click at [773, 289] on button "Next" at bounding box center [767, 288] width 85 height 35
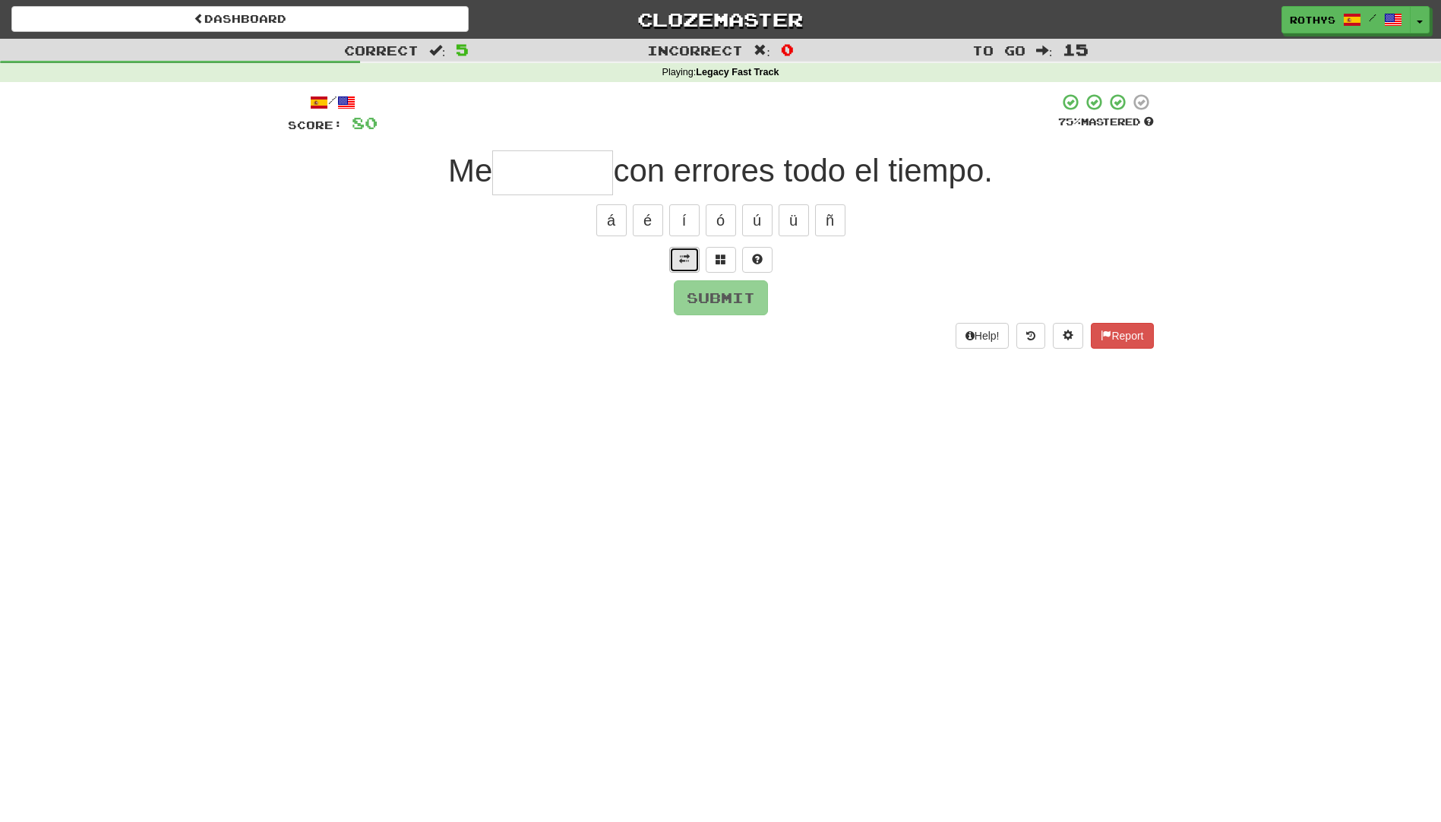
click at [673, 257] on button at bounding box center [684, 260] width 30 height 26
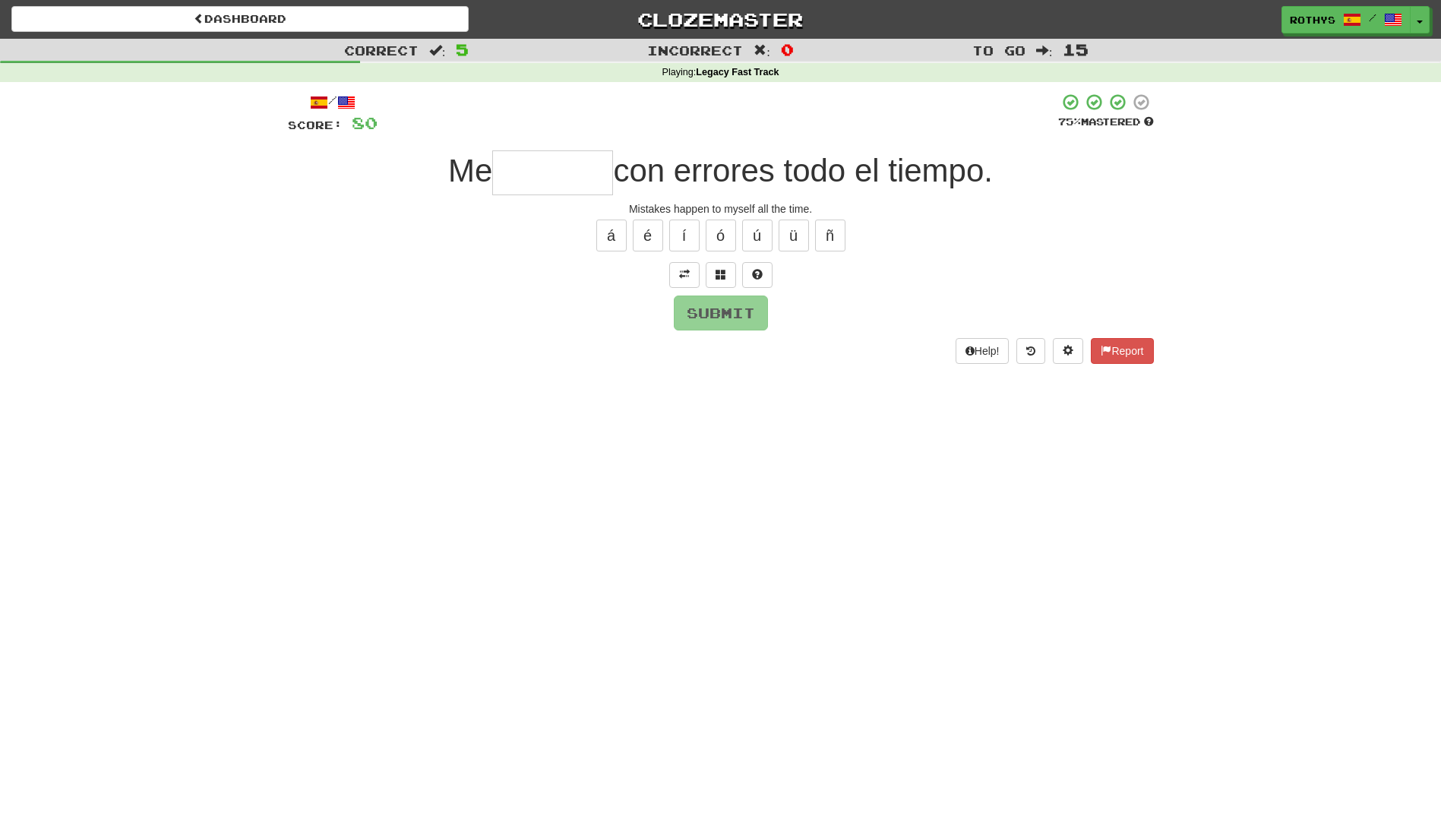
click at [576, 182] on input "text" at bounding box center [552, 172] width 121 height 45
click at [723, 275] on span at bounding box center [720, 274] width 11 height 11
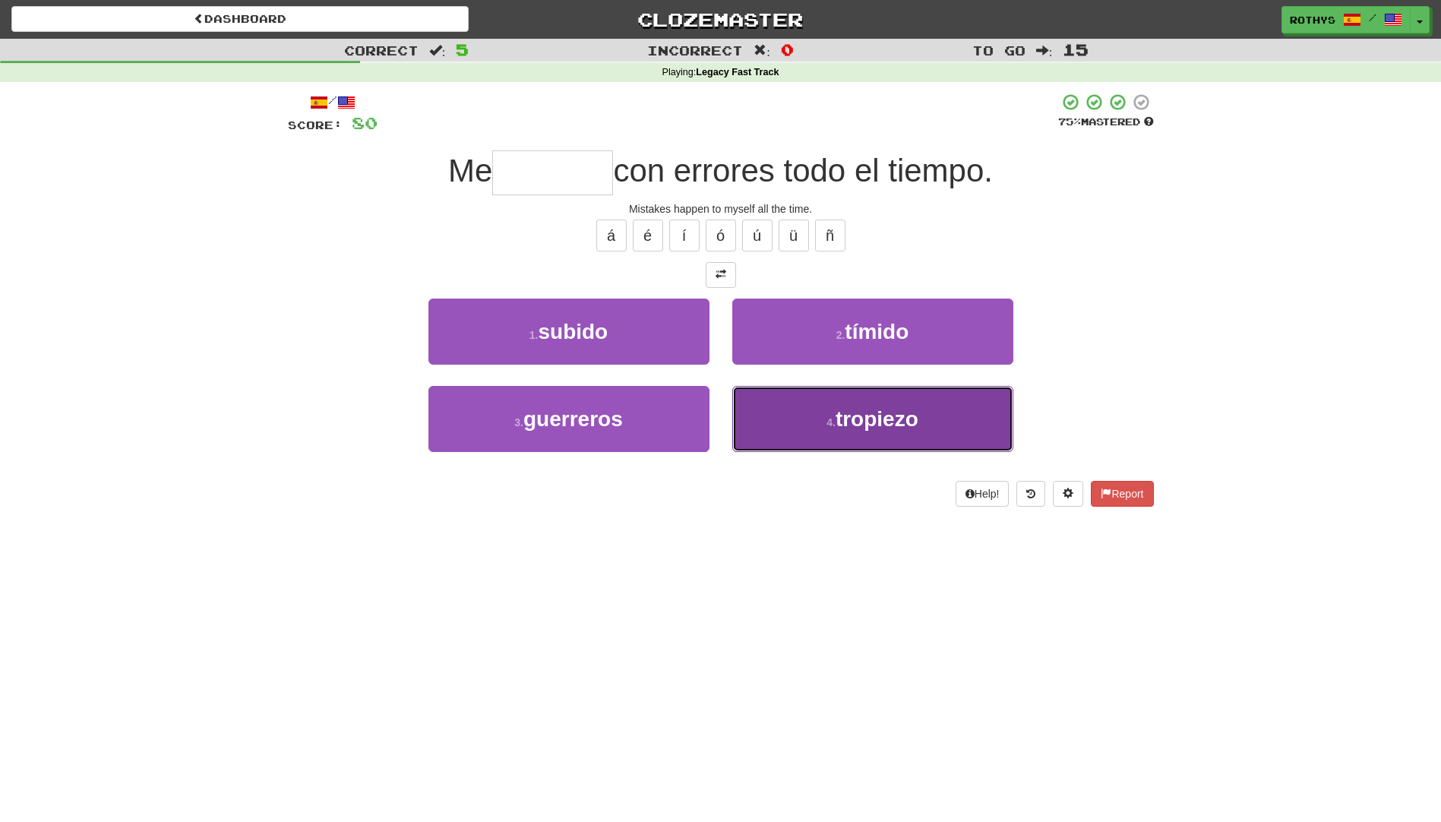
click at [841, 422] on span "tropiezo" at bounding box center [876, 419] width 83 height 24
type input "********"
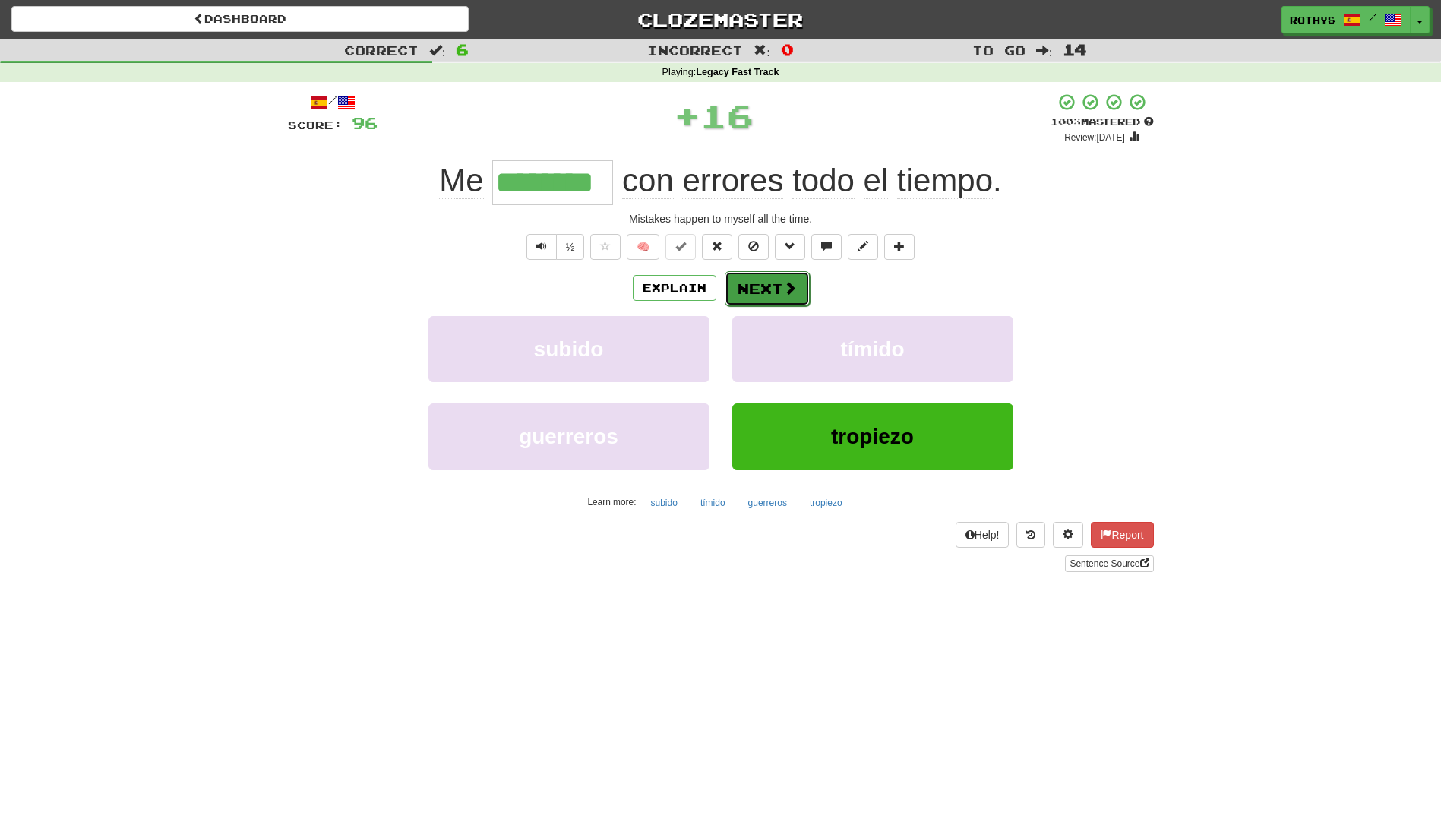
click at [768, 286] on button "Next" at bounding box center [767, 288] width 85 height 35
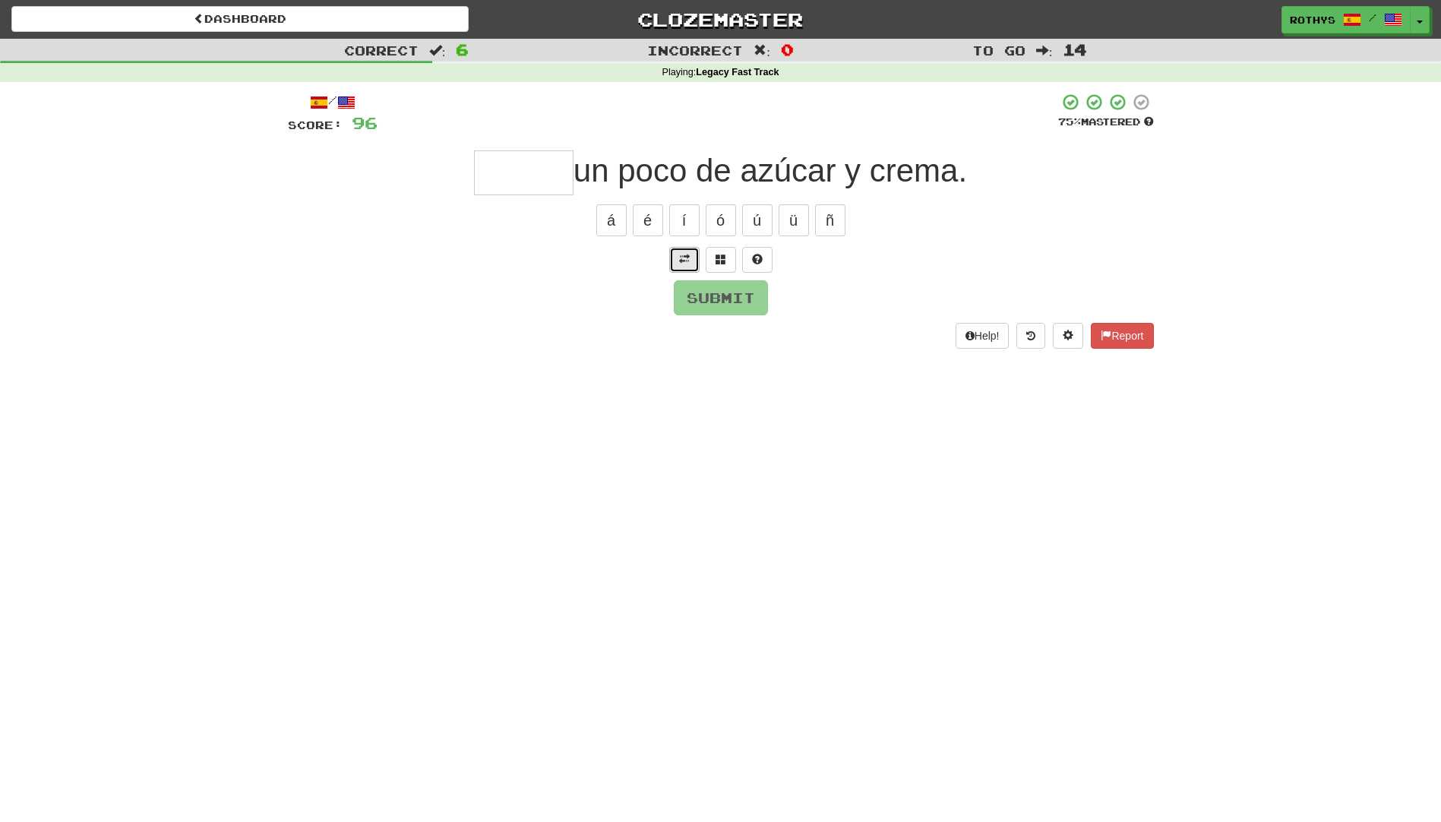
click at [679, 260] on span at bounding box center [684, 259] width 11 height 11
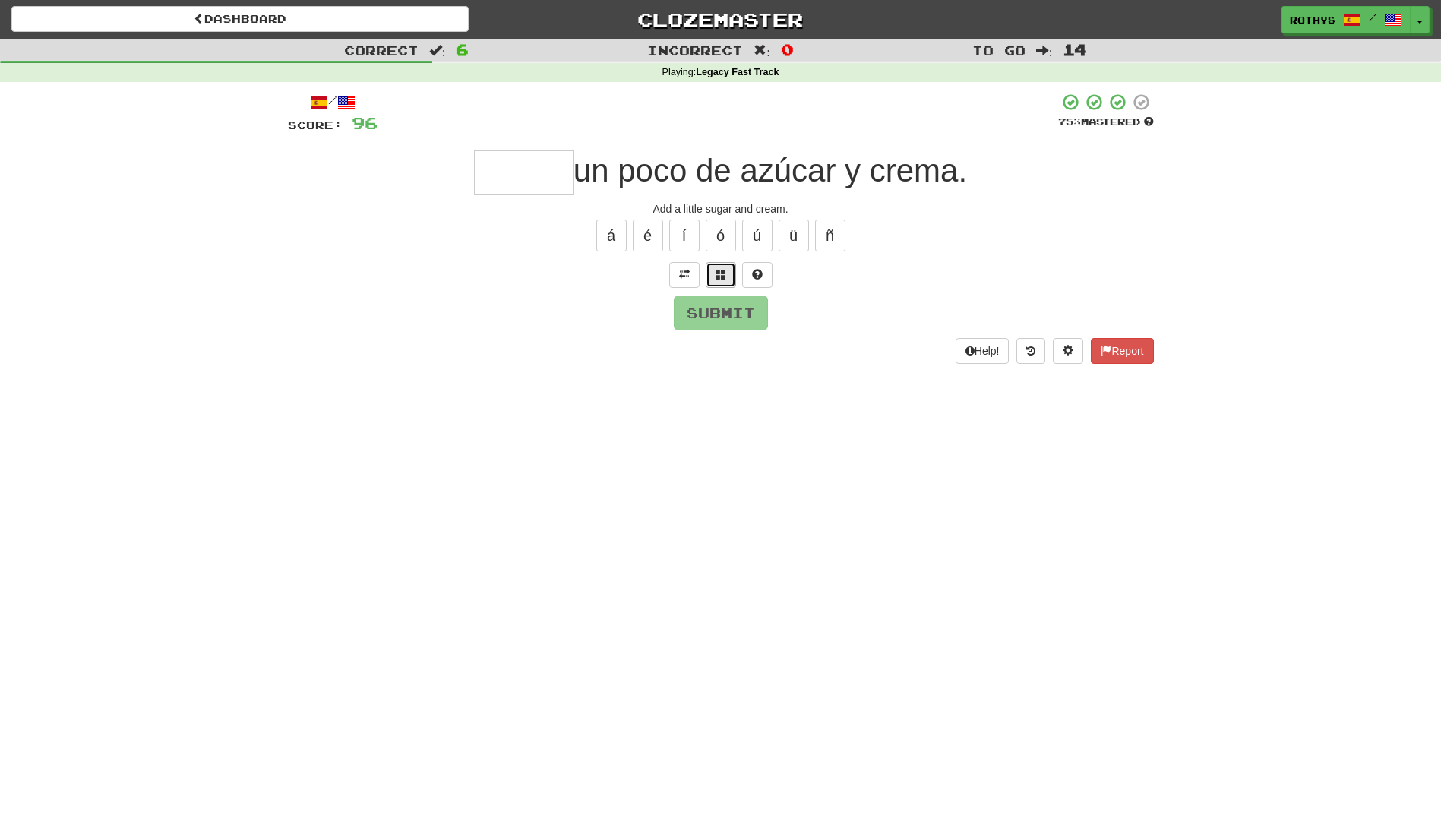
click at [710, 276] on button at bounding box center [721, 275] width 30 height 26
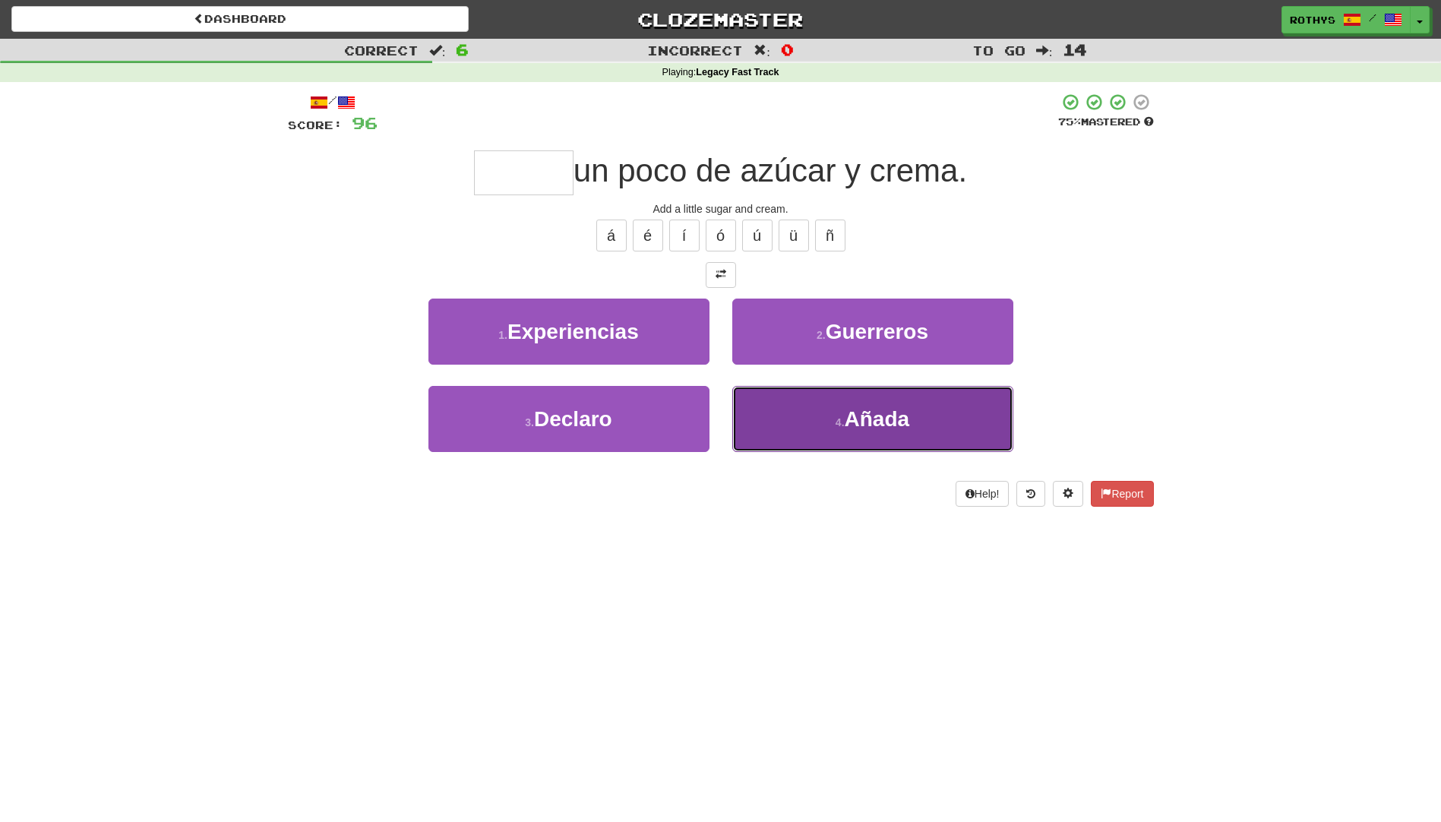
click at [850, 399] on button "4 . Añada" at bounding box center [872, 419] width 281 height 66
type input "*****"
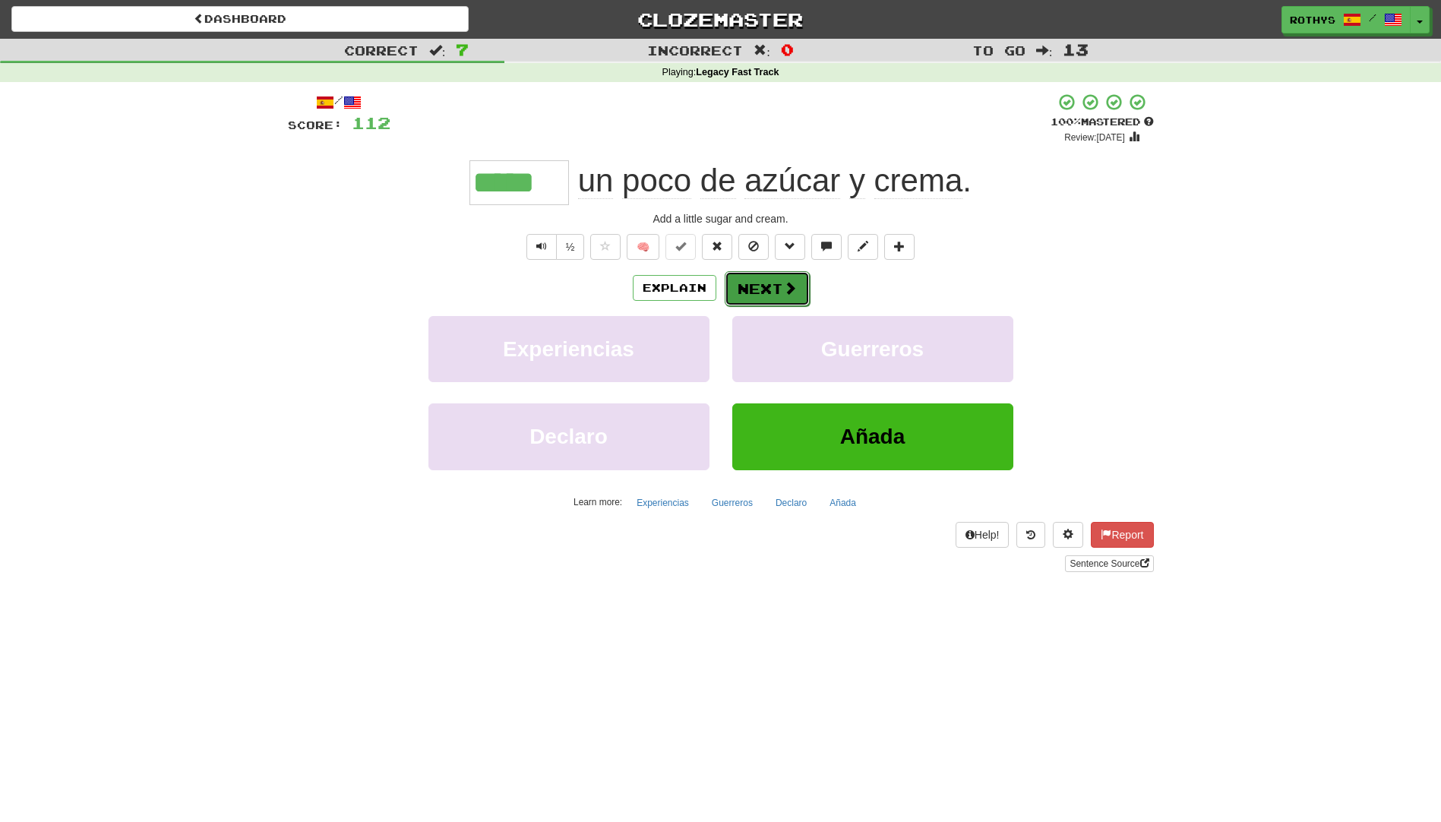
click at [780, 292] on button "Next" at bounding box center [767, 288] width 85 height 35
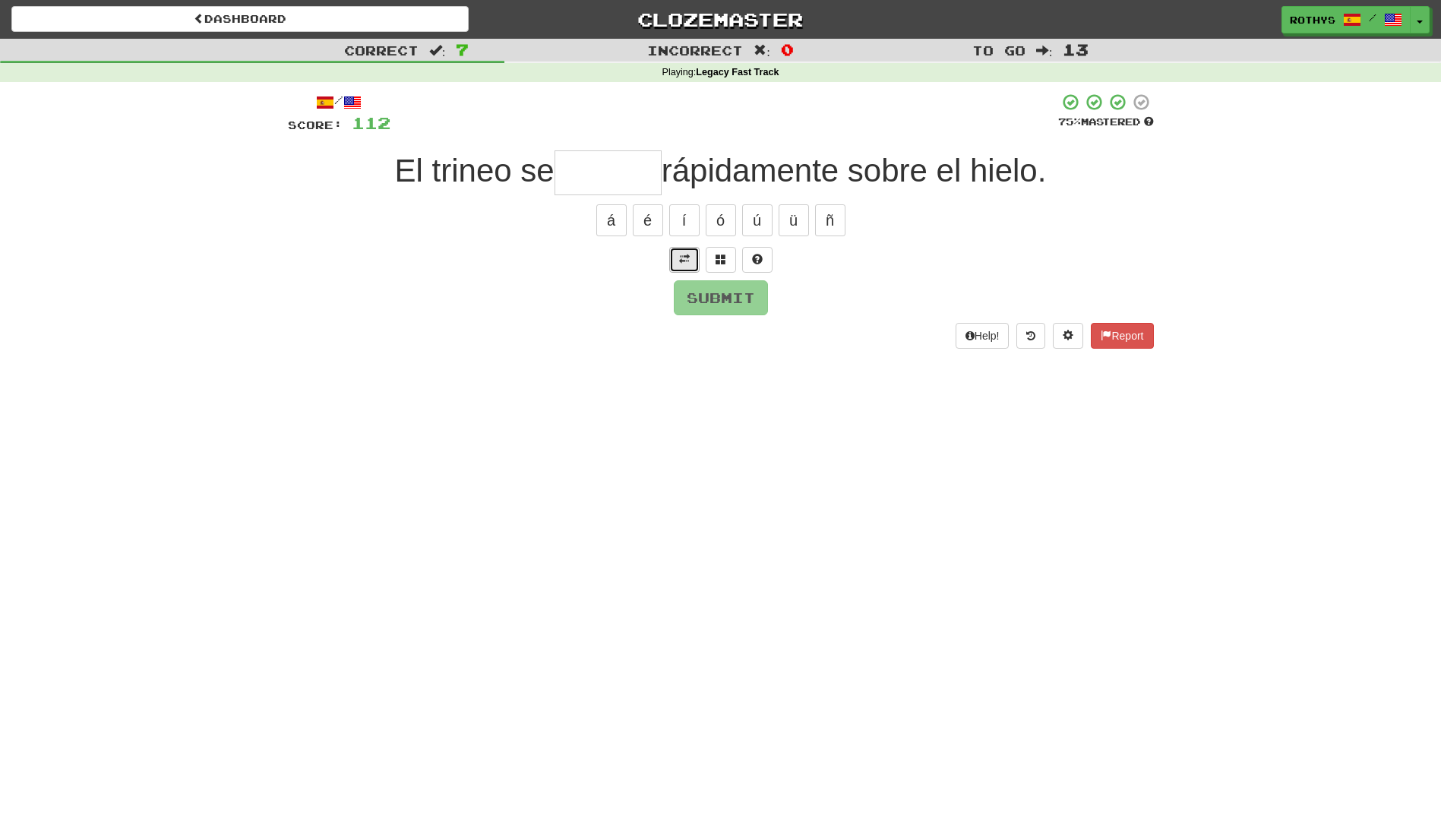
click at [685, 257] on span at bounding box center [684, 259] width 11 height 11
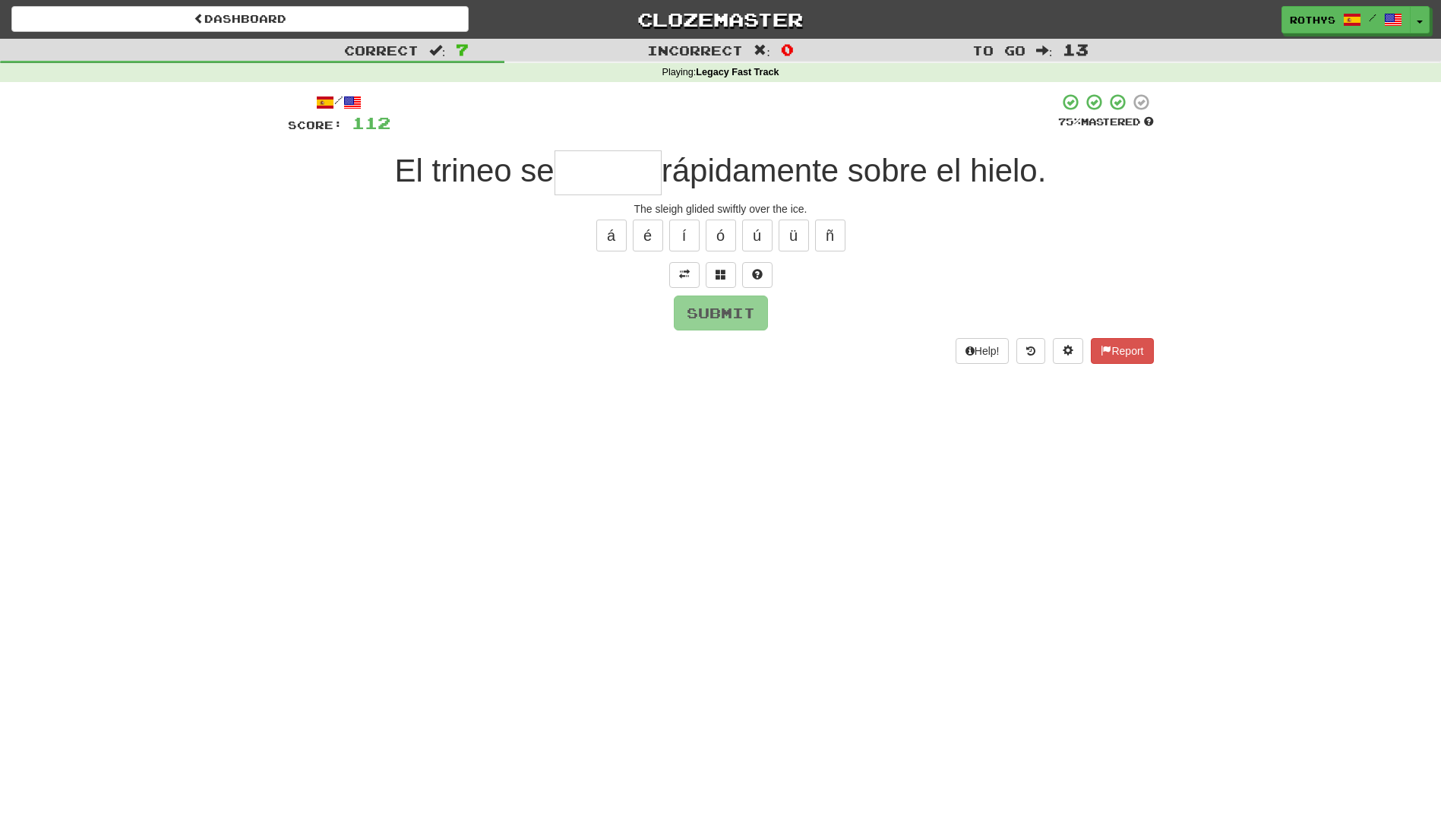
click at [586, 175] on input "text" at bounding box center [607, 172] width 107 height 45
click at [715, 273] on span at bounding box center [720, 274] width 11 height 11
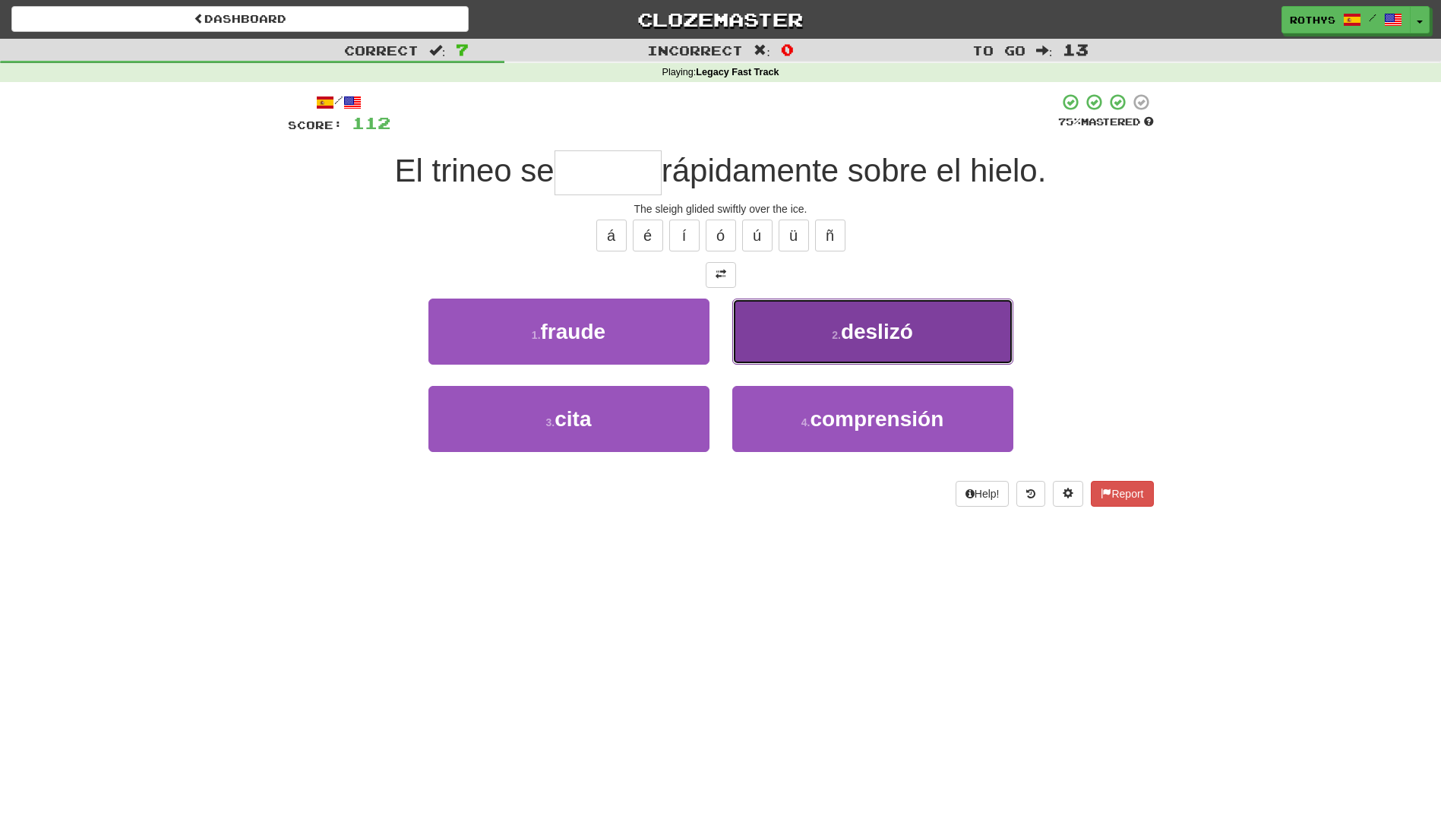
click at [924, 332] on button "2 . [GEOGRAPHIC_DATA]" at bounding box center [872, 331] width 281 height 66
type input "*******"
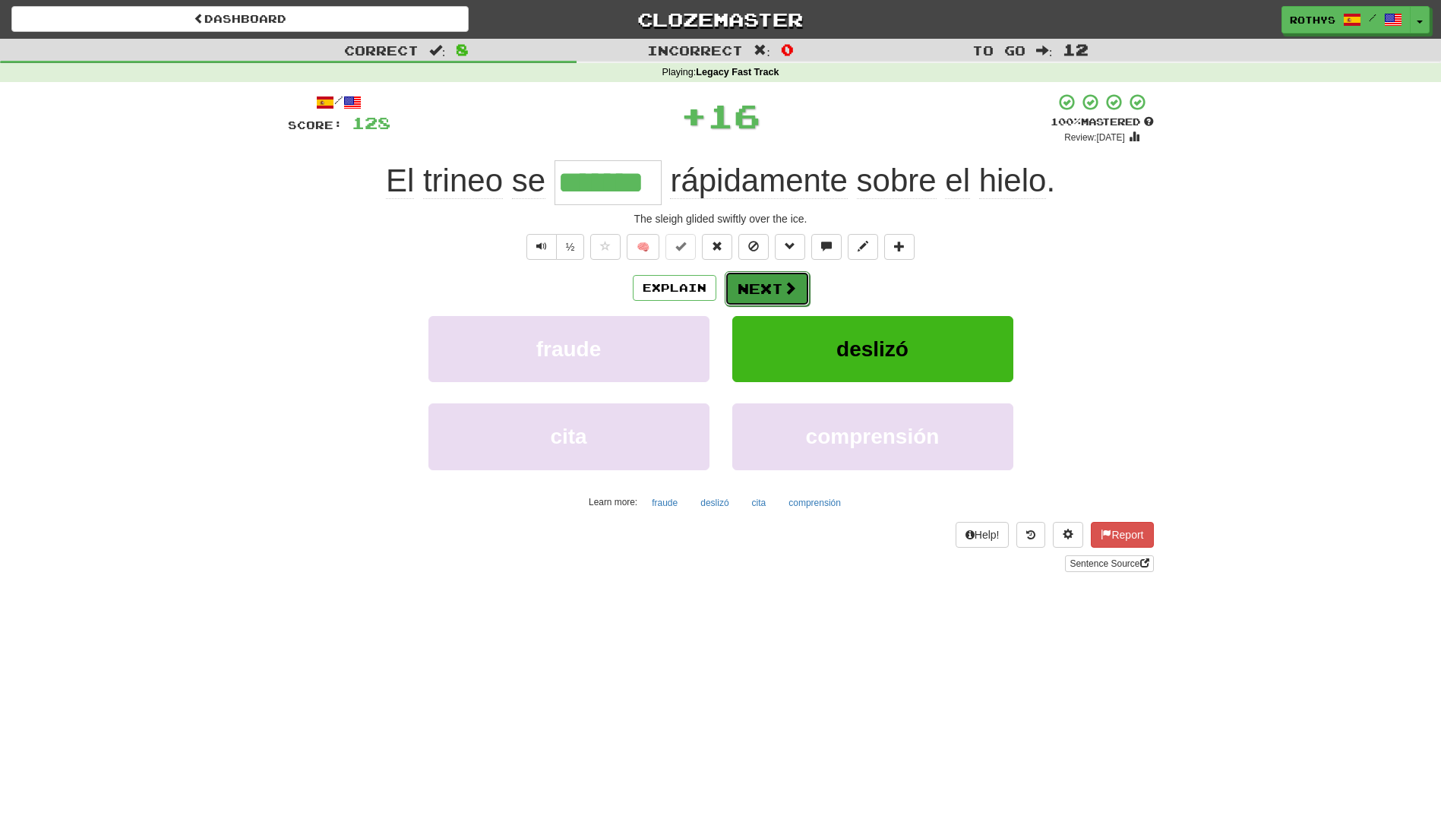
click at [760, 284] on button "Next" at bounding box center [767, 288] width 85 height 35
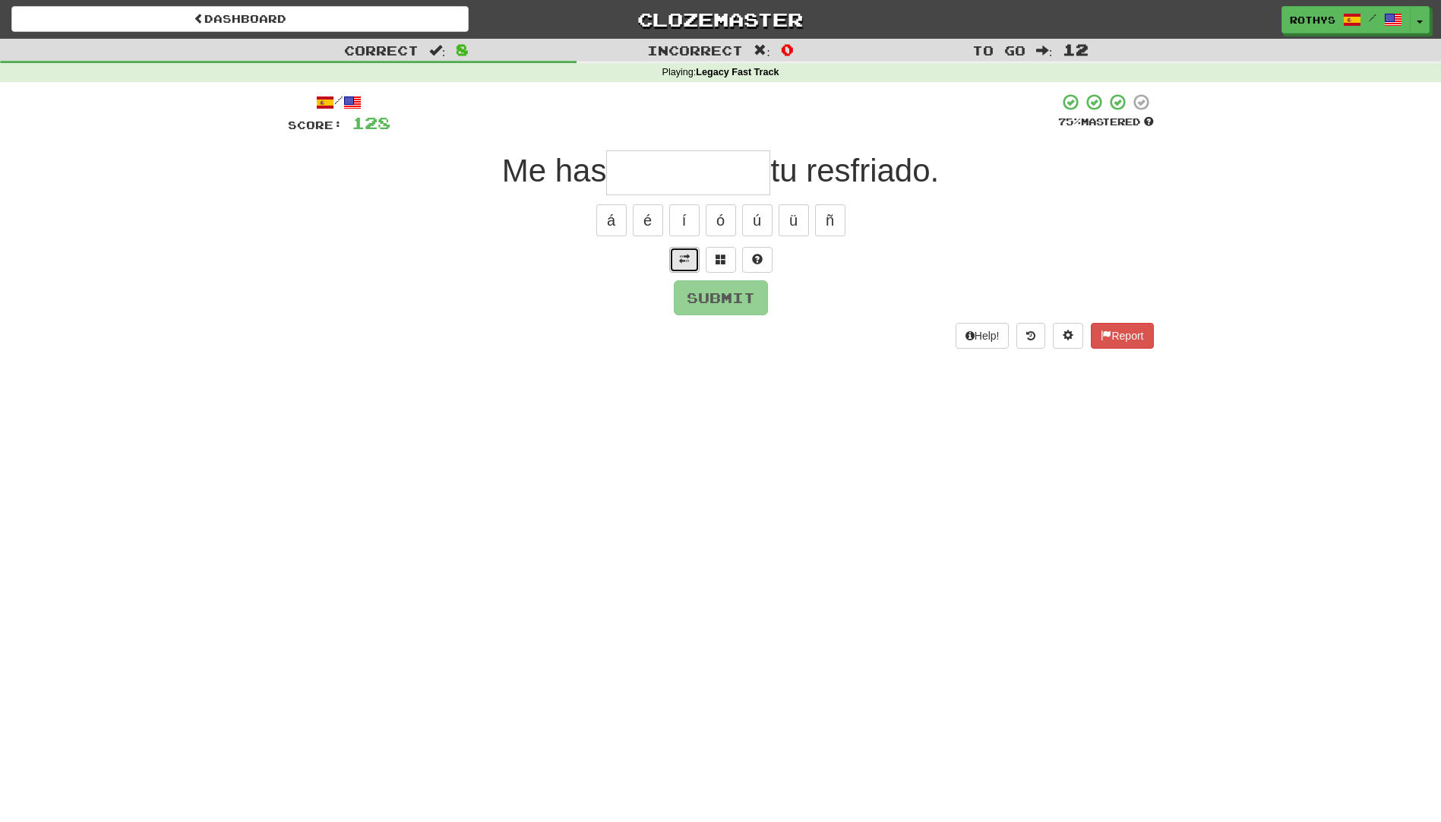
click at [677, 255] on button at bounding box center [684, 260] width 30 height 26
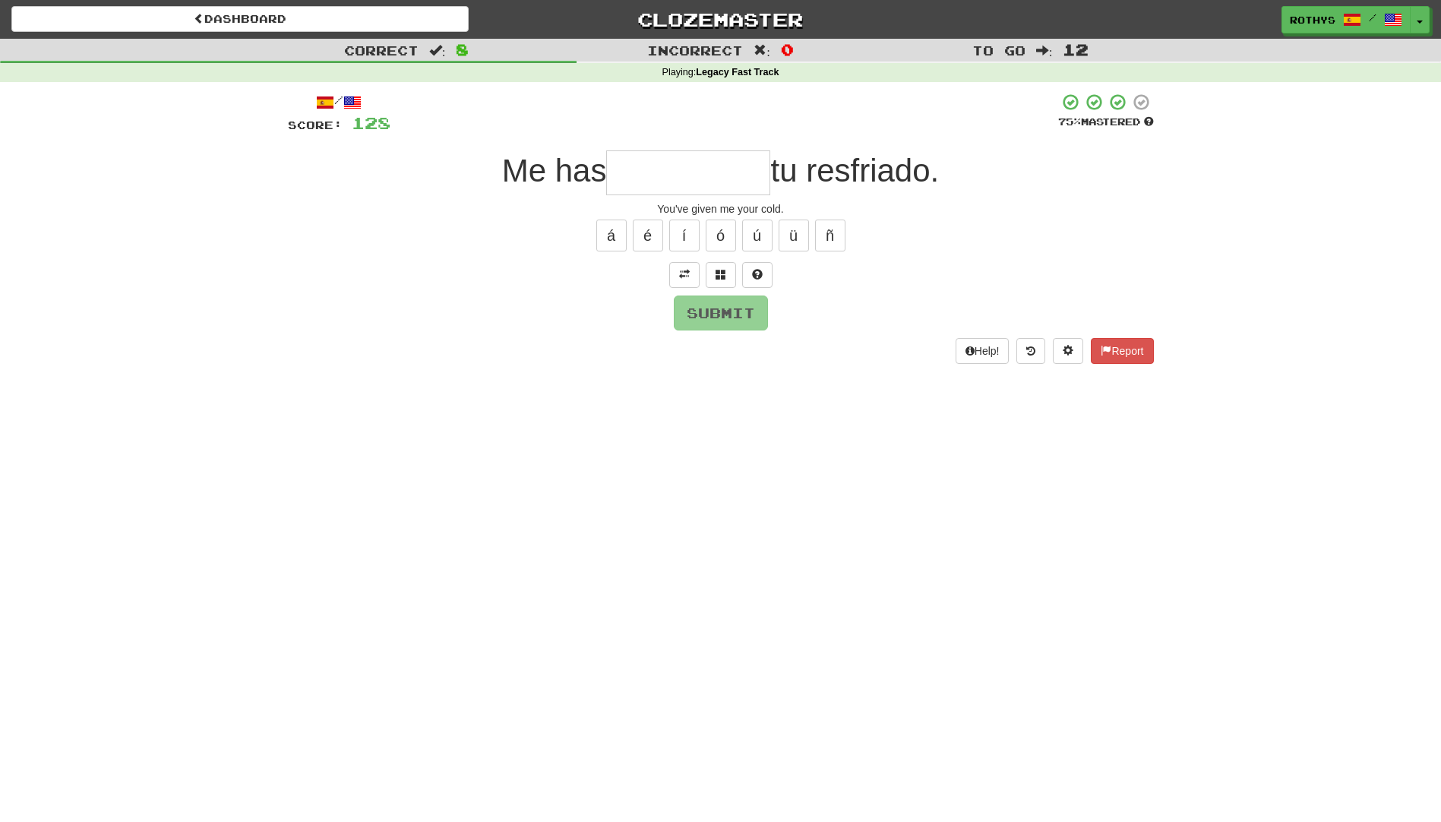
click at [681, 187] on input "text" at bounding box center [688, 172] width 164 height 45
click at [722, 275] on span at bounding box center [720, 274] width 11 height 11
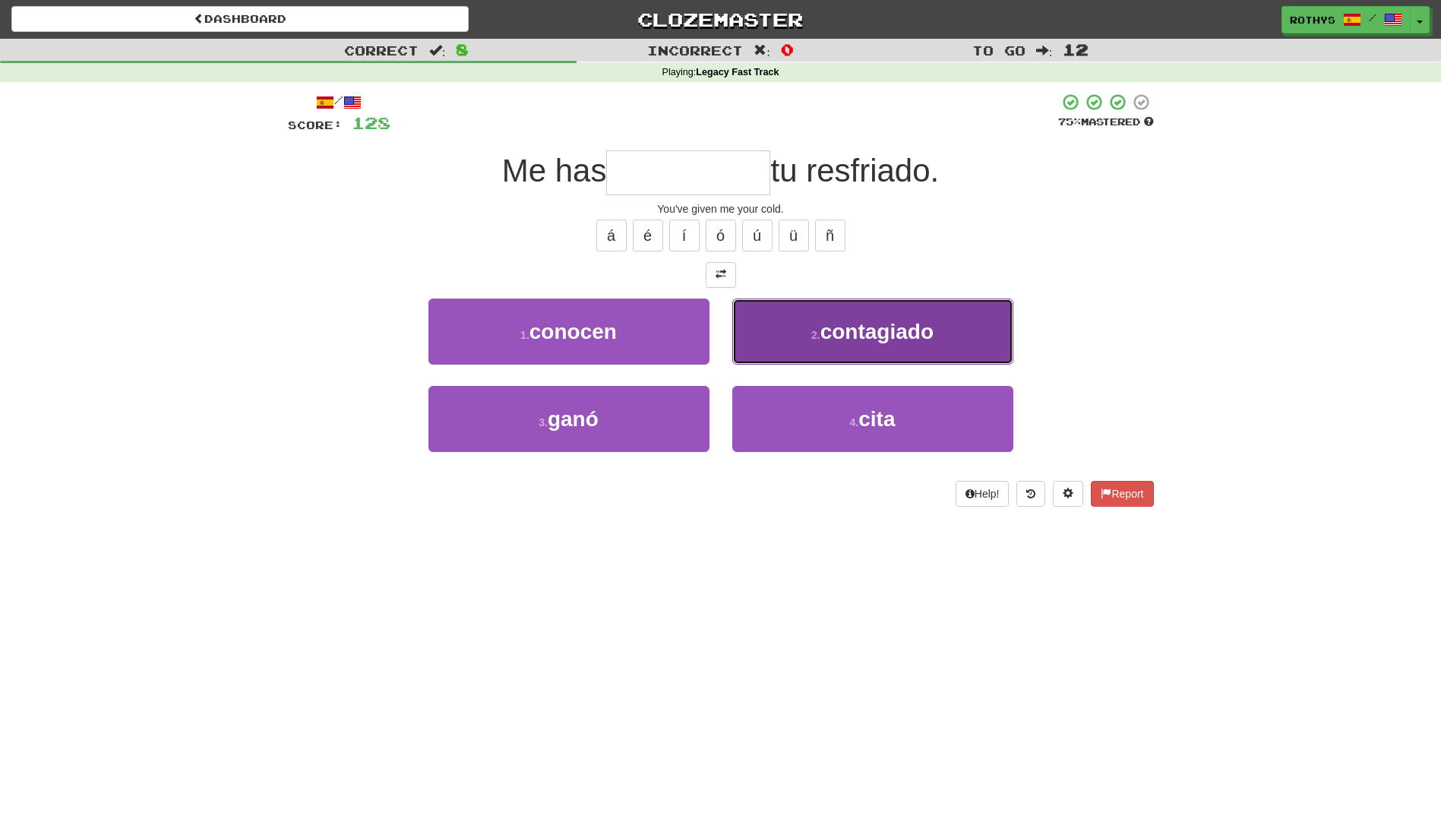
click at [892, 342] on span "contagiado" at bounding box center [876, 332] width 113 height 24
type input "**********"
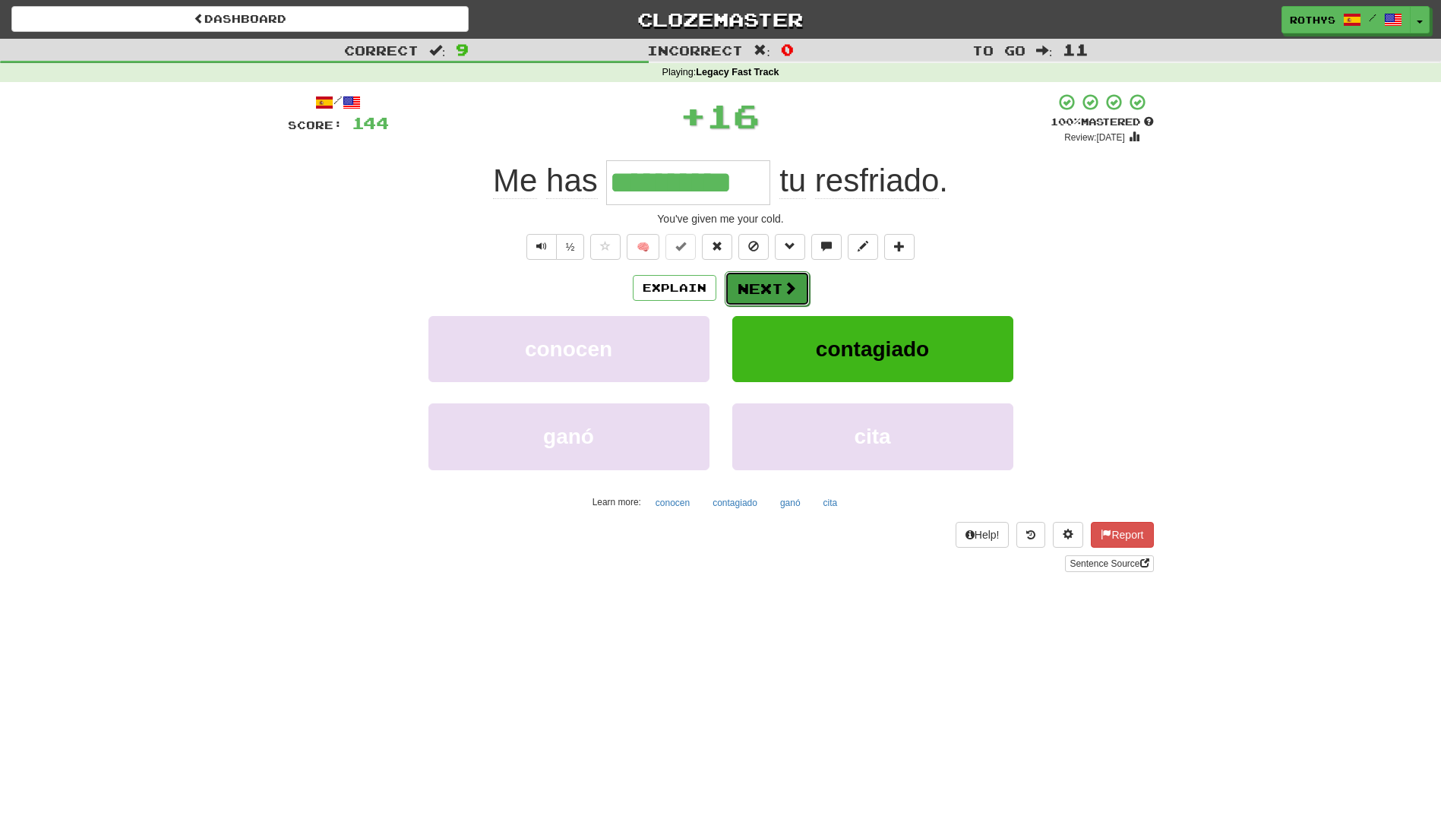
click at [758, 296] on button "Next" at bounding box center [767, 288] width 85 height 35
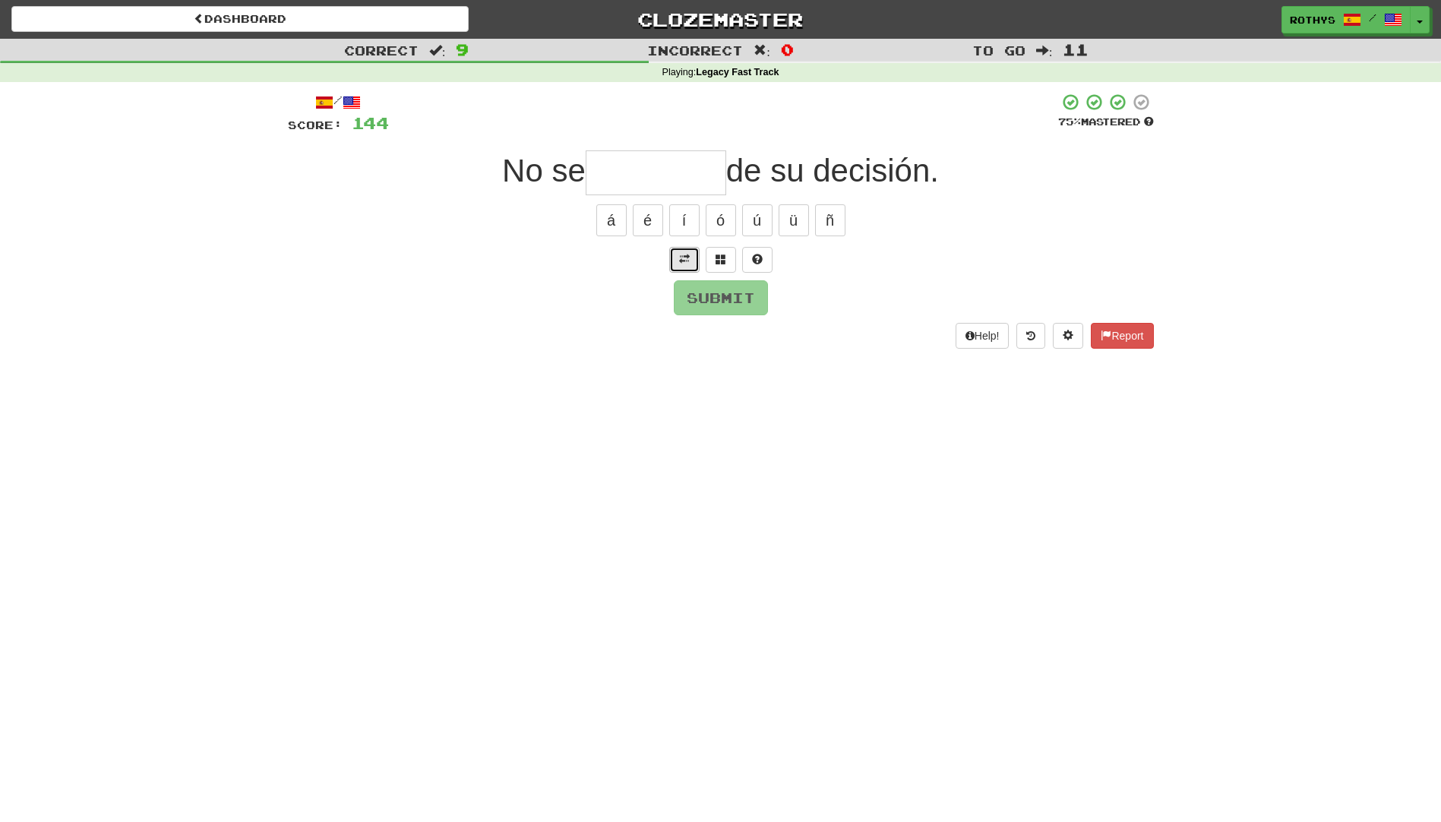
click at [683, 254] on span at bounding box center [684, 259] width 11 height 11
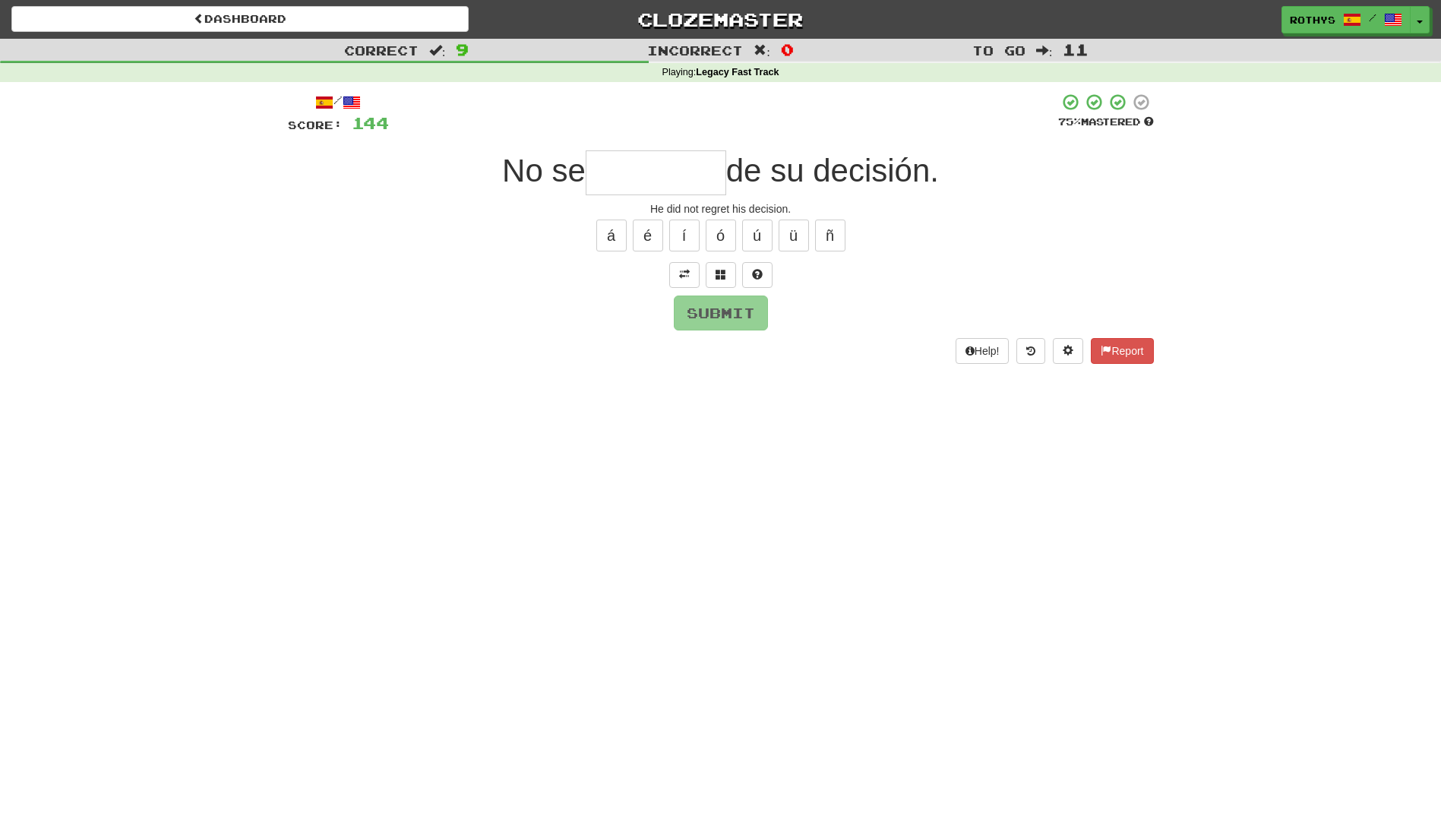
click at [614, 172] on input "text" at bounding box center [656, 172] width 140 height 45
click at [717, 273] on span at bounding box center [720, 274] width 11 height 11
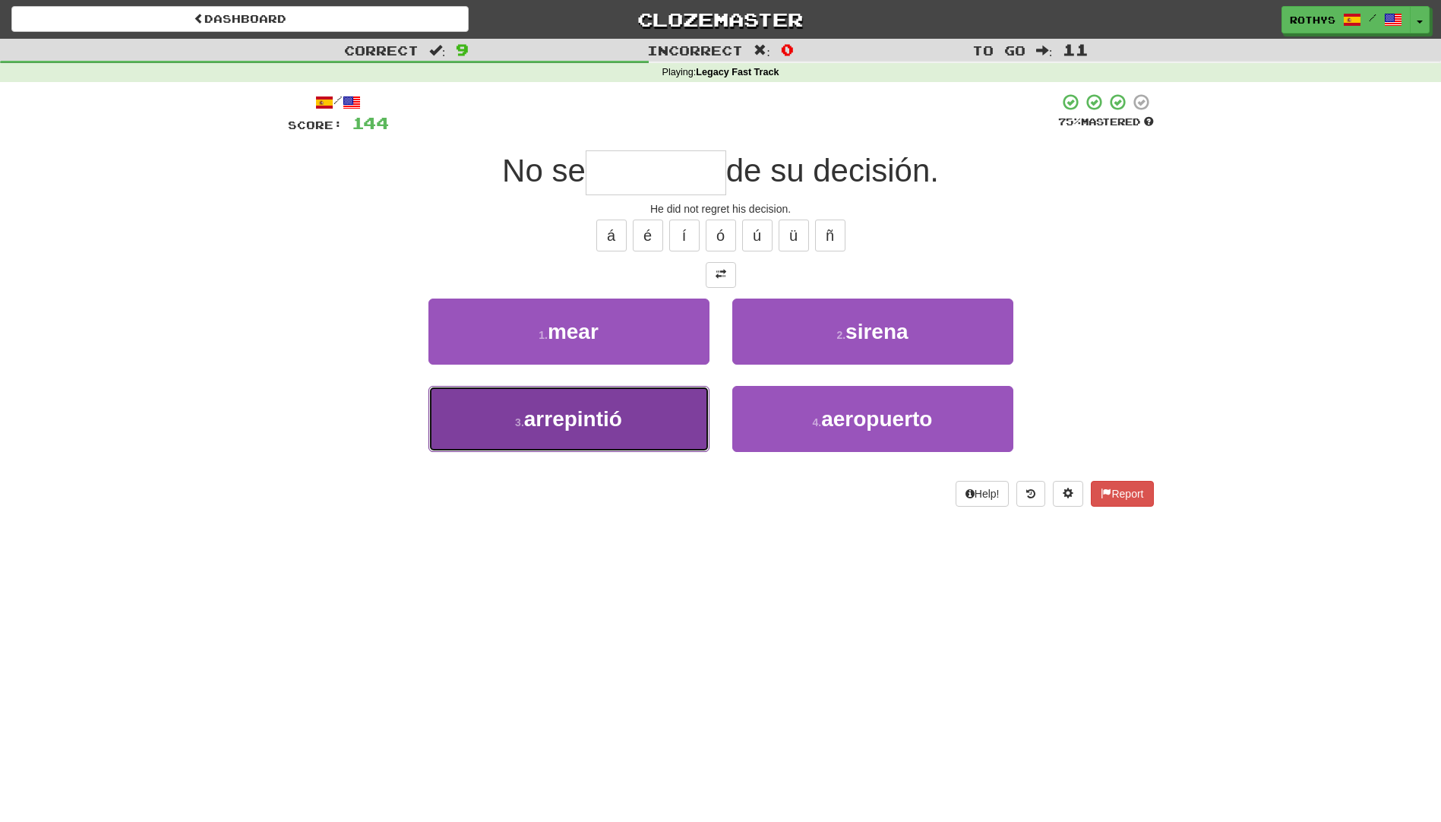
click at [625, 413] on button "3 . arrepintió" at bounding box center [568, 419] width 281 height 66
type input "**********"
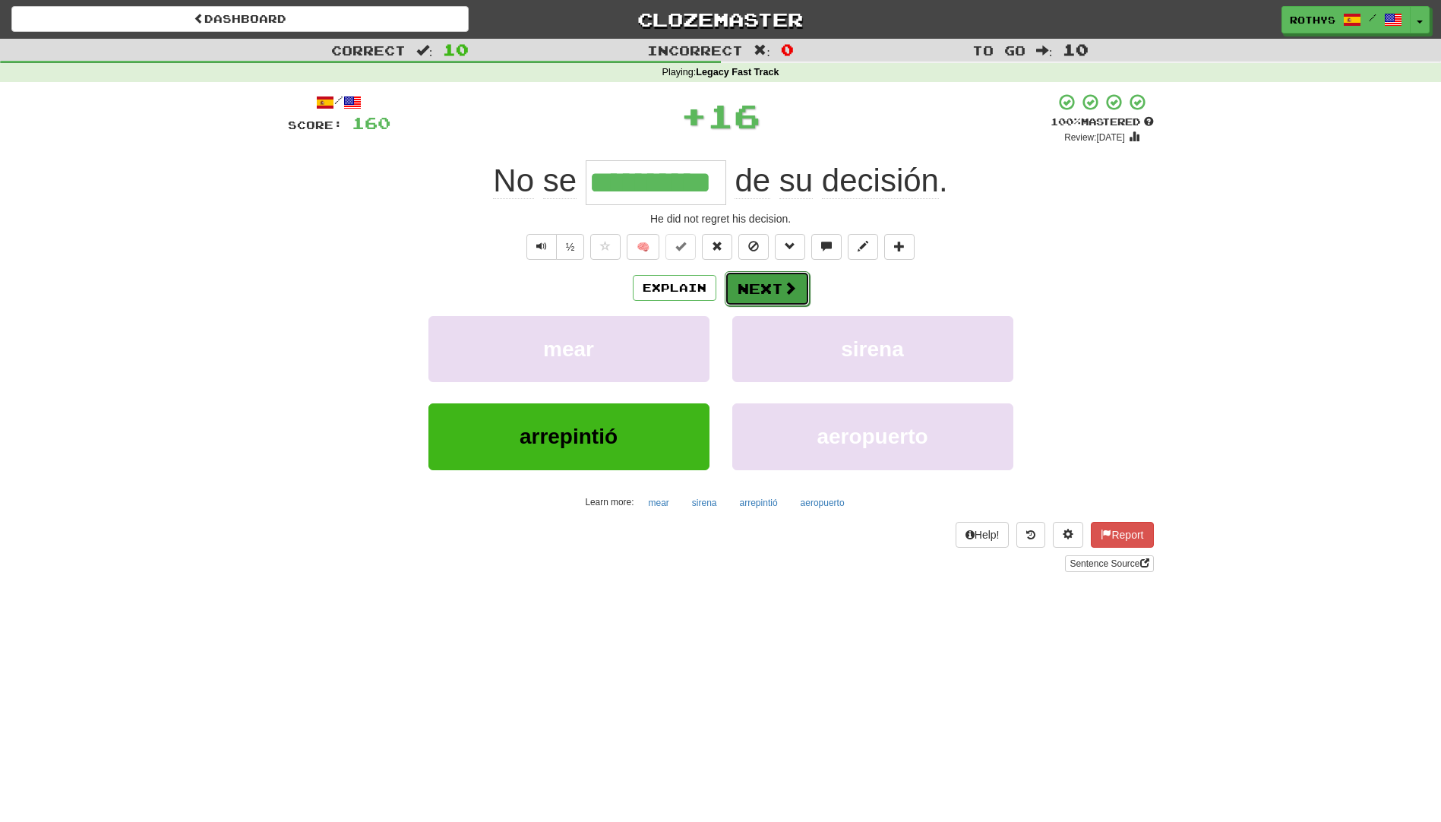
click at [754, 283] on button "Next" at bounding box center [767, 288] width 85 height 35
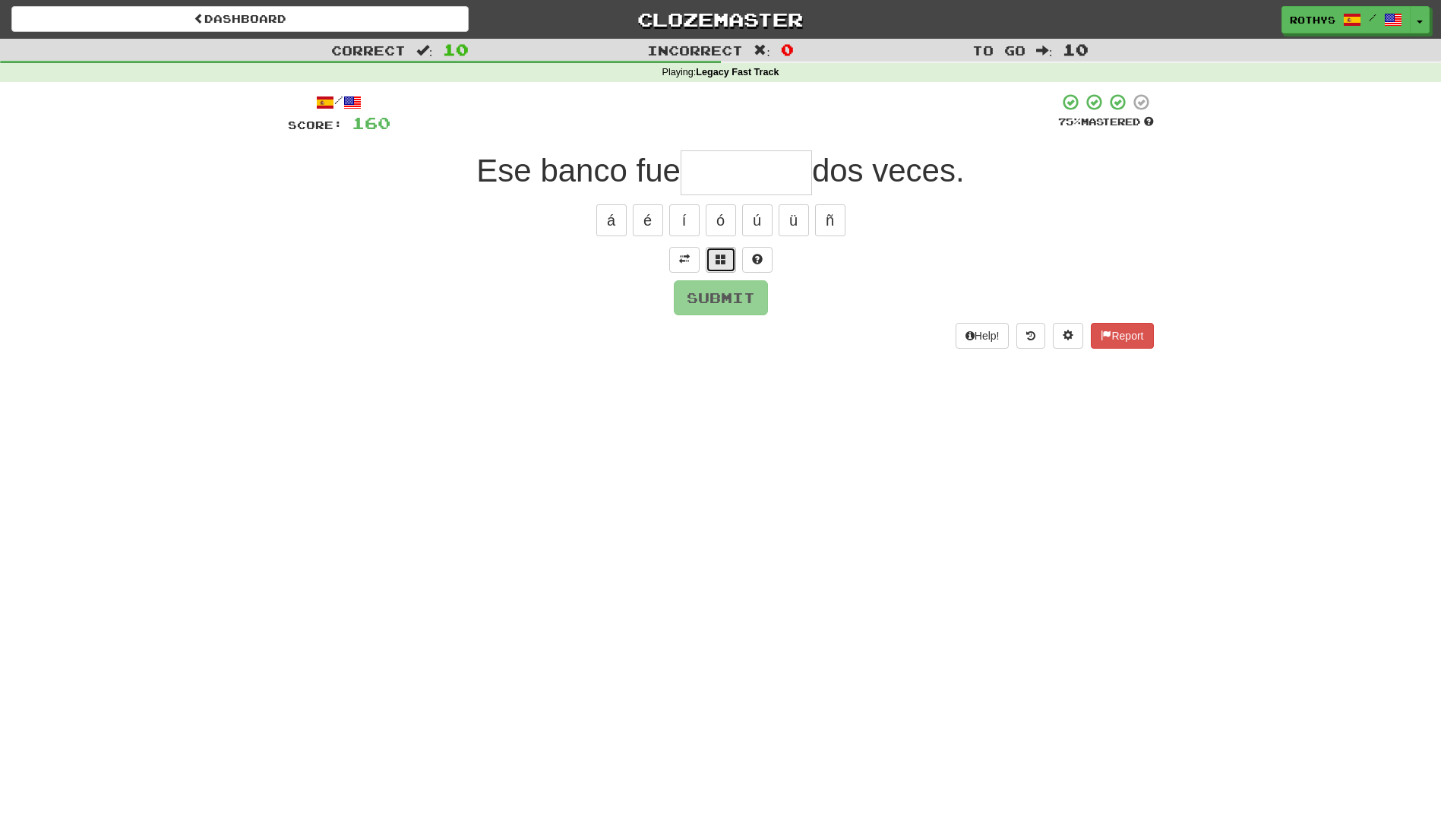
click at [716, 260] on span at bounding box center [720, 259] width 11 height 11
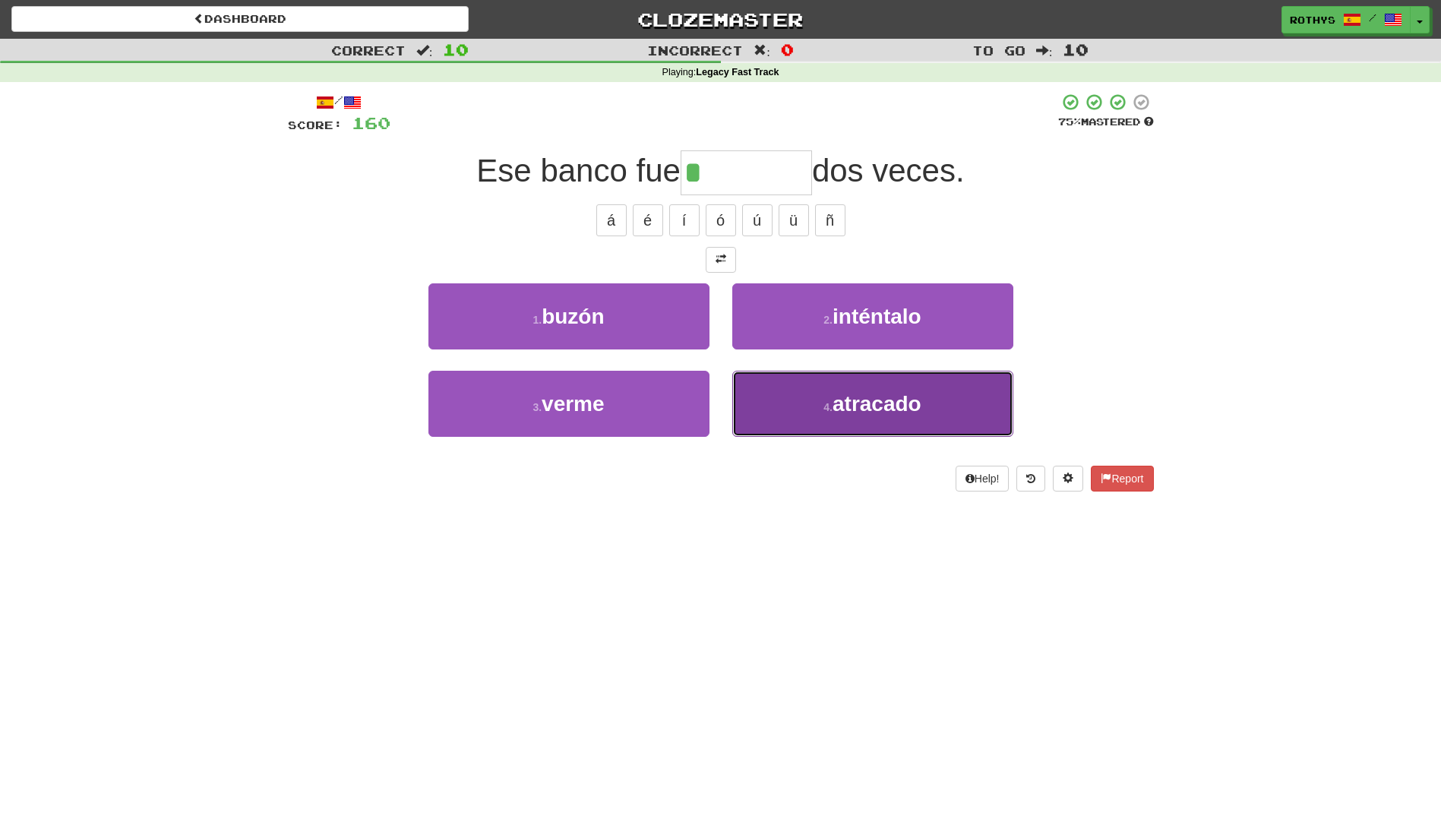
click at [939, 417] on button "4 . atracado" at bounding box center [872, 404] width 281 height 66
type input "********"
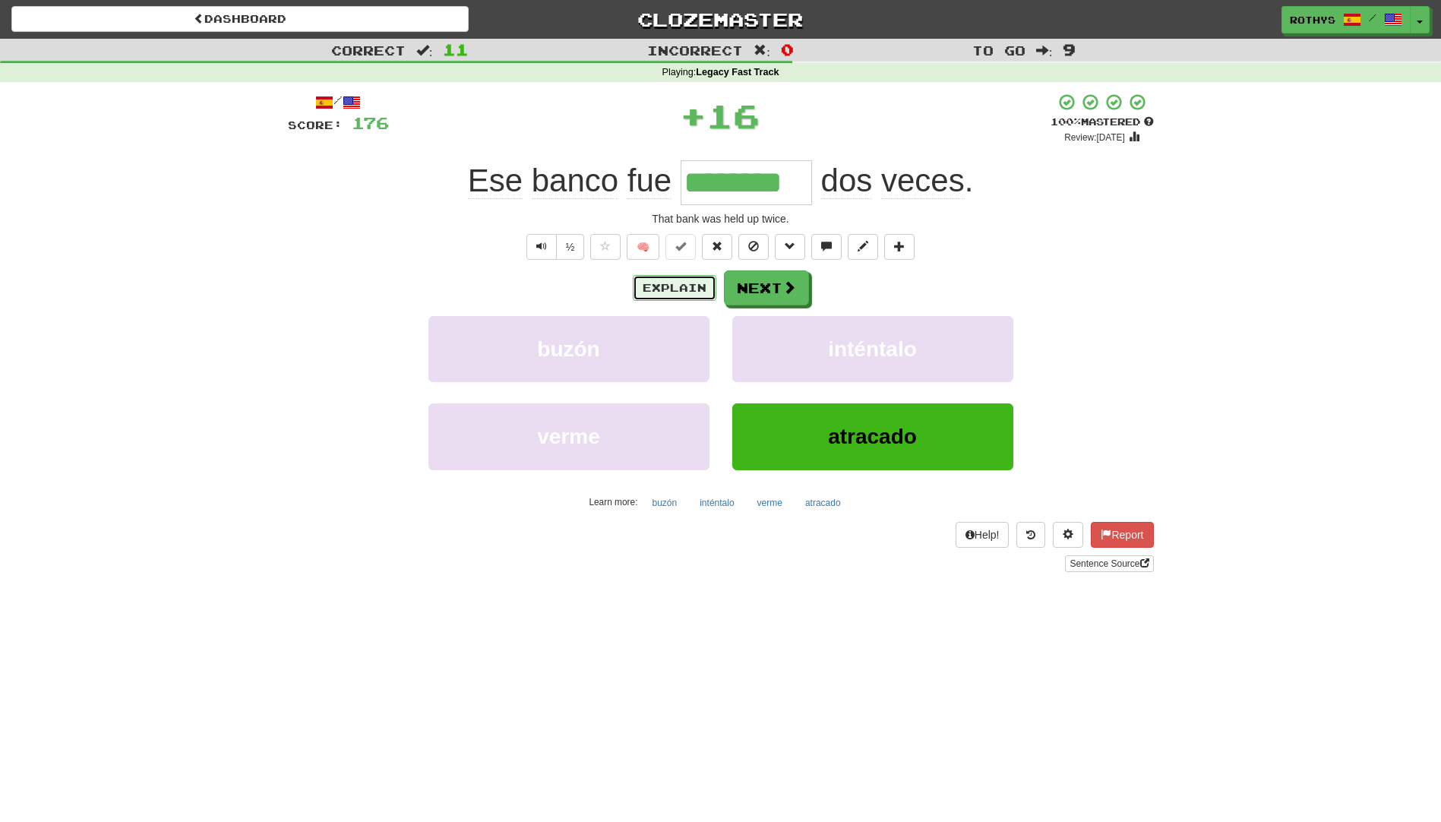
click at [674, 286] on button "Explain" at bounding box center [675, 288] width 84 height 26
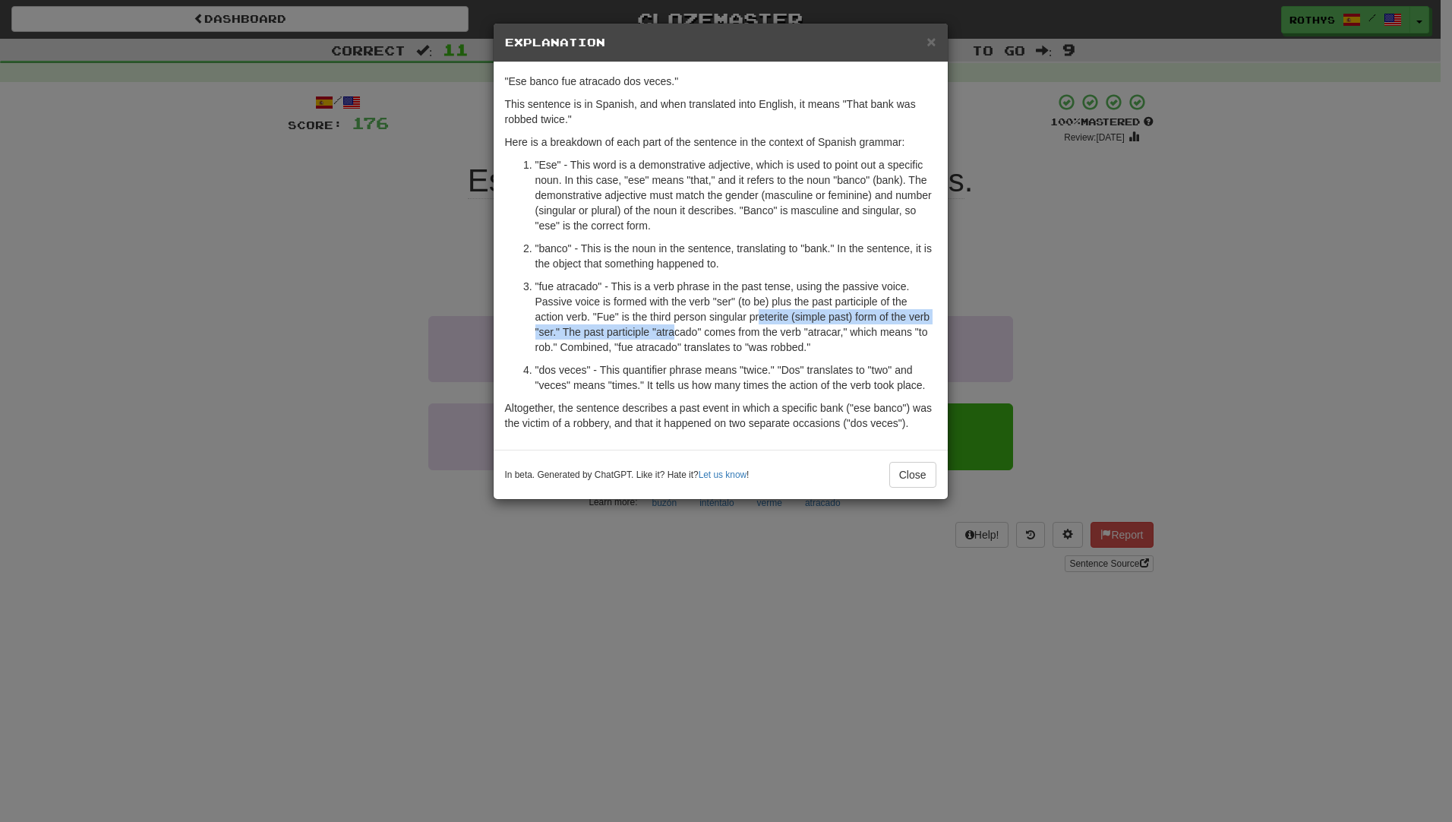
drag, startPoint x: 674, startPoint y: 334, endPoint x: 758, endPoint y: 317, distance: 85.3
click at [758, 317] on p ""fue atracado" - This is a verb phrase in the past tense, using the passive voi…" at bounding box center [735, 317] width 401 height 76
drag, startPoint x: 620, startPoint y: 334, endPoint x: 655, endPoint y: 333, distance: 34.2
click at [655, 333] on p ""fue atracado" - This is a verb phrase in the past tense, using the passive voi…" at bounding box center [735, 317] width 401 height 76
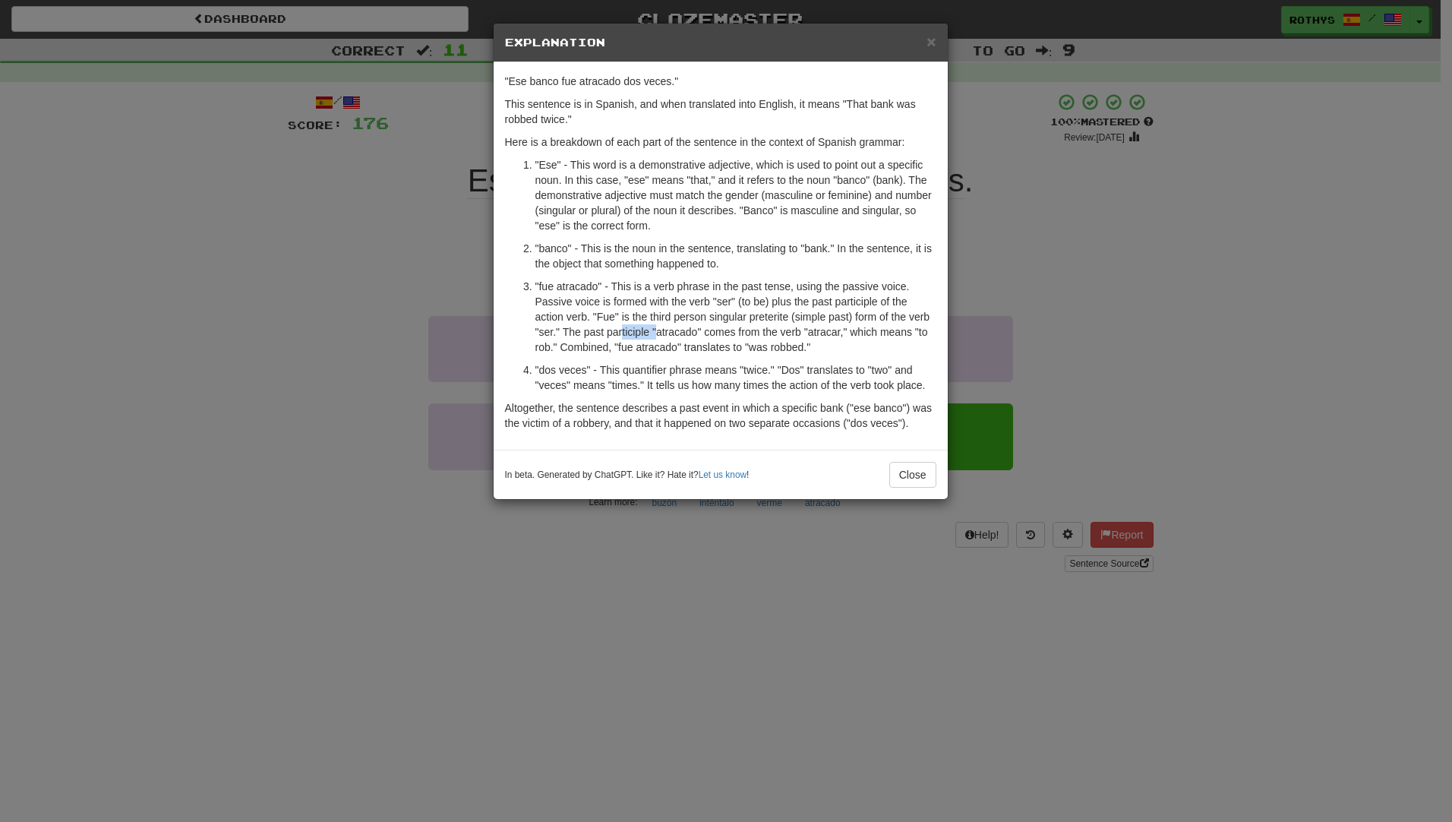
click at [655, 333] on p ""fue atracado" - This is a verb phrase in the past tense, using the passive voi…" at bounding box center [735, 317] width 401 height 76
click at [910, 471] on button "Close" at bounding box center [912, 475] width 47 height 26
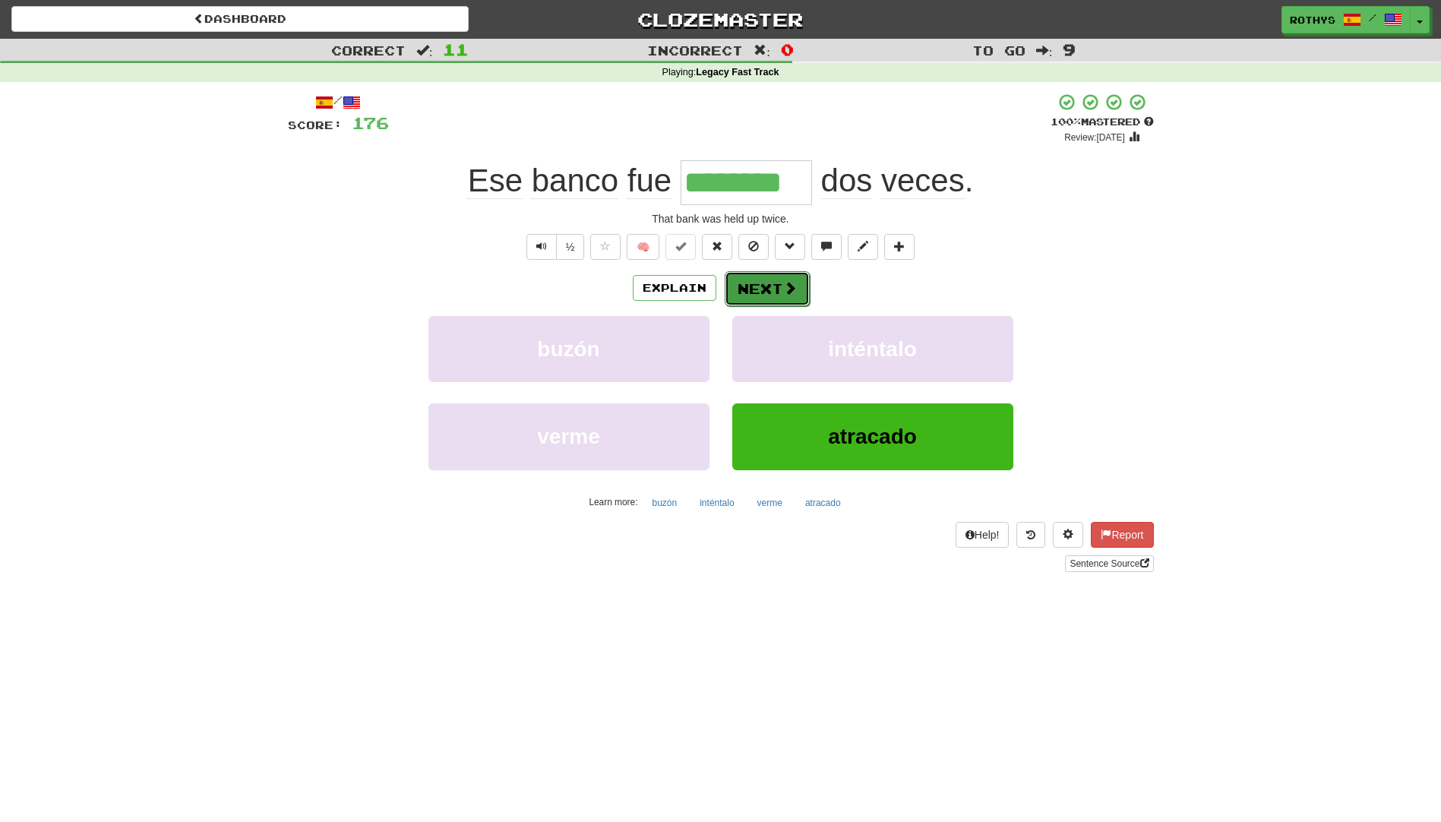
click at [752, 289] on button "Next" at bounding box center [767, 288] width 85 height 35
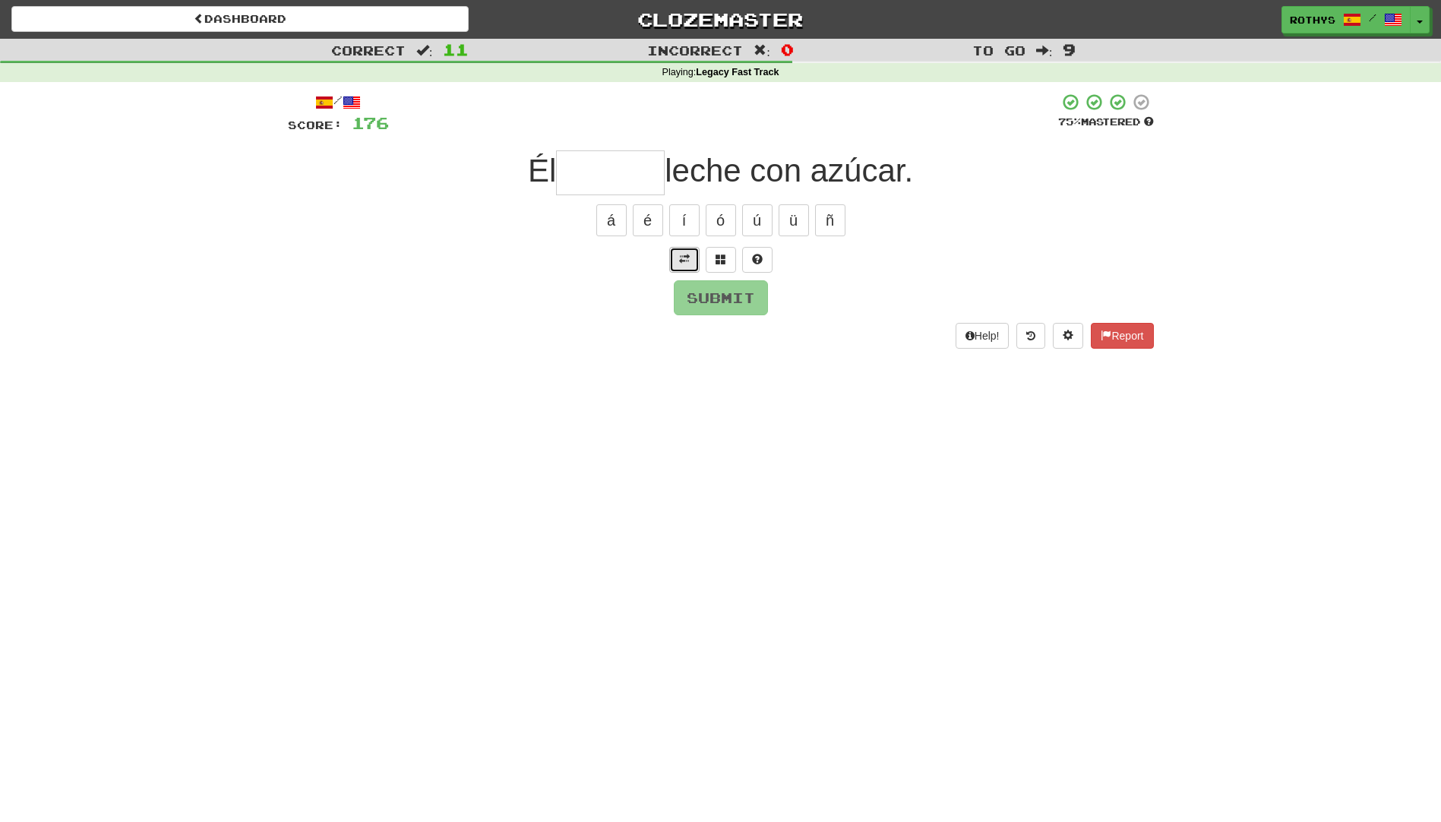
click at [677, 255] on button at bounding box center [684, 260] width 30 height 26
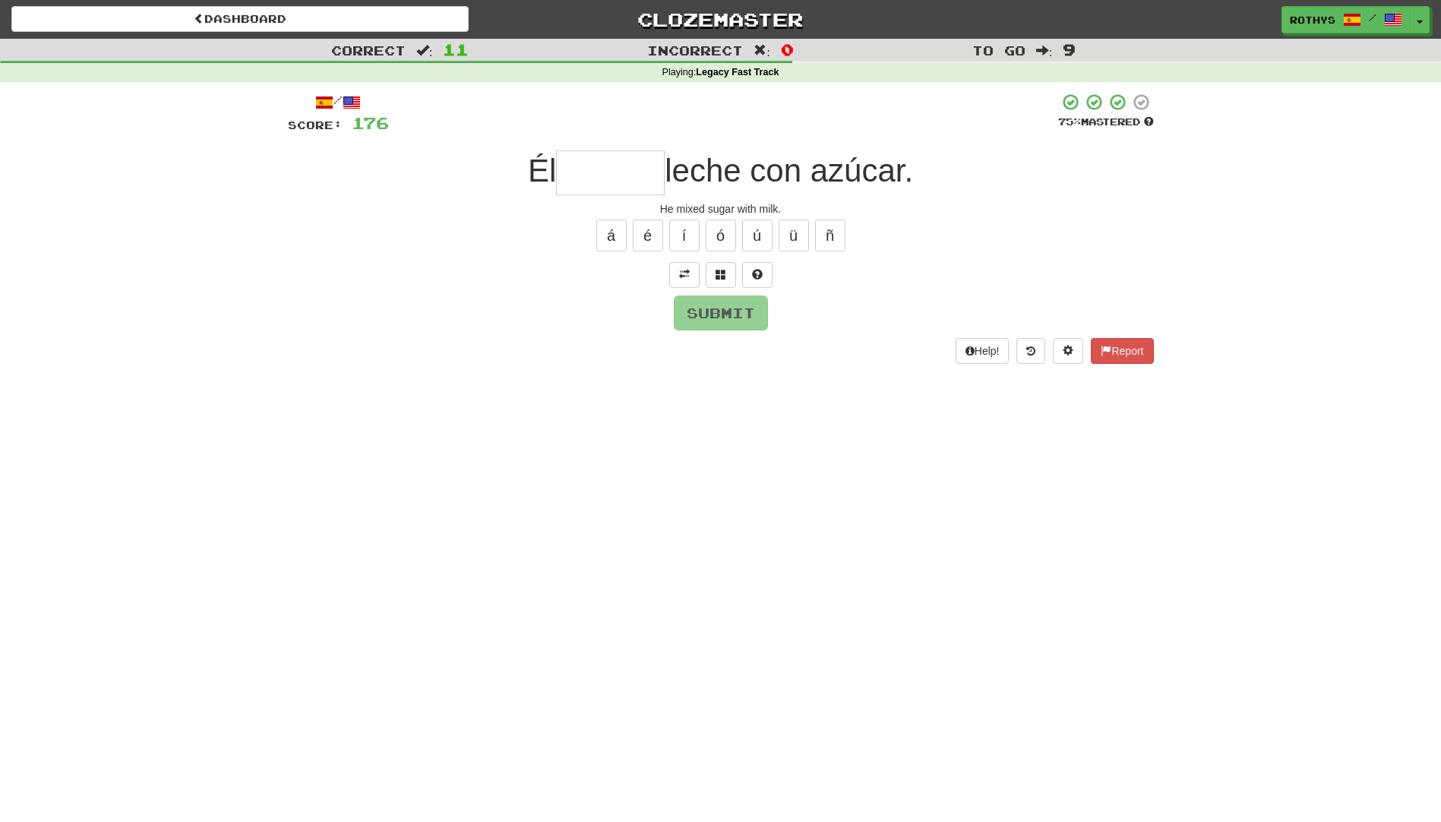
click at [580, 166] on input "text" at bounding box center [610, 172] width 109 height 45
click at [725, 271] on span at bounding box center [720, 274] width 11 height 11
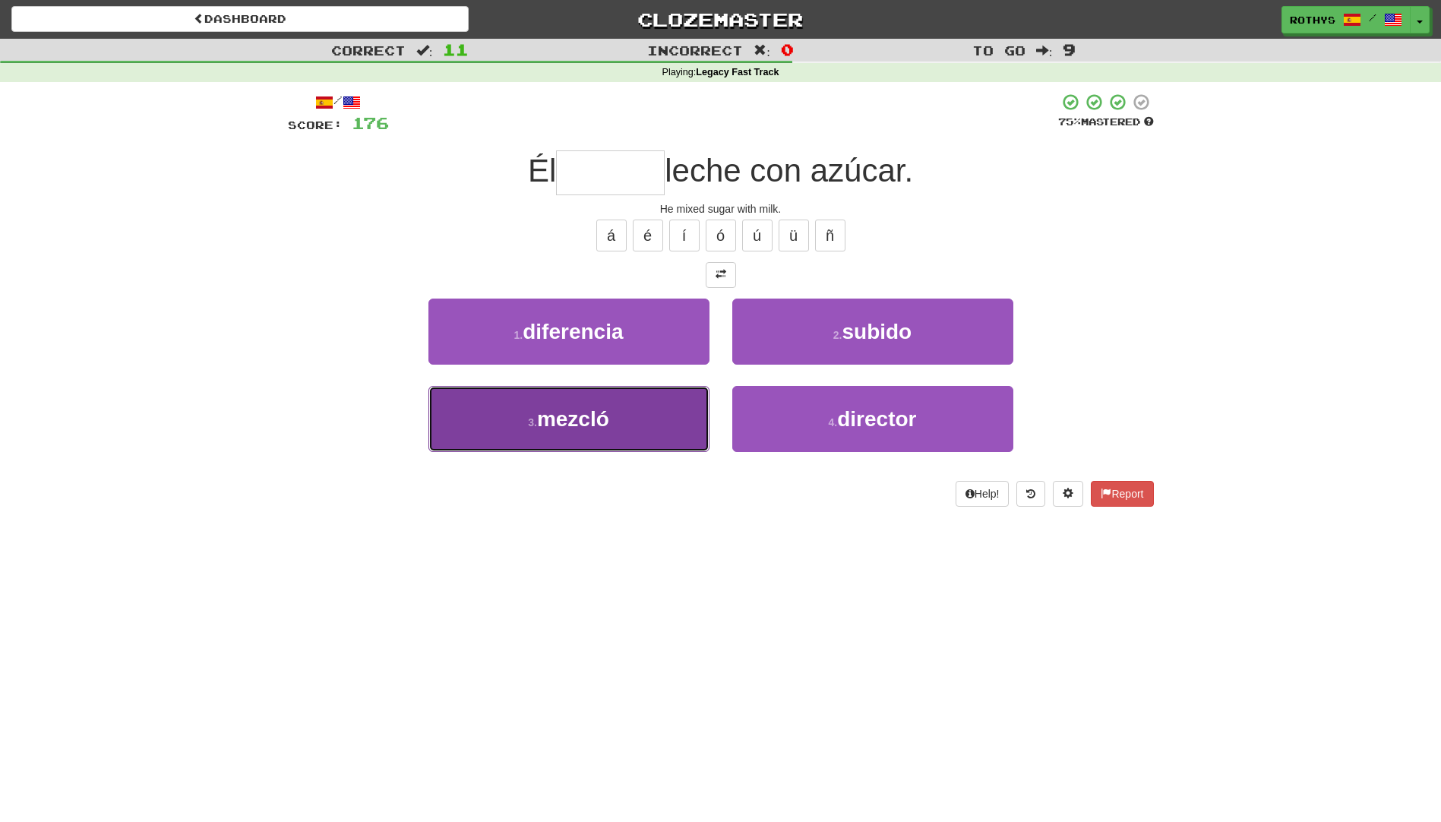
click at [639, 411] on button "3 . mezcló" at bounding box center [568, 419] width 281 height 66
type input "******"
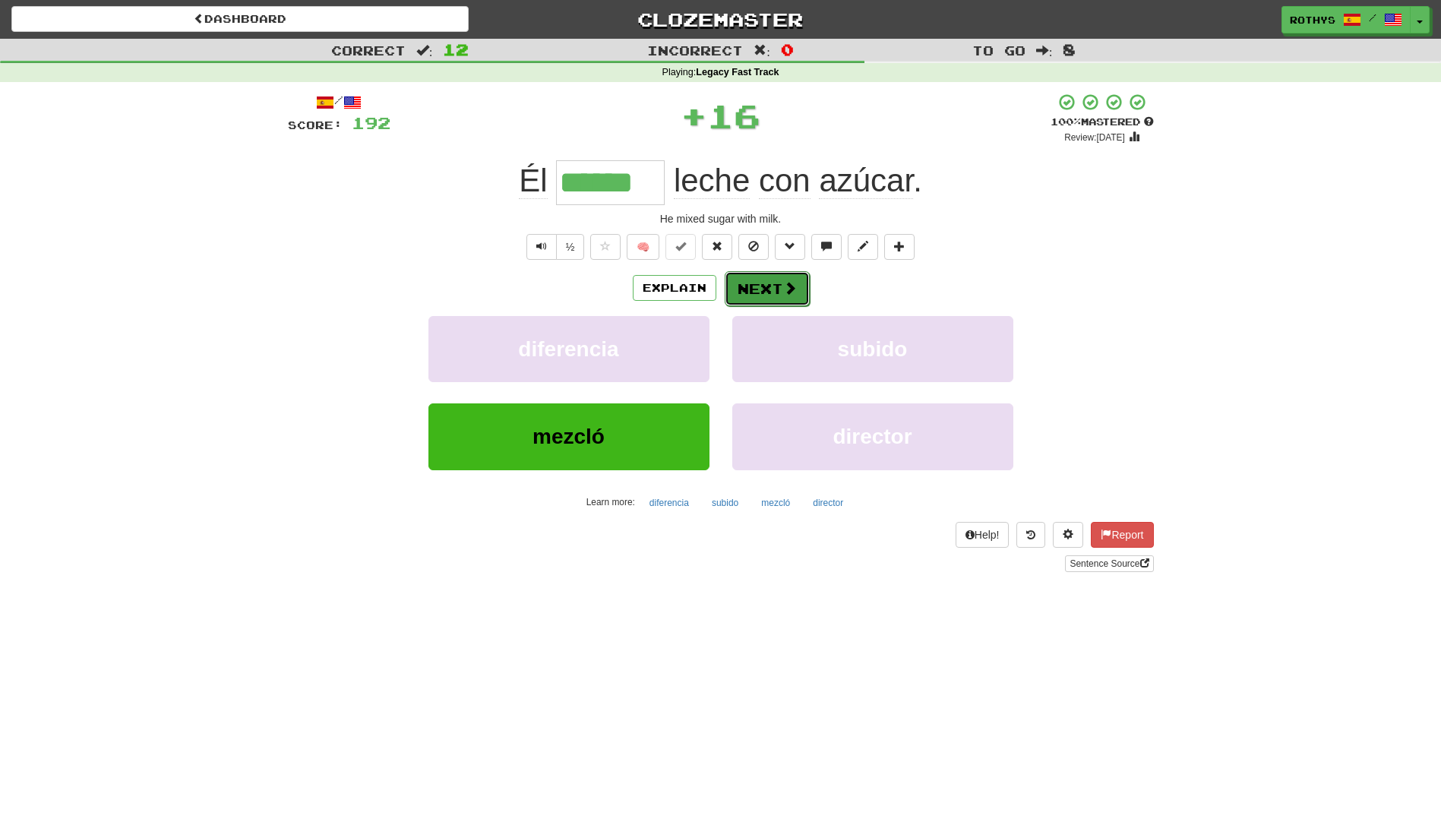
click at [775, 285] on button "Next" at bounding box center [767, 288] width 85 height 35
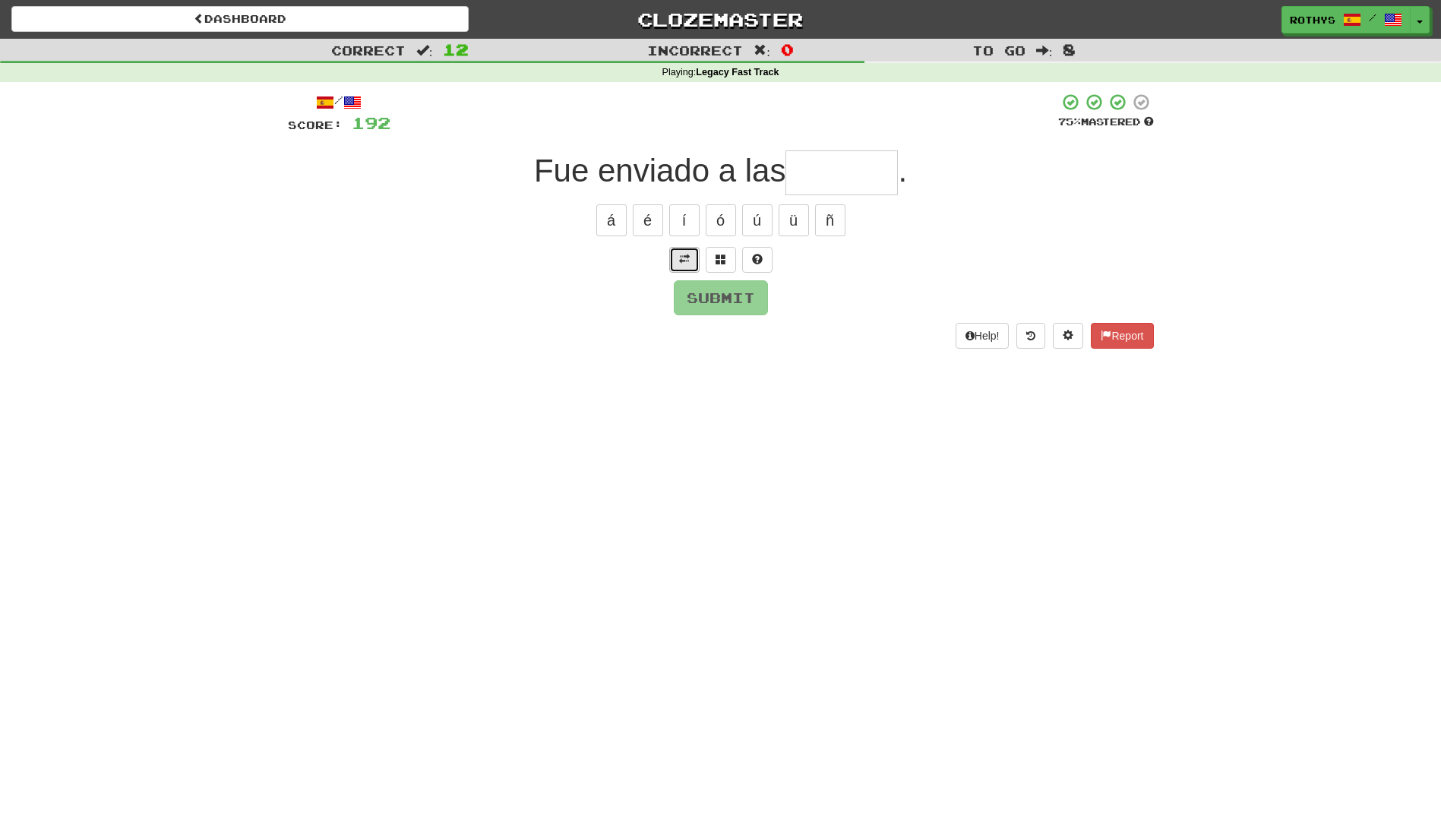
click at [685, 257] on span at bounding box center [684, 259] width 11 height 11
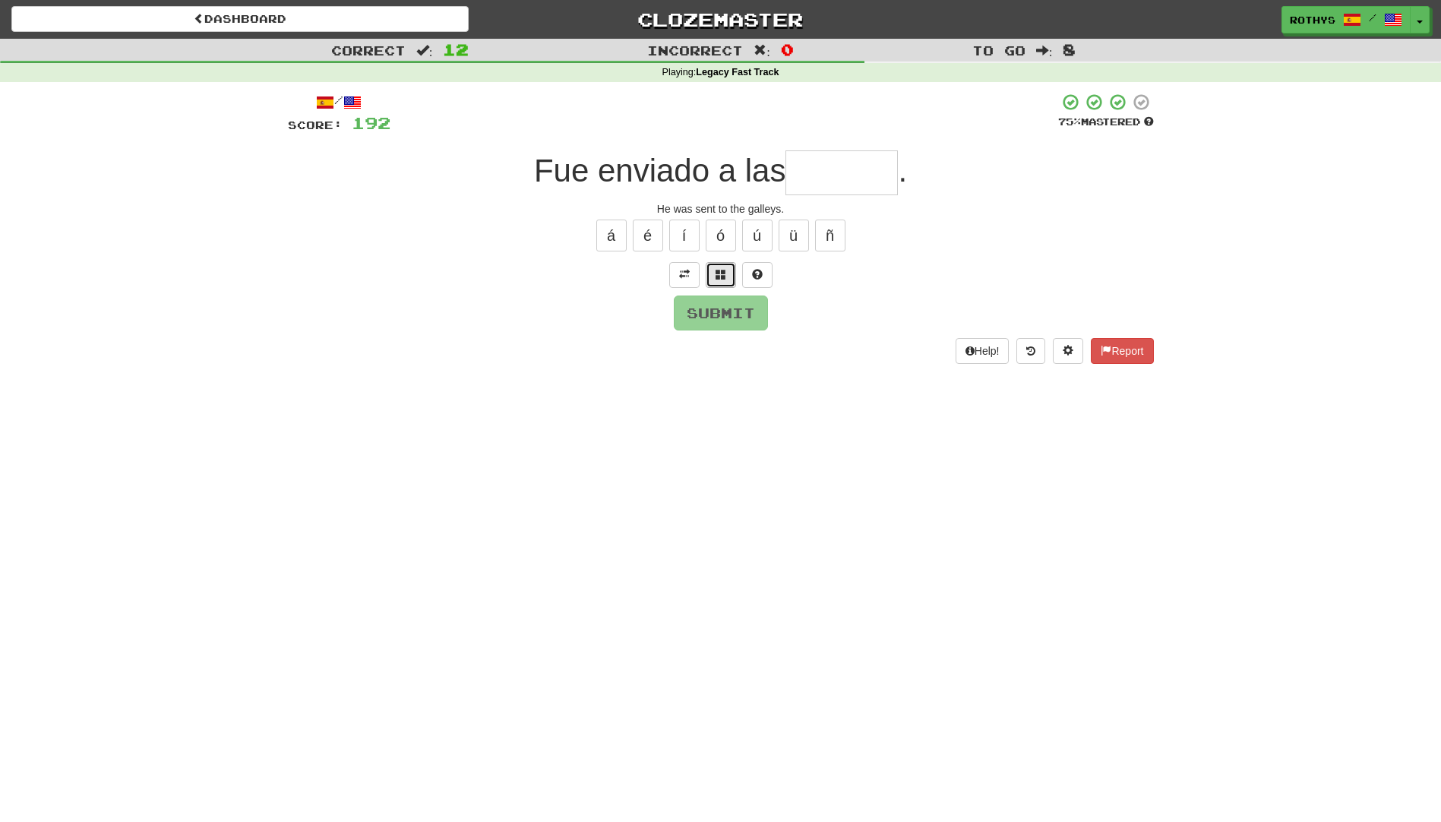
click at [717, 269] on span at bounding box center [720, 274] width 11 height 11
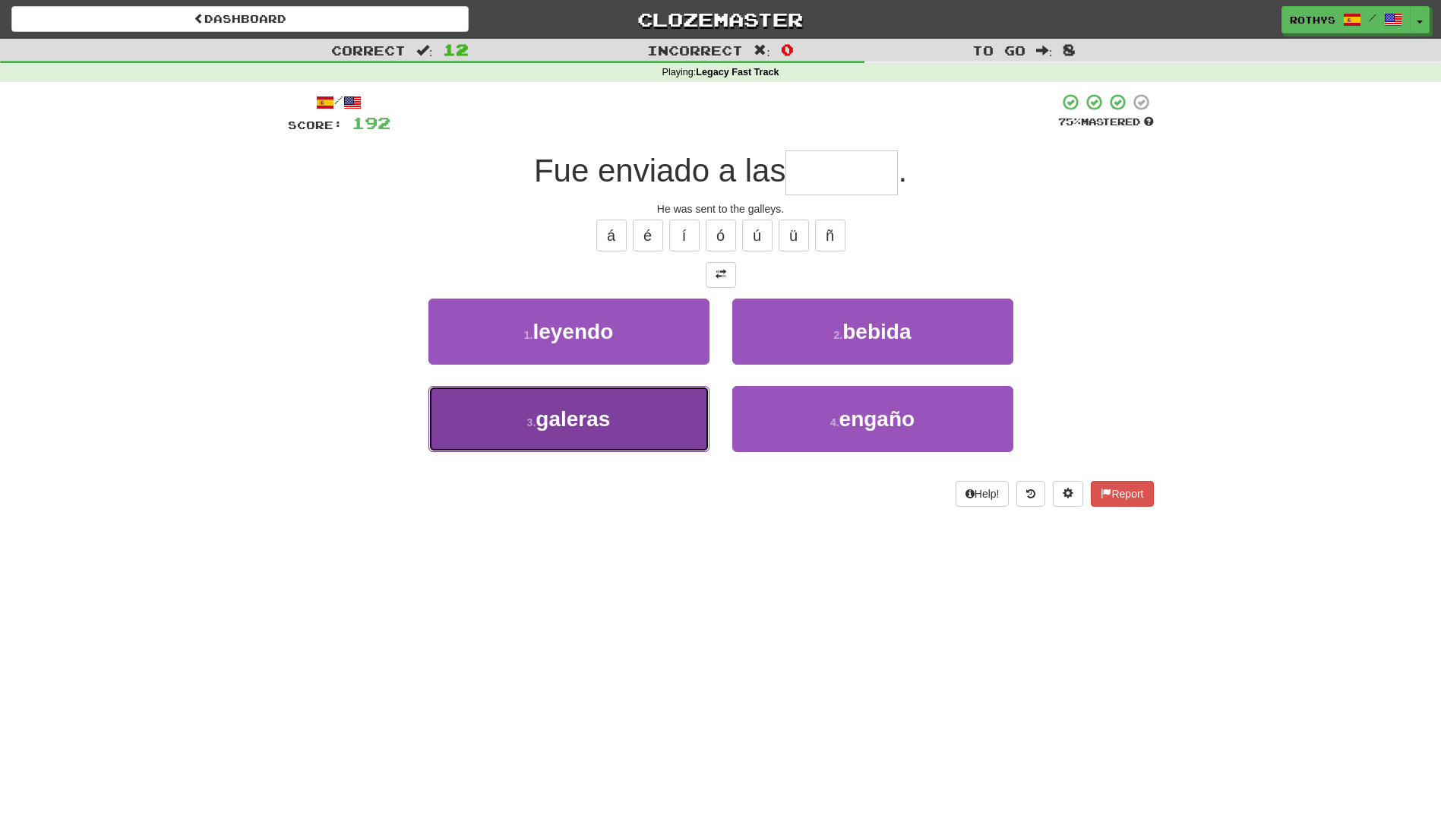
click at [560, 412] on span "galeras" at bounding box center [572, 419] width 74 height 24
type input "*******"
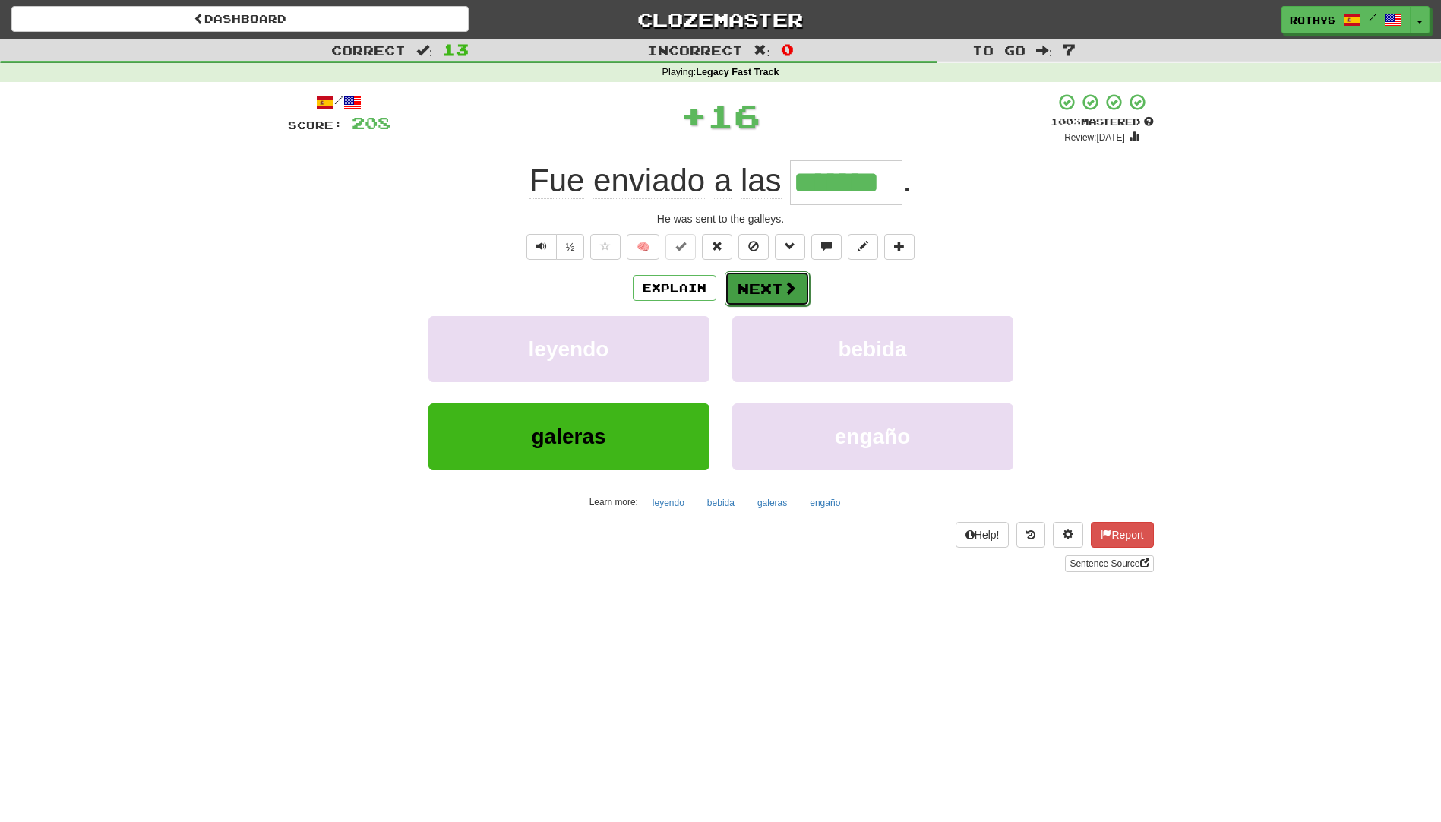
click at [775, 288] on button "Next" at bounding box center [767, 288] width 85 height 35
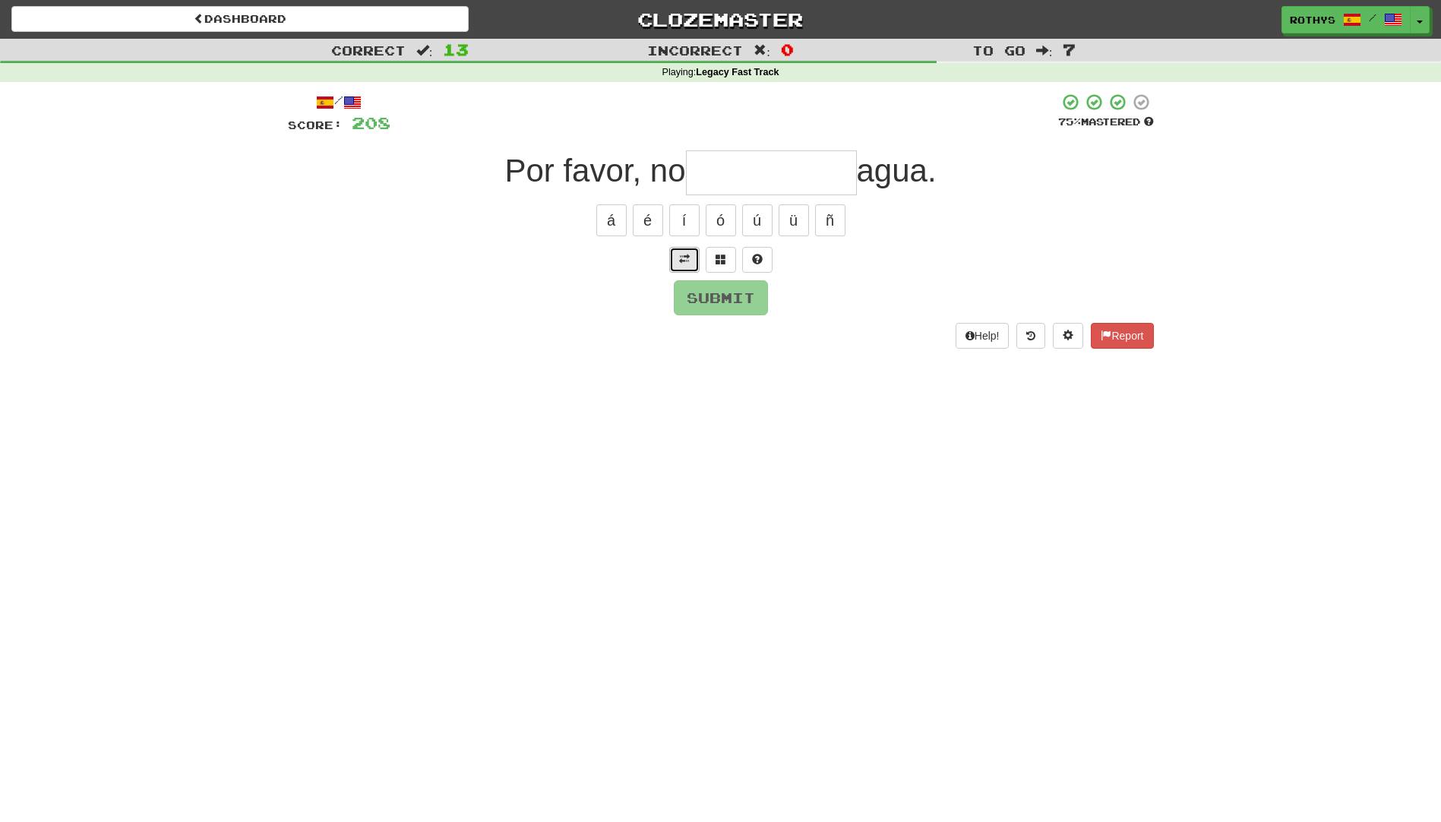
click at [677, 251] on button at bounding box center [684, 260] width 30 height 26
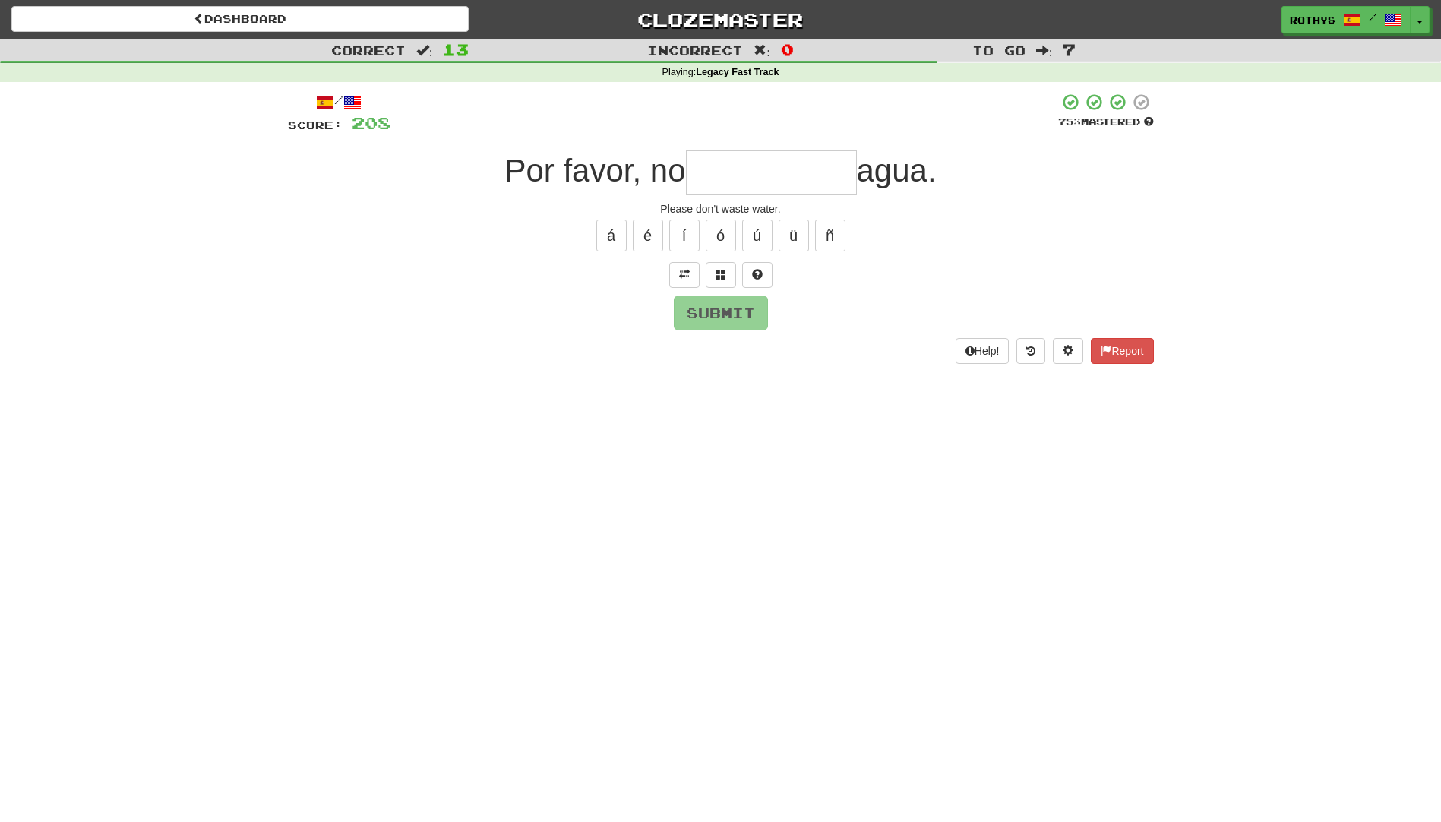
drag, startPoint x: 764, startPoint y: 175, endPoint x: 819, endPoint y: 177, distance: 54.7
click at [819, 177] on input "text" at bounding box center [771, 172] width 171 height 45
click at [1193, 218] on div "Correct : 13 Incorrect : 0 To go : 7 Playing : Legacy Fast Track / Score: 208 7…" at bounding box center [720, 212] width 1441 height 346
click at [715, 167] on input "text" at bounding box center [771, 172] width 171 height 45
click at [718, 274] on span at bounding box center [720, 274] width 11 height 11
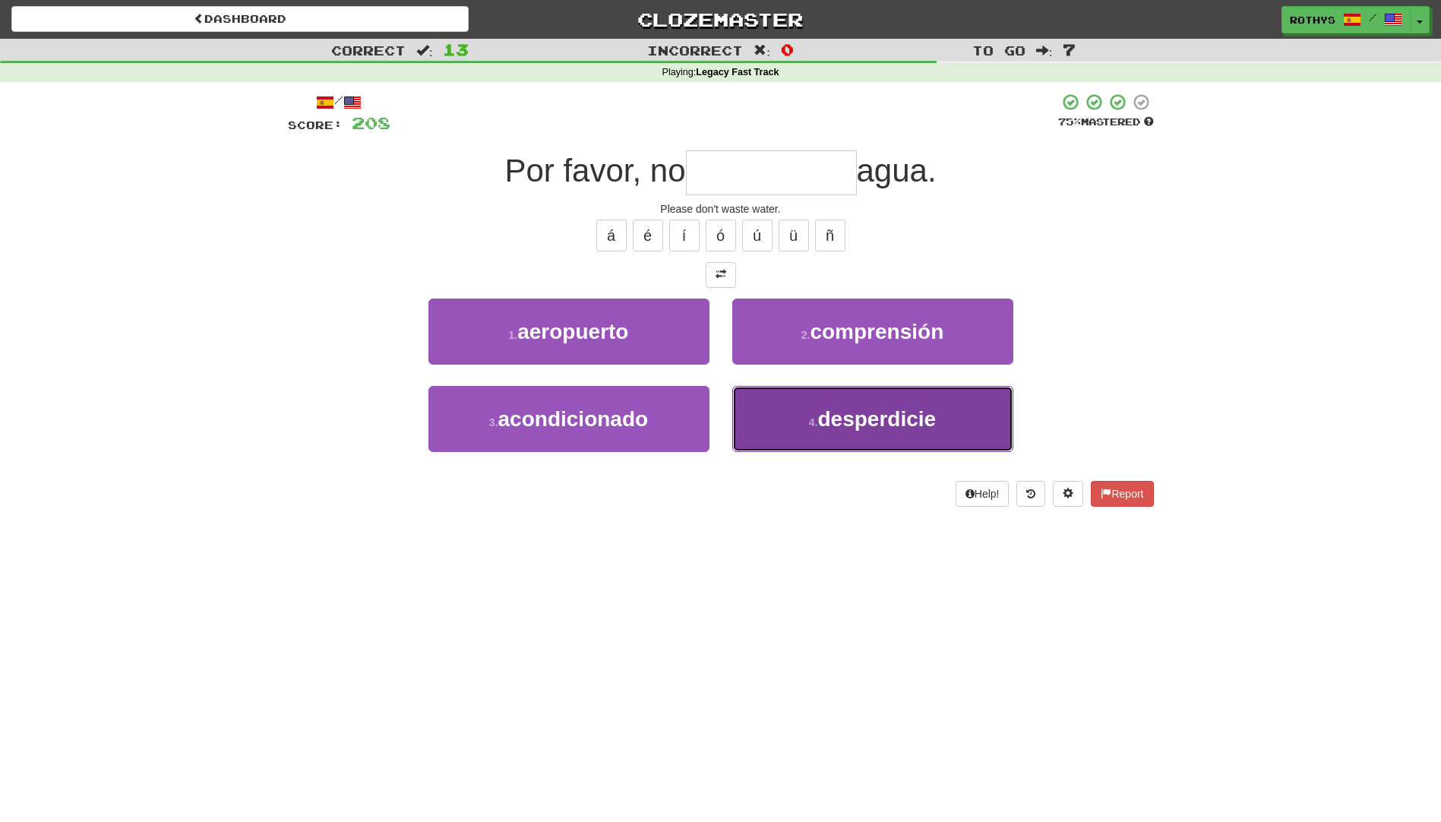
click at [883, 410] on span "desperdicie" at bounding box center [877, 419] width 118 height 24
type input "**********"
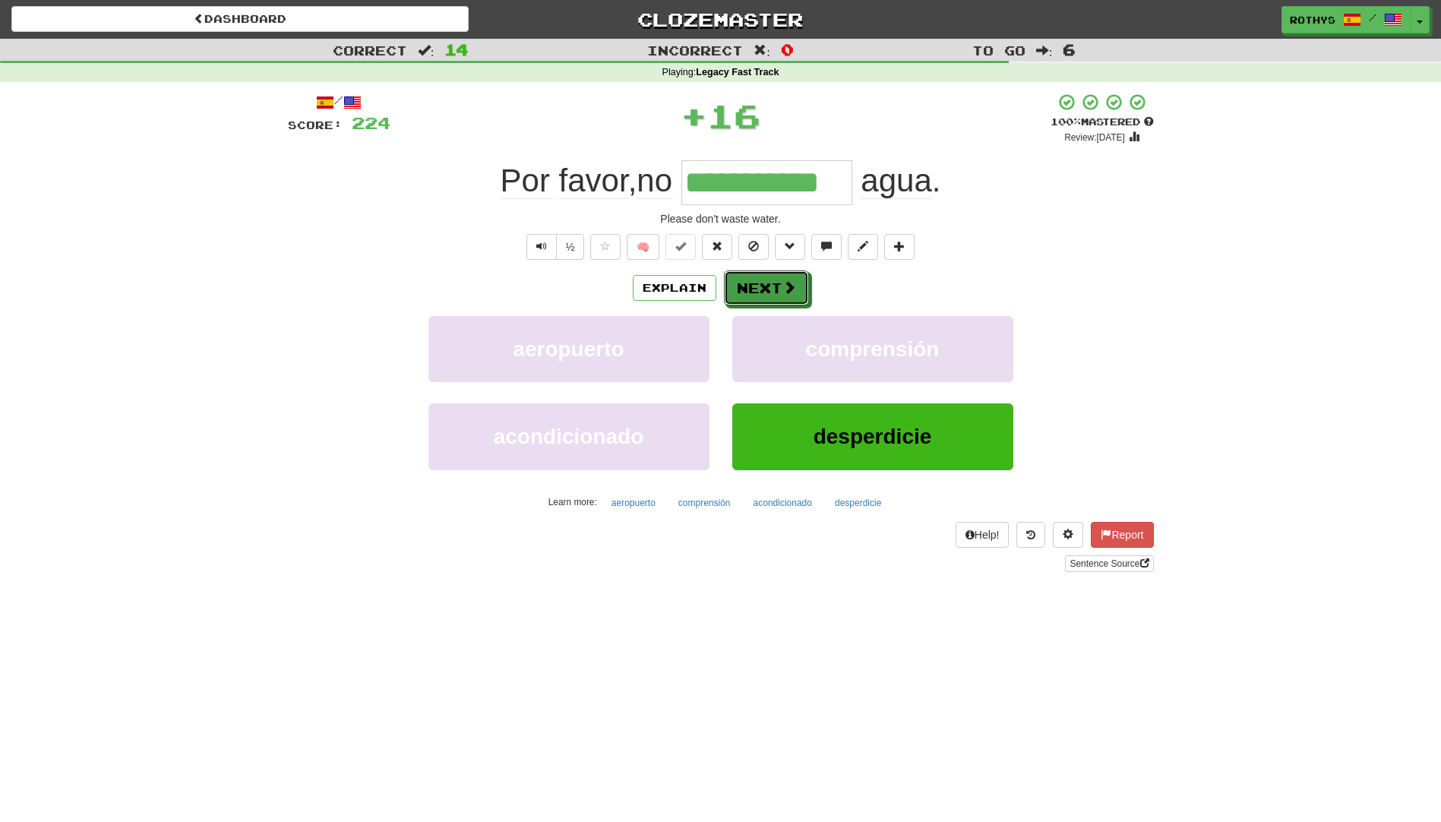
click at [756, 286] on button "Next" at bounding box center [766, 287] width 85 height 35
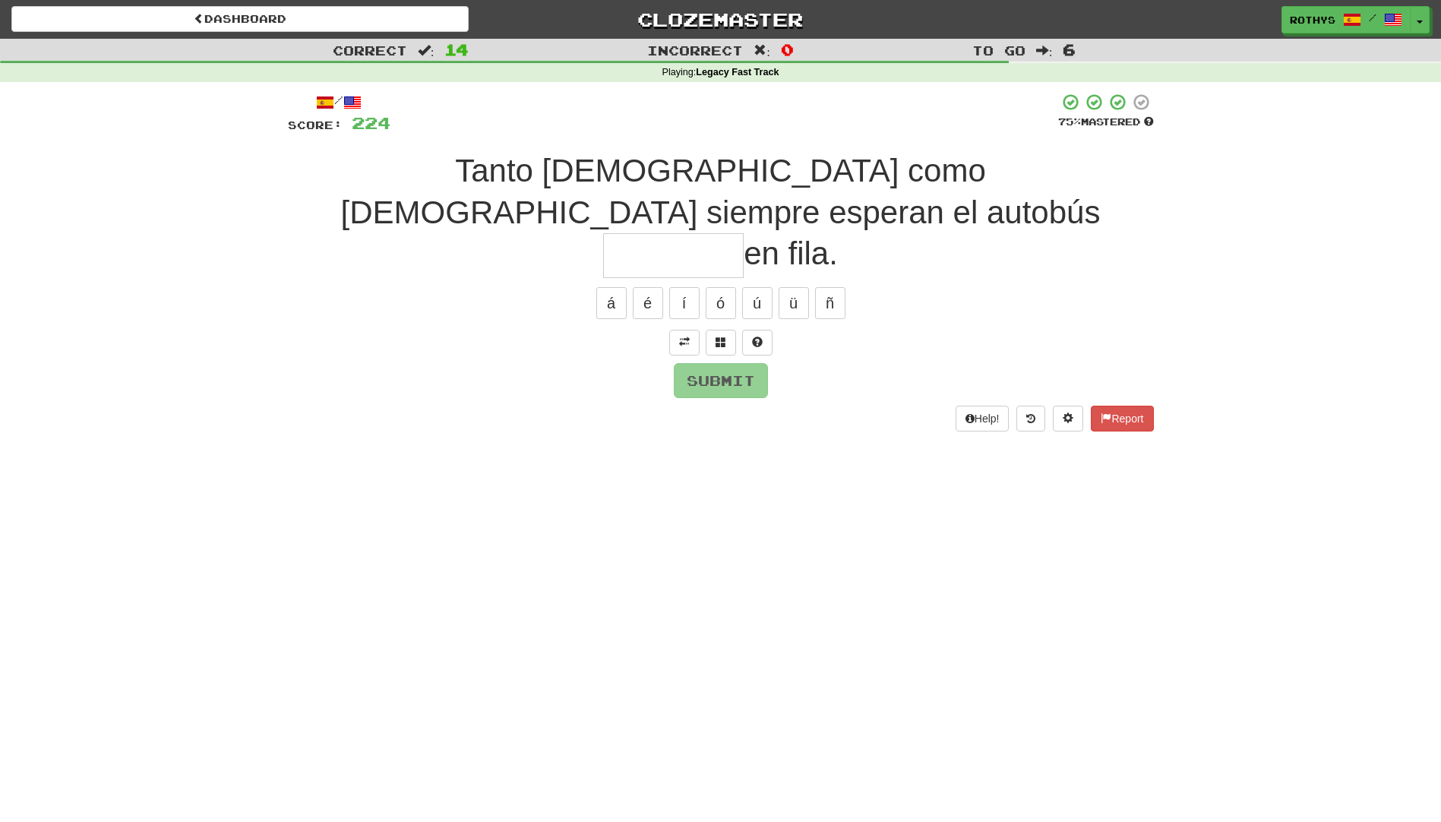
click at [674, 233] on input "text" at bounding box center [673, 255] width 140 height 45
click at [680, 330] on button at bounding box center [684, 343] width 30 height 26
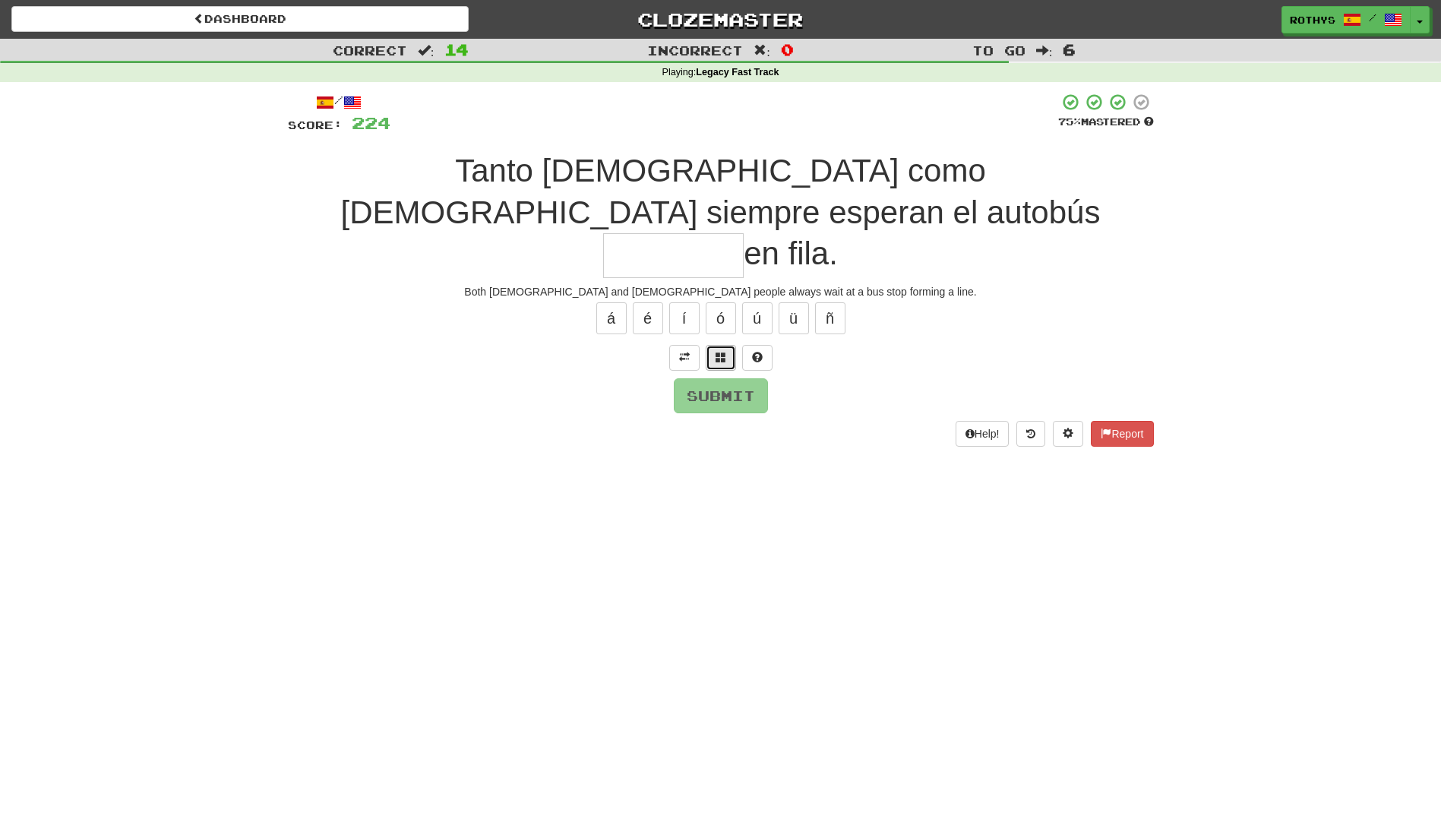
click at [730, 345] on button at bounding box center [721, 358] width 30 height 26
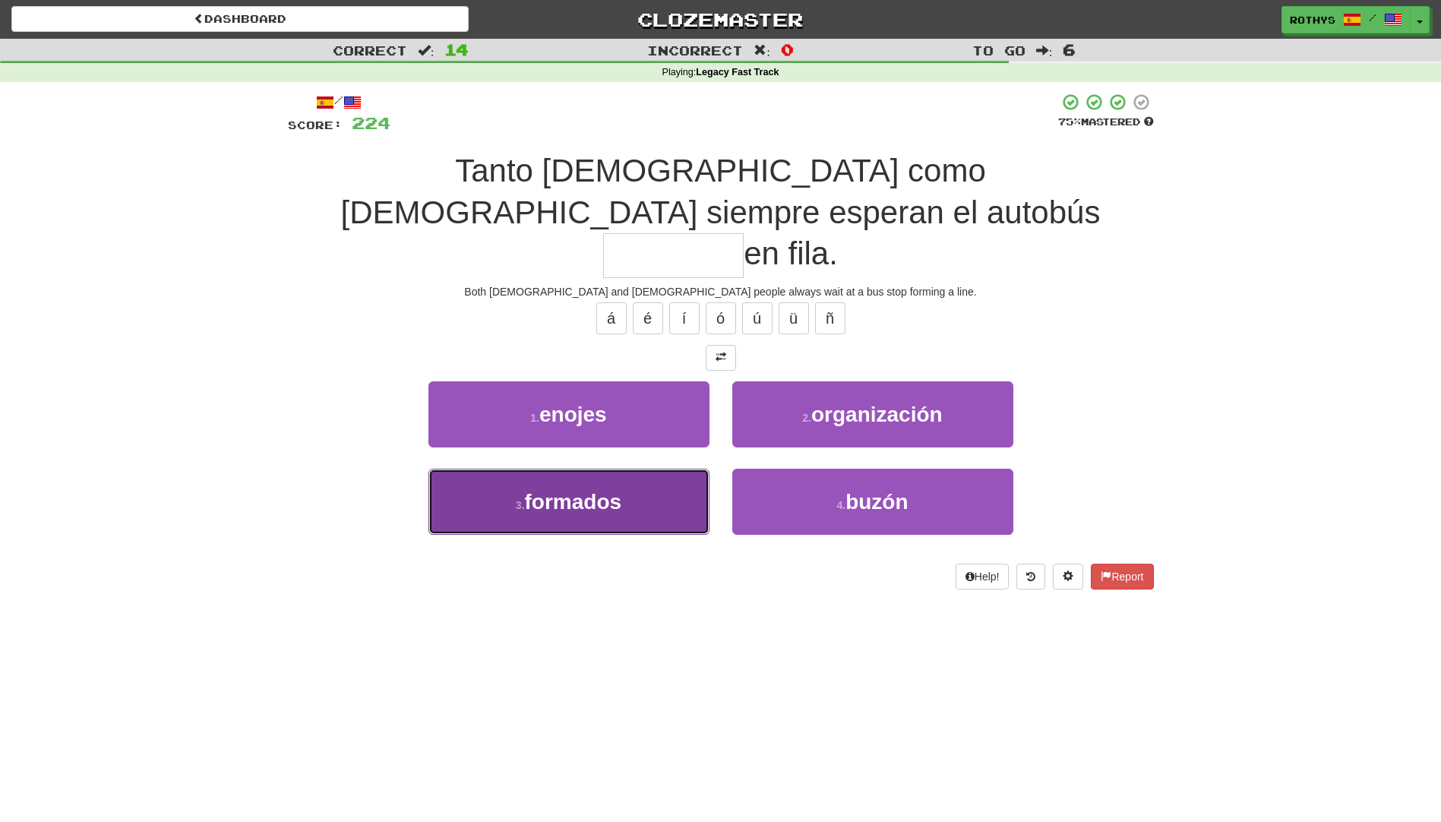
click at [595, 490] on span "formados" at bounding box center [573, 502] width 97 height 24
type input "********"
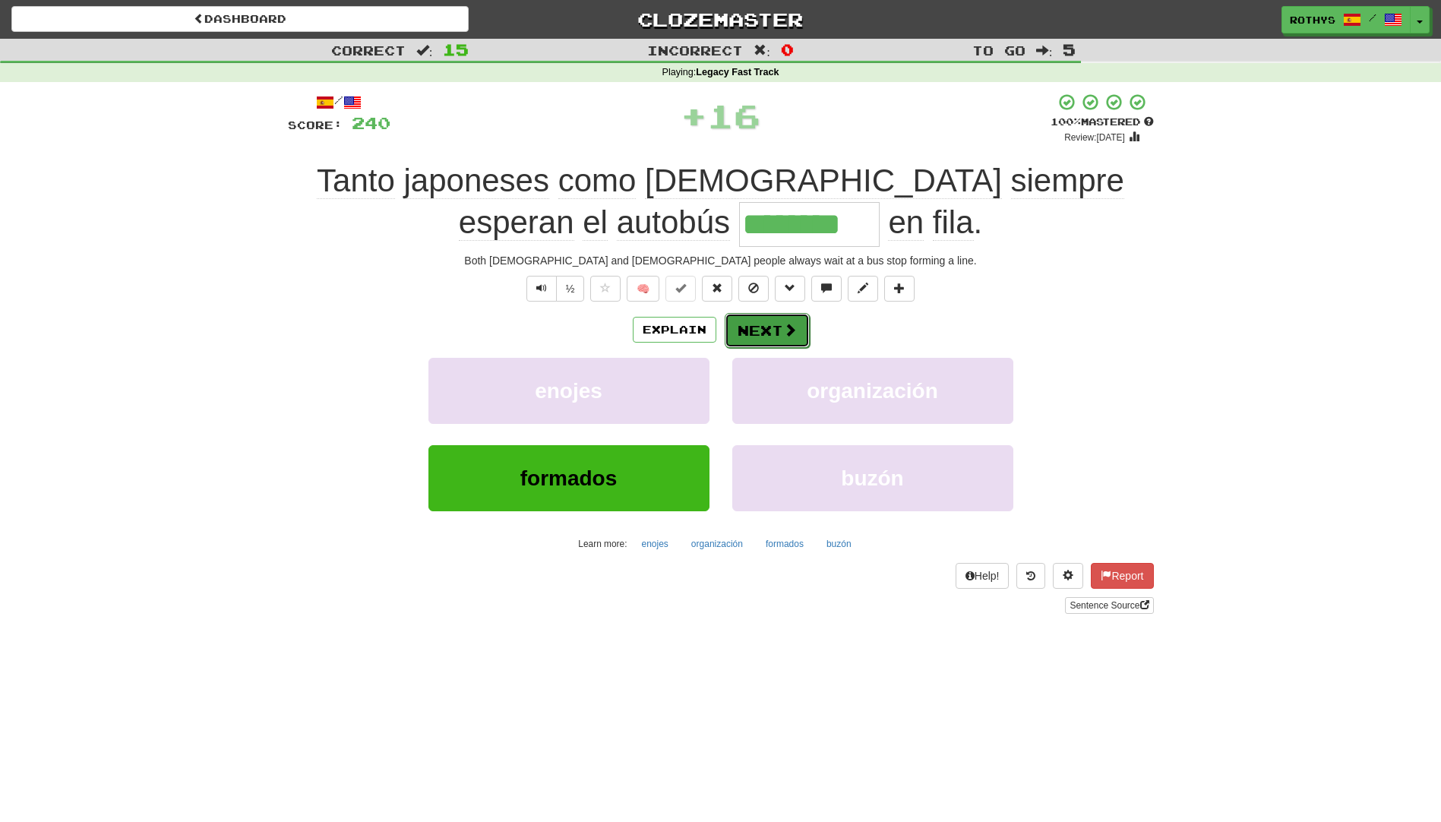
click at [772, 323] on button "Next" at bounding box center [767, 330] width 85 height 35
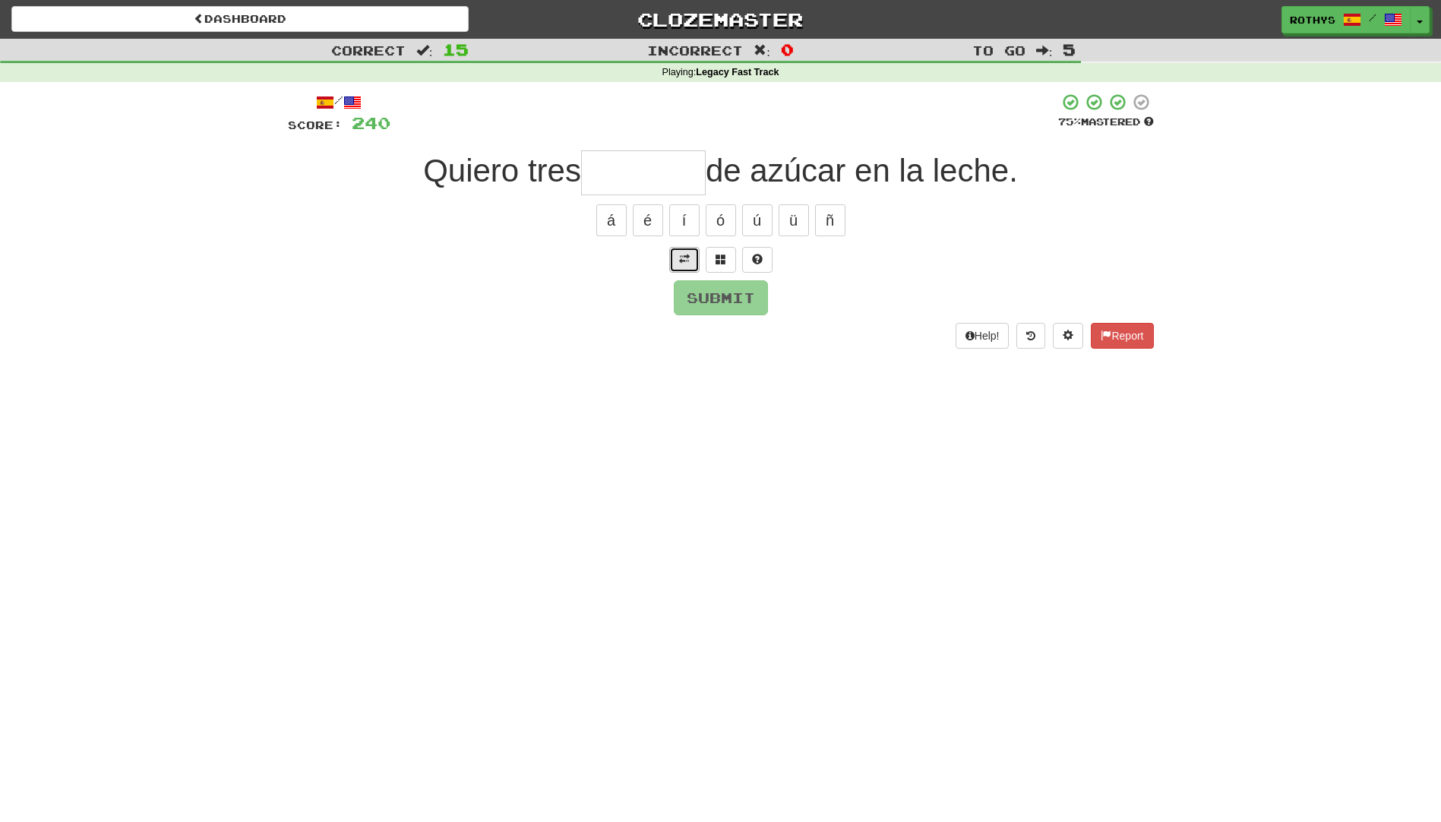
click at [677, 261] on button at bounding box center [684, 260] width 30 height 26
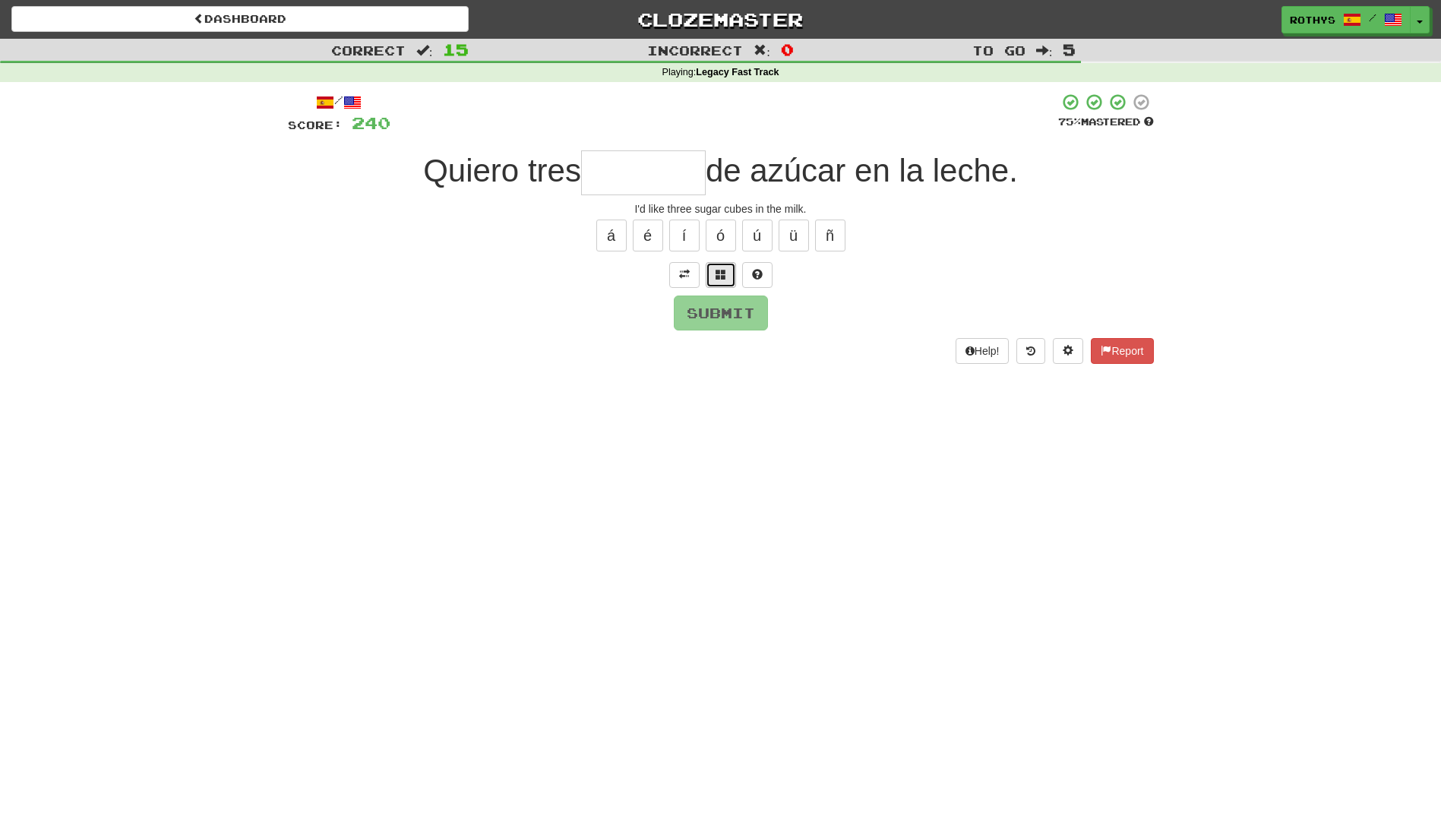
click at [718, 275] on span at bounding box center [720, 274] width 11 height 11
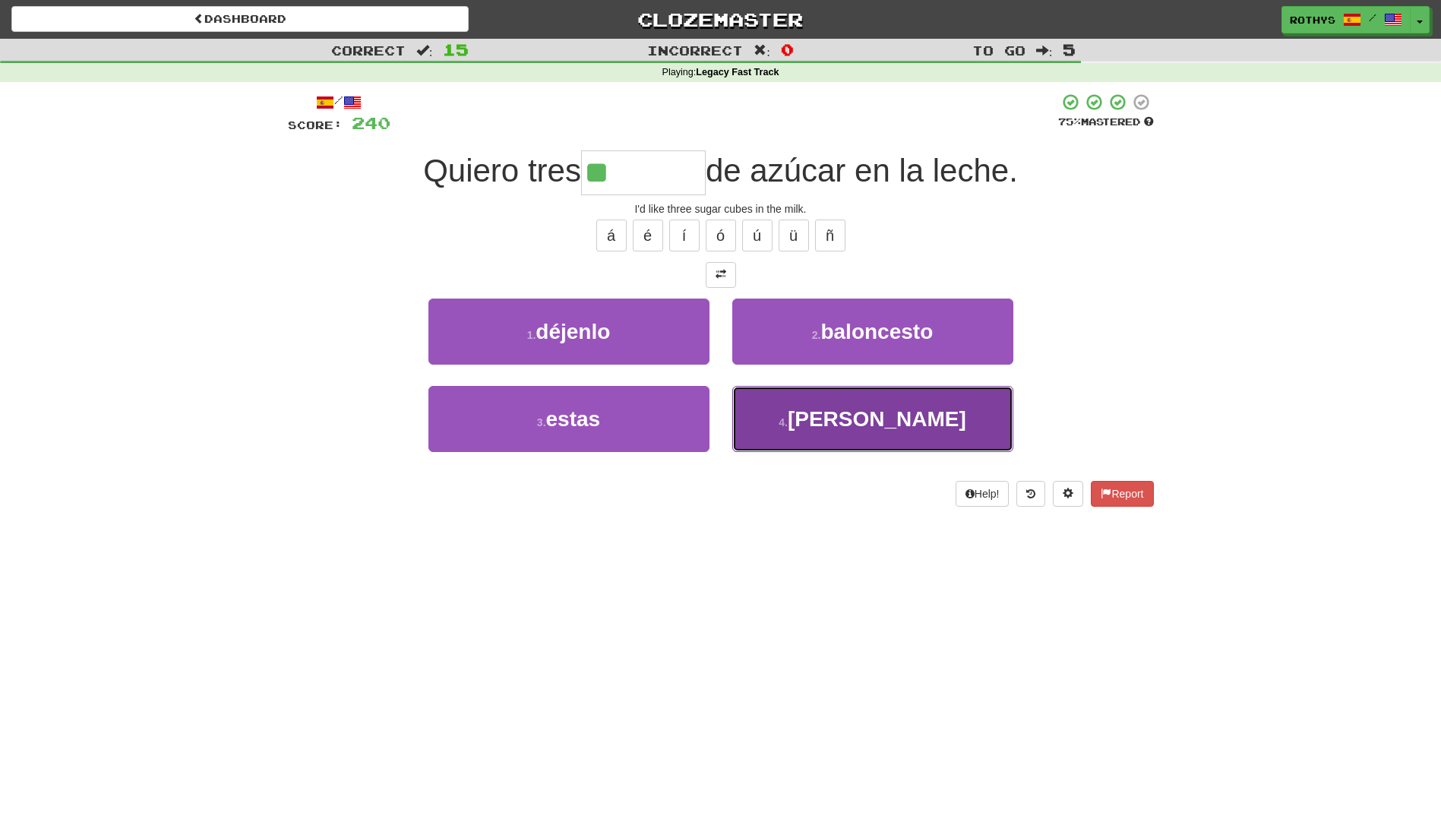
click at [860, 421] on span "[PERSON_NAME]" at bounding box center [877, 419] width 178 height 24
type input "********"
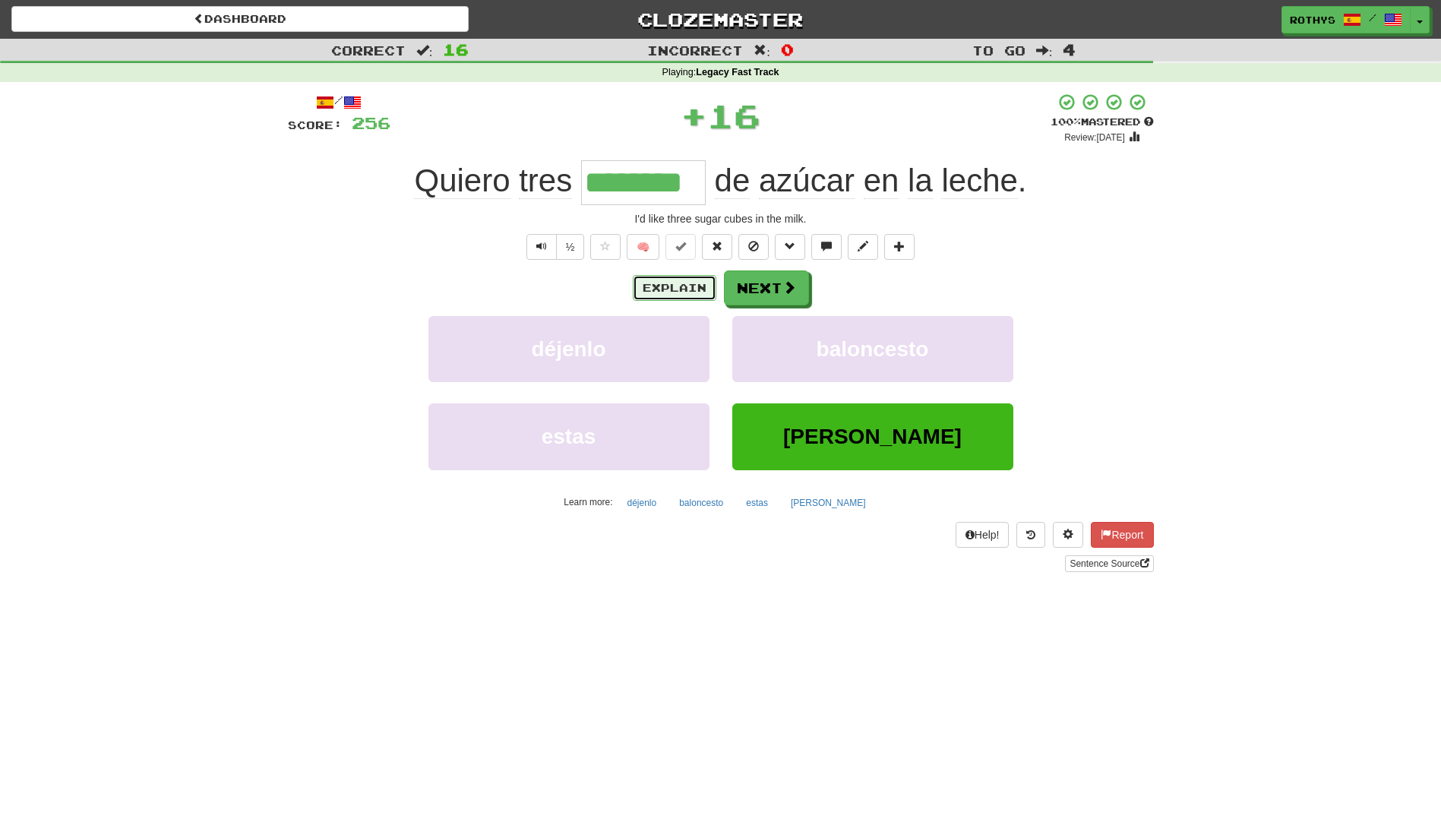
click at [663, 284] on button "Explain" at bounding box center [675, 288] width 84 height 26
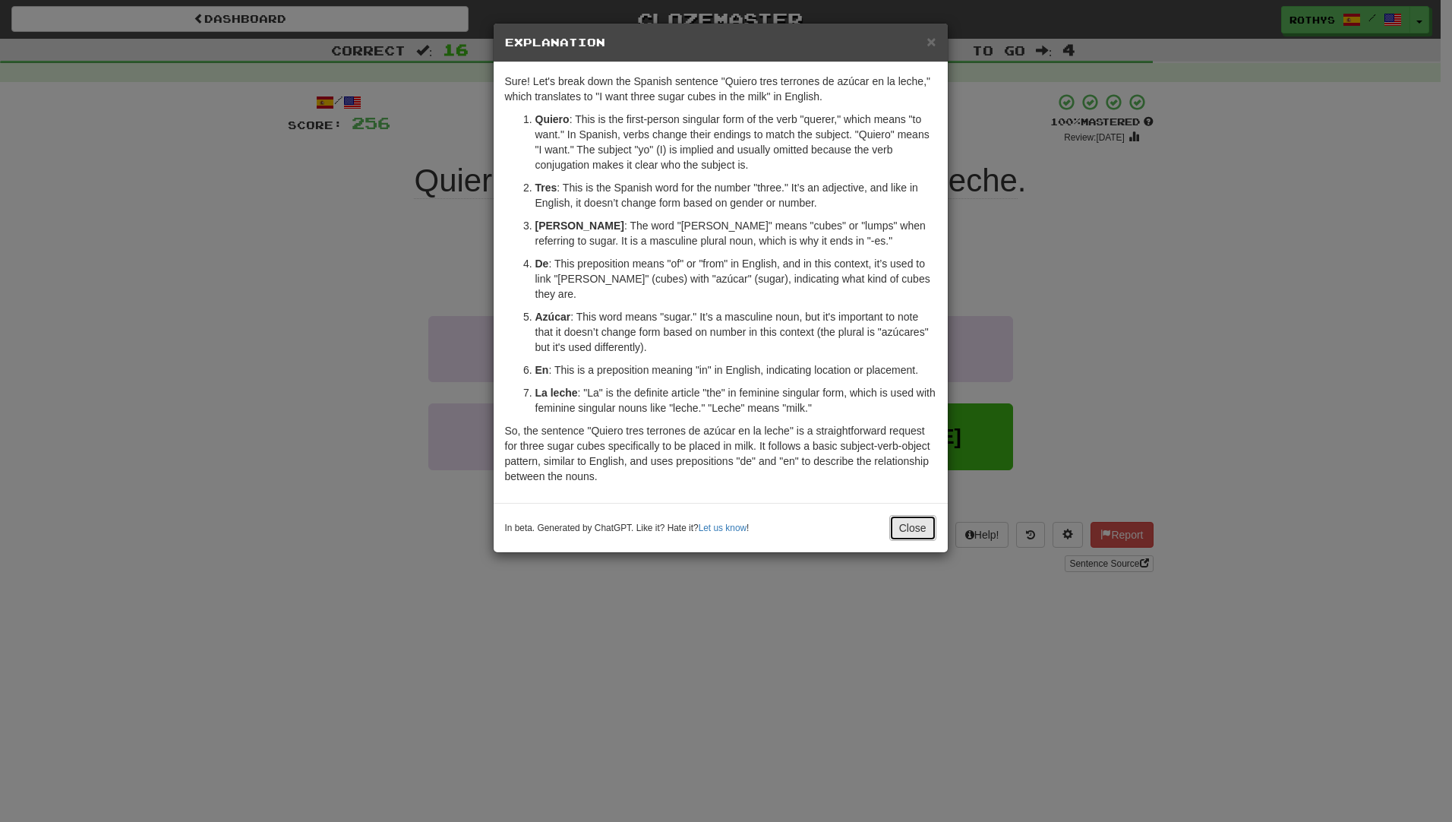
click at [911, 515] on button "Close" at bounding box center [912, 528] width 47 height 26
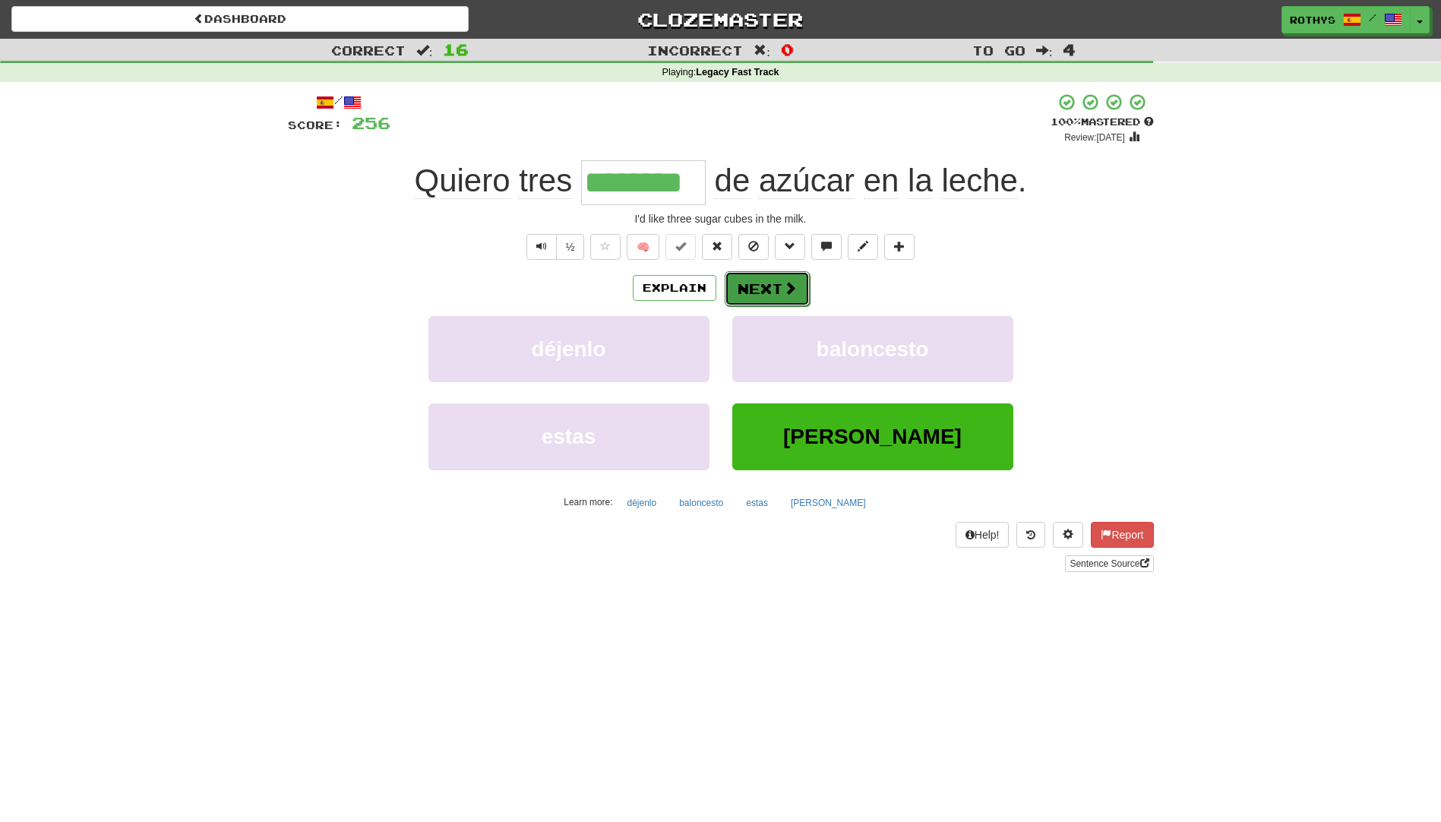
click at [772, 293] on button "Next" at bounding box center [767, 288] width 85 height 35
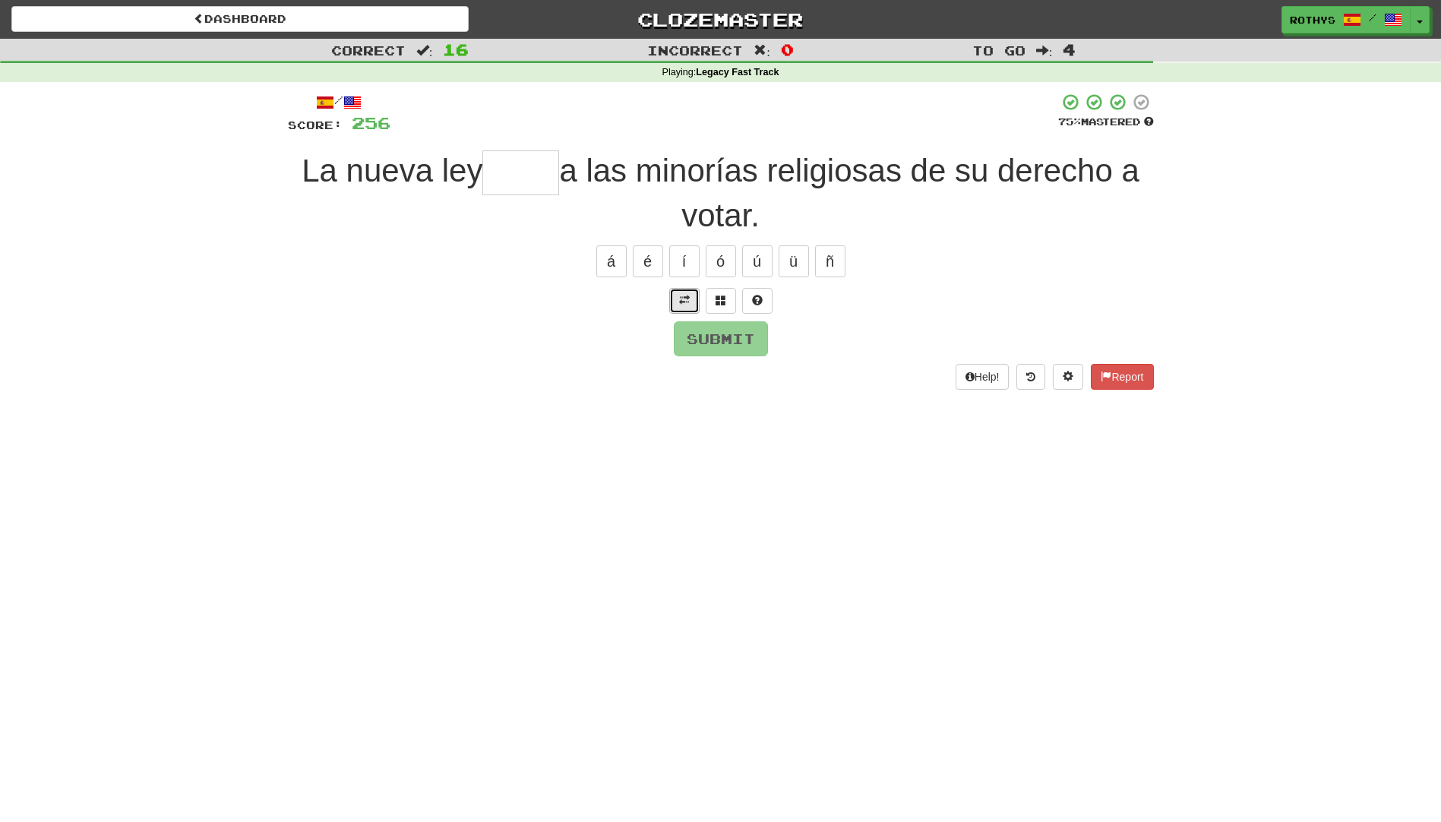
click at [677, 304] on button at bounding box center [684, 301] width 30 height 26
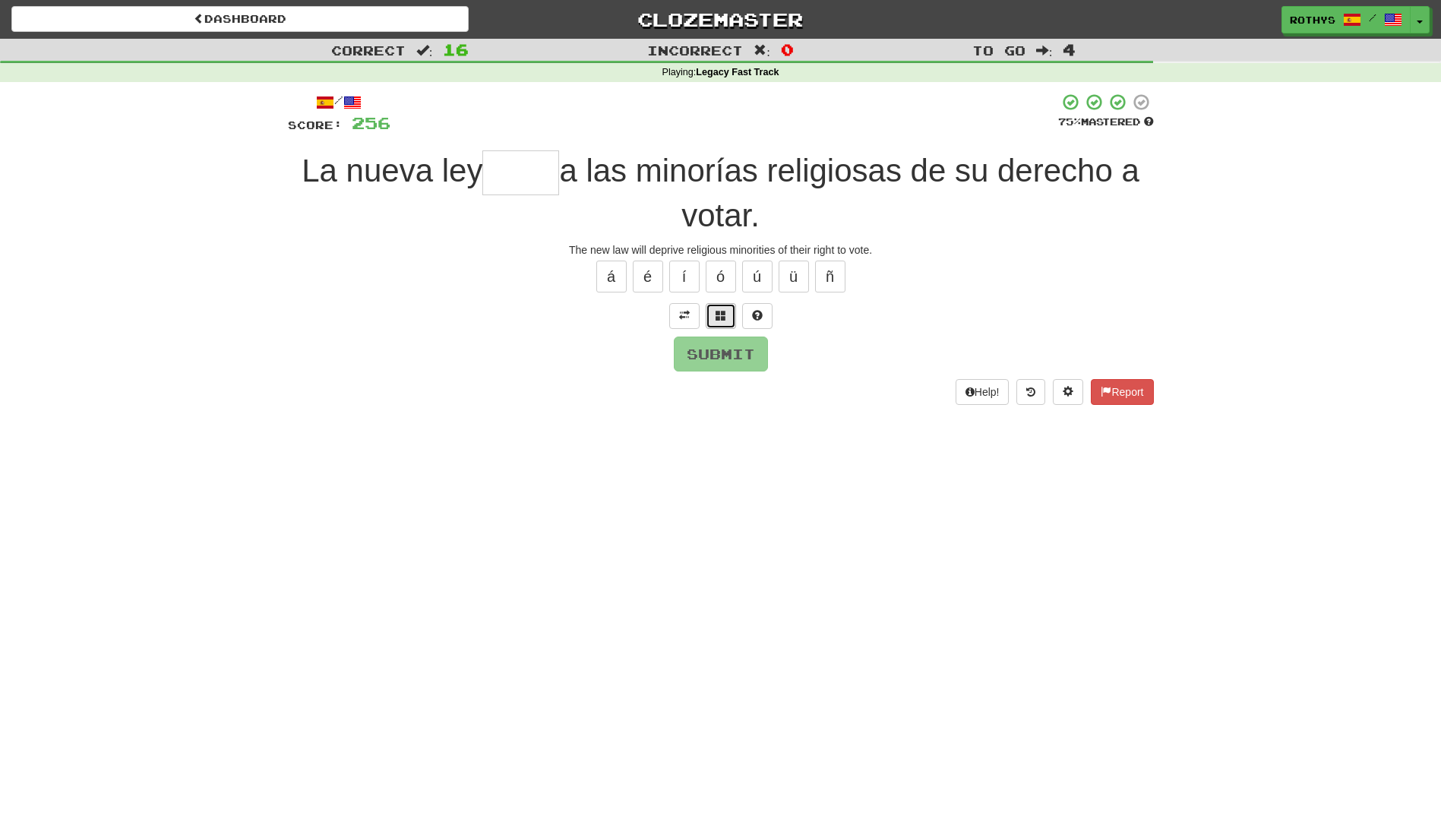
click at [719, 312] on span at bounding box center [720, 315] width 11 height 11
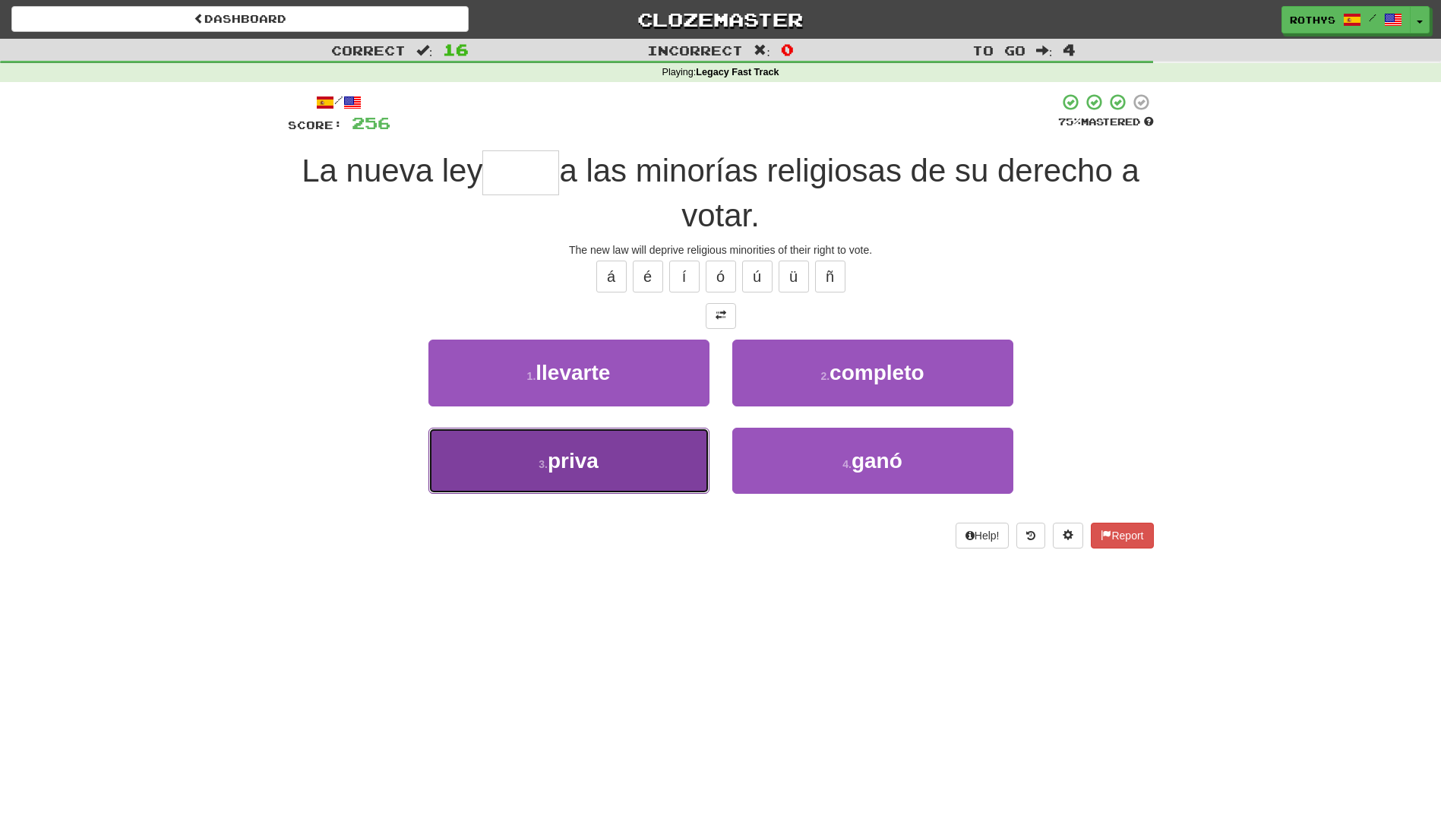
click at [564, 473] on button "3 . [PERSON_NAME]" at bounding box center [568, 461] width 281 height 66
type input "*****"
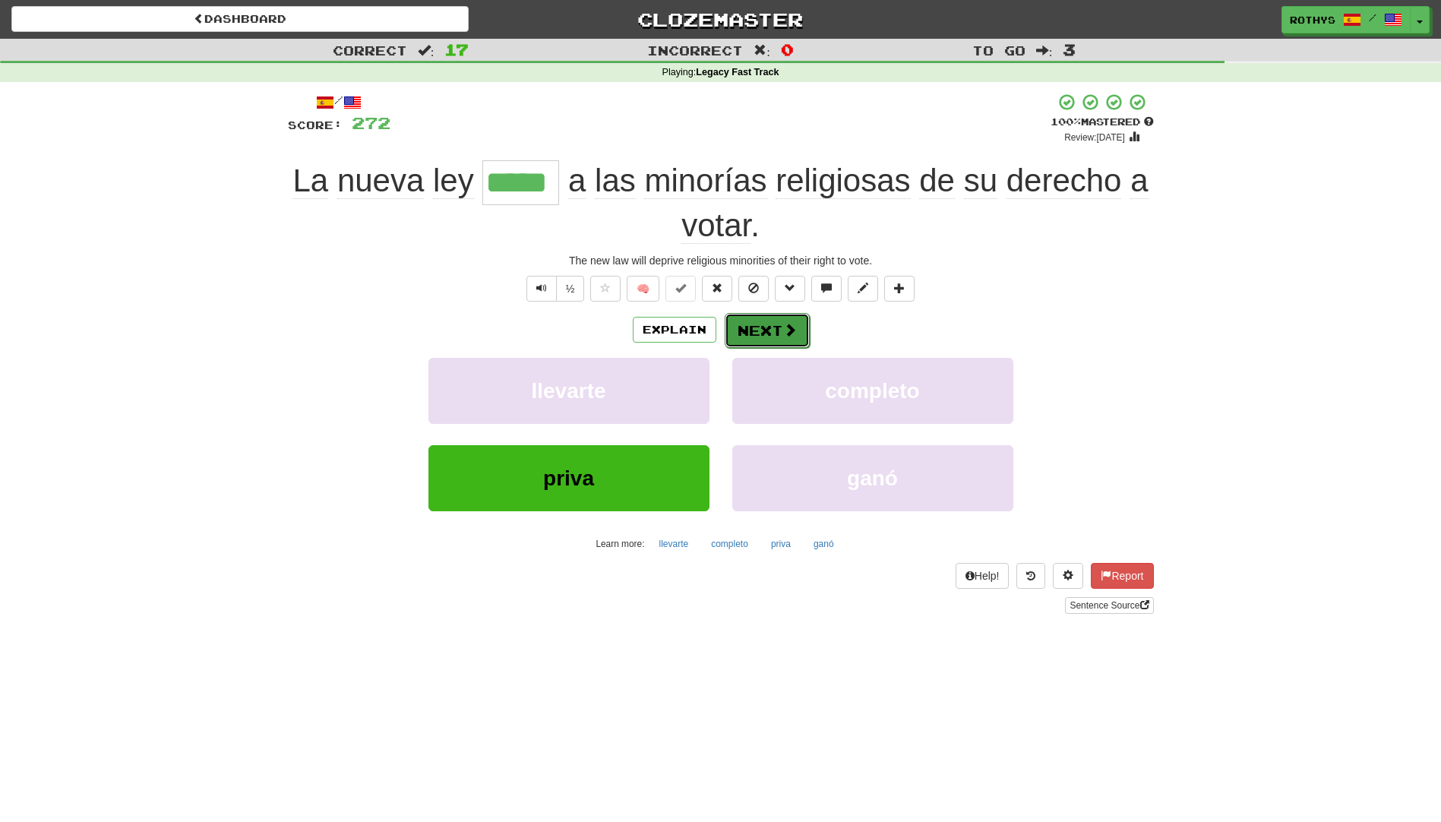
drag, startPoint x: 769, startPoint y: 316, endPoint x: 758, endPoint y: 322, distance: 12.9
click at [758, 322] on button "Next" at bounding box center [767, 330] width 85 height 35
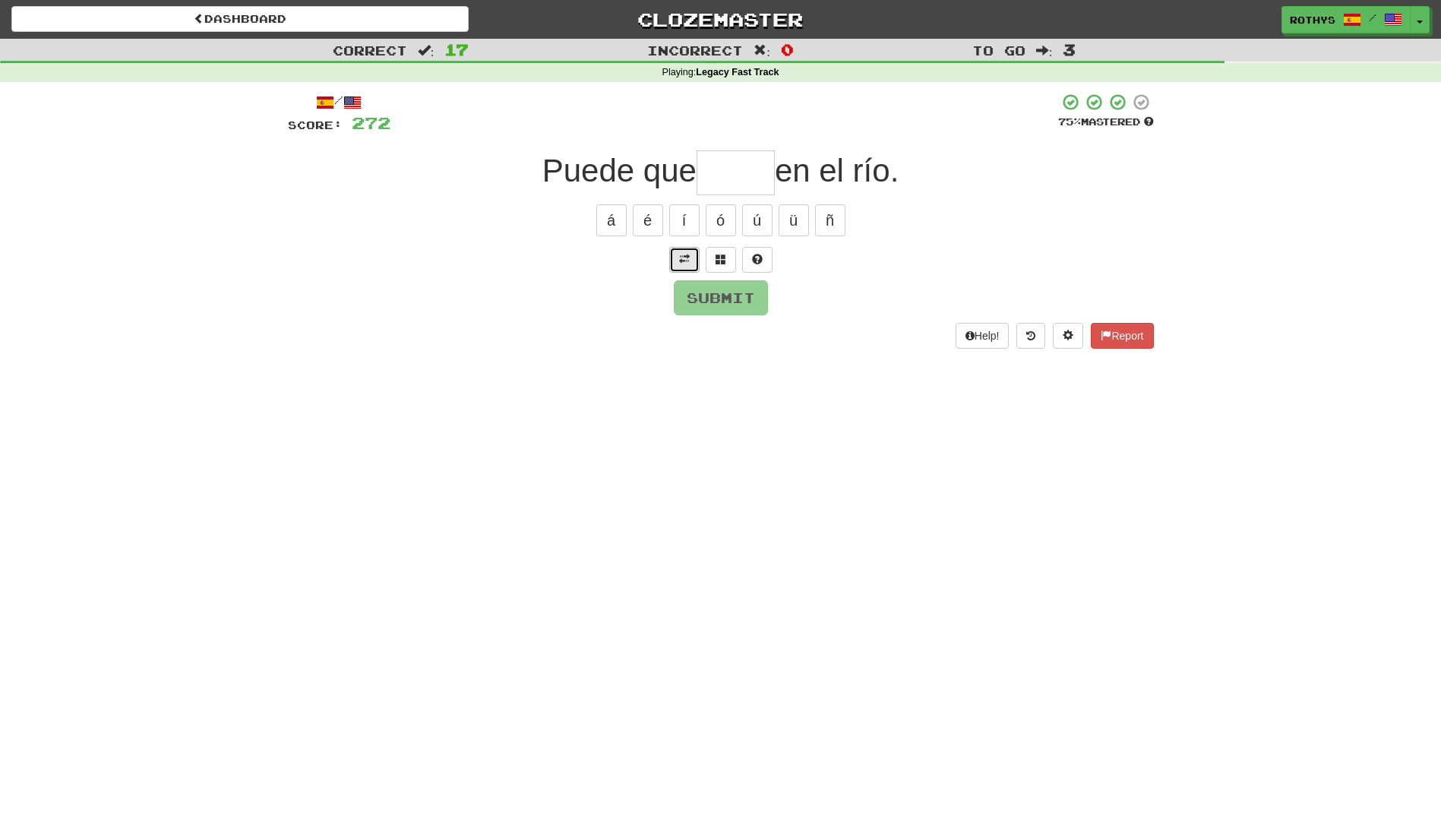
click at [689, 260] on span at bounding box center [684, 259] width 11 height 11
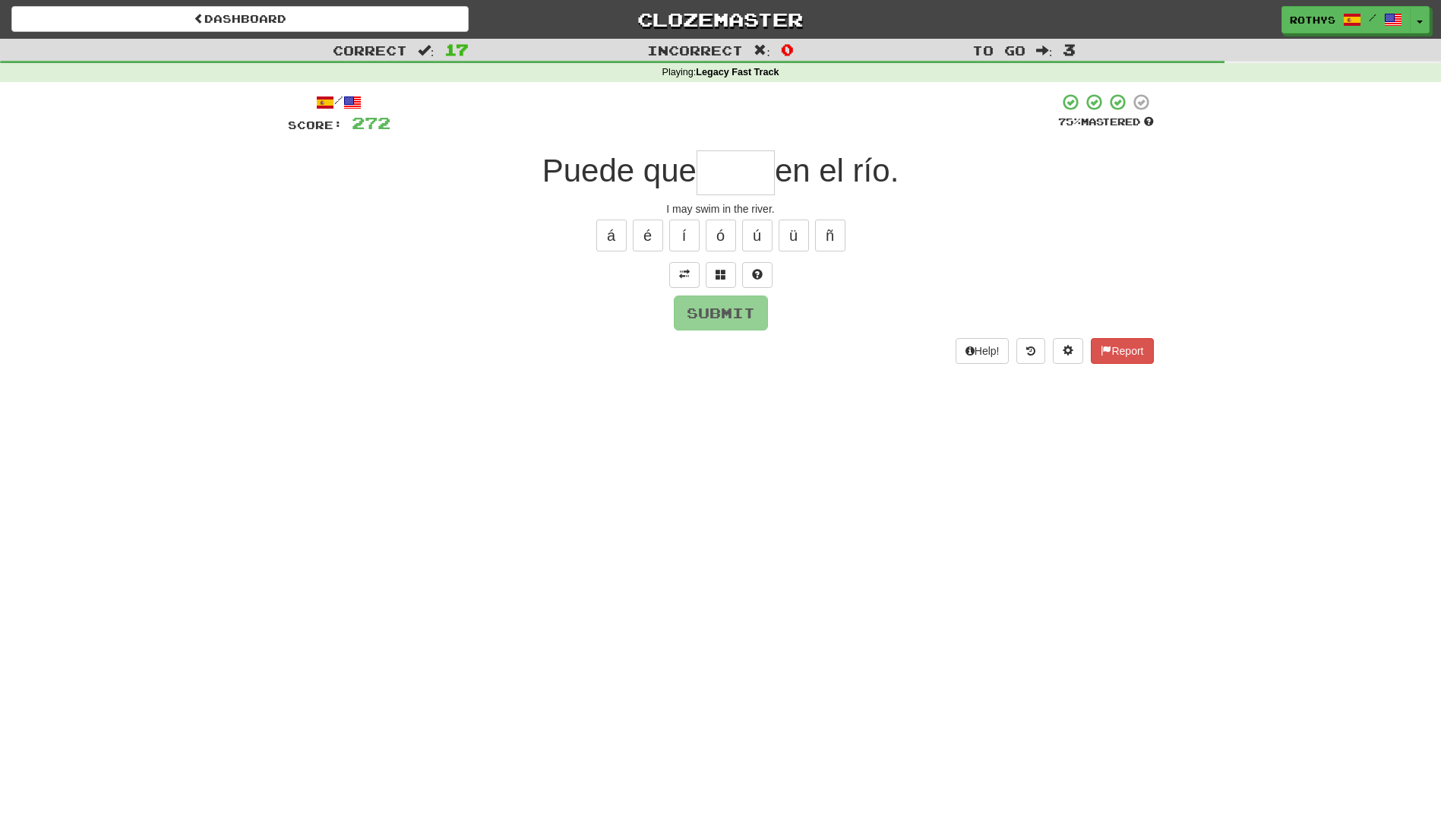
click at [732, 172] on input "text" at bounding box center [735, 172] width 78 height 45
click at [720, 273] on span at bounding box center [720, 274] width 11 height 11
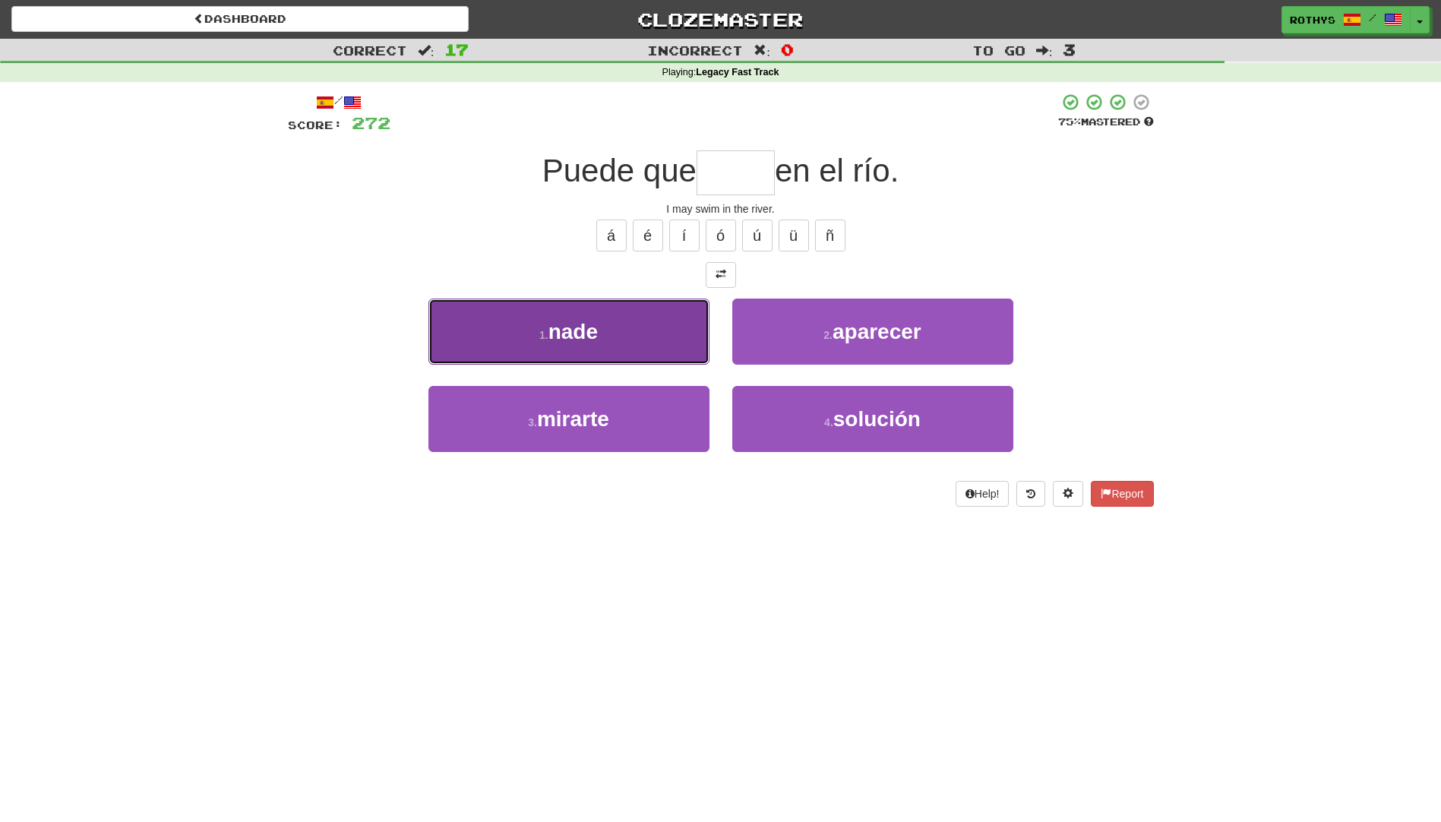
click at [649, 333] on button "1 . nade" at bounding box center [568, 331] width 281 height 66
type input "****"
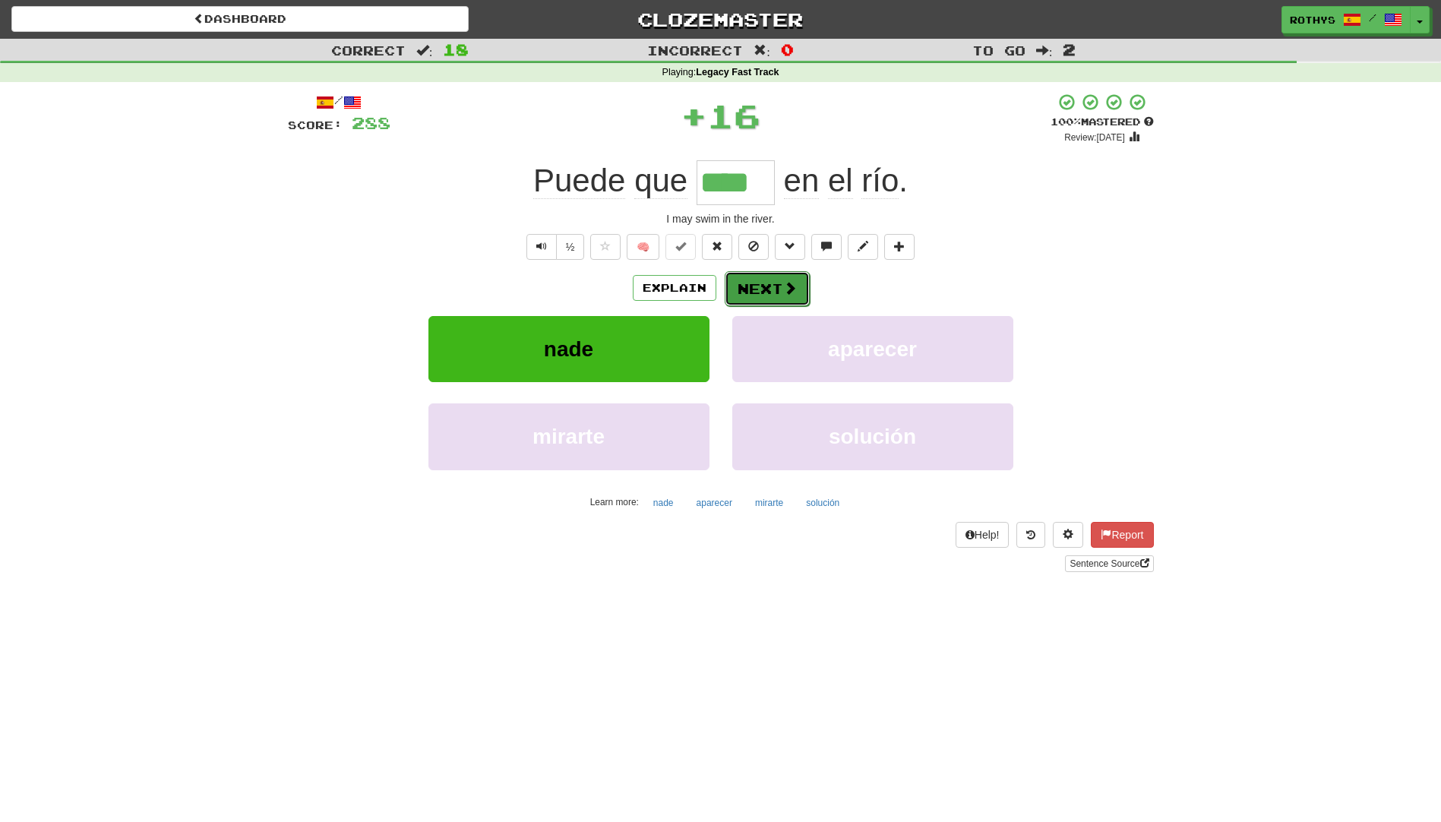
click at [771, 289] on button "Next" at bounding box center [767, 288] width 85 height 35
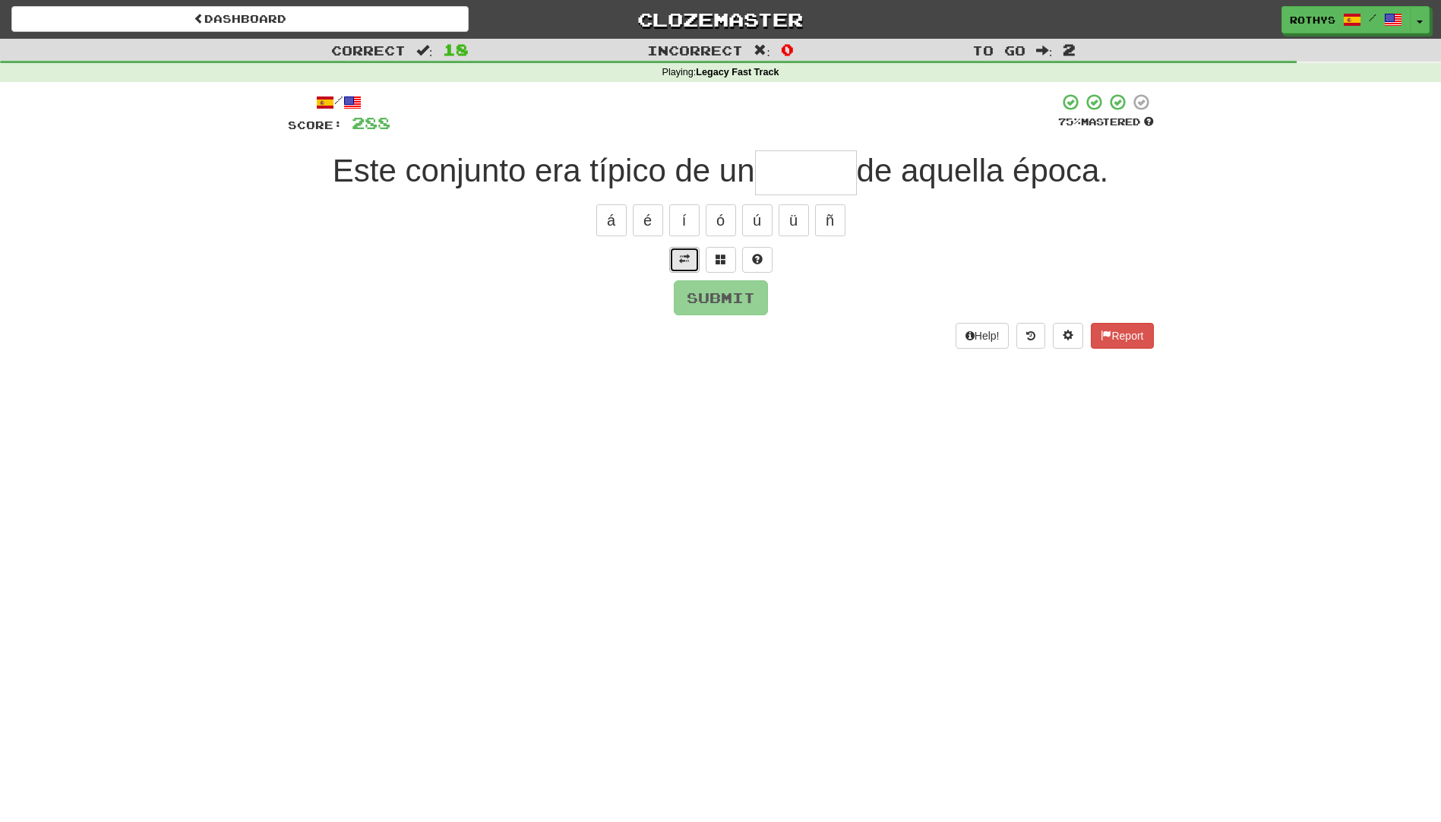
click at [670, 258] on button at bounding box center [684, 260] width 30 height 26
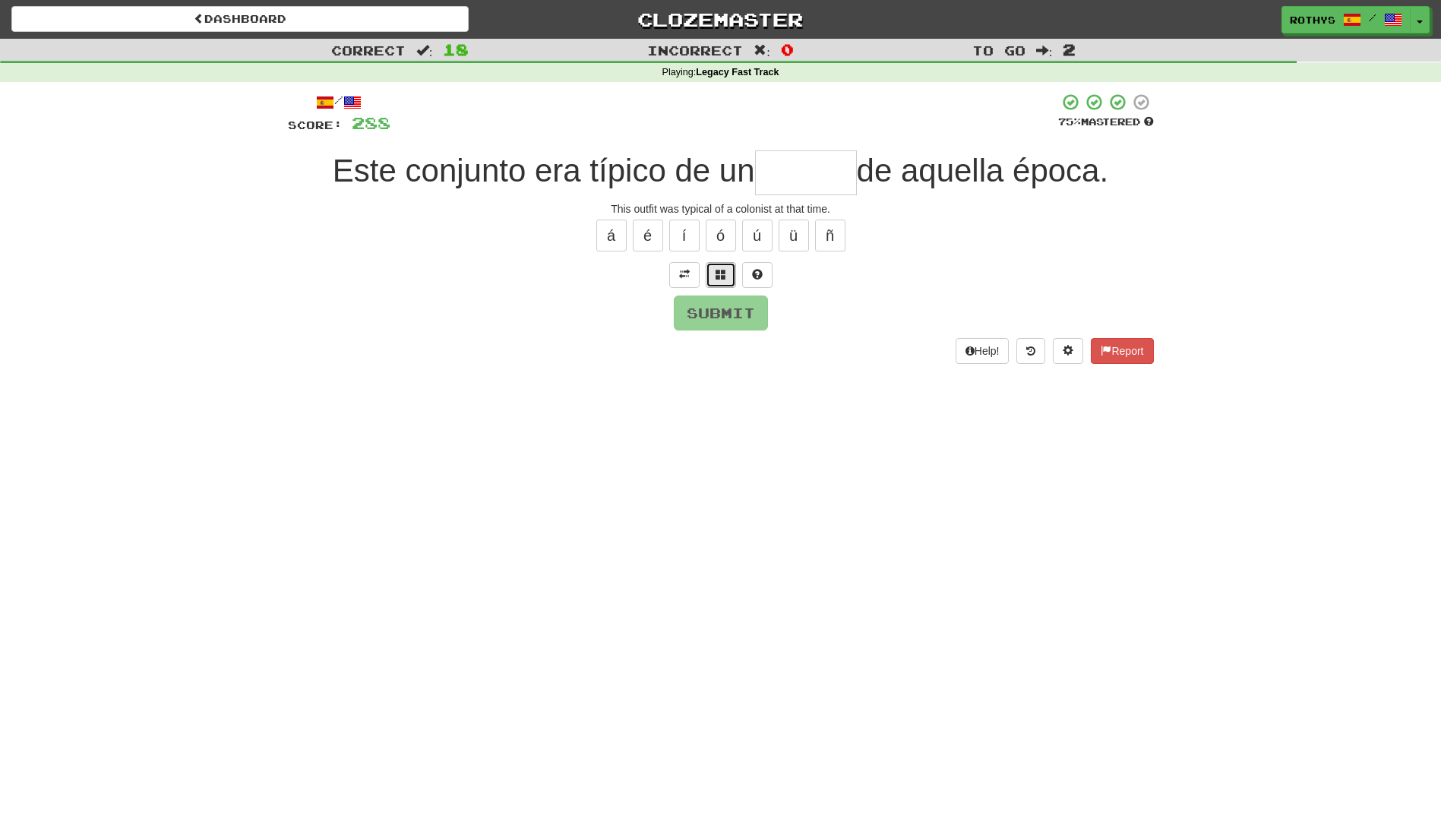
click at [717, 277] on span at bounding box center [720, 274] width 11 height 11
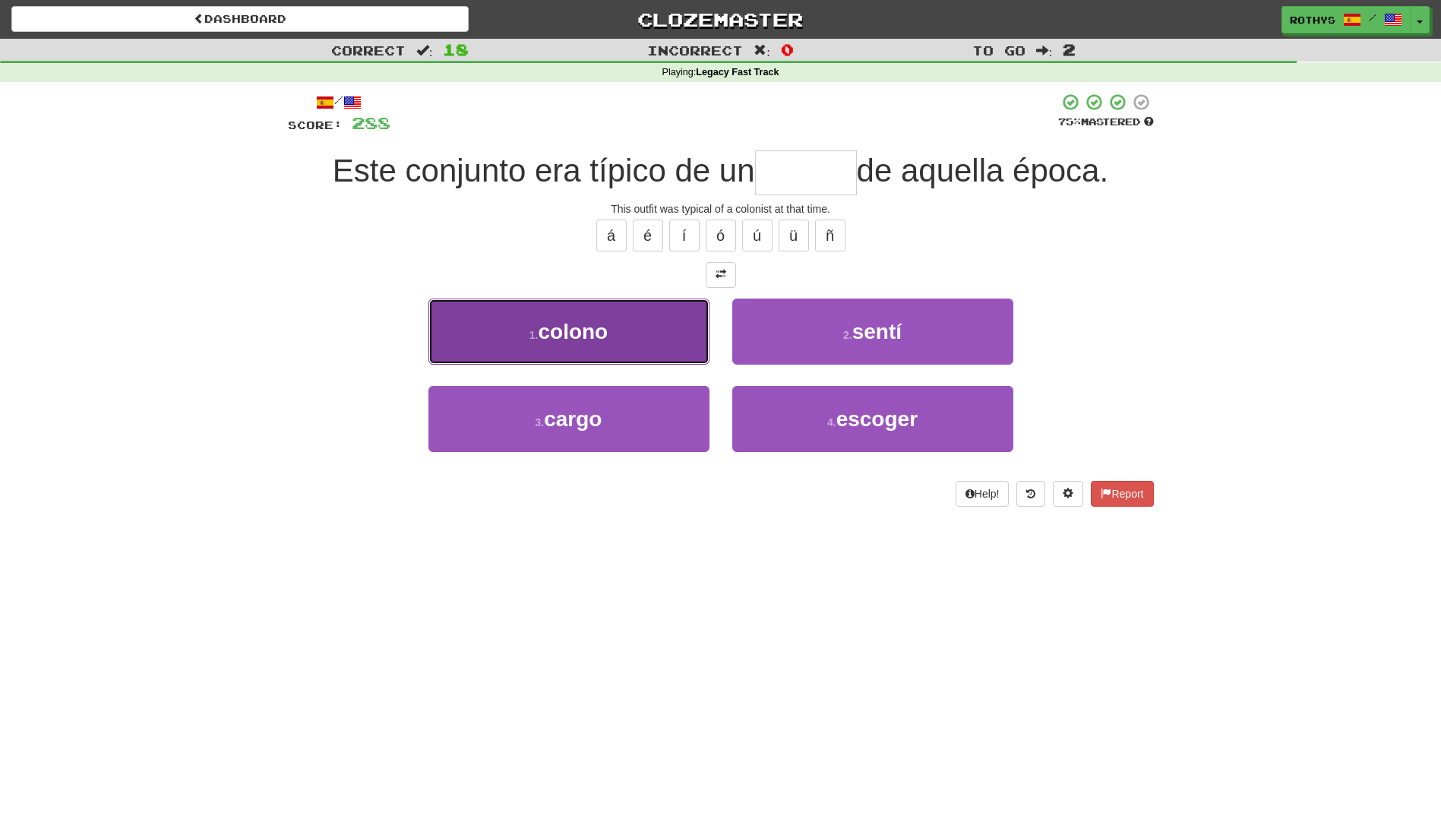
click at [623, 322] on button "1 . [GEOGRAPHIC_DATA]" at bounding box center [568, 331] width 281 height 66
type input "******"
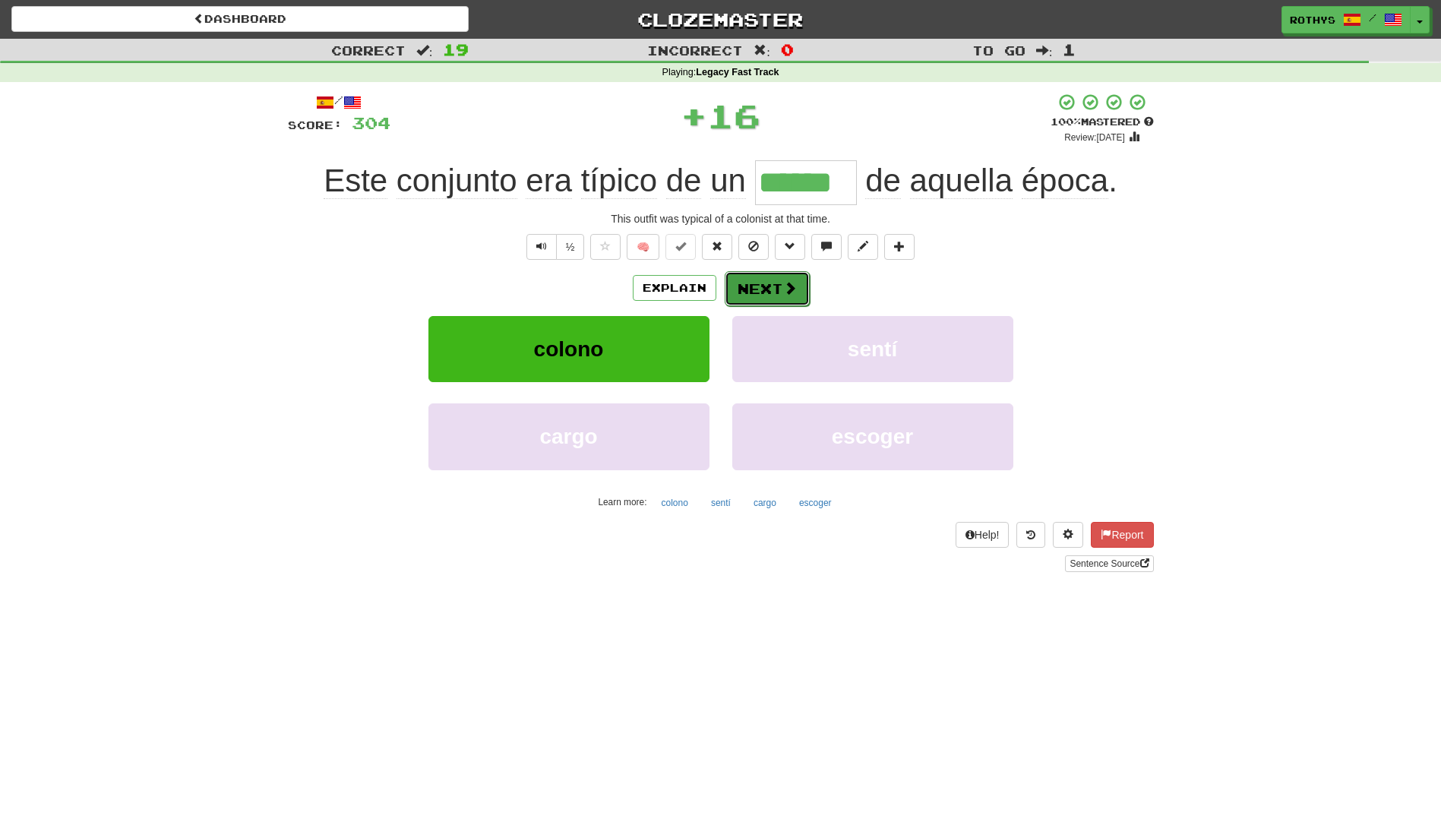
click at [785, 281] on span at bounding box center [790, 288] width 14 height 14
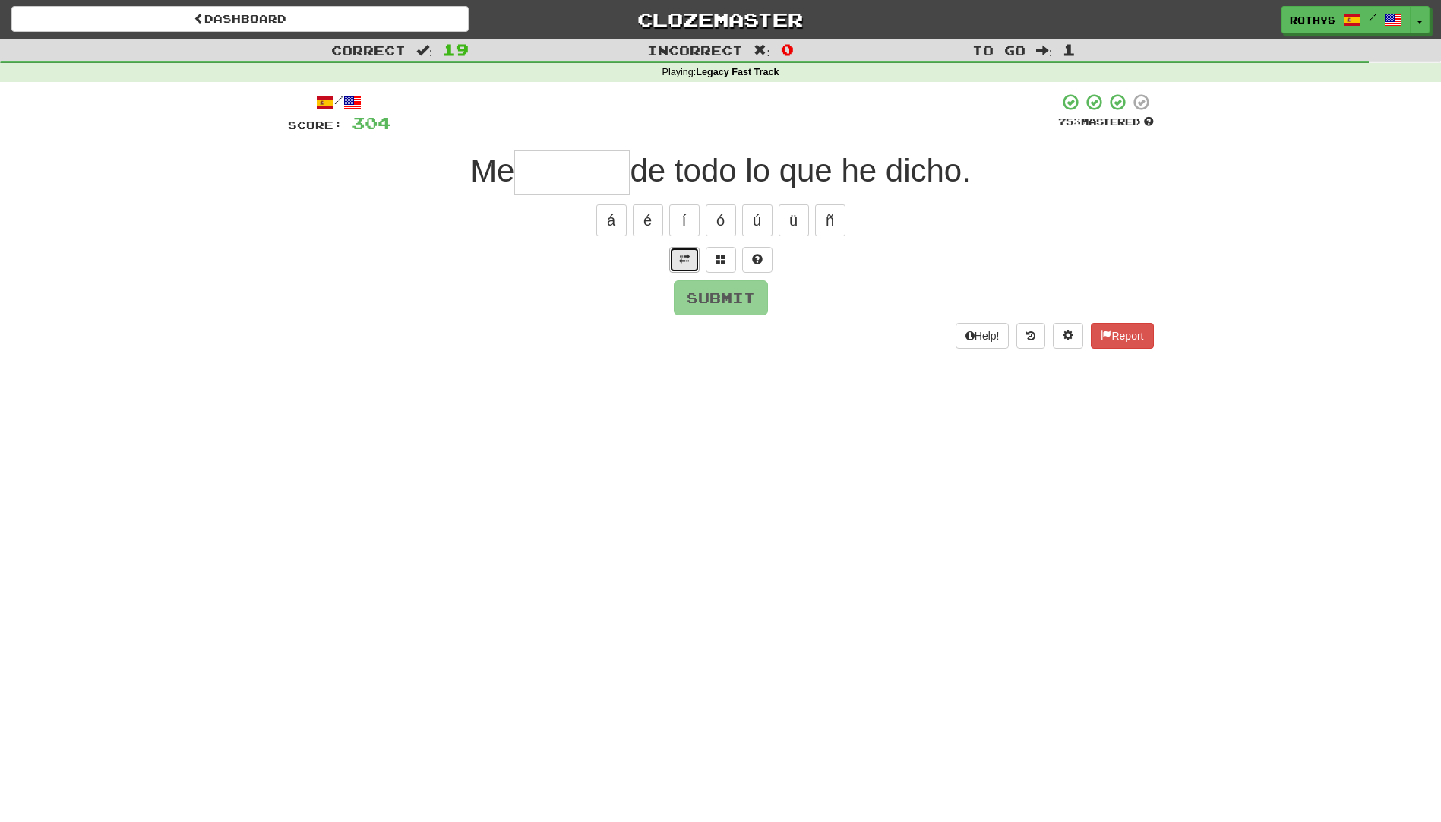
click at [682, 256] on span at bounding box center [684, 259] width 11 height 11
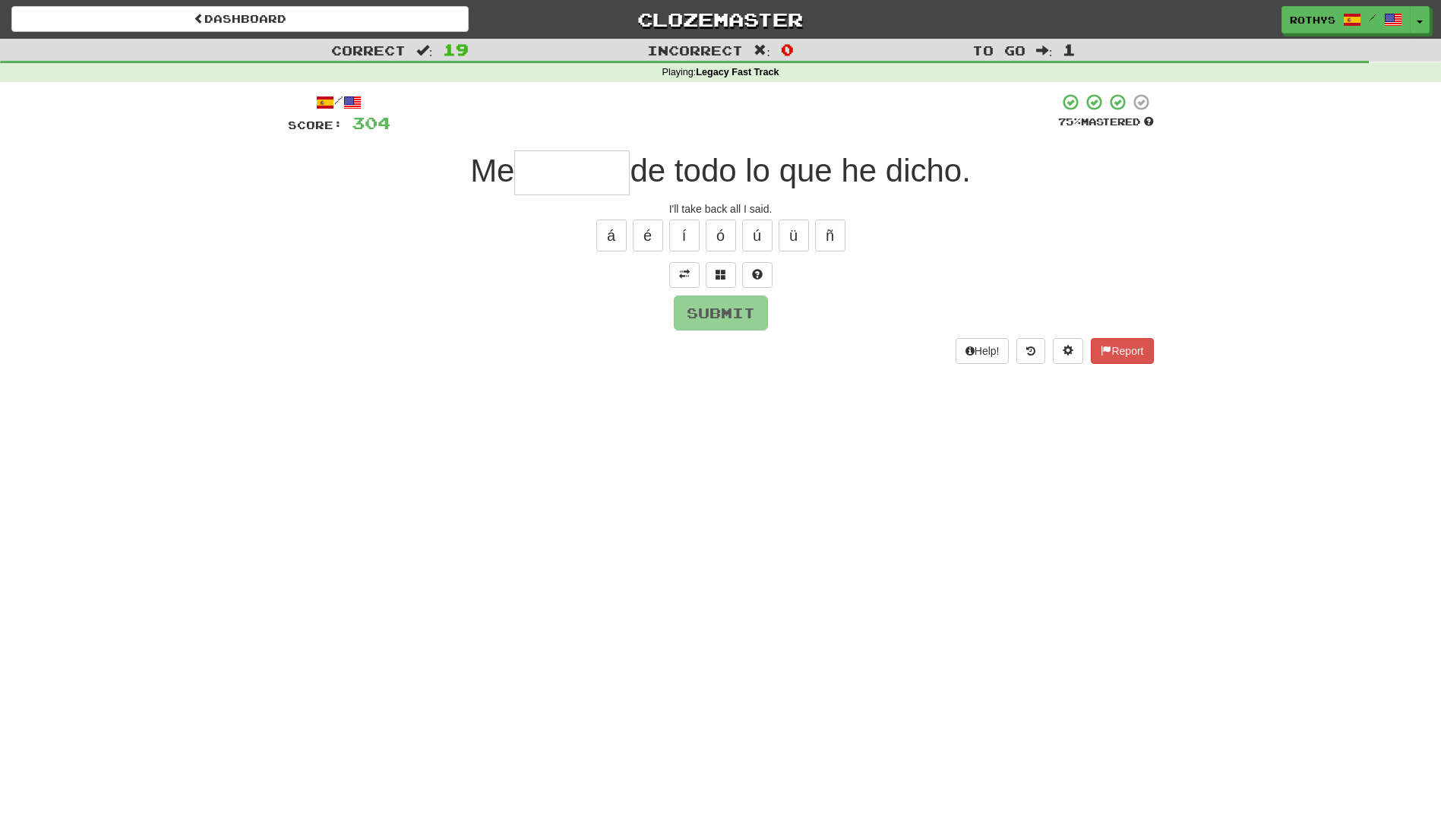
drag, startPoint x: 551, startPoint y: 161, endPoint x: 656, endPoint y: 183, distance: 107.8
click at [559, 169] on input "text" at bounding box center [571, 172] width 115 height 45
click at [721, 271] on span at bounding box center [720, 274] width 11 height 11
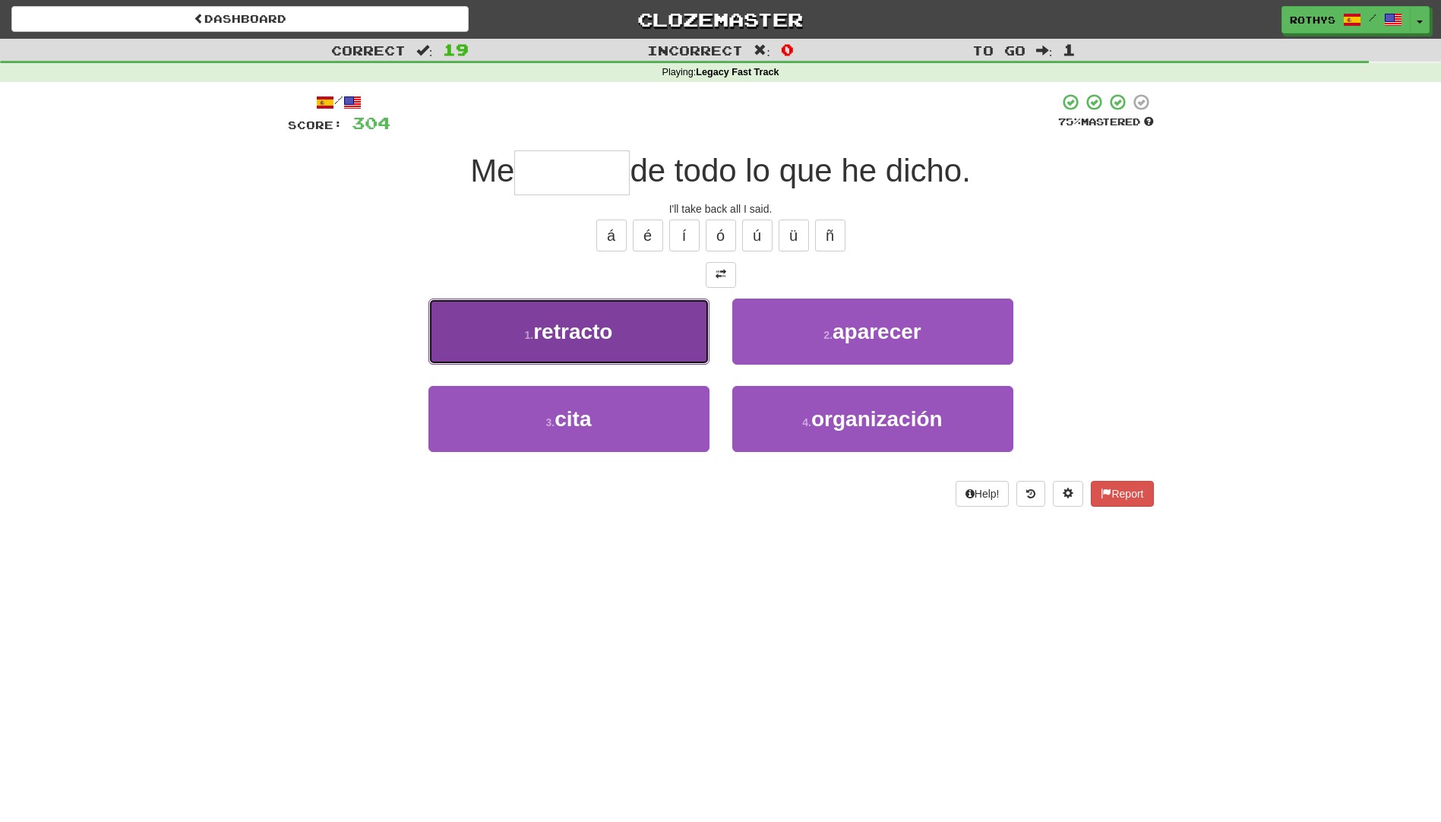
click at [623, 338] on button "1 . retracto" at bounding box center [568, 331] width 281 height 66
type input "********"
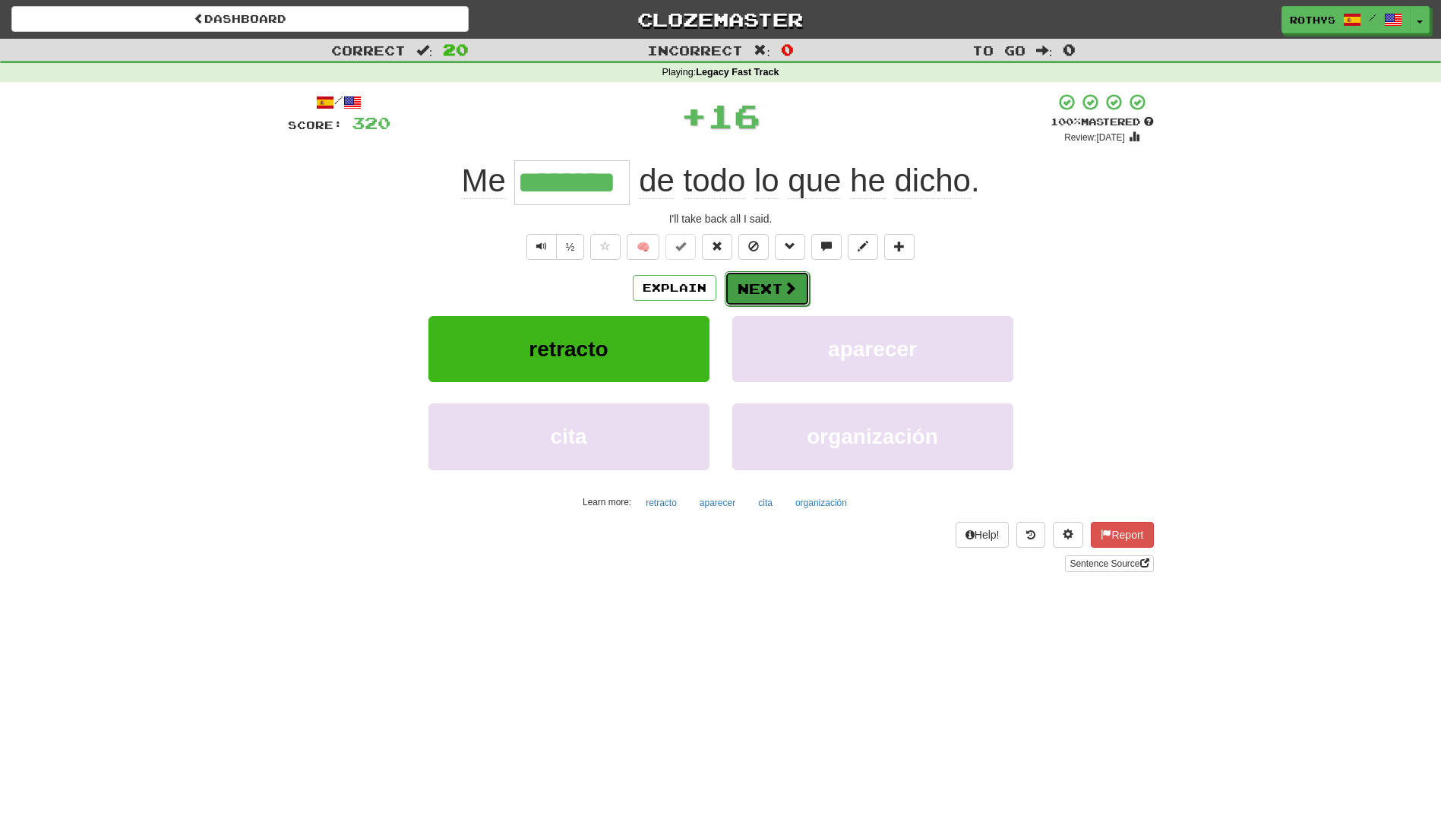
click at [766, 290] on button "Next" at bounding box center [767, 288] width 85 height 35
